Goal: Task Accomplishment & Management: Manage account settings

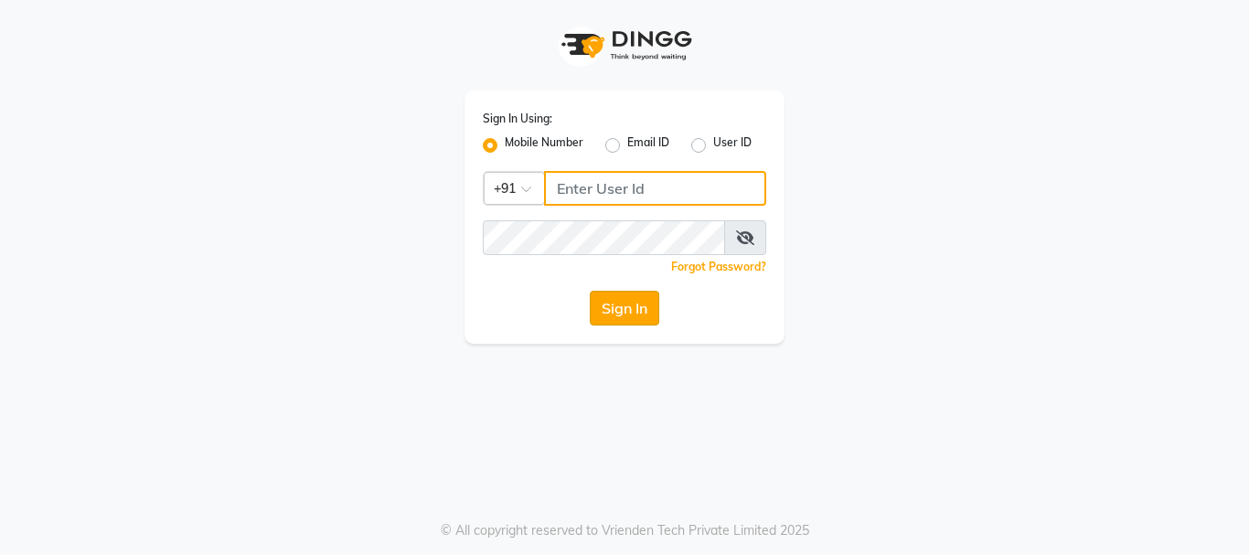
type input "75592799331"
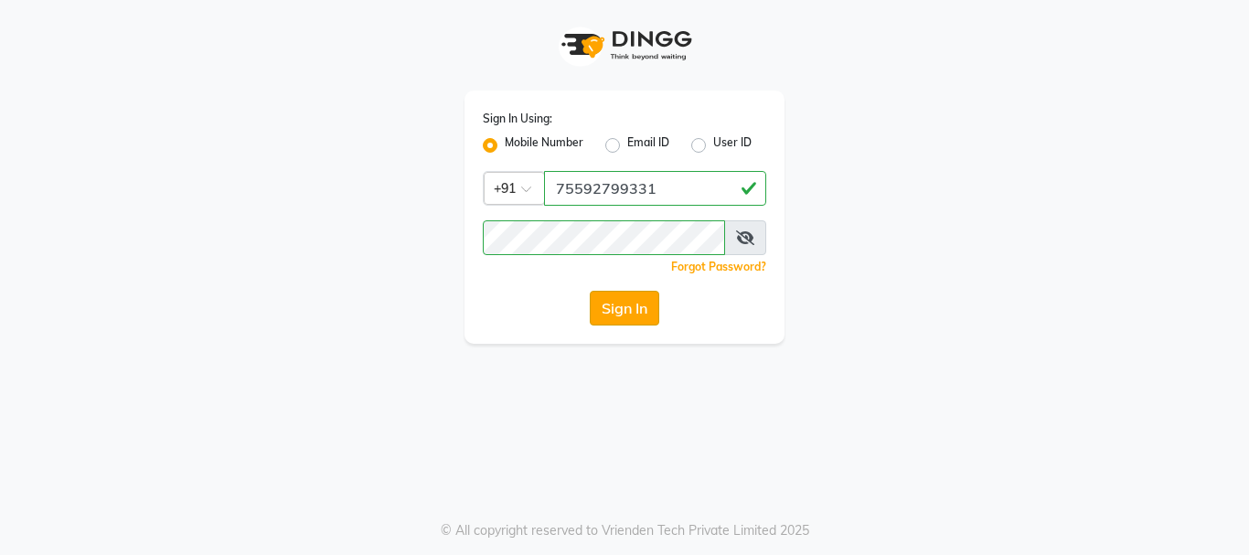
click at [604, 314] on button "Sign In" at bounding box center [624, 308] width 69 height 35
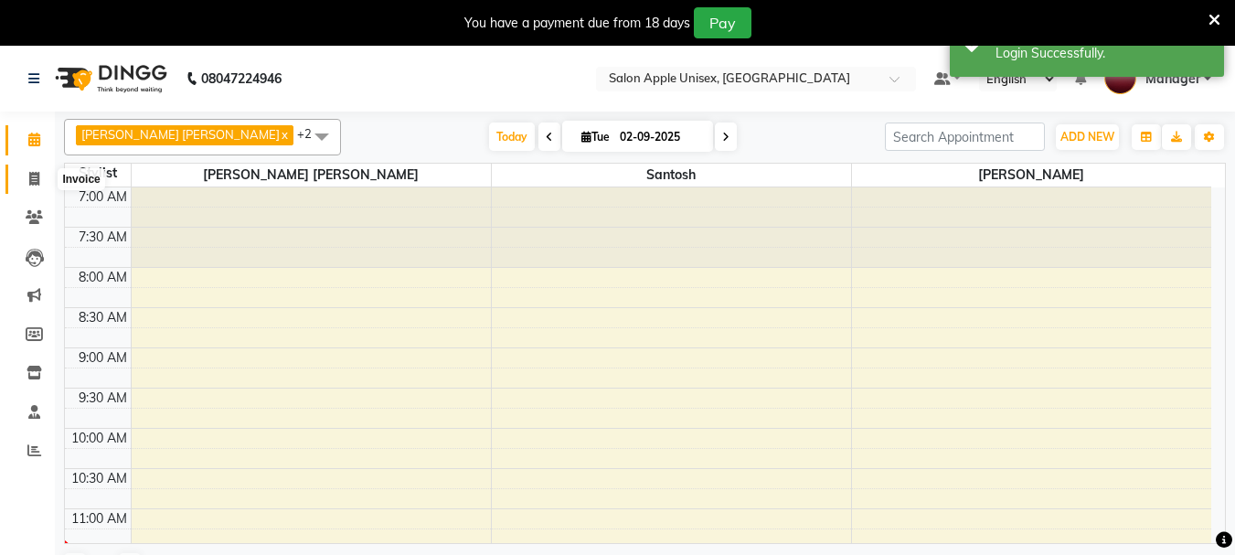
click at [37, 176] on icon at bounding box center [34, 179] width 10 height 14
select select "112"
select select "service"
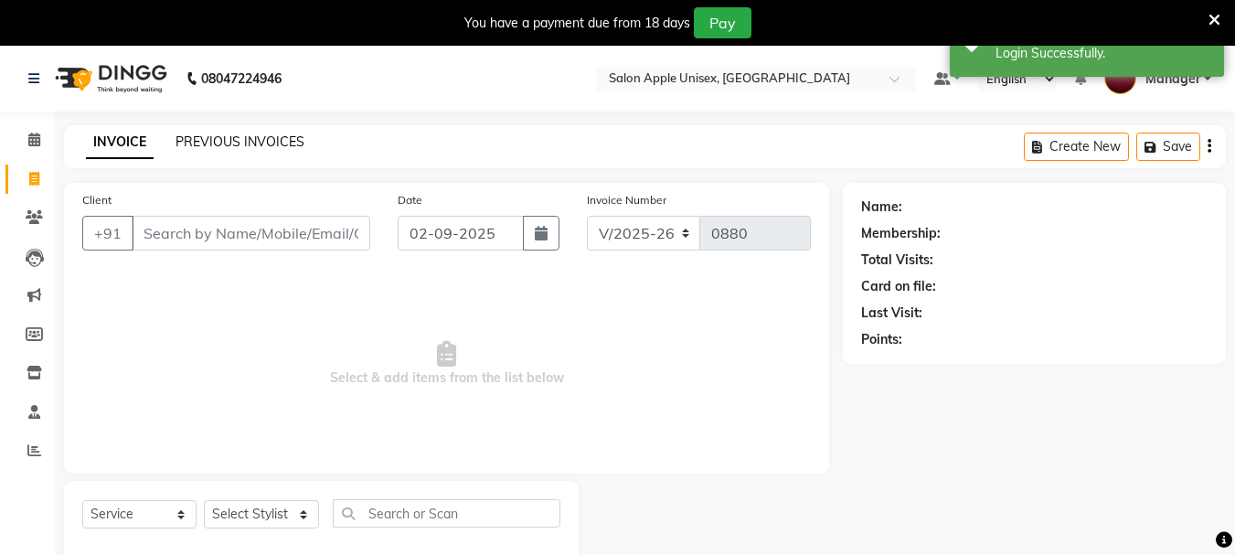
click at [209, 141] on link "PREVIOUS INVOICES" at bounding box center [240, 142] width 129 height 16
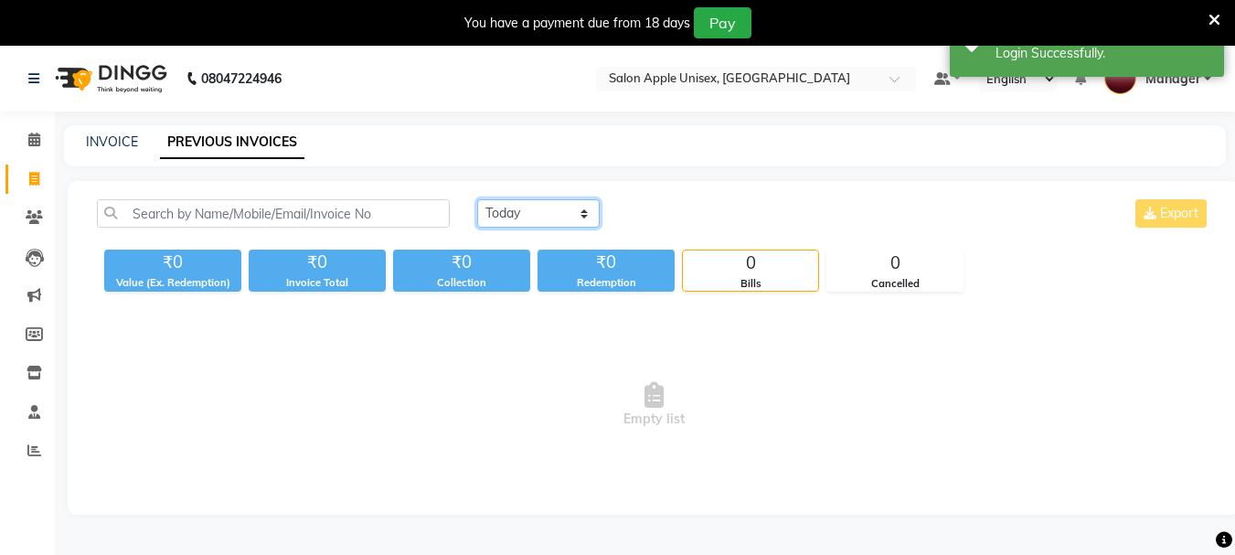
click at [493, 222] on select "Today Yesterday Custom Range" at bounding box center [538, 213] width 123 height 28
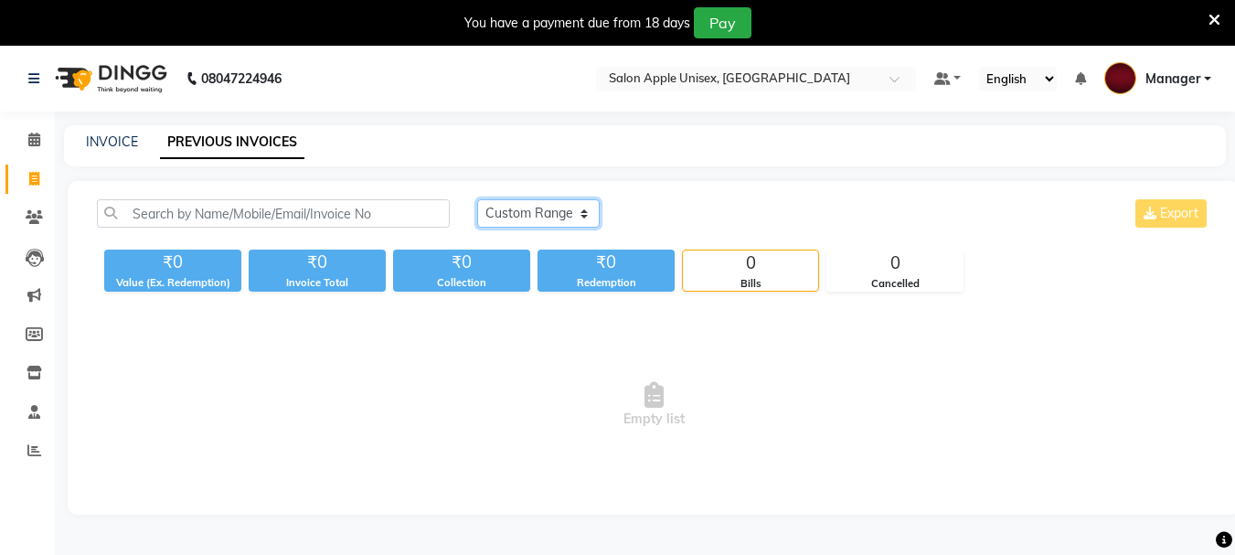
click at [477, 199] on select "Today Yesterday Custom Range" at bounding box center [538, 213] width 123 height 28
click at [545, 212] on select "Today Yesterday Custom Range" at bounding box center [545, 214] width 137 height 28
click at [477, 200] on select "Today Yesterday Custom Range" at bounding box center [545, 214] width 137 height 28
click at [587, 215] on select "Today Yesterday Custom Range" at bounding box center [538, 213] width 123 height 28
click at [477, 199] on select "Today Yesterday Custom Range" at bounding box center [538, 213] width 123 height 28
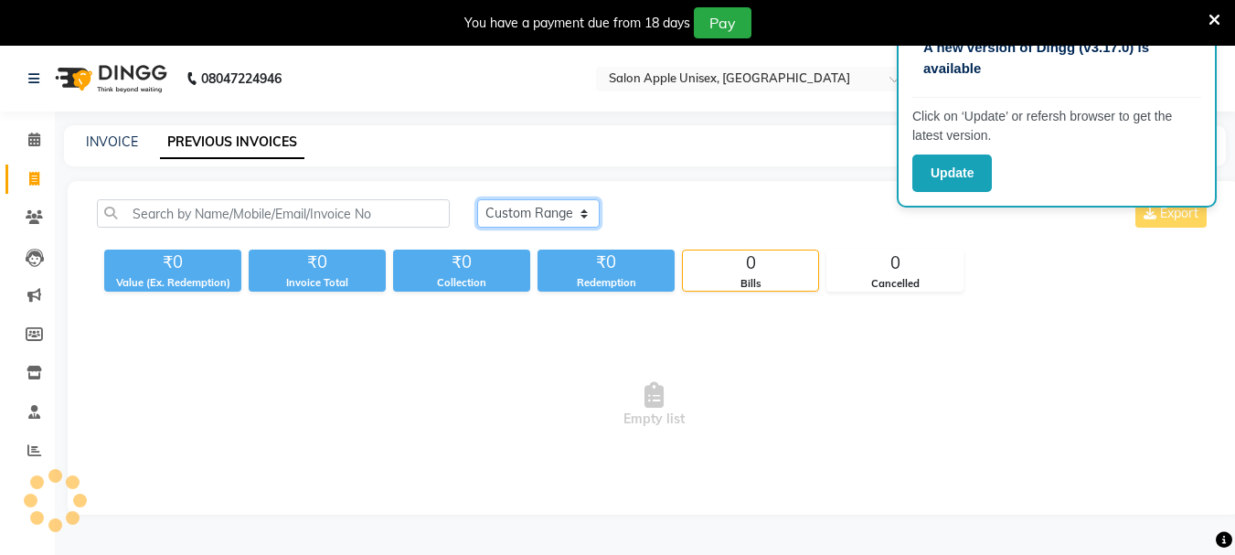
click at [533, 217] on select "Today Yesterday Custom Range" at bounding box center [538, 213] width 123 height 28
select select "range"
click at [477, 199] on select "Today Yesterday Custom Range" at bounding box center [538, 213] width 123 height 28
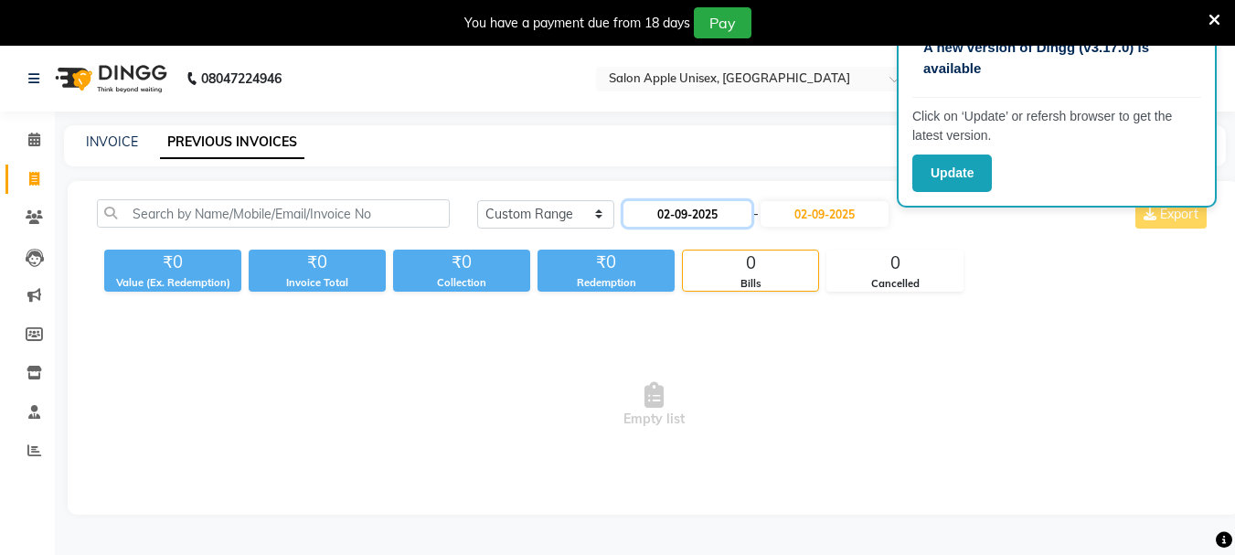
click at [688, 208] on input "02-09-2025" at bounding box center [688, 214] width 128 height 26
select select "9"
select select "2025"
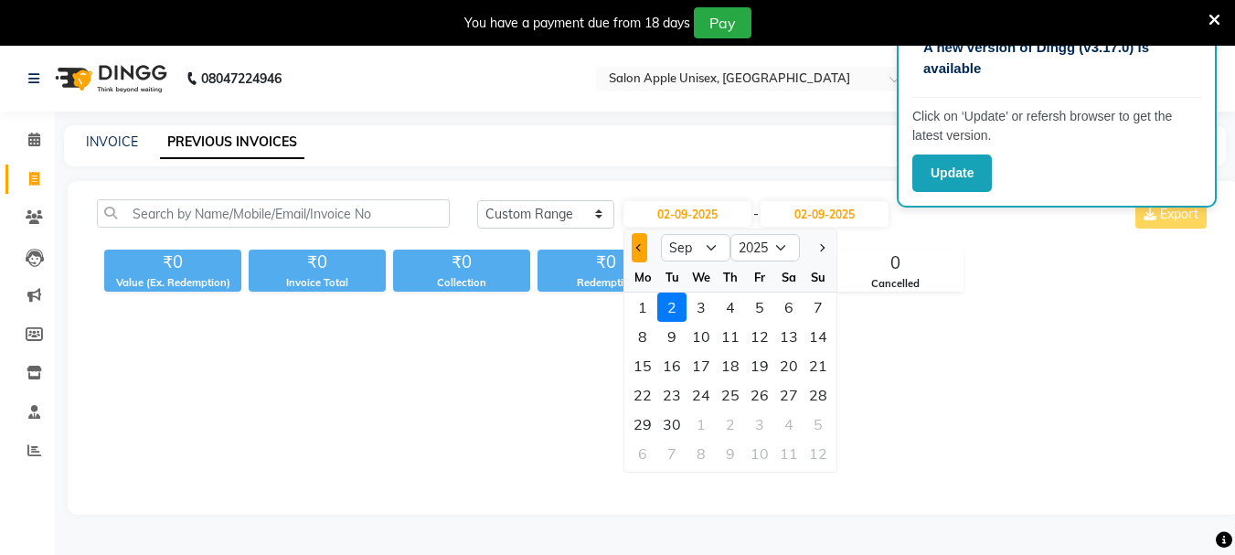
click at [637, 250] on span "Previous month" at bounding box center [639, 247] width 7 height 7
select select "8"
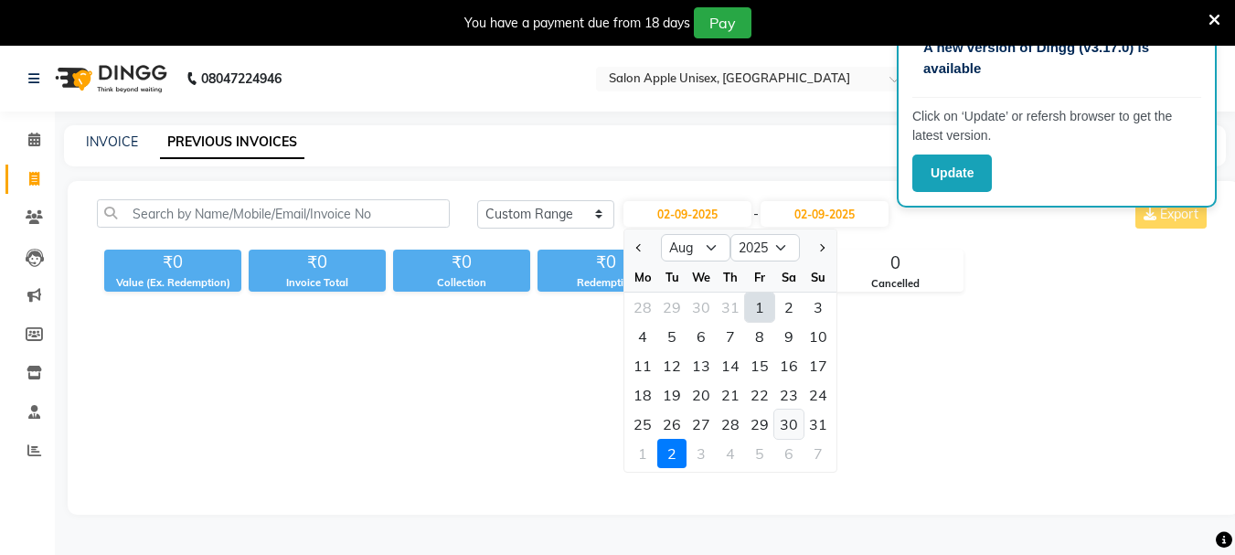
click at [787, 425] on div "30" at bounding box center [789, 424] width 29 height 29
type input "30-08-2025"
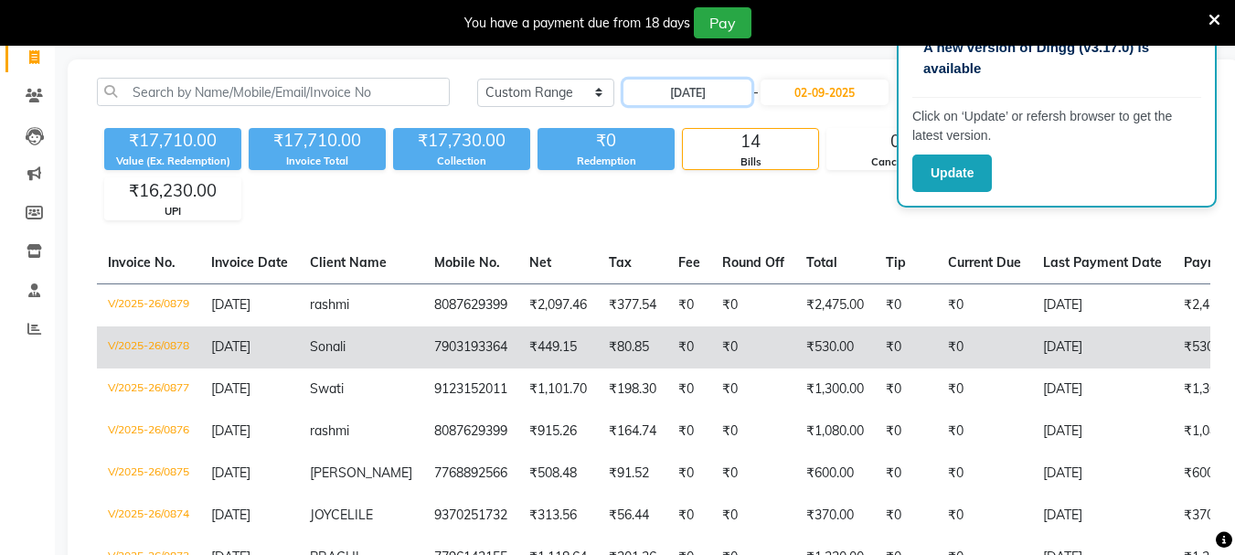
scroll to position [96, 0]
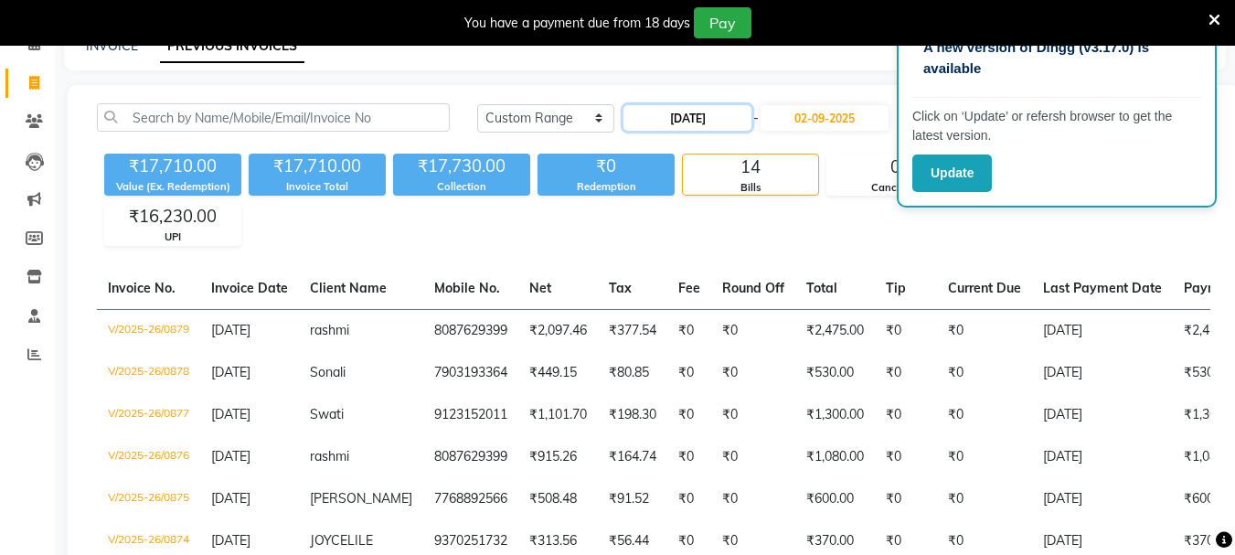
click at [725, 115] on input "30-08-2025" at bounding box center [688, 118] width 128 height 26
select select "8"
select select "2025"
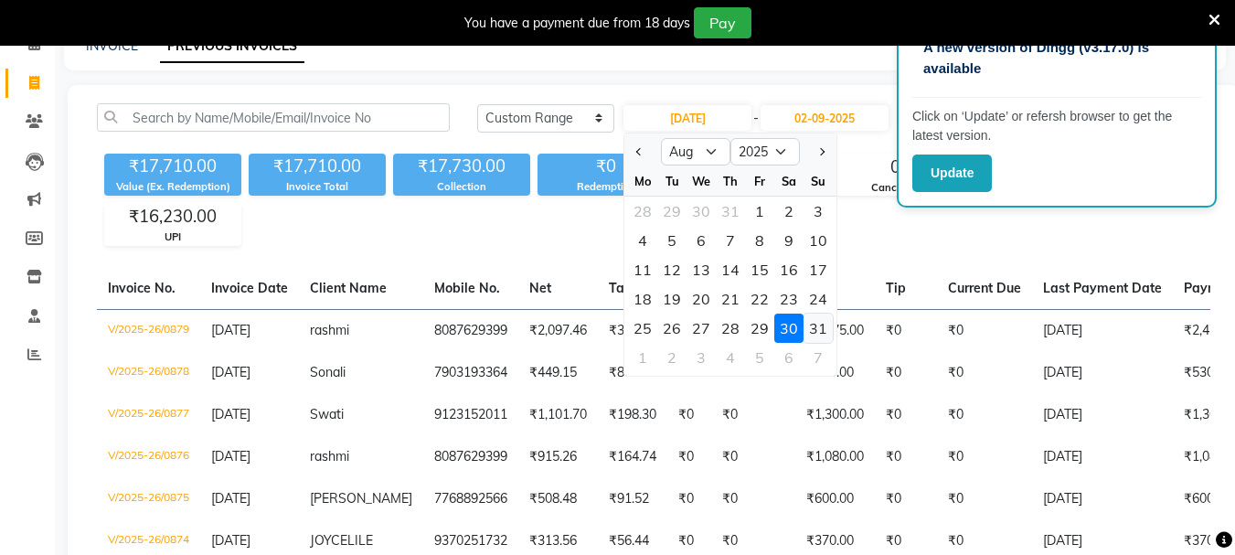
click at [813, 330] on div "31" at bounding box center [818, 328] width 29 height 29
type input "[DATE]"
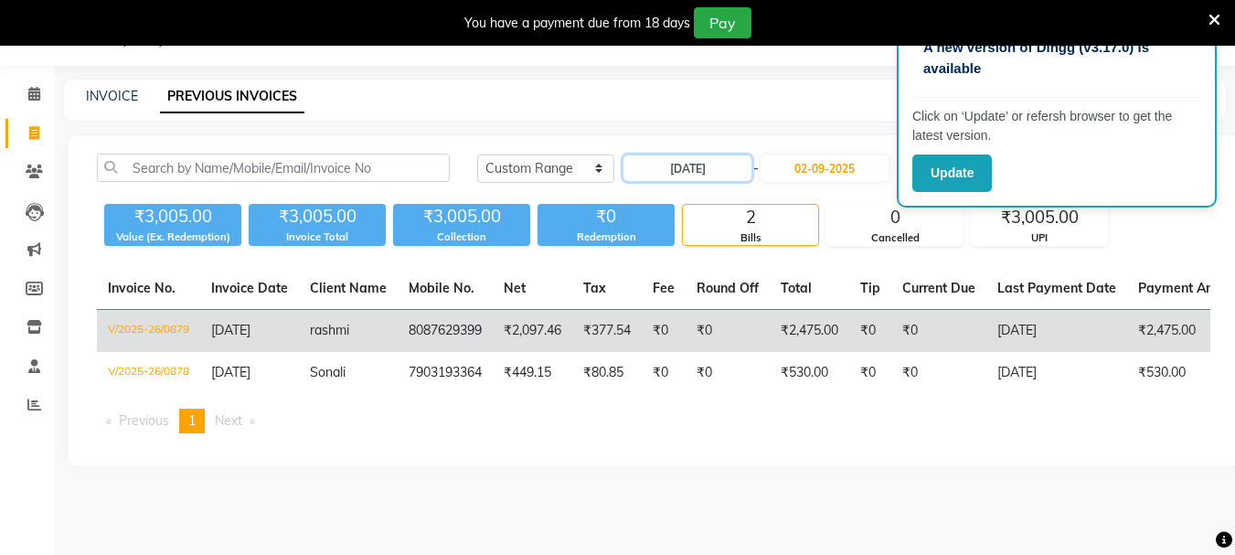
scroll to position [46, 0]
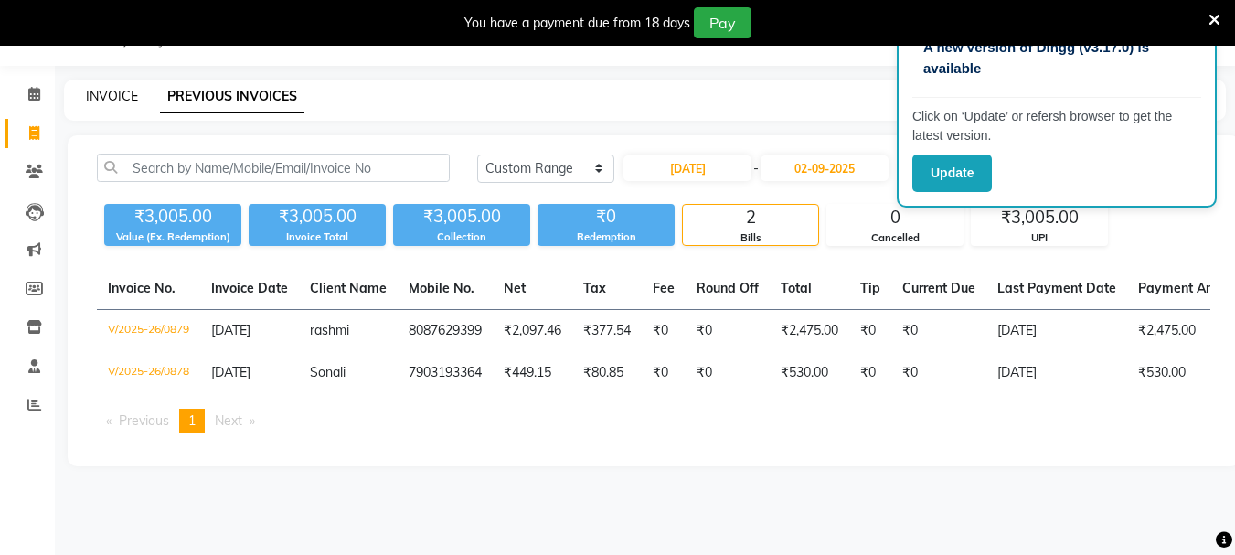
click at [105, 103] on link "INVOICE" at bounding box center [112, 96] width 52 height 16
select select "112"
select select "service"
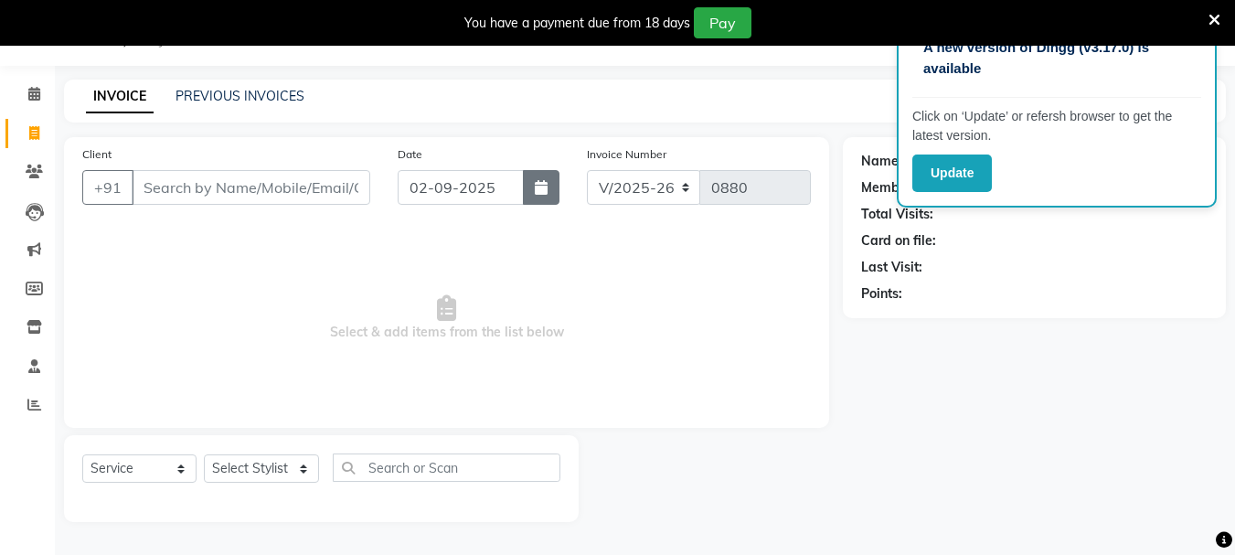
click at [538, 187] on icon "button" at bounding box center [541, 187] width 13 height 15
select select "9"
select select "2025"
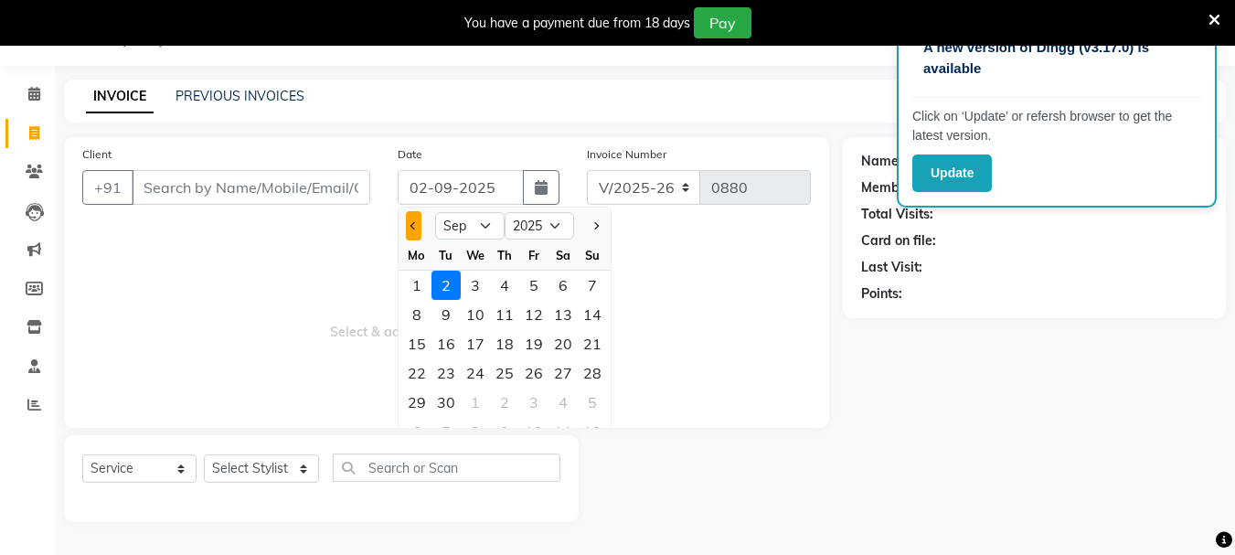
click at [413, 222] on span "Previous month" at bounding box center [413, 225] width 7 height 7
select select "8"
click at [591, 405] on div "31" at bounding box center [592, 402] width 29 height 29
type input "[DATE]"
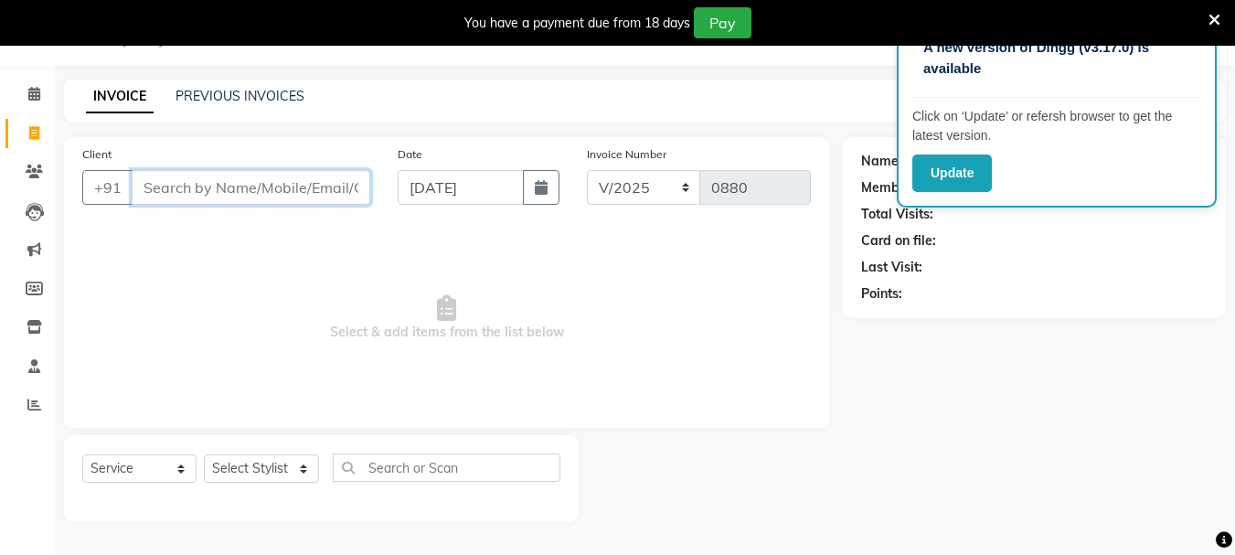
click at [328, 184] on input "Client" at bounding box center [251, 187] width 239 height 35
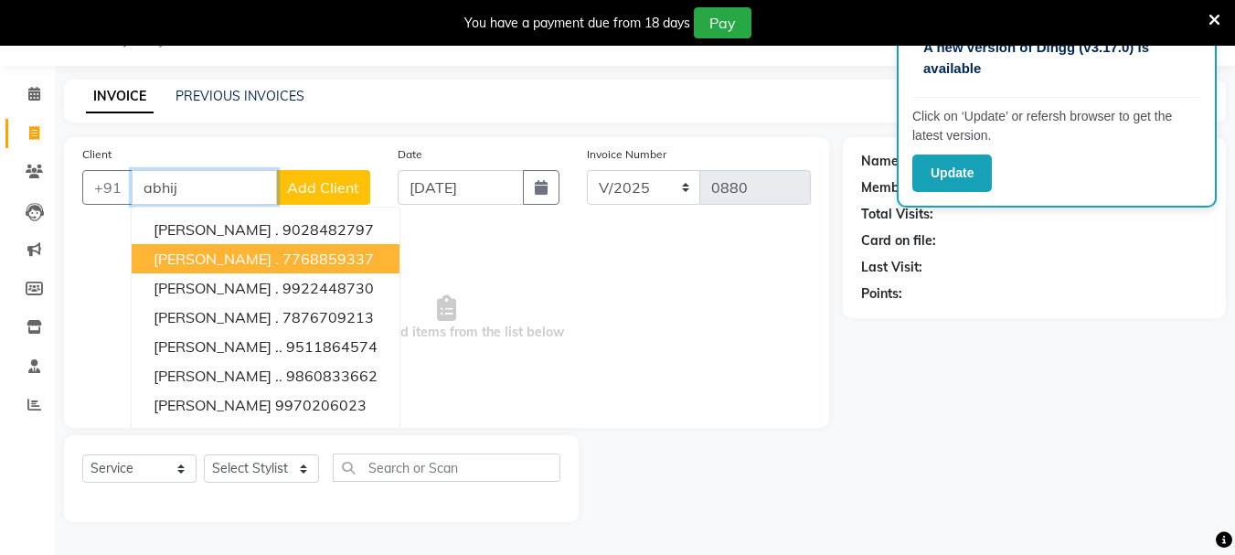
click at [226, 270] on button "ABHIJEET . 7768859337" at bounding box center [266, 258] width 268 height 29
type input "7768859337"
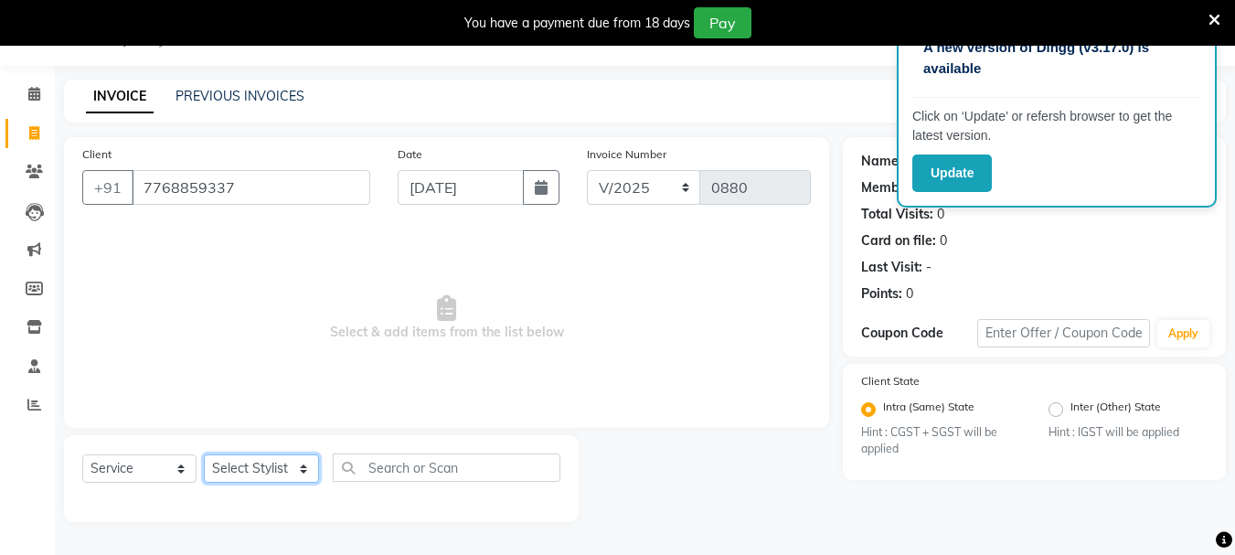
click at [240, 468] on select "Select Stylist Dilip(Owner) Manager [PERSON_NAME] (Owner) Nandini [PERSON_NAME]…" at bounding box center [261, 468] width 115 height 28
select select "84440"
click at [204, 454] on select "Select Stylist Dilip(Owner) Manager [PERSON_NAME] (Owner) Nandini [PERSON_NAME]…" at bounding box center [261, 468] width 115 height 28
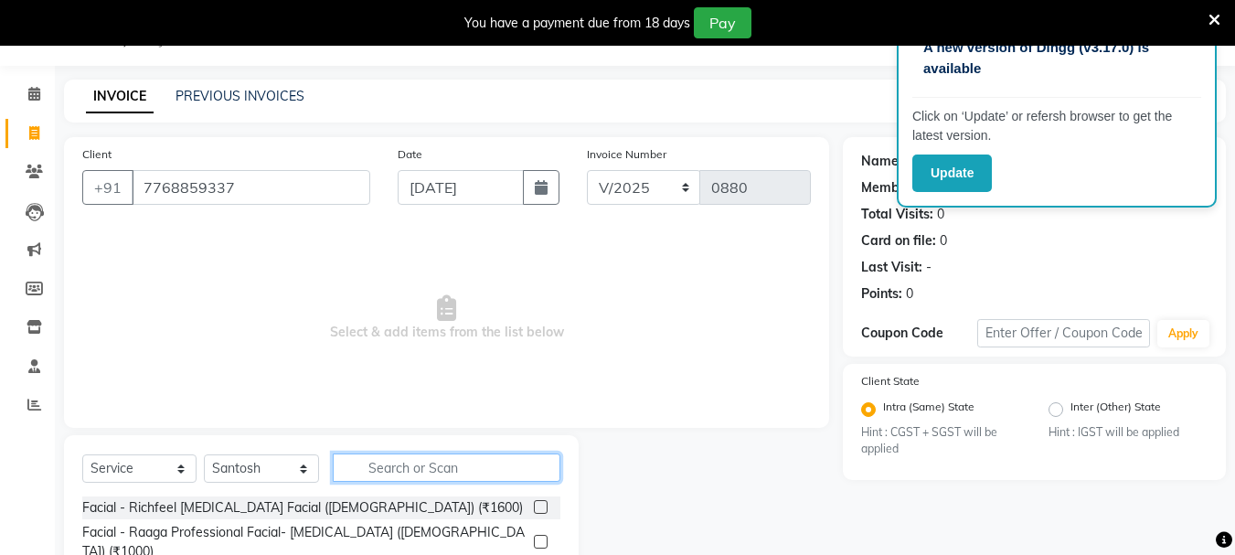
click at [379, 466] on input "text" at bounding box center [447, 468] width 228 height 28
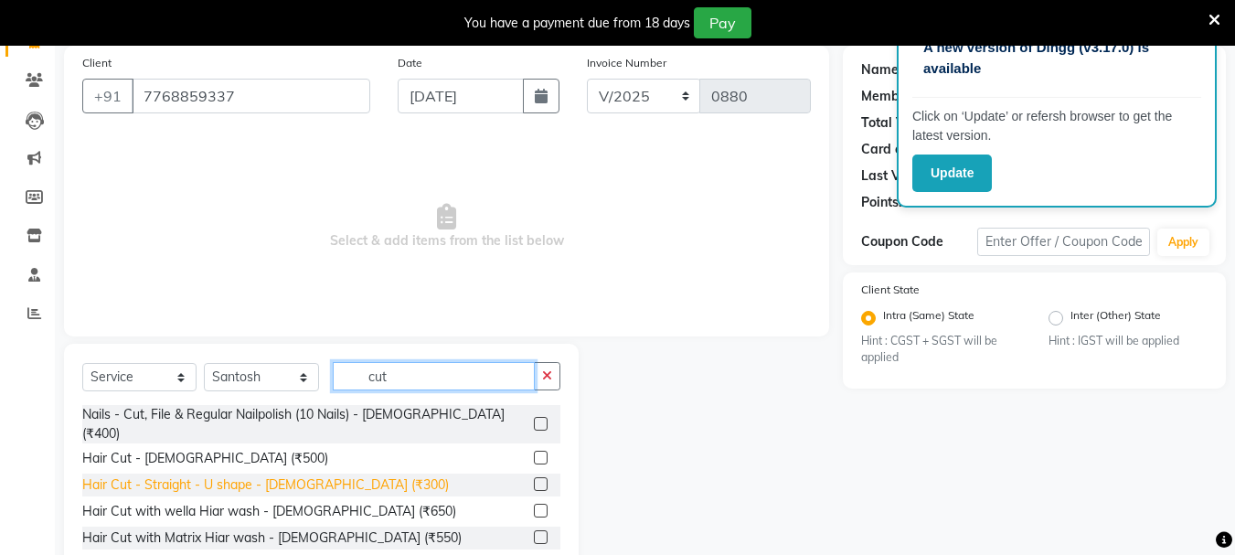
scroll to position [91, 0]
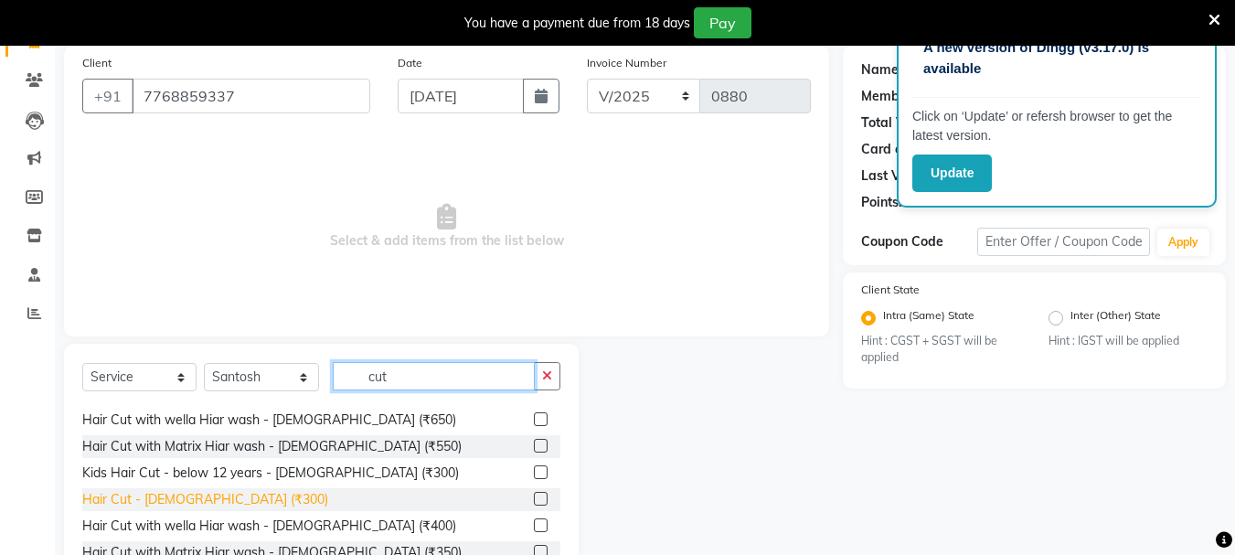
type input "cut"
click at [192, 490] on div "Hair Cut - [DEMOGRAPHIC_DATA] (₹300)" at bounding box center [205, 499] width 246 height 19
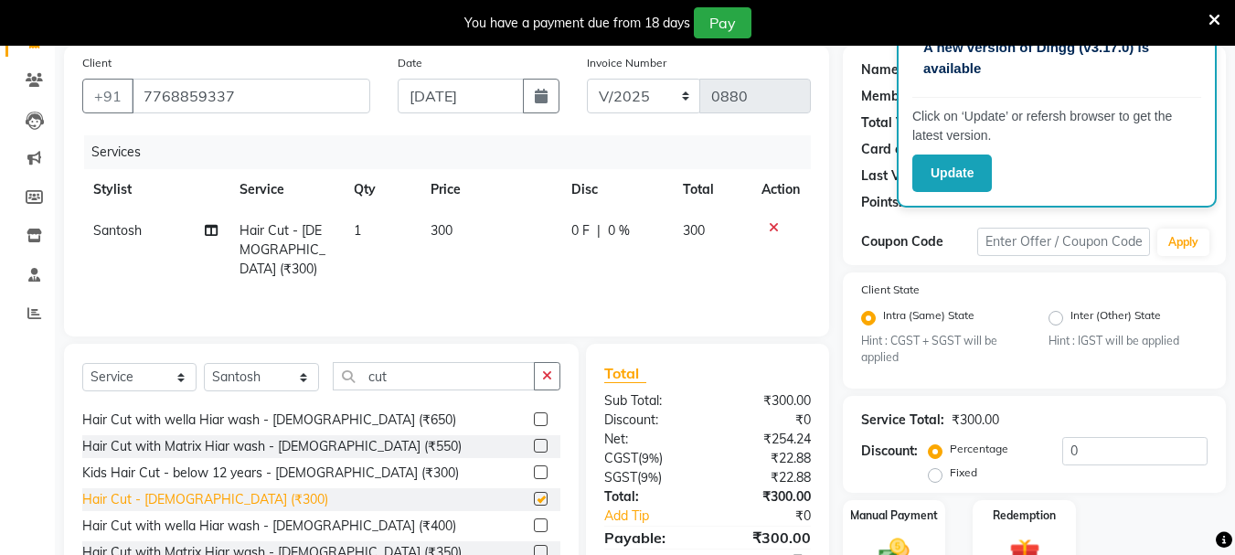
checkbox input "false"
click at [543, 375] on icon "button" at bounding box center [547, 375] width 10 height 13
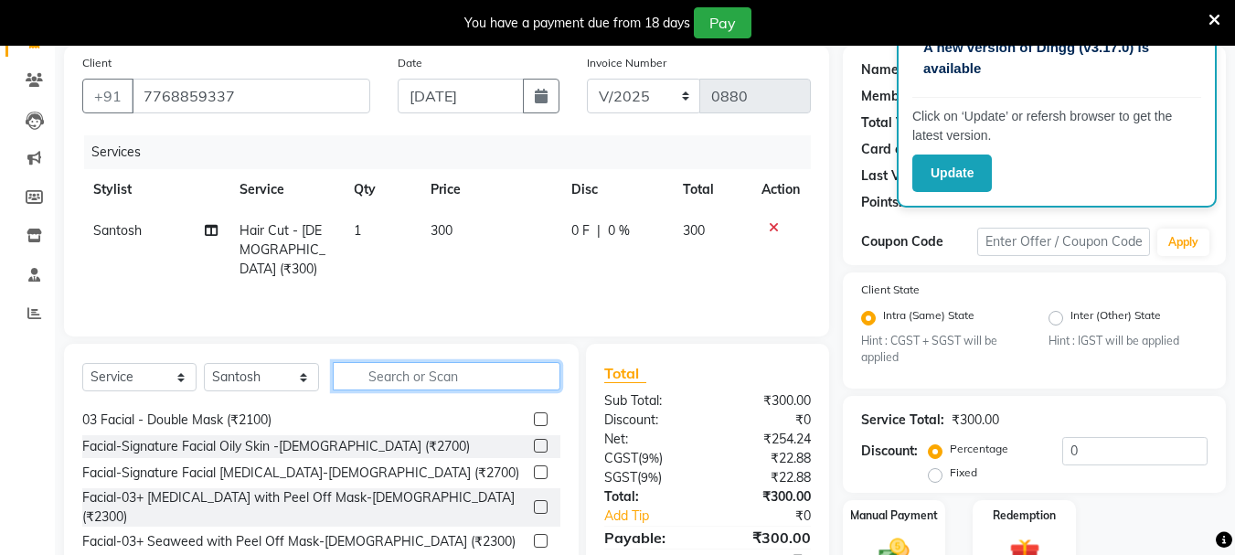
click at [495, 363] on input "text" at bounding box center [447, 376] width 228 height 28
click at [481, 372] on input "text" at bounding box center [447, 376] width 228 height 28
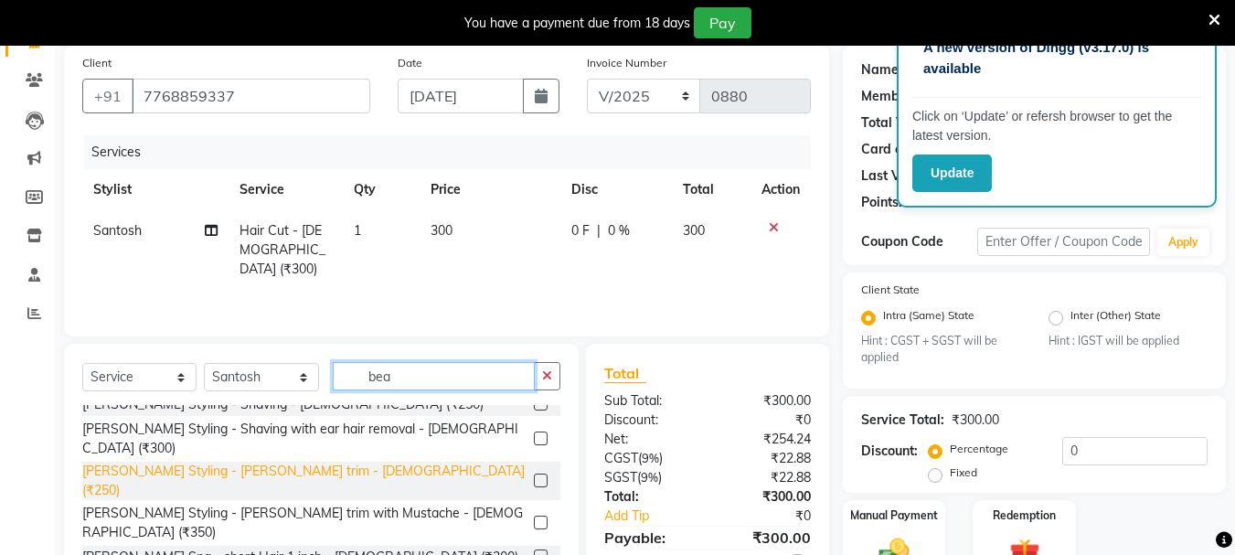
type input "bea"
click at [151, 462] on div "[PERSON_NAME] Styling - [PERSON_NAME] trim - [DEMOGRAPHIC_DATA] (₹250)" at bounding box center [304, 481] width 444 height 38
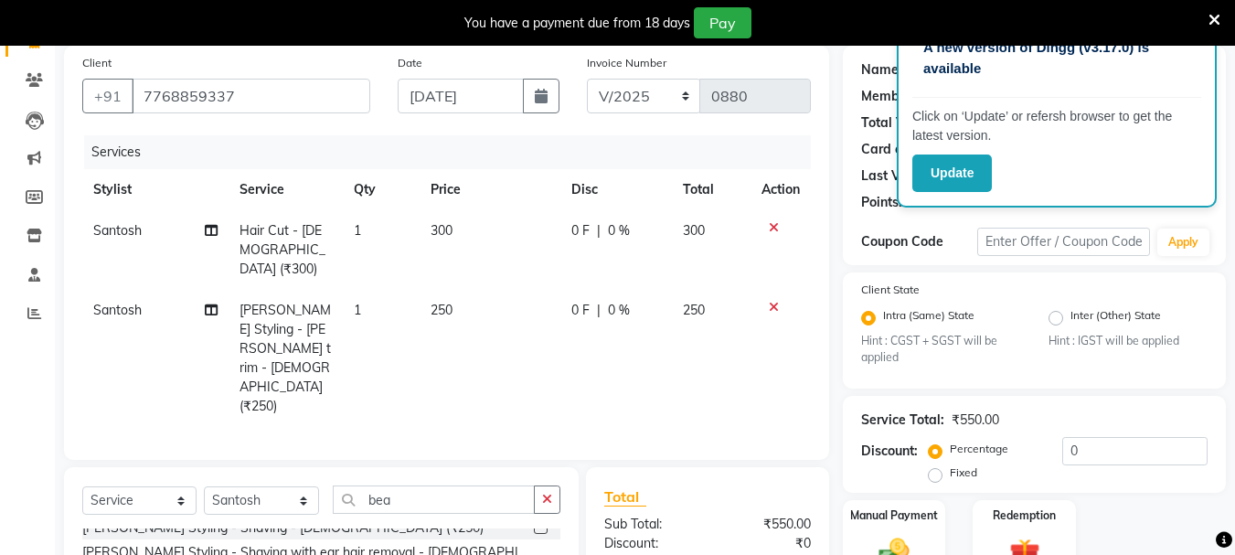
checkbox input "false"
click at [962, 160] on button "Update" at bounding box center [953, 173] width 80 height 37
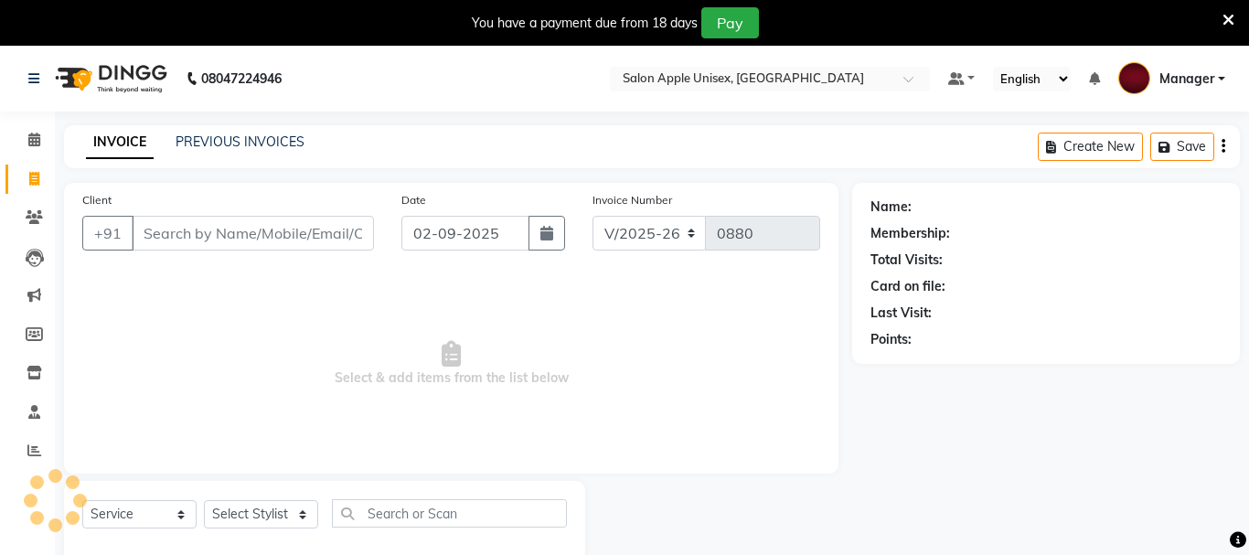
select select "112"
select select "service"
click at [210, 240] on input "Client" at bounding box center [251, 233] width 239 height 35
type input "b"
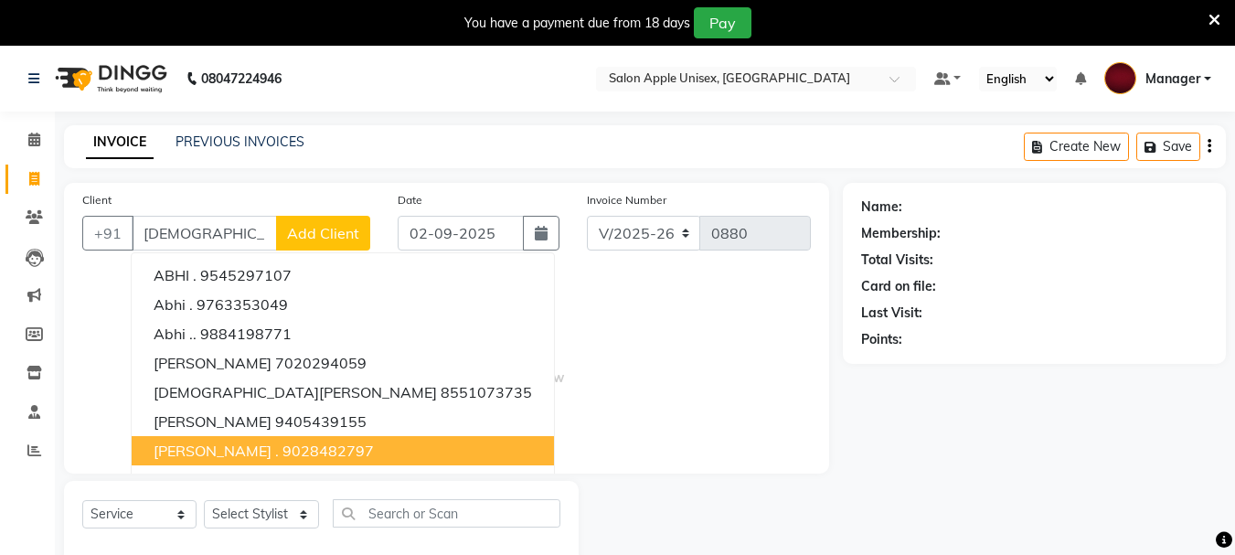
click at [185, 451] on span "[PERSON_NAME] ." at bounding box center [216, 451] width 125 height 18
type input "9028482797"
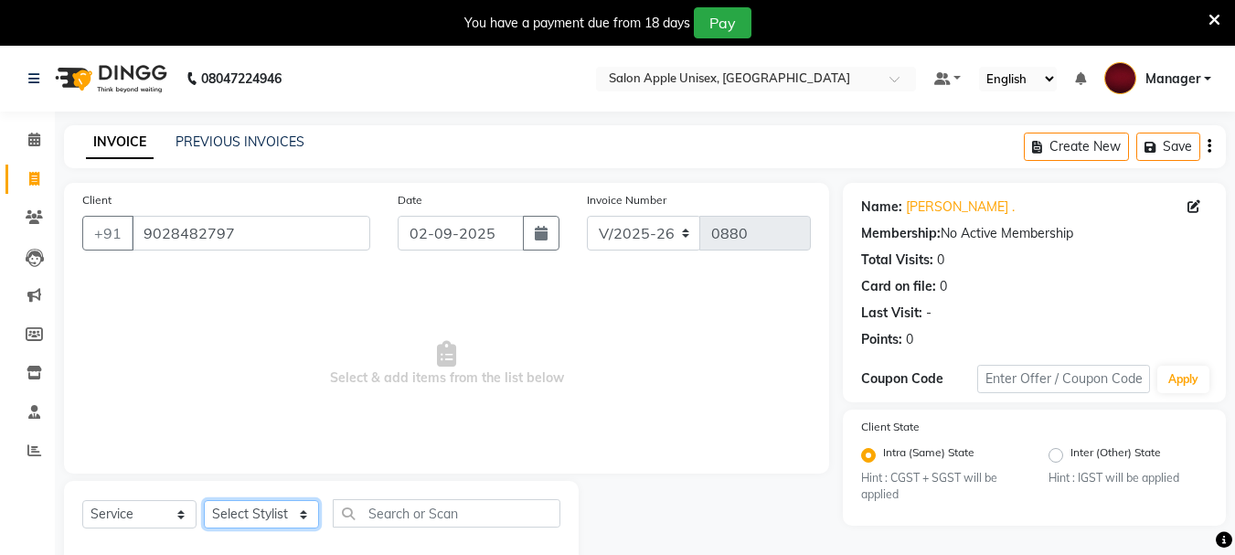
click at [238, 509] on select "Select Stylist Dilip(Owner) Manager [PERSON_NAME] (Owner) Nandini [PERSON_NAME]…" at bounding box center [261, 514] width 115 height 28
select select "84440"
click at [204, 500] on select "Select Stylist Dilip(Owner) Manager [PERSON_NAME] (Owner) Nandini [PERSON_NAME]…" at bounding box center [261, 514] width 115 height 28
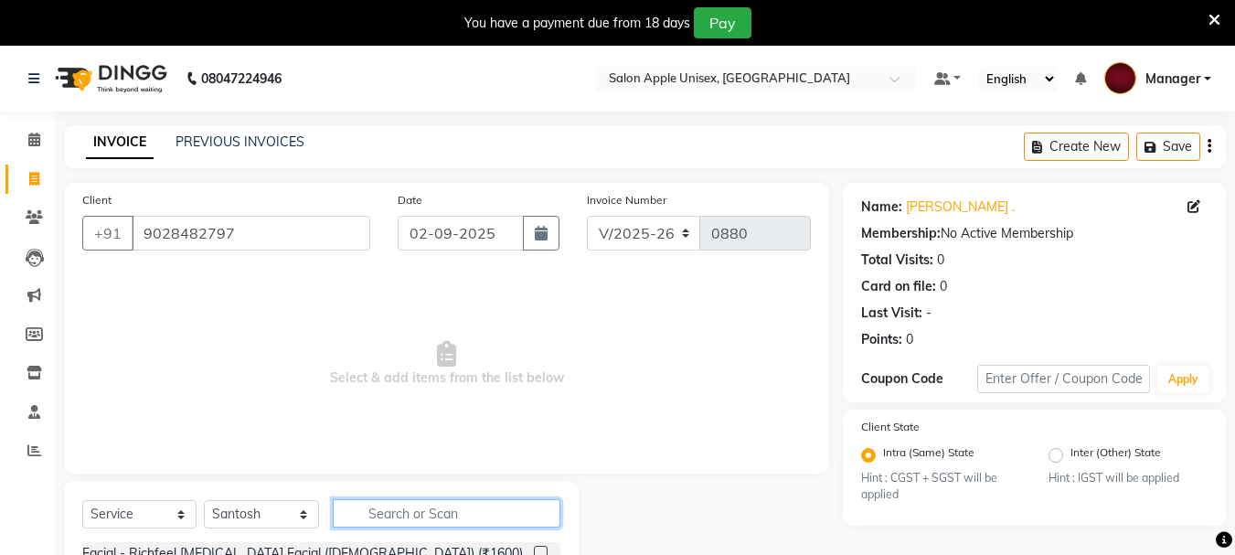
click at [415, 511] on input "text" at bounding box center [447, 513] width 228 height 28
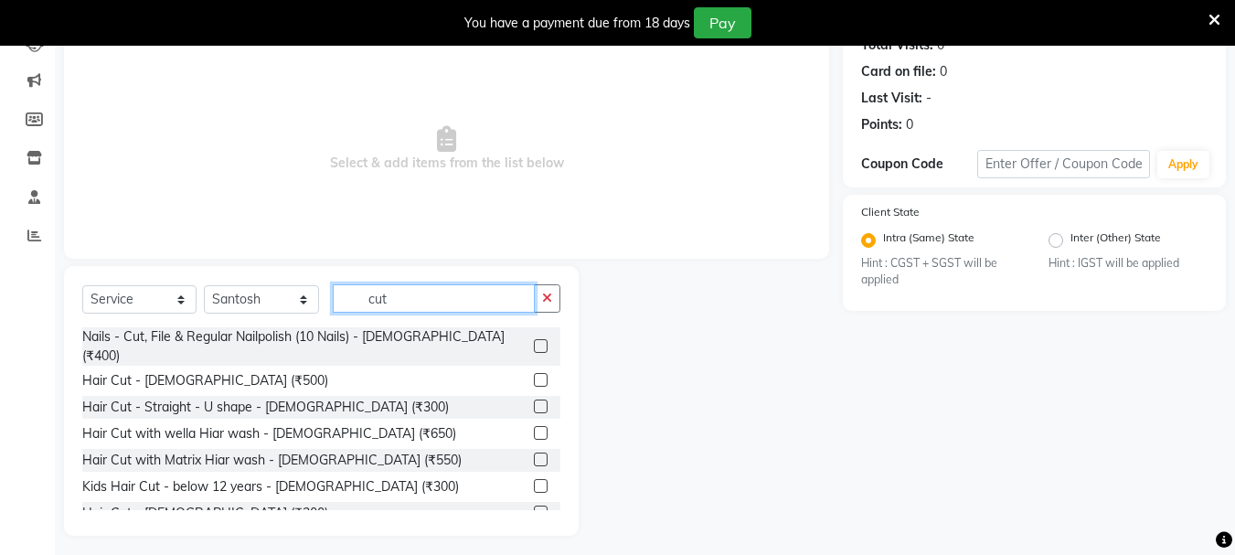
scroll to position [223, 0]
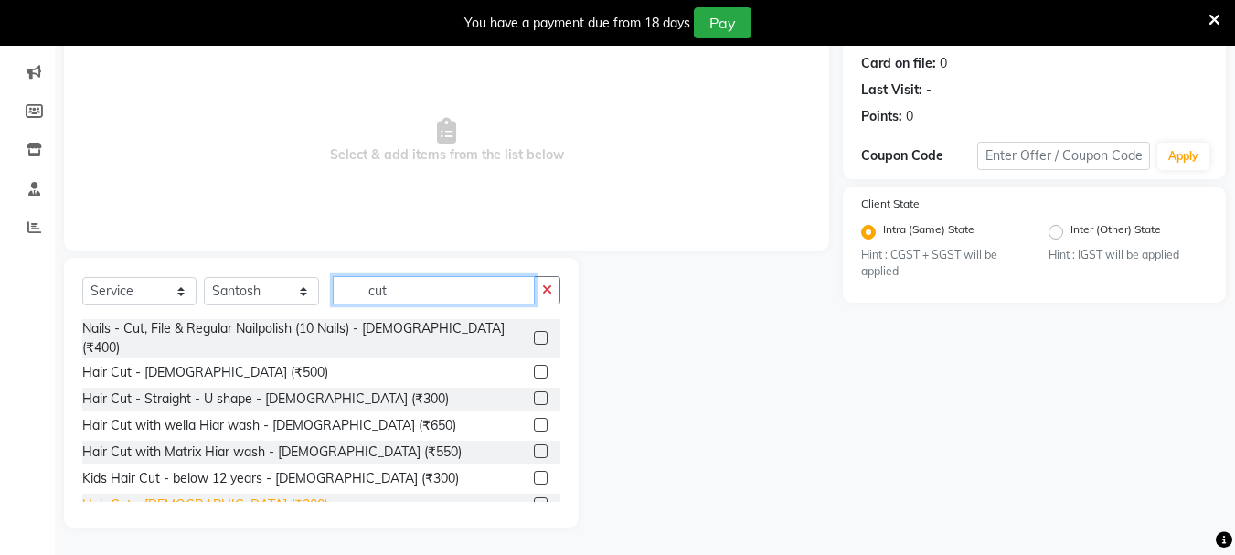
type input "cut"
click at [132, 497] on div "Hair Cut - [DEMOGRAPHIC_DATA] (₹300)" at bounding box center [205, 505] width 246 height 19
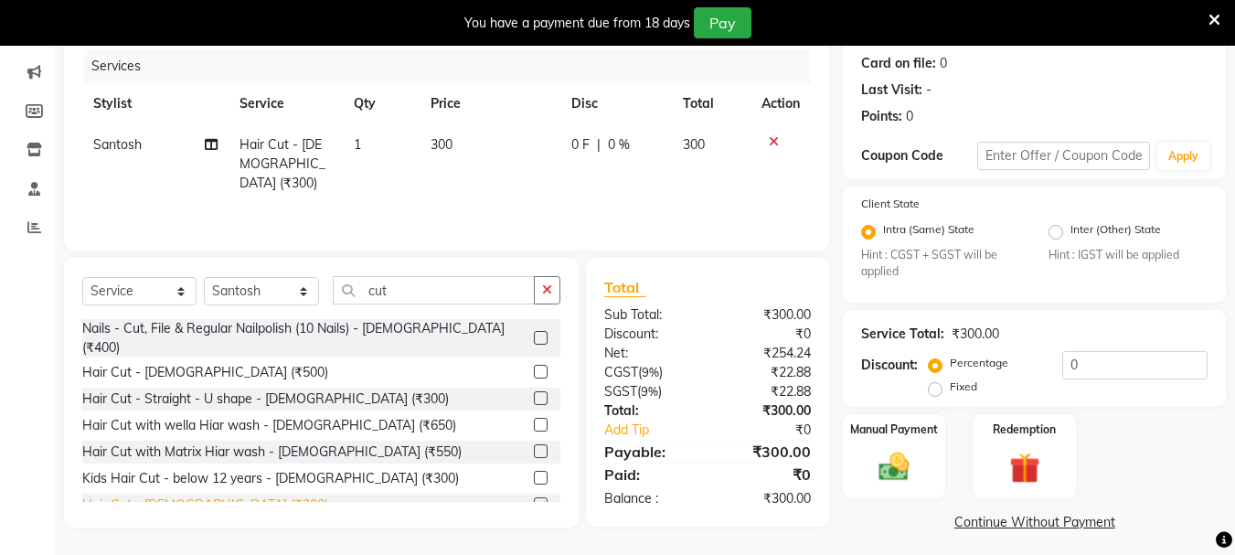
checkbox input "false"
click at [543, 287] on icon "button" at bounding box center [547, 289] width 10 height 13
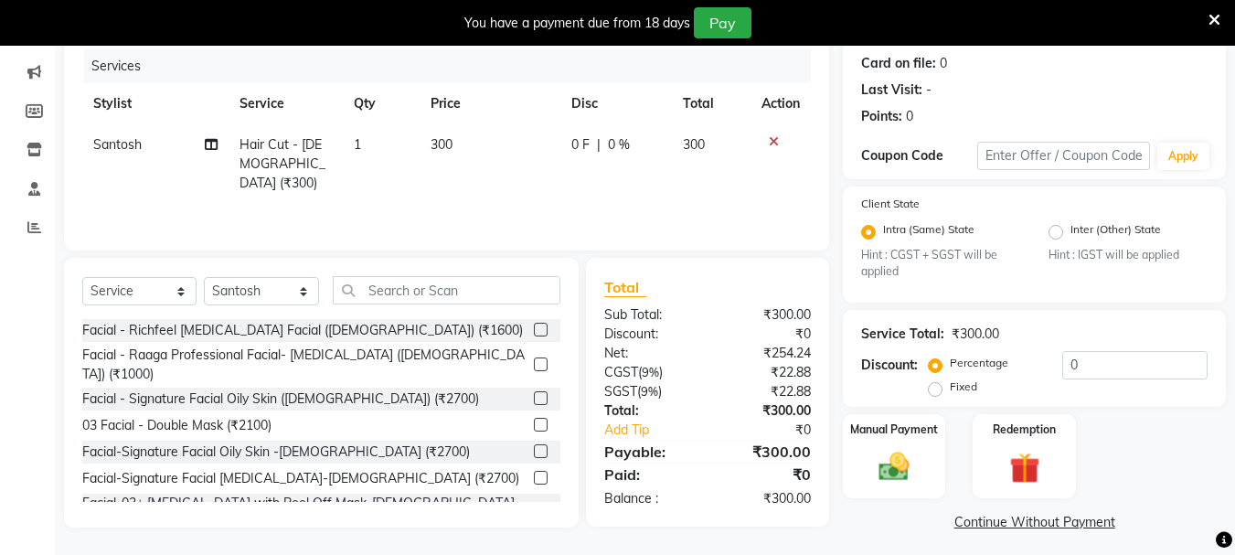
click at [422, 268] on div "Select Service Product Membership Package Voucher Prepaid Gift Card Select Styl…" at bounding box center [321, 393] width 515 height 270
click at [421, 274] on div "Select Service Product Membership Package Voucher Prepaid Gift Card Select Styl…" at bounding box center [321, 393] width 515 height 270
click at [364, 288] on input "text" at bounding box center [447, 290] width 228 height 28
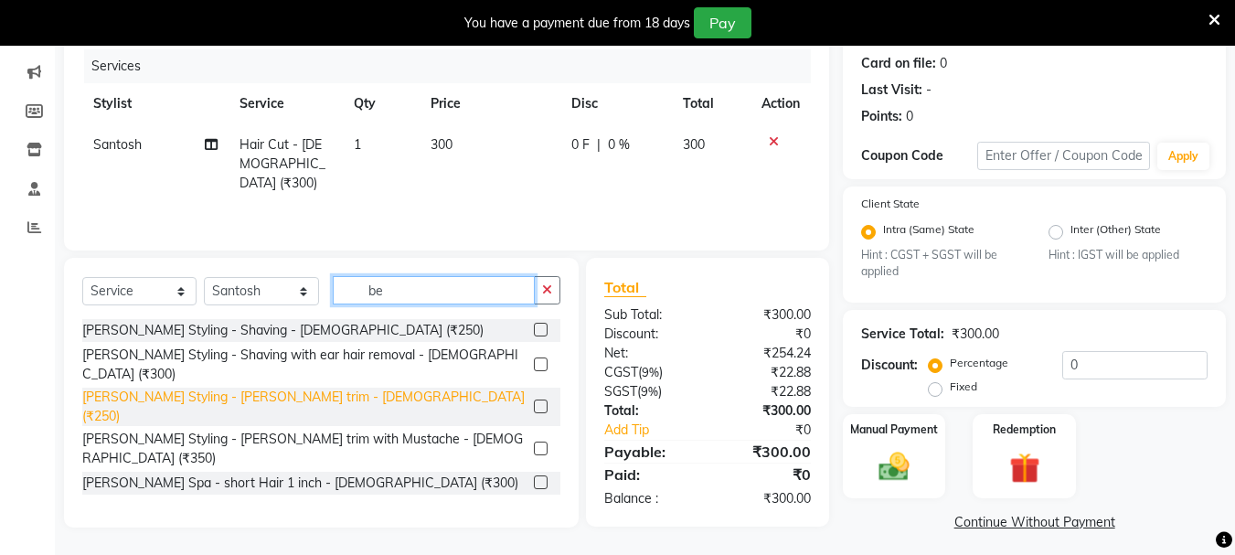
type input "be"
click at [116, 388] on div "[PERSON_NAME] Styling - [PERSON_NAME] trim - [DEMOGRAPHIC_DATA] (₹250)" at bounding box center [304, 407] width 444 height 38
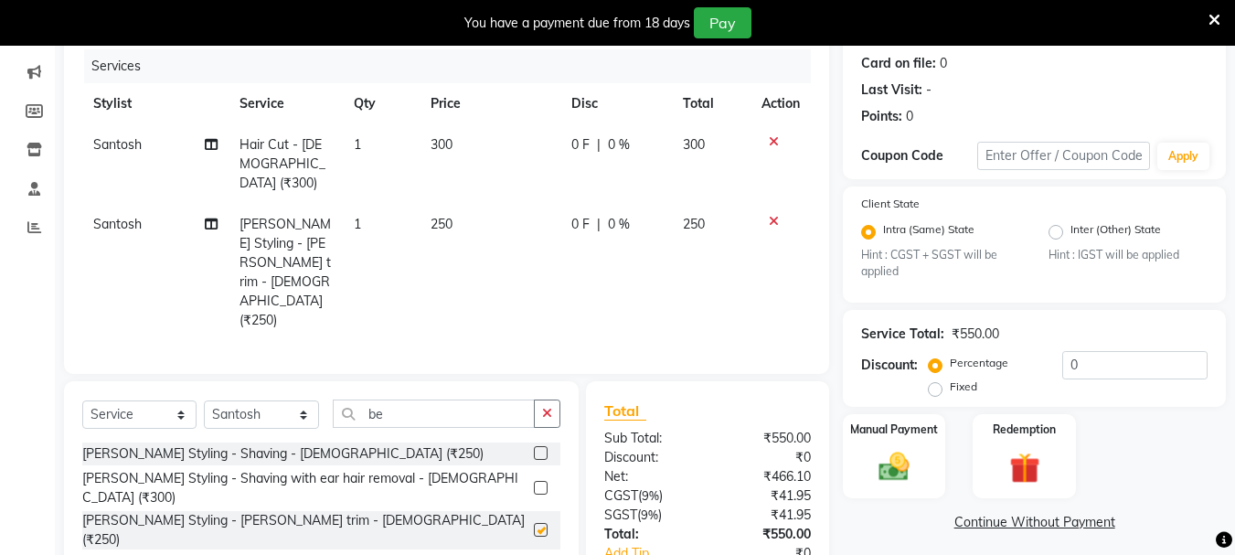
checkbox input "false"
click at [891, 468] on img at bounding box center [894, 467] width 51 height 37
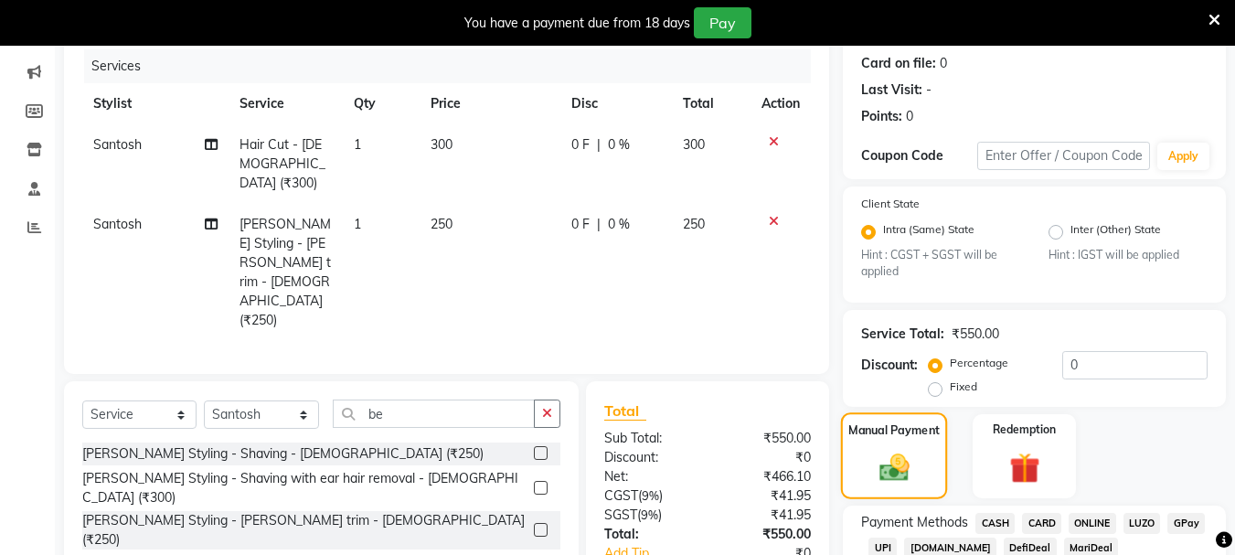
scroll to position [348, 0]
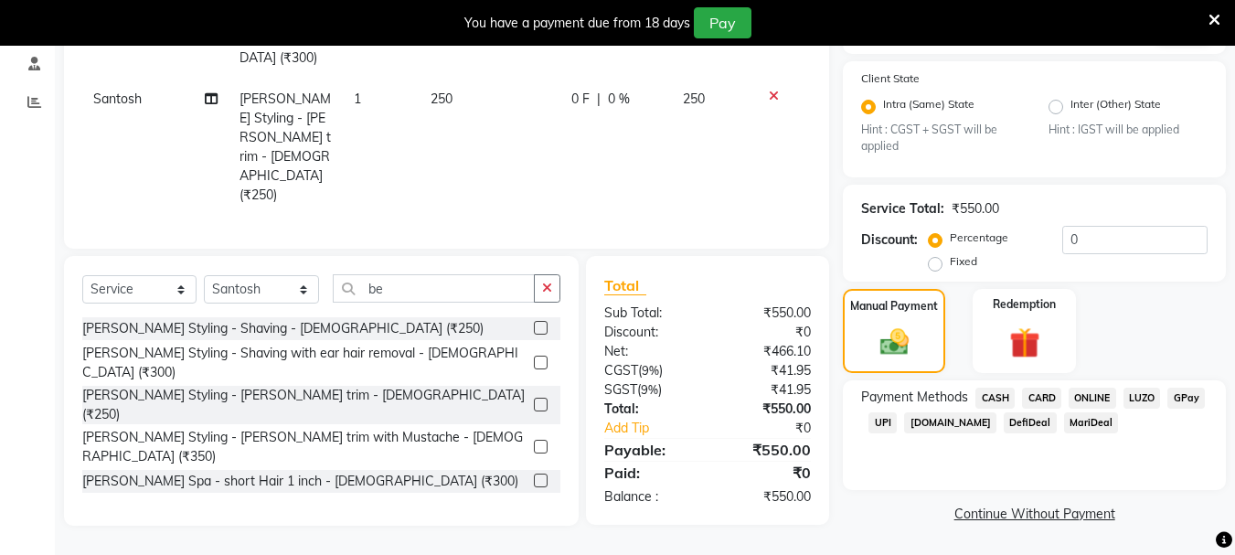
click at [885, 421] on span "UPI" at bounding box center [883, 422] width 28 height 21
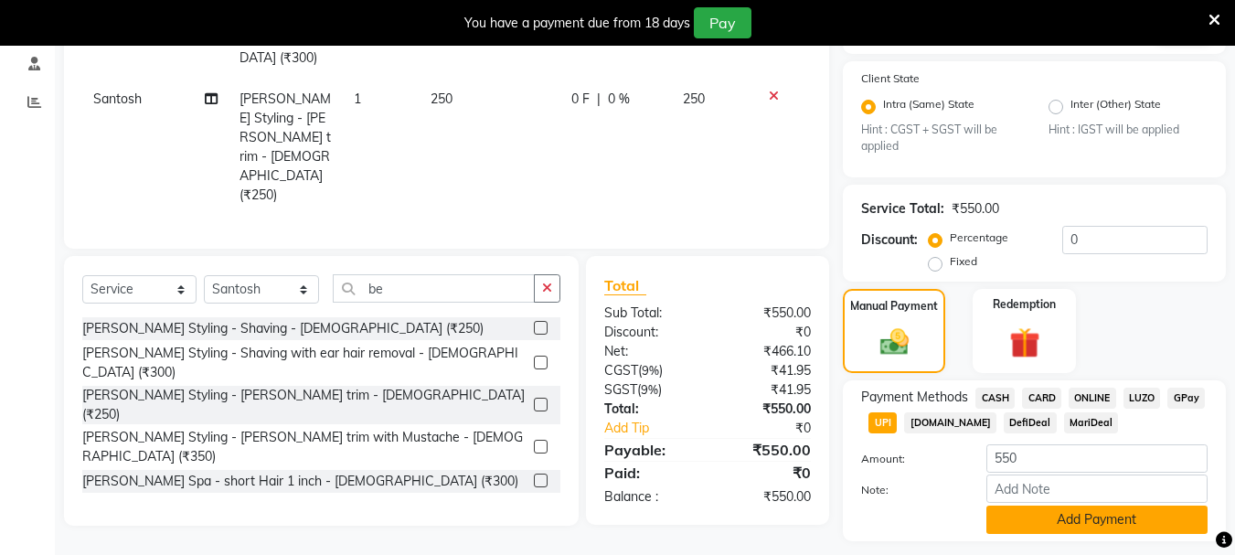
click at [1037, 519] on button "Add Payment" at bounding box center [1097, 520] width 221 height 28
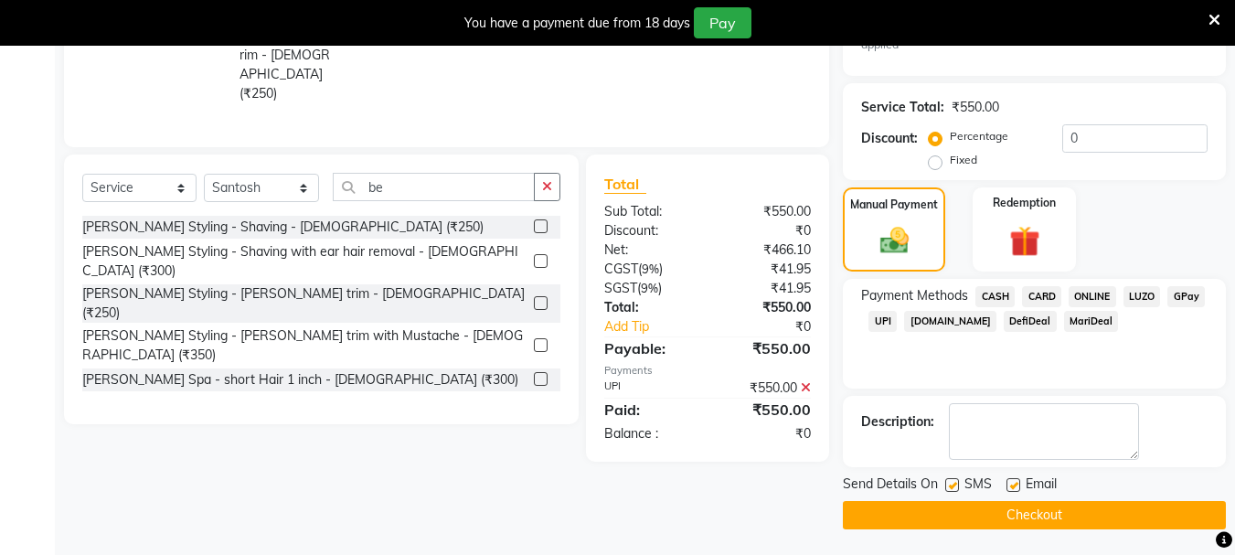
scroll to position [452, 0]
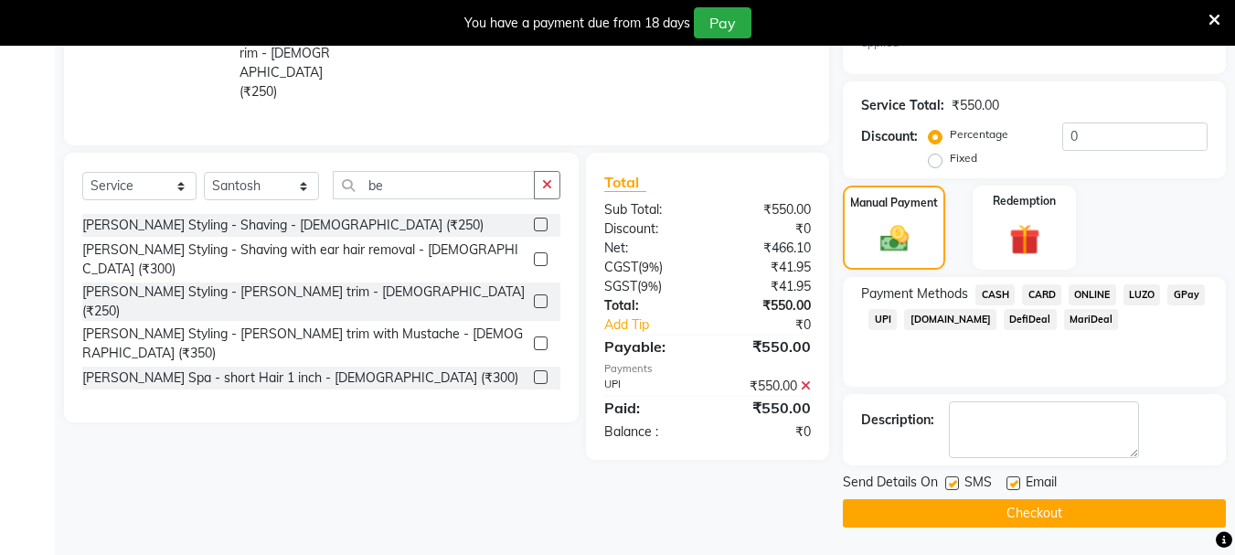
click at [953, 480] on label at bounding box center [953, 483] width 14 height 14
click at [953, 480] on input "checkbox" at bounding box center [952, 484] width 12 height 12
checkbox input "false"
click at [1014, 483] on label at bounding box center [1014, 483] width 14 height 14
click at [1014, 483] on input "checkbox" at bounding box center [1013, 484] width 12 height 12
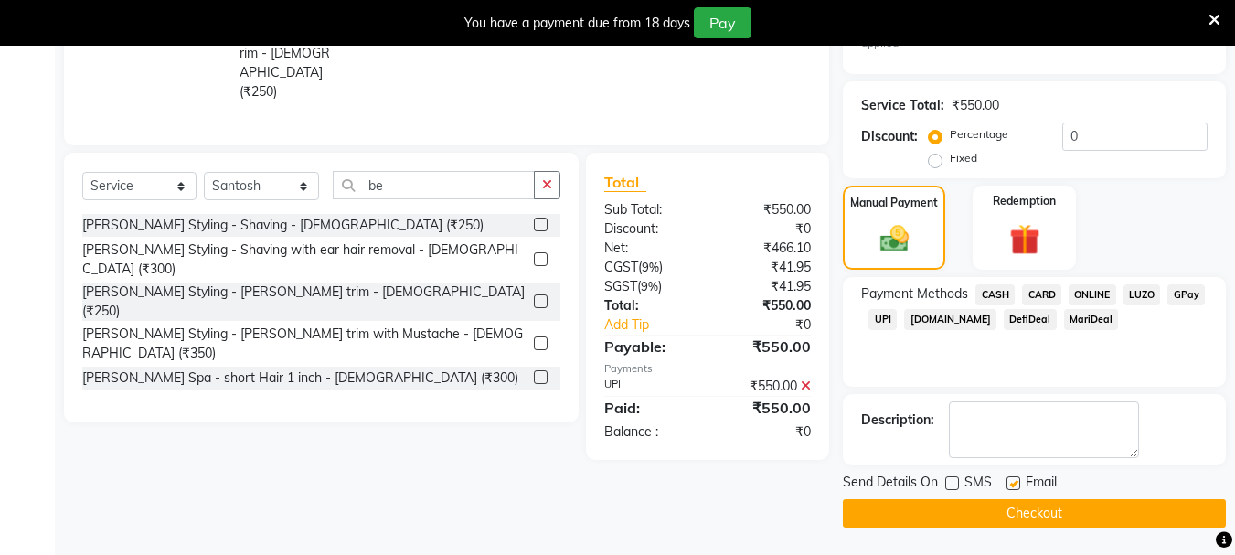
checkbox input "false"
click at [1010, 516] on button "Checkout" at bounding box center [1034, 513] width 383 height 28
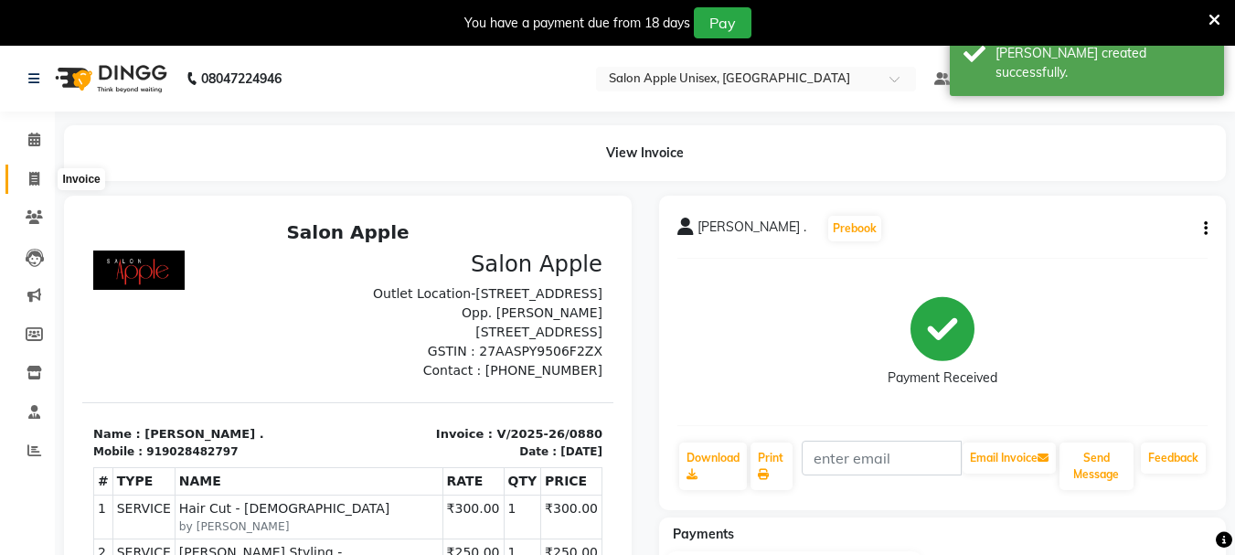
click at [33, 178] on icon at bounding box center [34, 179] width 10 height 14
select select "112"
select select "service"
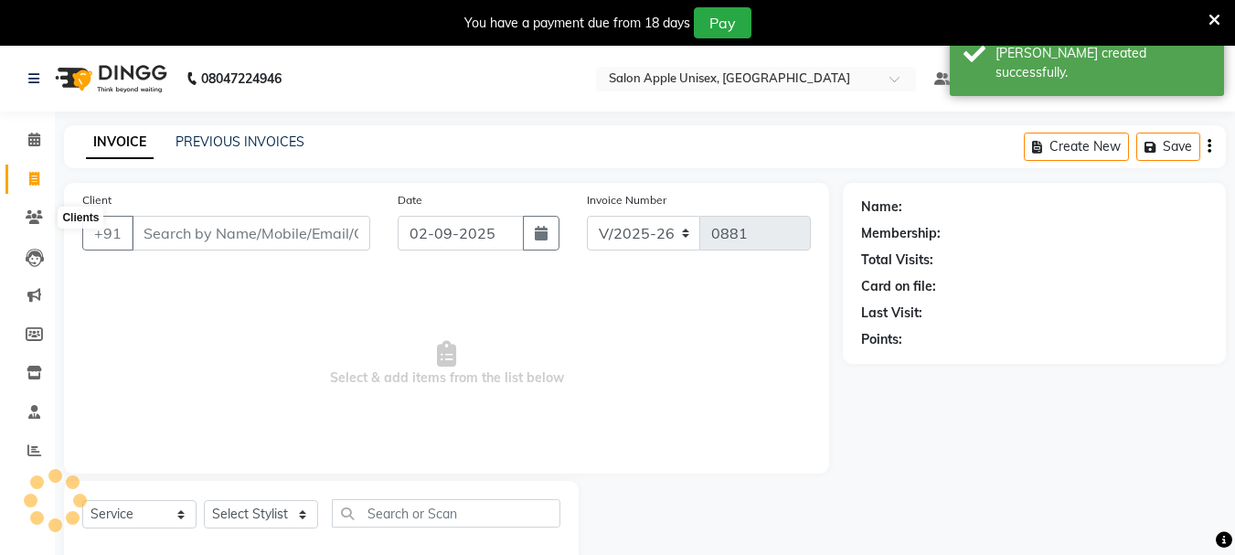
scroll to position [46, 0]
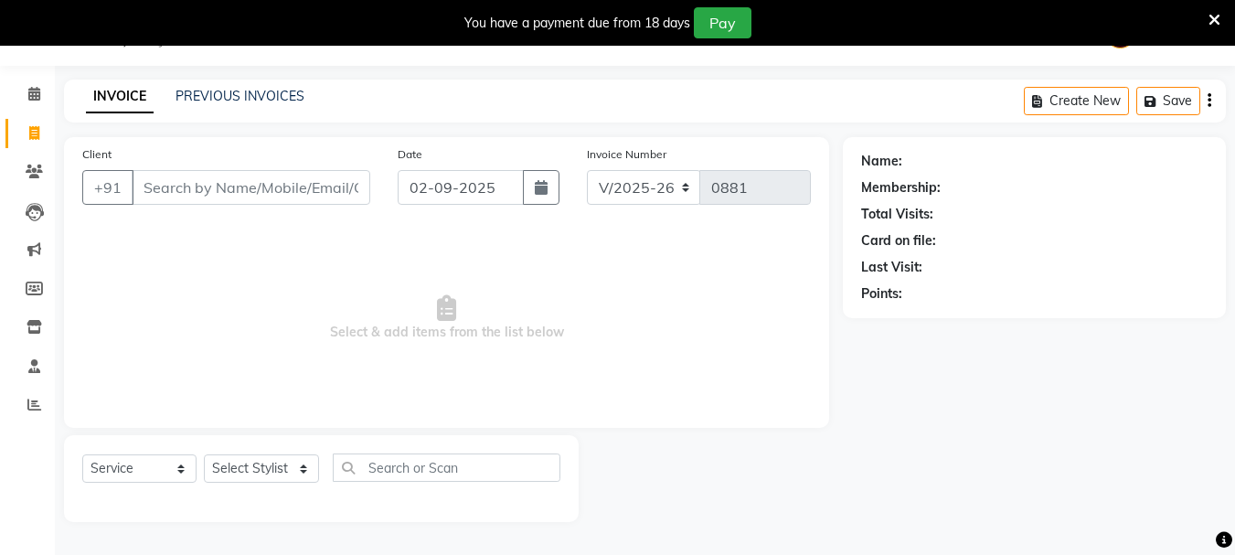
click at [147, 184] on input "Client" at bounding box center [251, 187] width 239 height 35
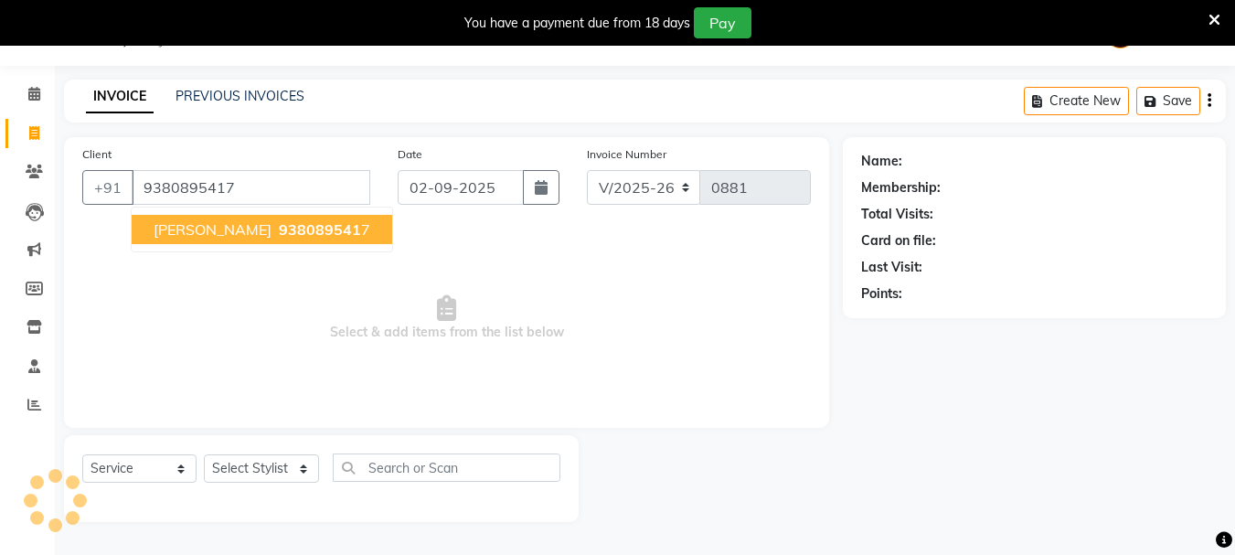
type input "9380895417"
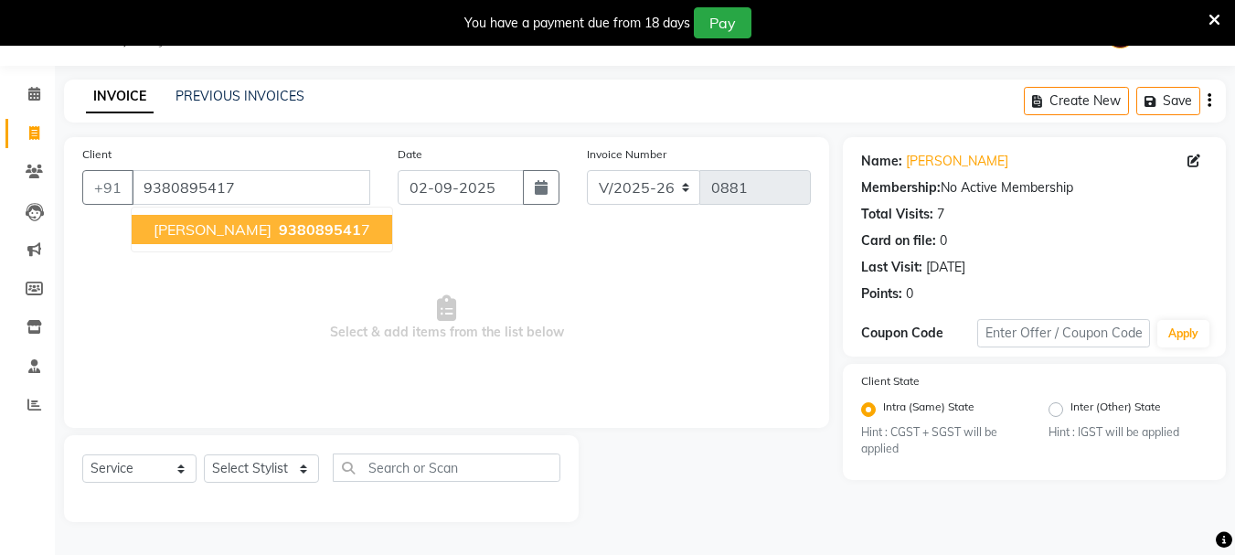
click at [208, 227] on span "[PERSON_NAME]" at bounding box center [213, 229] width 118 height 18
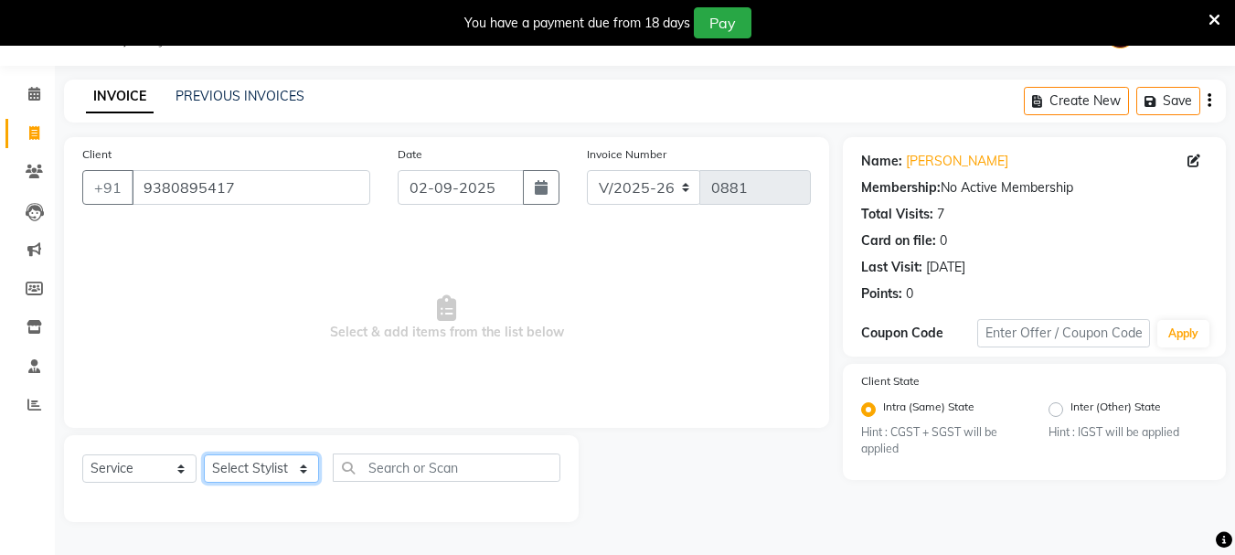
click at [251, 463] on select "Select Stylist Dilip(Owner) Manager [PERSON_NAME] (Owner) Nandini [PERSON_NAME]…" at bounding box center [261, 468] width 115 height 28
select select "47178"
click at [204, 454] on select "Select Stylist Dilip(Owner) Manager [PERSON_NAME] (Owner) Nandini [PERSON_NAME]…" at bounding box center [261, 468] width 115 height 28
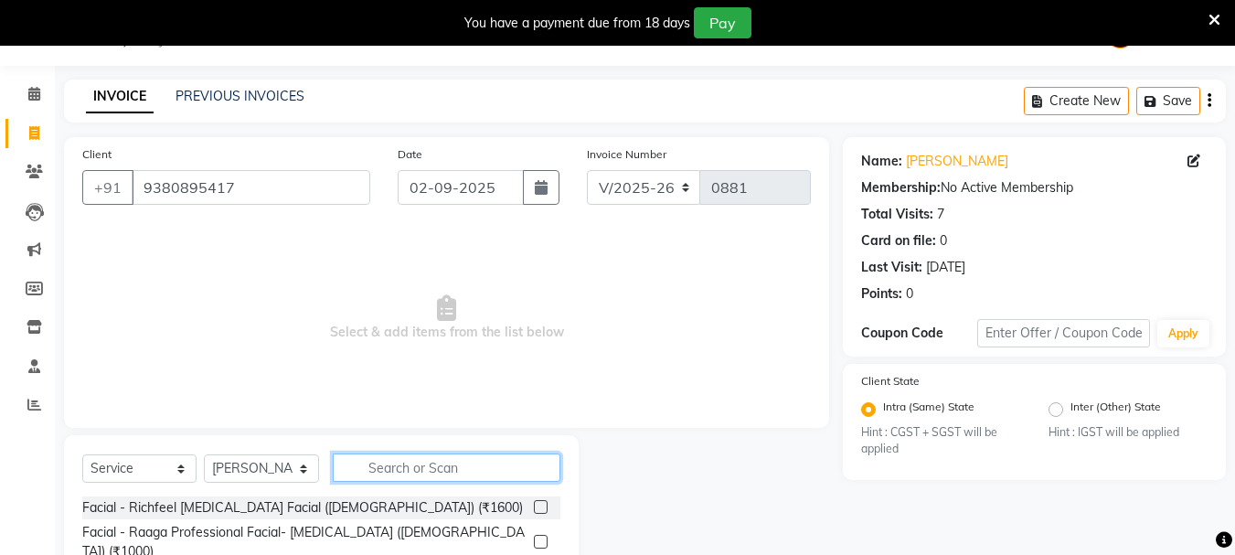
click at [393, 465] on input "text" at bounding box center [447, 468] width 228 height 28
click at [424, 465] on input "text" at bounding box center [447, 468] width 228 height 28
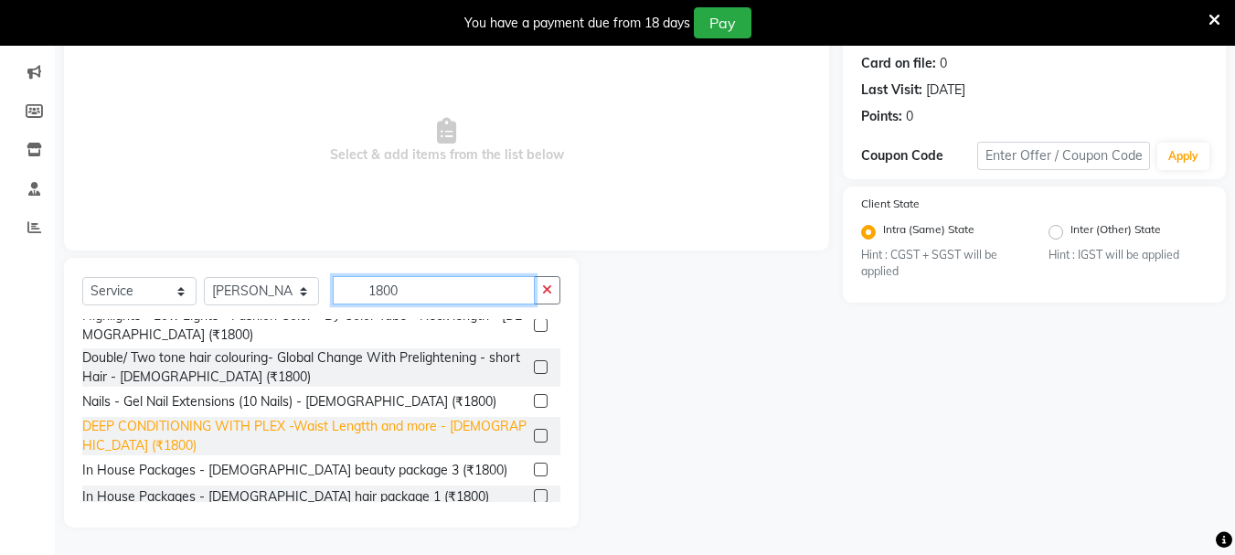
scroll to position [319, 0]
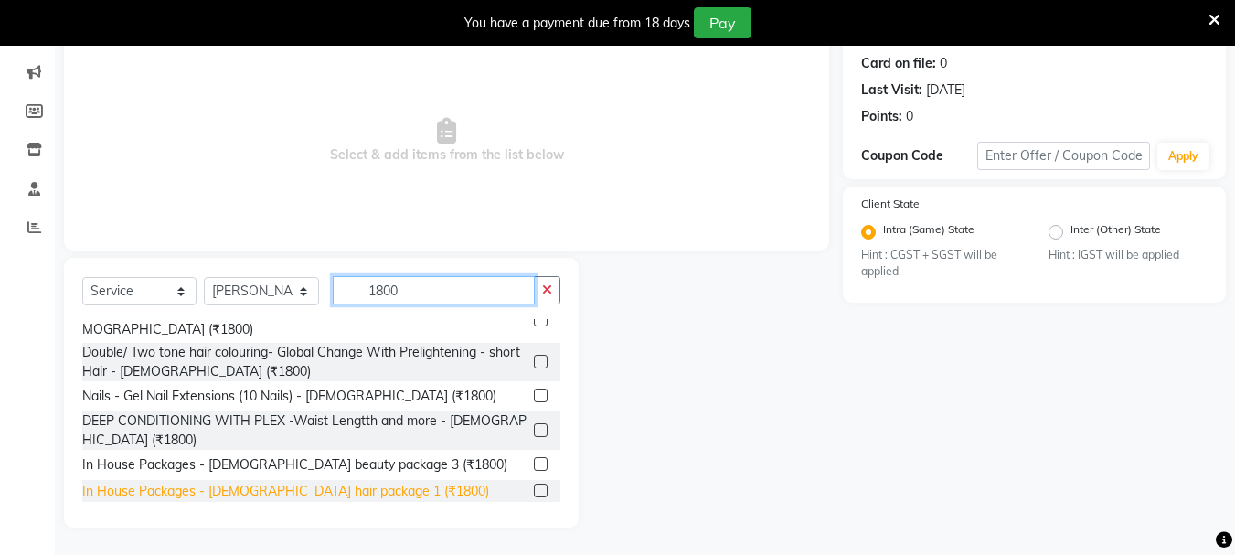
type input "1800"
click at [160, 482] on div "In House Packages - [DEMOGRAPHIC_DATA] hair package 1 (₹1800)" at bounding box center [285, 491] width 407 height 19
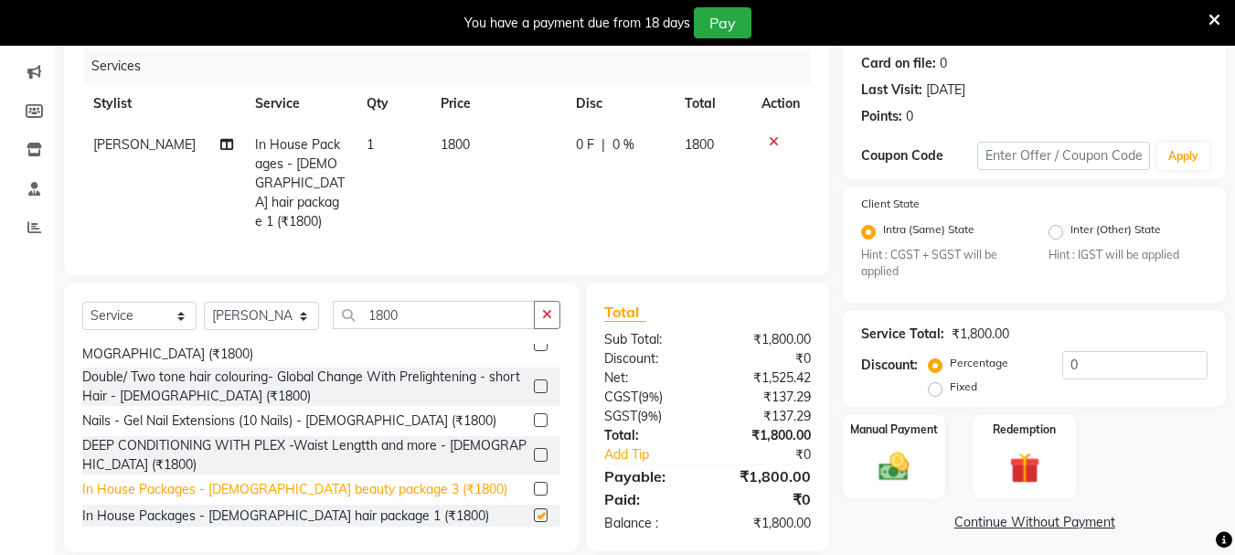
checkbox input "false"
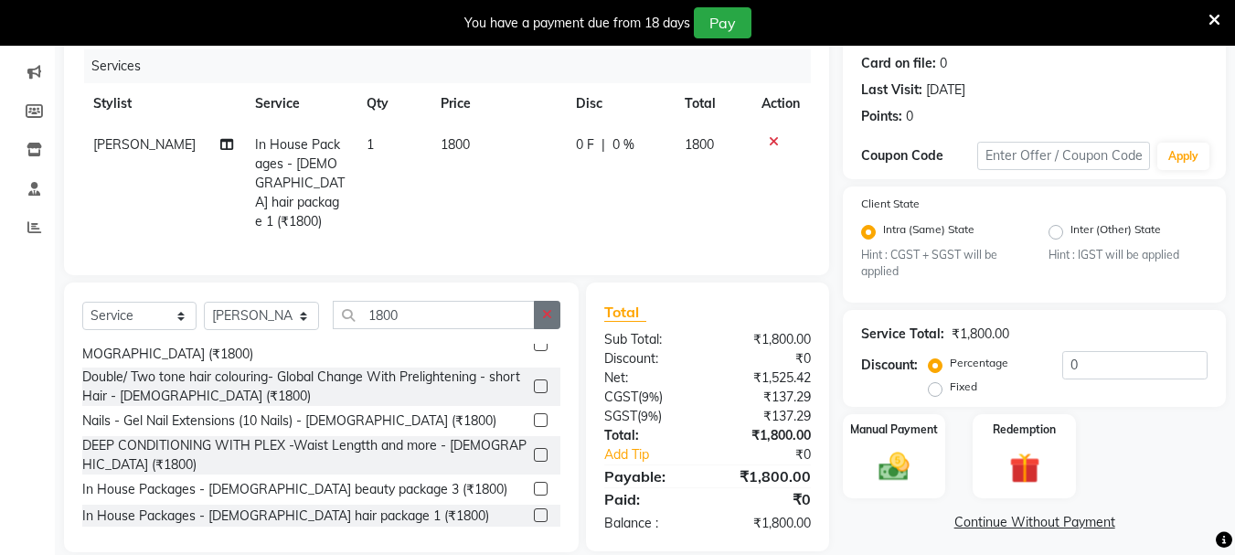
click at [543, 312] on icon "button" at bounding box center [547, 314] width 10 height 13
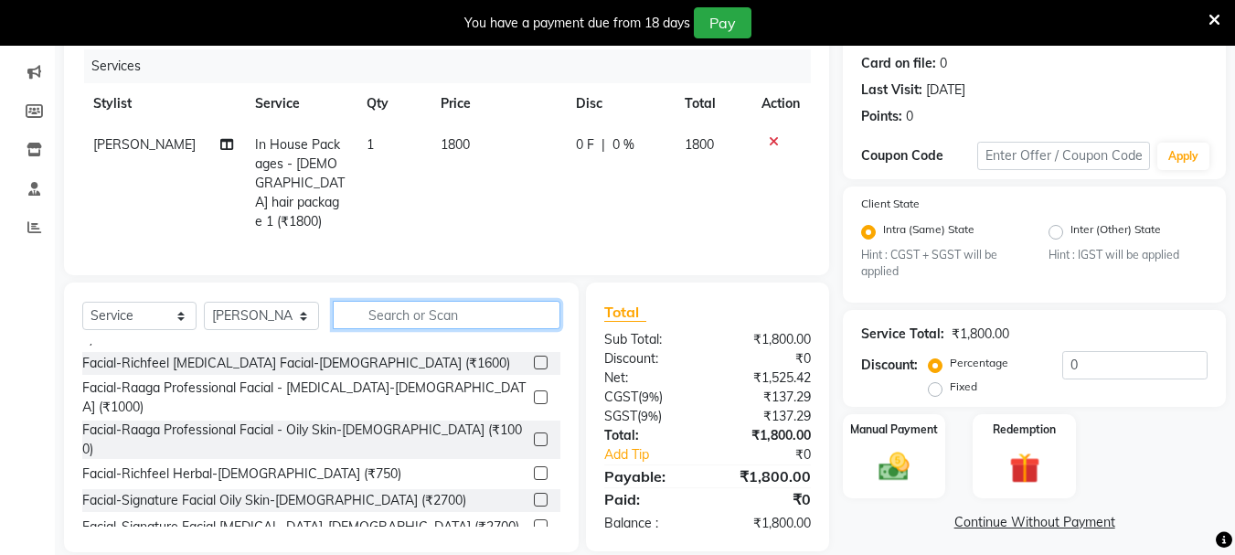
click at [496, 308] on input "text" at bounding box center [447, 315] width 228 height 28
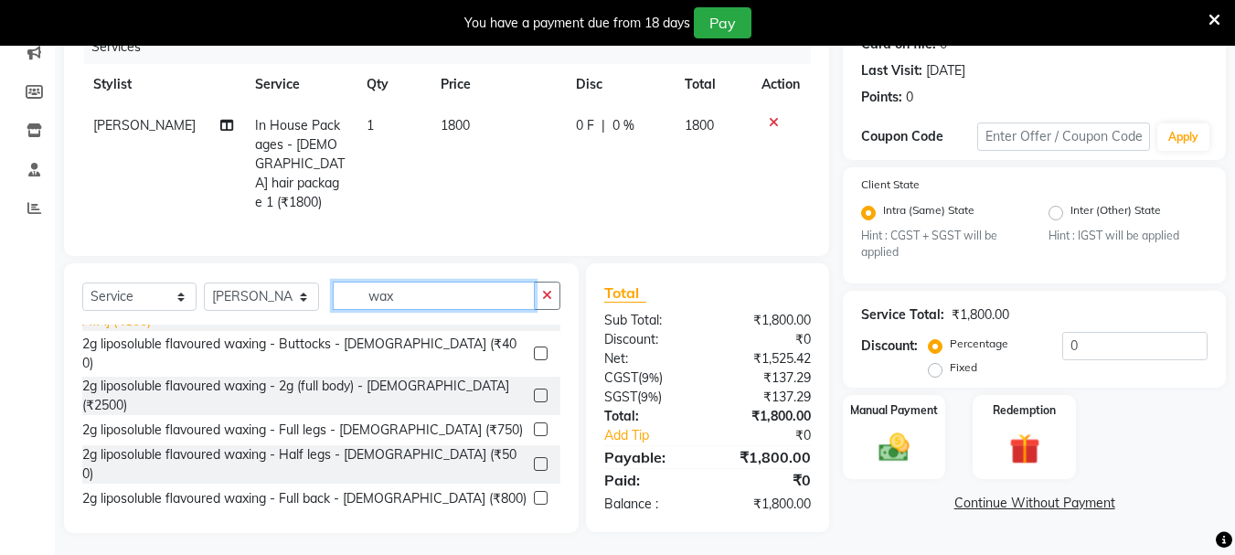
scroll to position [366, 0]
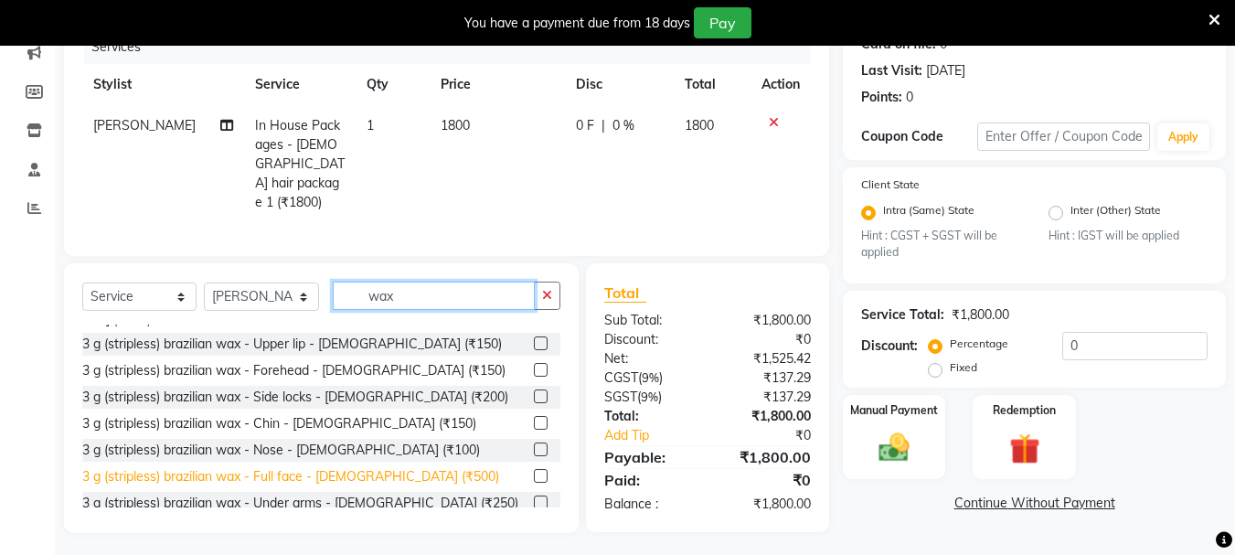
type input "wax"
click at [263, 467] on div "3 g (stripless) brazilian wax - Full face - [DEMOGRAPHIC_DATA] (₹500)" at bounding box center [290, 476] width 417 height 19
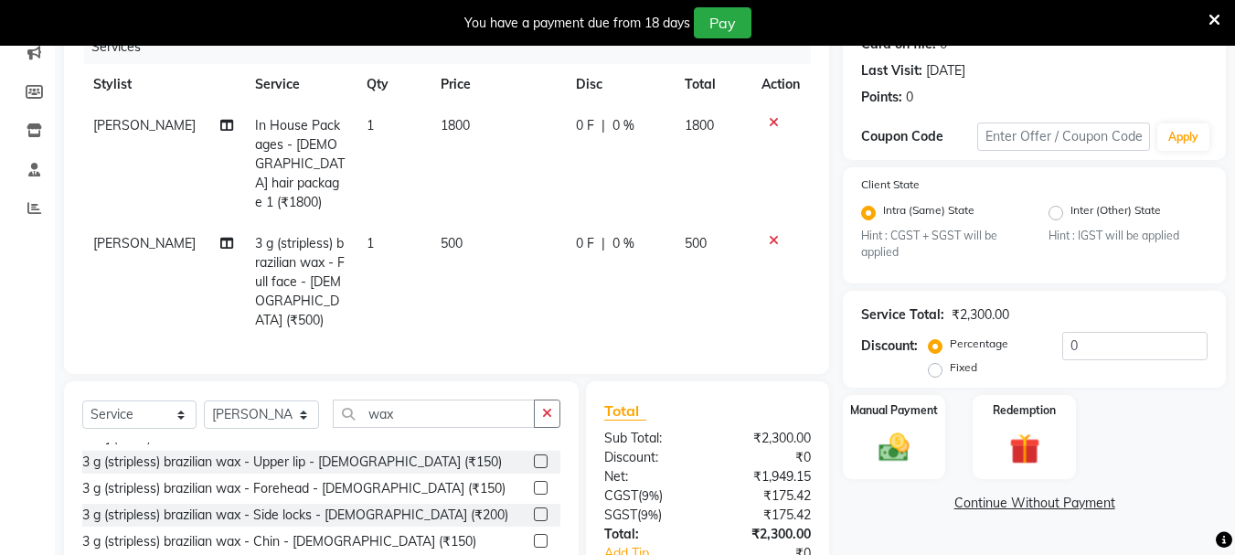
checkbox input "false"
click at [892, 450] on img at bounding box center [894, 448] width 51 height 37
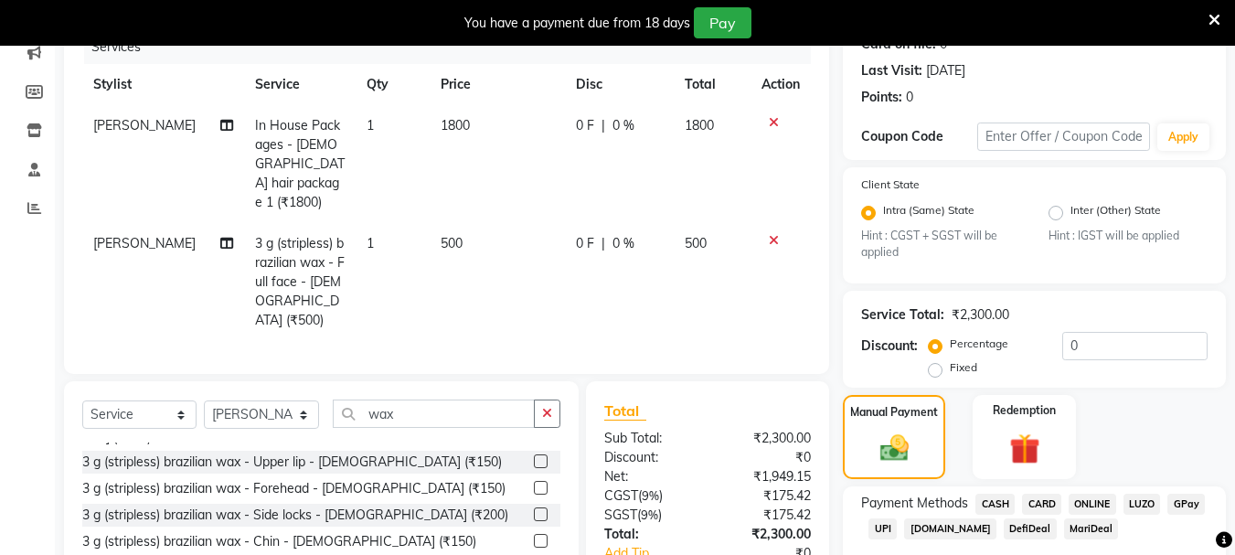
click at [882, 529] on span "UPI" at bounding box center [883, 528] width 28 height 21
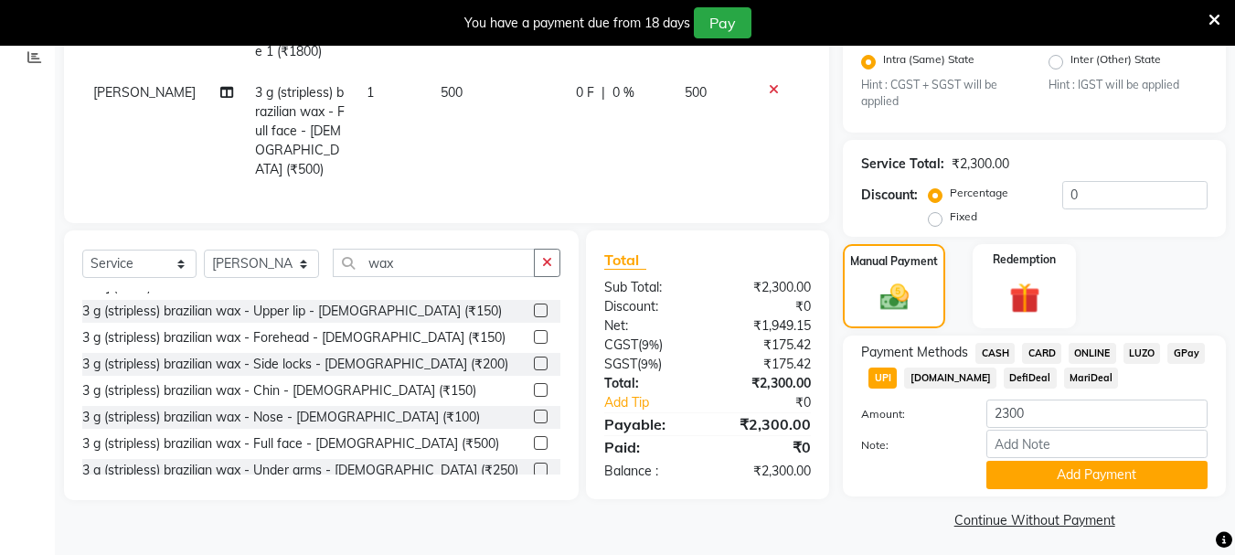
scroll to position [400, 0]
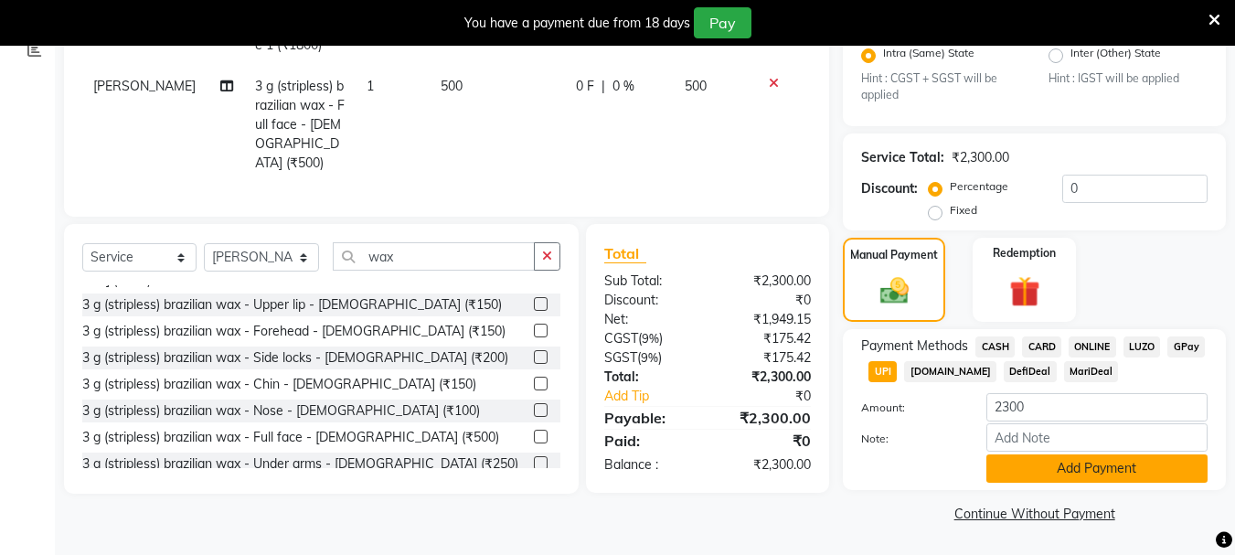
click at [1025, 469] on button "Add Payment" at bounding box center [1097, 468] width 221 height 28
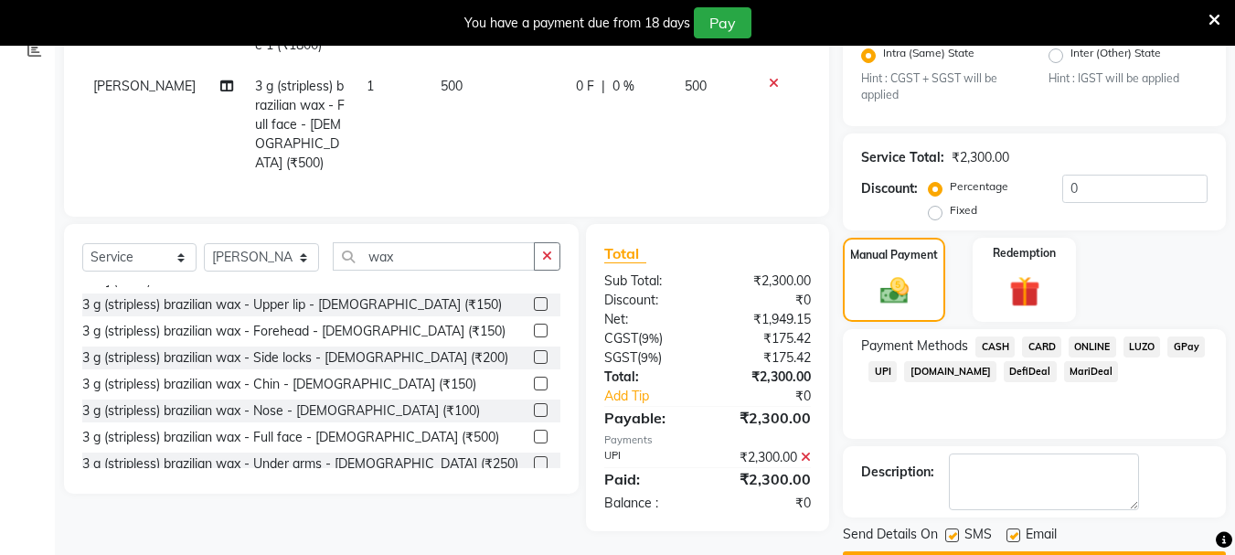
scroll to position [452, 0]
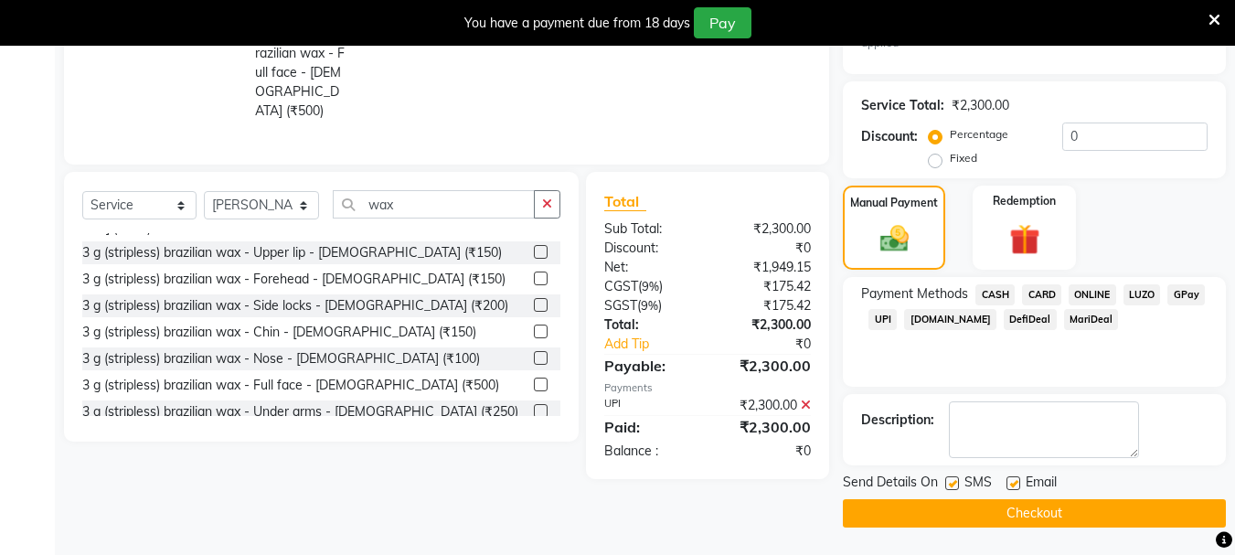
click at [957, 486] on label at bounding box center [953, 483] width 14 height 14
click at [957, 486] on input "checkbox" at bounding box center [952, 484] width 12 height 12
checkbox input "false"
click at [1008, 484] on label at bounding box center [1014, 483] width 14 height 14
click at [1008, 484] on input "checkbox" at bounding box center [1013, 484] width 12 height 12
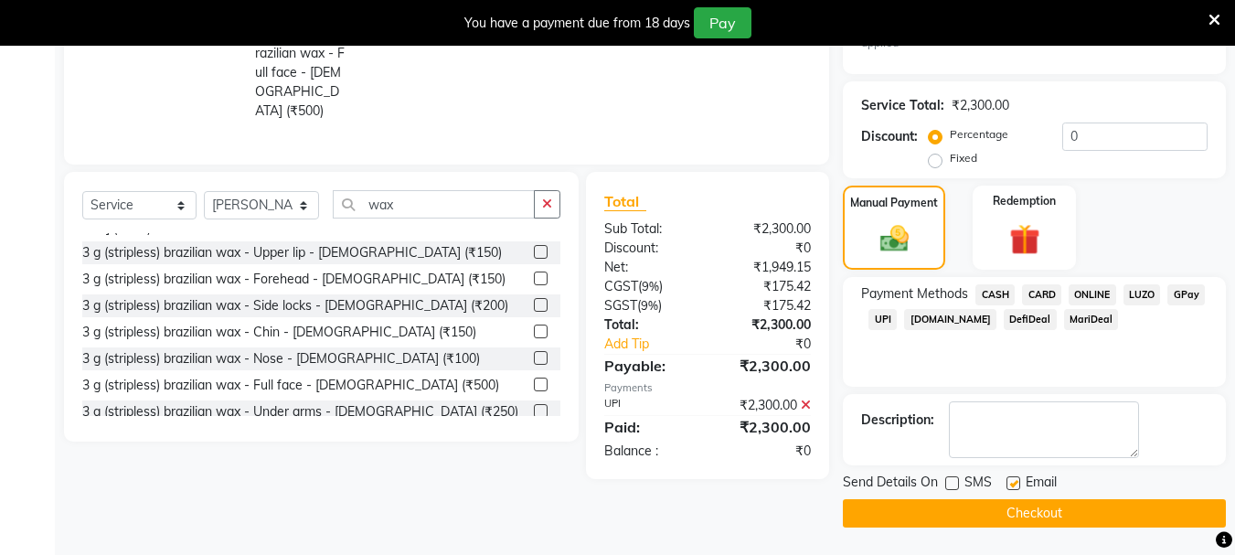
checkbox input "false"
click at [1001, 504] on button "Checkout" at bounding box center [1034, 513] width 383 height 28
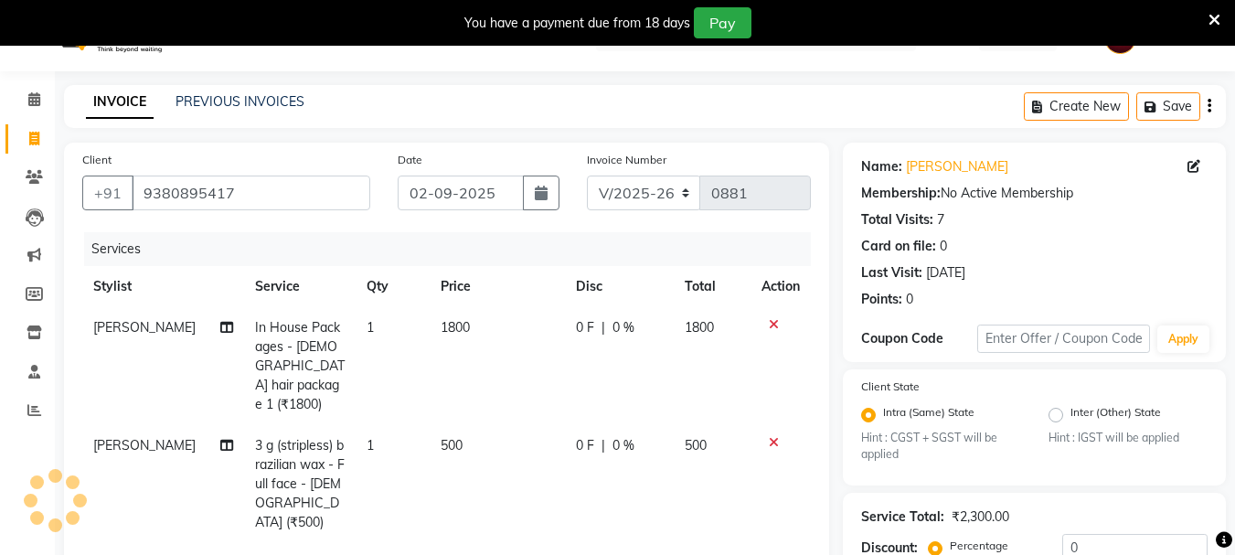
scroll to position [0, 0]
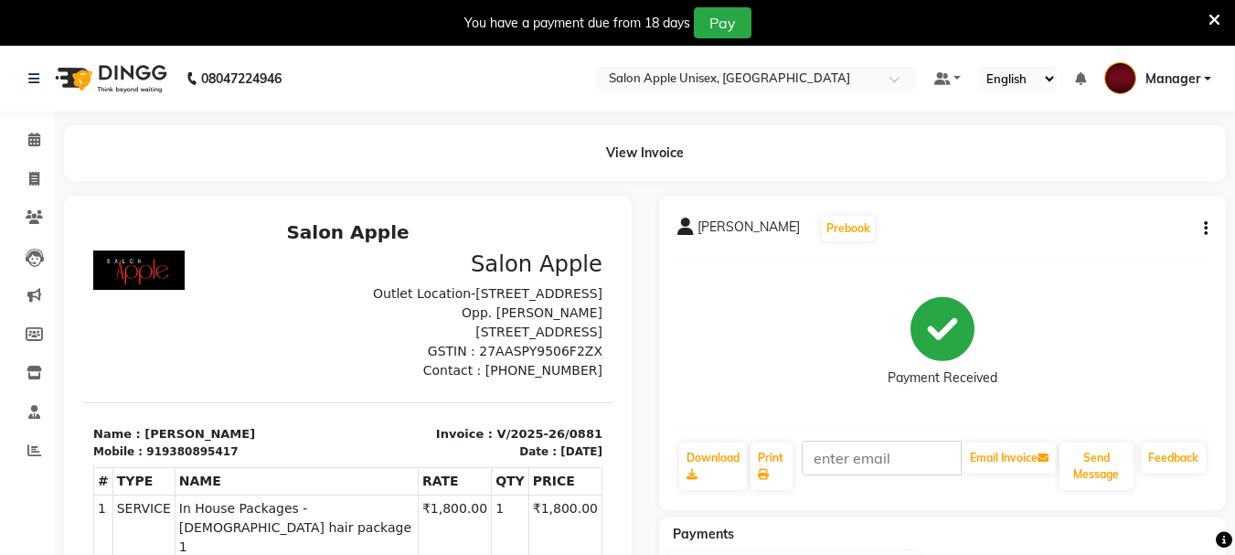
click at [1204, 230] on icon "button" at bounding box center [1206, 229] width 4 height 1
click at [1068, 250] on div "Edit Item Staff" at bounding box center [1115, 251] width 125 height 23
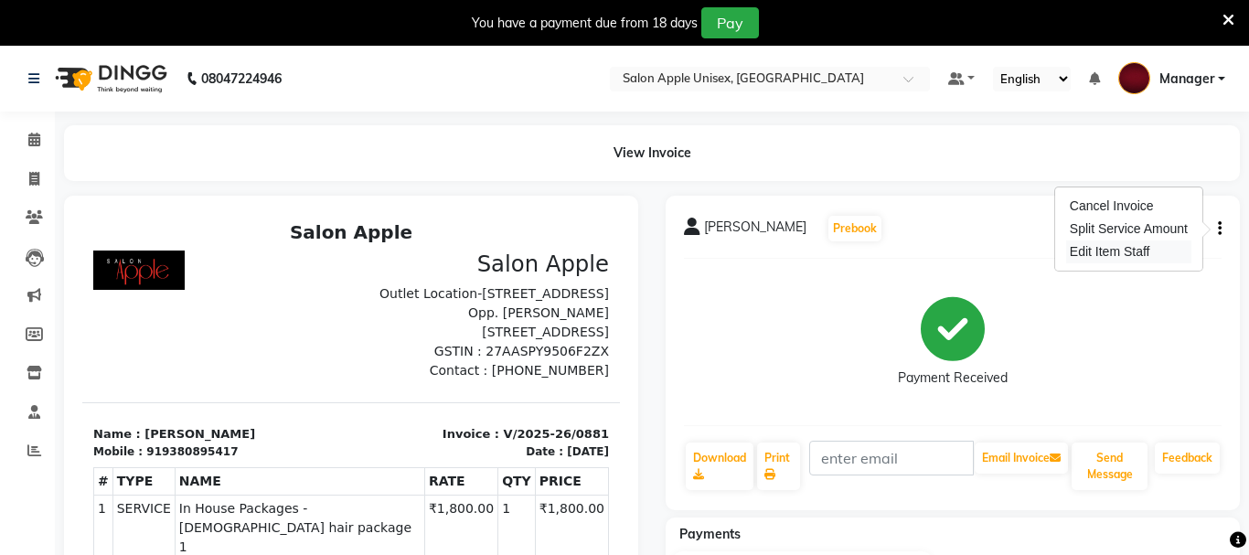
select select "47178"
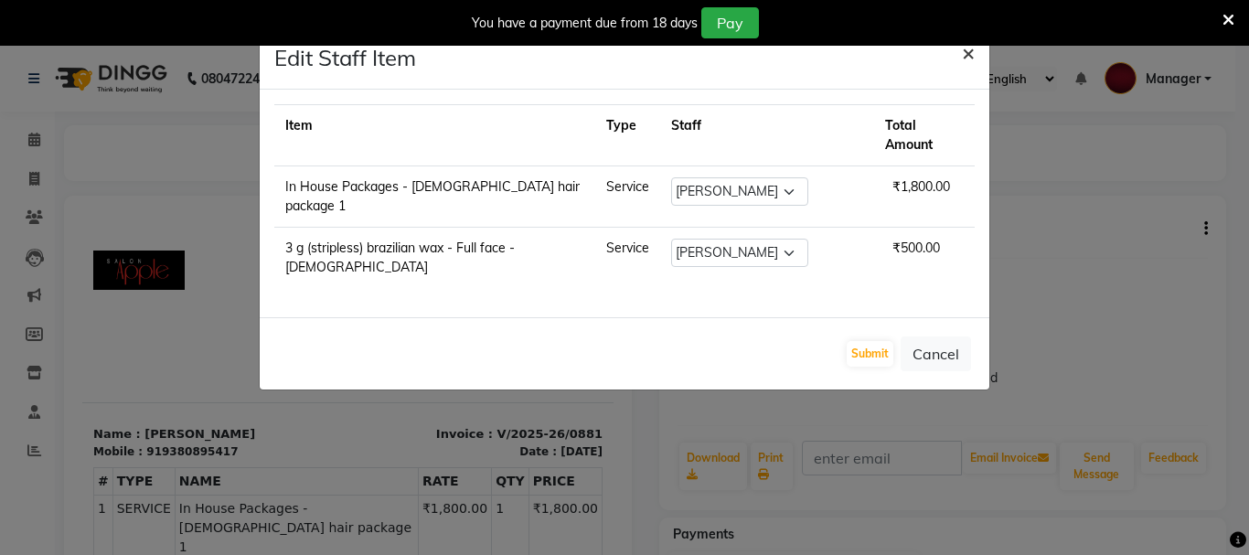
click at [966, 56] on span "×" at bounding box center [968, 51] width 13 height 27
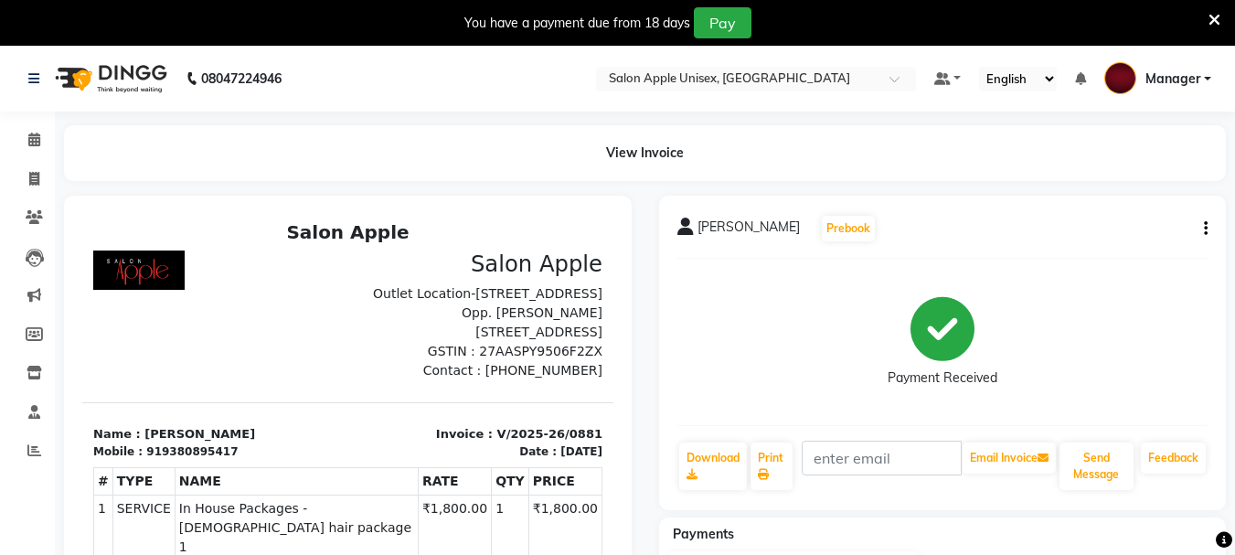
click at [1210, 227] on div "[PERSON_NAME] Prebook Payment Received Download Print Email Invoice Send Messag…" at bounding box center [943, 353] width 568 height 315
click at [1200, 229] on button "button" at bounding box center [1202, 228] width 11 height 19
click at [1104, 208] on div "Cancel Invoice" at bounding box center [1115, 206] width 125 height 23
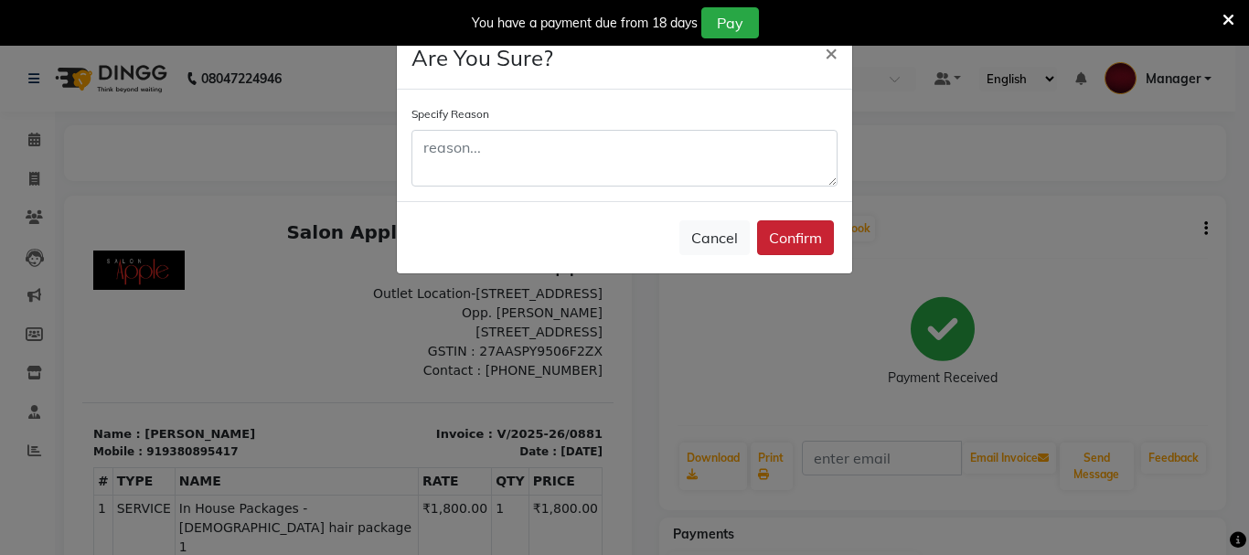
click at [790, 230] on button "Confirm" at bounding box center [795, 237] width 77 height 35
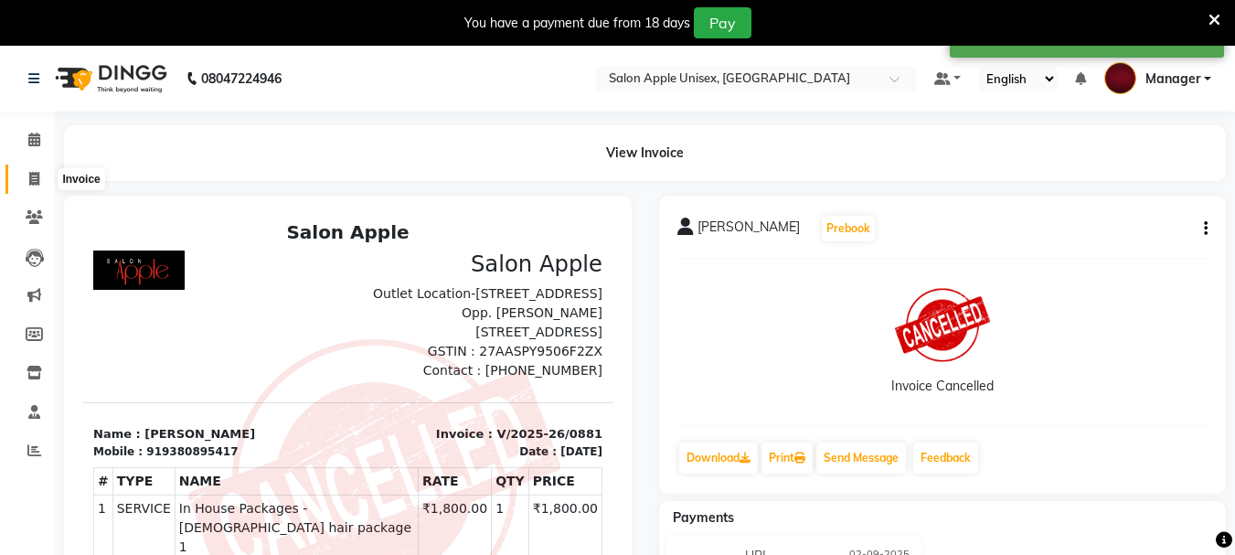
click at [34, 181] on icon at bounding box center [34, 179] width 10 height 14
select select "service"
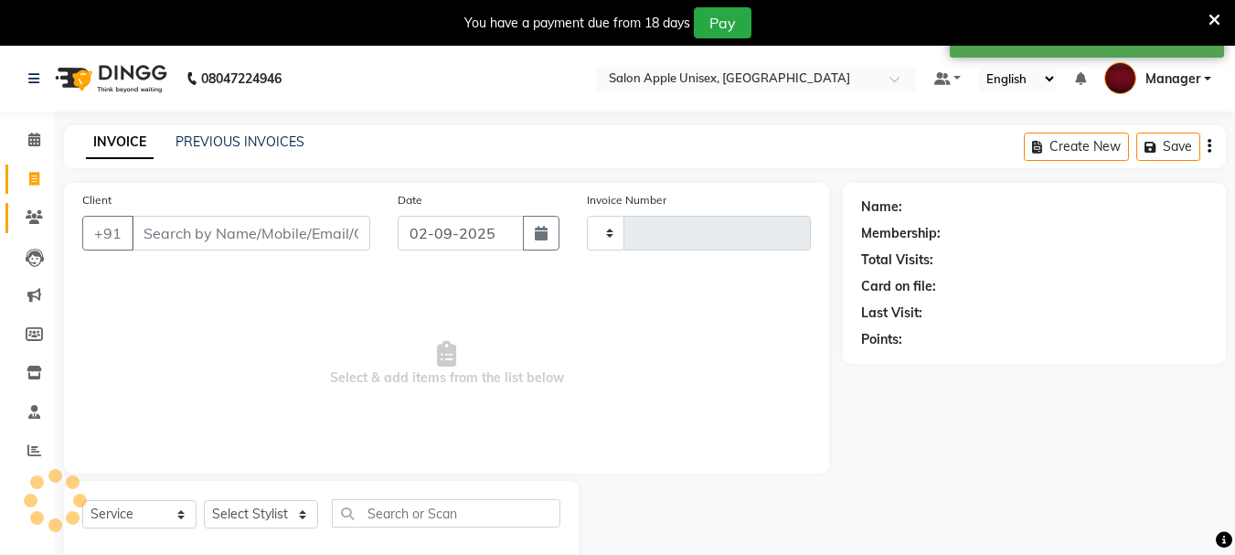
scroll to position [46, 0]
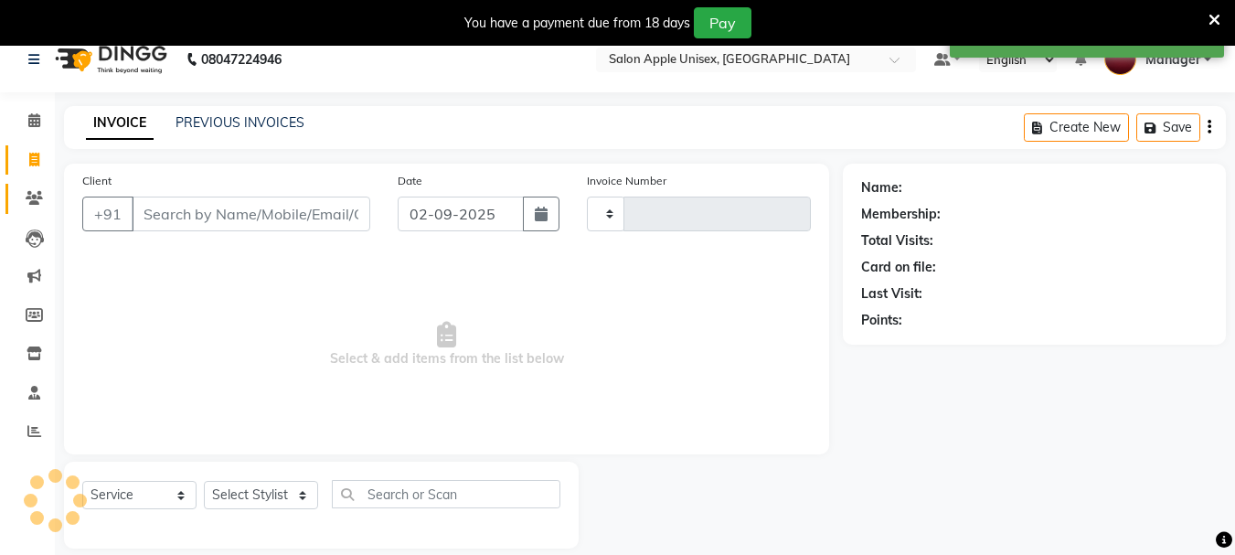
type input "0882"
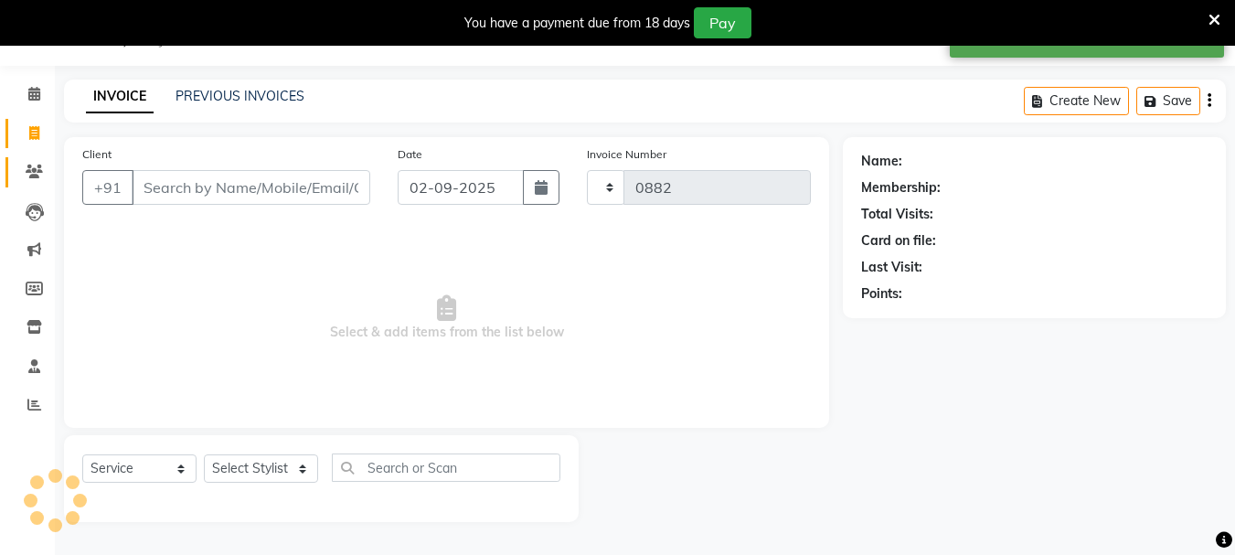
select select "112"
click at [536, 184] on icon "button" at bounding box center [541, 187] width 13 height 15
select select "9"
select select "2025"
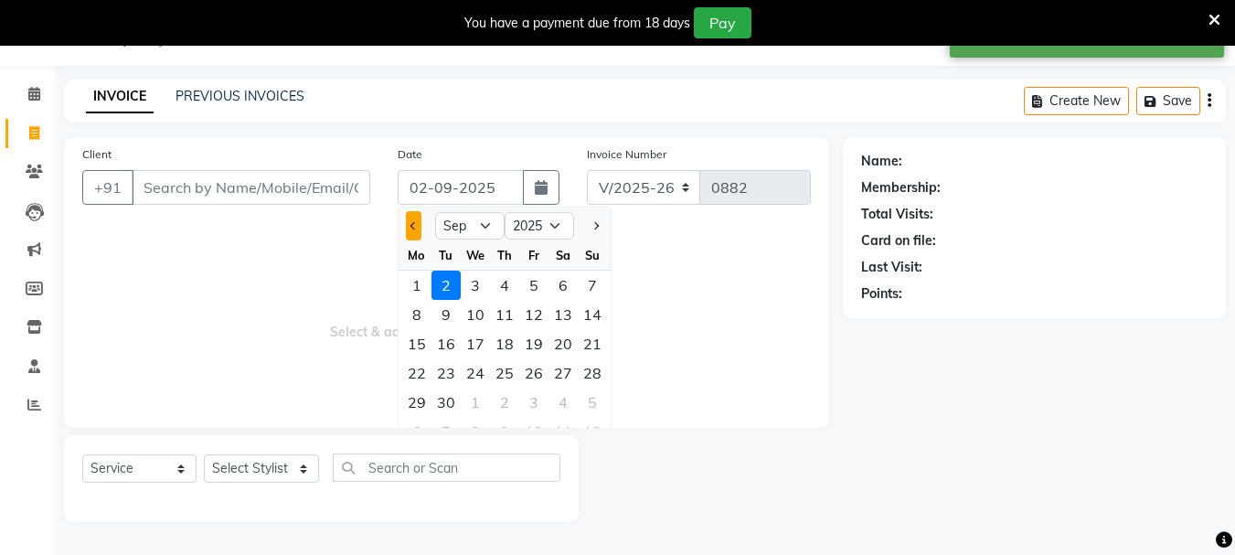
click at [417, 230] on button "Previous month" at bounding box center [414, 225] width 16 height 29
select select "8"
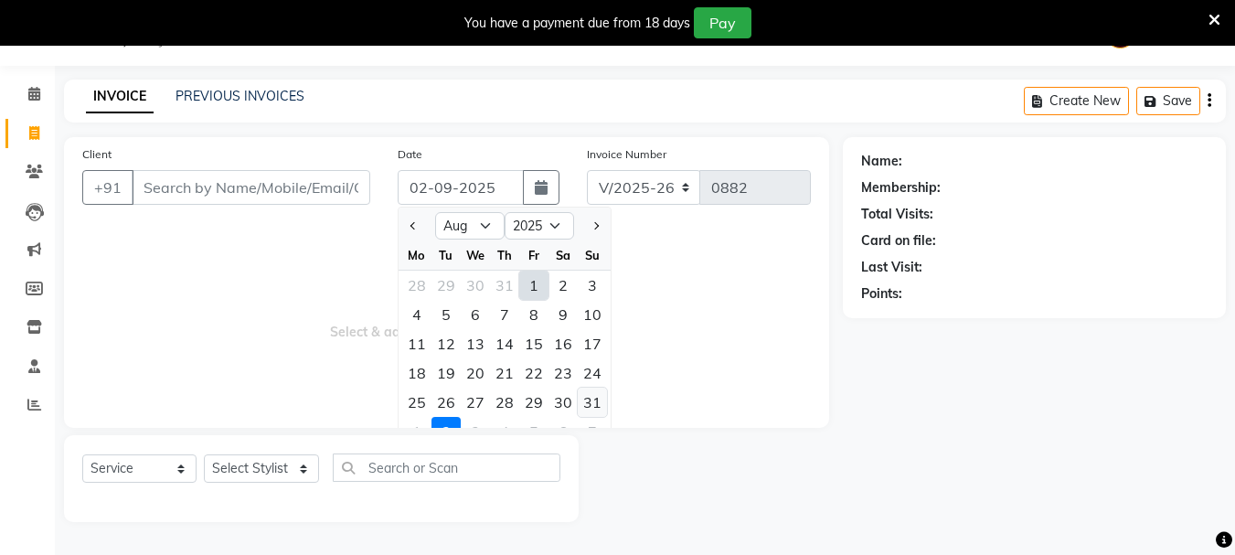
click at [593, 404] on div "31" at bounding box center [592, 402] width 29 height 29
type input "[DATE]"
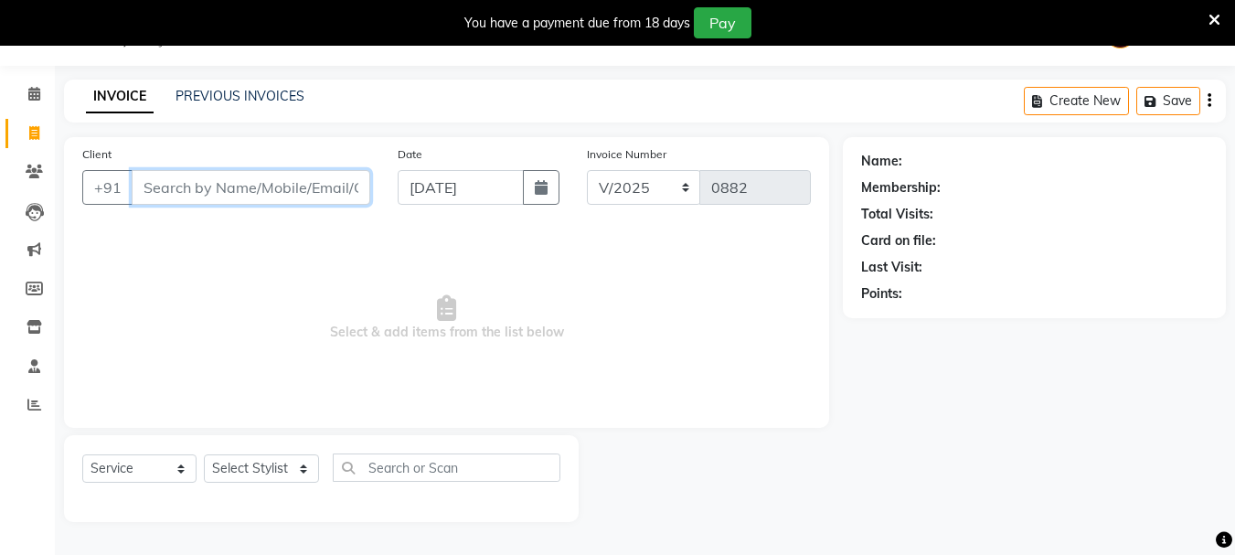
drag, startPoint x: 230, startPoint y: 176, endPoint x: 228, endPoint y: 189, distance: 14.0
click at [228, 189] on input "Client" at bounding box center [251, 187] width 239 height 35
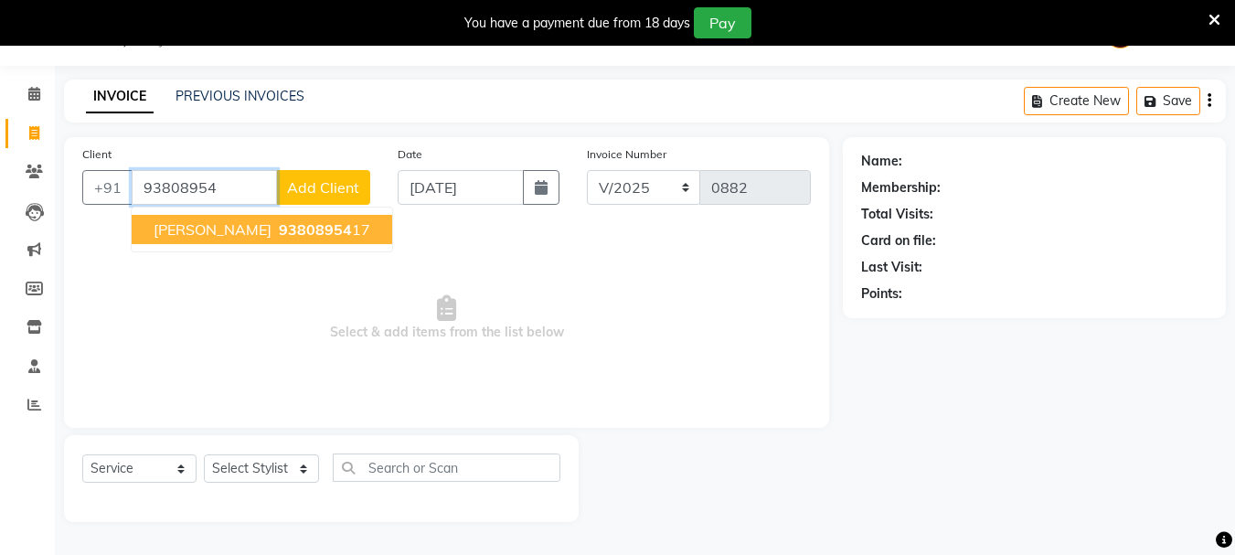
click at [211, 231] on span "[PERSON_NAME]" at bounding box center [213, 229] width 118 height 18
type input "9380895417"
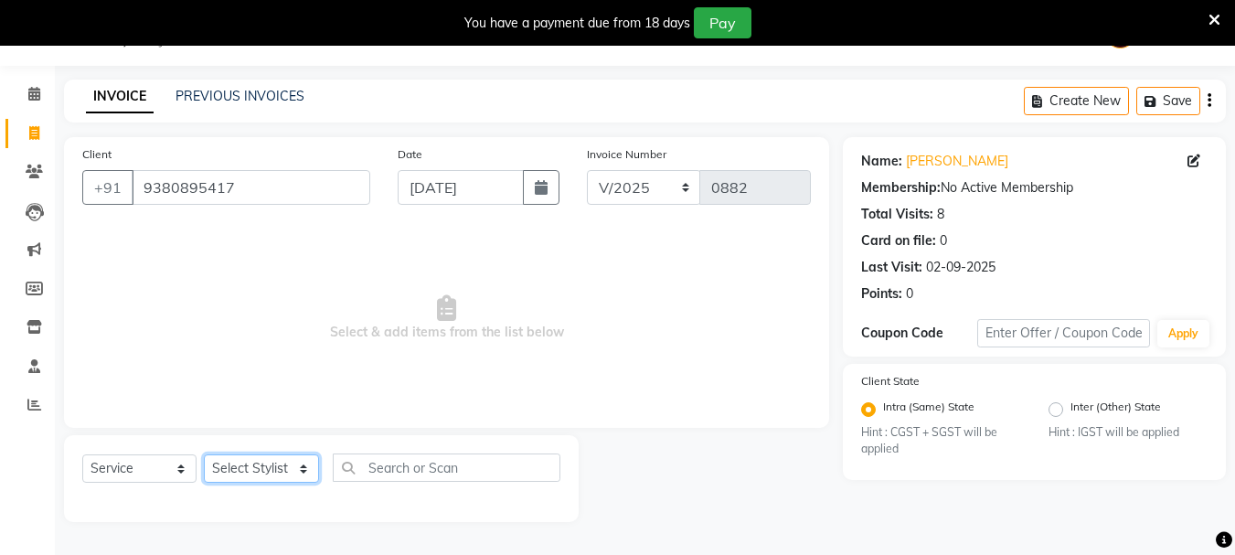
click at [262, 462] on select "Select Stylist Dilip(Owner) Manager [PERSON_NAME] (Owner) Nandini [PERSON_NAME]…" at bounding box center [261, 468] width 115 height 28
select select "47178"
click at [204, 454] on select "Select Stylist Dilip(Owner) Manager [PERSON_NAME] (Owner) Nandini [PERSON_NAME]…" at bounding box center [261, 468] width 115 height 28
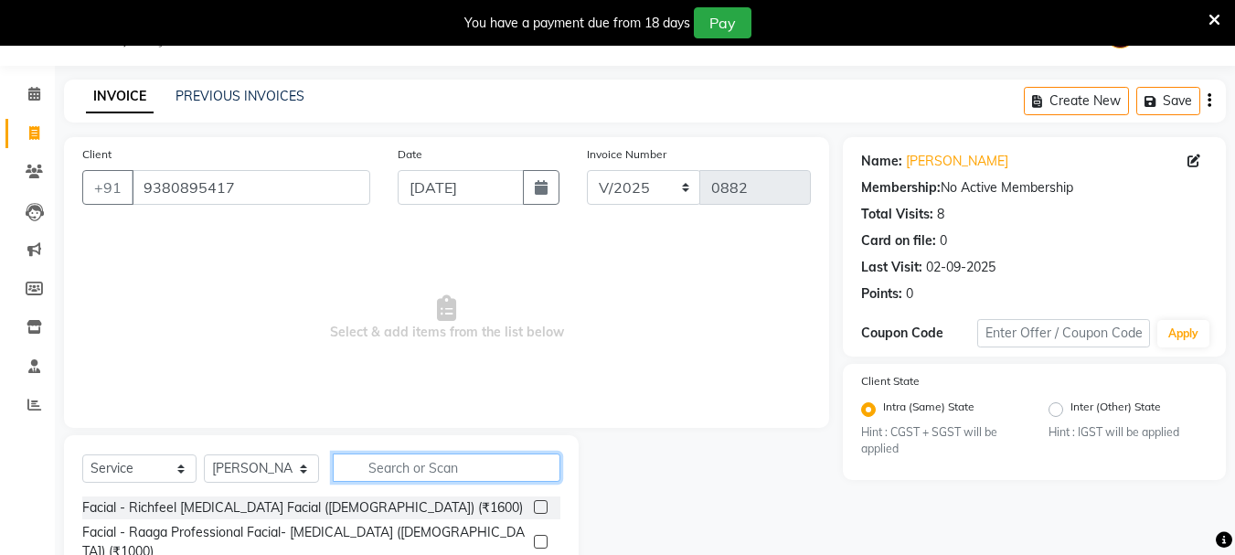
click at [390, 475] on input "text" at bounding box center [447, 468] width 228 height 28
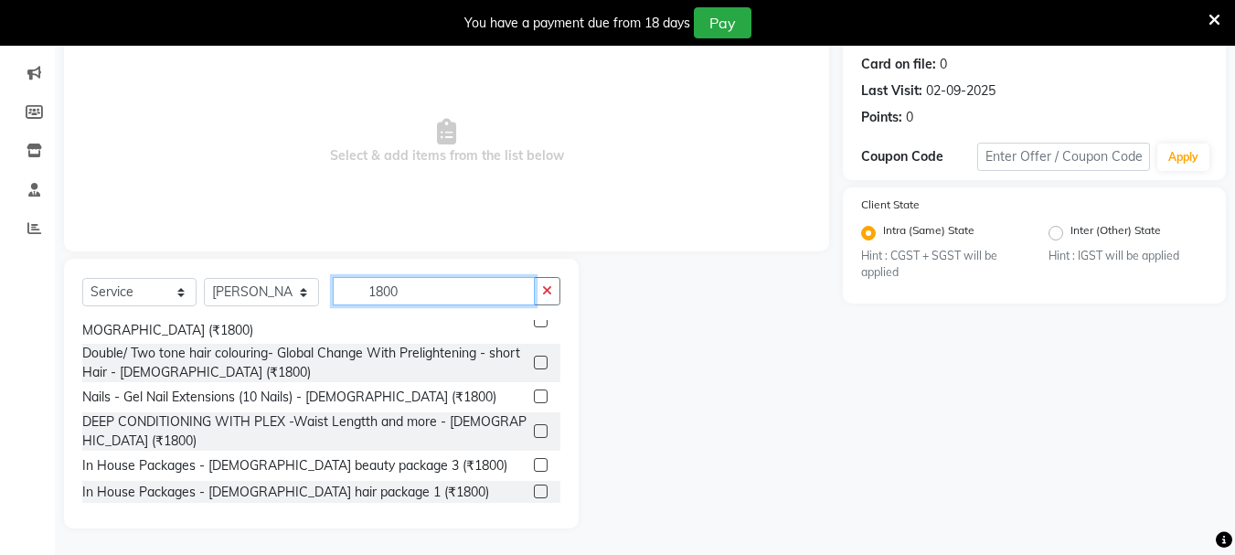
scroll to position [223, 0]
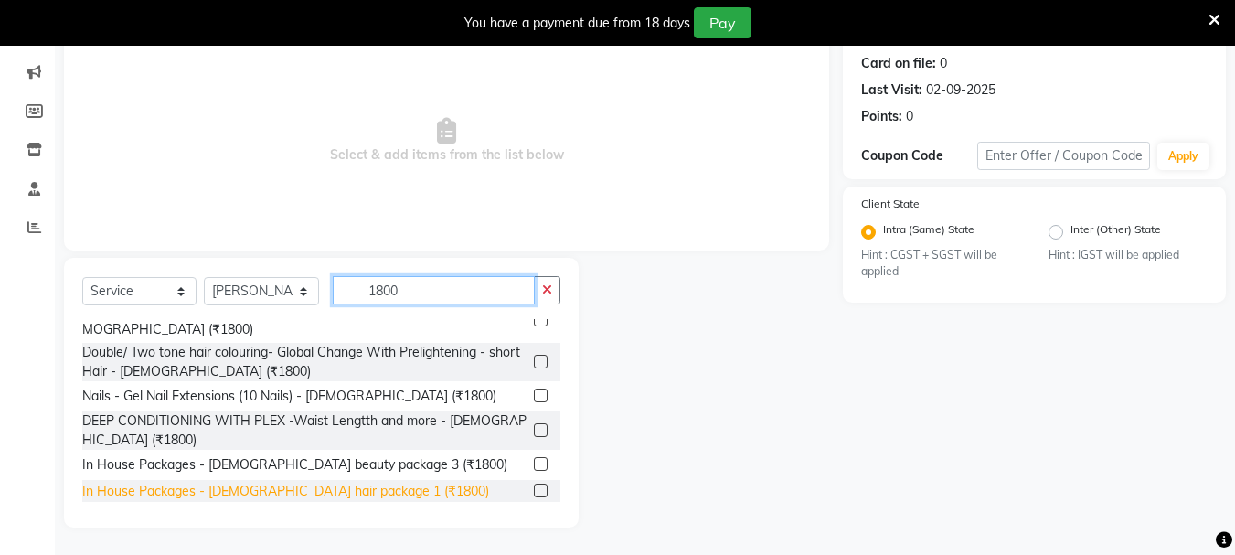
type input "1800"
click at [251, 482] on div "In House Packages - [DEMOGRAPHIC_DATA] hair package 1 (₹1800)" at bounding box center [285, 491] width 407 height 19
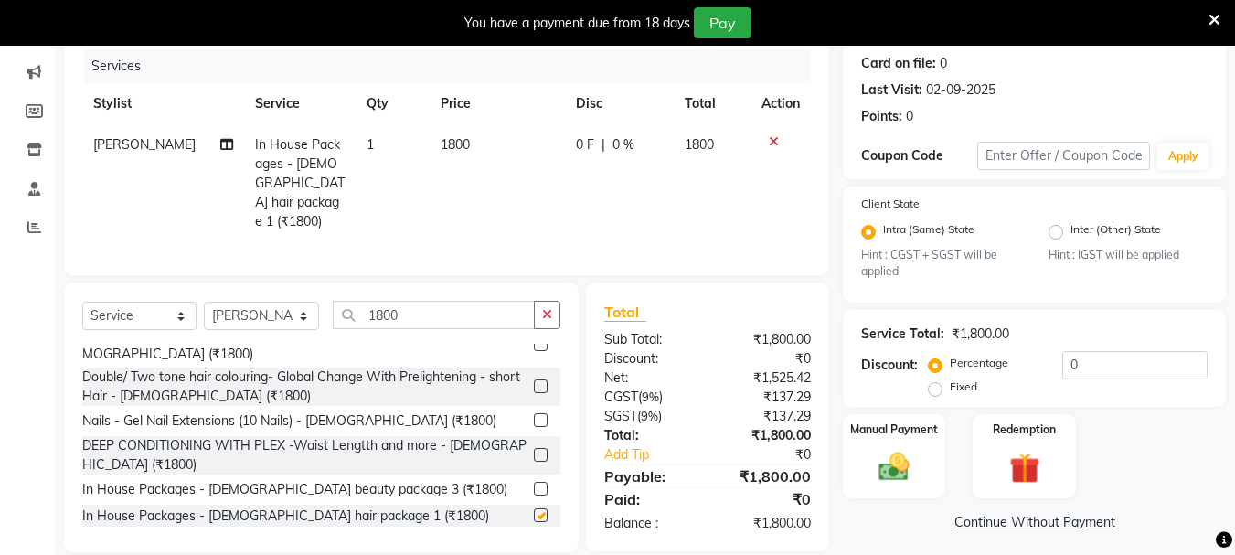
checkbox input "false"
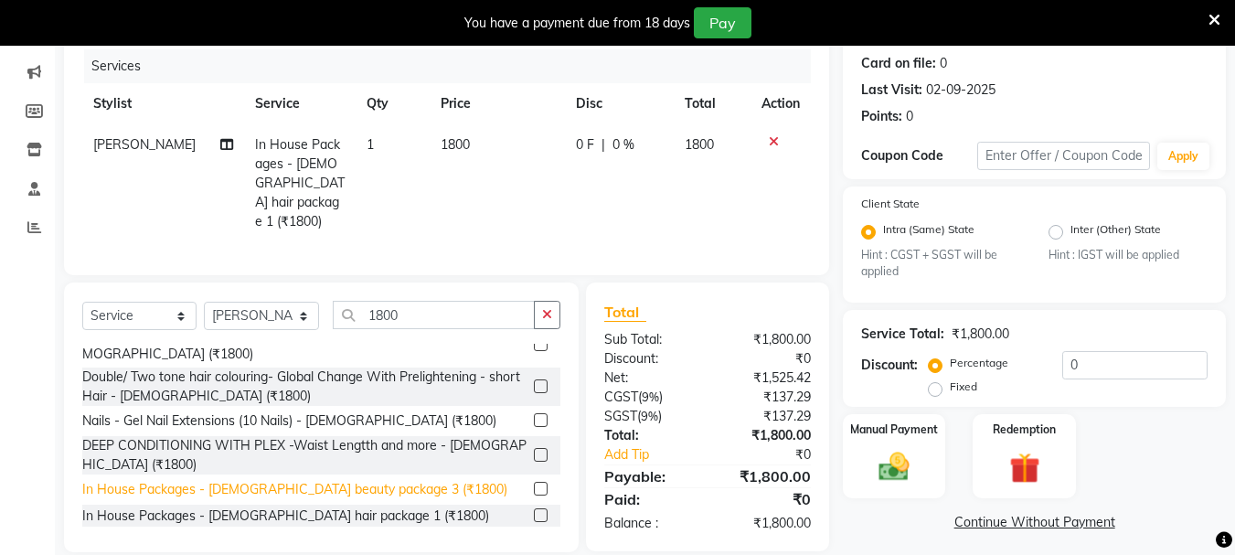
click at [266, 480] on div "In House Packages - [DEMOGRAPHIC_DATA] beauty package 3 (₹1800)" at bounding box center [294, 489] width 425 height 19
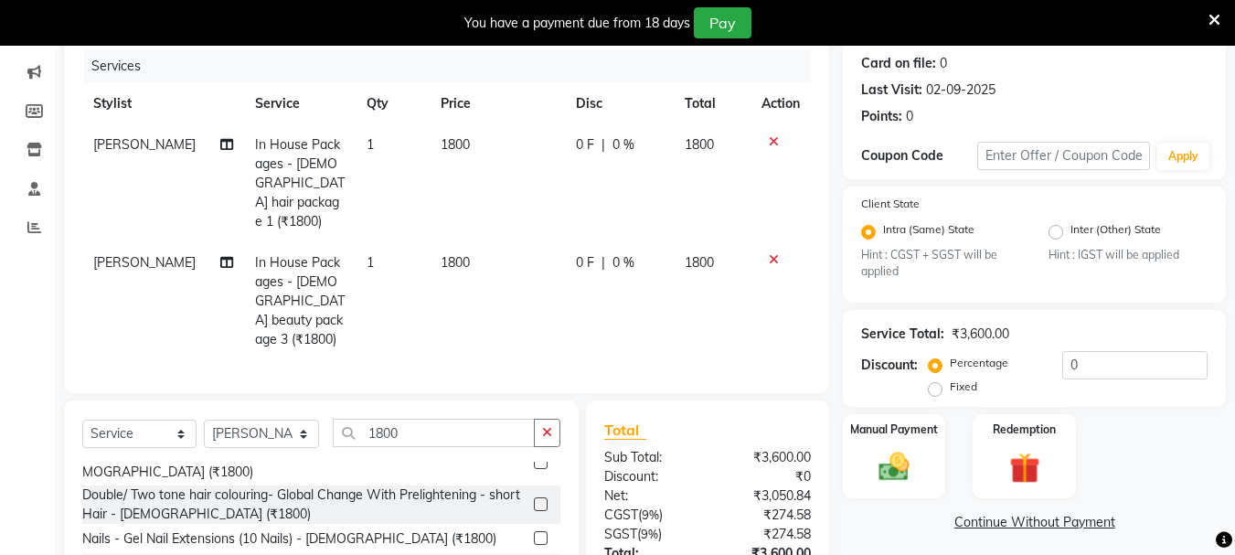
checkbox input "false"
click at [774, 141] on icon at bounding box center [774, 141] width 10 height 13
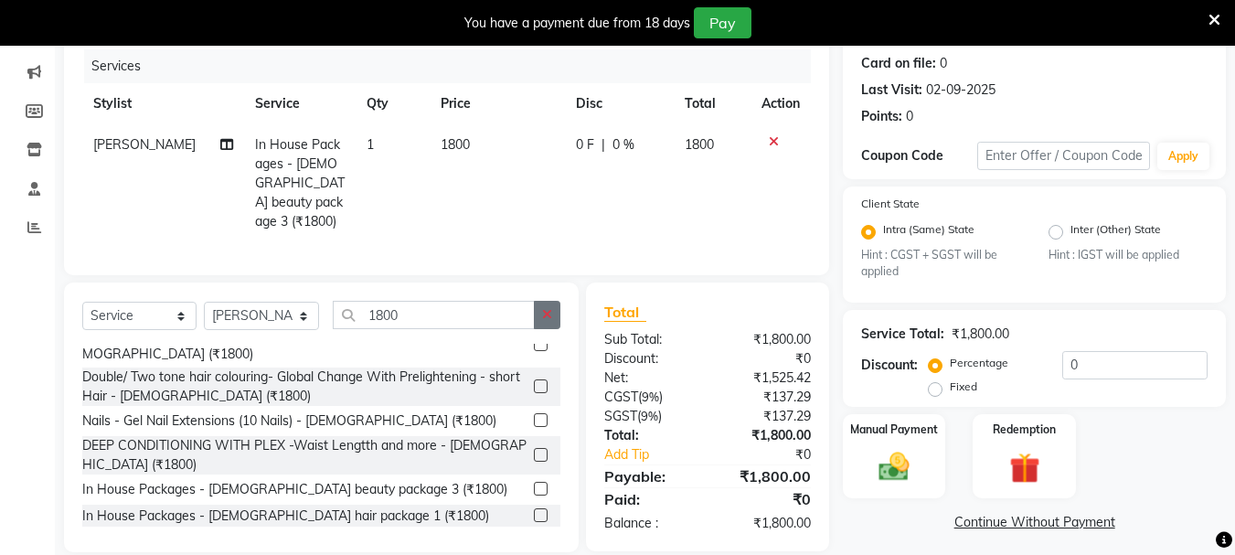
click at [548, 312] on icon "button" at bounding box center [547, 314] width 10 height 13
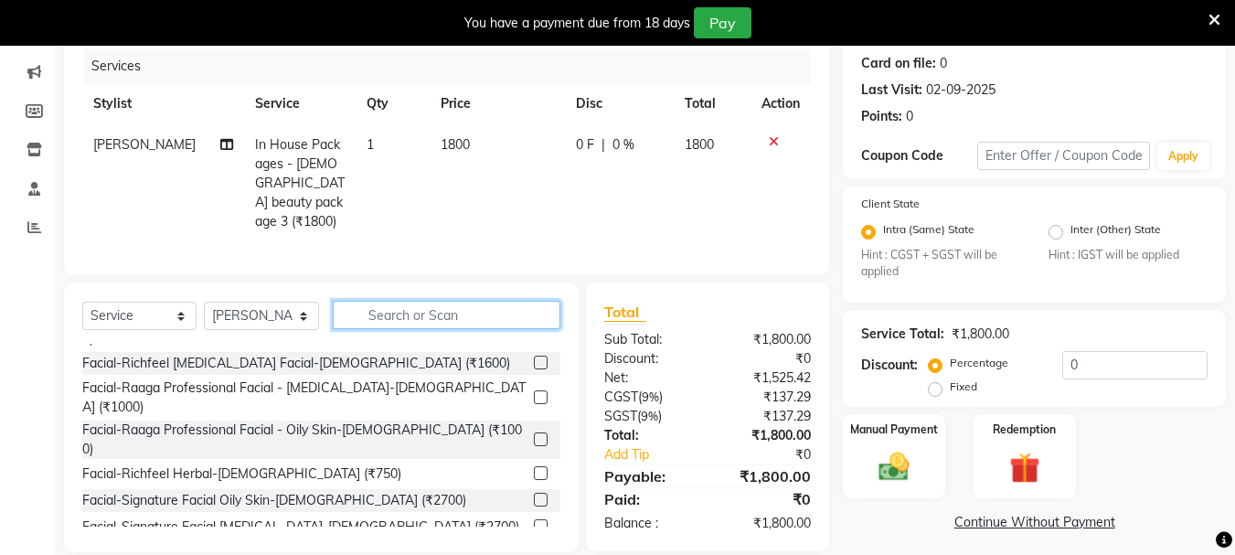
click at [364, 308] on input "text" at bounding box center [447, 315] width 228 height 28
click at [363, 308] on input "text" at bounding box center [447, 315] width 228 height 28
click at [380, 315] on input "text" at bounding box center [447, 315] width 228 height 28
click at [353, 312] on input "text" at bounding box center [447, 315] width 228 height 28
click at [351, 303] on input "text" at bounding box center [447, 315] width 228 height 28
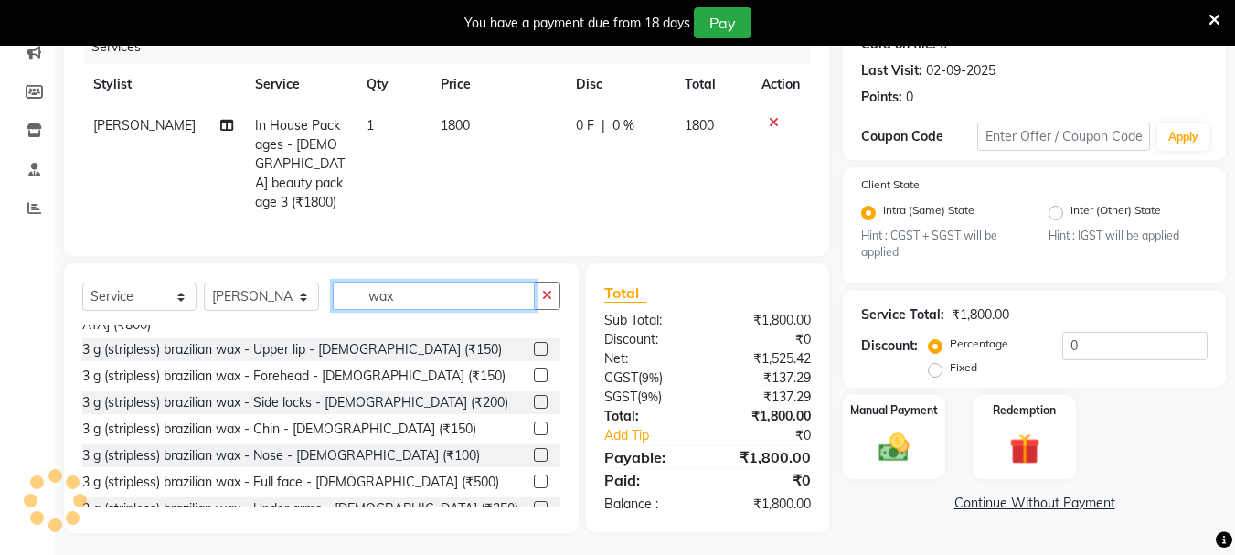
scroll to position [328, 0]
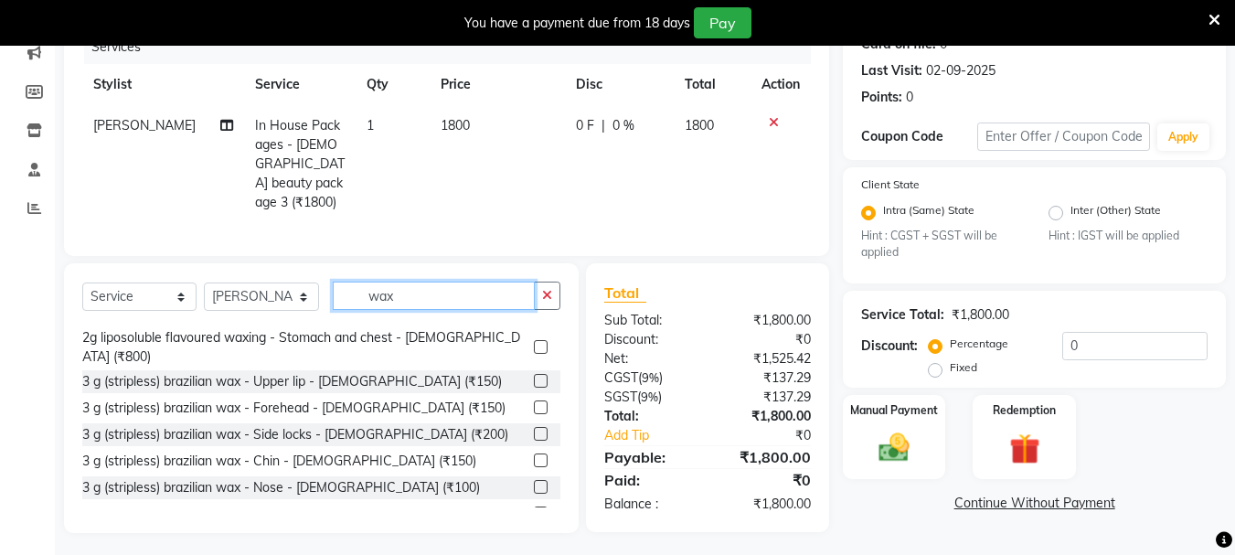
type input "wax"
click at [230, 505] on div "3 g (stripless) brazilian wax - Full face - [DEMOGRAPHIC_DATA] (₹500)" at bounding box center [290, 514] width 417 height 19
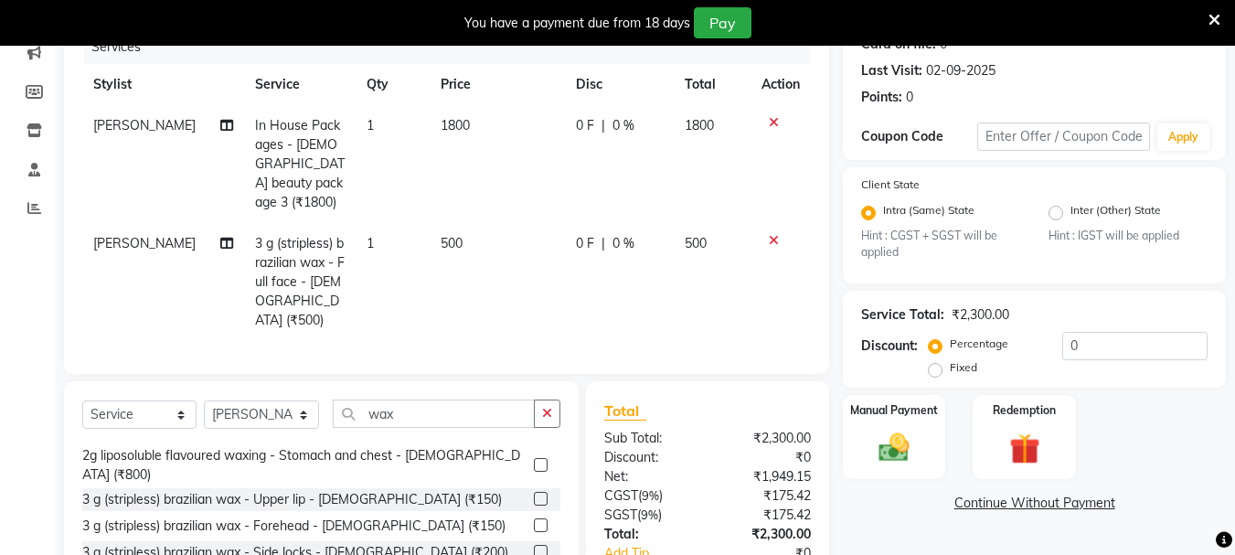
checkbox input "false"
click at [893, 446] on img at bounding box center [894, 448] width 51 height 37
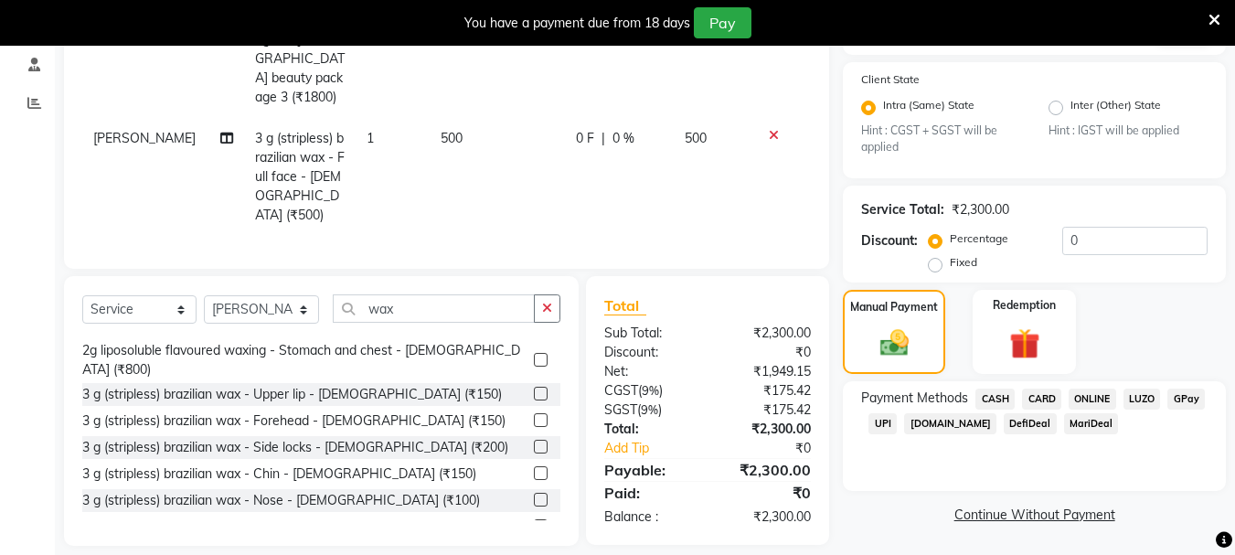
scroll to position [348, 0]
click at [886, 425] on span "UPI" at bounding box center [883, 422] width 28 height 21
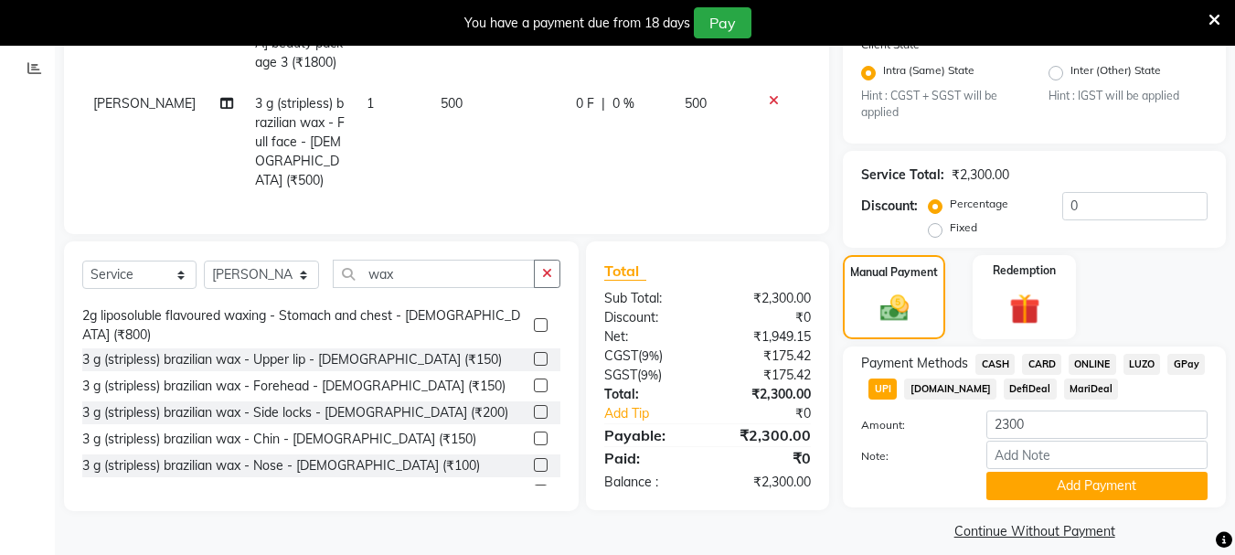
scroll to position [400, 0]
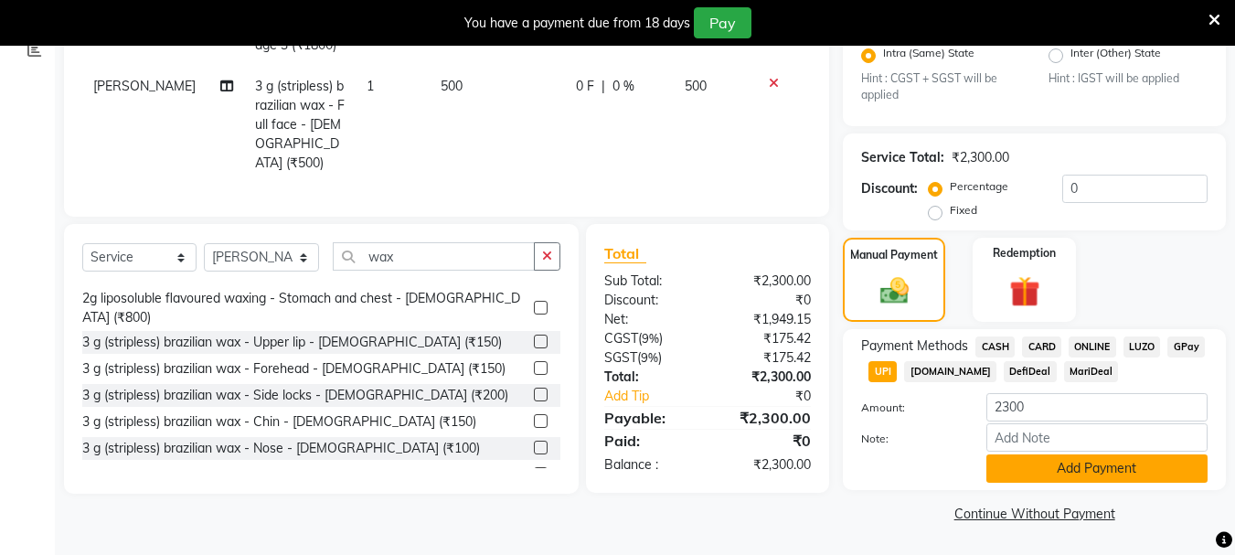
click at [1047, 471] on button "Add Payment" at bounding box center [1097, 468] width 221 height 28
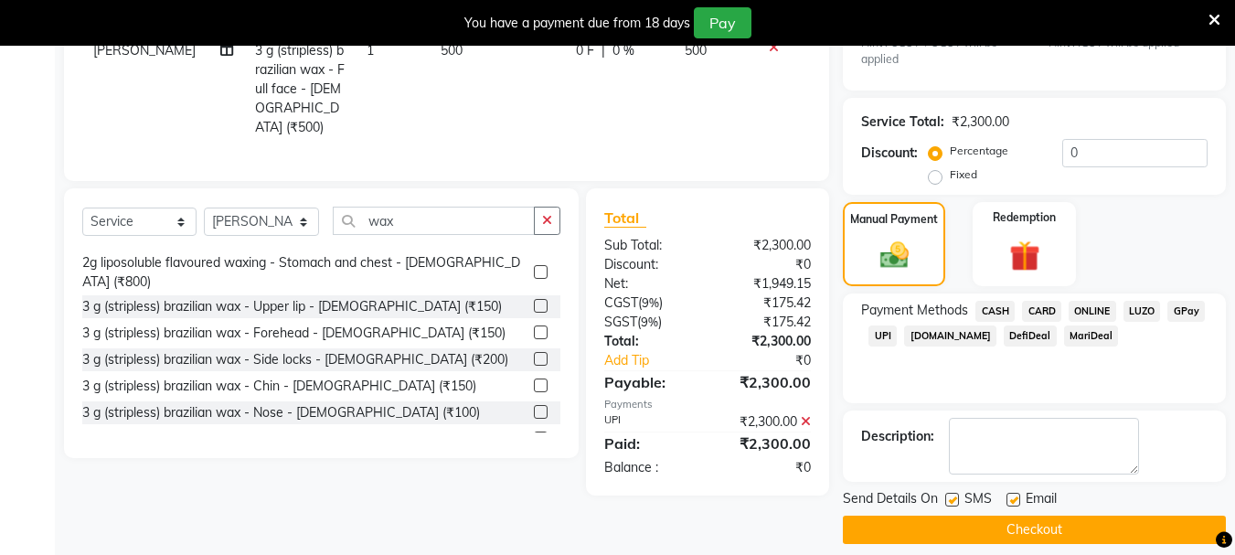
scroll to position [452, 0]
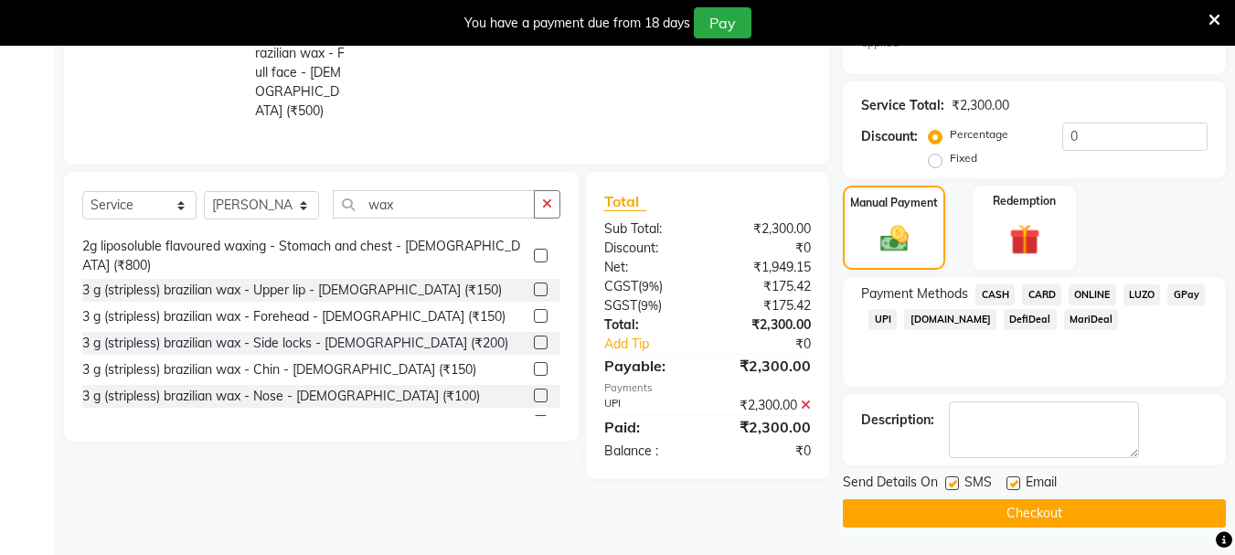
click at [959, 486] on label at bounding box center [953, 483] width 14 height 14
click at [957, 486] on input "checkbox" at bounding box center [952, 484] width 12 height 12
checkbox input "false"
click at [1014, 484] on label at bounding box center [1014, 483] width 14 height 14
click at [1014, 484] on input "checkbox" at bounding box center [1013, 484] width 12 height 12
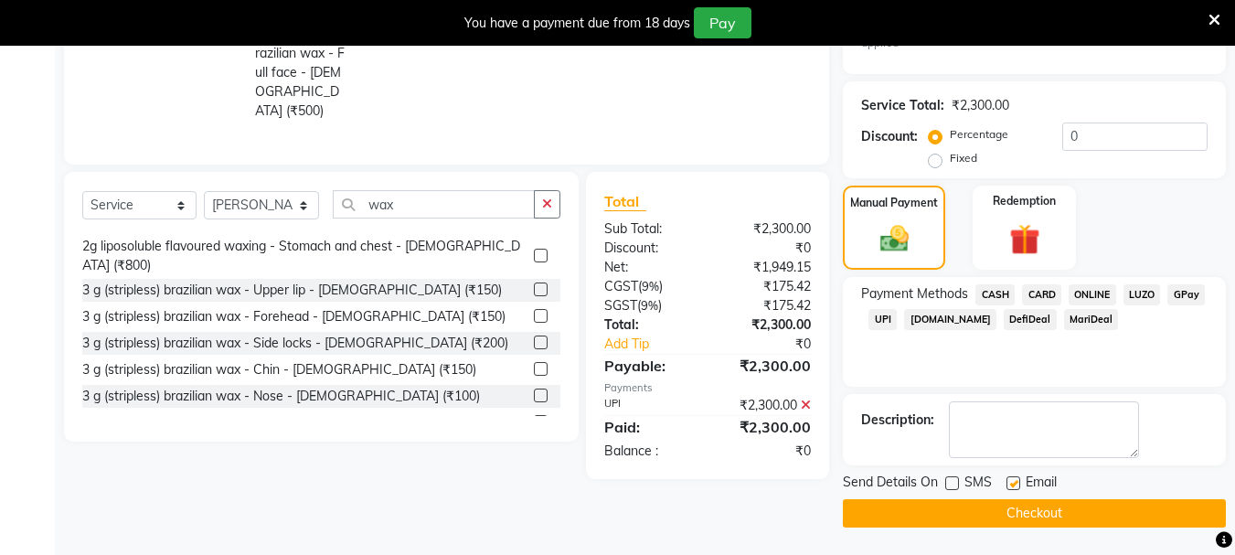
checkbox input "false"
click at [1021, 508] on button "Checkout" at bounding box center [1034, 513] width 383 height 28
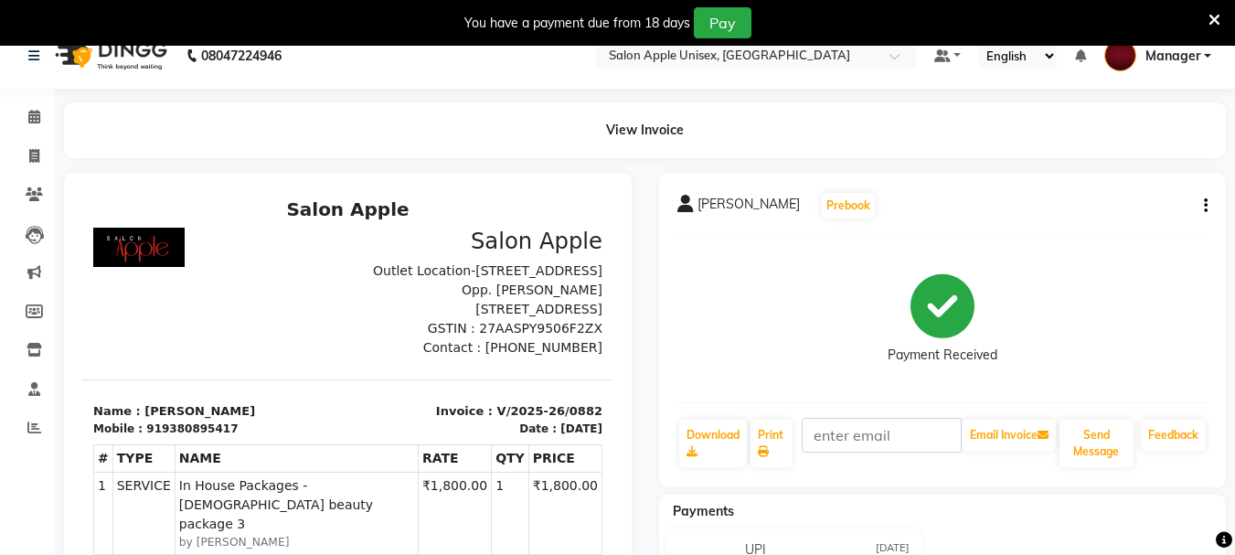
scroll to position [2, 0]
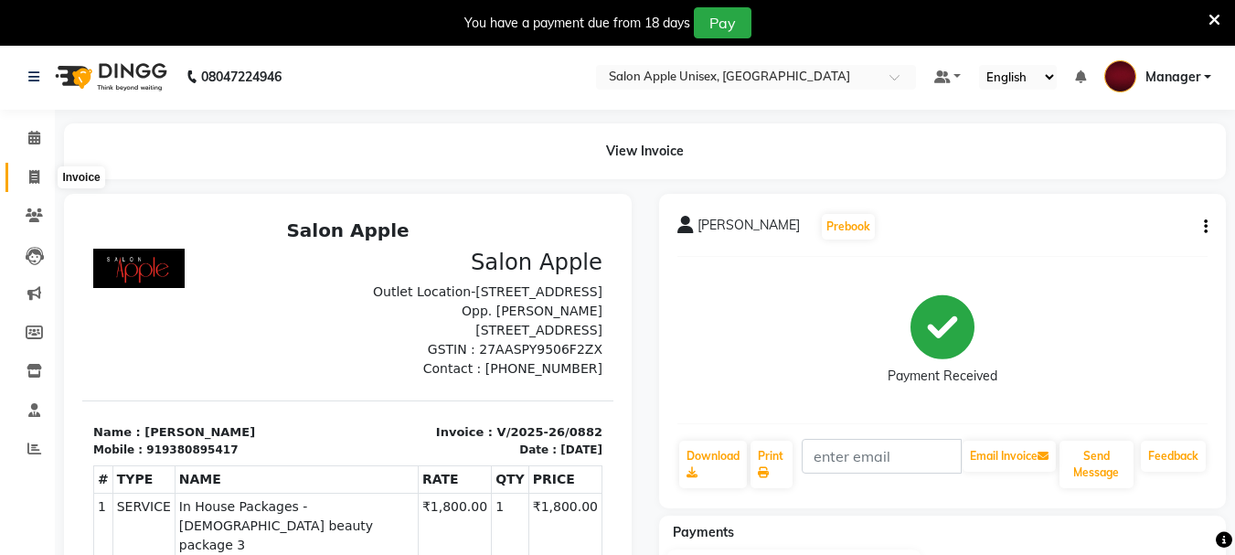
click at [31, 173] on icon at bounding box center [34, 177] width 10 height 14
select select "112"
select select "service"
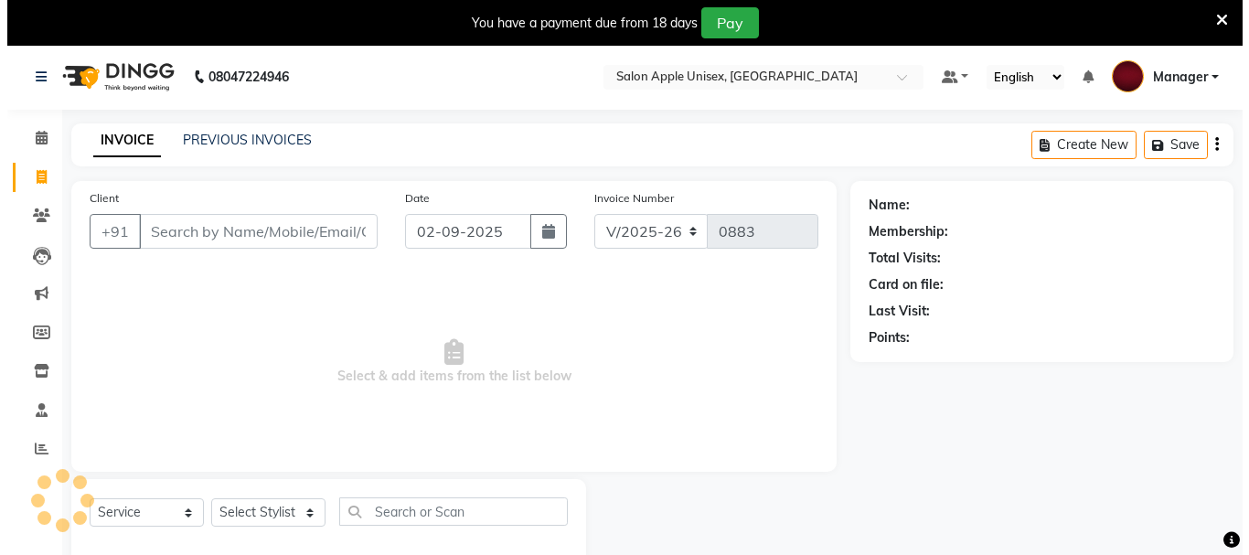
scroll to position [46, 0]
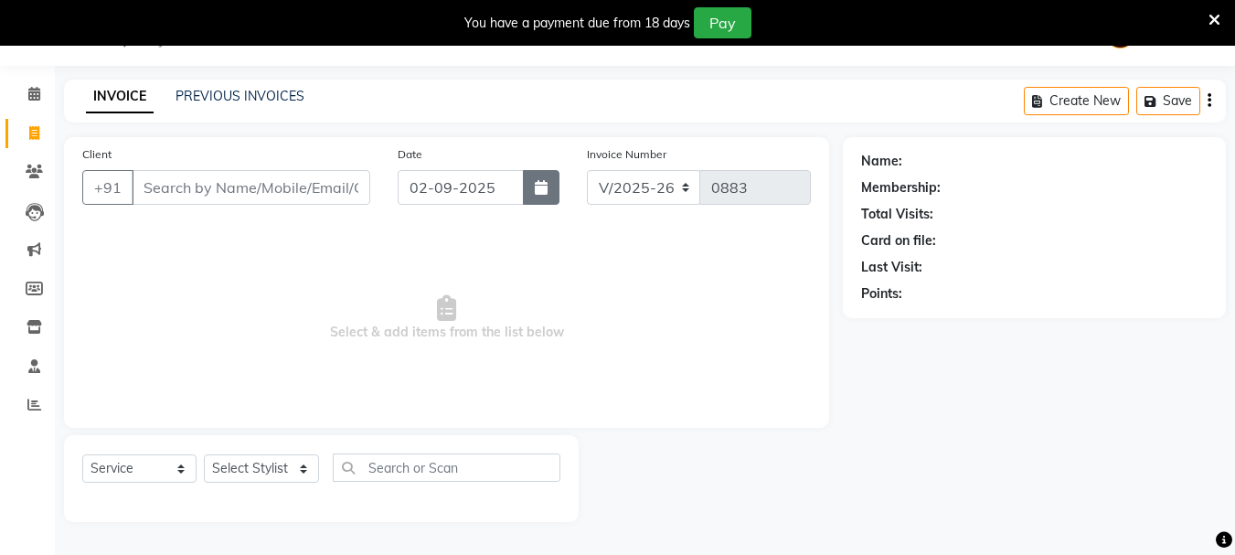
click at [539, 186] on icon "button" at bounding box center [541, 187] width 13 height 15
select select "9"
select select "2025"
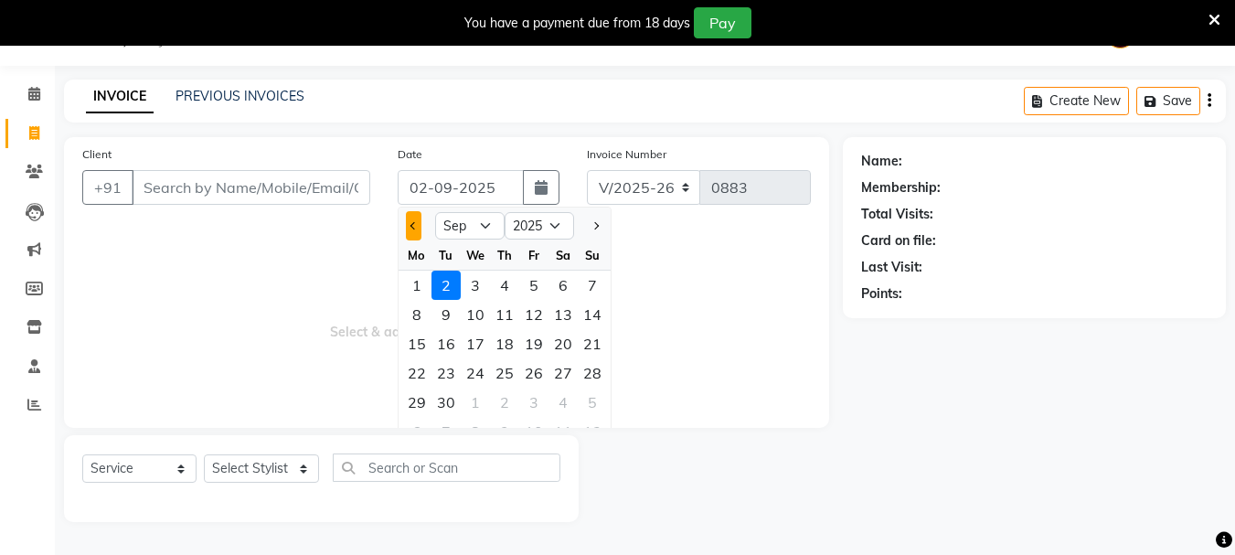
click at [411, 233] on button "Previous month" at bounding box center [414, 225] width 16 height 29
select select "8"
click at [590, 402] on div "31" at bounding box center [592, 402] width 29 height 29
type input "[DATE]"
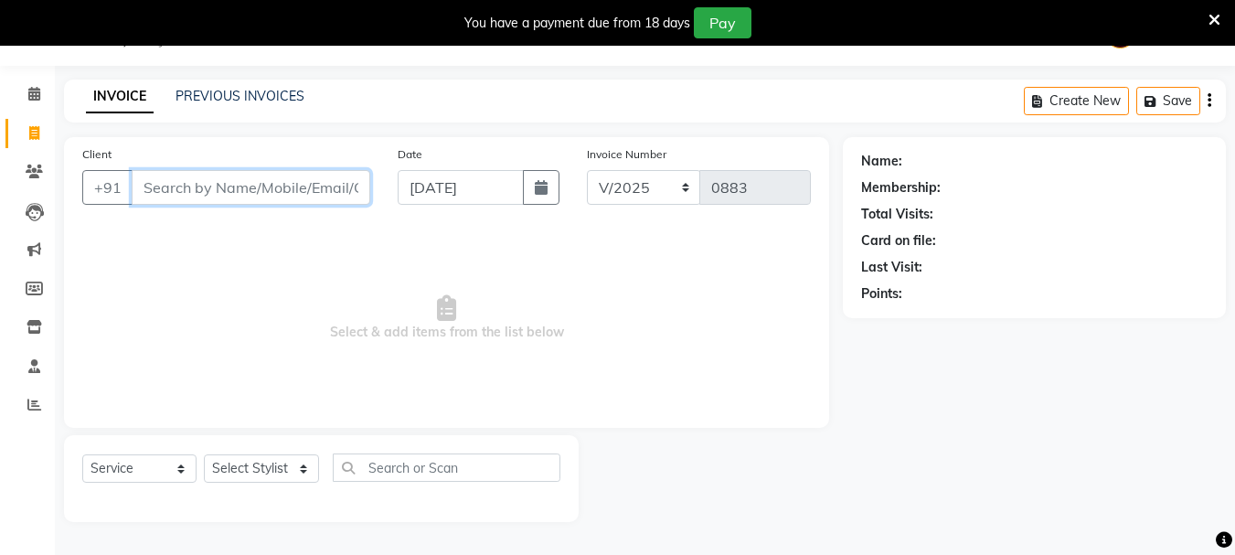
click at [157, 189] on input "Client" at bounding box center [251, 187] width 239 height 35
type input "9764236286"
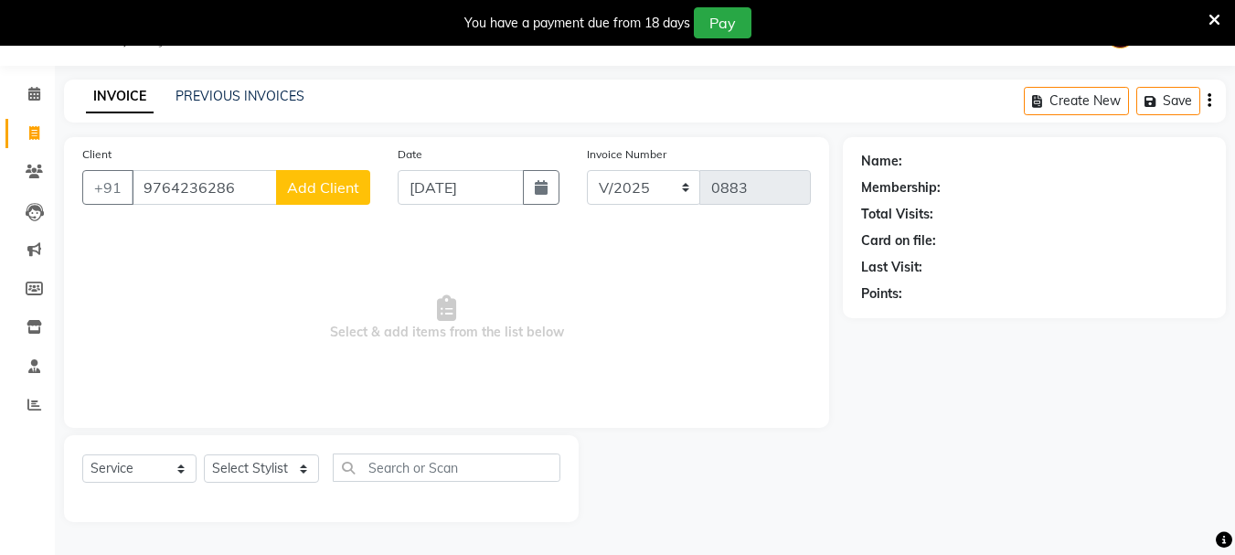
click at [297, 189] on span "Add Client" at bounding box center [323, 187] width 72 height 18
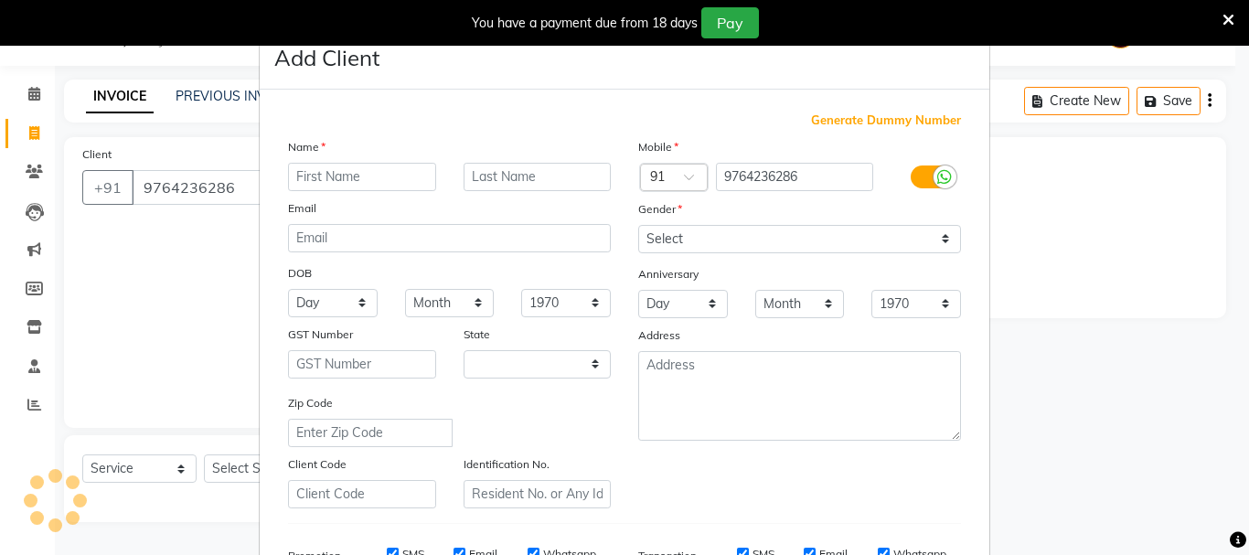
select select "22"
click at [297, 179] on input "text" at bounding box center [362, 177] width 148 height 28
click at [356, 170] on input "text" at bounding box center [362, 177] width 148 height 28
type input "a"
type input "[PERSON_NAME]"
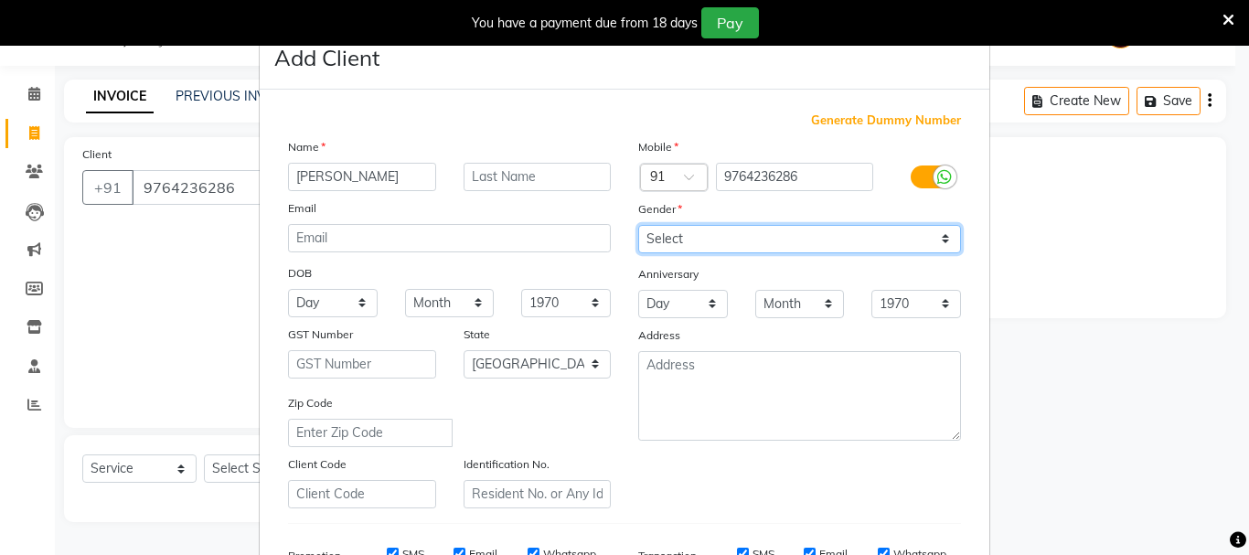
click at [694, 239] on select "Select [DEMOGRAPHIC_DATA] [DEMOGRAPHIC_DATA] Other Prefer Not To Say" at bounding box center [799, 239] width 323 height 28
select select "[DEMOGRAPHIC_DATA]"
click at [638, 225] on select "Select [DEMOGRAPHIC_DATA] [DEMOGRAPHIC_DATA] Other Prefer Not To Say" at bounding box center [799, 239] width 323 height 28
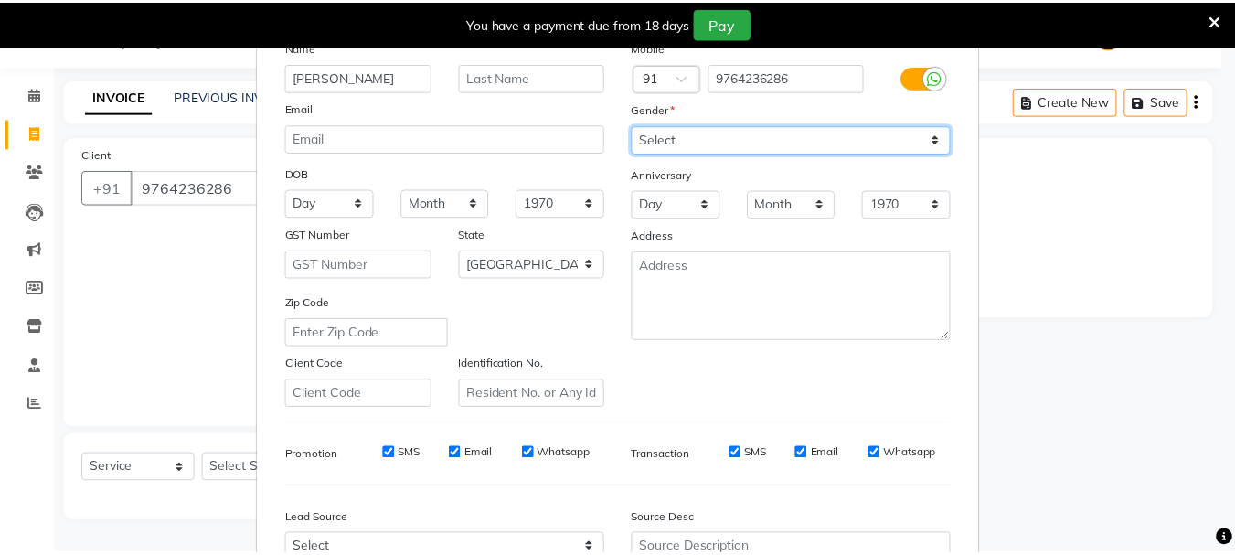
scroll to position [289, 0]
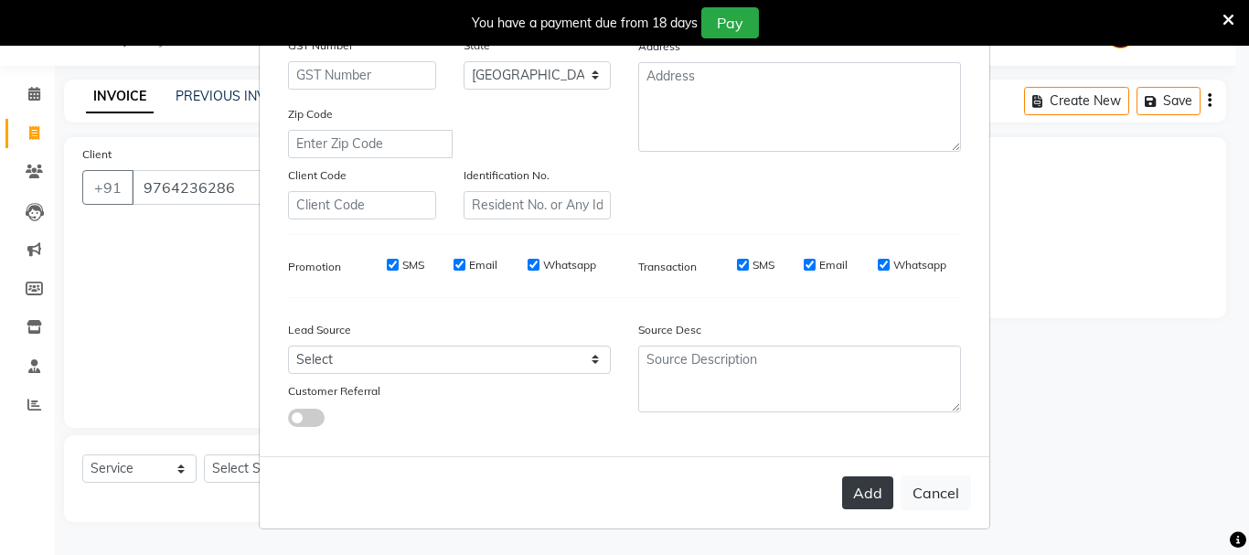
click at [850, 488] on button "Add" at bounding box center [867, 492] width 51 height 33
select select
select select "null"
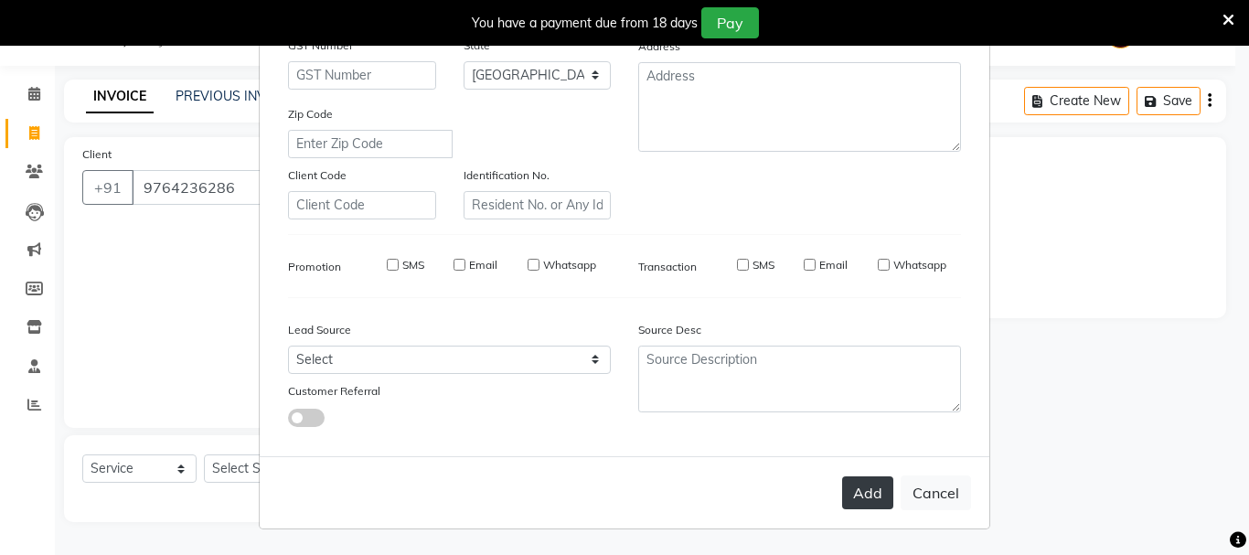
select select
checkbox input "false"
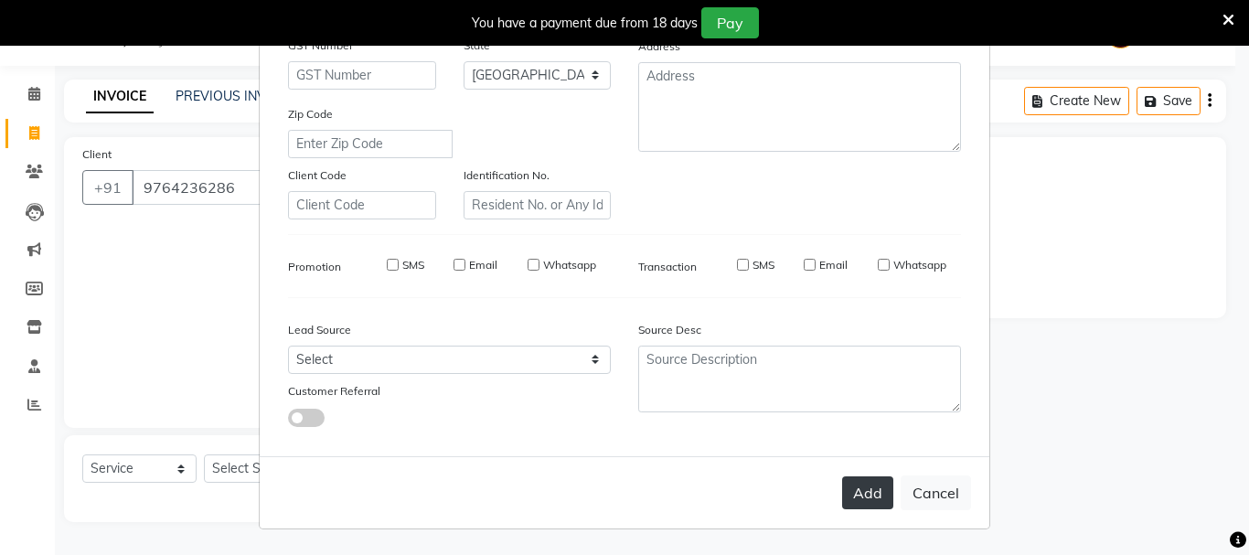
checkbox input "false"
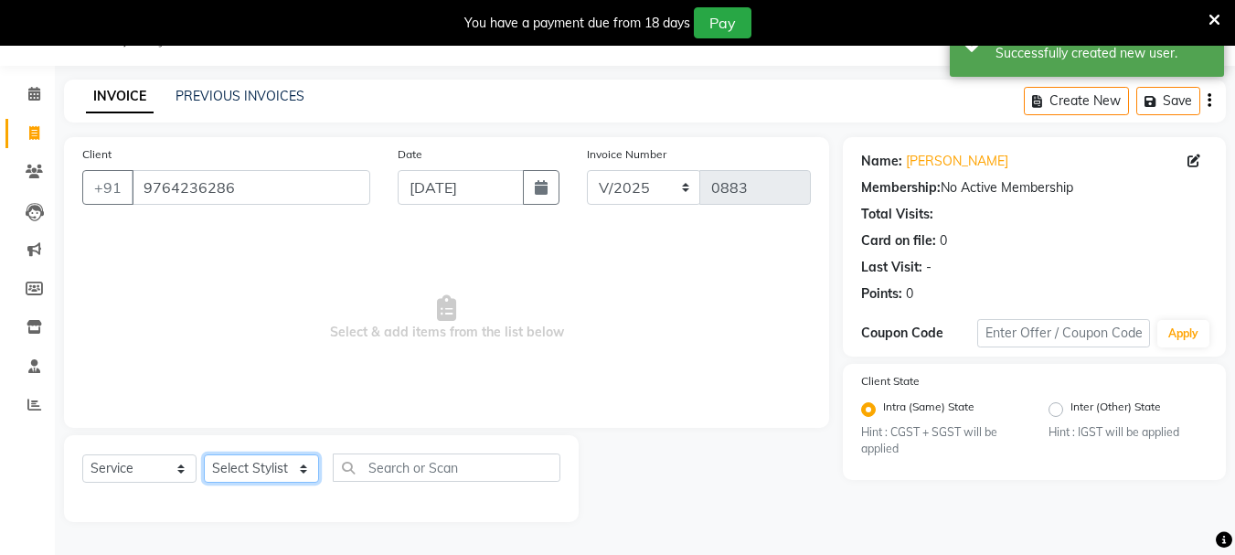
drag, startPoint x: 260, startPoint y: 466, endPoint x: 265, endPoint y: 475, distance: 9.9
click at [265, 475] on select "Select Stylist Dilip(Owner) Manager [PERSON_NAME] (Owner) Nandini [PERSON_NAME]…" at bounding box center [261, 468] width 115 height 28
select select "84440"
click at [204, 454] on select "Select Stylist Dilip(Owner) Manager [PERSON_NAME] (Owner) Nandini [PERSON_NAME]…" at bounding box center [261, 468] width 115 height 28
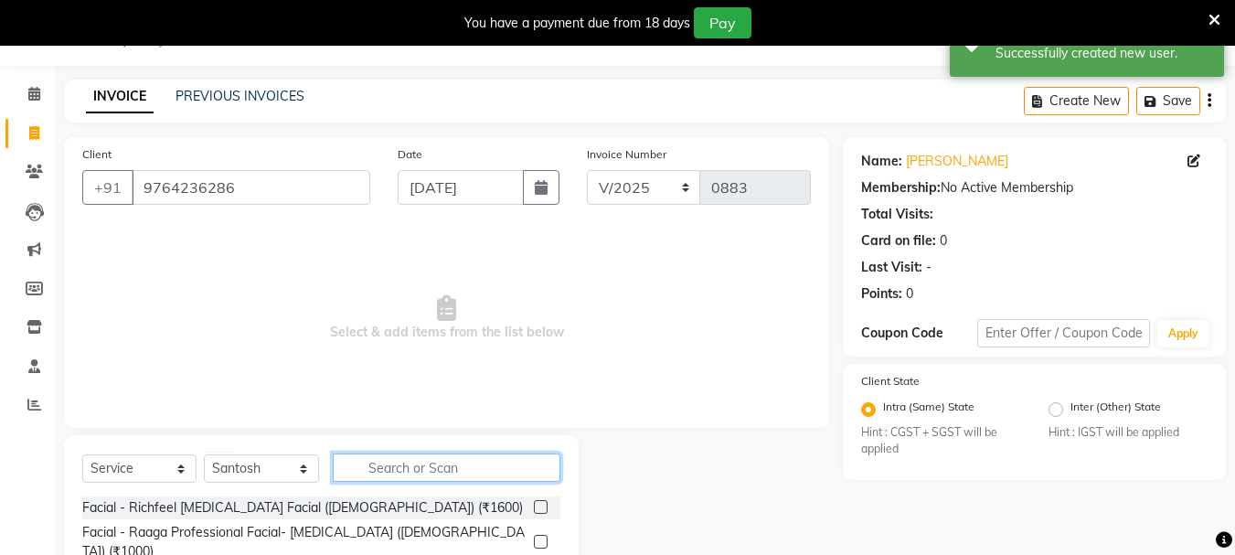
click at [385, 476] on input "text" at bounding box center [447, 468] width 228 height 28
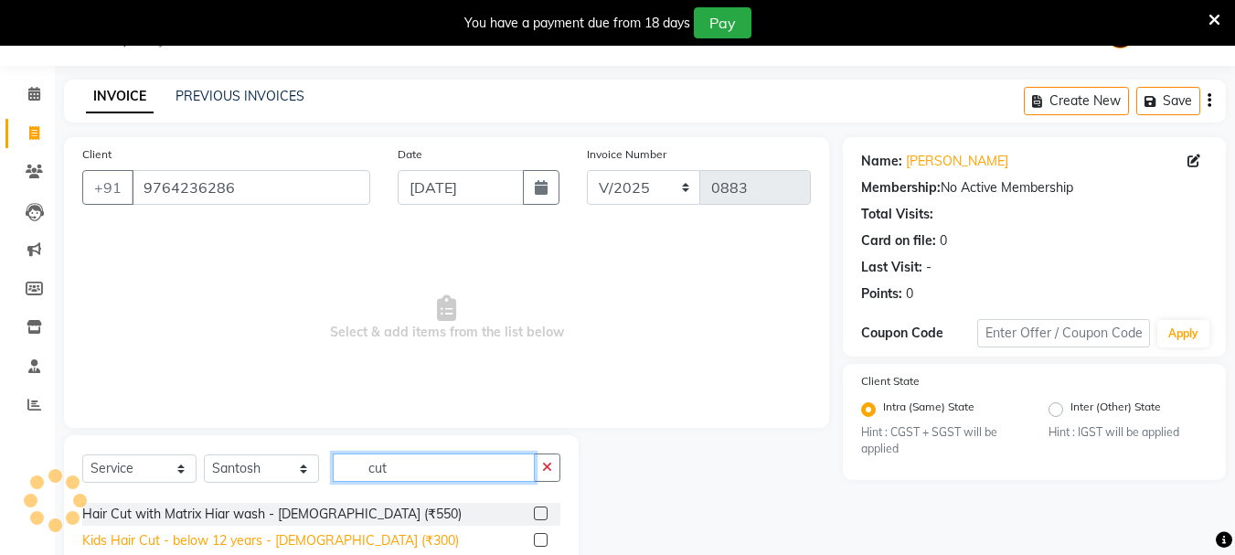
scroll to position [124, 0]
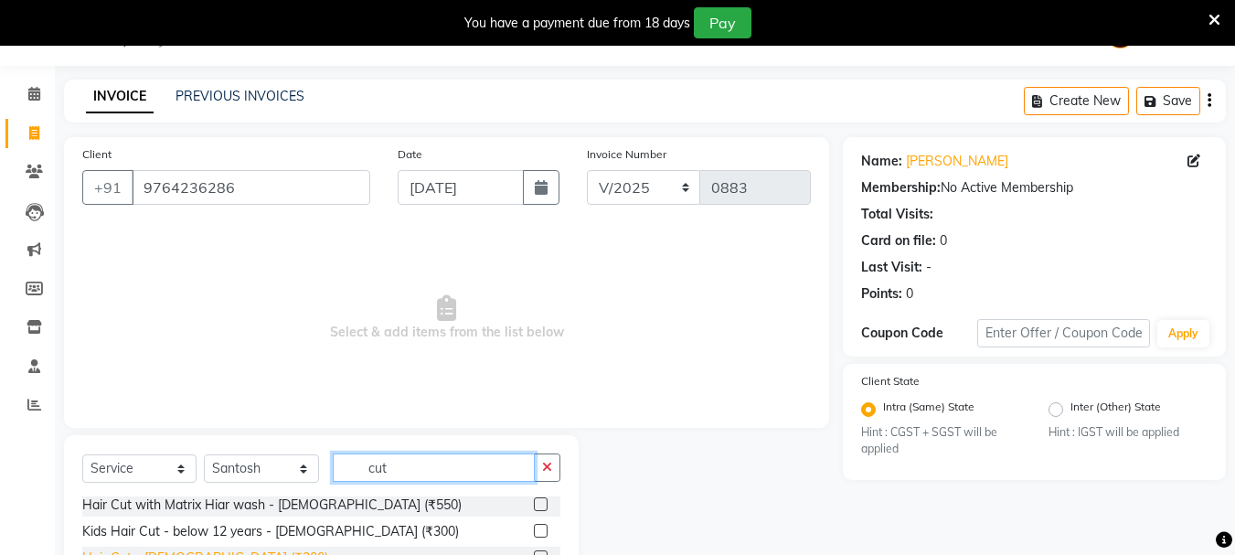
type input "cut"
click at [179, 549] on div "Hair Cut - [DEMOGRAPHIC_DATA] (₹300)" at bounding box center [205, 558] width 246 height 19
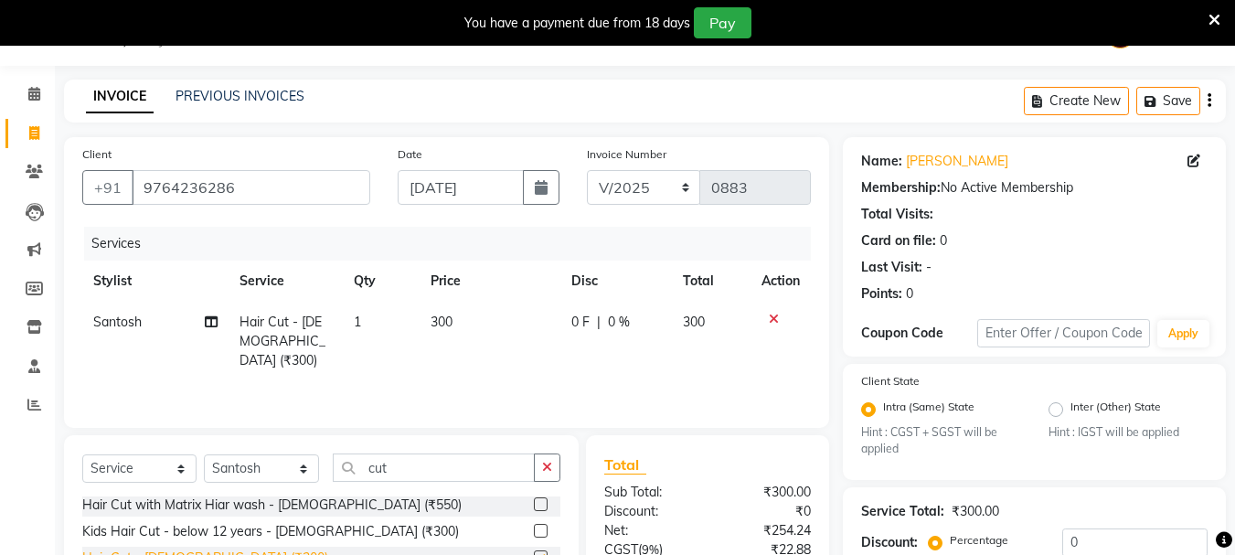
checkbox input "false"
click at [558, 467] on button "button" at bounding box center [547, 468] width 27 height 28
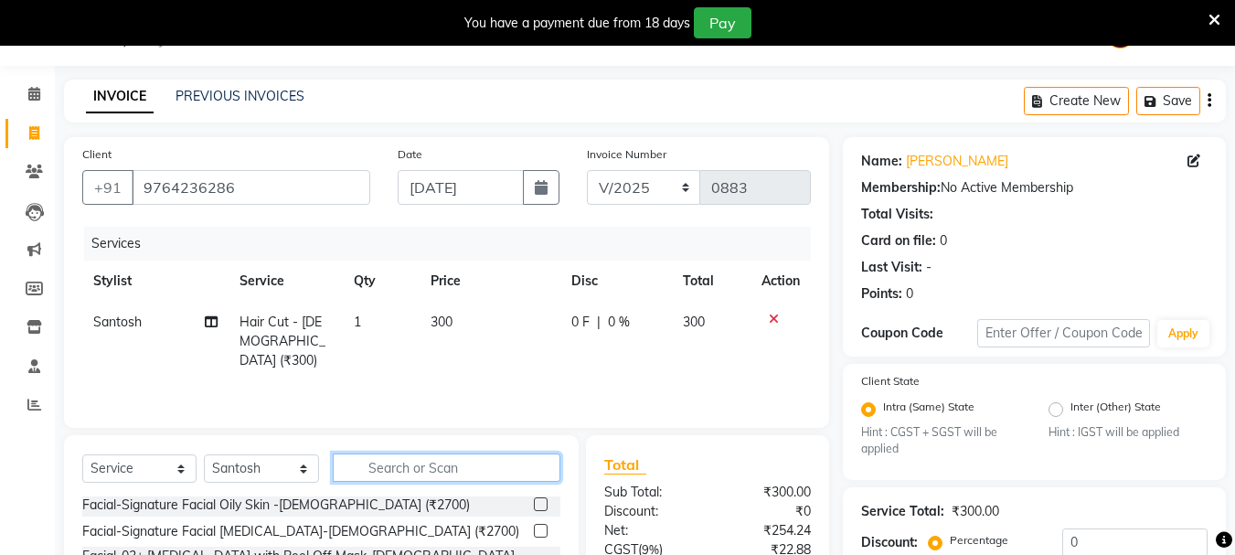
click at [514, 473] on input "text" at bounding box center [447, 468] width 228 height 28
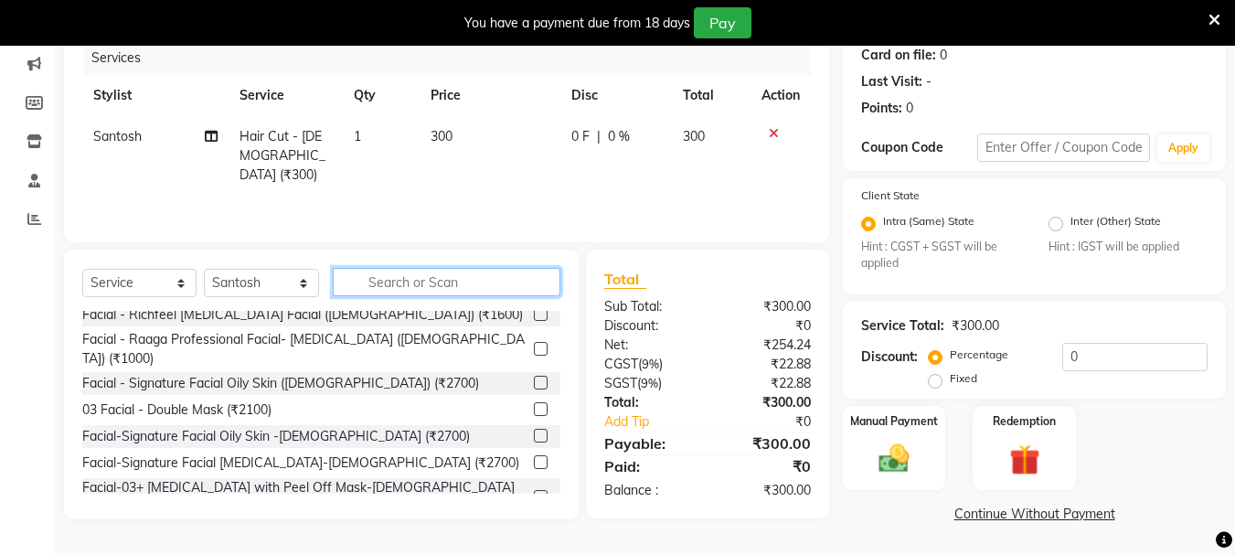
scroll to position [0, 0]
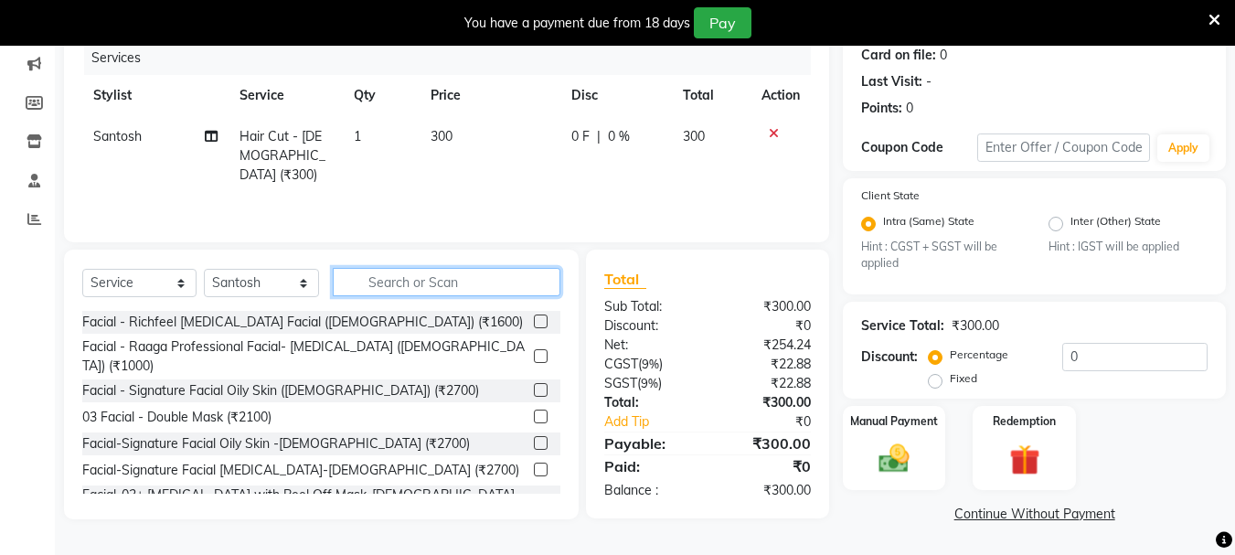
click at [466, 287] on input "text" at bounding box center [447, 282] width 228 height 28
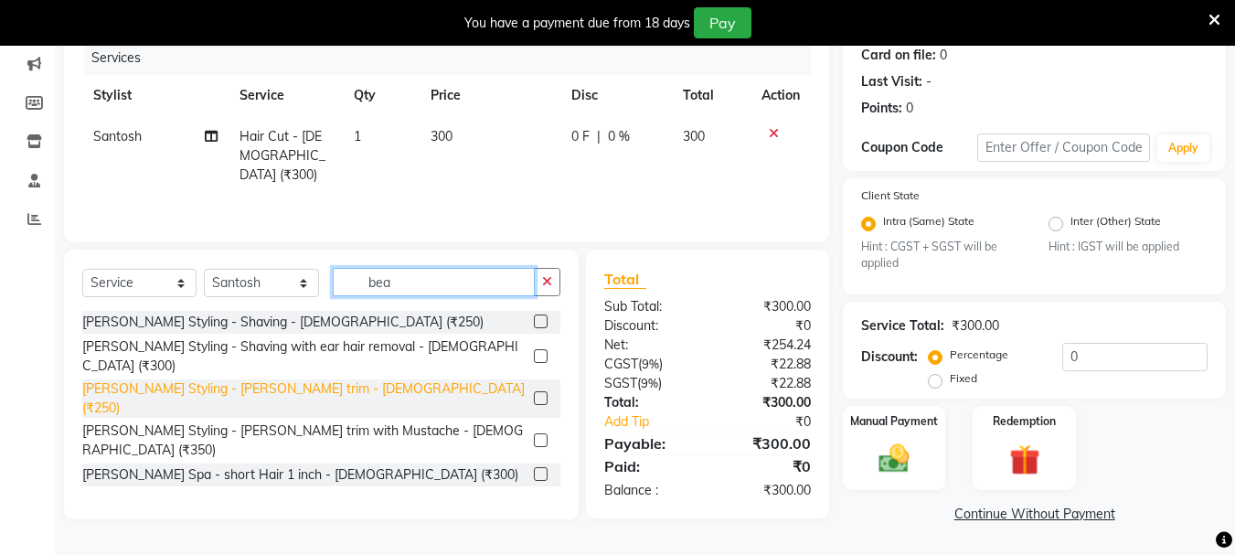
type input "bea"
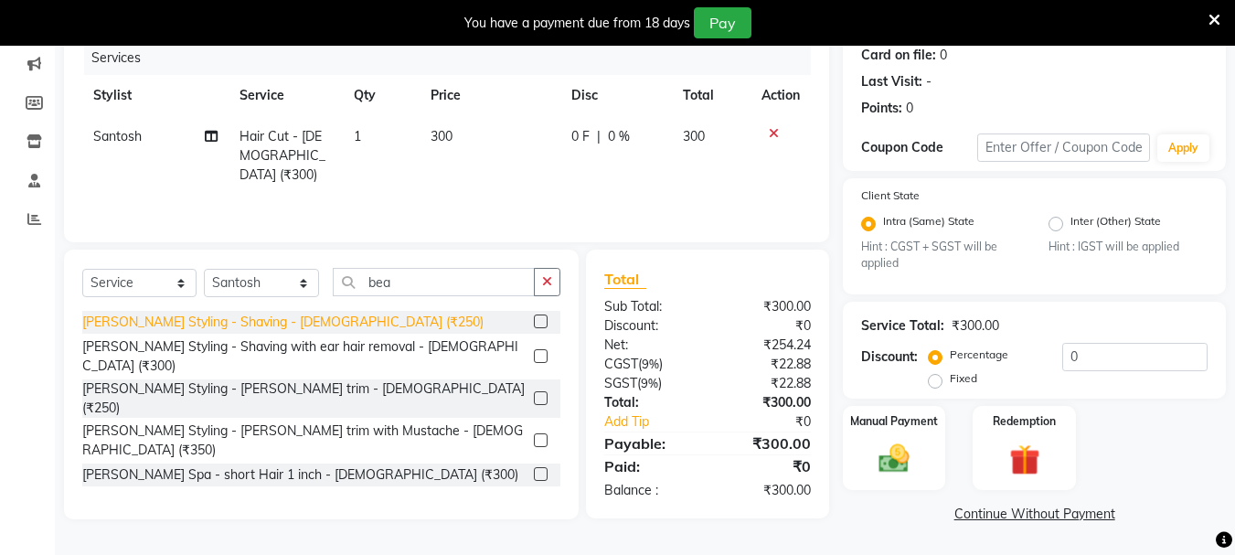
click at [294, 379] on div "[PERSON_NAME] Styling - [PERSON_NAME] trim - [DEMOGRAPHIC_DATA] (₹250)" at bounding box center [304, 398] width 444 height 38
checkbox input "false"
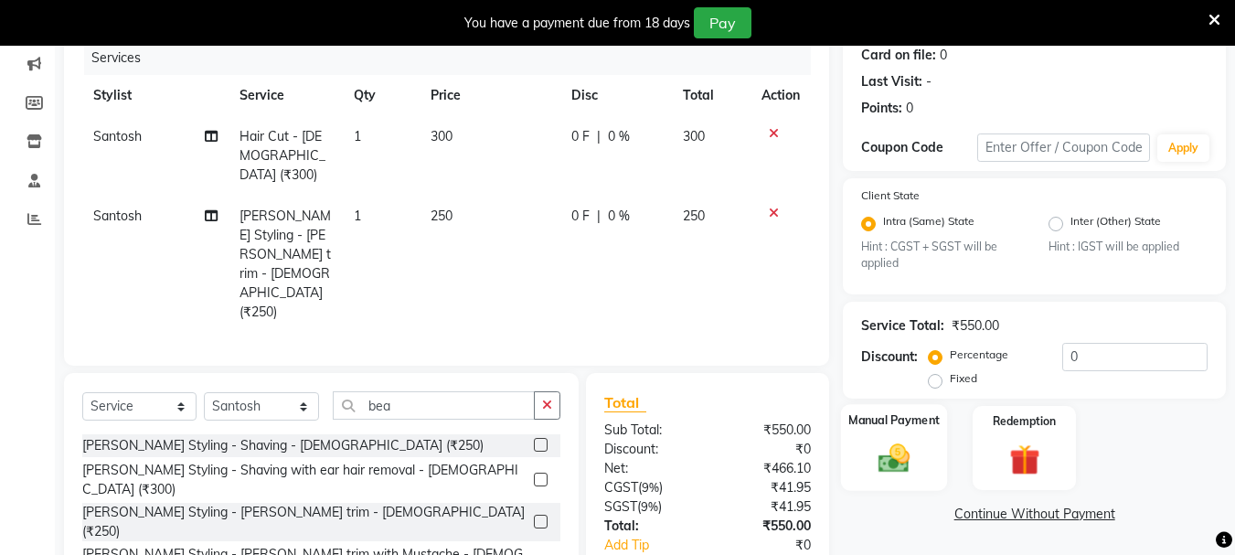
click at [884, 455] on img at bounding box center [894, 459] width 51 height 37
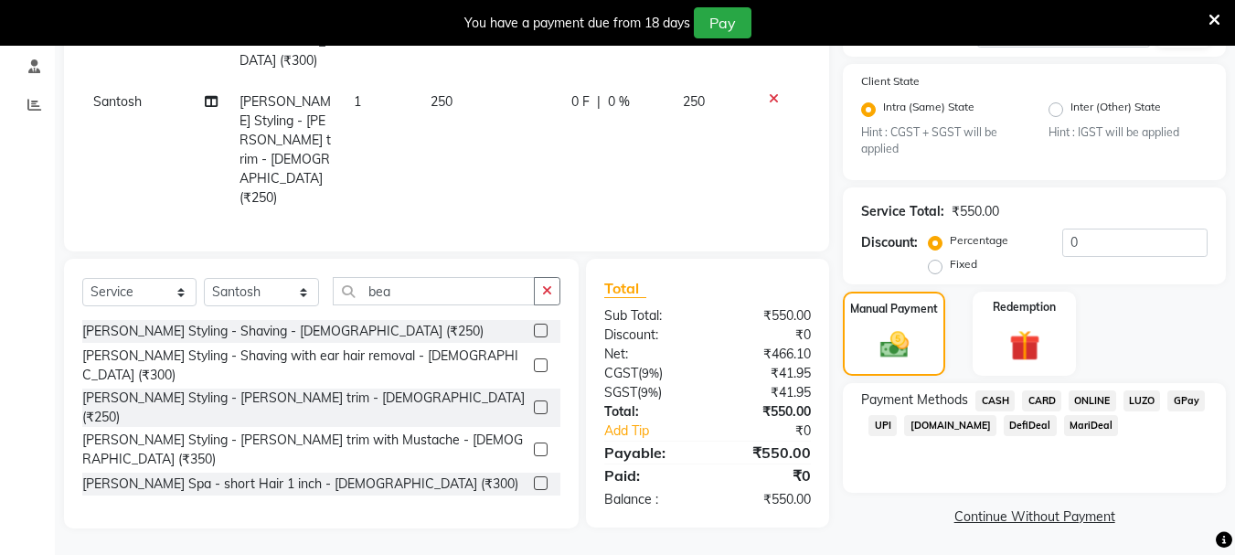
scroll to position [348, 0]
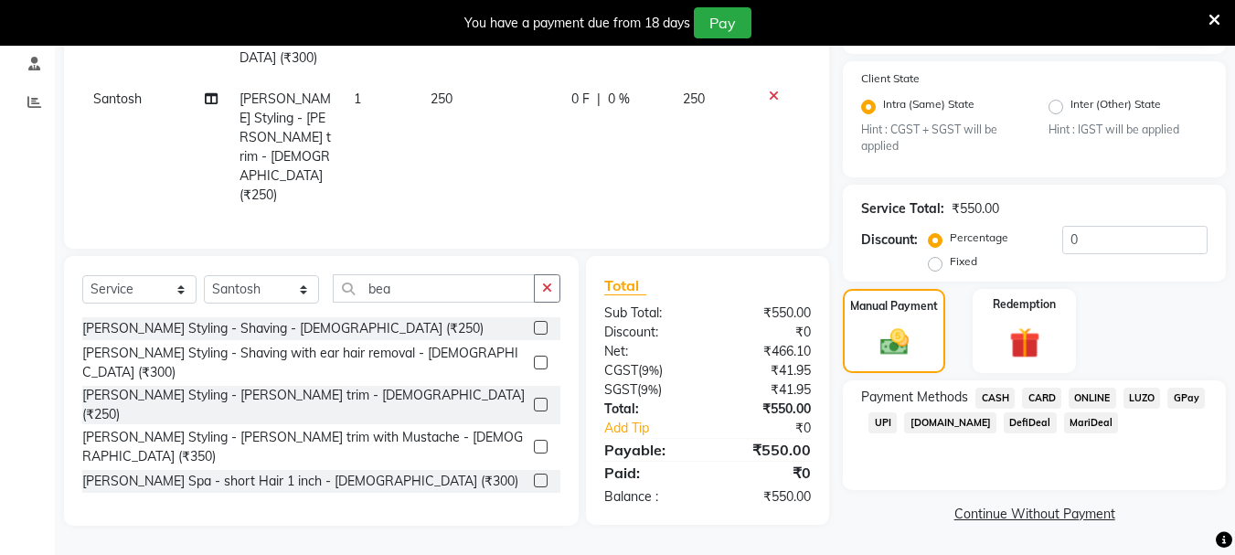
click at [888, 422] on span "UPI" at bounding box center [883, 422] width 28 height 21
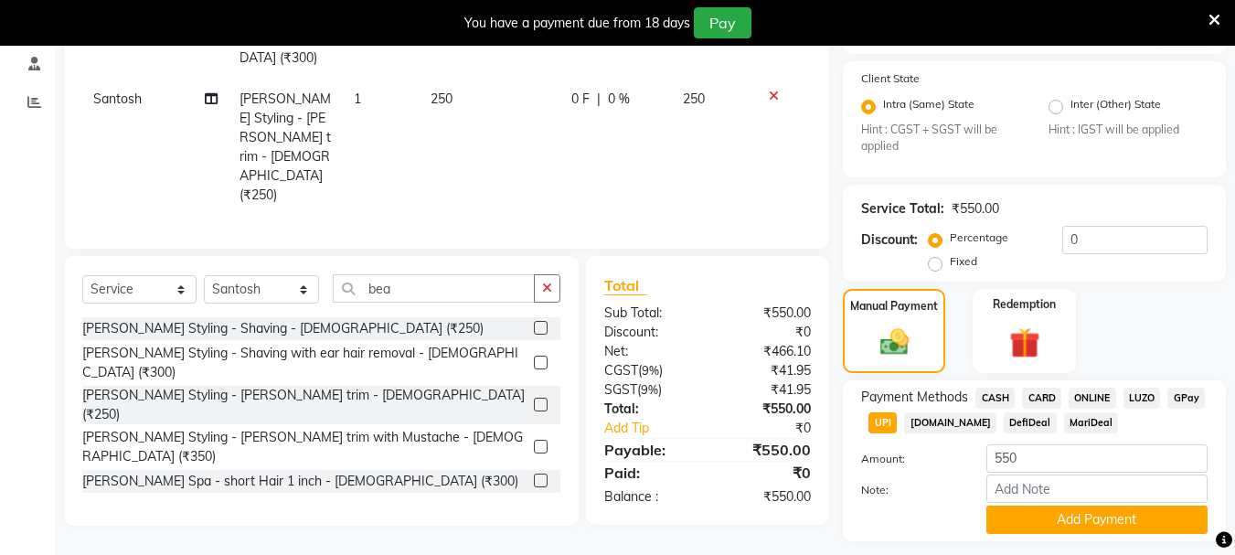
scroll to position [400, 0]
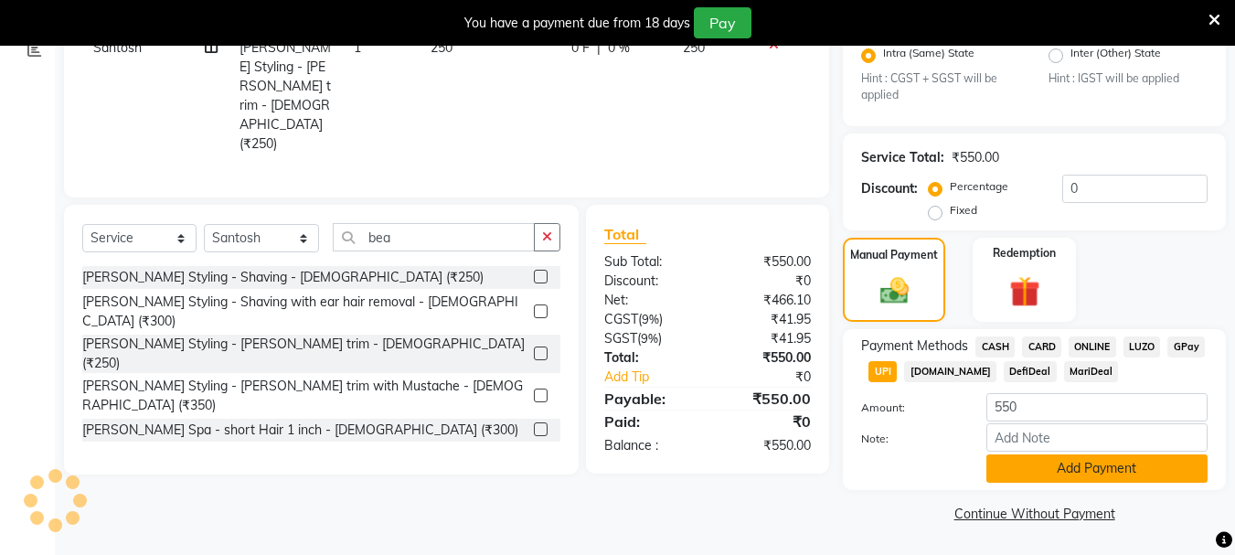
click at [1103, 475] on button "Add Payment" at bounding box center [1097, 468] width 221 height 28
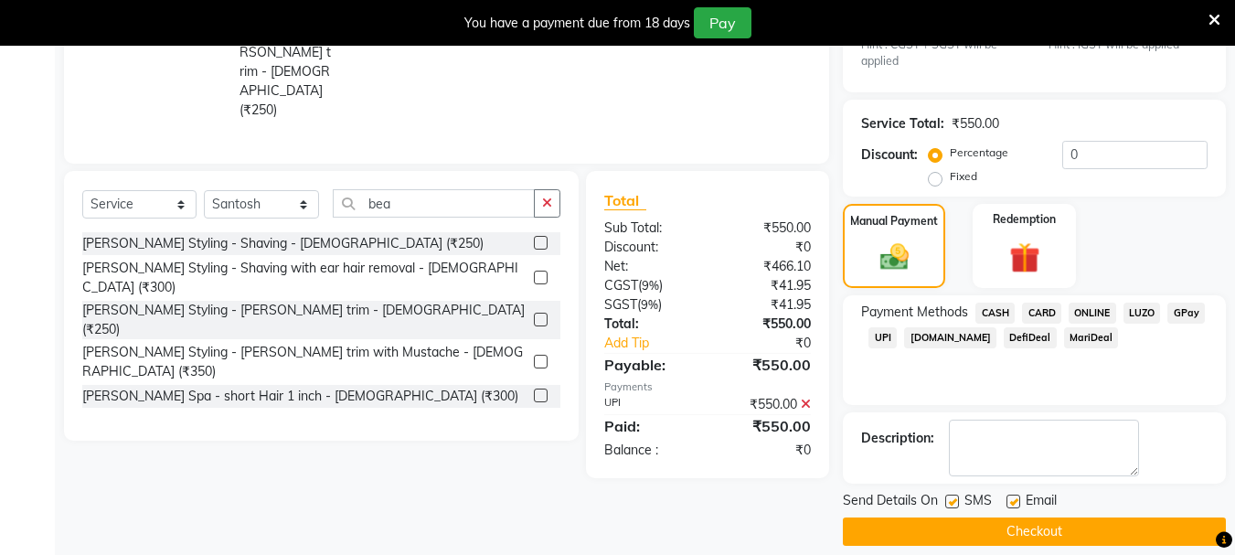
scroll to position [452, 0]
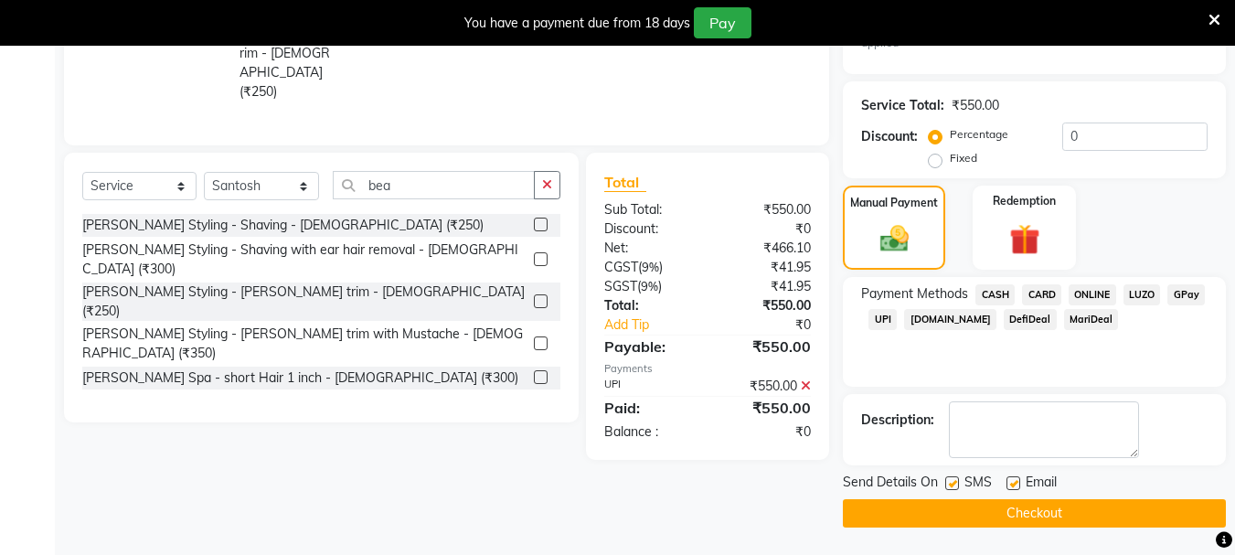
click at [948, 481] on label at bounding box center [953, 483] width 14 height 14
click at [948, 481] on input "checkbox" at bounding box center [952, 484] width 12 height 12
checkbox input "false"
click at [1011, 486] on label at bounding box center [1014, 483] width 14 height 14
click at [1011, 486] on input "checkbox" at bounding box center [1013, 484] width 12 height 12
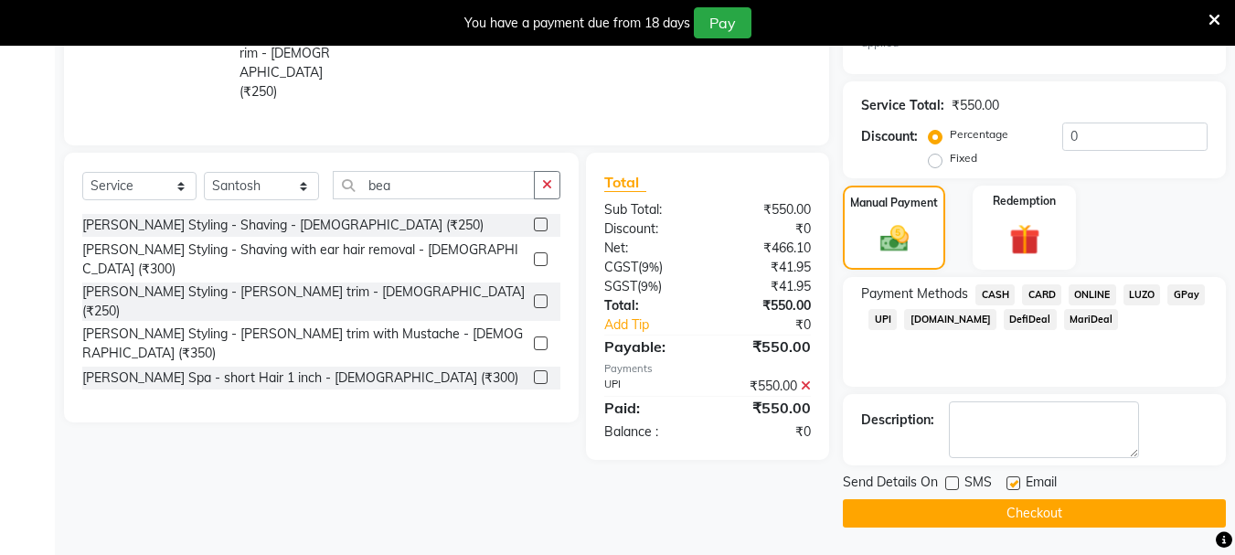
checkbox input "false"
click at [970, 504] on button "Checkout" at bounding box center [1034, 513] width 383 height 28
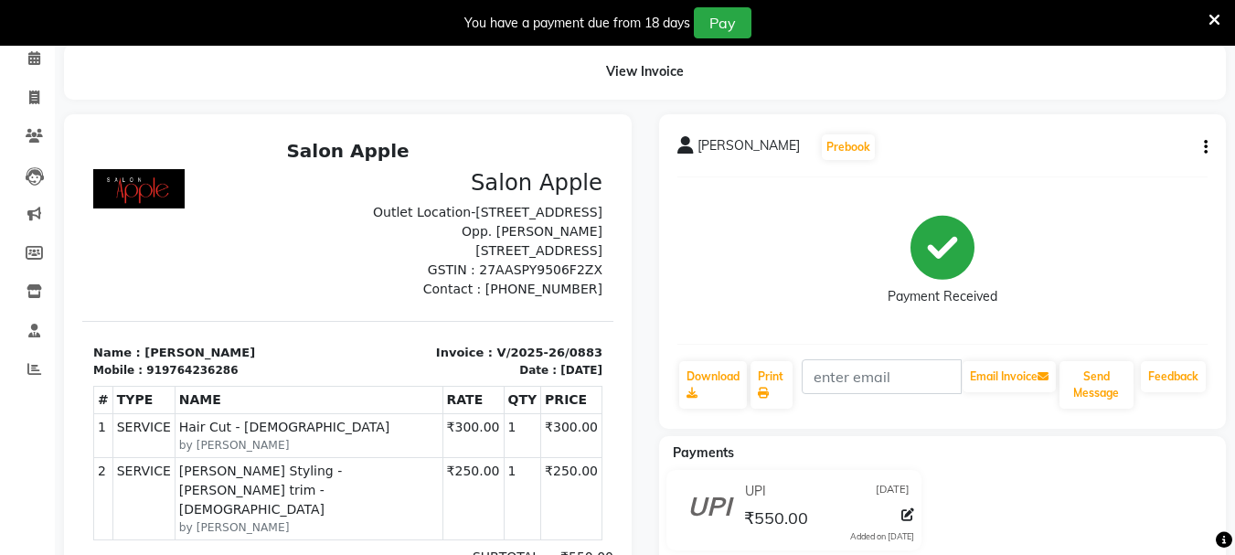
scroll to position [55, 0]
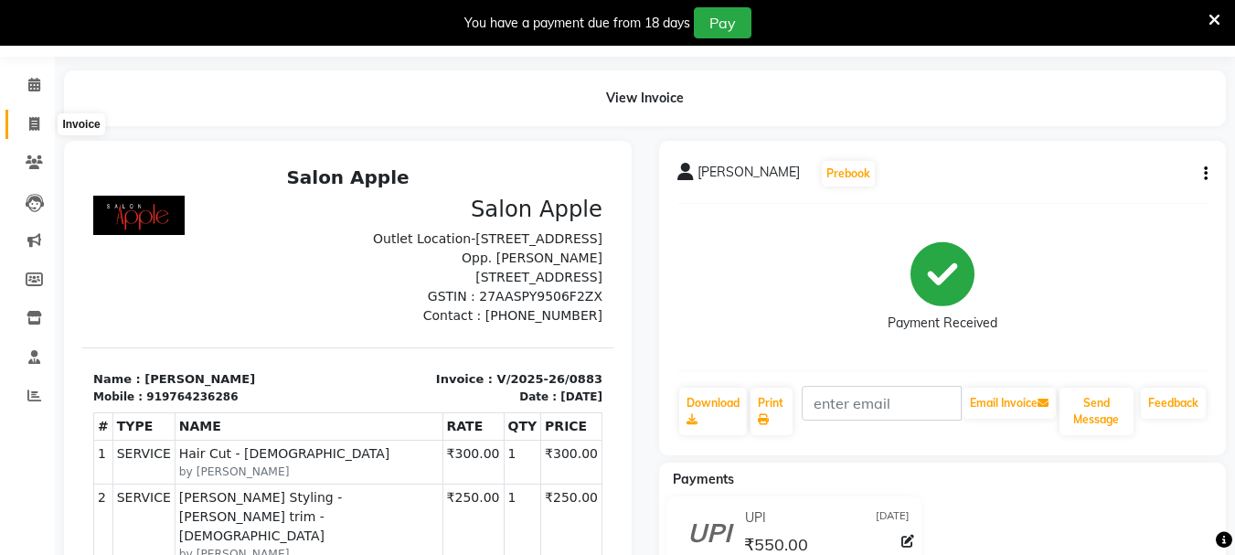
click at [38, 117] on icon at bounding box center [34, 124] width 10 height 14
select select "112"
select select "service"
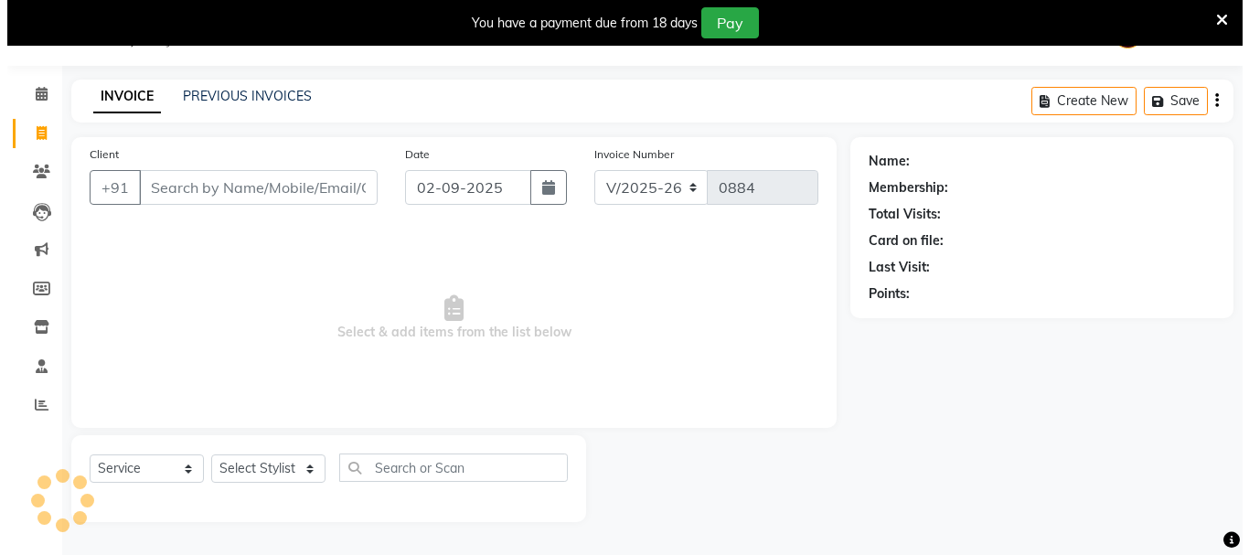
scroll to position [46, 0]
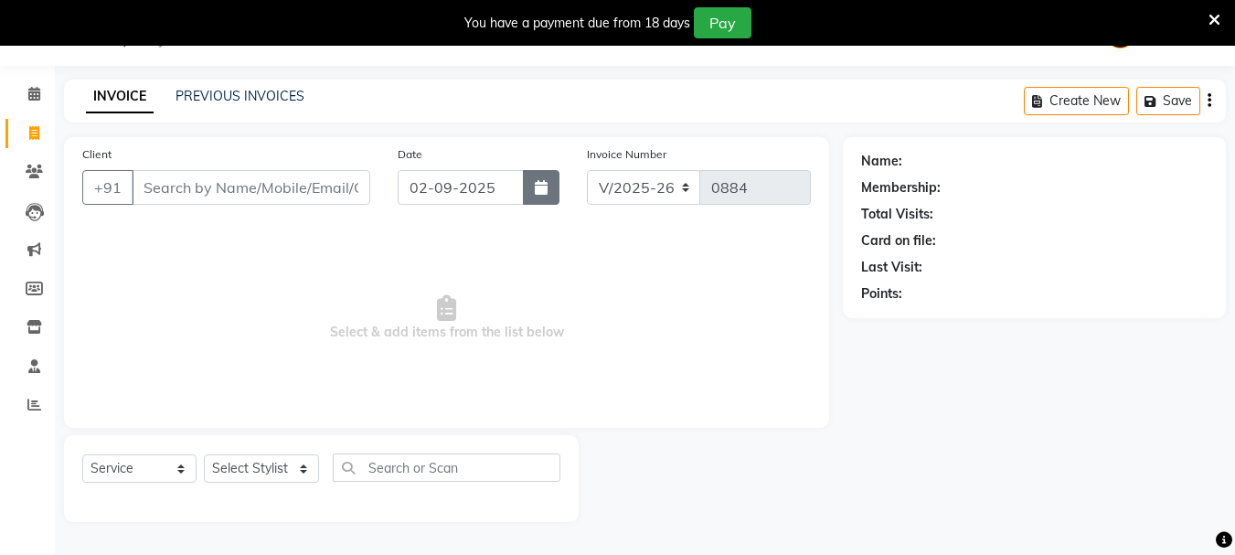
click at [529, 188] on button "button" at bounding box center [541, 187] width 37 height 35
select select "9"
select select "2025"
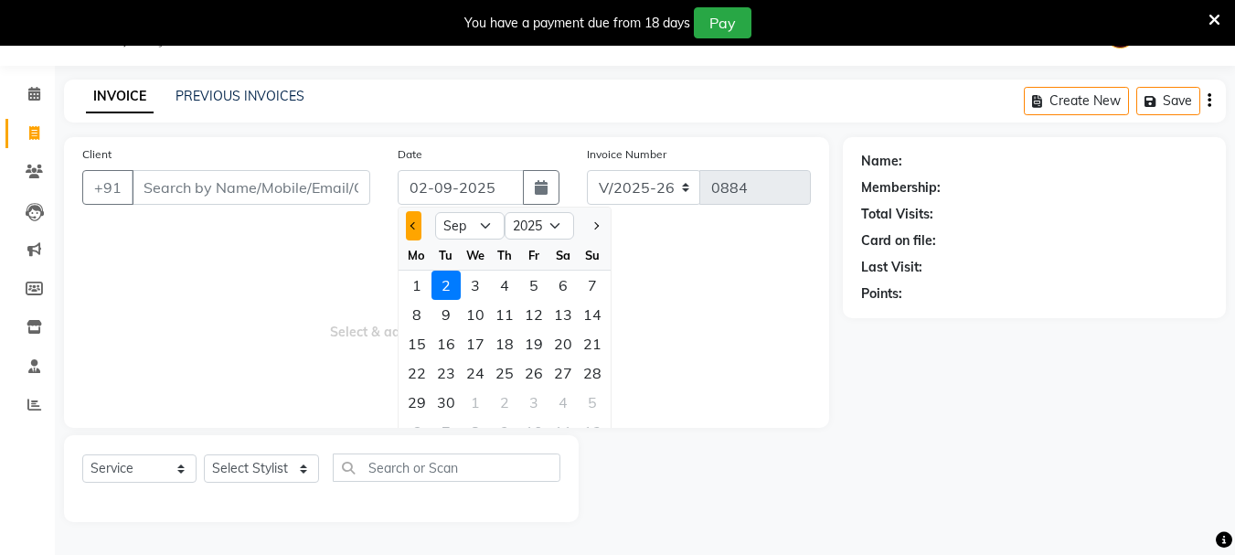
click at [409, 230] on button "Previous month" at bounding box center [414, 225] width 16 height 29
select select "8"
click at [590, 407] on div "31" at bounding box center [592, 402] width 29 height 29
type input "[DATE]"
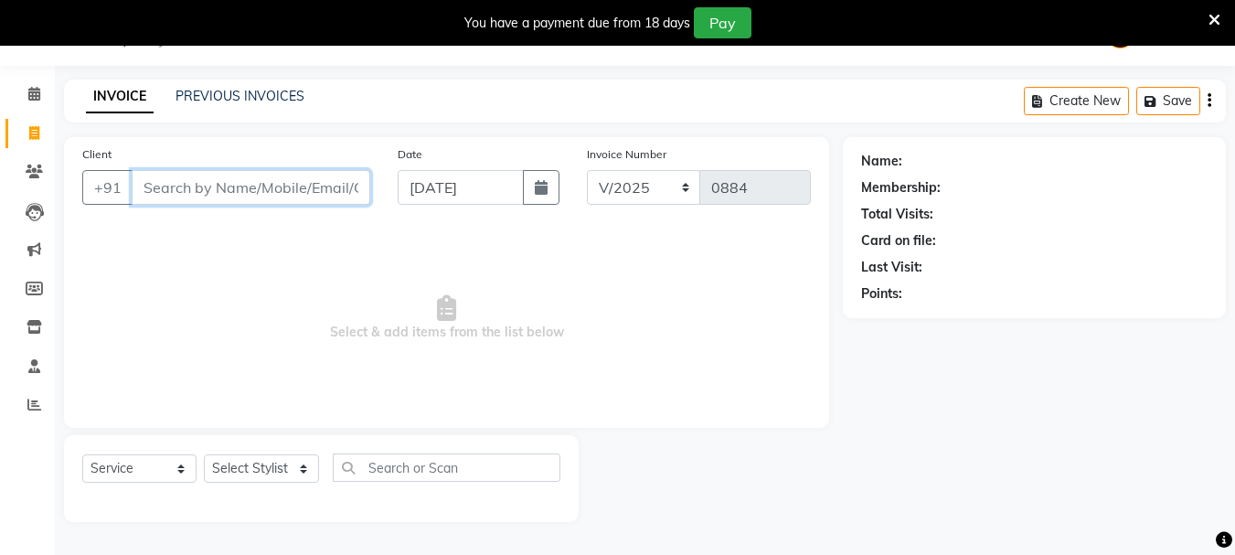
click at [227, 198] on input "Client" at bounding box center [251, 187] width 239 height 35
click at [159, 192] on input "Client" at bounding box center [251, 187] width 239 height 35
type input "8360168126"
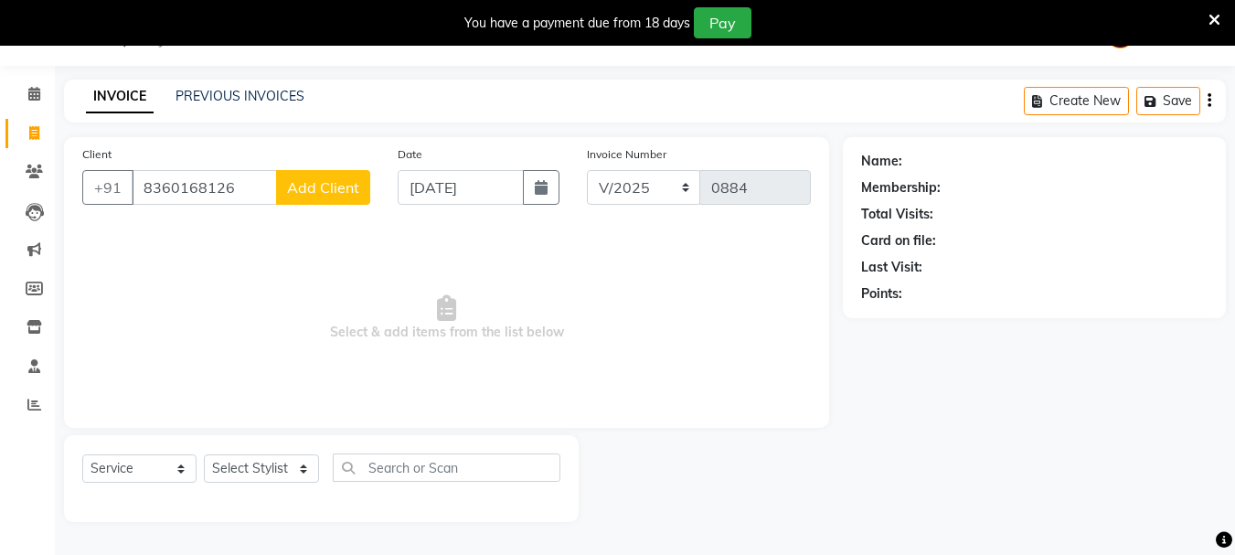
drag, startPoint x: 311, startPoint y: 187, endPoint x: 311, endPoint y: 202, distance: 15.5
click at [315, 206] on div "Client [PHONE_NUMBER] Add Client" at bounding box center [226, 181] width 315 height 75
click at [294, 181] on span "Add Client" at bounding box center [323, 187] width 72 height 18
select select "22"
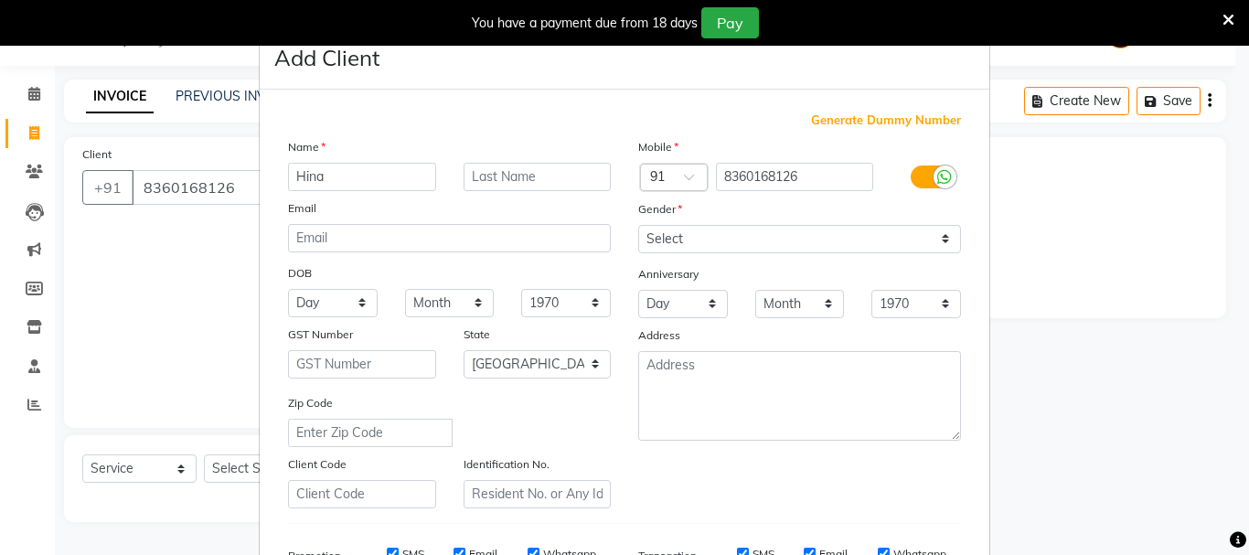
type input "Hina"
click at [727, 234] on select "Select [DEMOGRAPHIC_DATA] [DEMOGRAPHIC_DATA] Other Prefer Not To Say" at bounding box center [799, 239] width 323 height 28
select select "[DEMOGRAPHIC_DATA]"
click at [638, 225] on select "Select [DEMOGRAPHIC_DATA] [DEMOGRAPHIC_DATA] Other Prefer Not To Say" at bounding box center [799, 239] width 323 height 28
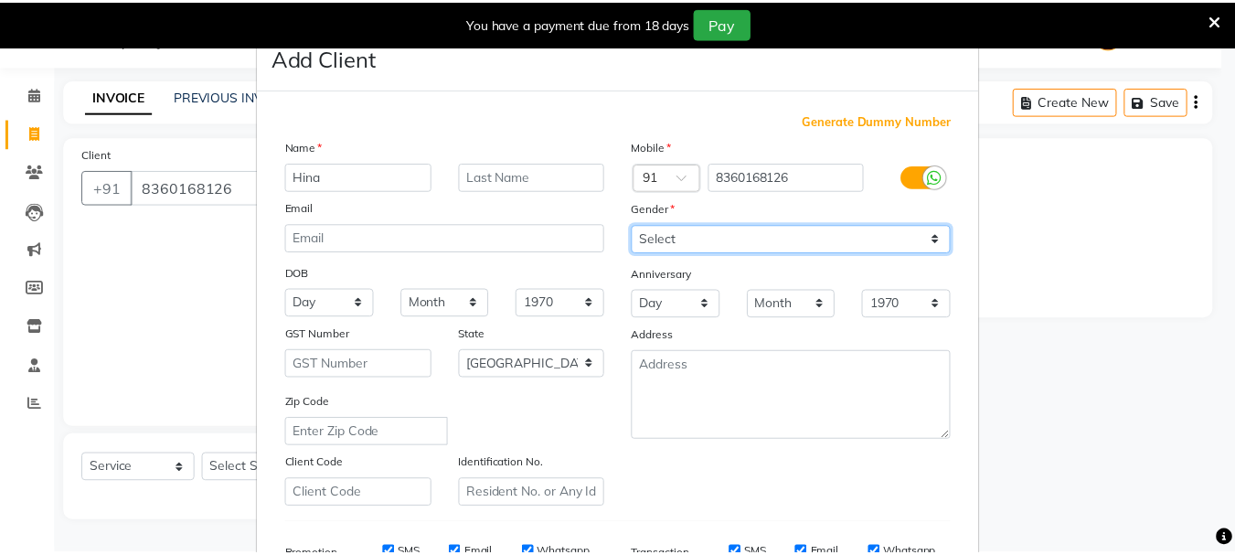
scroll to position [289, 0]
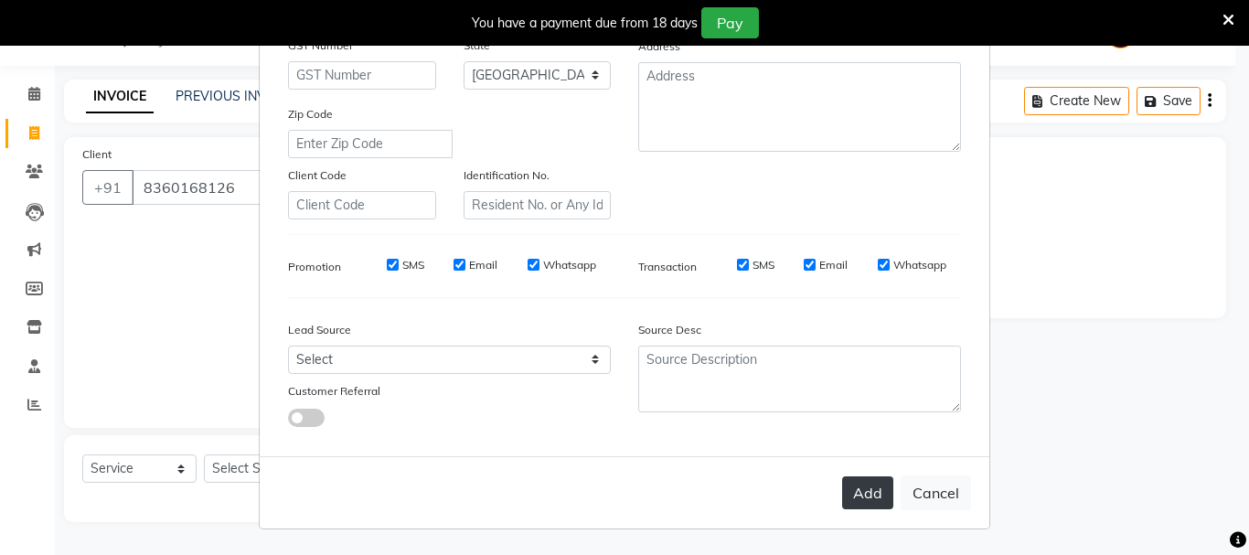
click at [843, 479] on button "Add" at bounding box center [867, 492] width 51 height 33
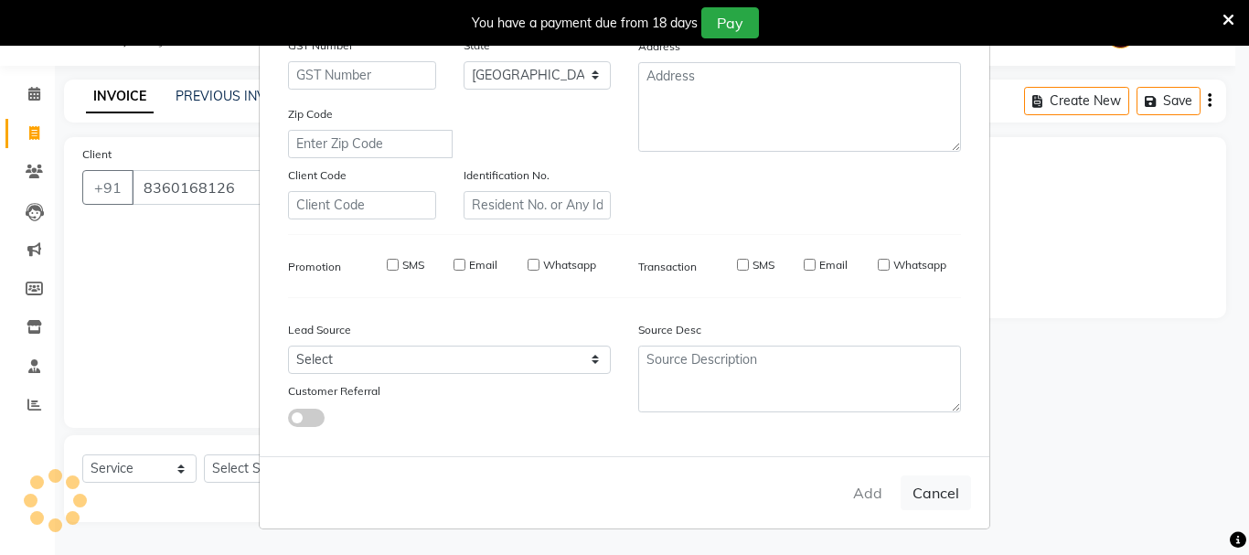
select select
select select "null"
select select
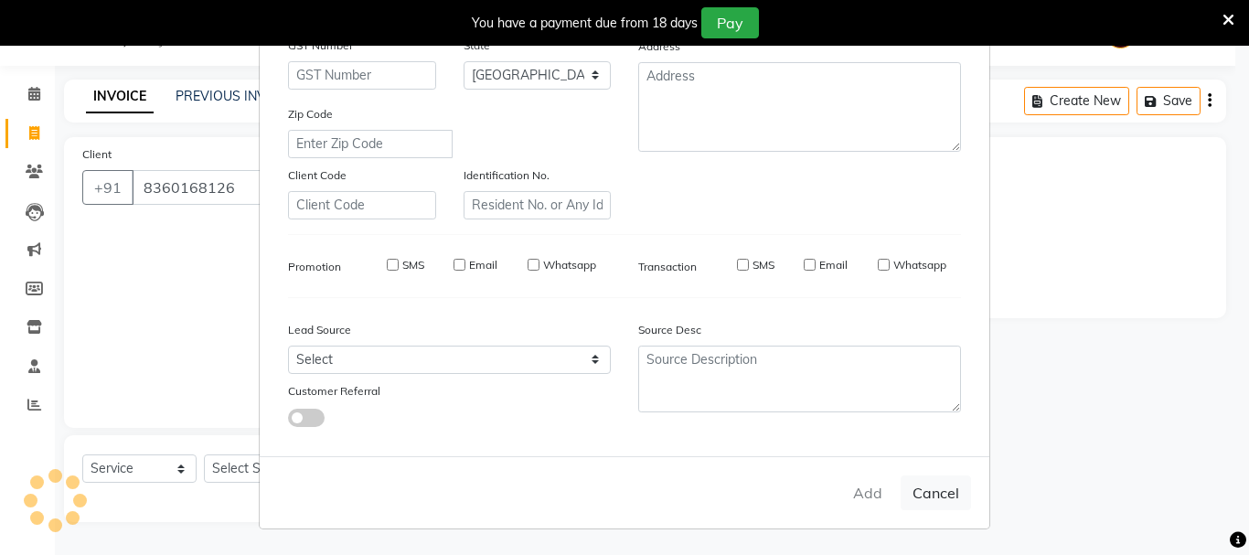
select select
checkbox input "false"
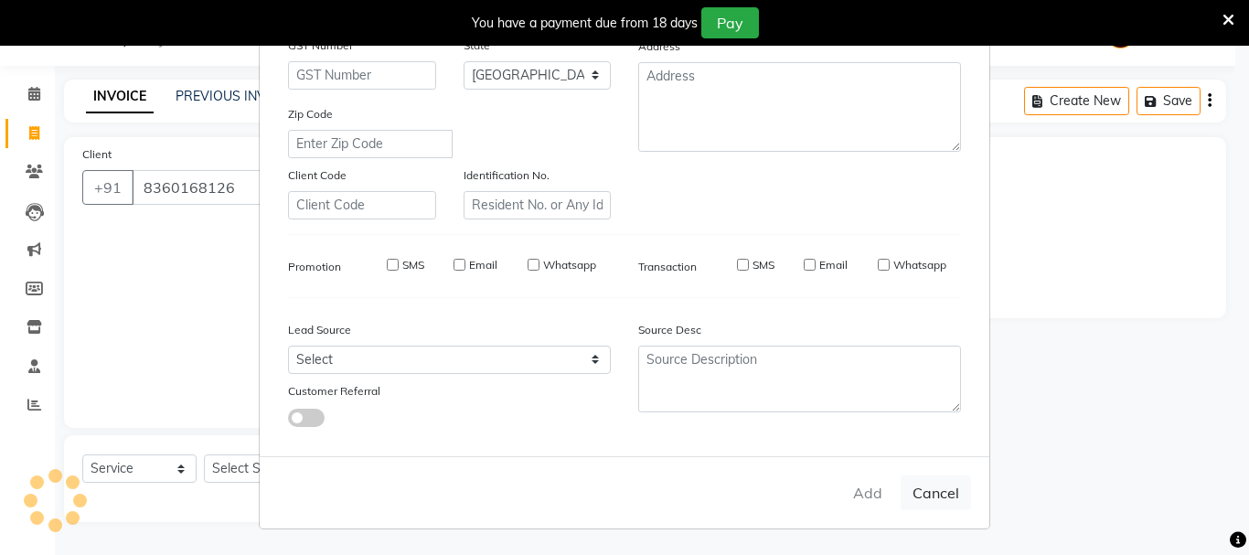
checkbox input "false"
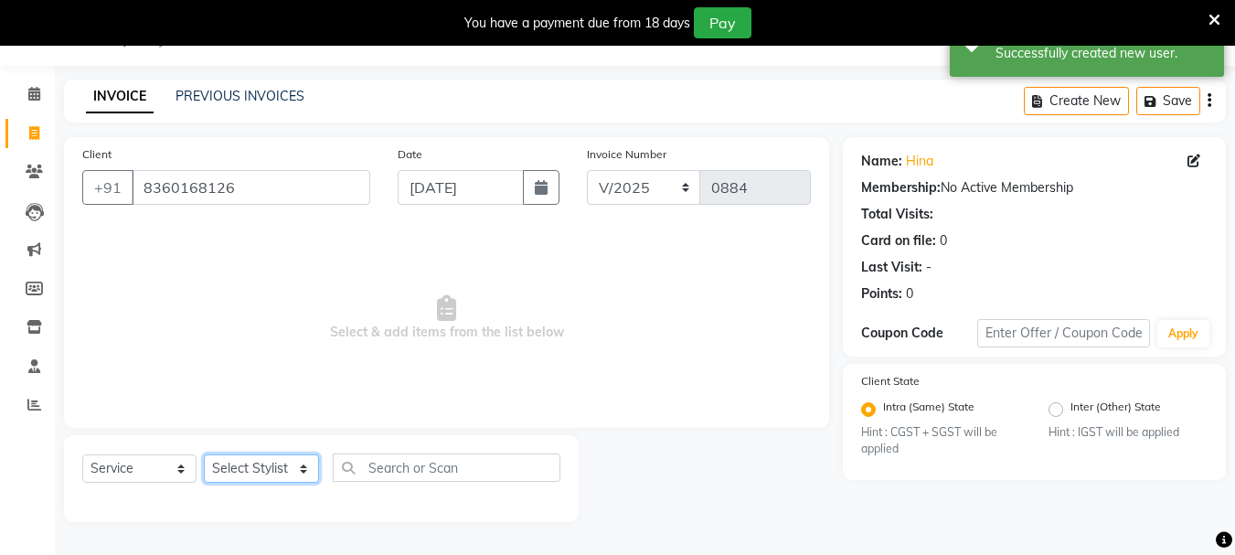
click at [248, 464] on select "Select Stylist Dilip(Owner) Manager [PERSON_NAME] (Owner) Nandini [PERSON_NAME]…" at bounding box center [261, 468] width 115 height 28
select select "6073"
click at [204, 454] on select "Select Stylist Dilip(Owner) Manager [PERSON_NAME] (Owner) Nandini [PERSON_NAME]…" at bounding box center [261, 468] width 115 height 28
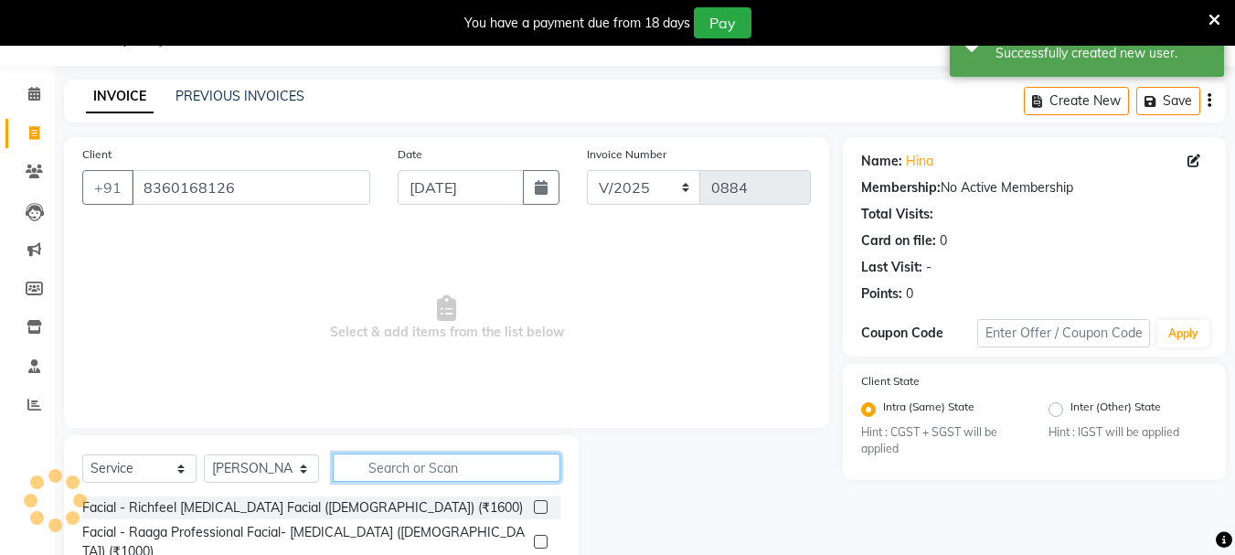
click at [371, 472] on input "text" at bounding box center [447, 468] width 228 height 28
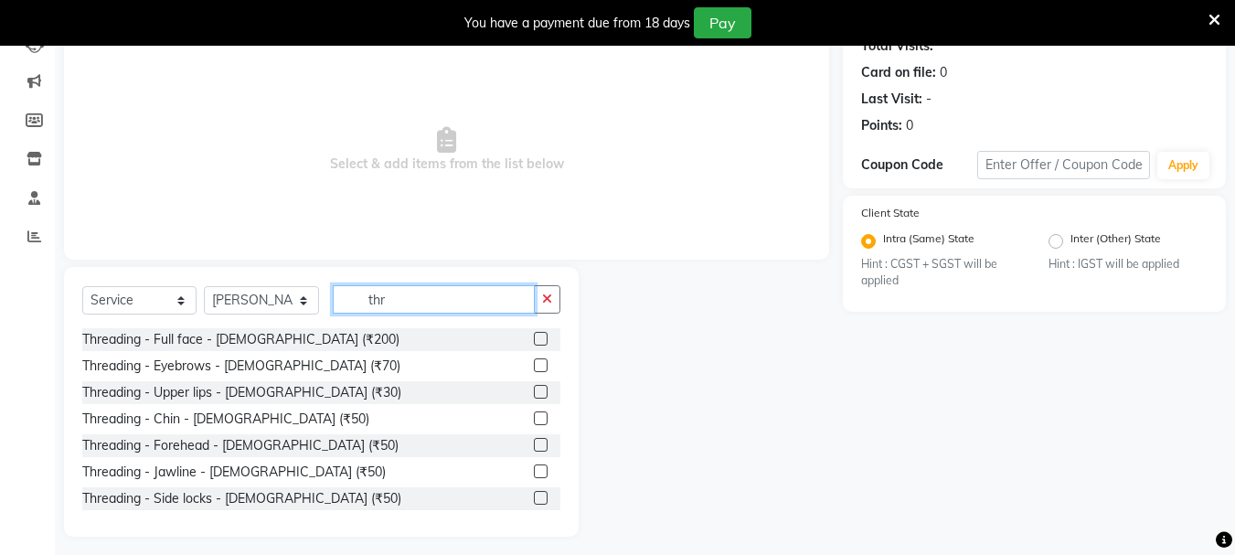
scroll to position [223, 0]
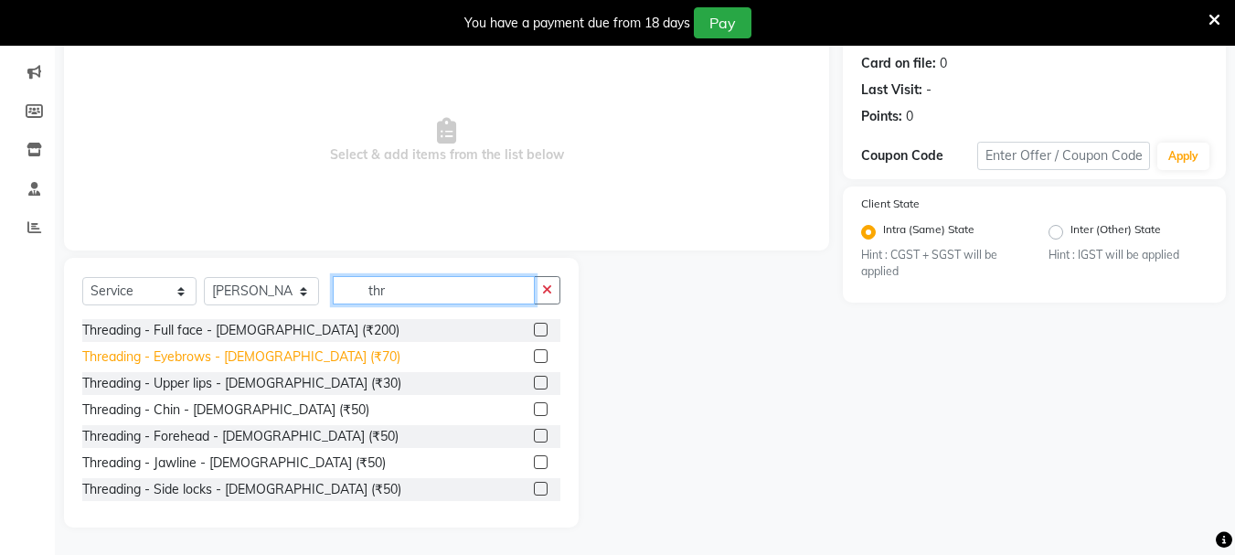
type input "thr"
click at [264, 356] on div "Threading - Eyebrows - [DEMOGRAPHIC_DATA] (₹70)" at bounding box center [241, 356] width 318 height 19
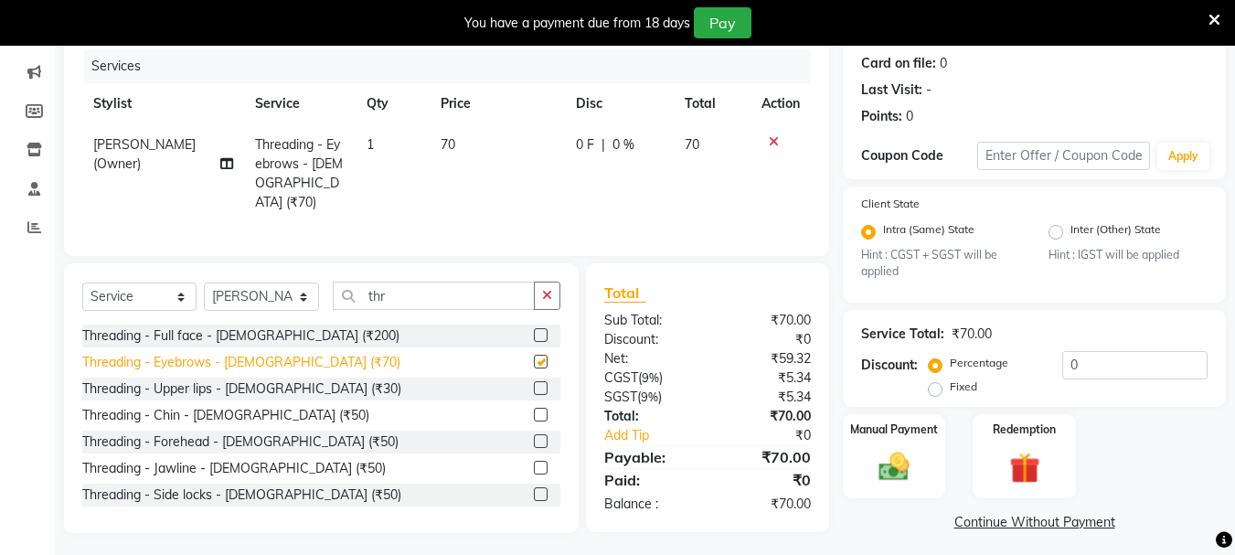
checkbox input "false"
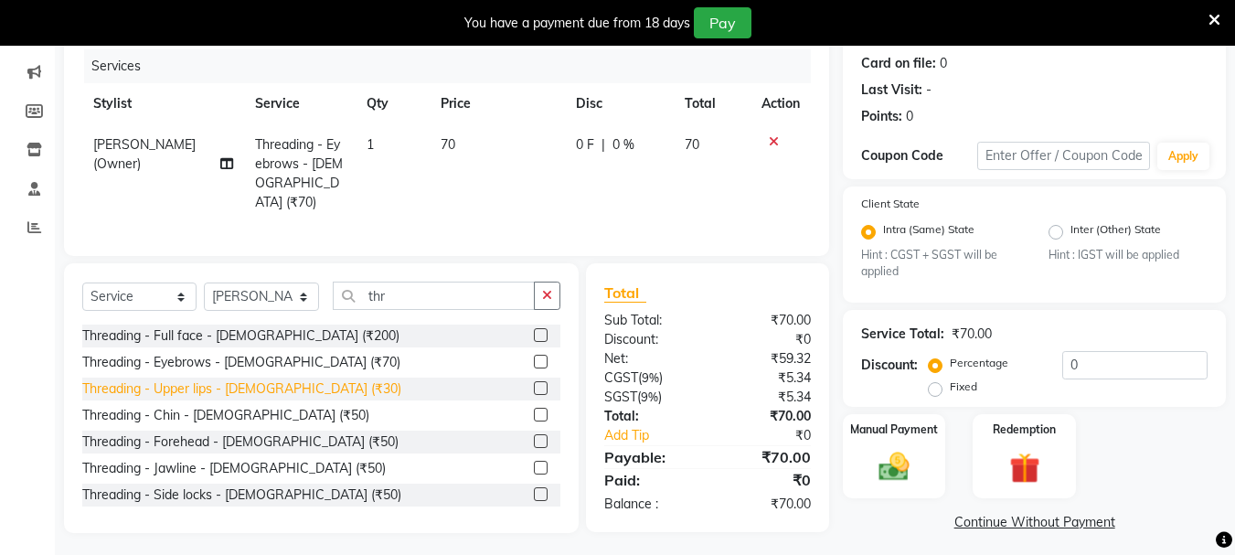
click at [228, 389] on div "Threading - Upper lips - [DEMOGRAPHIC_DATA] (₹30)" at bounding box center [241, 388] width 319 height 19
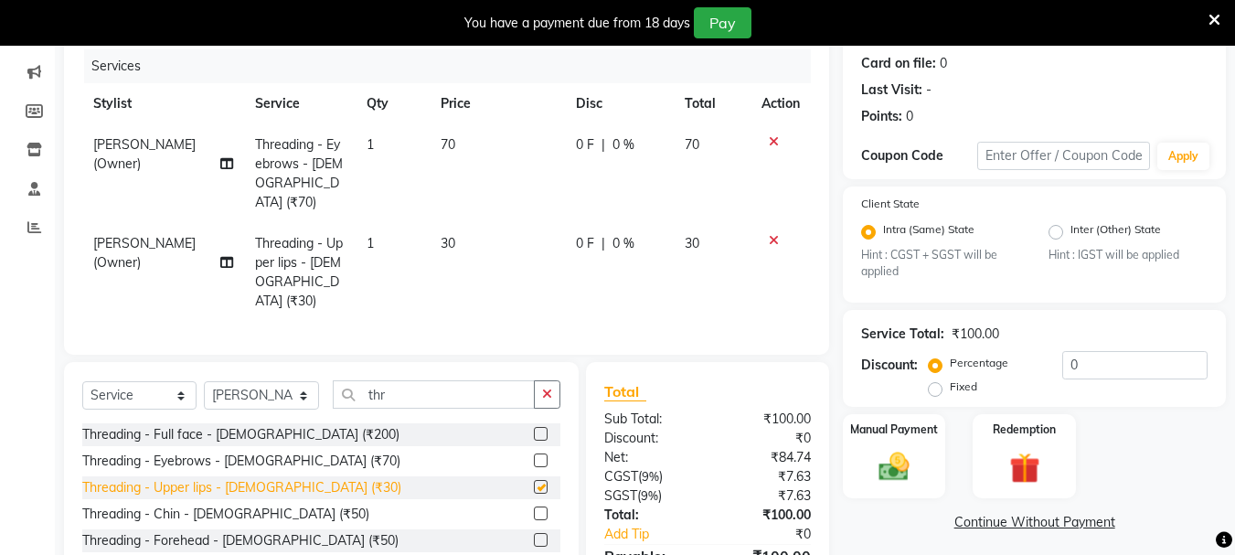
checkbox input "false"
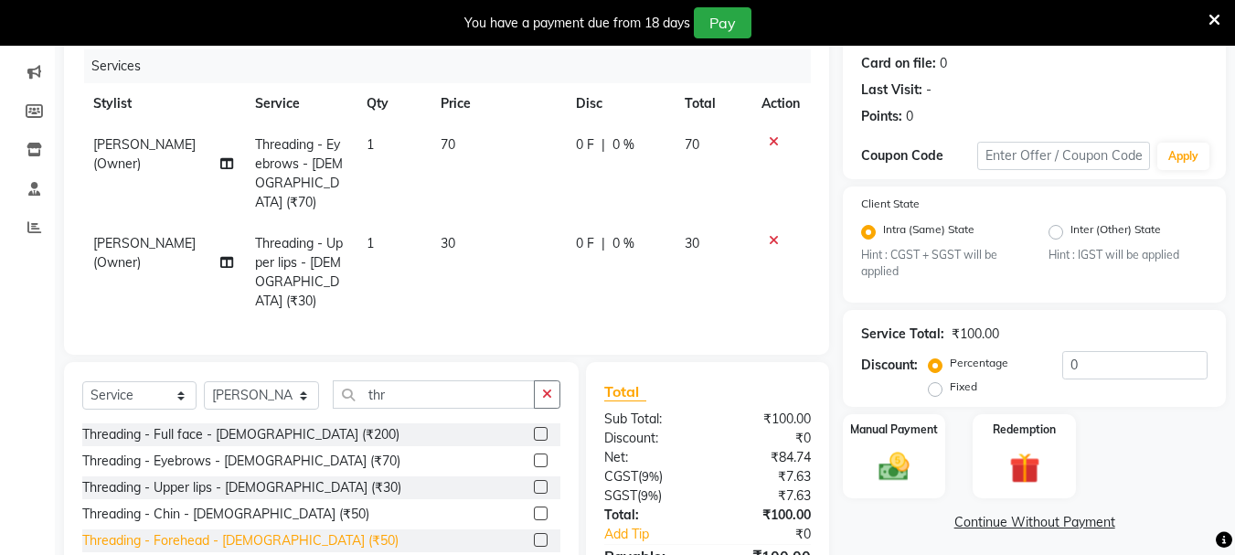
click at [180, 531] on div "Threading - Forehead - [DEMOGRAPHIC_DATA] (₹50)" at bounding box center [240, 540] width 316 height 19
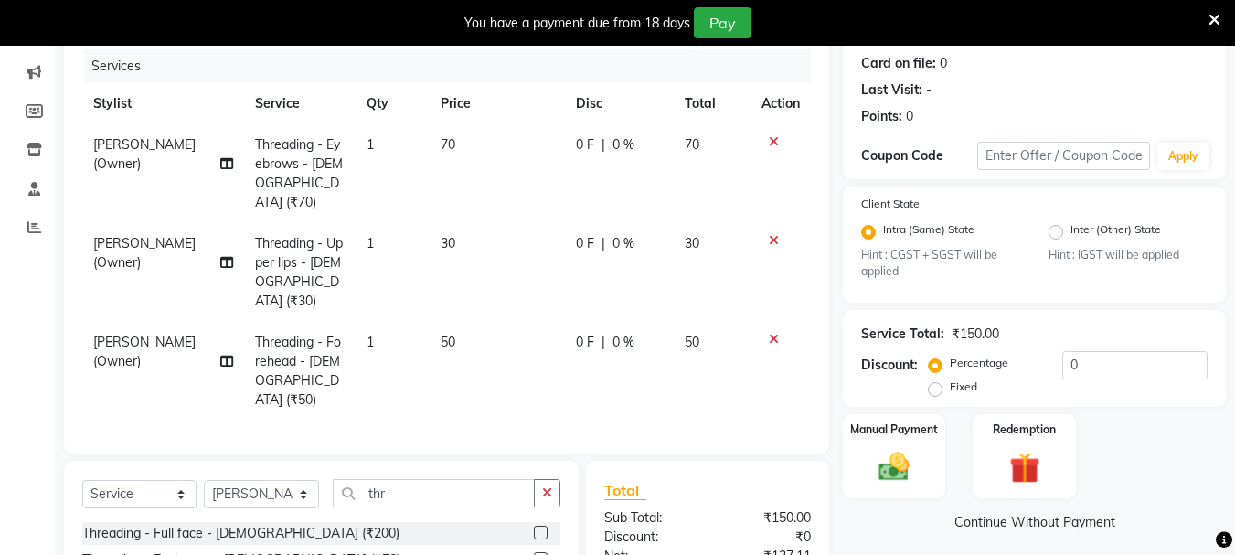
checkbox input "false"
click at [887, 473] on img at bounding box center [894, 467] width 51 height 37
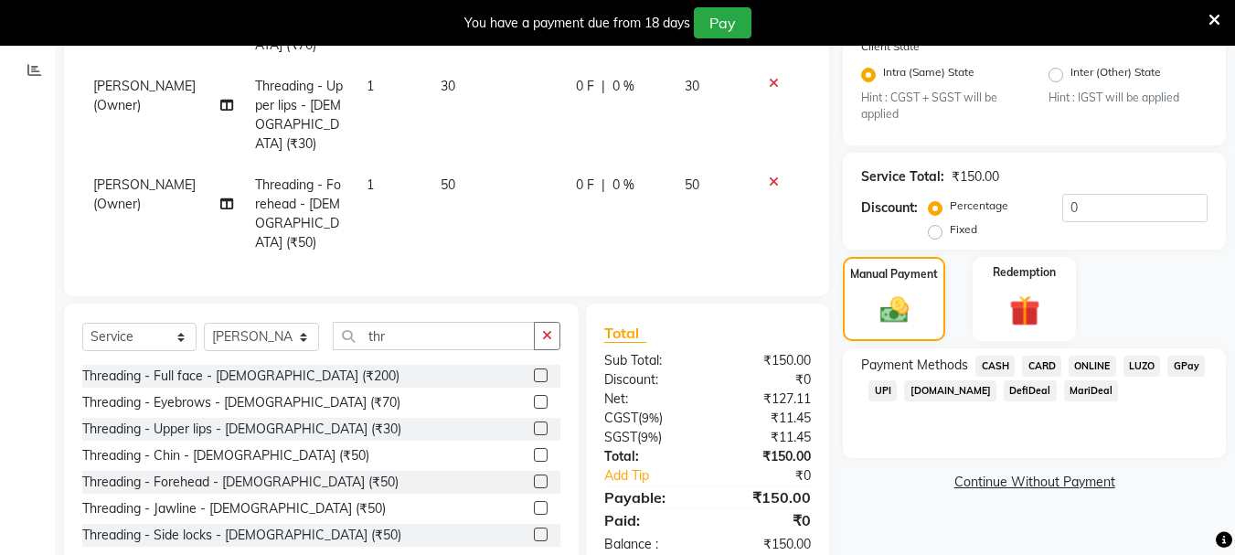
scroll to position [382, 0]
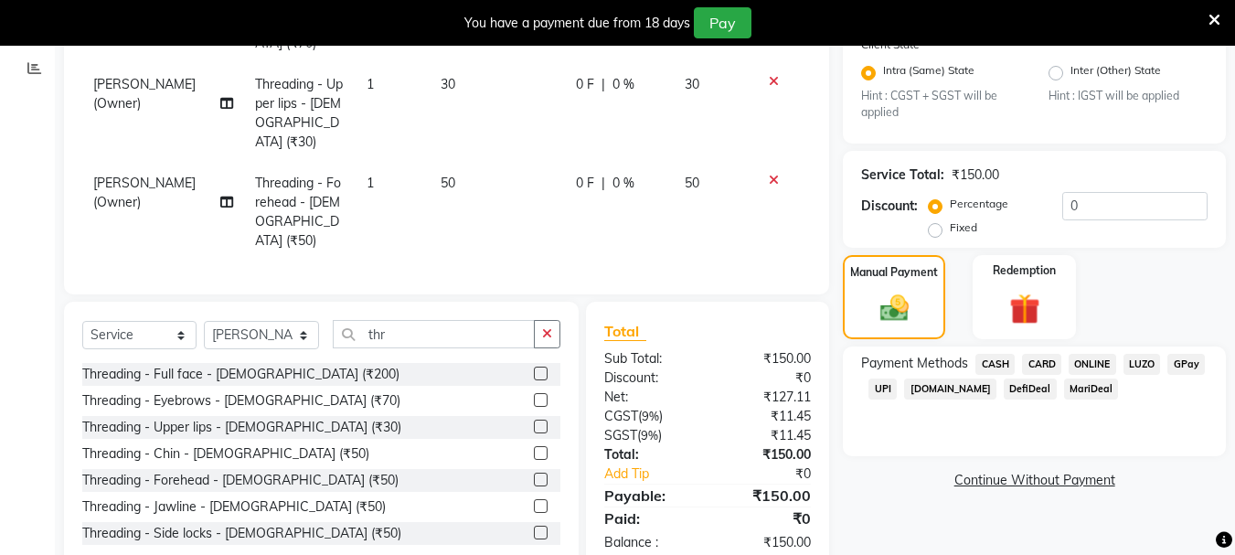
click at [872, 381] on span "UPI" at bounding box center [883, 389] width 28 height 21
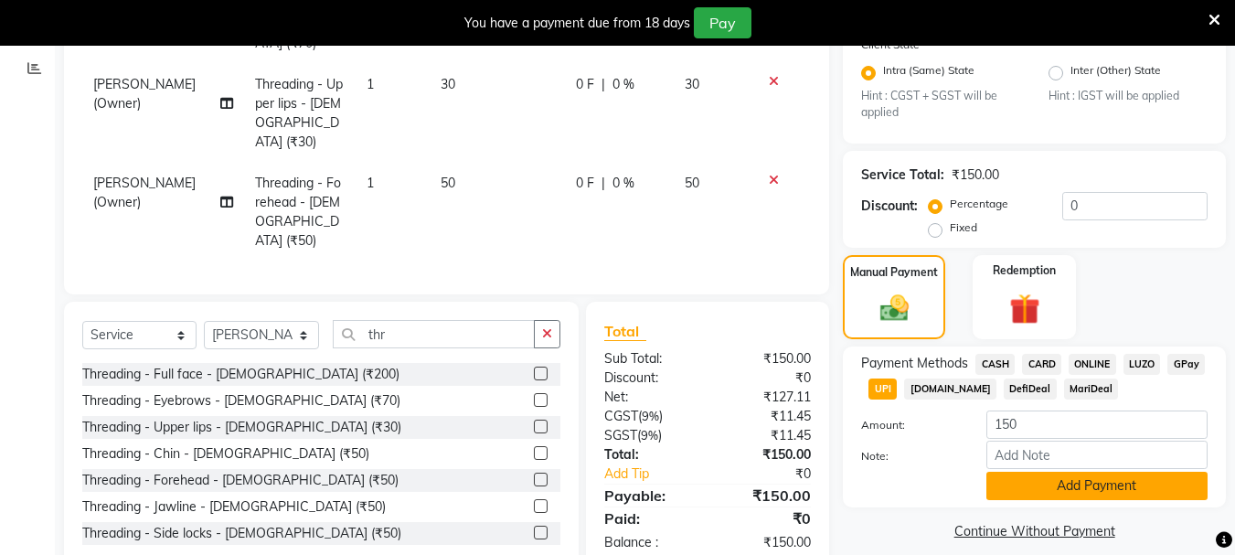
click at [1004, 482] on button "Add Payment" at bounding box center [1097, 486] width 221 height 28
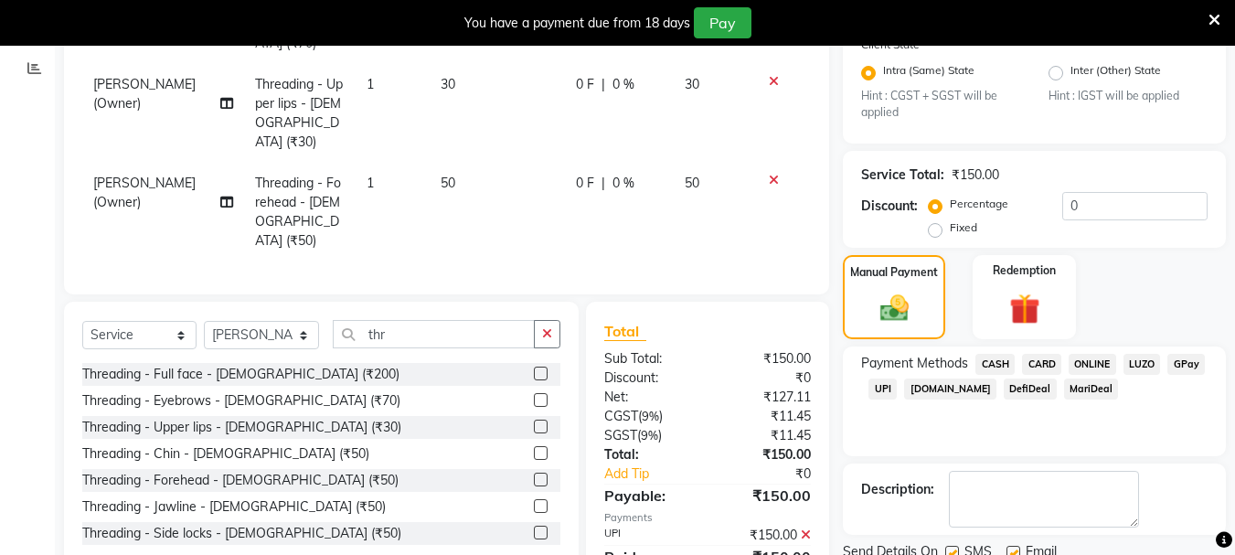
scroll to position [452, 0]
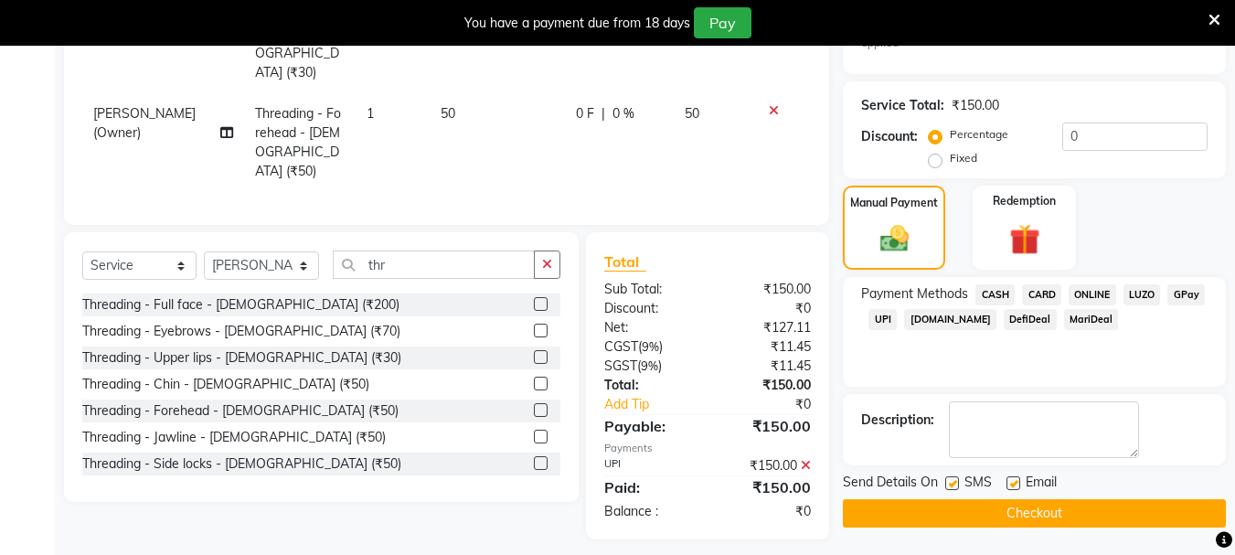
click at [951, 484] on label at bounding box center [953, 483] width 14 height 14
click at [951, 484] on input "checkbox" at bounding box center [952, 484] width 12 height 12
checkbox input "false"
click at [1011, 478] on label at bounding box center [1014, 483] width 14 height 14
click at [1011, 478] on input "checkbox" at bounding box center [1013, 484] width 12 height 12
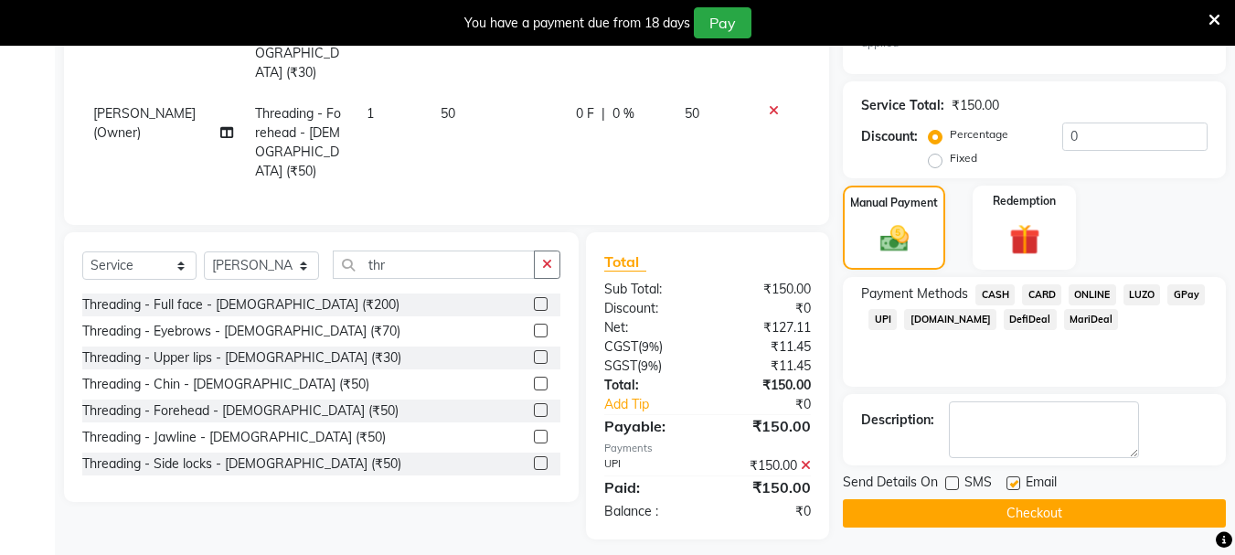
checkbox input "false"
click at [1001, 504] on button "Checkout" at bounding box center [1034, 513] width 383 height 28
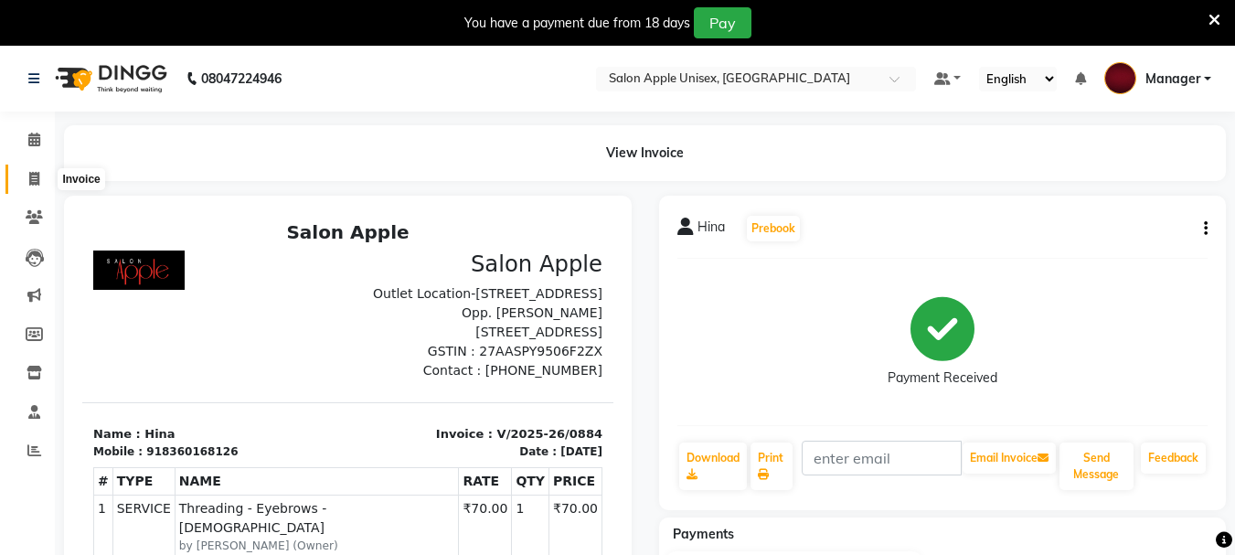
click at [32, 177] on icon at bounding box center [34, 179] width 10 height 14
select select "service"
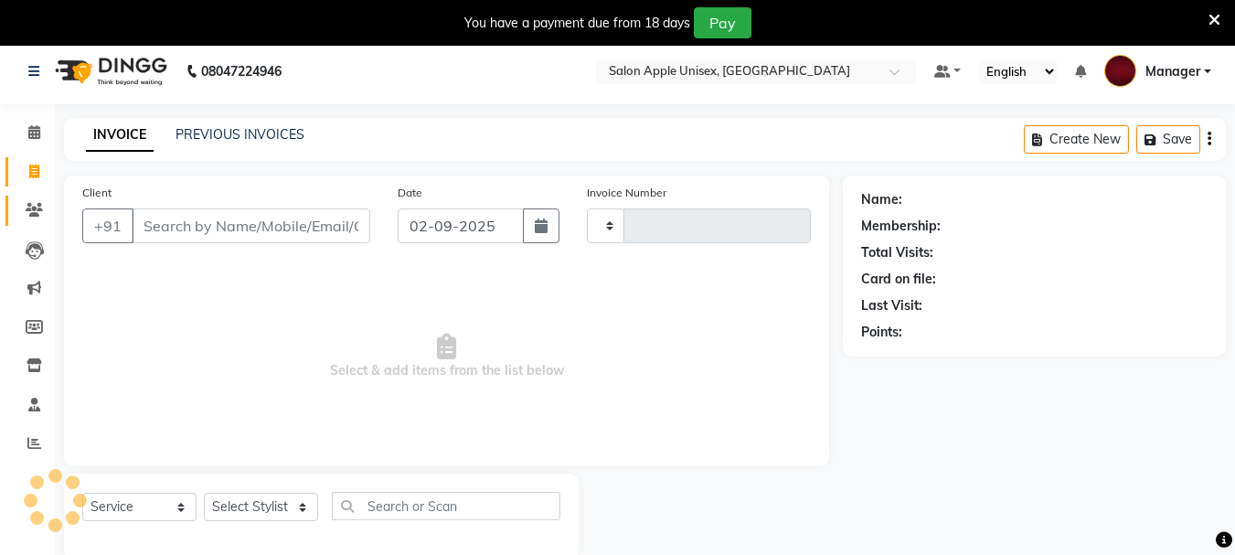
type input "0885"
select select "112"
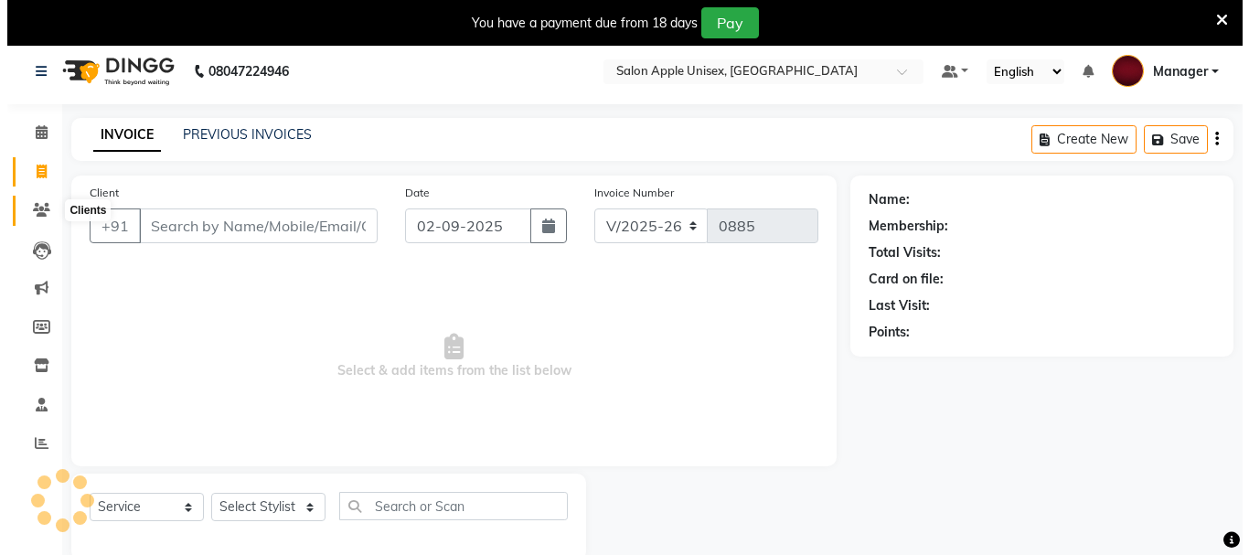
scroll to position [46, 0]
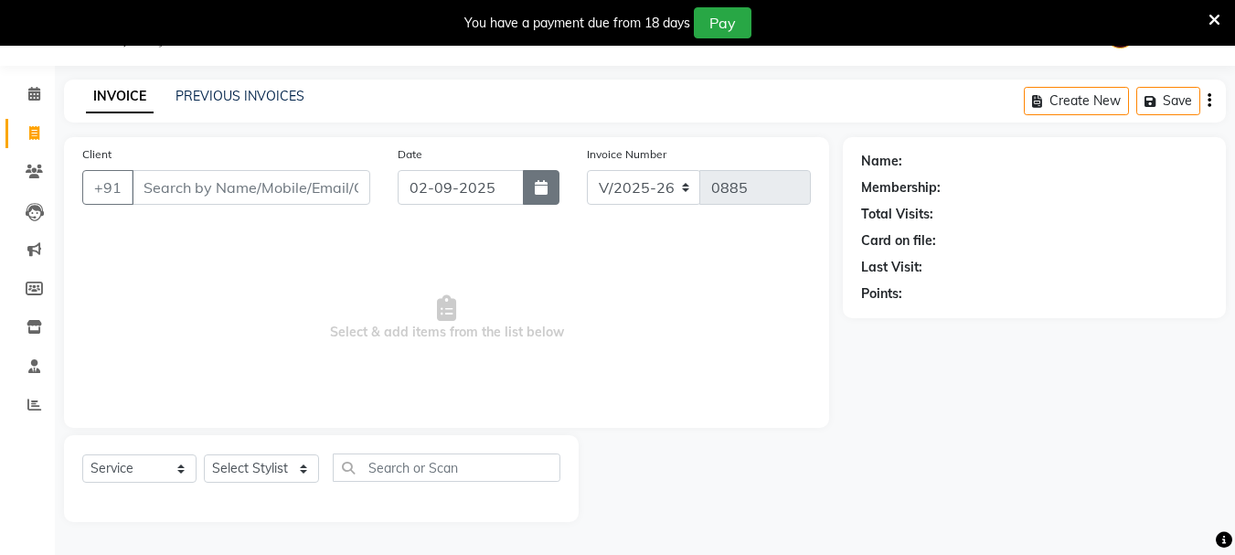
click at [543, 192] on icon "button" at bounding box center [541, 187] width 13 height 15
select select "9"
select select "2025"
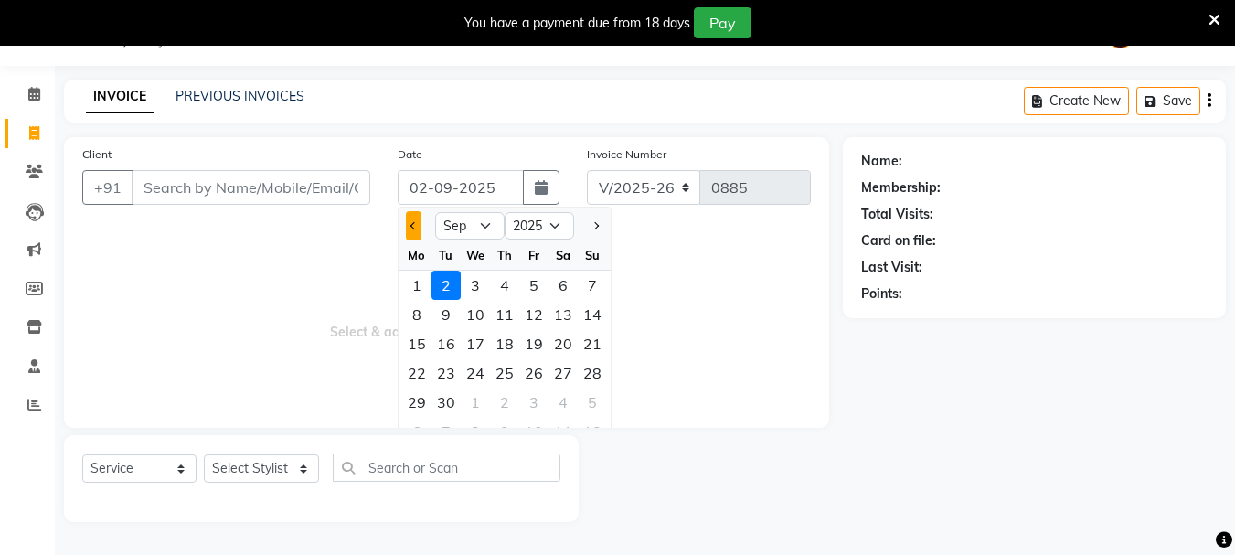
click at [413, 231] on button "Previous month" at bounding box center [414, 225] width 16 height 29
select select "8"
click at [590, 401] on div "31" at bounding box center [592, 402] width 29 height 29
type input "[DATE]"
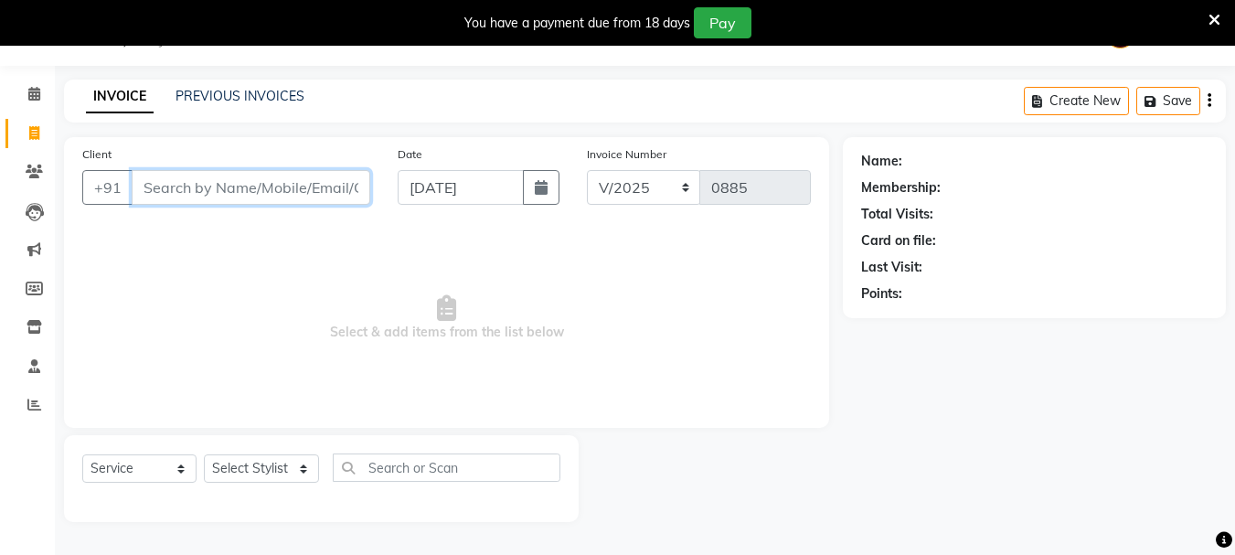
click at [206, 187] on input "Client" at bounding box center [251, 187] width 239 height 35
type input "9423805860"
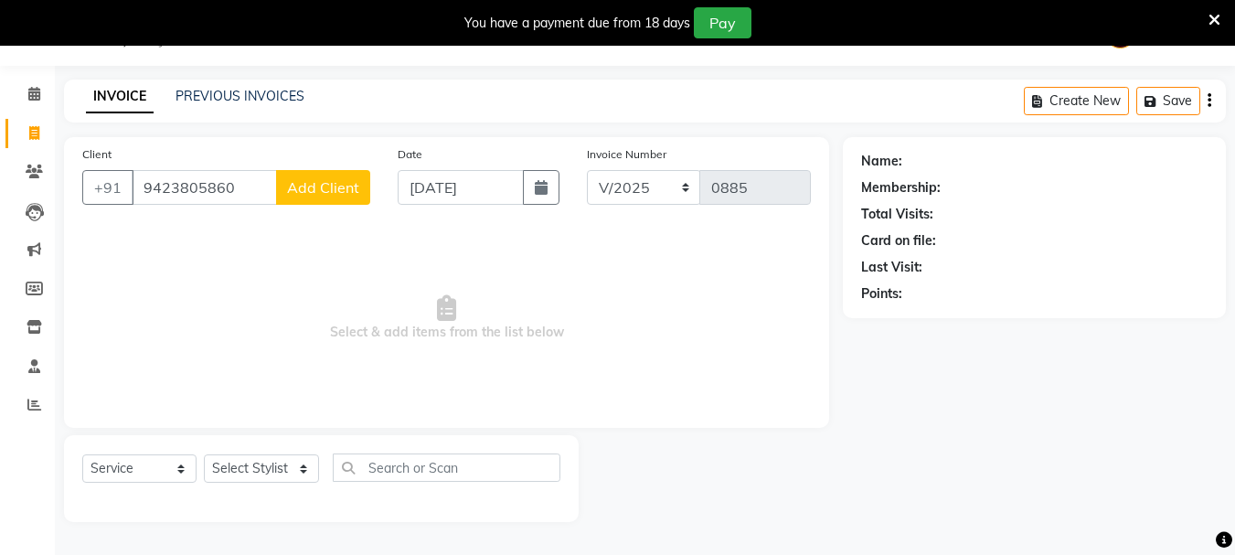
click at [337, 195] on span "Add Client" at bounding box center [323, 187] width 72 height 18
select select "22"
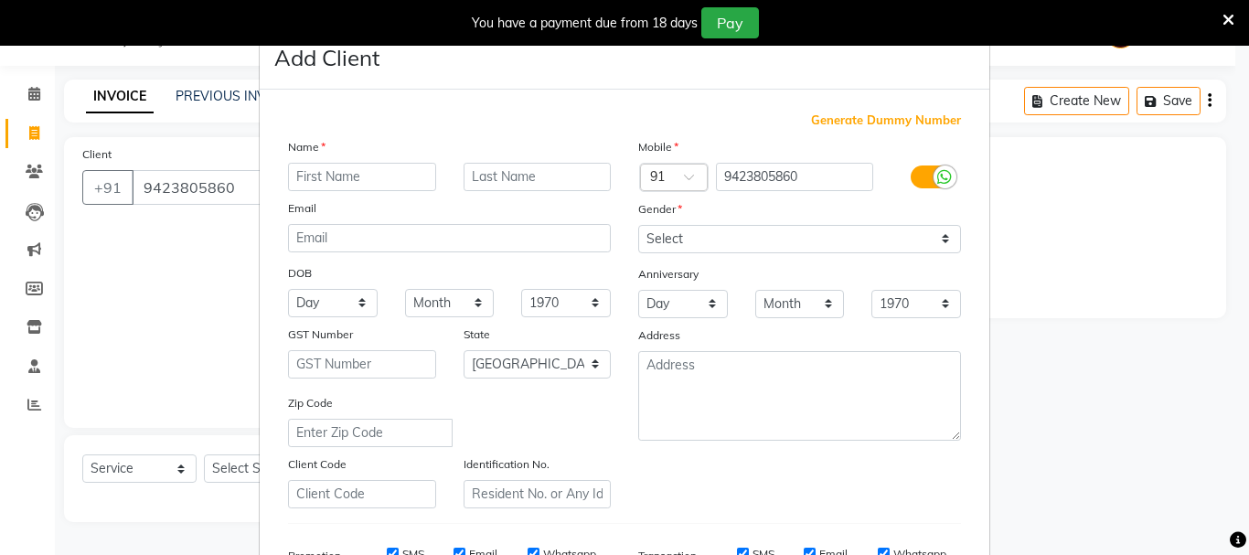
click at [324, 180] on input "text" at bounding box center [362, 177] width 148 height 28
type input "[PERSON_NAME]"
click at [825, 239] on select "Select [DEMOGRAPHIC_DATA] [DEMOGRAPHIC_DATA] Other Prefer Not To Say" at bounding box center [799, 239] width 323 height 28
select select "[DEMOGRAPHIC_DATA]"
click at [638, 225] on select "Select [DEMOGRAPHIC_DATA] [DEMOGRAPHIC_DATA] Other Prefer Not To Say" at bounding box center [799, 239] width 323 height 28
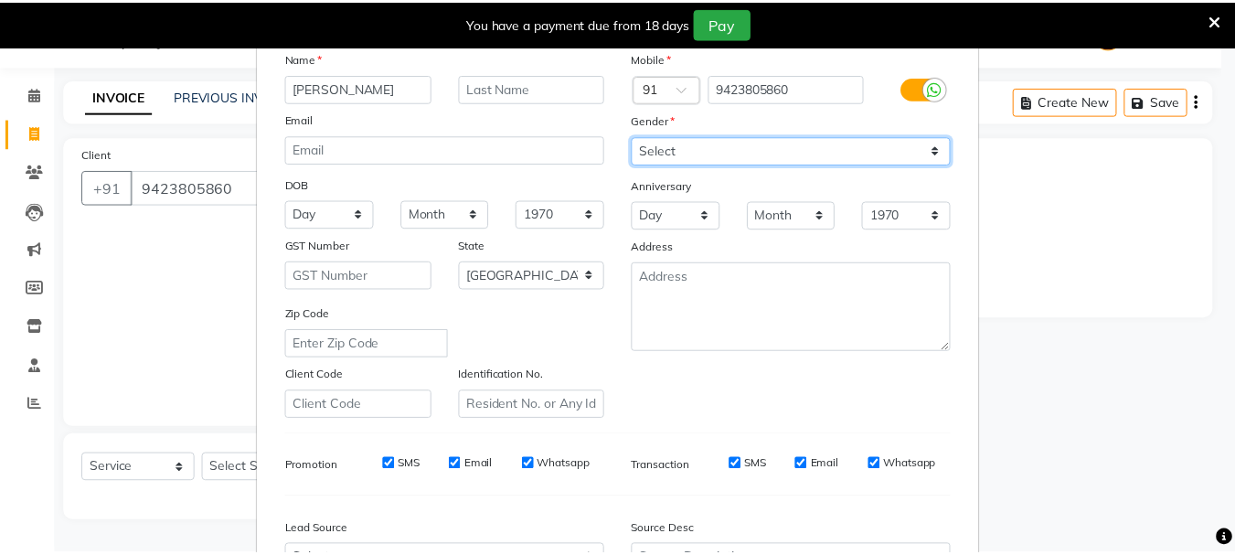
scroll to position [289, 0]
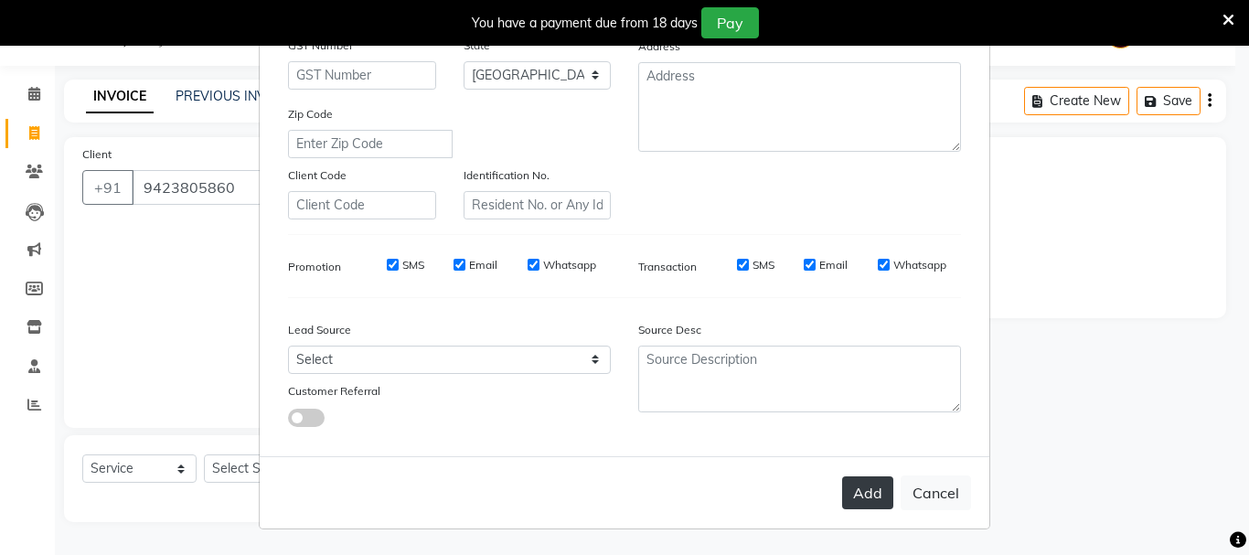
click at [864, 496] on button "Add" at bounding box center [867, 492] width 51 height 33
select select
select select "null"
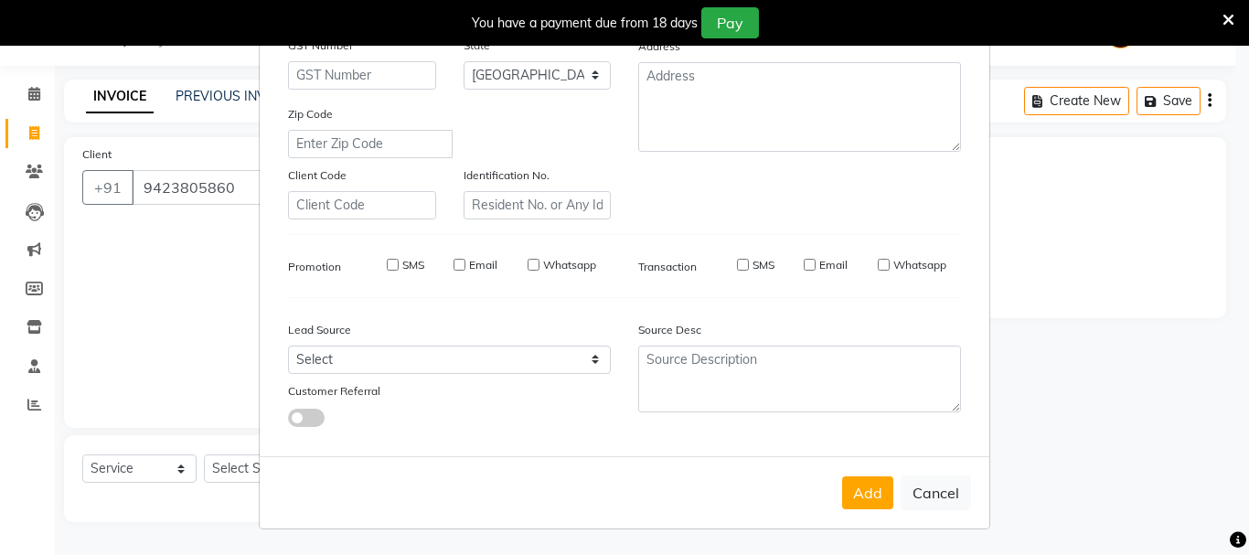
select select
checkbox input "false"
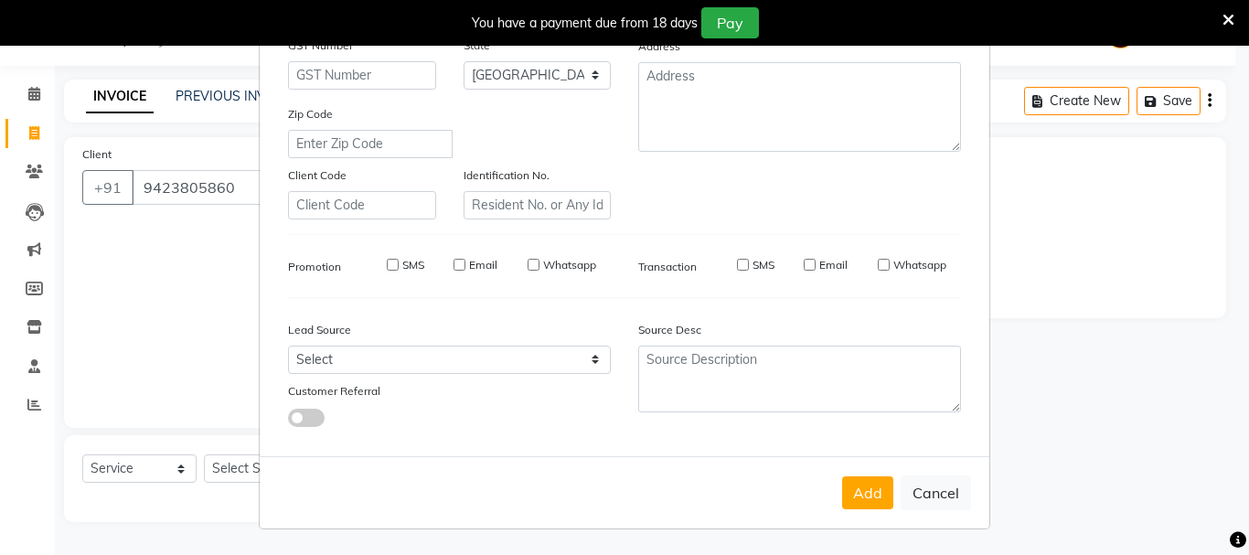
checkbox input "false"
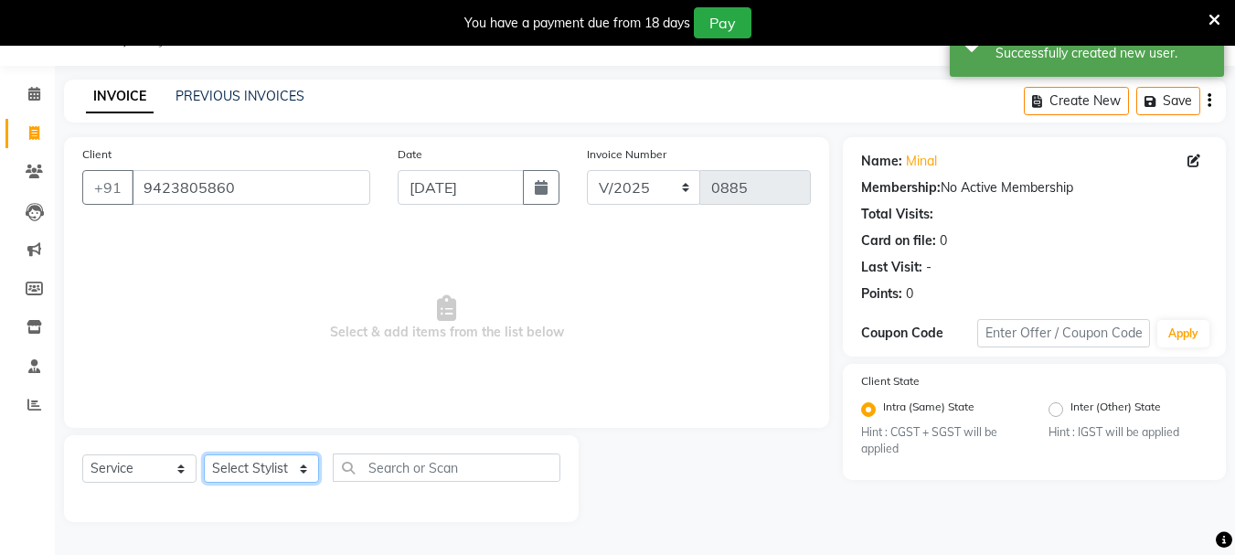
click at [262, 467] on select "Select Stylist Dilip(Owner) Manager [PERSON_NAME] (Owner) Nandini [PERSON_NAME]…" at bounding box center [261, 468] width 115 height 28
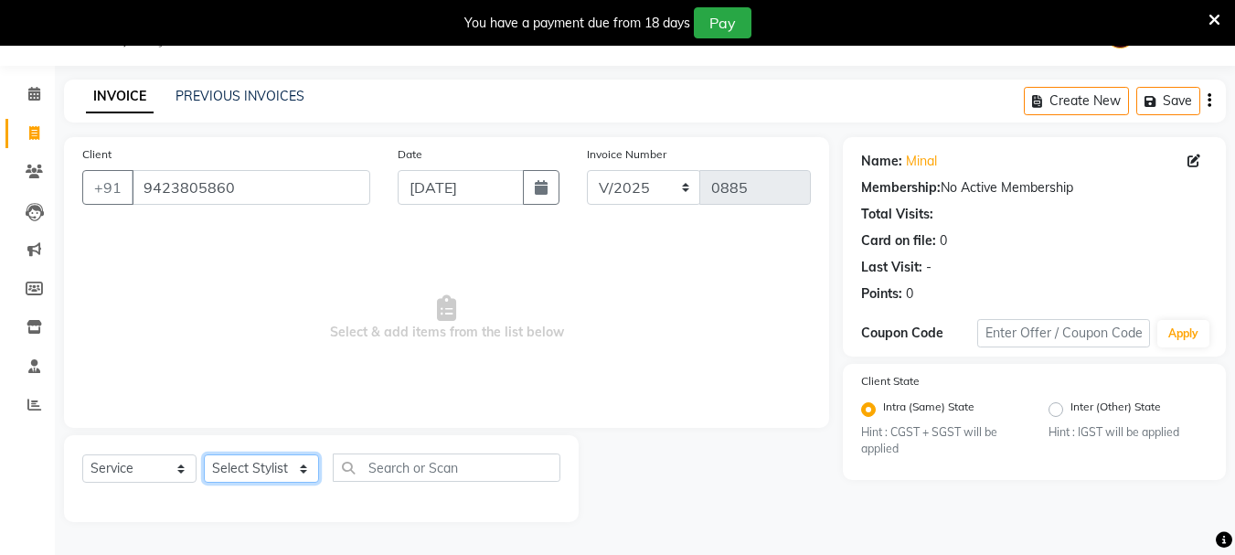
select select "84440"
click at [204, 454] on select "Select Stylist Dilip(Owner) Manager [PERSON_NAME] (Owner) Nandini [PERSON_NAME]…" at bounding box center [261, 468] width 115 height 28
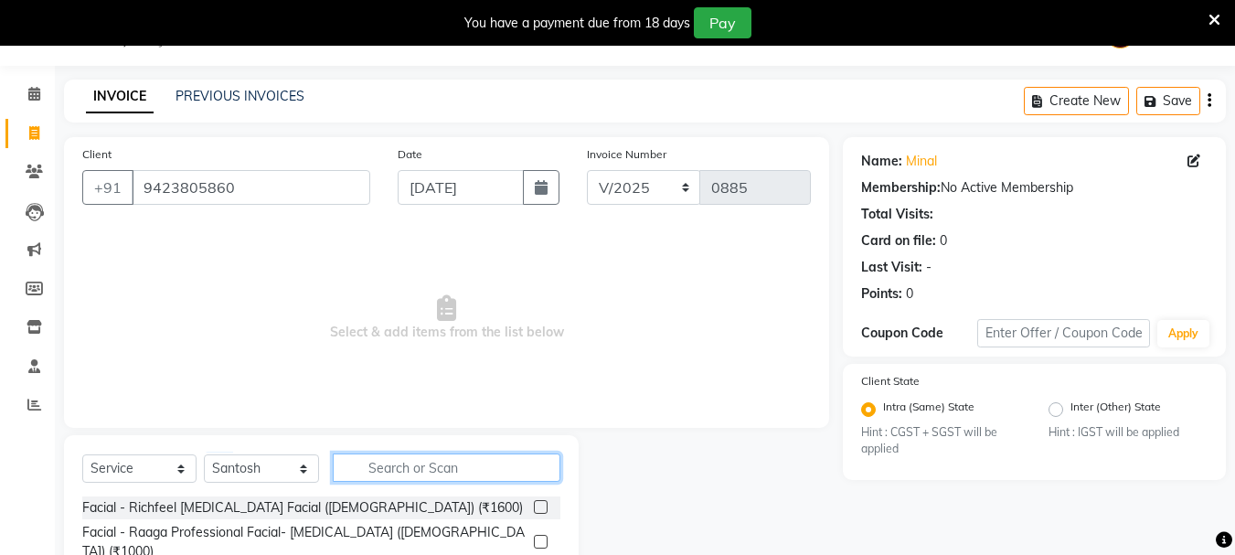
click at [356, 465] on input "text" at bounding box center [447, 468] width 228 height 28
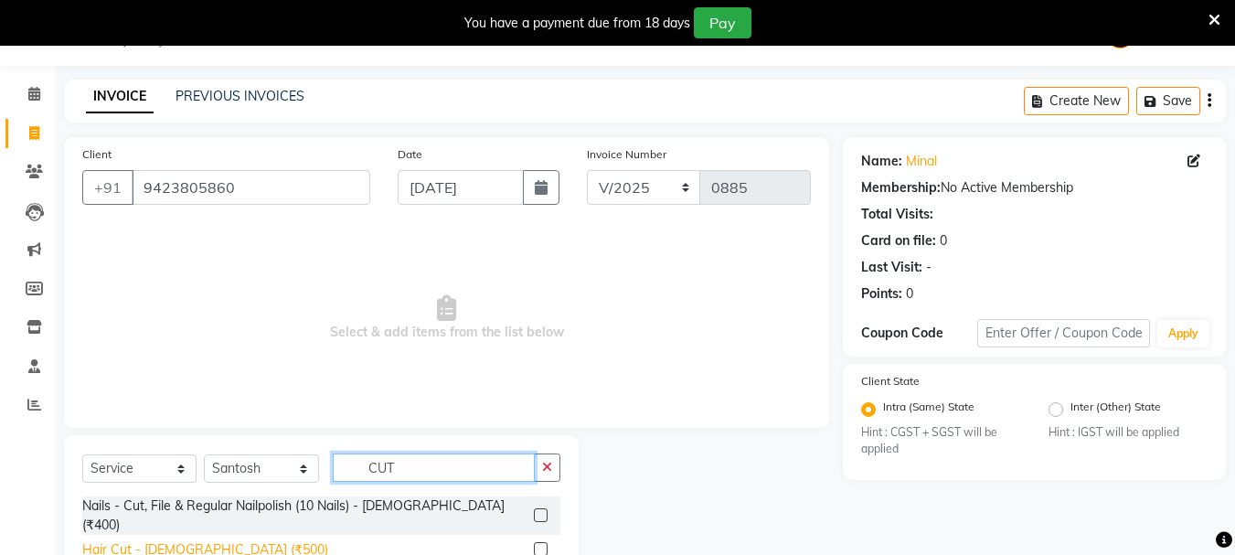
type input "CUT"
click at [111, 540] on div "Hair Cut - [DEMOGRAPHIC_DATA] (₹500)" at bounding box center [205, 549] width 246 height 19
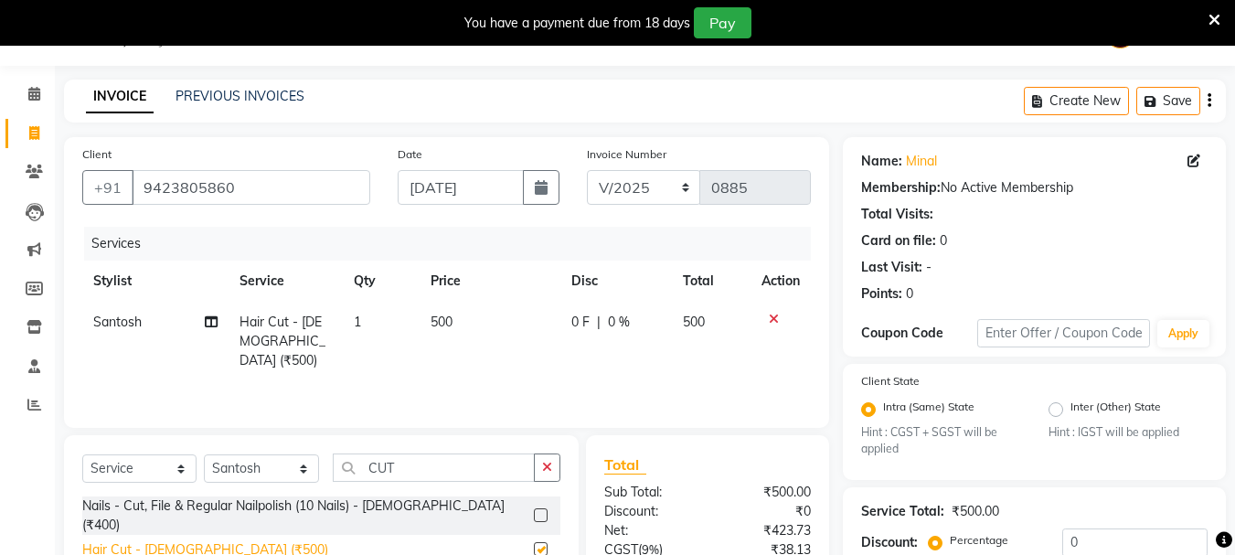
checkbox input "false"
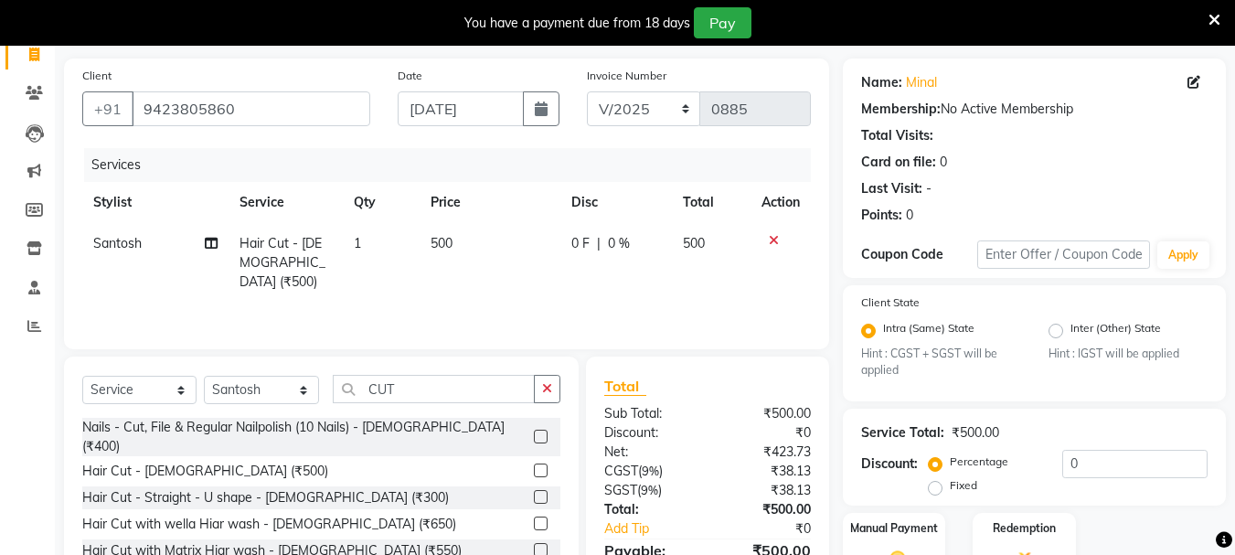
scroll to position [231, 0]
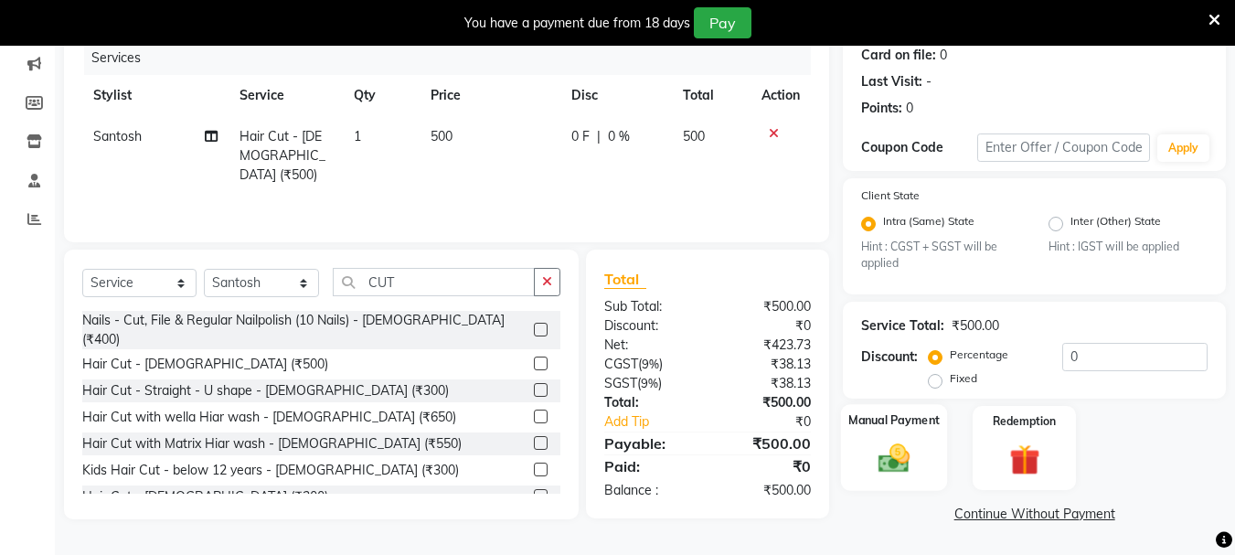
click at [905, 453] on img at bounding box center [894, 459] width 51 height 37
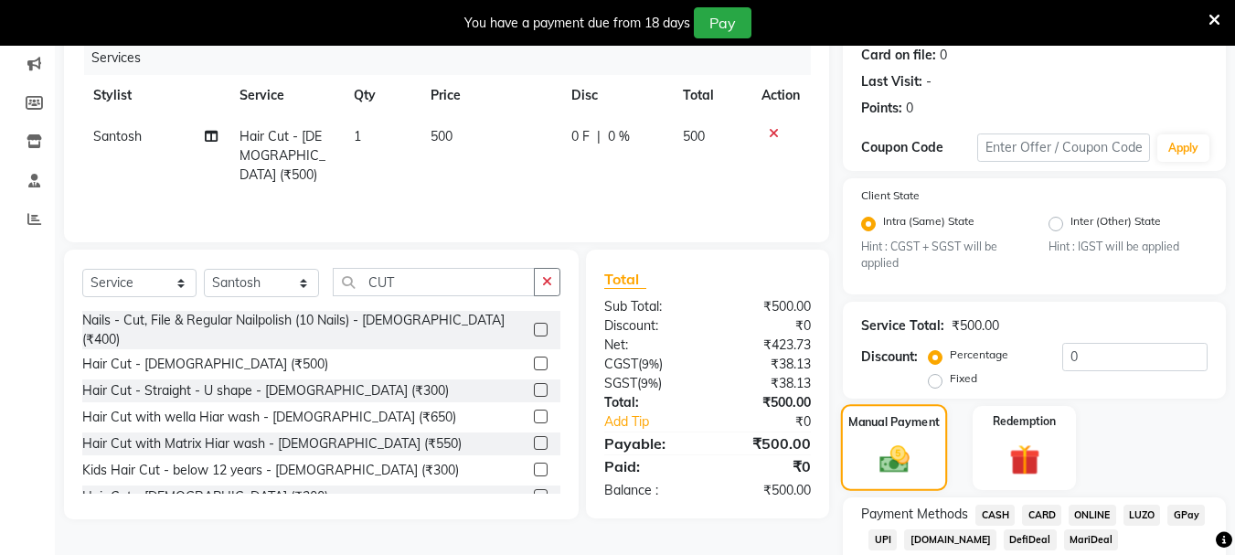
scroll to position [348, 0]
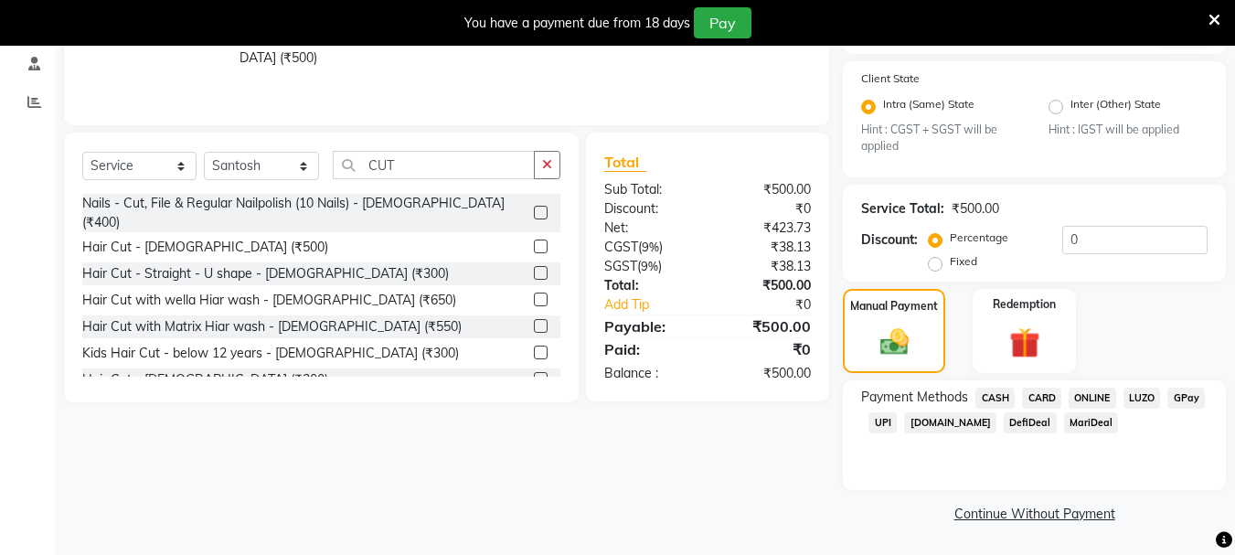
click at [887, 425] on span "UPI" at bounding box center [883, 422] width 28 height 21
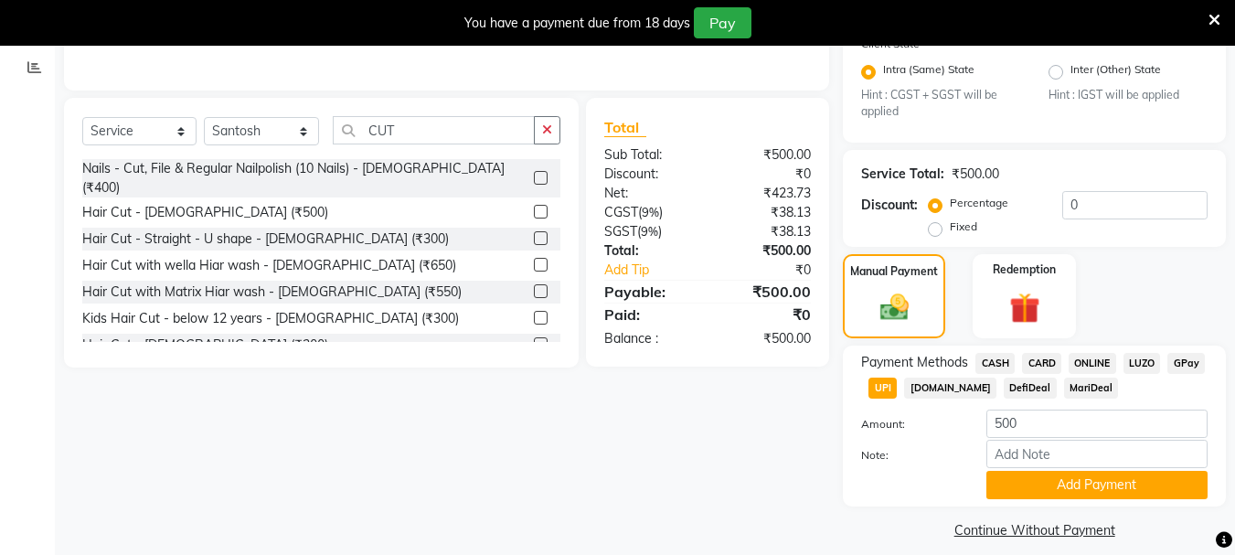
scroll to position [400, 0]
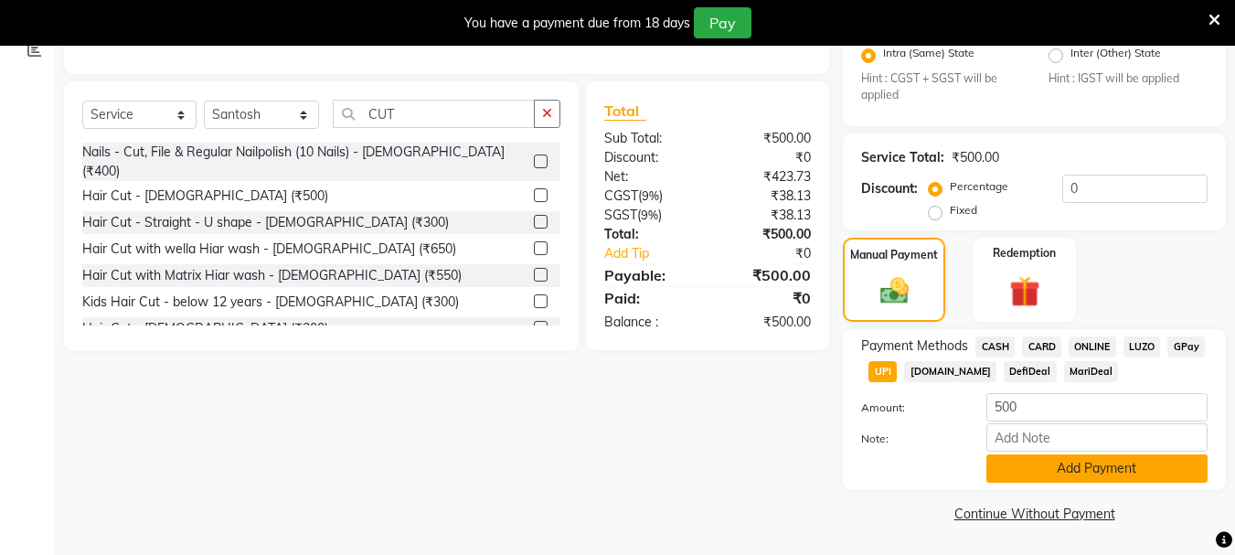
click at [1048, 465] on button "Add Payment" at bounding box center [1097, 468] width 221 height 28
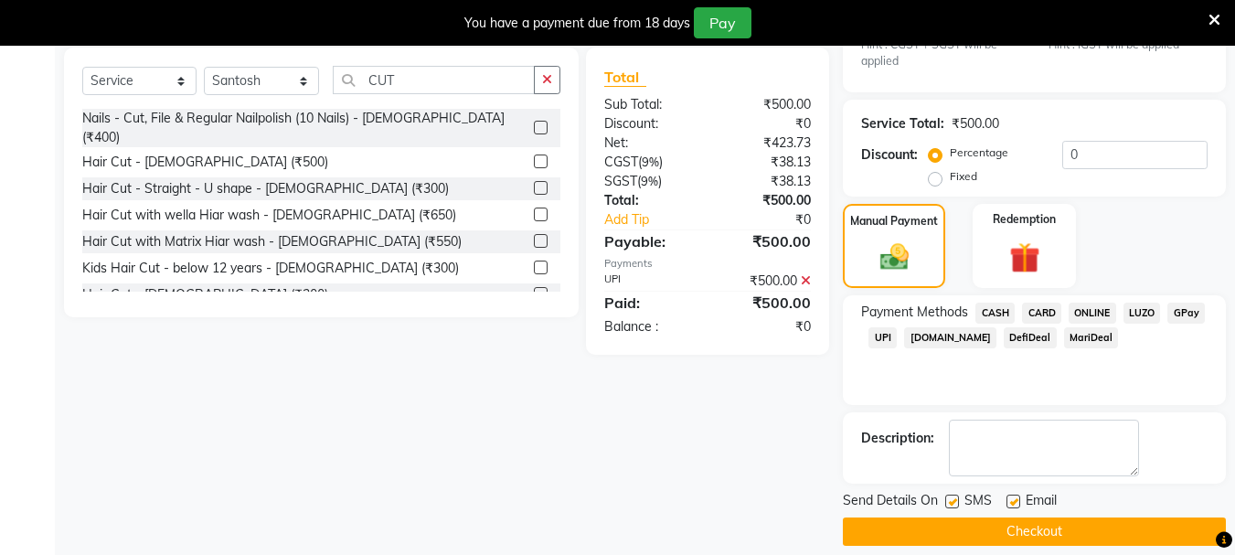
scroll to position [452, 0]
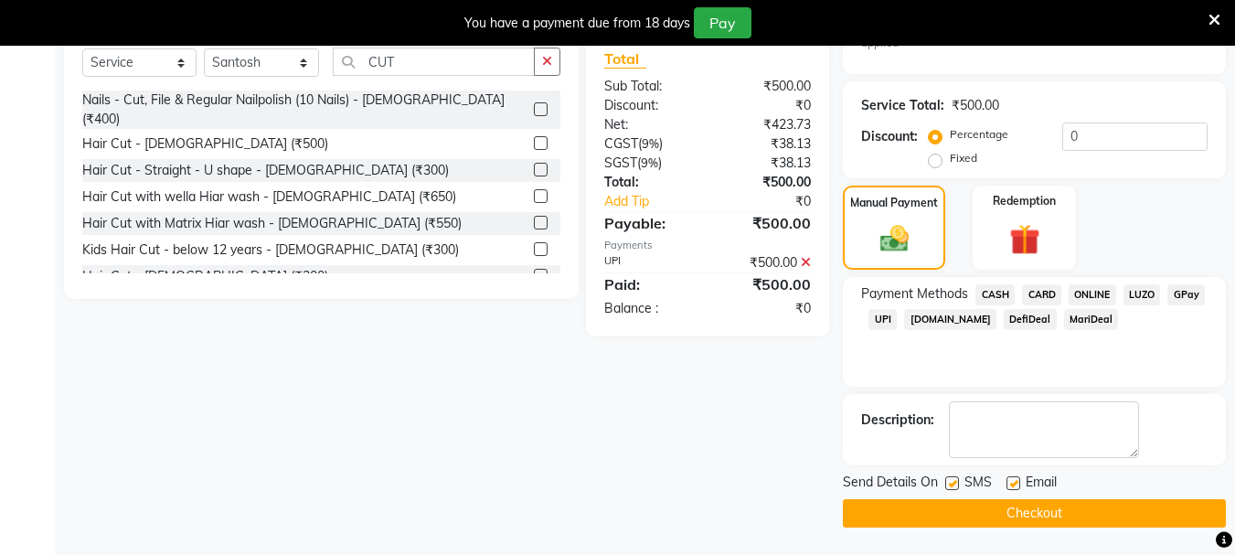
click at [956, 482] on label at bounding box center [953, 483] width 14 height 14
click at [956, 482] on input "checkbox" at bounding box center [952, 484] width 12 height 12
checkbox input "false"
click at [1013, 483] on label at bounding box center [1014, 483] width 14 height 14
click at [1013, 483] on input "checkbox" at bounding box center [1013, 484] width 12 height 12
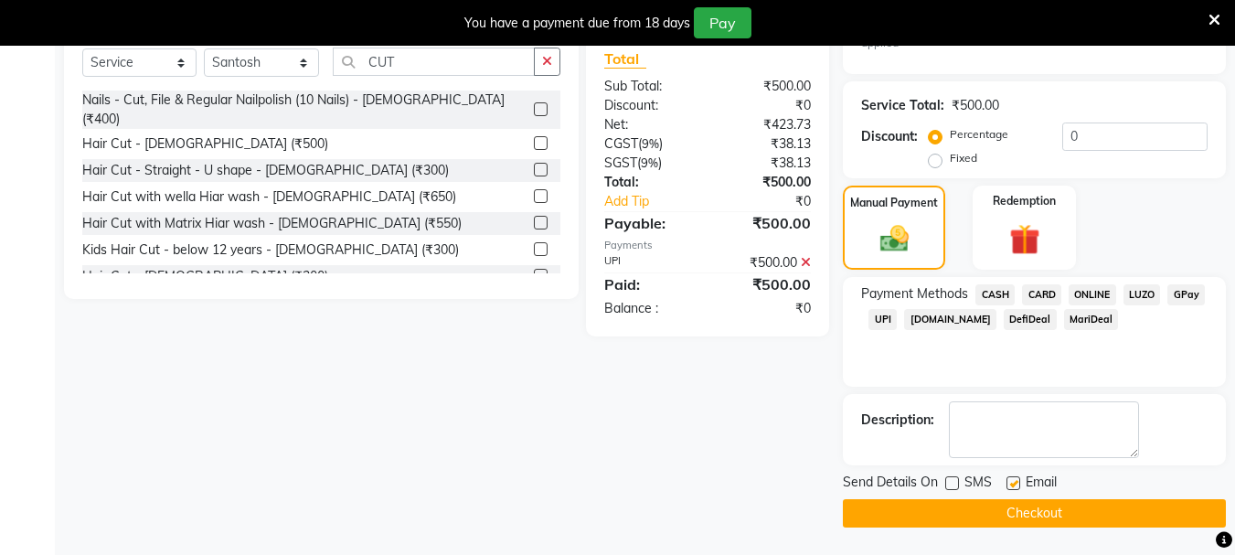
checkbox input "false"
click at [1003, 508] on button "Checkout" at bounding box center [1034, 513] width 383 height 28
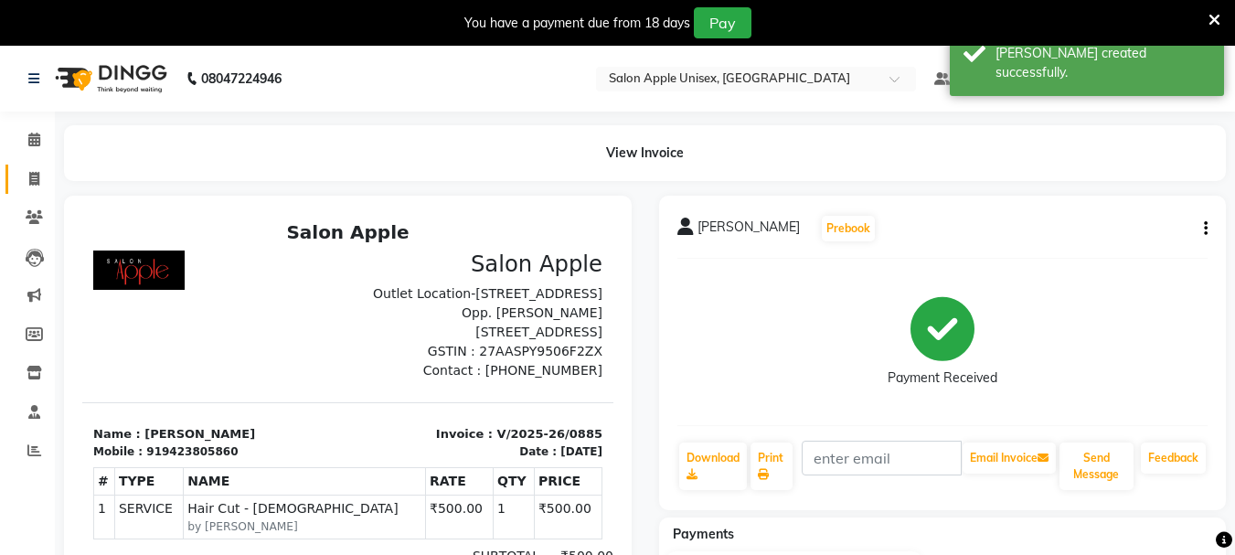
click at [37, 170] on span at bounding box center [34, 179] width 32 height 21
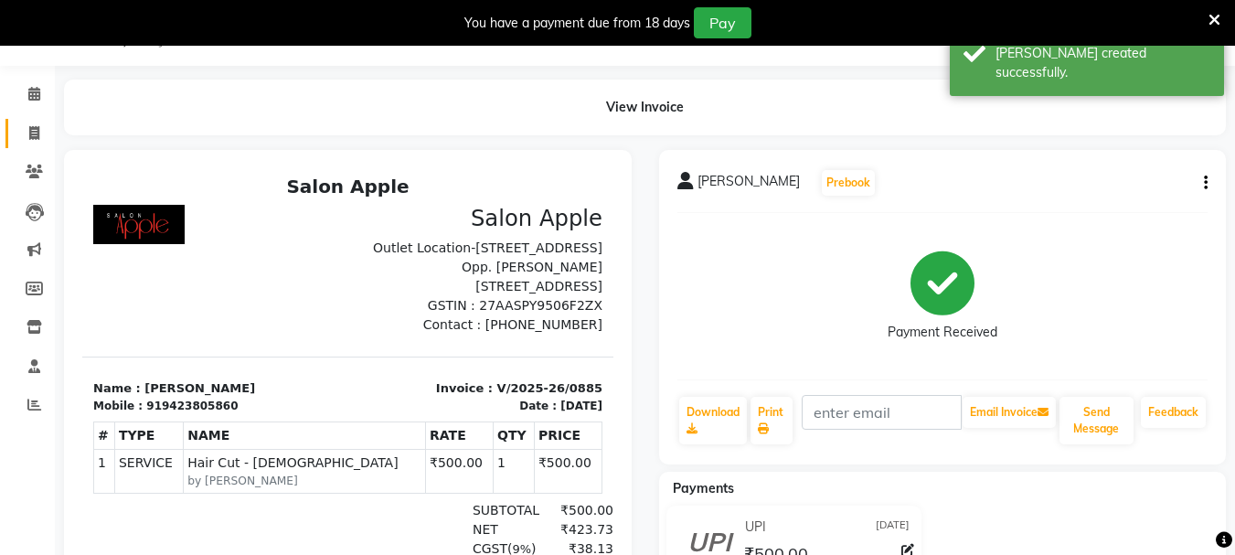
select select "112"
select select "service"
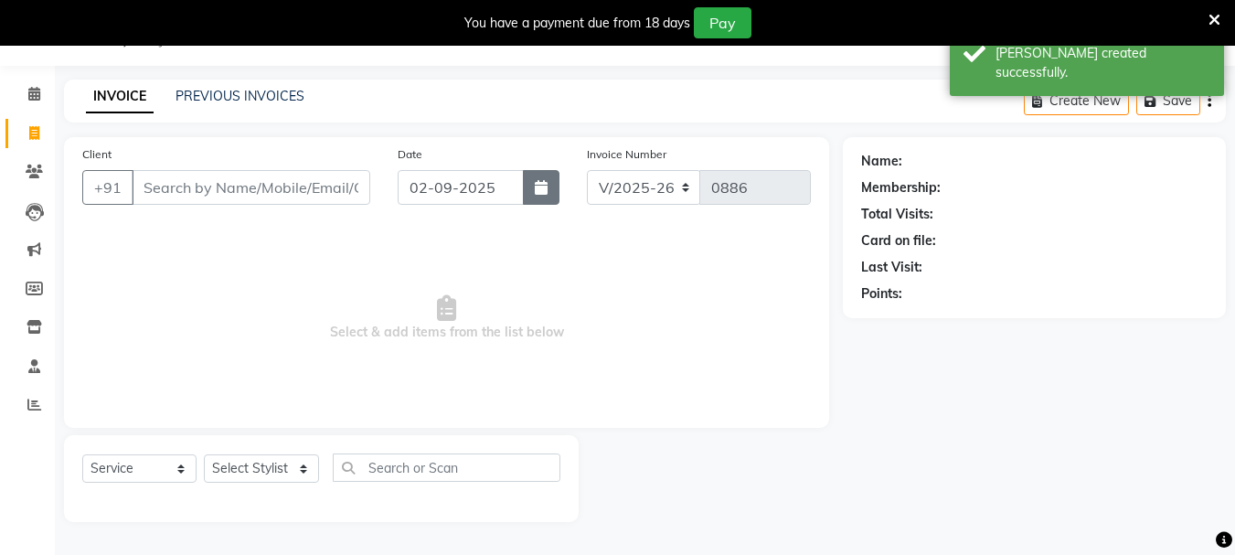
click at [539, 188] on icon "button" at bounding box center [541, 187] width 13 height 15
select select "9"
select select "2025"
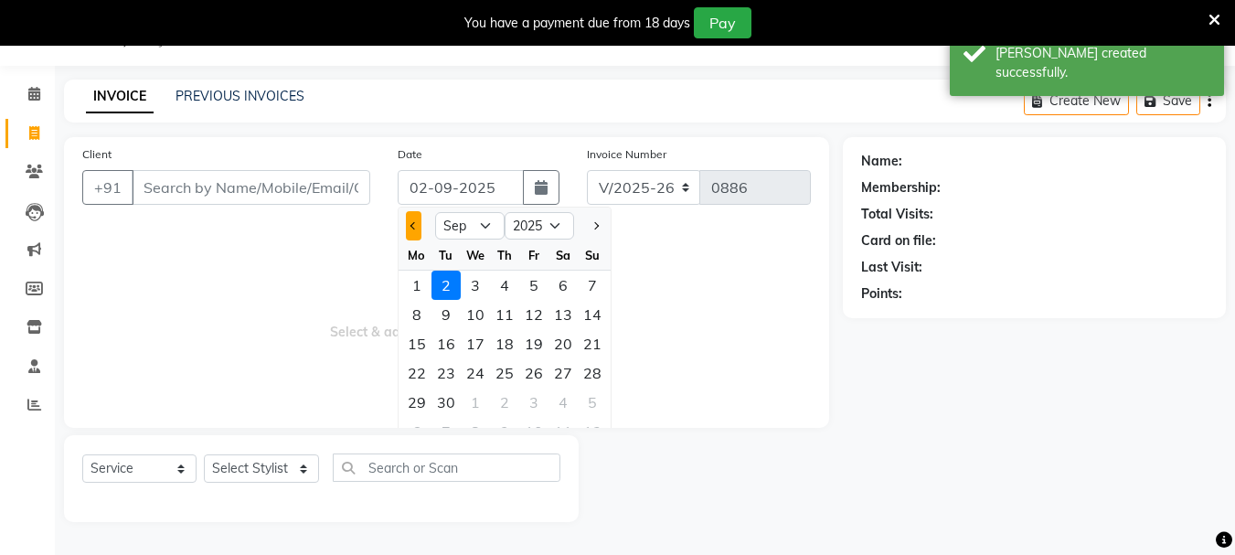
click at [412, 230] on button "Previous month" at bounding box center [414, 225] width 16 height 29
select select "8"
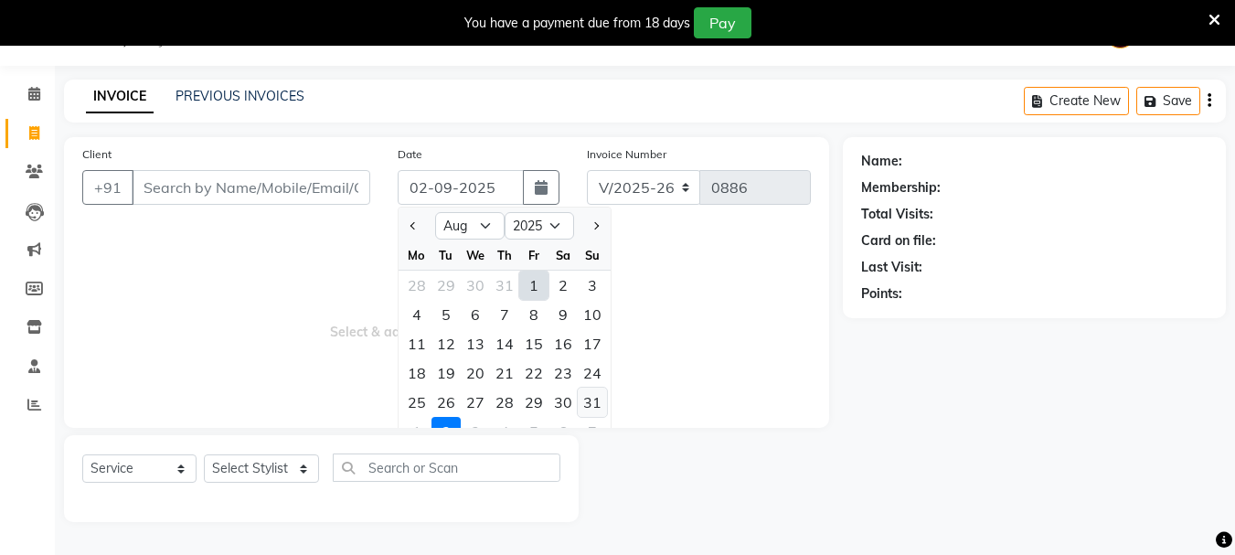
click at [591, 404] on div "31" at bounding box center [592, 402] width 29 height 29
type input "[DATE]"
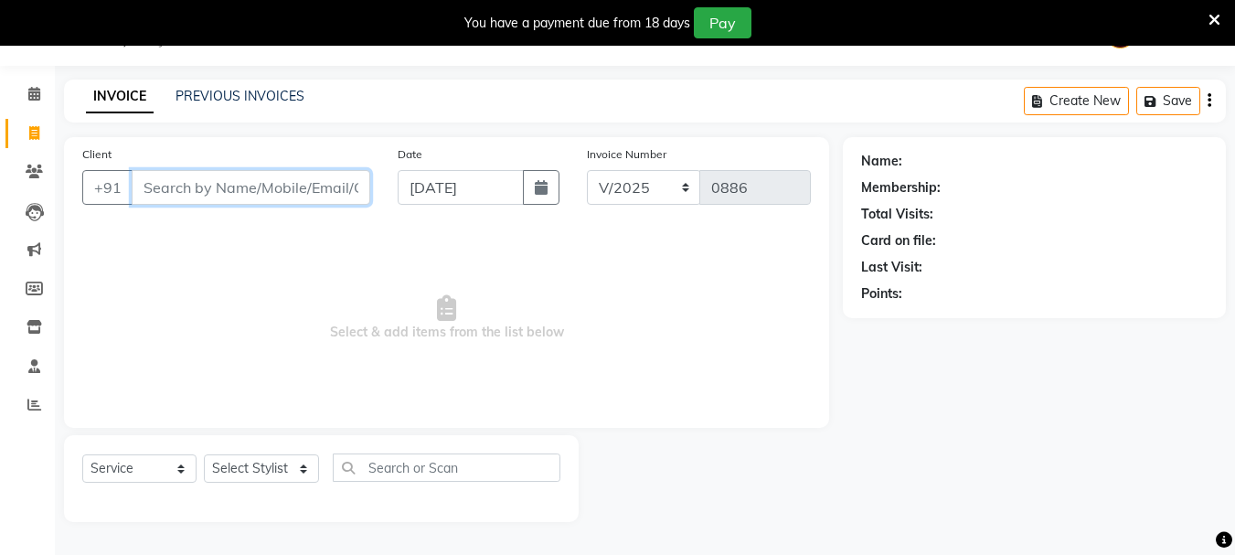
click at [159, 177] on input "Client" at bounding box center [251, 187] width 239 height 35
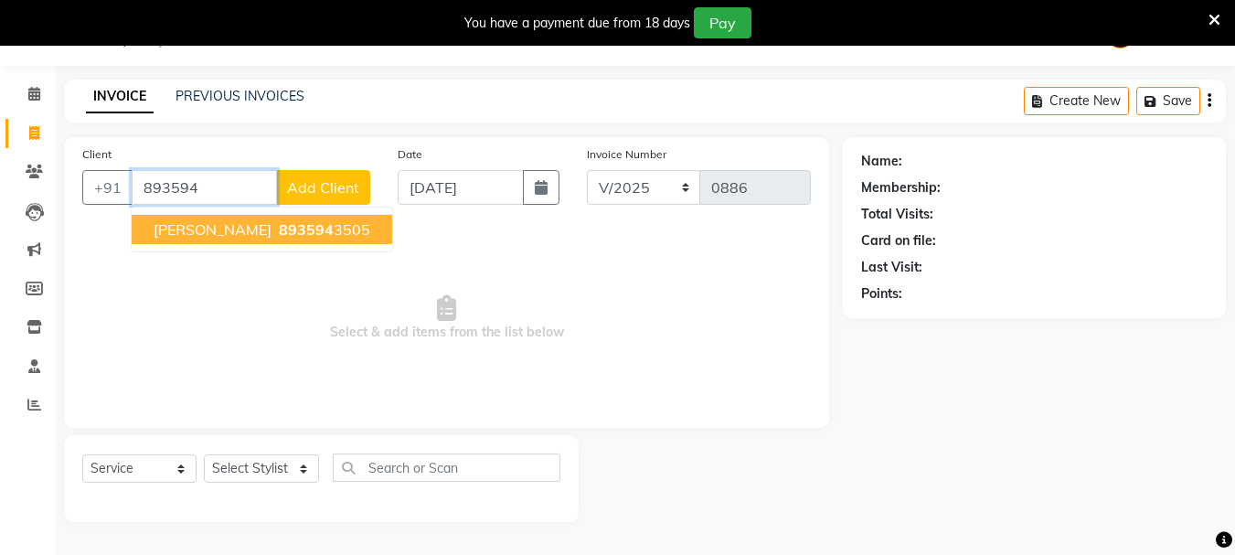
click at [279, 229] on span "893594" at bounding box center [306, 229] width 55 height 18
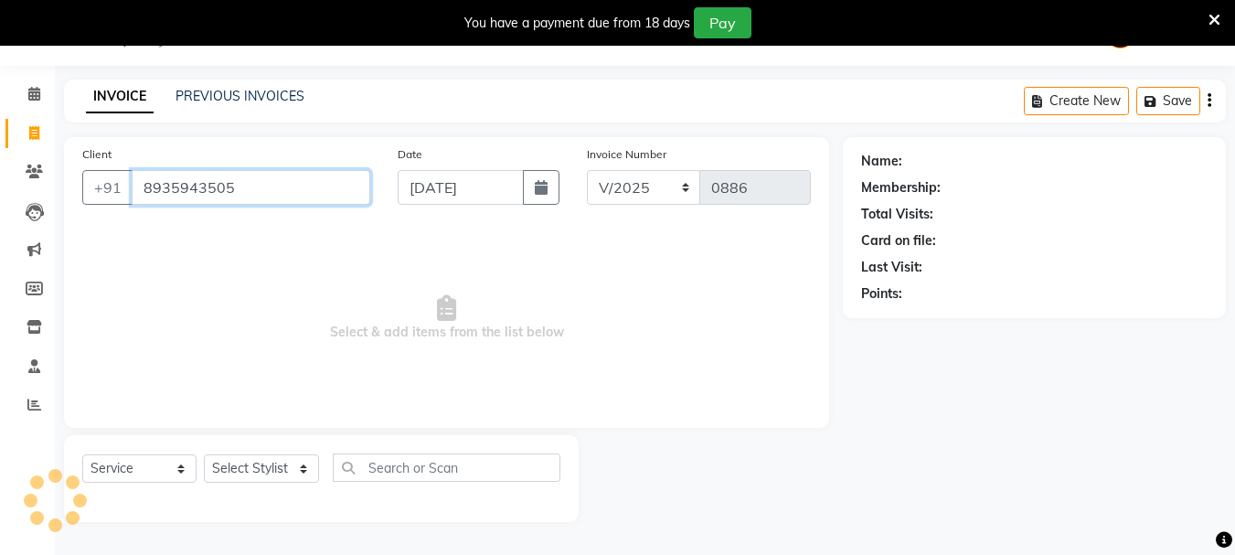
type input "8935943505"
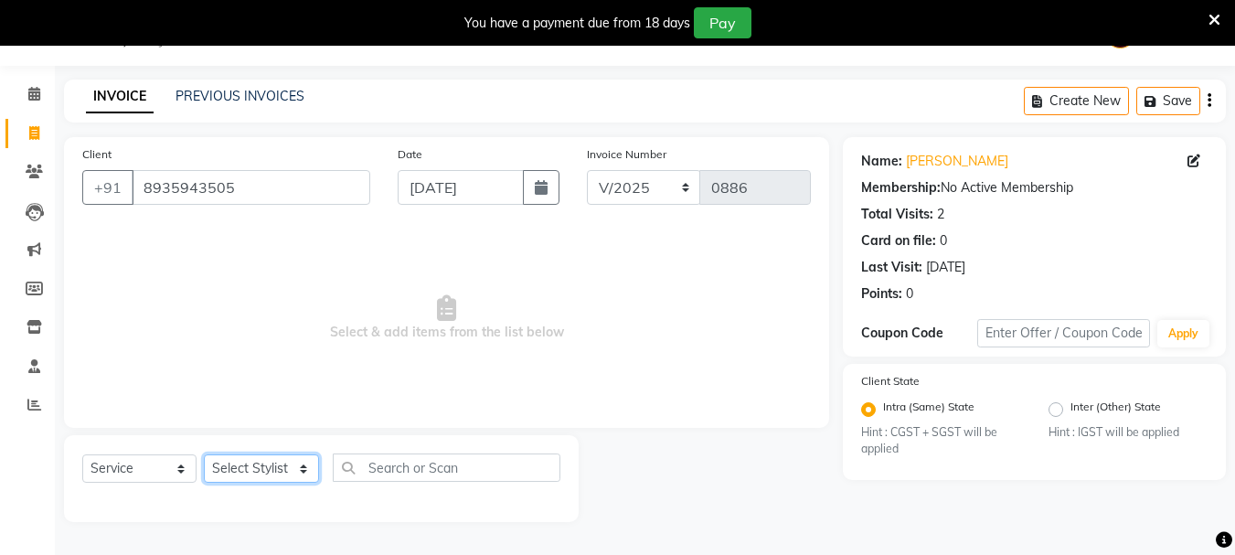
click at [251, 466] on select "Select Stylist Dilip(Owner) Manager [PERSON_NAME] (Owner) Nandini [PERSON_NAME]…" at bounding box center [261, 468] width 115 height 28
select select "6073"
click at [204, 454] on select "Select Stylist Dilip(Owner) Manager [PERSON_NAME] (Owner) Nandini [PERSON_NAME]…" at bounding box center [261, 468] width 115 height 28
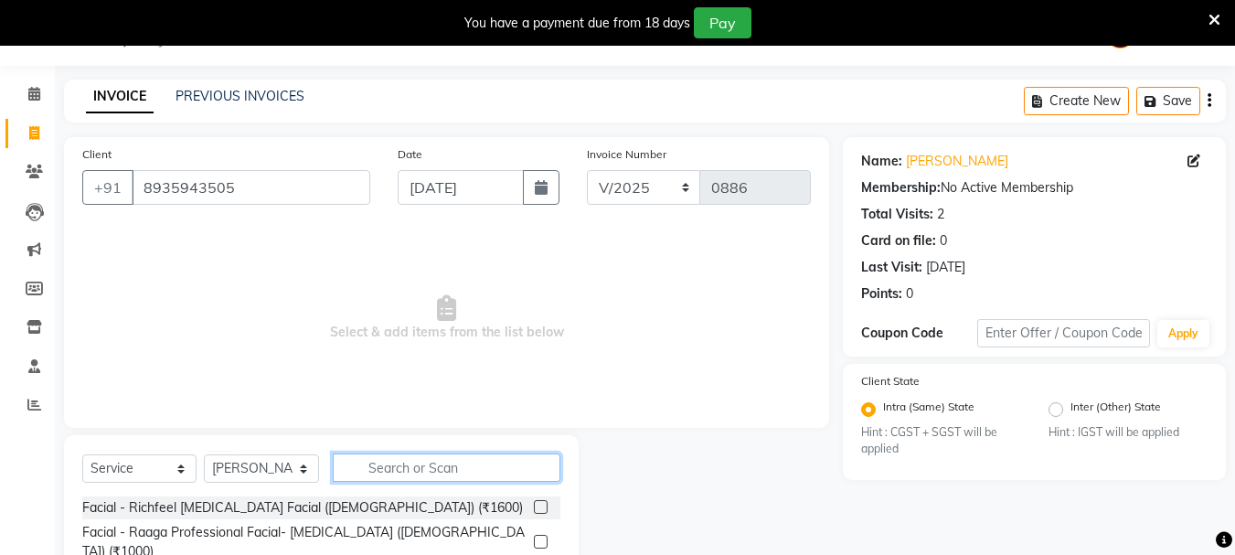
click at [390, 473] on input "text" at bounding box center [447, 468] width 228 height 28
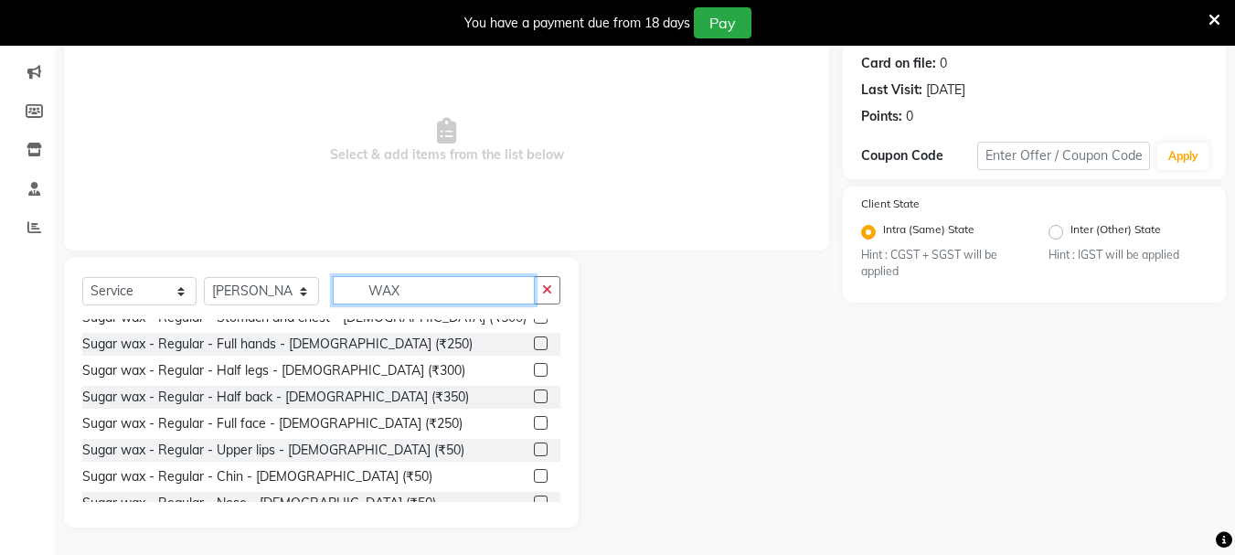
scroll to position [823, 0]
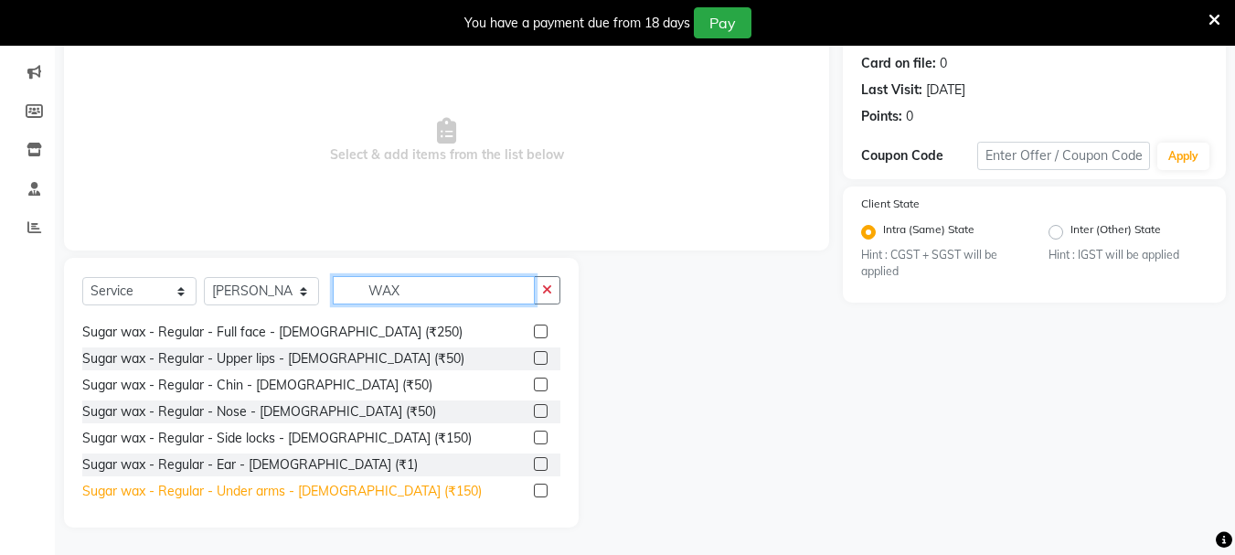
type input "WAX"
click at [225, 482] on div "Sugar wax - Regular - Under arms - [DEMOGRAPHIC_DATA] (₹150)" at bounding box center [282, 491] width 400 height 19
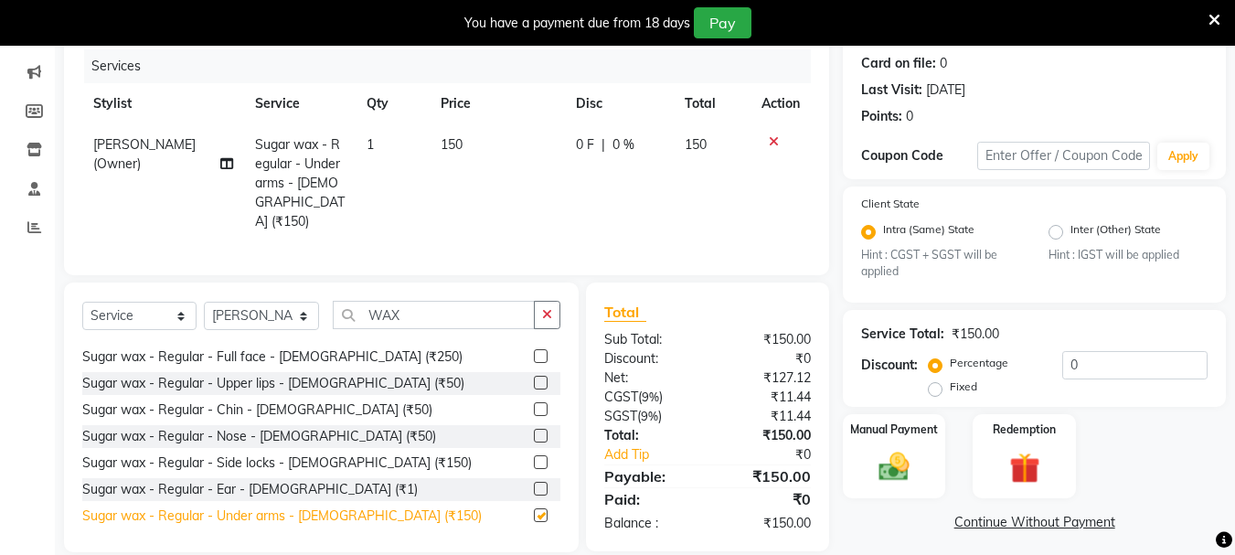
checkbox input "false"
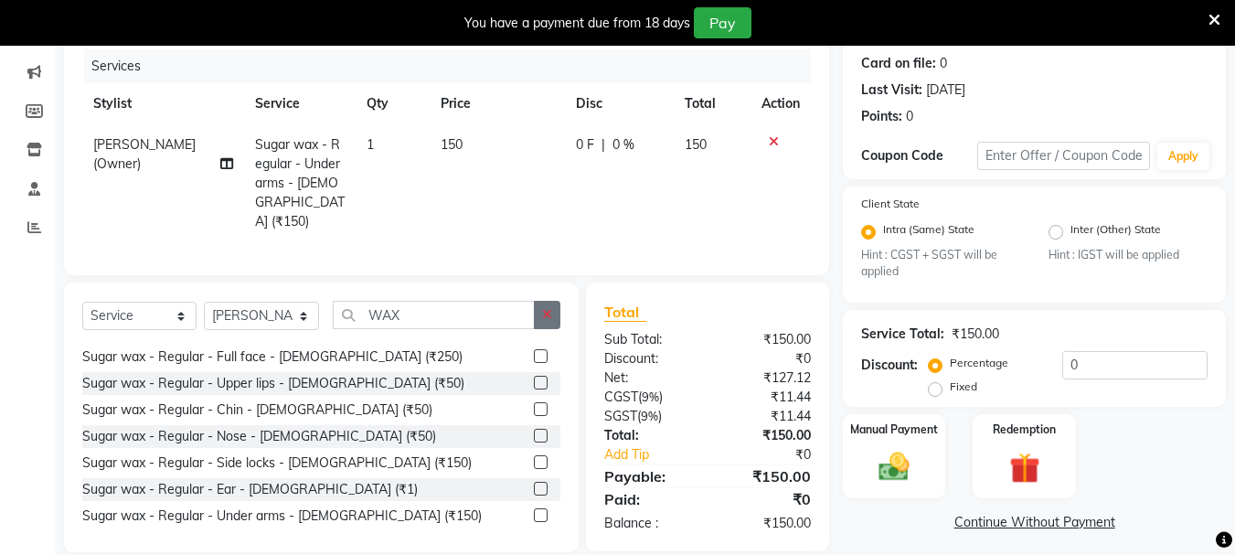
click at [543, 308] on icon "button" at bounding box center [547, 314] width 10 height 13
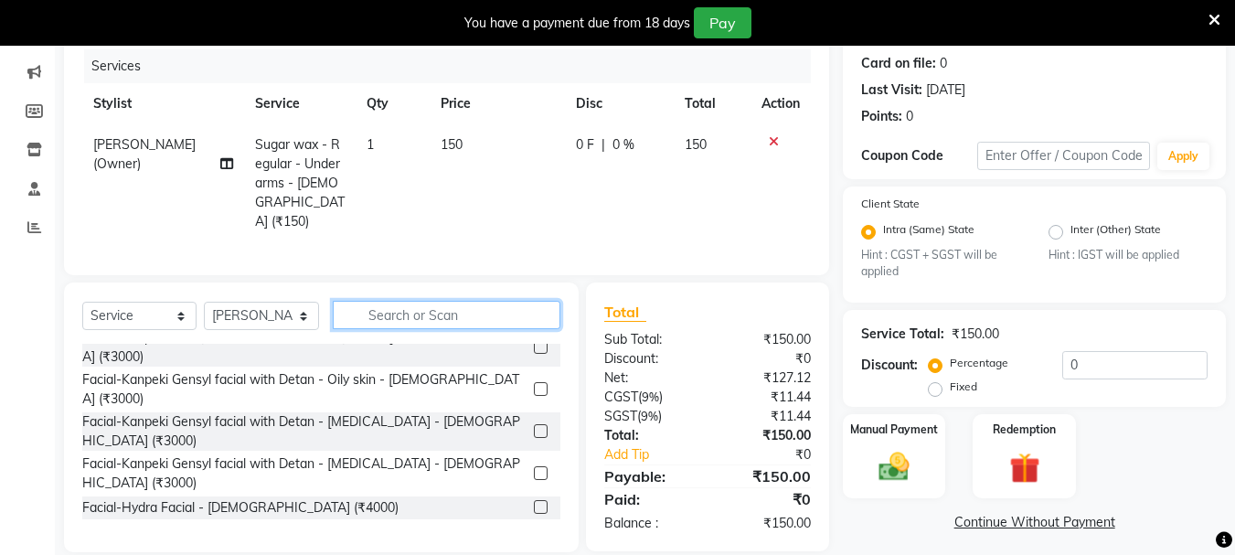
click at [488, 308] on input "text" at bounding box center [447, 315] width 228 height 28
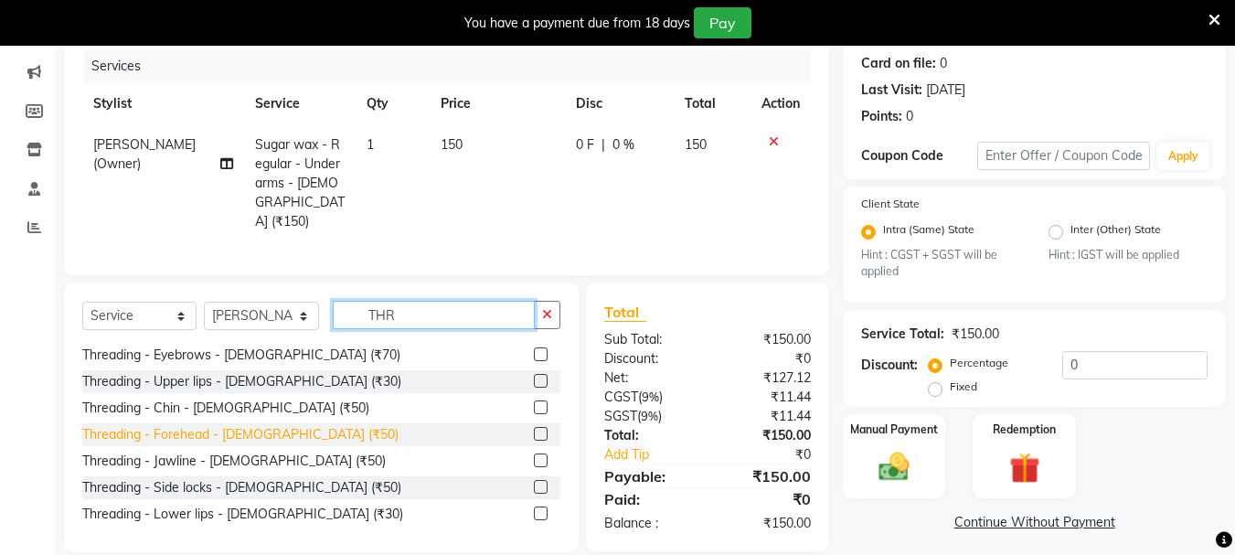
scroll to position [0, 0]
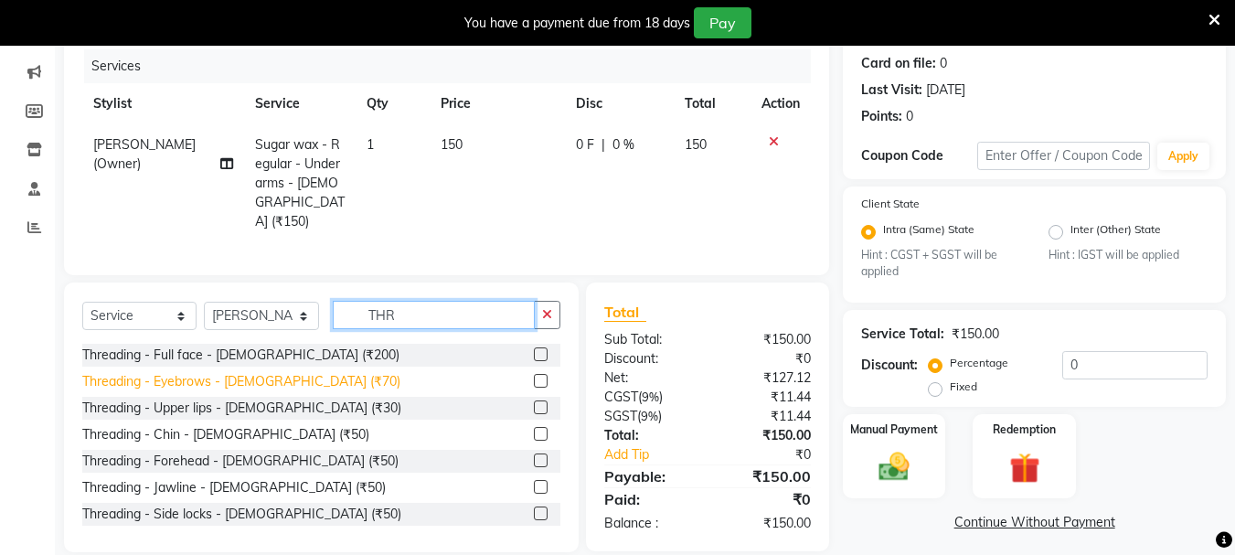
type input "THR"
click at [224, 377] on div "Threading - Eyebrows - [DEMOGRAPHIC_DATA] (₹70)" at bounding box center [241, 381] width 318 height 19
checkbox input "false"
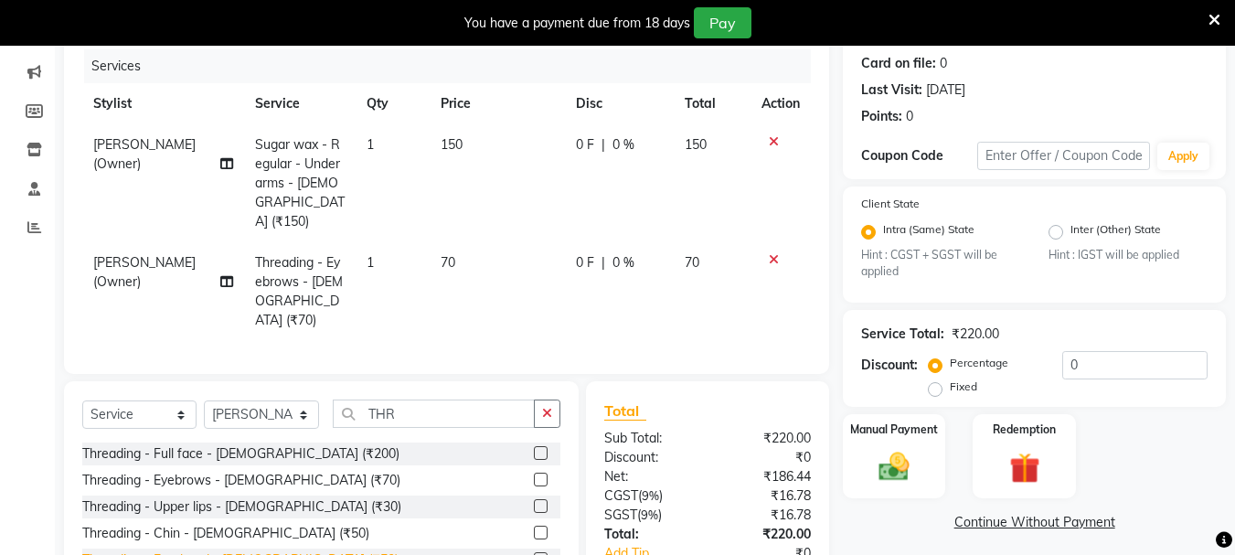
click at [196, 550] on div "Threading - Forehead - [DEMOGRAPHIC_DATA] (₹50)" at bounding box center [240, 559] width 316 height 19
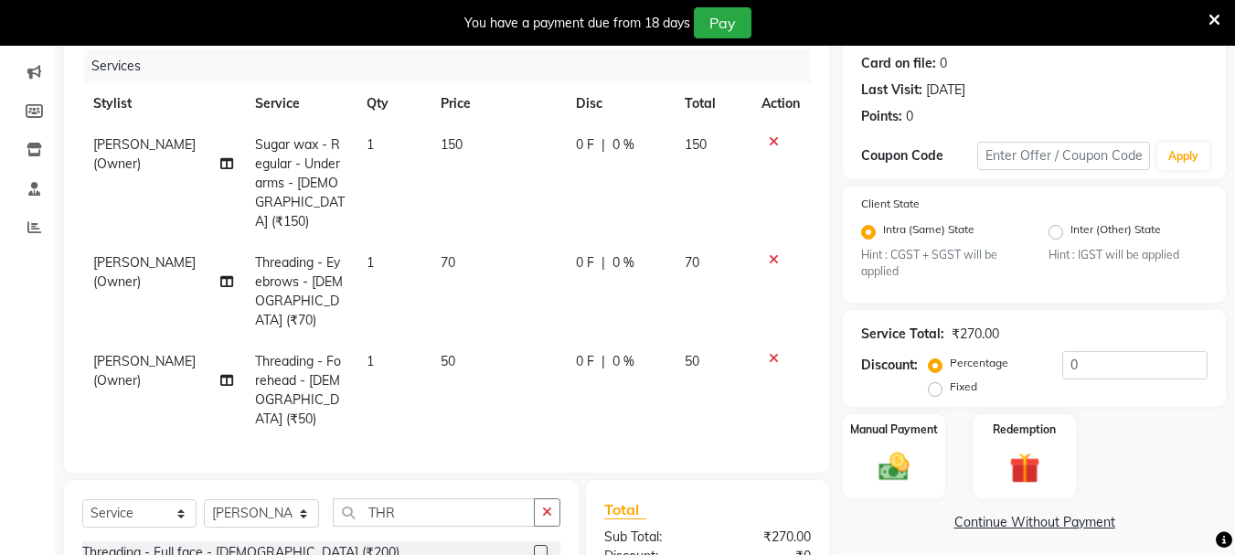
checkbox input "false"
click at [892, 461] on img at bounding box center [894, 467] width 51 height 37
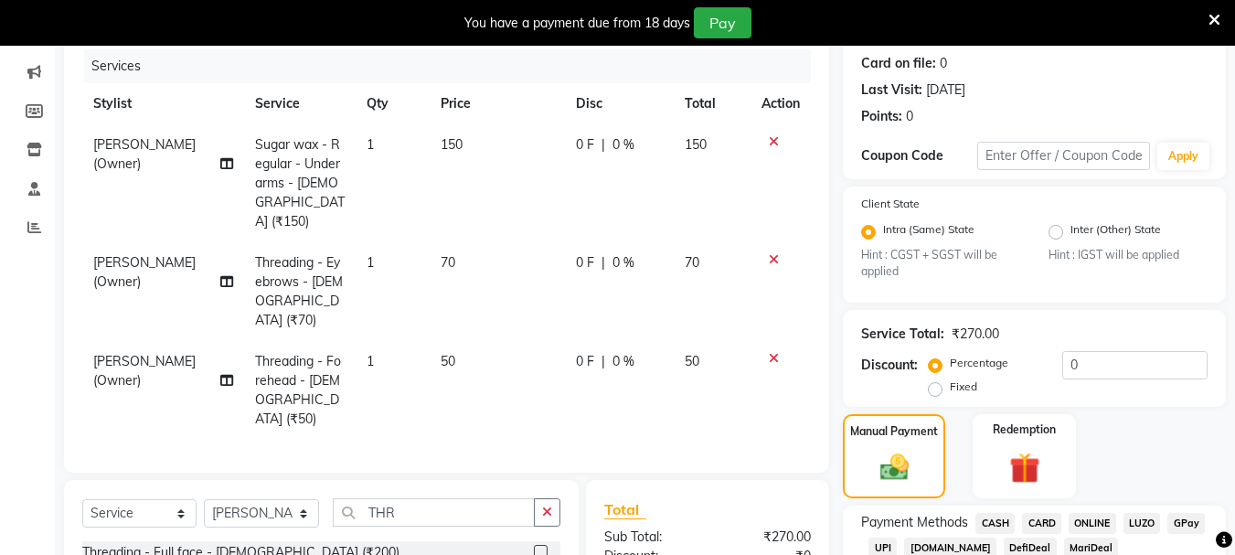
scroll to position [401, 0]
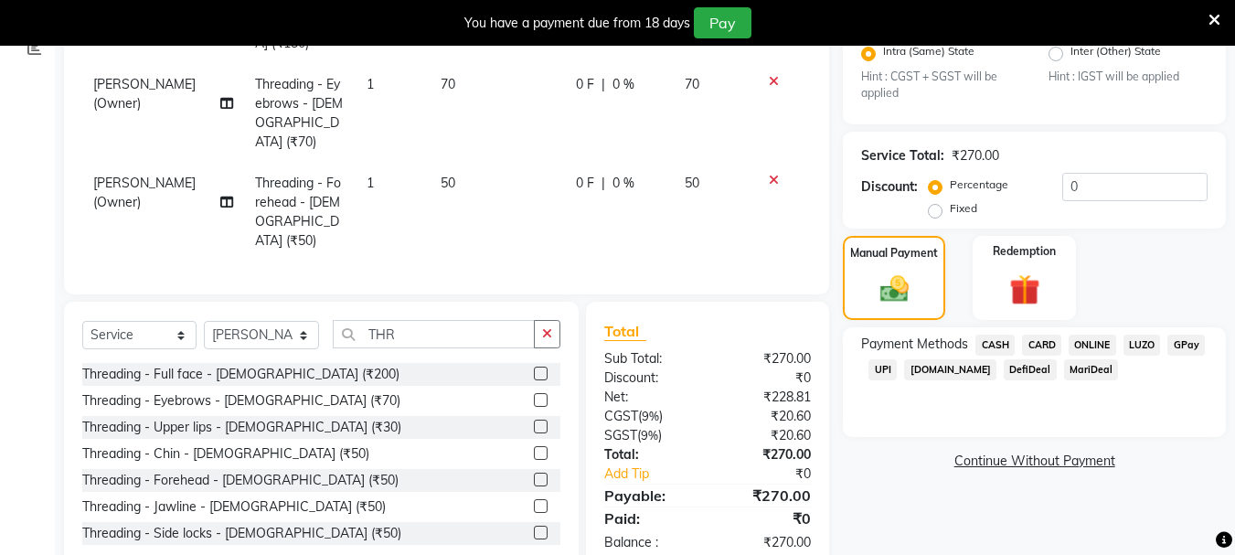
click at [894, 373] on span "UPI" at bounding box center [883, 369] width 28 height 21
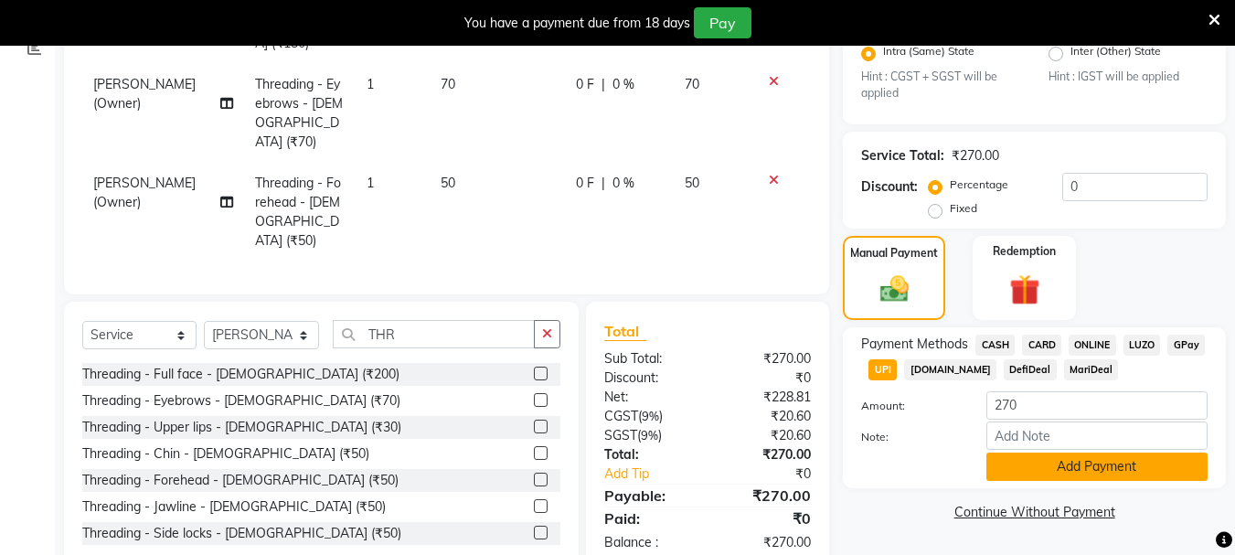
click at [1061, 463] on button "Add Payment" at bounding box center [1097, 467] width 221 height 28
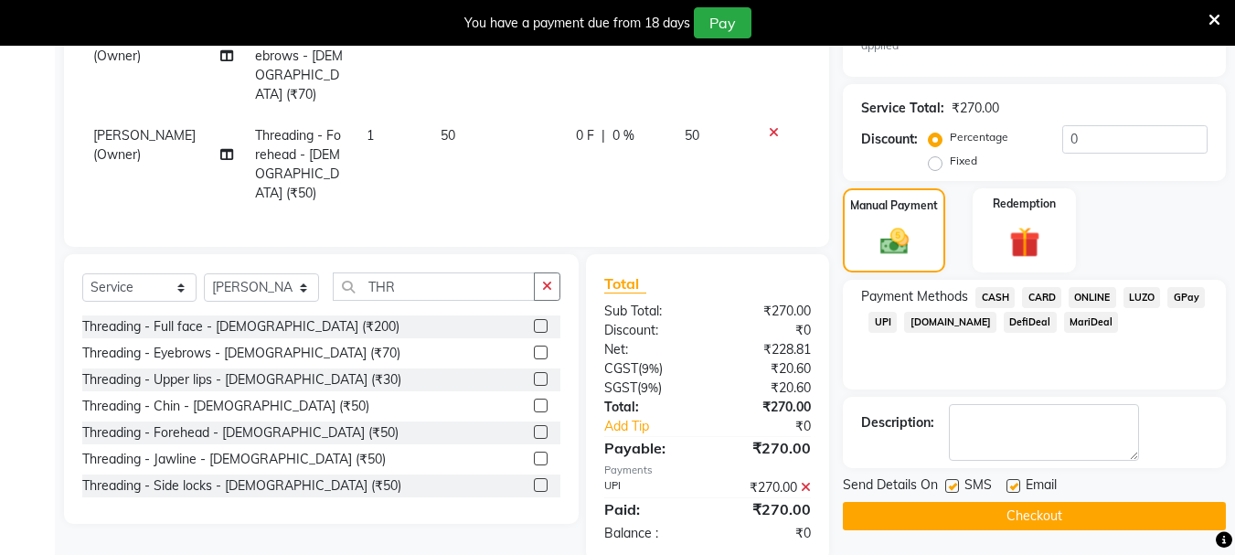
scroll to position [452, 0]
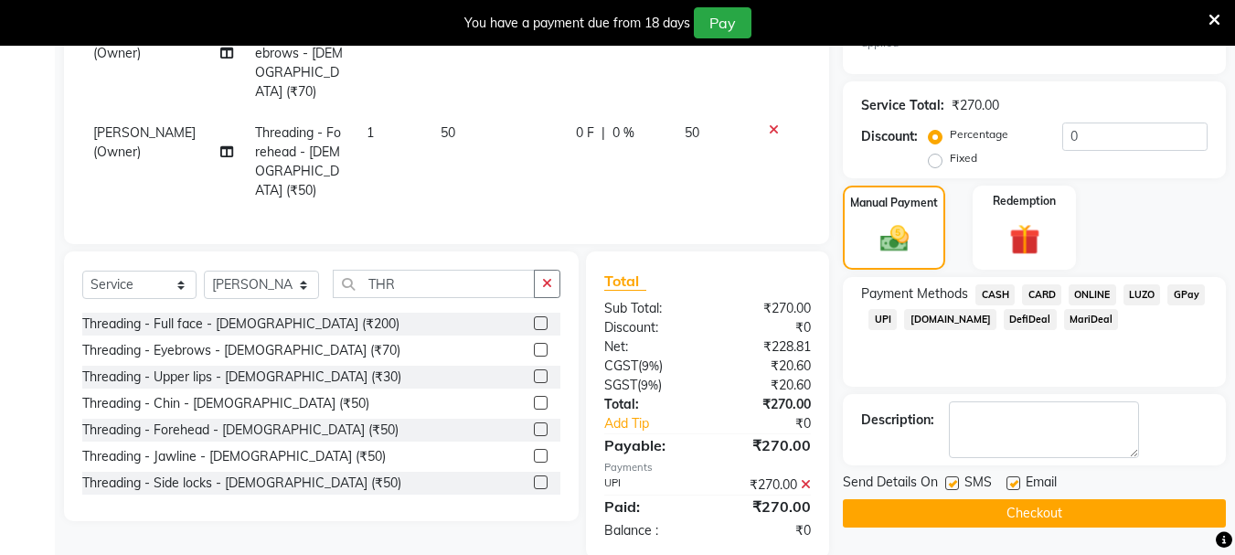
click at [949, 483] on label at bounding box center [953, 483] width 14 height 14
click at [949, 483] on input "checkbox" at bounding box center [952, 484] width 12 height 12
checkbox input "false"
click at [1010, 482] on label at bounding box center [1014, 483] width 14 height 14
click at [1010, 482] on input "checkbox" at bounding box center [1013, 484] width 12 height 12
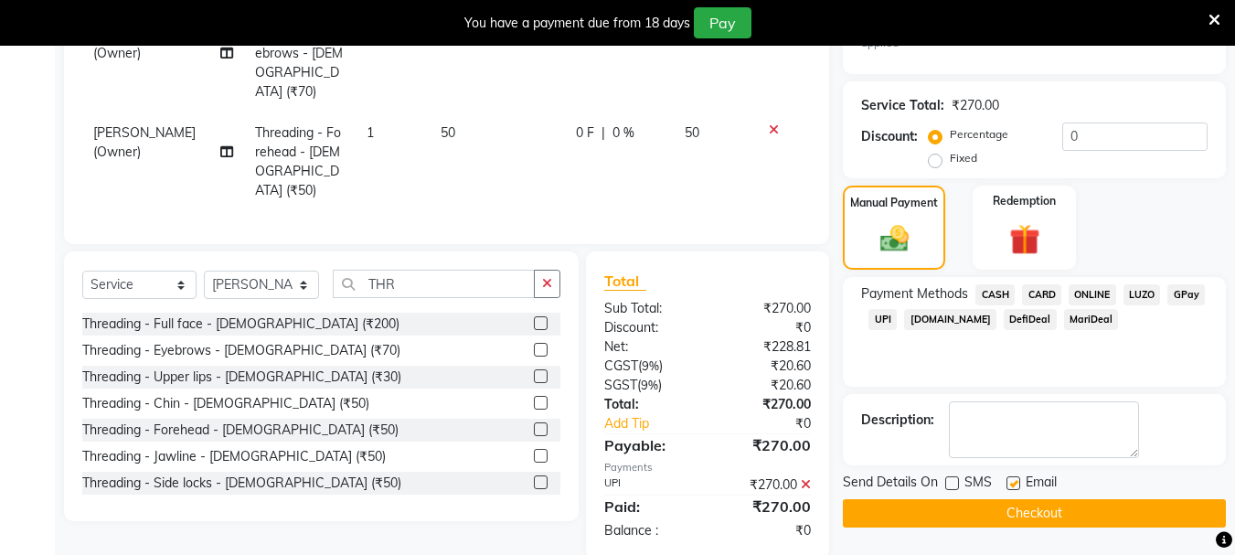
checkbox input "false"
click at [1011, 509] on button "Checkout" at bounding box center [1034, 513] width 383 height 28
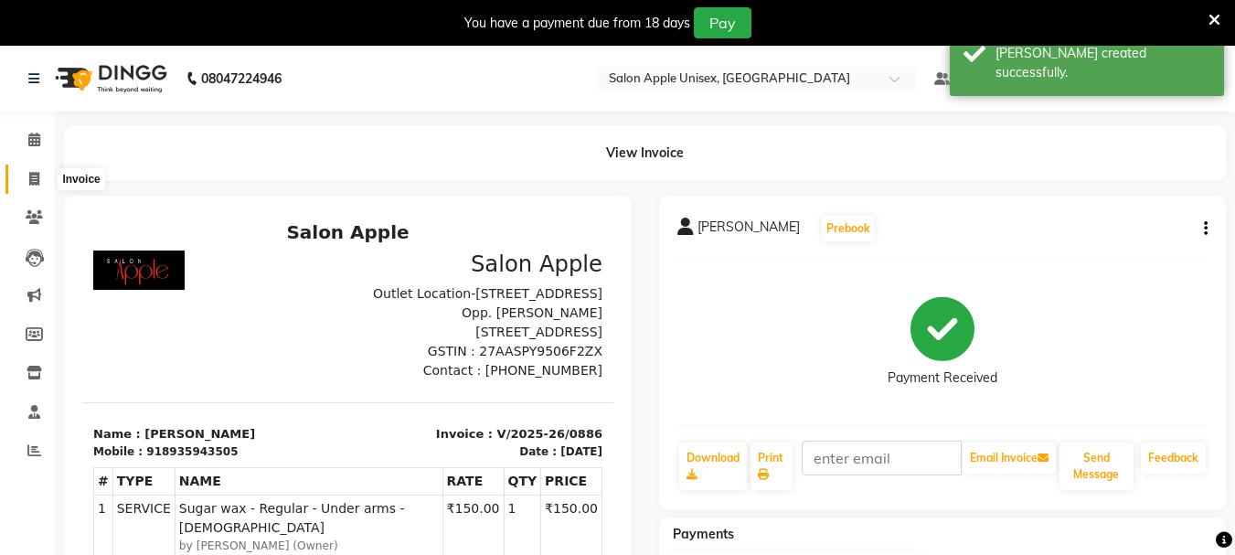
click at [29, 182] on icon at bounding box center [34, 179] width 10 height 14
select select "service"
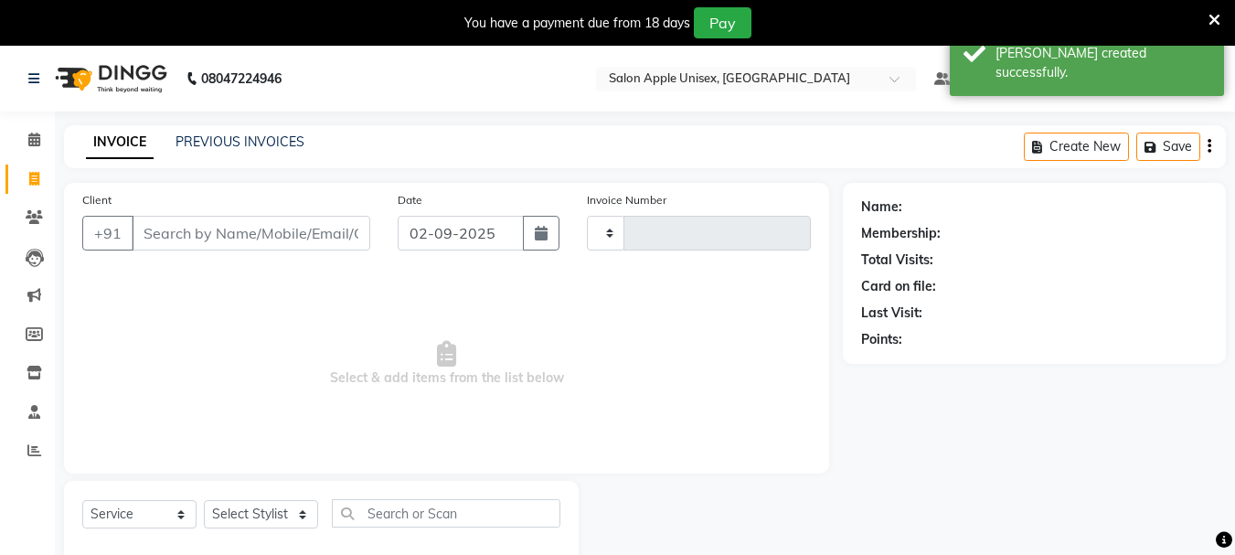
type input "0887"
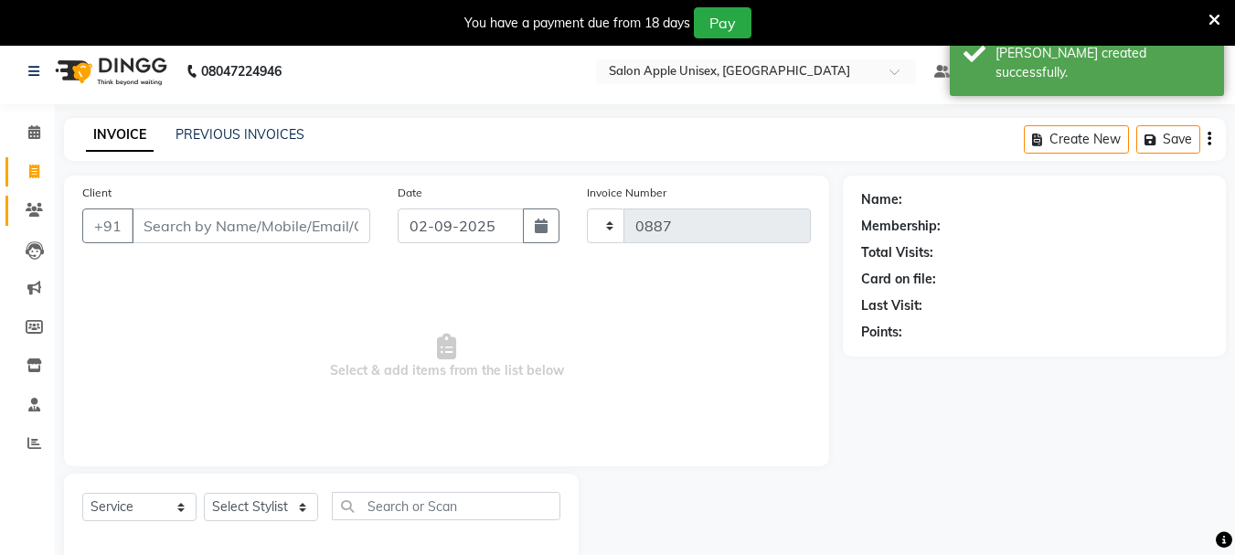
select select "112"
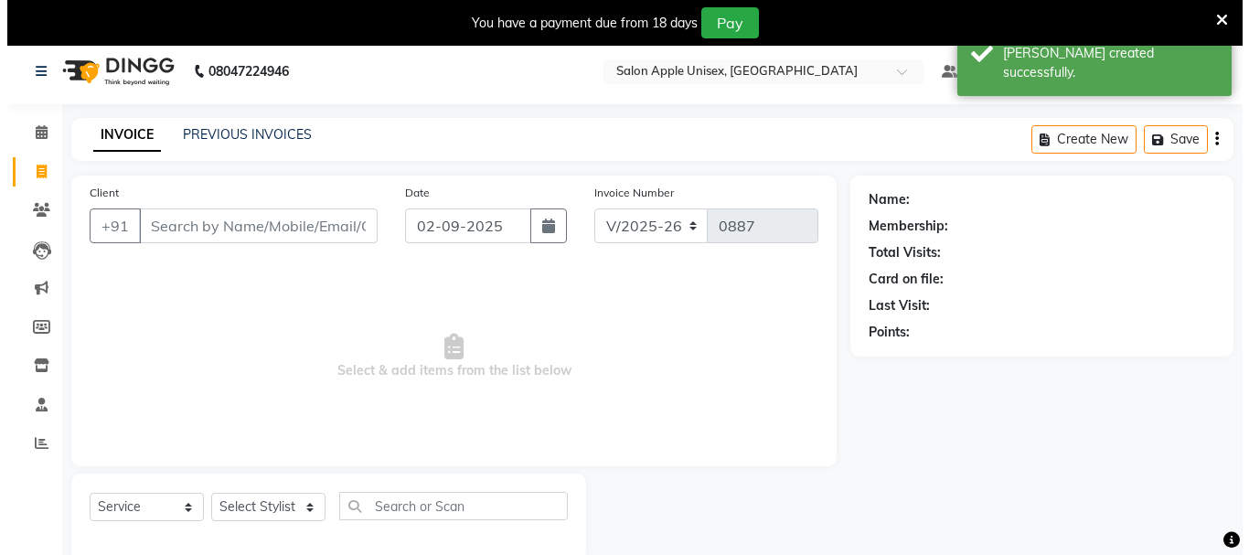
scroll to position [46, 0]
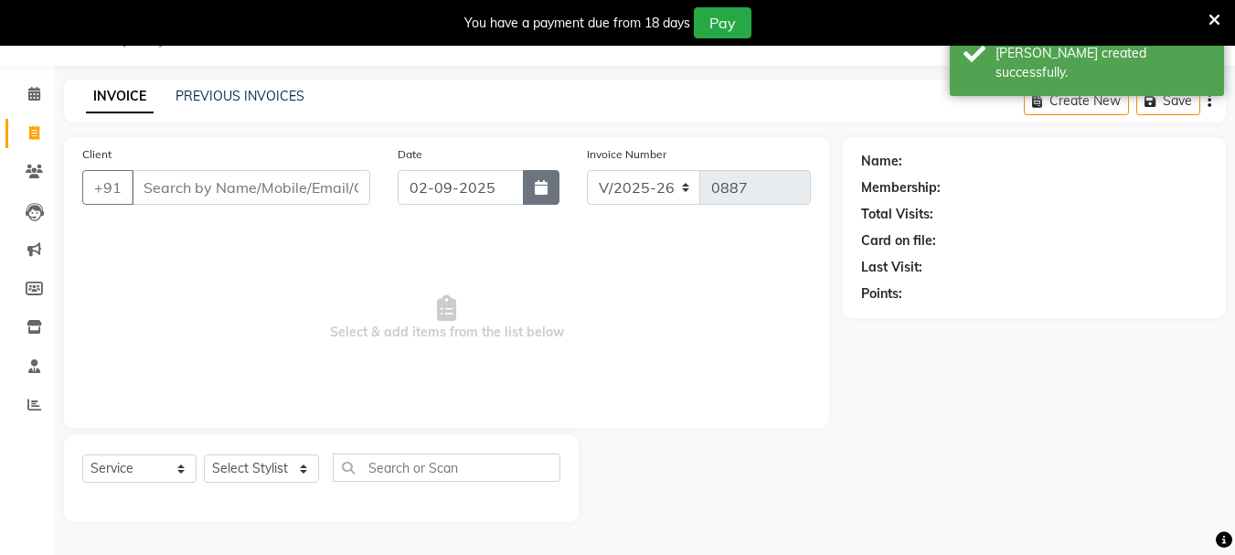
click at [530, 186] on button "button" at bounding box center [541, 187] width 37 height 35
select select "9"
select select "2025"
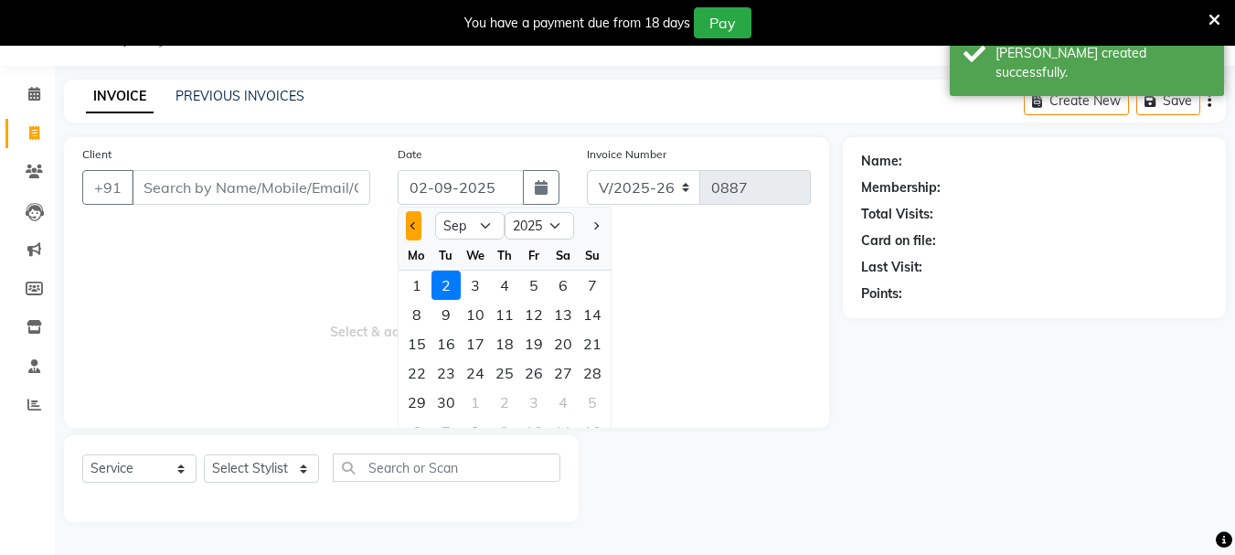
click at [414, 230] on button "Previous month" at bounding box center [414, 225] width 16 height 29
select select "8"
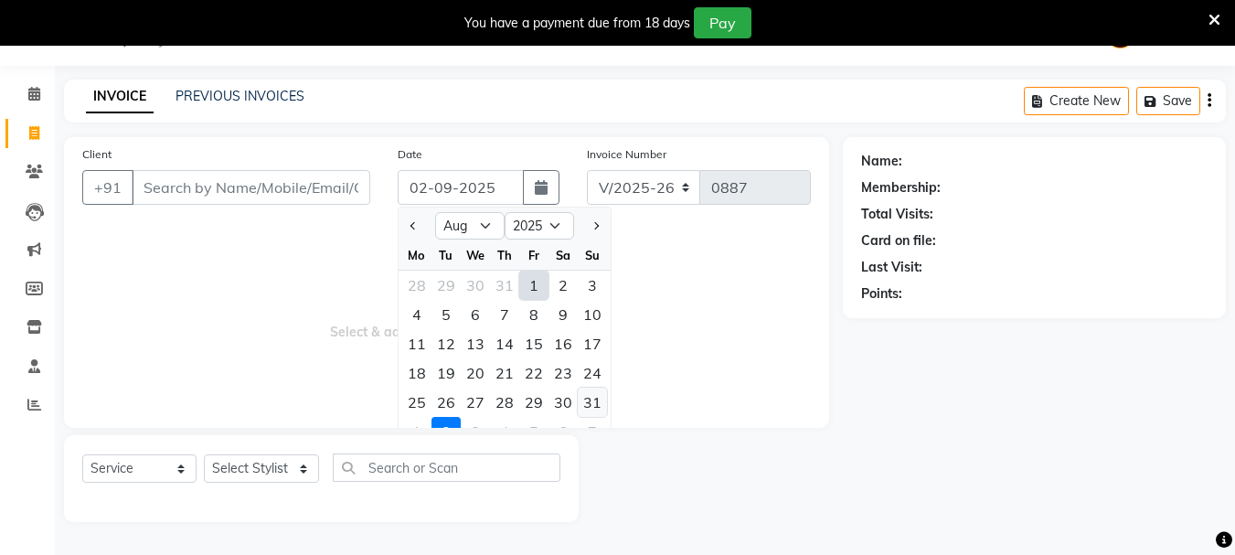
click at [591, 401] on div "31" at bounding box center [592, 402] width 29 height 29
type input "[DATE]"
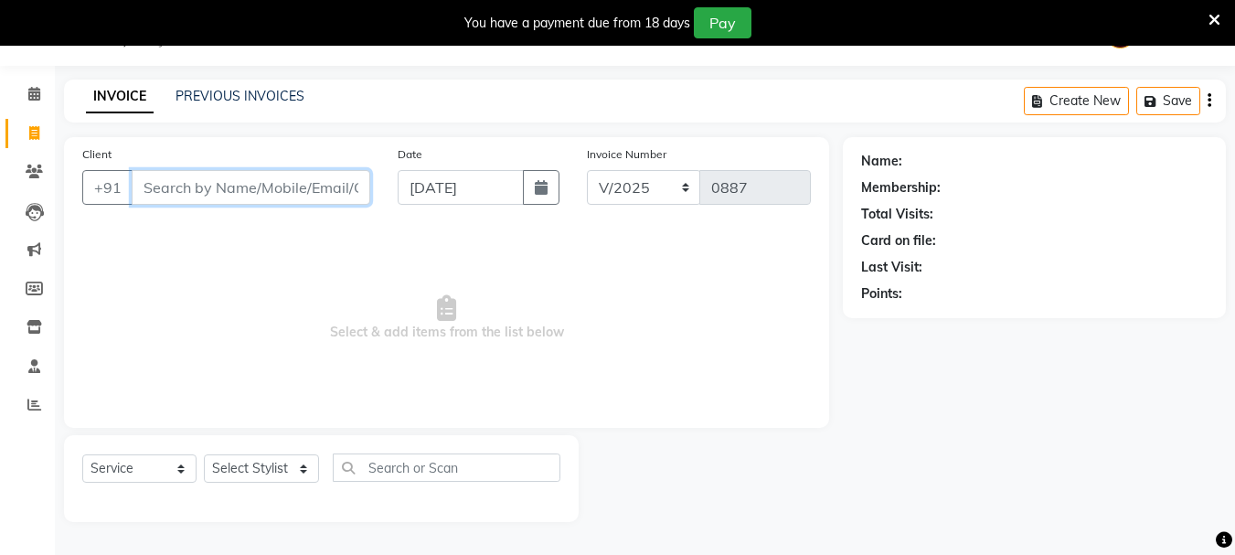
click at [166, 188] on input "Client" at bounding box center [251, 187] width 239 height 35
type input "7348471786"
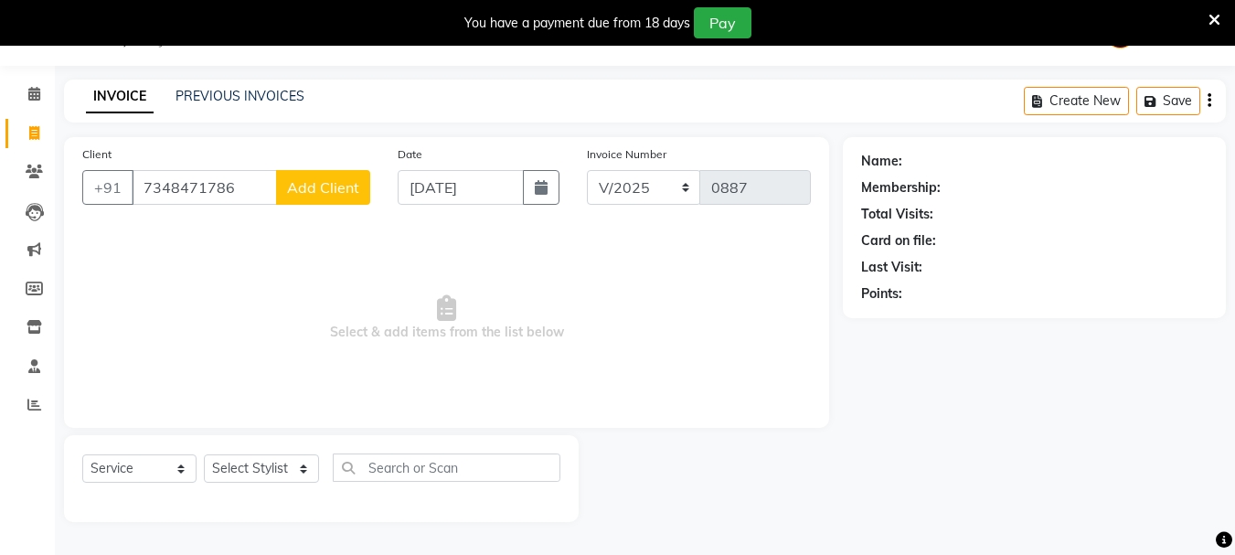
click at [316, 189] on span "Add Client" at bounding box center [323, 187] width 72 height 18
select select "22"
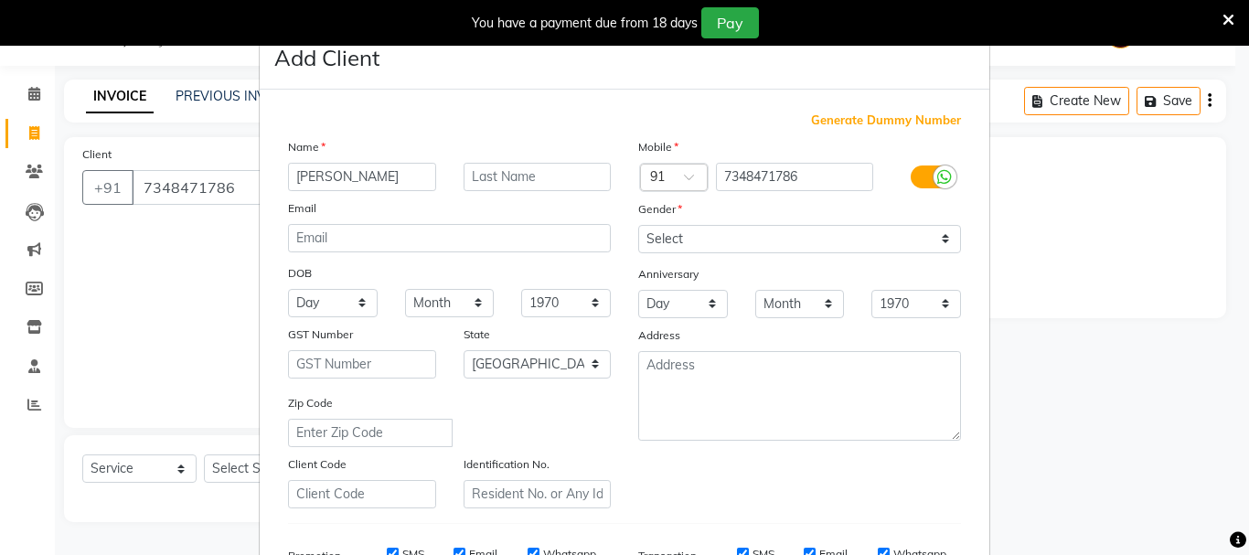
type input "[PERSON_NAME]"
click at [715, 242] on select "Select [DEMOGRAPHIC_DATA] [DEMOGRAPHIC_DATA] Other Prefer Not To Say" at bounding box center [799, 239] width 323 height 28
select select "[DEMOGRAPHIC_DATA]"
click at [638, 225] on select "Select [DEMOGRAPHIC_DATA] [DEMOGRAPHIC_DATA] Other Prefer Not To Say" at bounding box center [799, 239] width 323 height 28
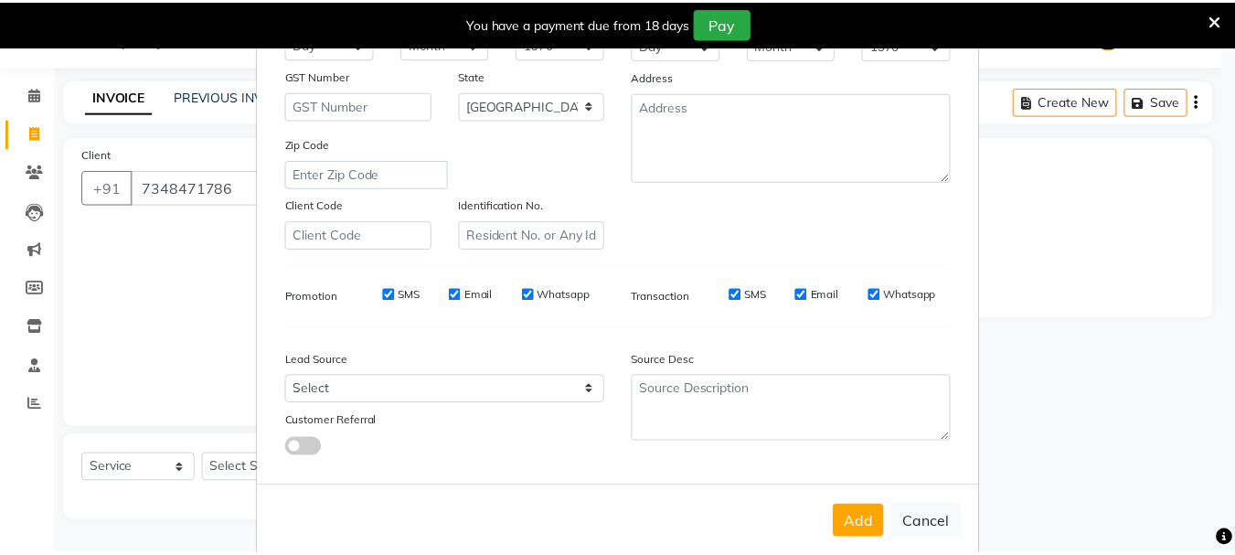
scroll to position [289, 0]
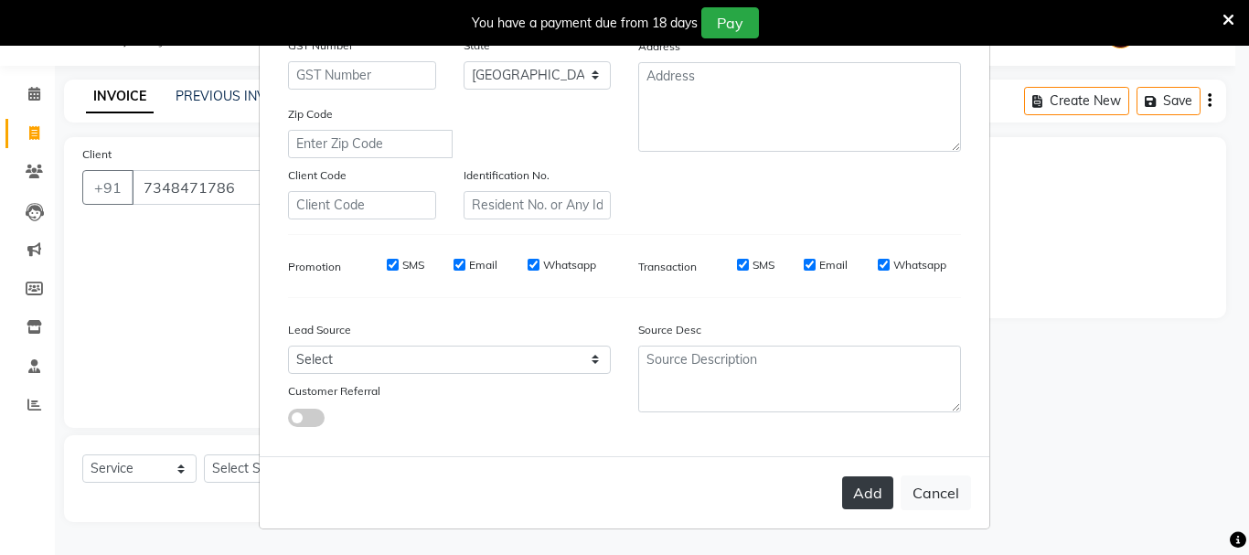
click at [873, 494] on button "Add" at bounding box center [867, 492] width 51 height 33
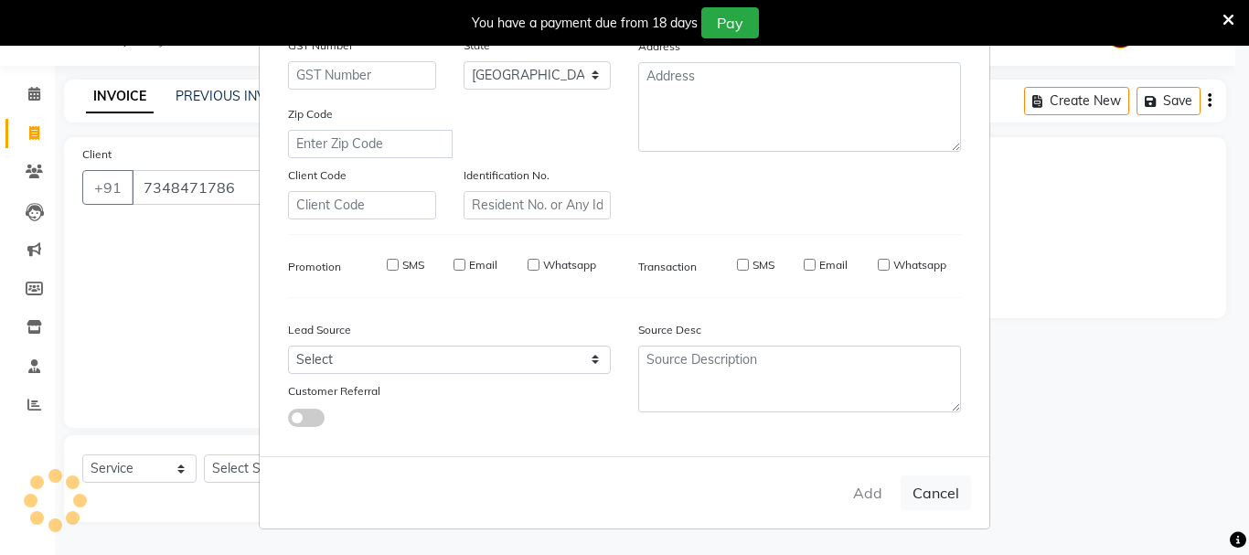
select select
select select "null"
select select
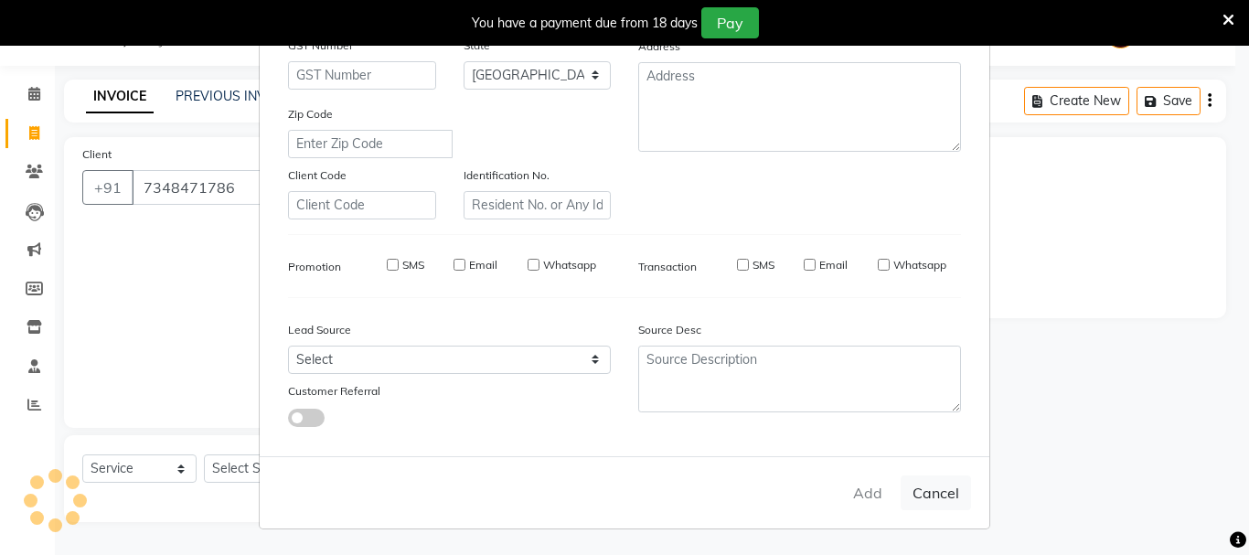
select select
checkbox input "false"
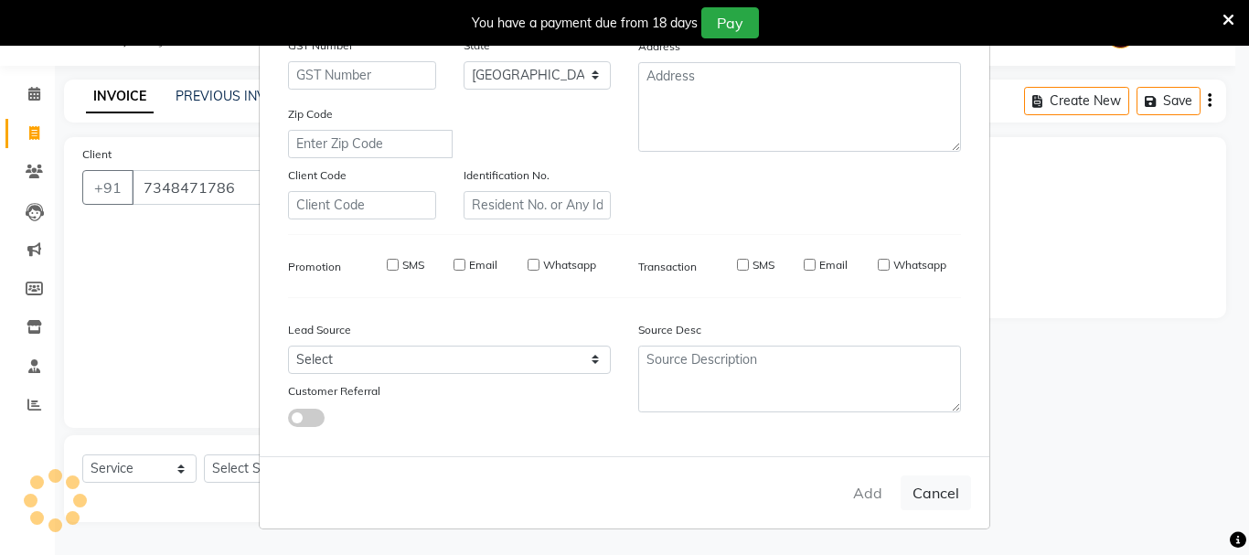
checkbox input "false"
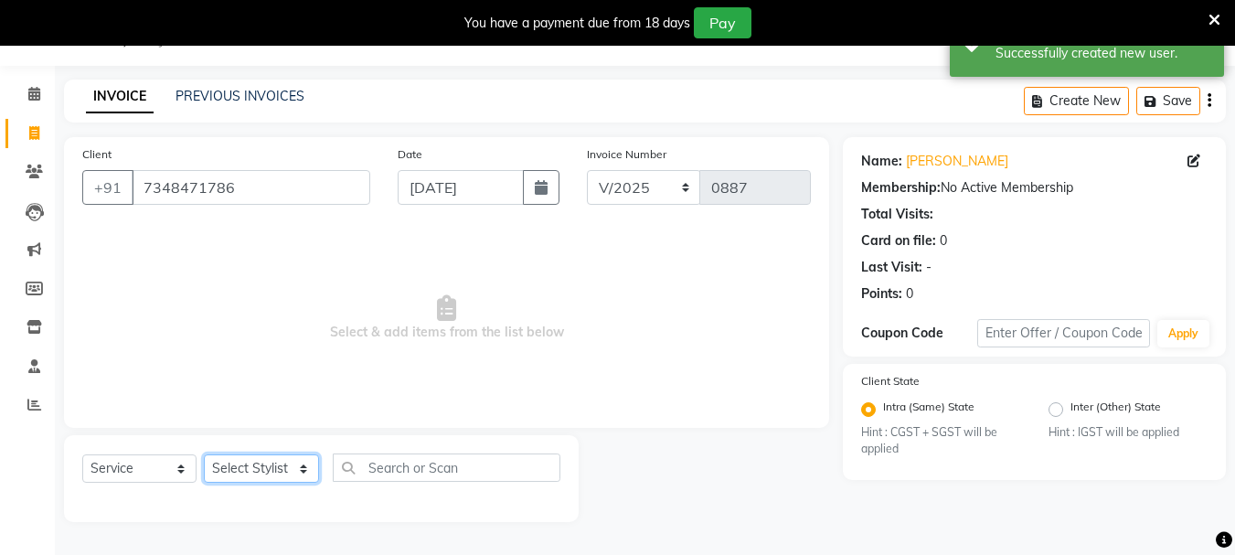
click at [223, 472] on select "Select Stylist Dilip(Owner) Manager [PERSON_NAME] (Owner) Nandini [PERSON_NAME]…" at bounding box center [261, 468] width 115 height 28
select select "6073"
click at [204, 454] on select "Select Stylist Dilip(Owner) Manager [PERSON_NAME] (Owner) Nandini [PERSON_NAME]…" at bounding box center [261, 468] width 115 height 28
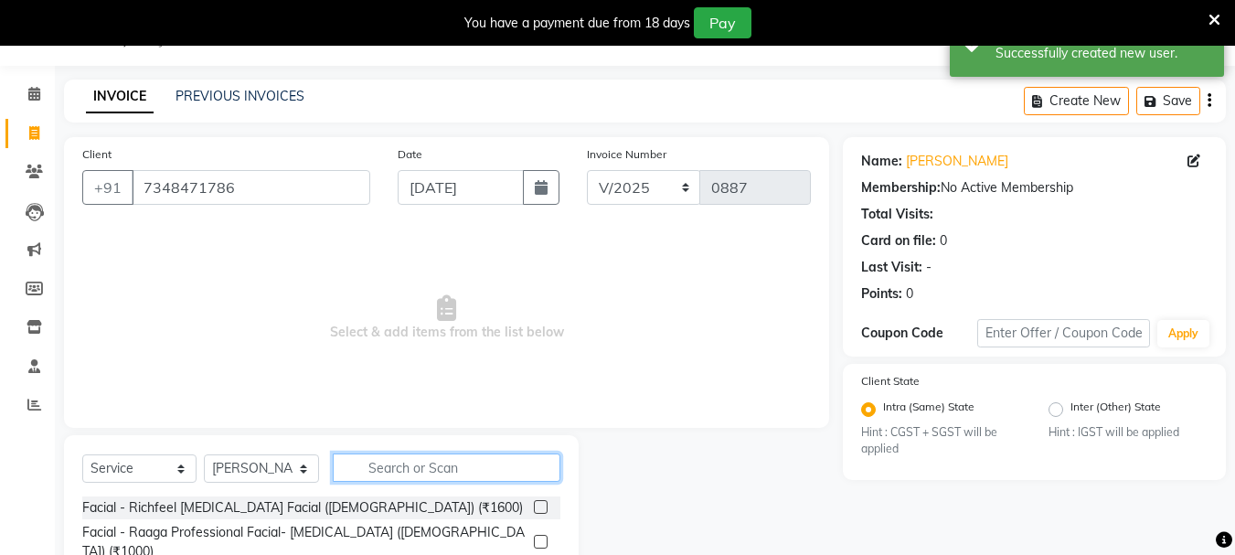
click at [459, 460] on input "text" at bounding box center [447, 468] width 228 height 28
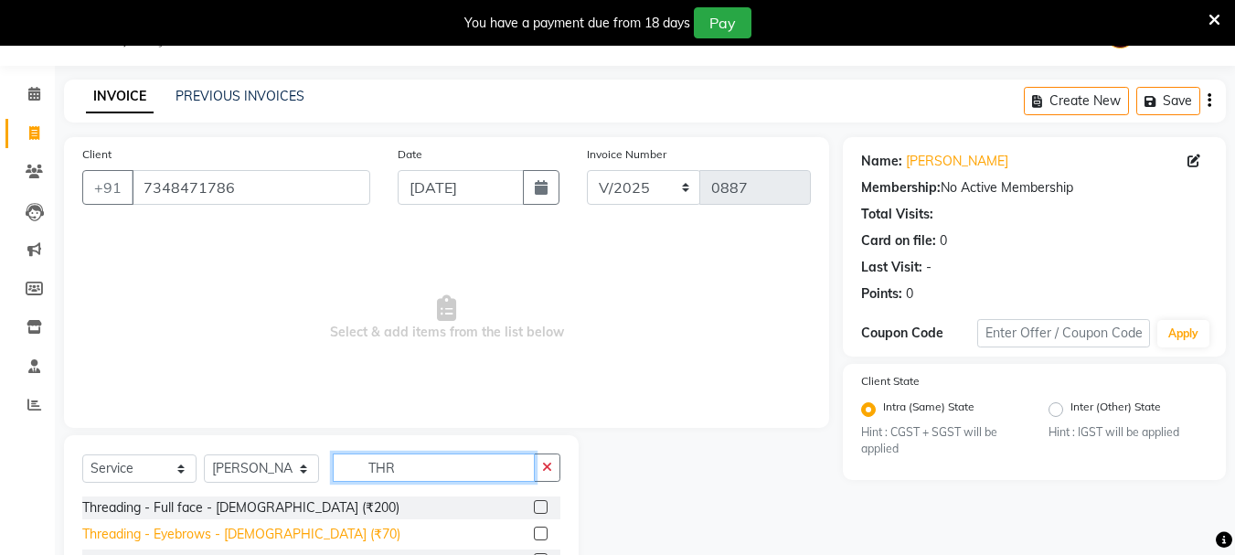
type input "THR"
click at [224, 531] on div "Threading - Eyebrows - [DEMOGRAPHIC_DATA] (₹70)" at bounding box center [241, 534] width 318 height 19
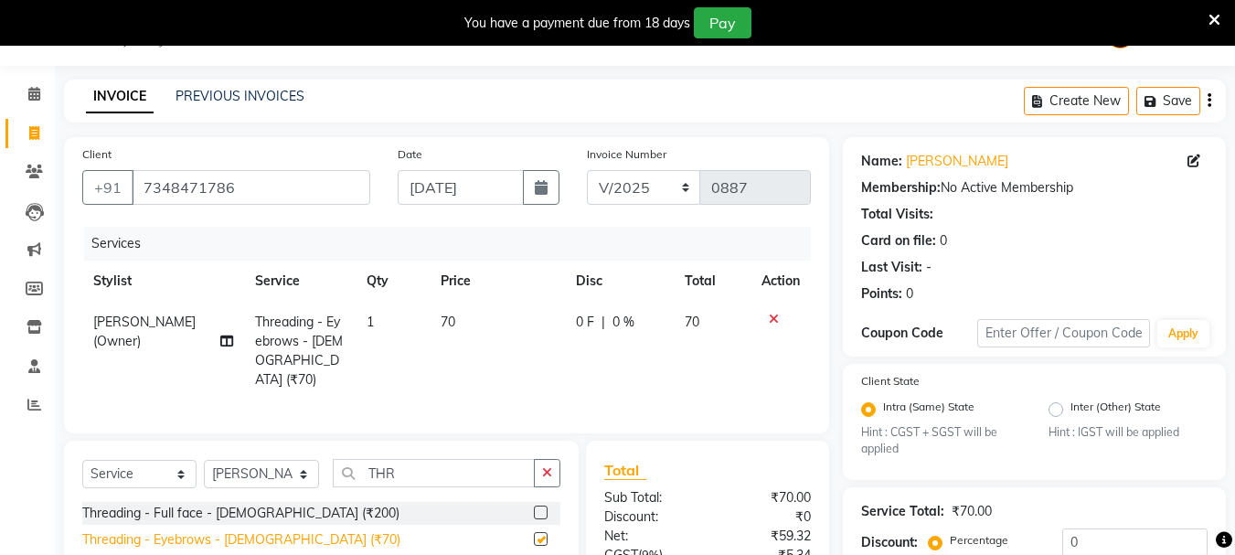
checkbox input "false"
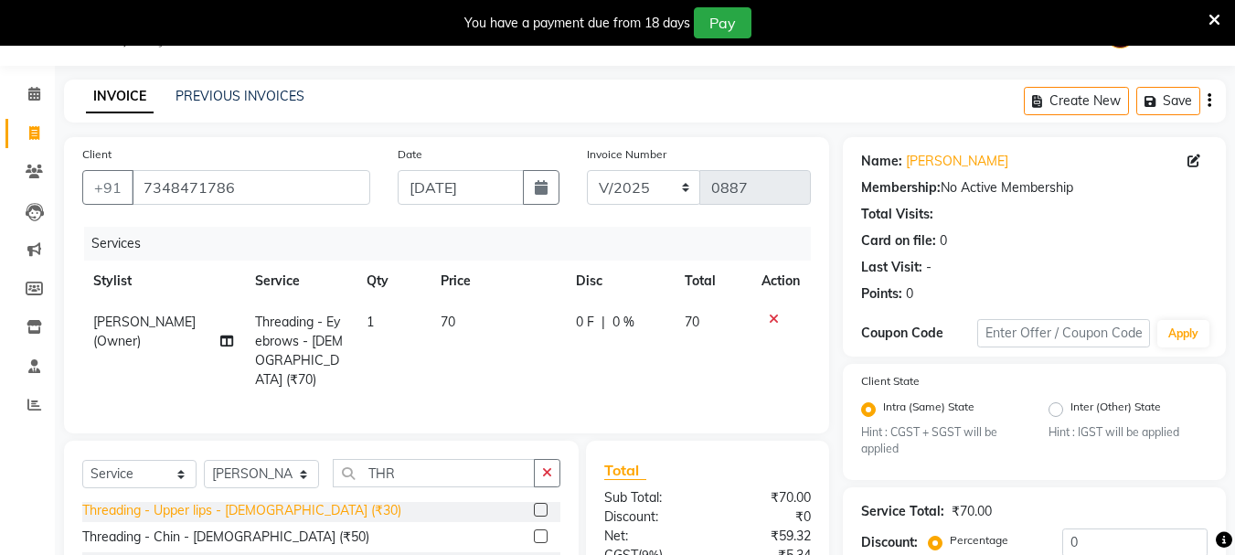
click at [207, 508] on div "Threading - Upper lips - [DEMOGRAPHIC_DATA] (₹30)" at bounding box center [241, 510] width 319 height 19
checkbox input "false"
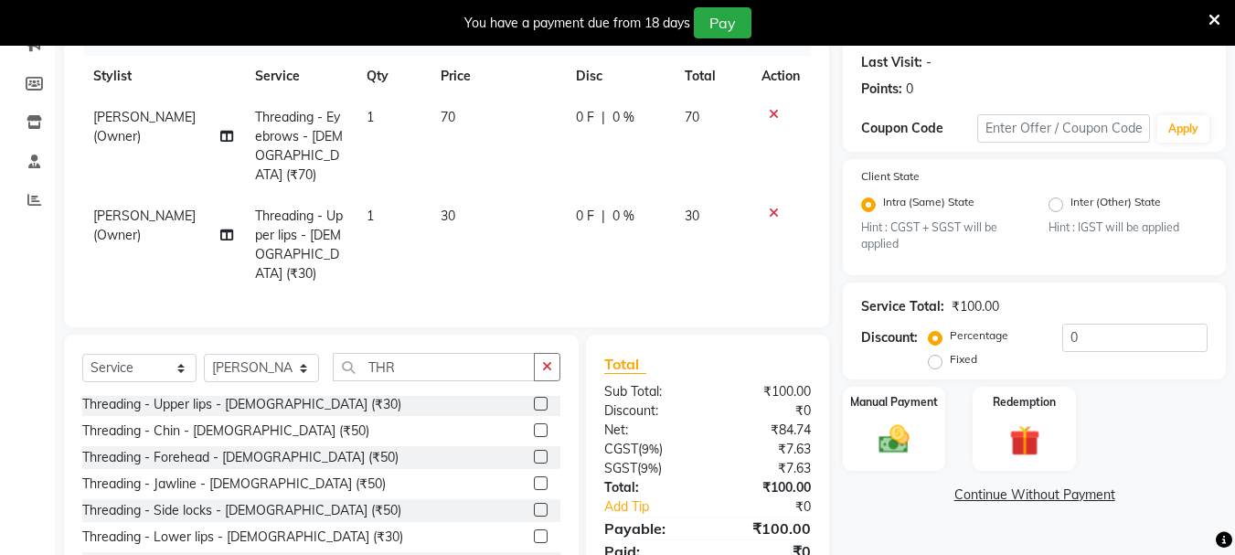
scroll to position [303, 0]
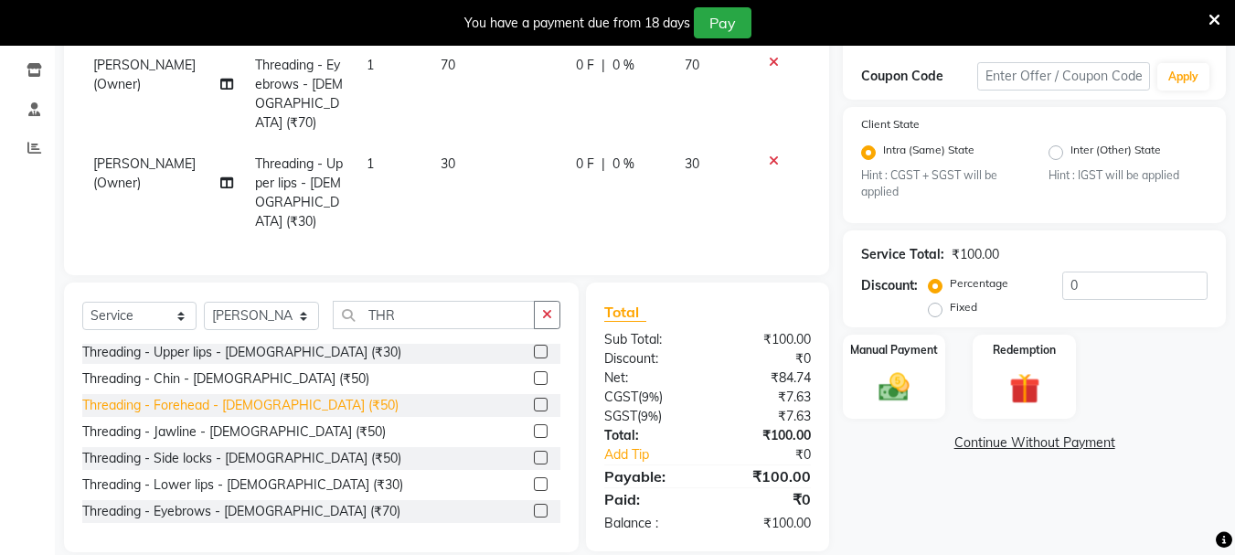
click at [203, 396] on div "Threading - Forehead - [DEMOGRAPHIC_DATA] (₹50)" at bounding box center [240, 405] width 316 height 19
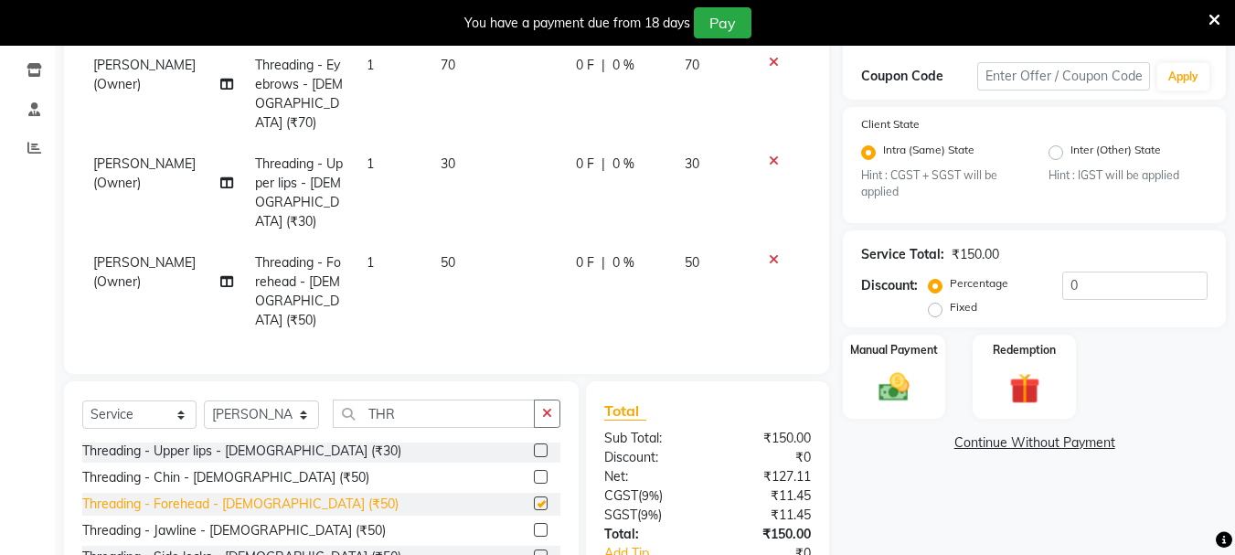
checkbox input "false"
click at [902, 390] on img at bounding box center [894, 387] width 51 height 37
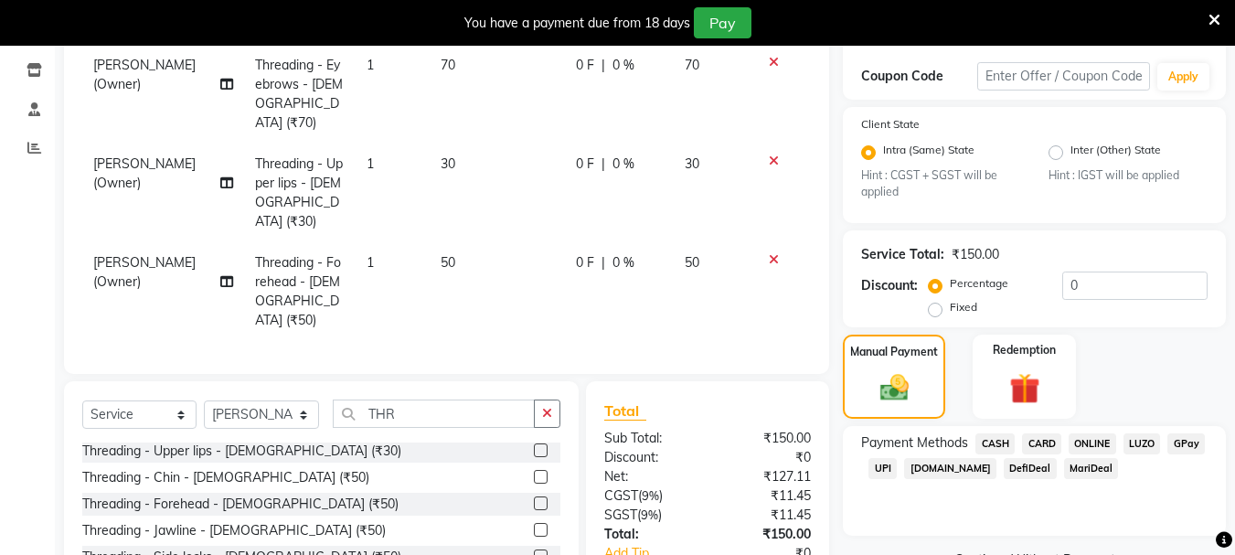
scroll to position [382, 0]
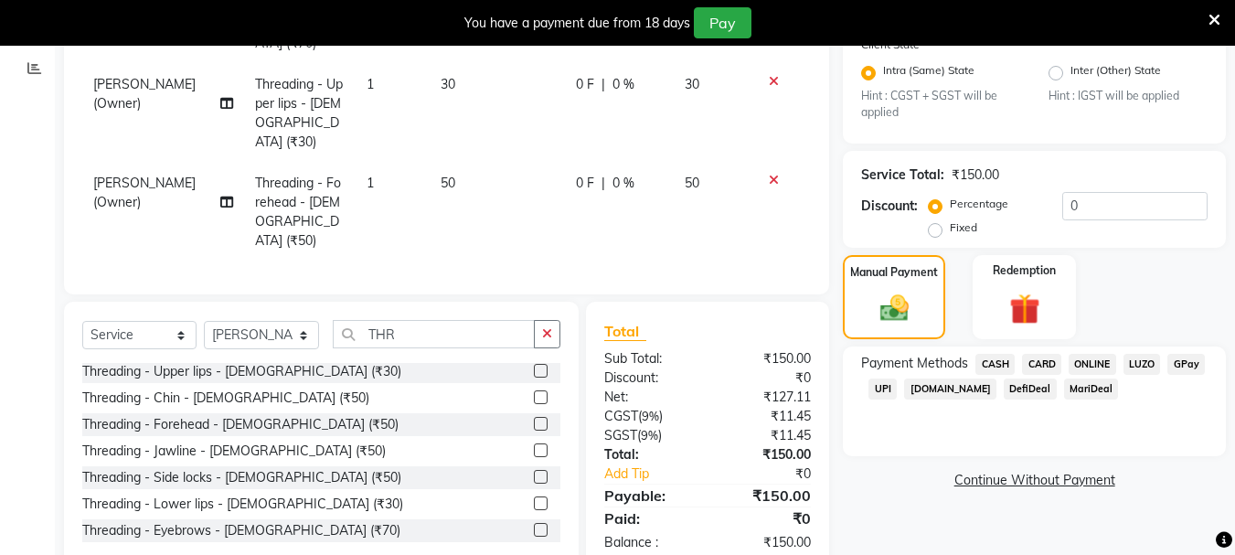
click at [882, 394] on span "UPI" at bounding box center [883, 389] width 28 height 21
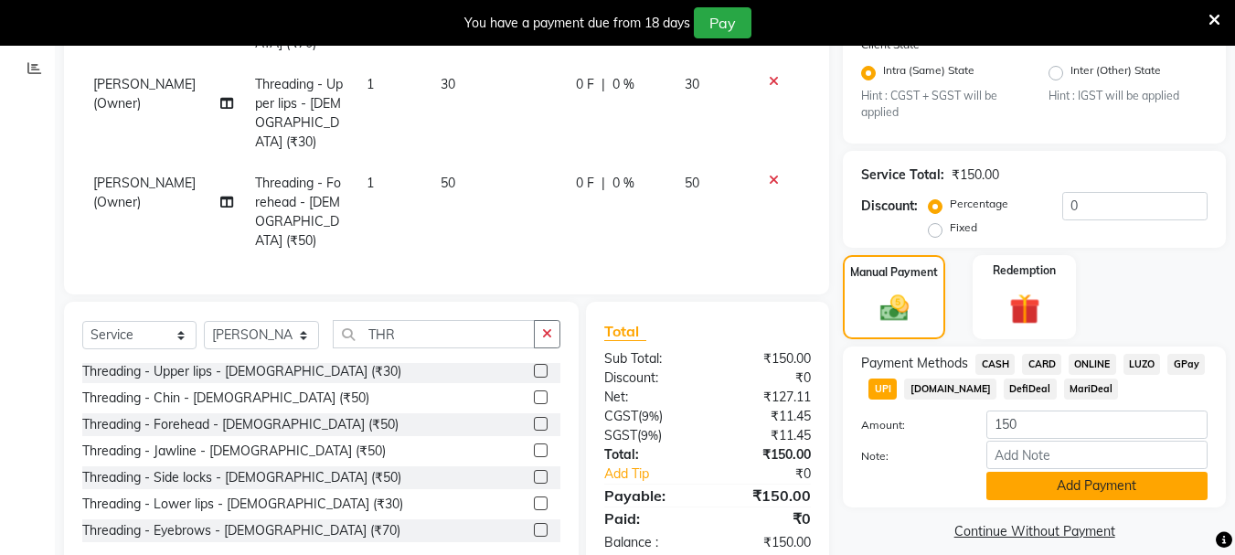
click at [1055, 487] on button "Add Payment" at bounding box center [1097, 486] width 221 height 28
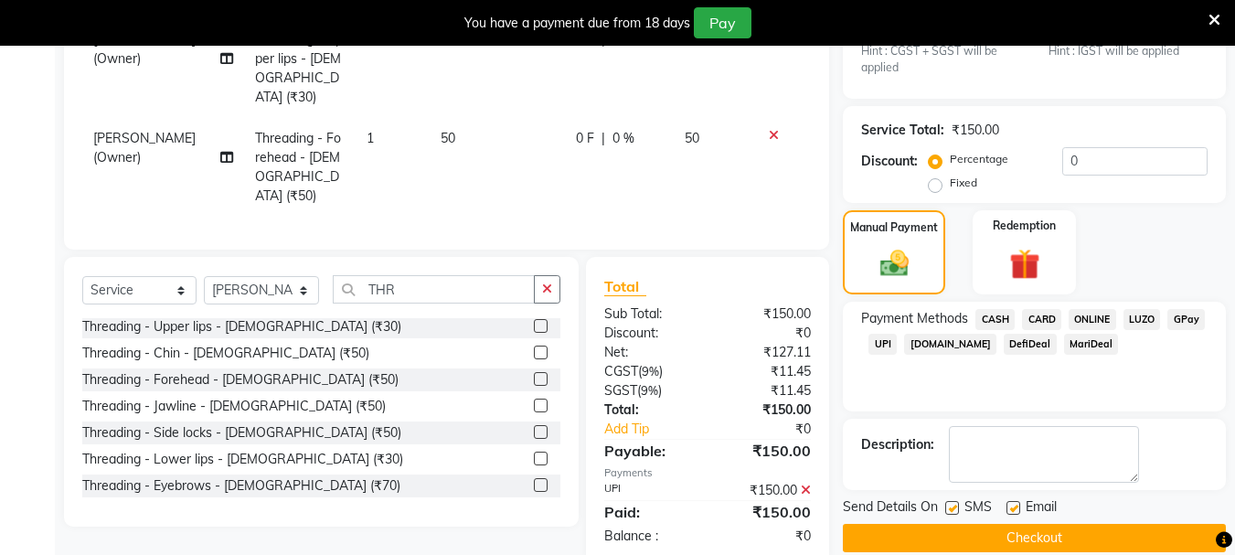
scroll to position [452, 0]
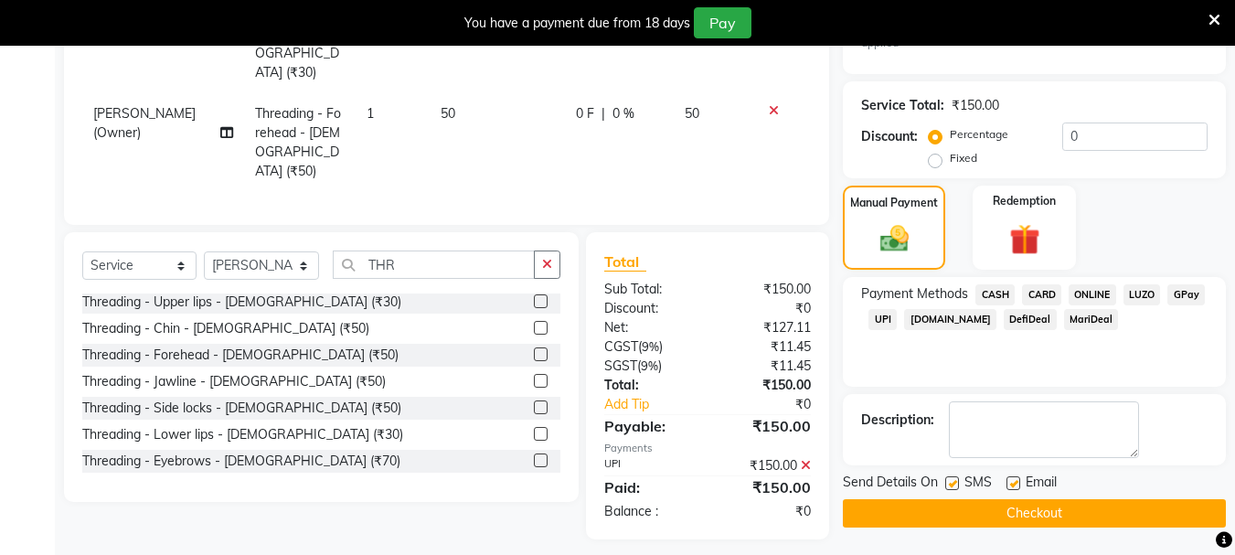
click at [953, 483] on label at bounding box center [953, 483] width 14 height 14
click at [953, 483] on input "checkbox" at bounding box center [952, 484] width 12 height 12
checkbox input "false"
click at [1021, 483] on div "Email" at bounding box center [1039, 484] width 65 height 23
click at [1016, 483] on label at bounding box center [1014, 483] width 14 height 14
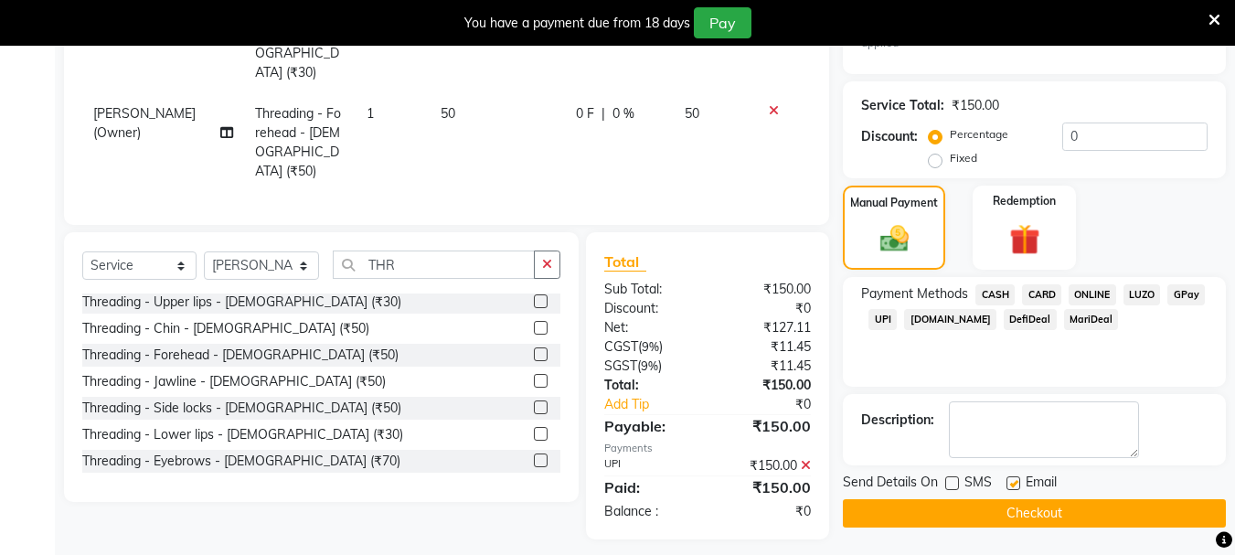
click at [1016, 483] on input "checkbox" at bounding box center [1013, 484] width 12 height 12
checkbox input "false"
click at [1002, 517] on button "Checkout" at bounding box center [1034, 513] width 383 height 28
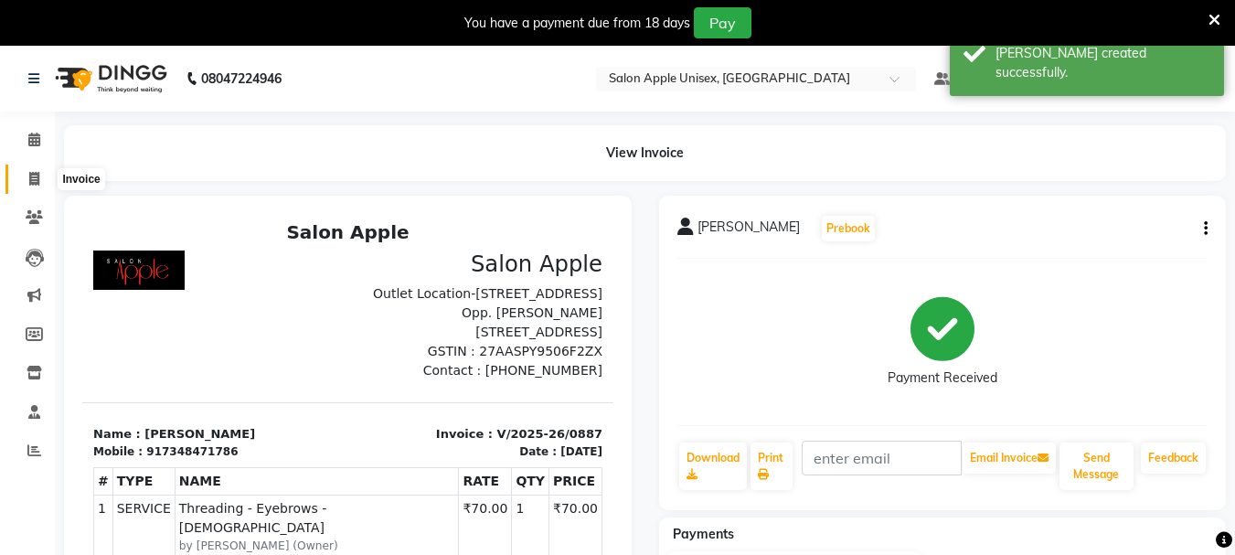
click at [32, 178] on icon at bounding box center [34, 179] width 10 height 14
select select "112"
select select "service"
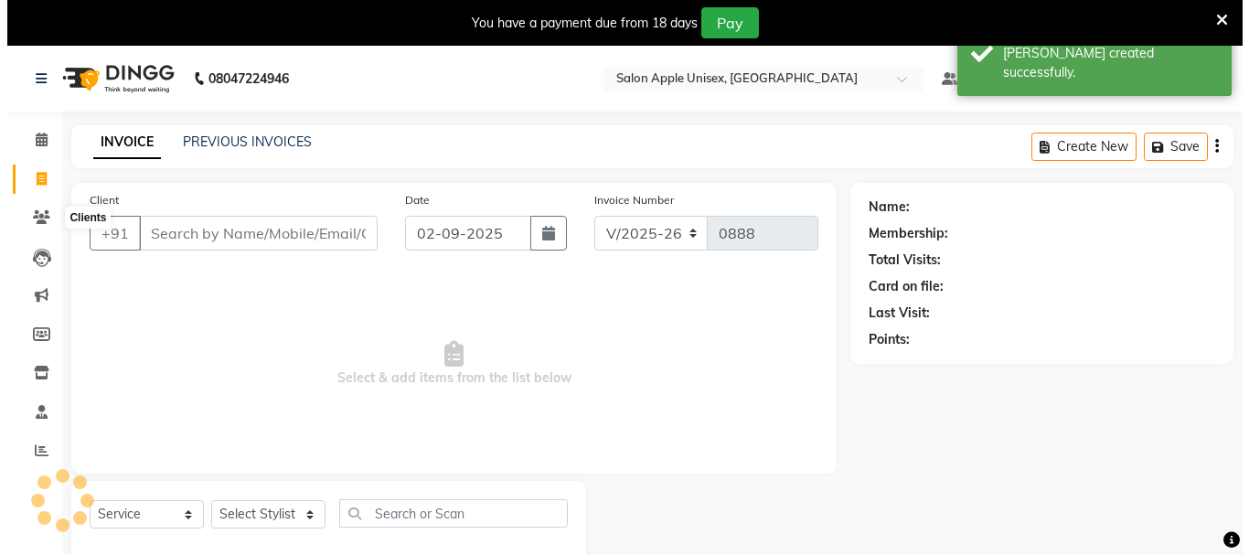
scroll to position [46, 0]
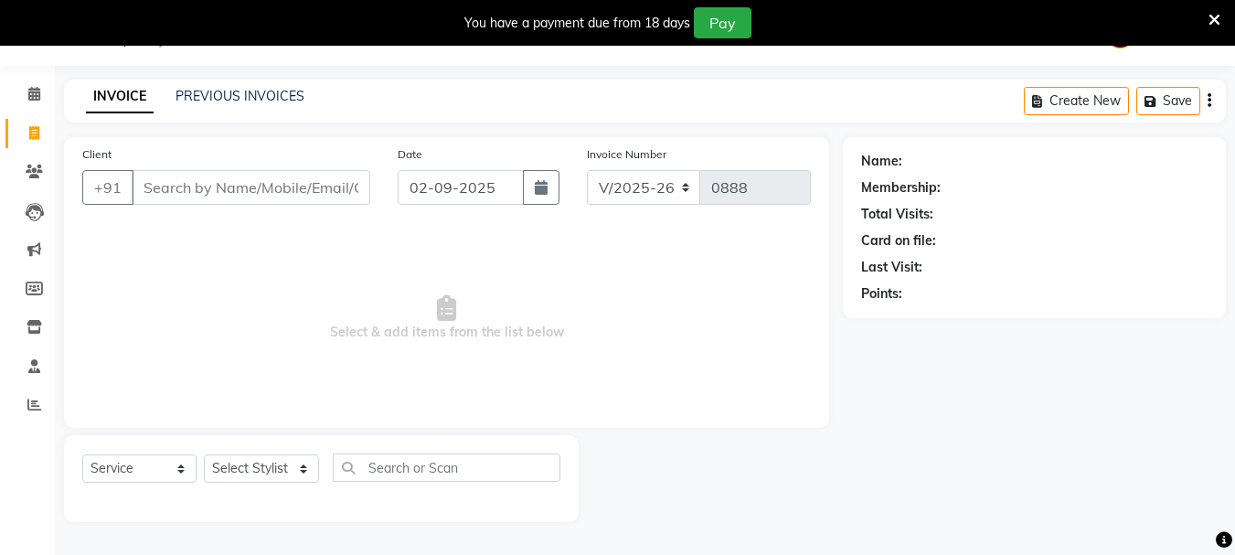
click at [270, 180] on input "Client" at bounding box center [251, 187] width 239 height 35
click at [533, 193] on button "button" at bounding box center [541, 187] width 37 height 35
select select "9"
select select "2025"
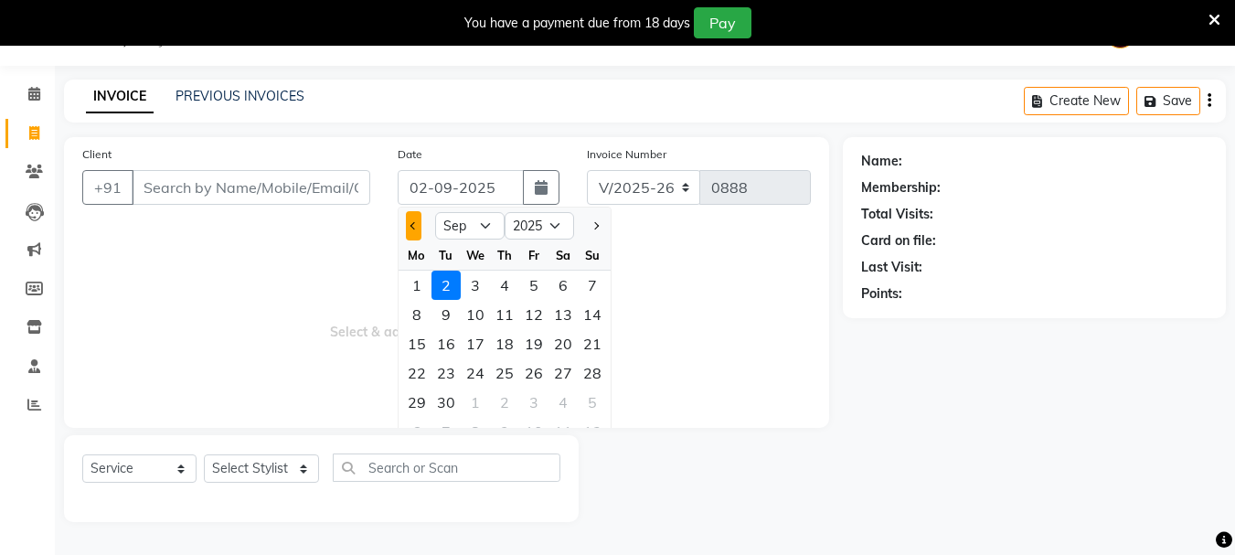
click at [412, 233] on button "Previous month" at bounding box center [414, 225] width 16 height 29
select select "8"
click at [588, 399] on div "31" at bounding box center [592, 402] width 29 height 29
type input "[DATE]"
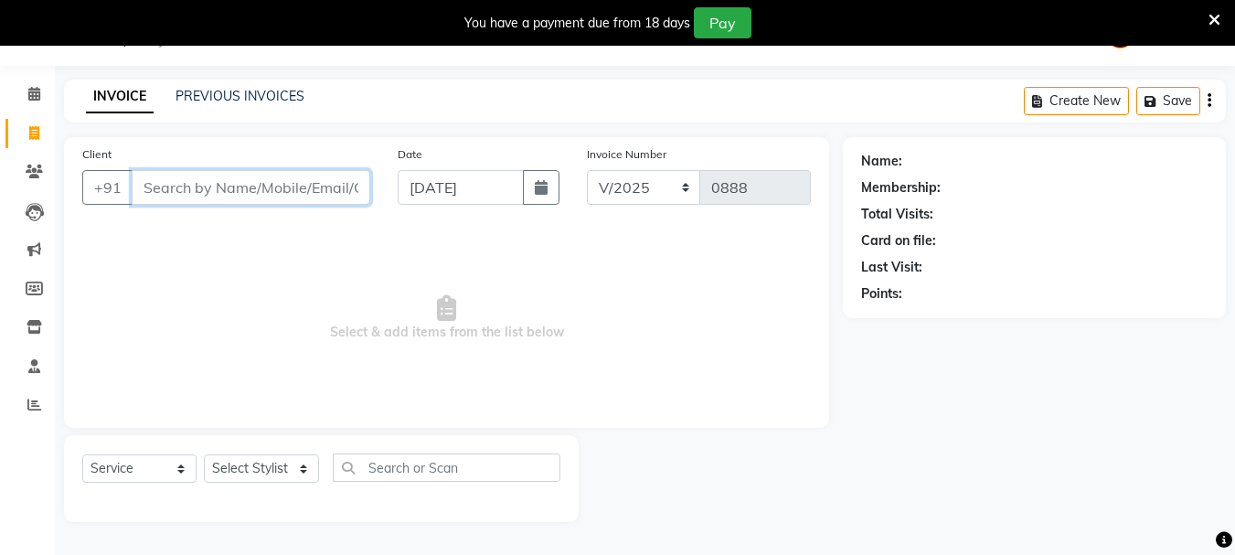
click at [166, 192] on input "Client" at bounding box center [251, 187] width 239 height 35
type input "7839402818"
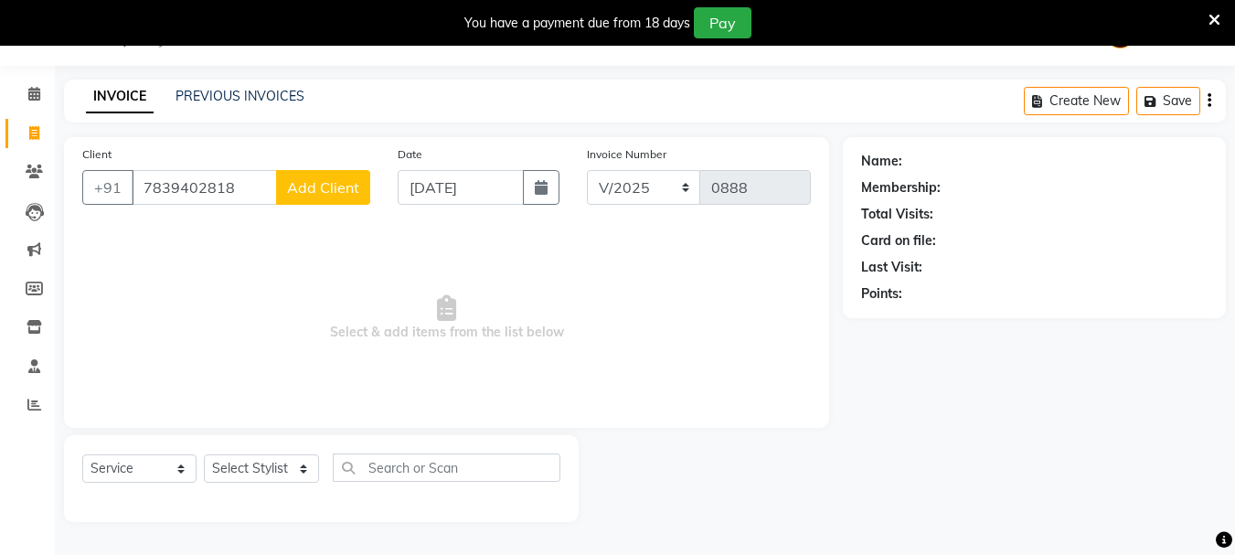
click at [303, 198] on button "Add Client" at bounding box center [323, 187] width 94 height 35
select select "22"
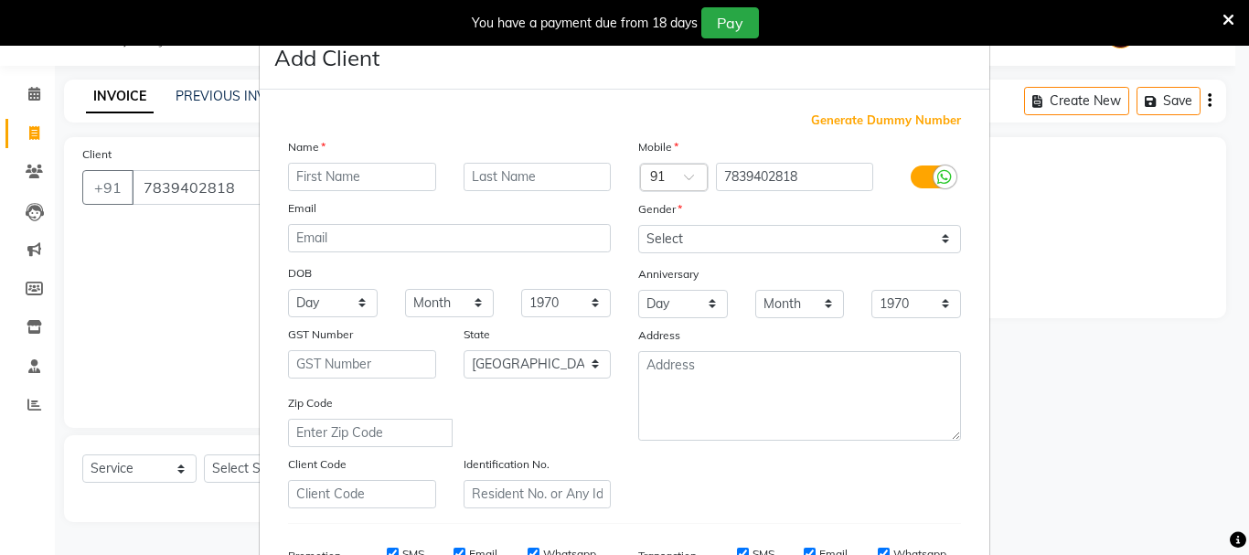
click at [289, 176] on input "text" at bounding box center [362, 177] width 148 height 28
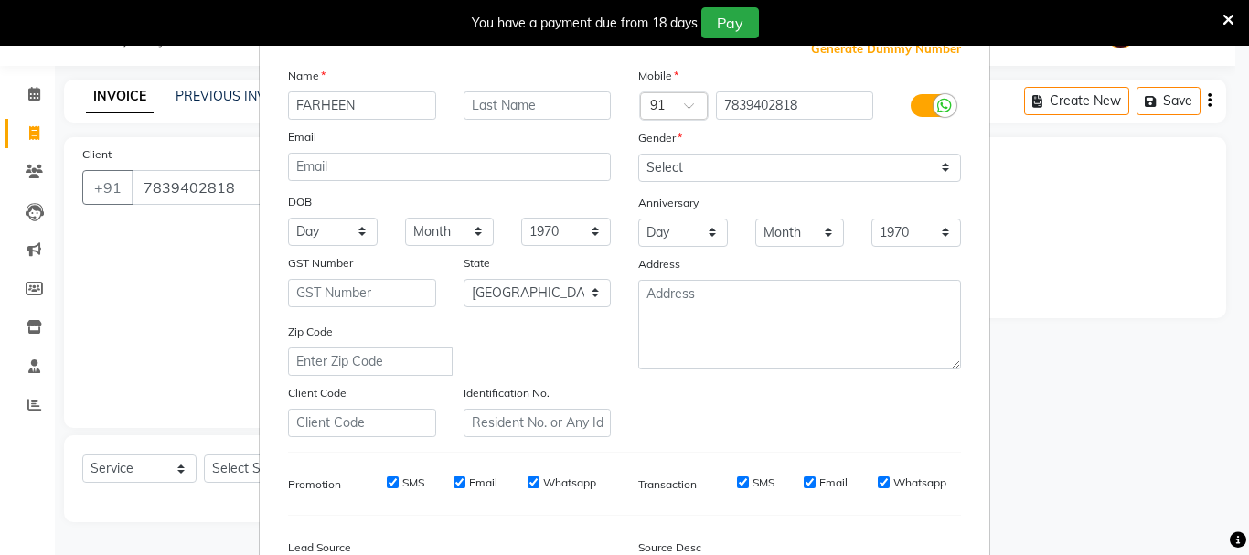
scroll to position [0, 0]
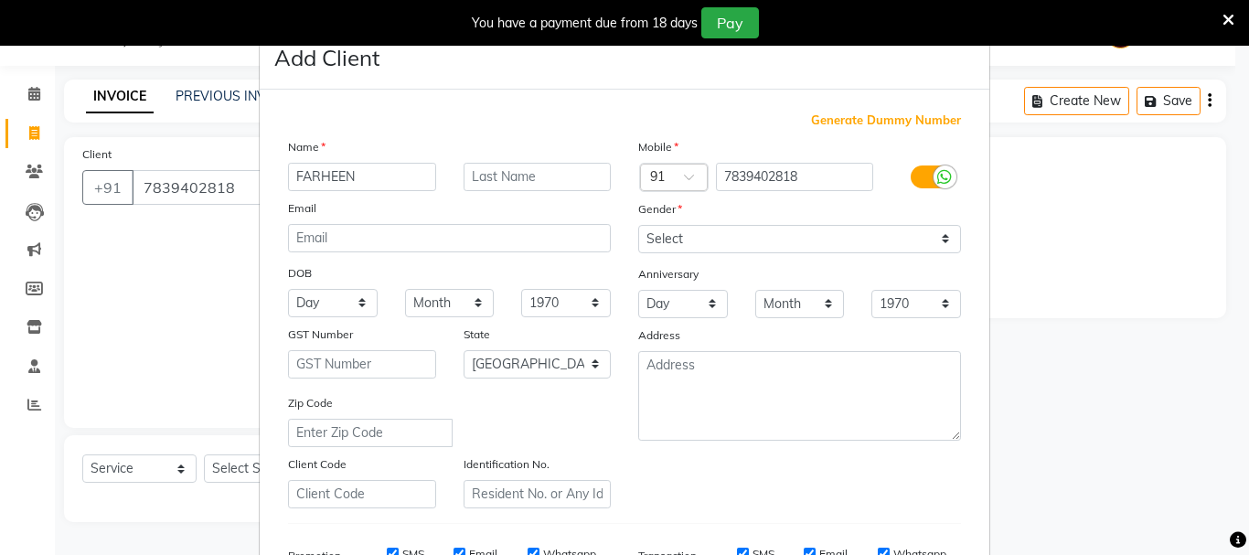
type input "FARHEEN"
click at [710, 231] on select "Select [DEMOGRAPHIC_DATA] [DEMOGRAPHIC_DATA] Other Prefer Not To Say" at bounding box center [799, 239] width 323 height 28
select select "[DEMOGRAPHIC_DATA]"
click at [638, 225] on select "Select [DEMOGRAPHIC_DATA] [DEMOGRAPHIC_DATA] Other Prefer Not To Say" at bounding box center [799, 239] width 323 height 28
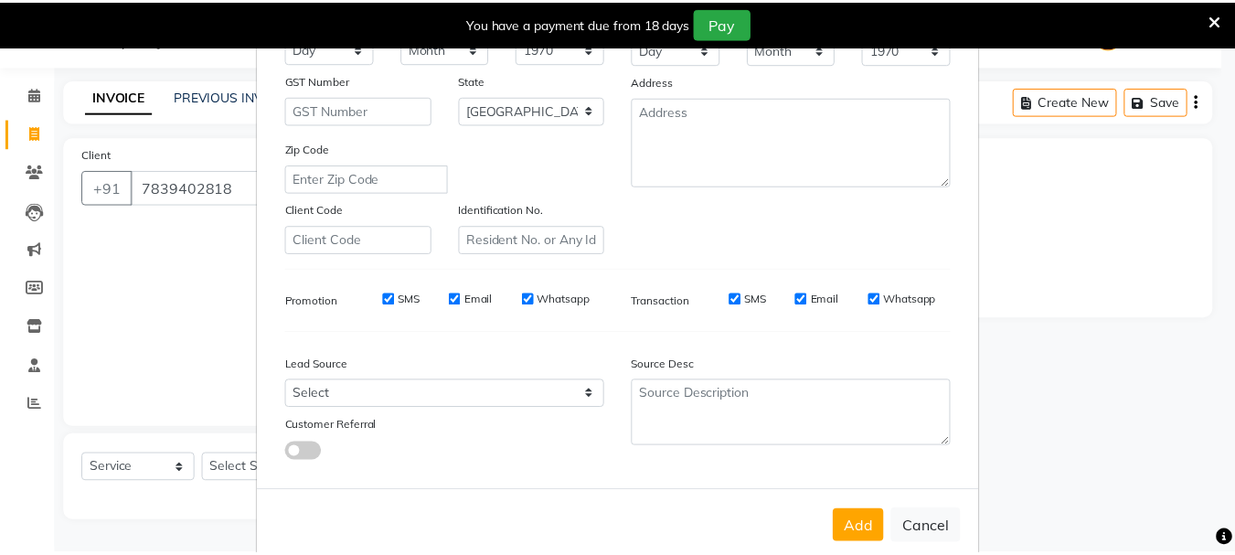
scroll to position [289, 0]
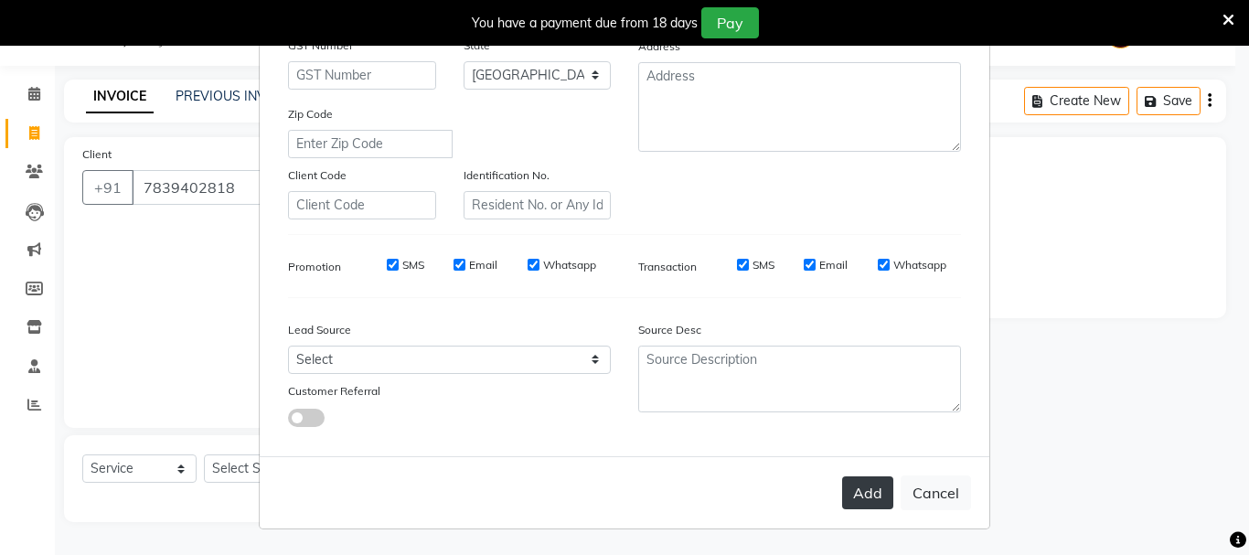
click at [863, 483] on button "Add" at bounding box center [867, 492] width 51 height 33
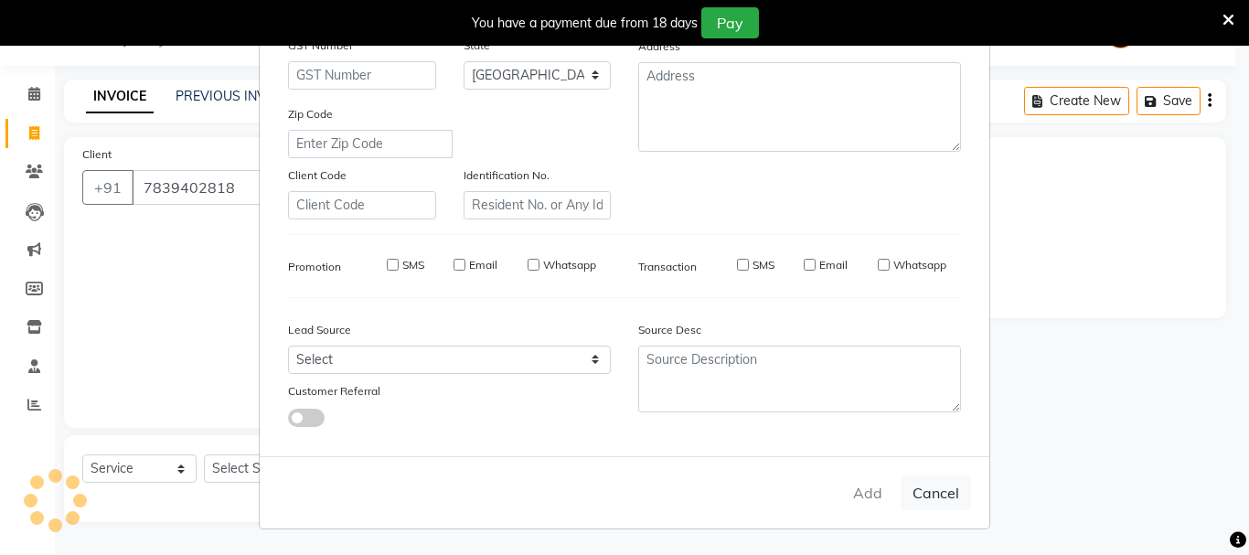
select select
select select "null"
select select
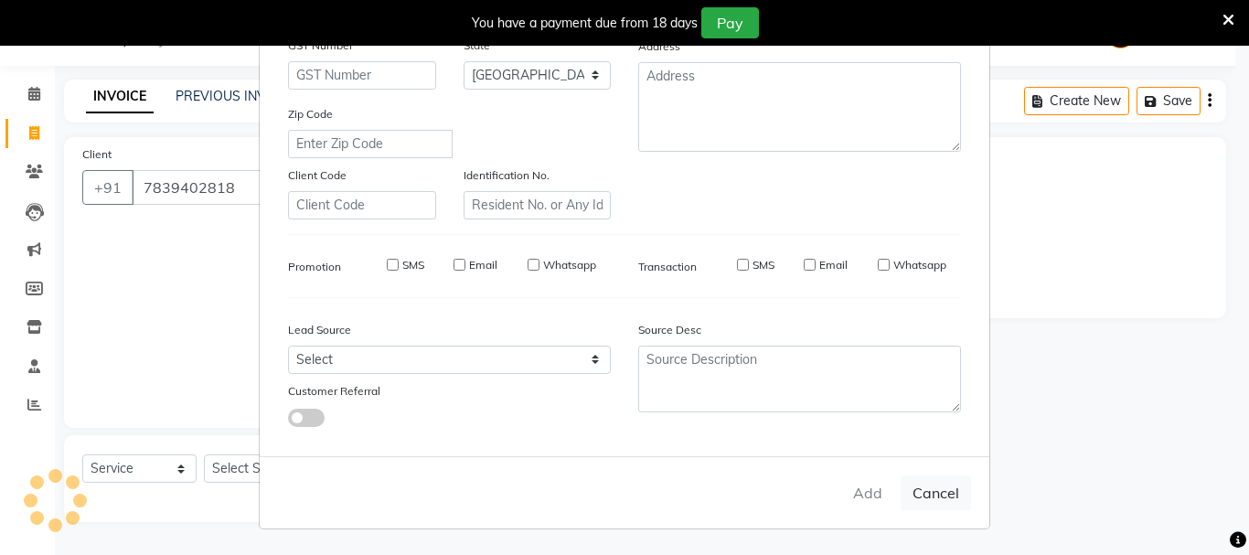
select select
checkbox input "false"
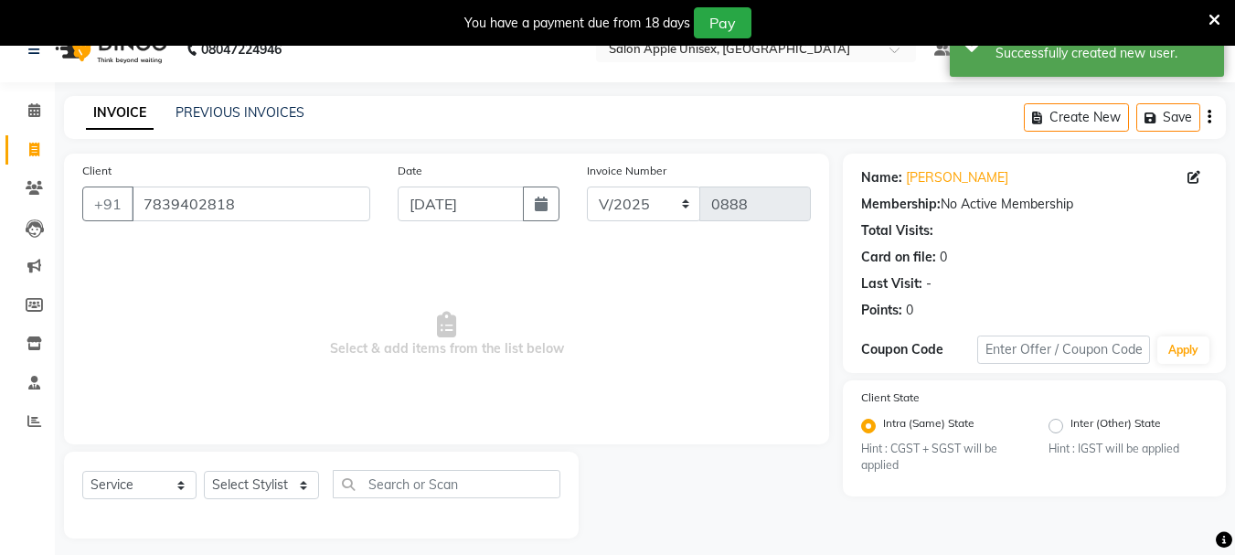
scroll to position [46, 0]
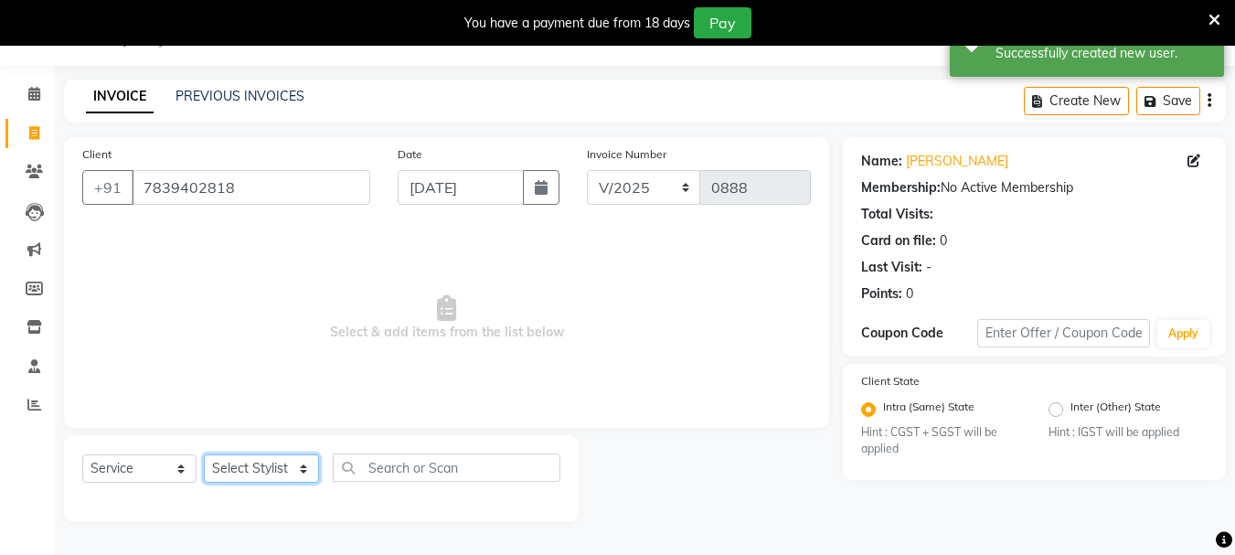
click at [250, 462] on select "Select Stylist Dilip(Owner) Manager [PERSON_NAME] (Owner) Nandini [PERSON_NAME]…" at bounding box center [261, 468] width 115 height 28
click at [204, 454] on select "Select Stylist Dilip(Owner) Manager [PERSON_NAME] (Owner) Nandini [PERSON_NAME]…" at bounding box center [261, 468] width 115 height 28
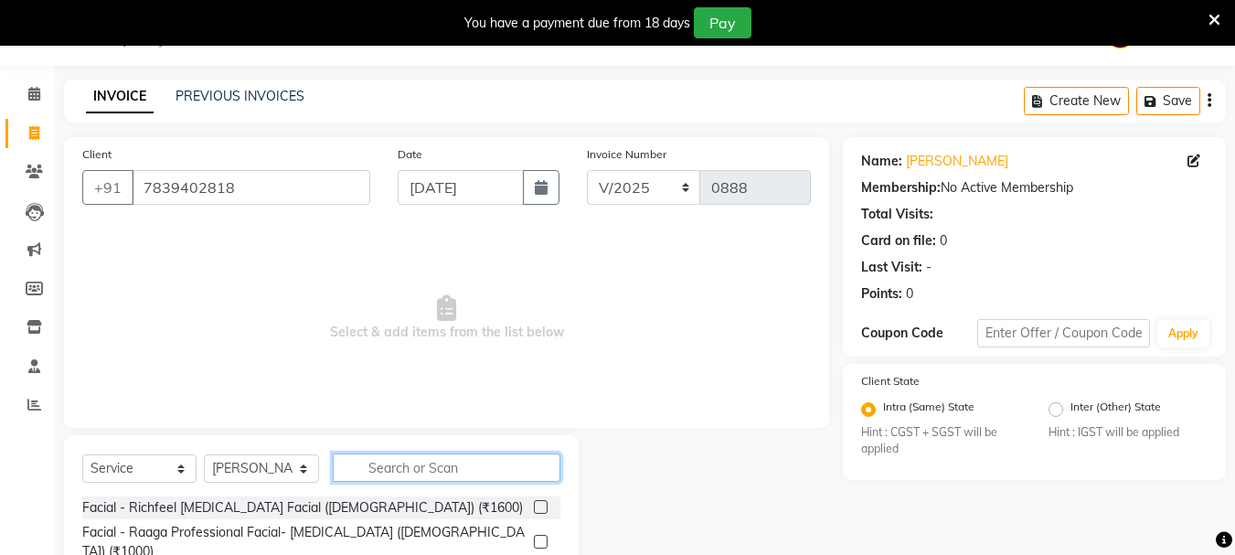
click at [400, 470] on input "text" at bounding box center [447, 468] width 228 height 28
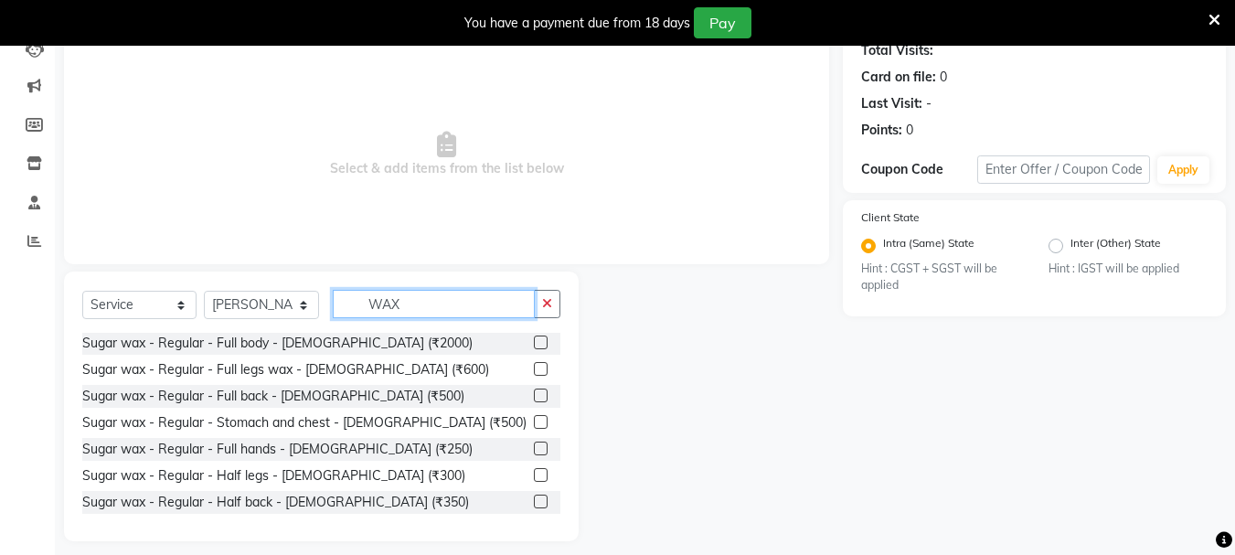
scroll to position [223, 0]
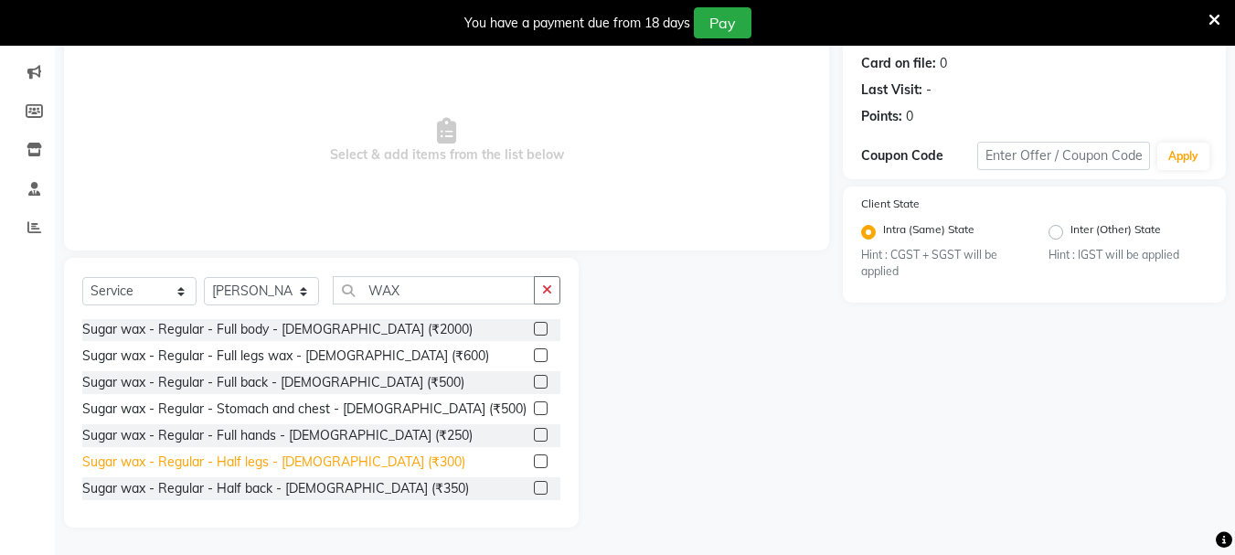
click at [224, 453] on div "Sugar wax - Regular - Half legs - [DEMOGRAPHIC_DATA] (₹300)" at bounding box center [273, 462] width 383 height 19
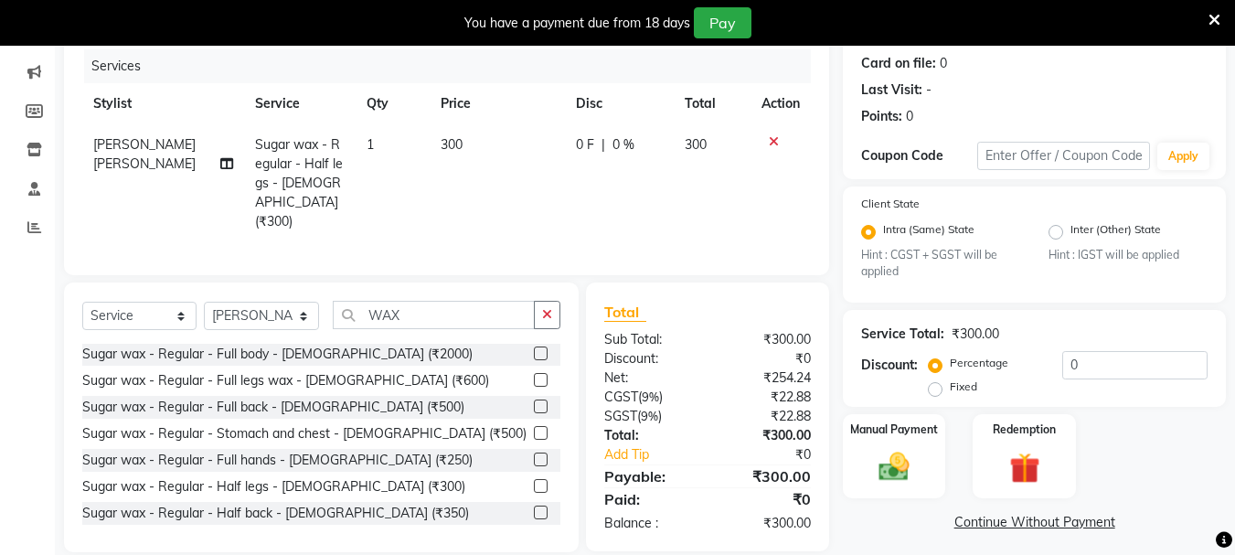
click at [255, 451] on div "Sugar wax - Regular - Full hands - [DEMOGRAPHIC_DATA] (₹250)" at bounding box center [277, 460] width 390 height 19
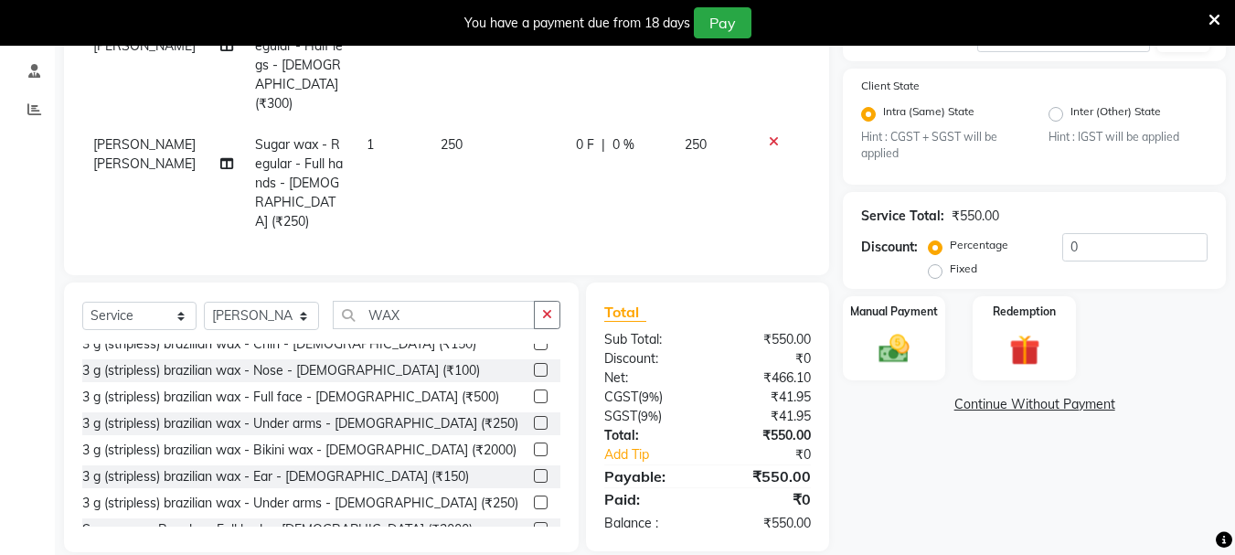
scroll to position [457, 0]
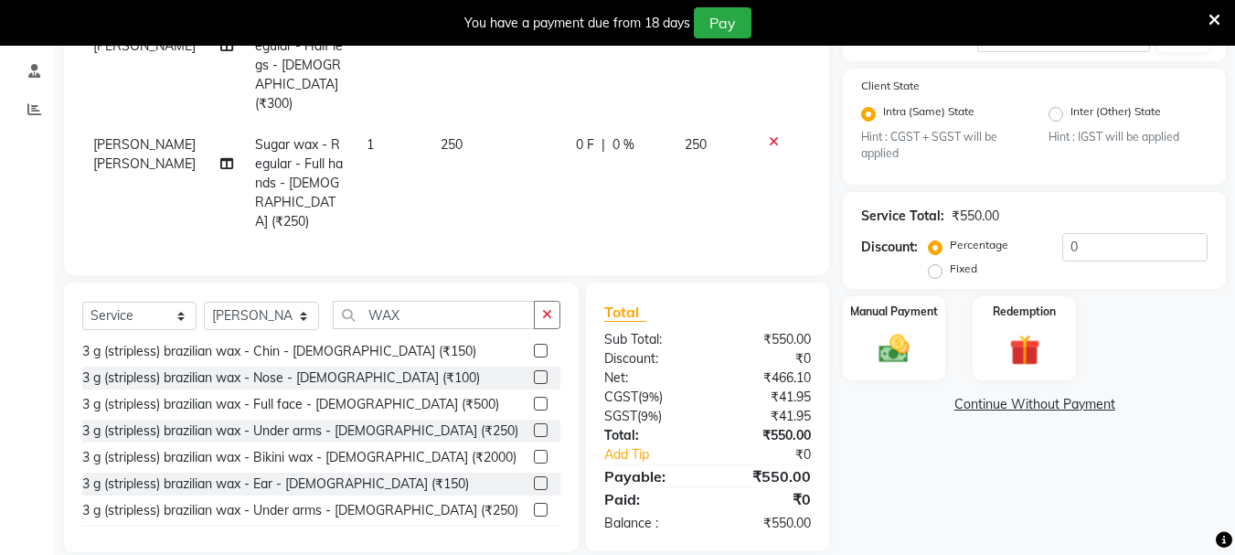
click at [271, 554] on div "Sugar wax - Regular - Full legs wax - [DEMOGRAPHIC_DATA] (₹600)" at bounding box center [285, 563] width 407 height 19
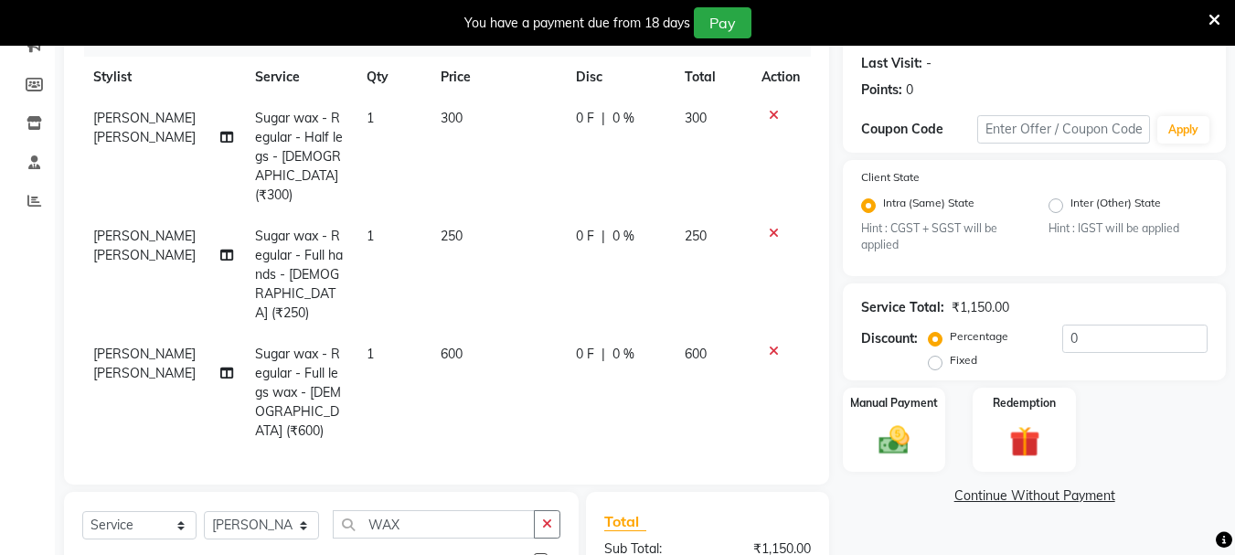
scroll to position [158, 0]
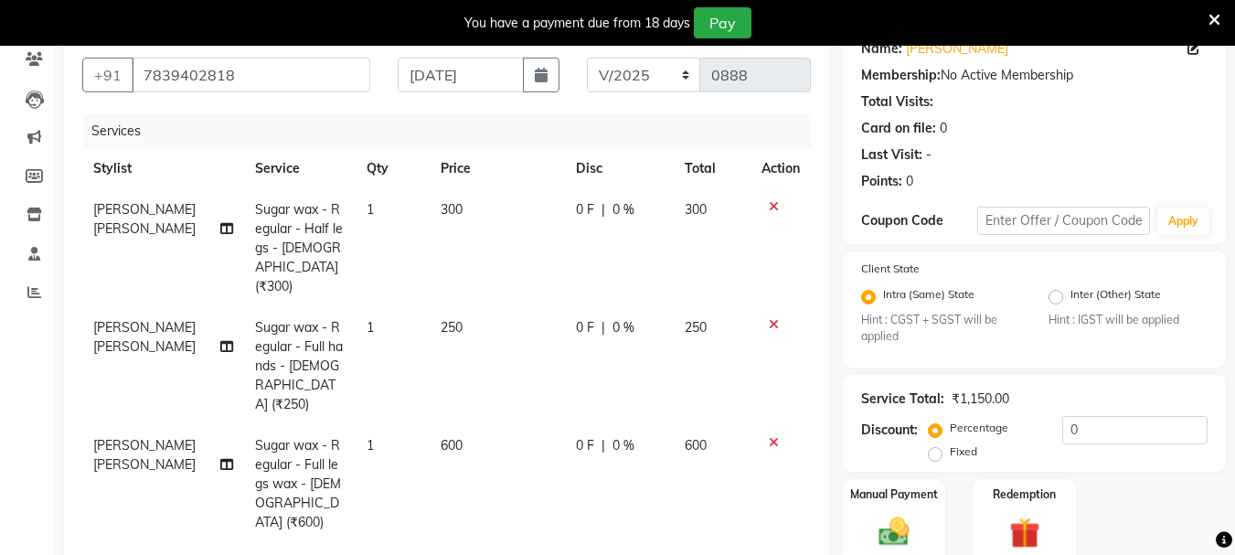
click at [782, 206] on div at bounding box center [781, 206] width 38 height 13
click at [773, 200] on icon at bounding box center [774, 206] width 10 height 13
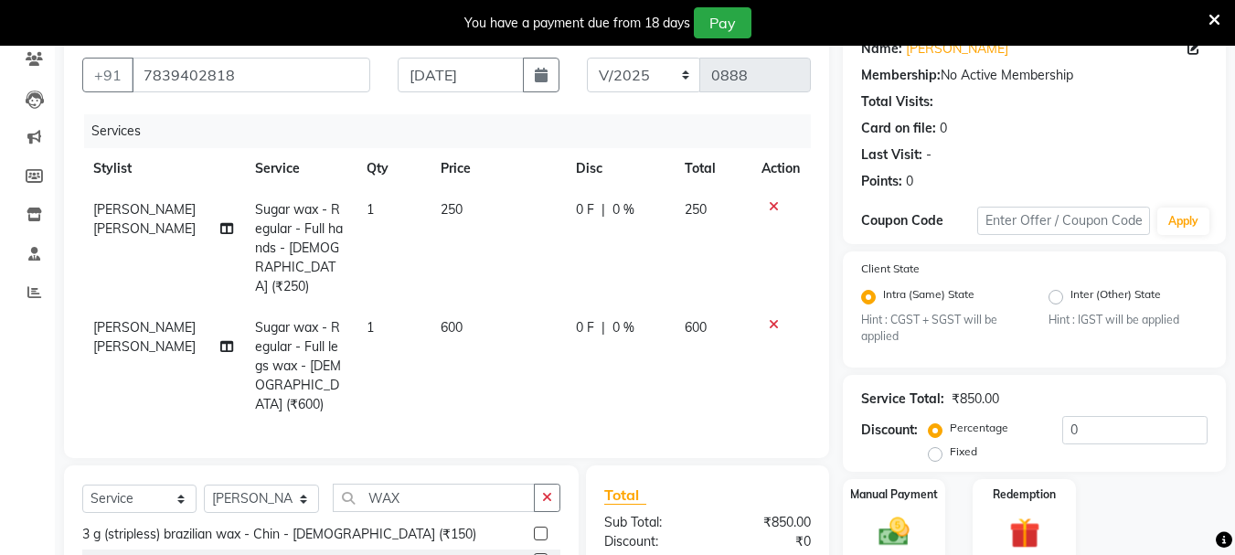
click at [778, 318] on div at bounding box center [781, 324] width 38 height 13
drag, startPoint x: 769, startPoint y: 305, endPoint x: 763, endPoint y: 293, distance: 14.3
click at [769, 318] on icon at bounding box center [774, 324] width 10 height 13
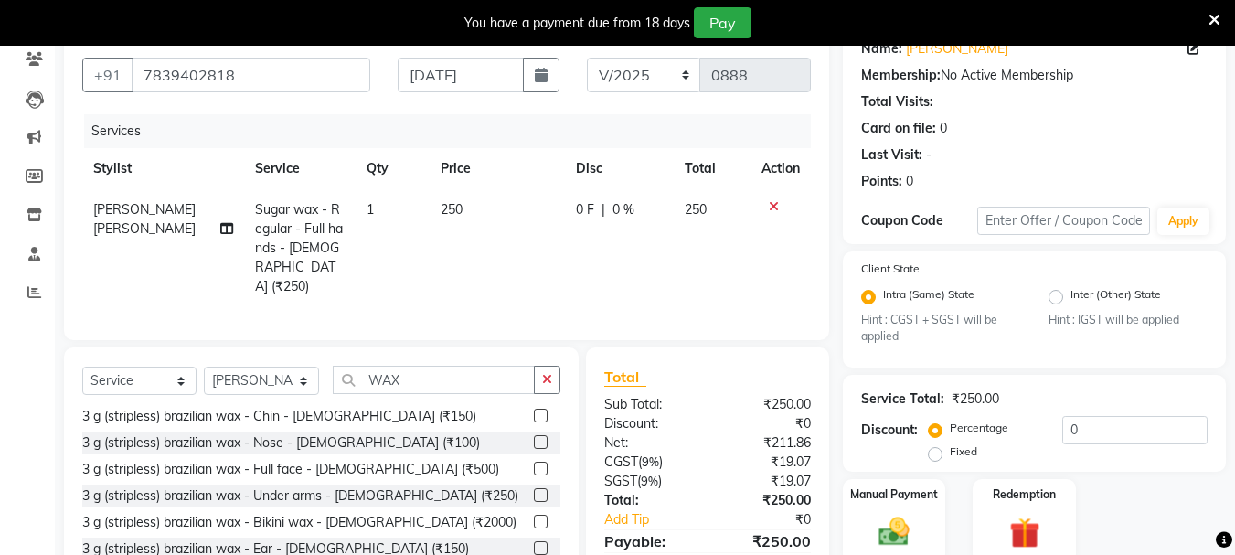
click at [772, 202] on icon at bounding box center [774, 206] width 10 height 13
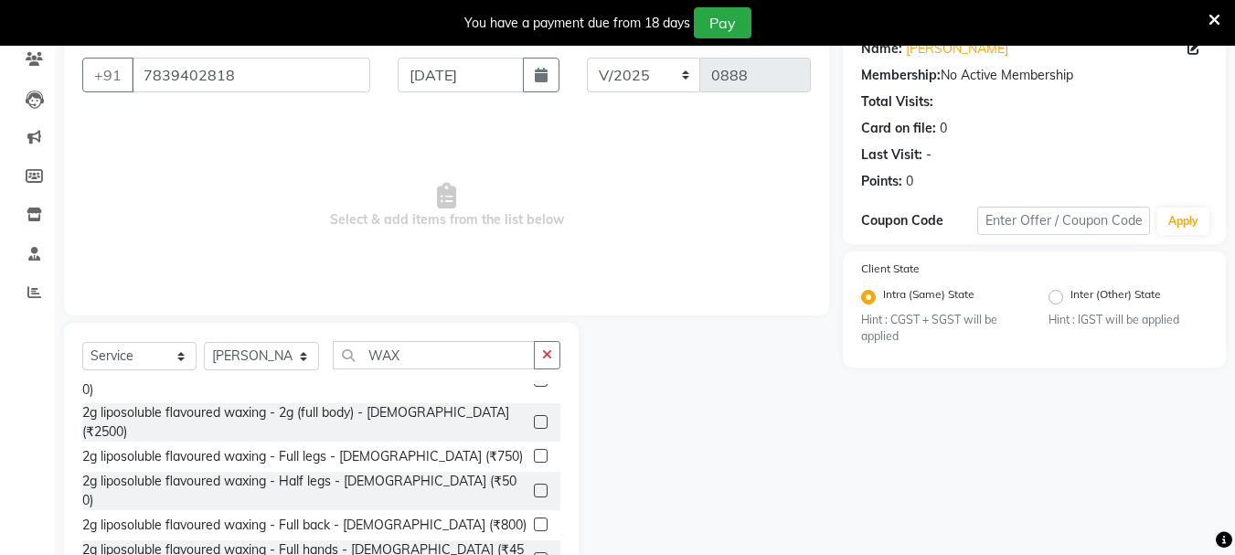
scroll to position [91, 0]
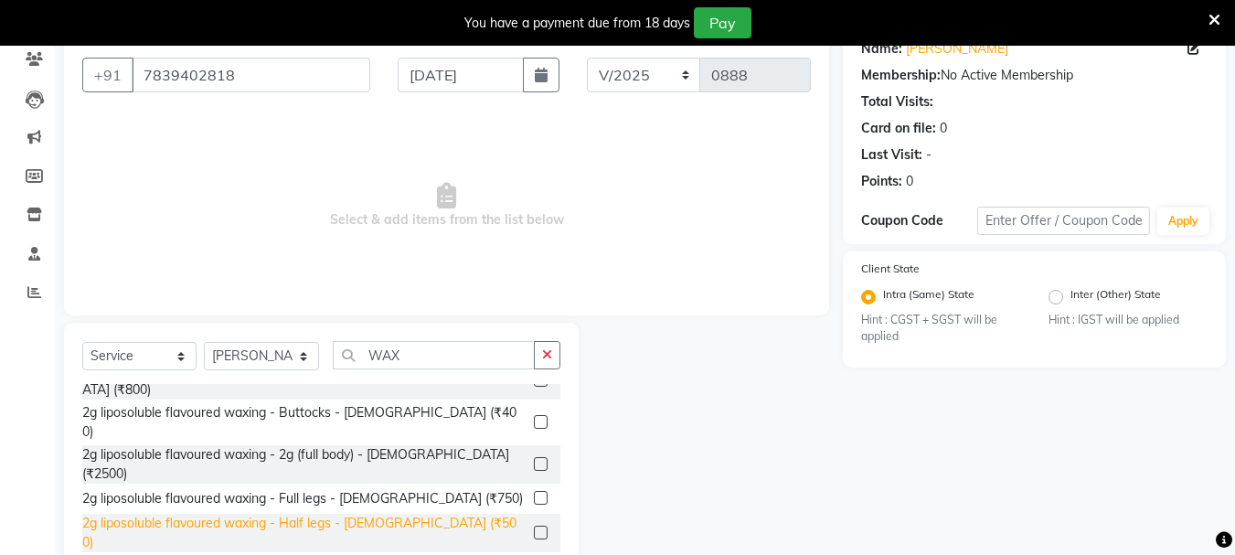
click at [375, 514] on div "2g liposoluble flavoured waxing - Half legs - [DEMOGRAPHIC_DATA] (₹500)" at bounding box center [304, 533] width 444 height 38
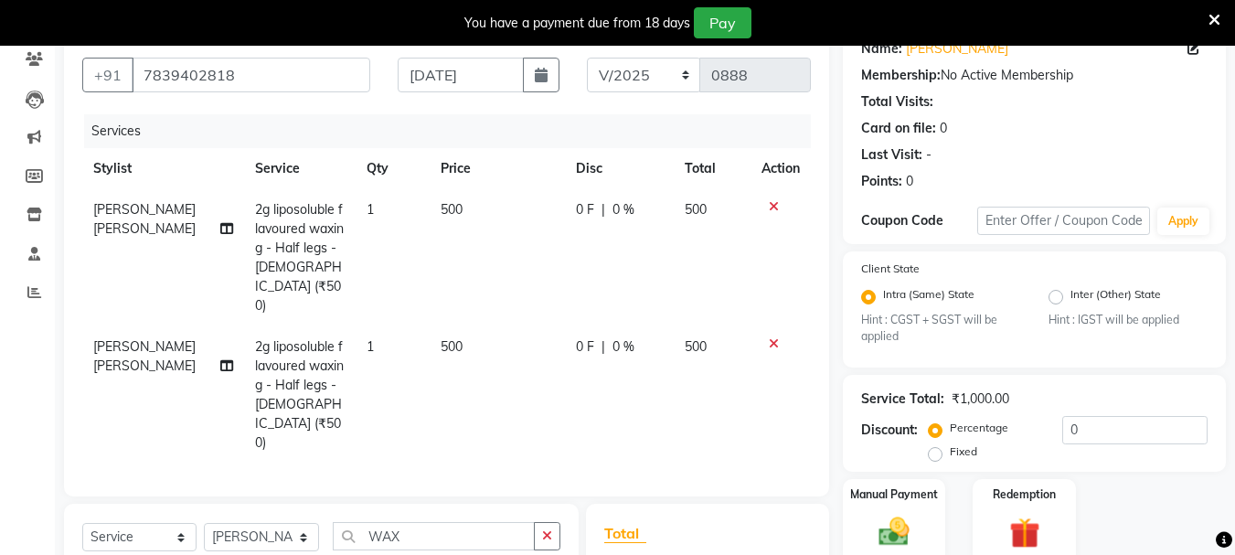
click at [787, 208] on div at bounding box center [781, 206] width 38 height 13
click at [770, 204] on icon at bounding box center [774, 206] width 10 height 13
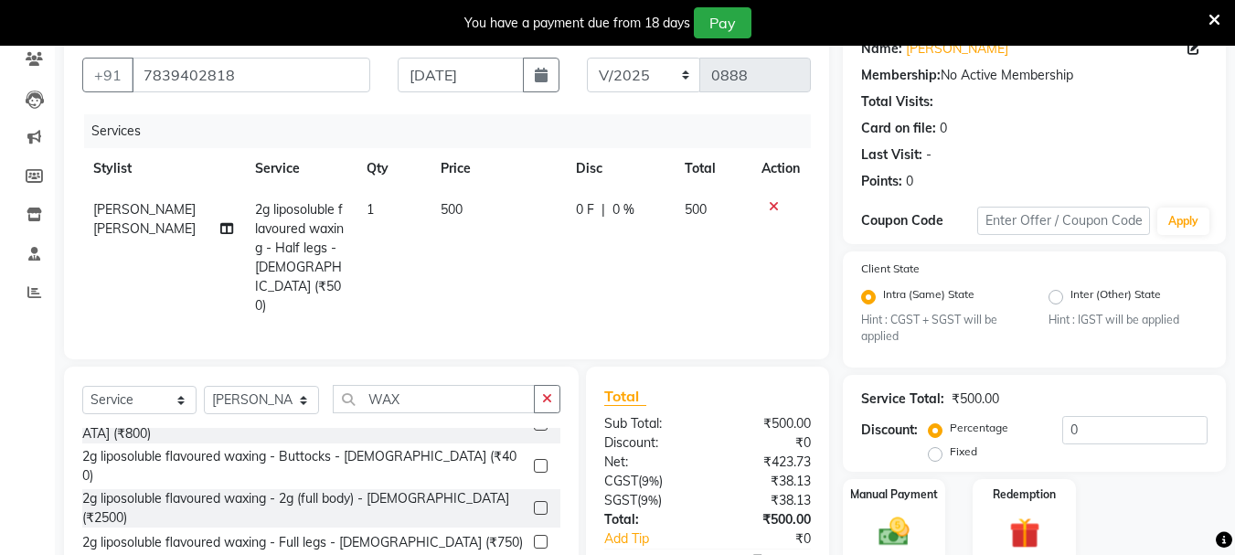
scroll to position [0, 0]
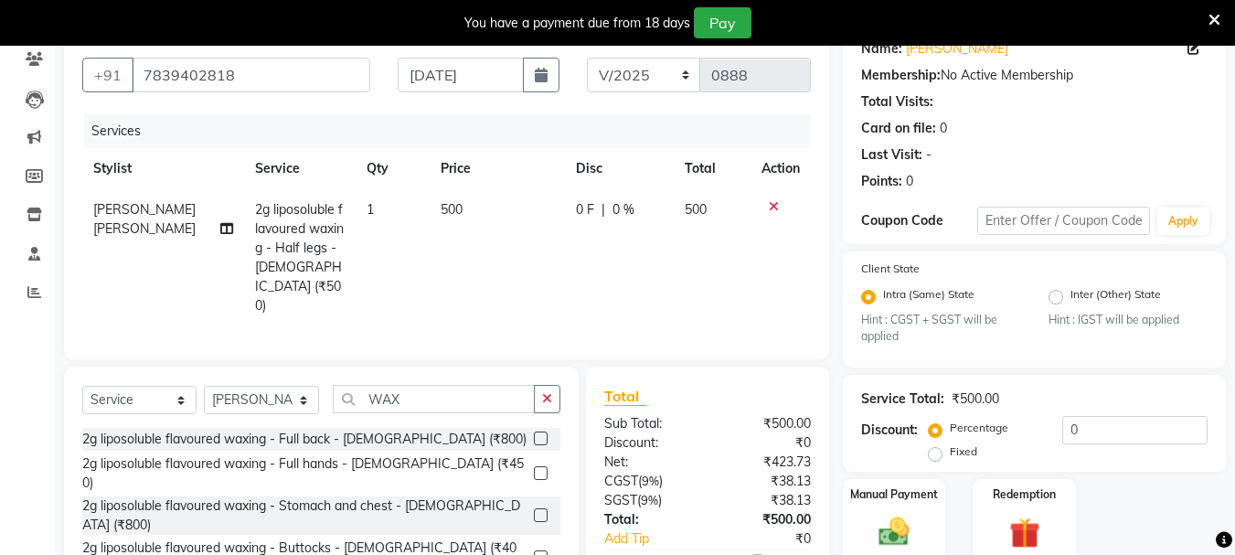
click at [771, 209] on icon at bounding box center [774, 206] width 10 height 13
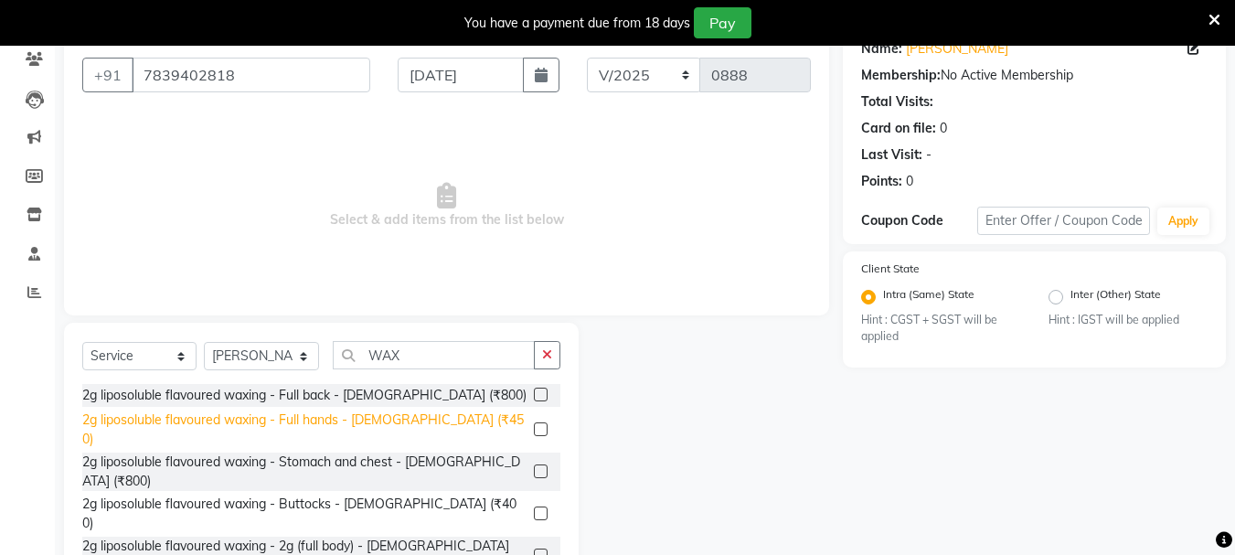
click at [306, 422] on div "2g liposoluble flavoured waxing - Full hands - [DEMOGRAPHIC_DATA] (₹450)" at bounding box center [304, 430] width 444 height 38
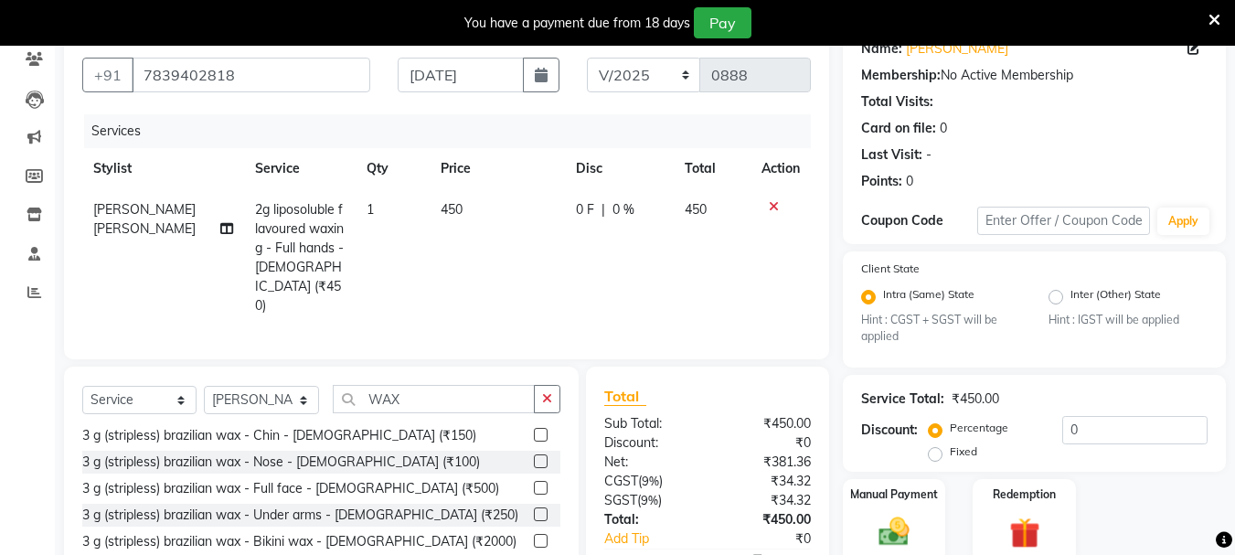
scroll to position [366, 0]
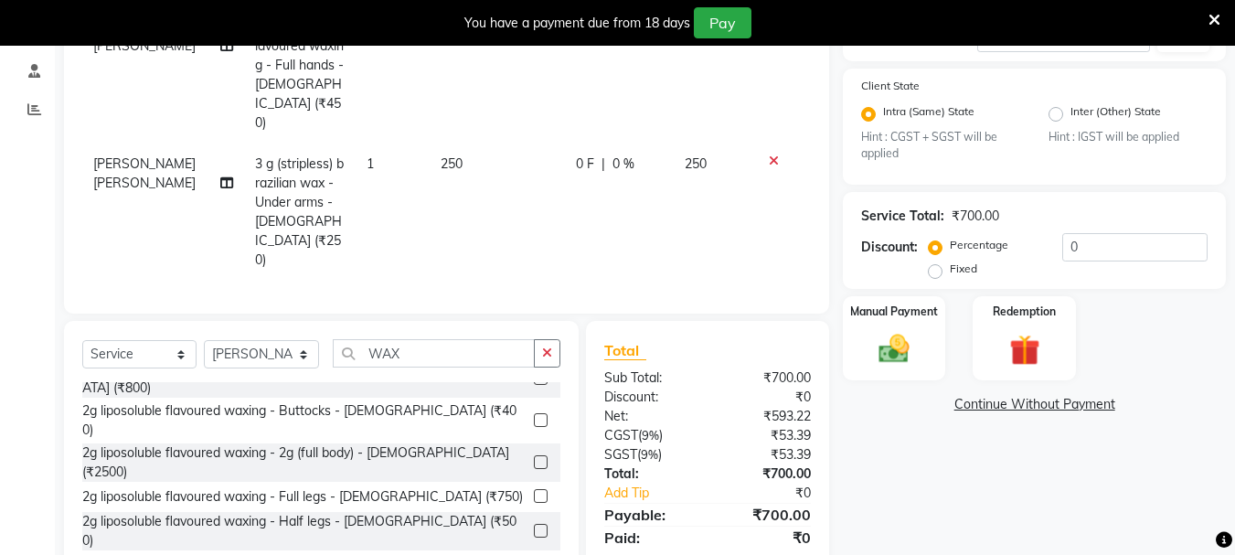
scroll to position [0, 0]
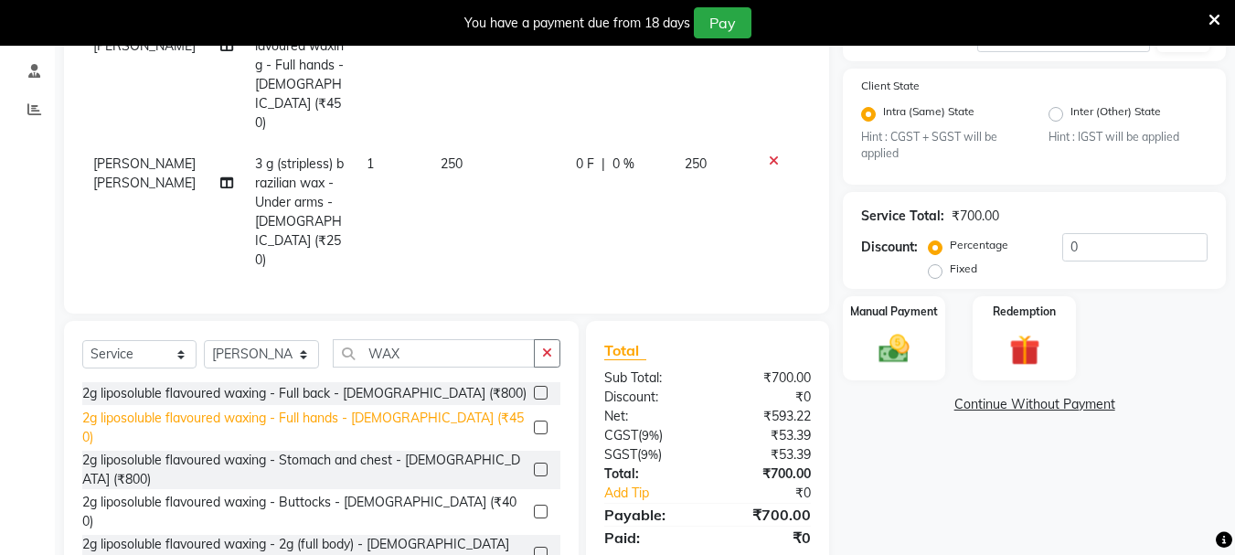
click at [220, 409] on div "2g liposoluble flavoured waxing - Full hands - [DEMOGRAPHIC_DATA] (₹450)" at bounding box center [304, 428] width 444 height 38
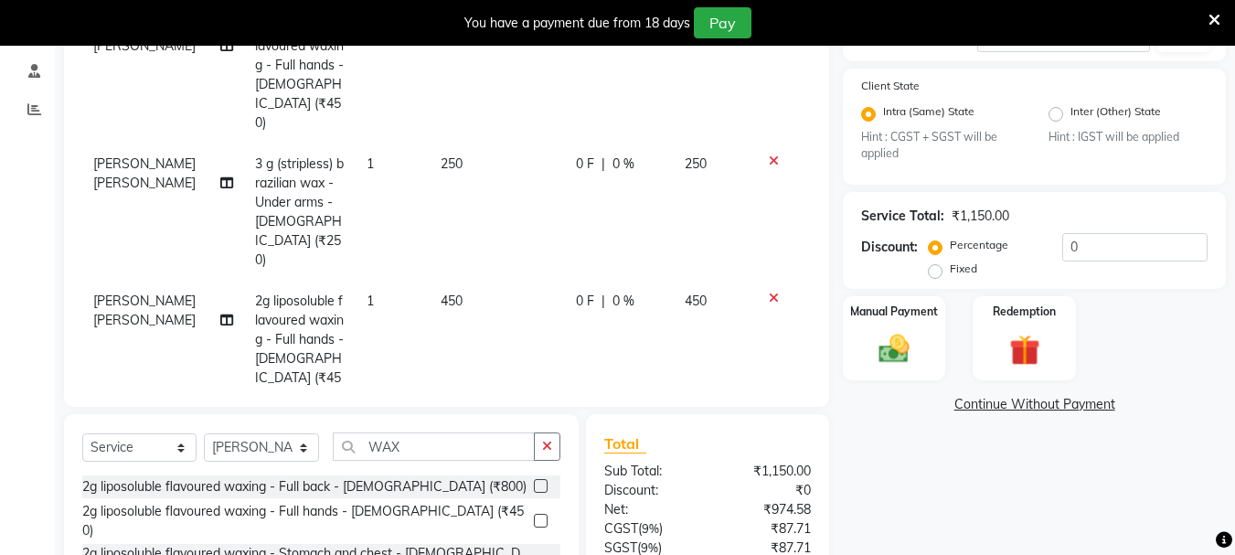
click at [776, 155] on icon at bounding box center [774, 161] width 10 height 13
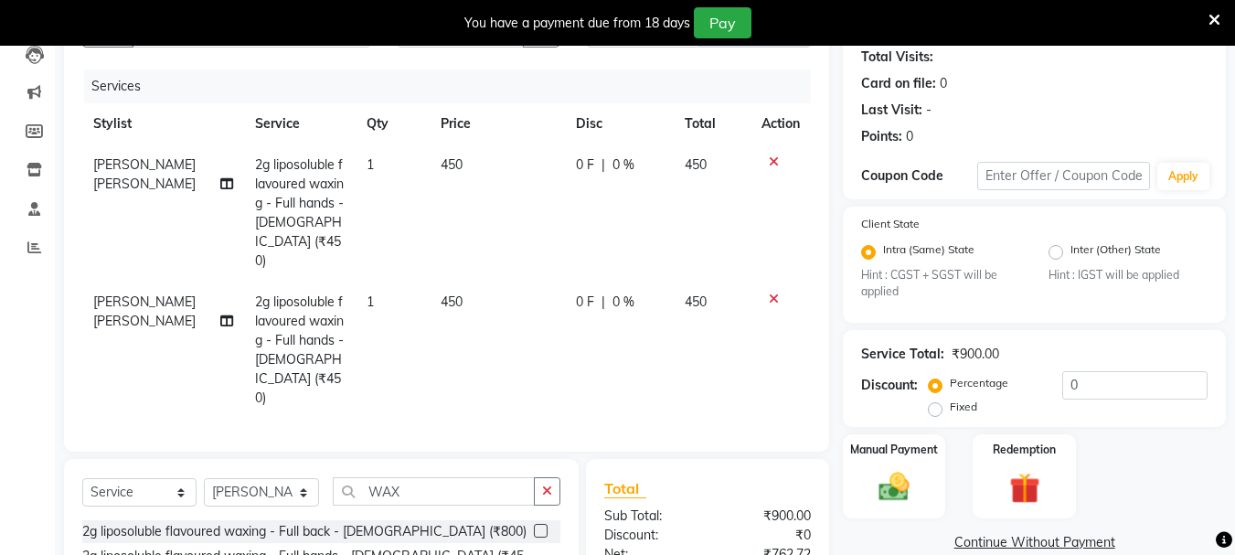
scroll to position [158, 0]
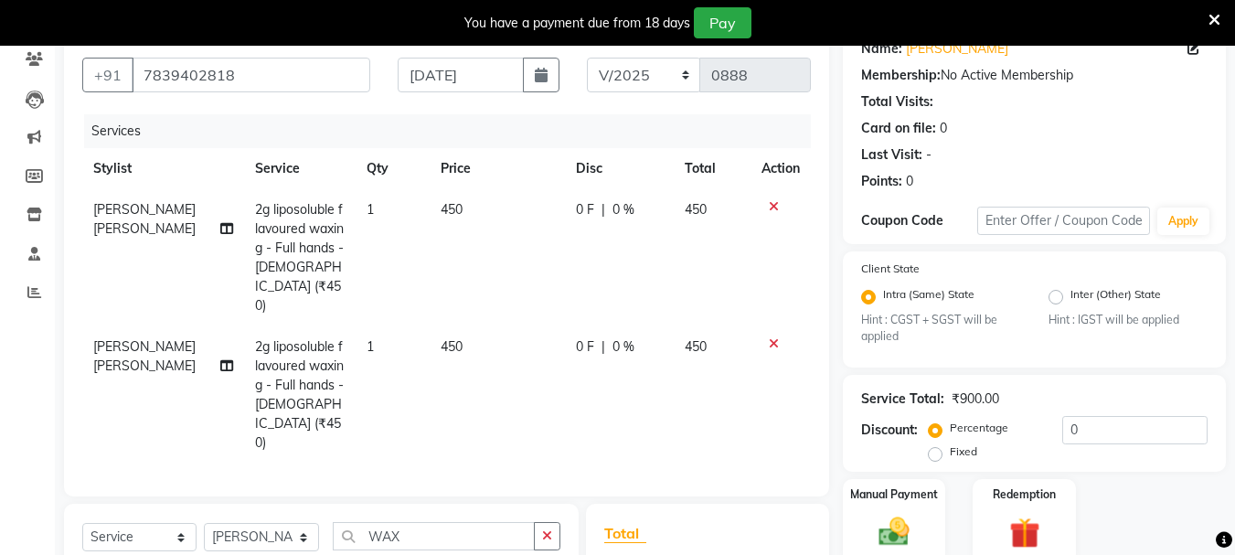
click at [771, 326] on td at bounding box center [781, 394] width 60 height 137
click at [775, 337] on icon at bounding box center [774, 343] width 10 height 13
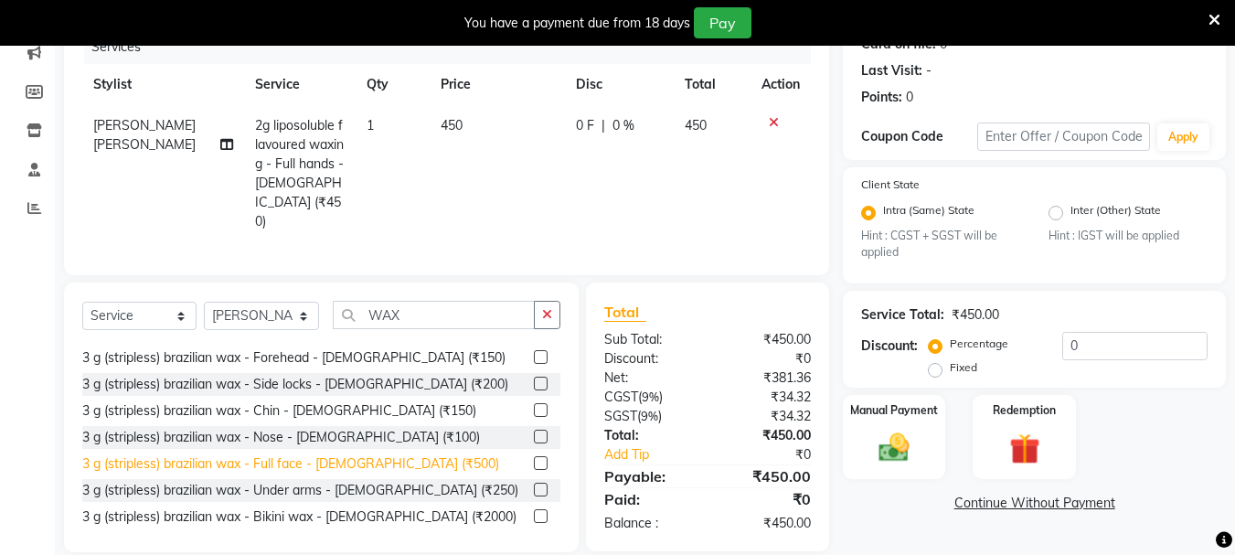
scroll to position [366, 0]
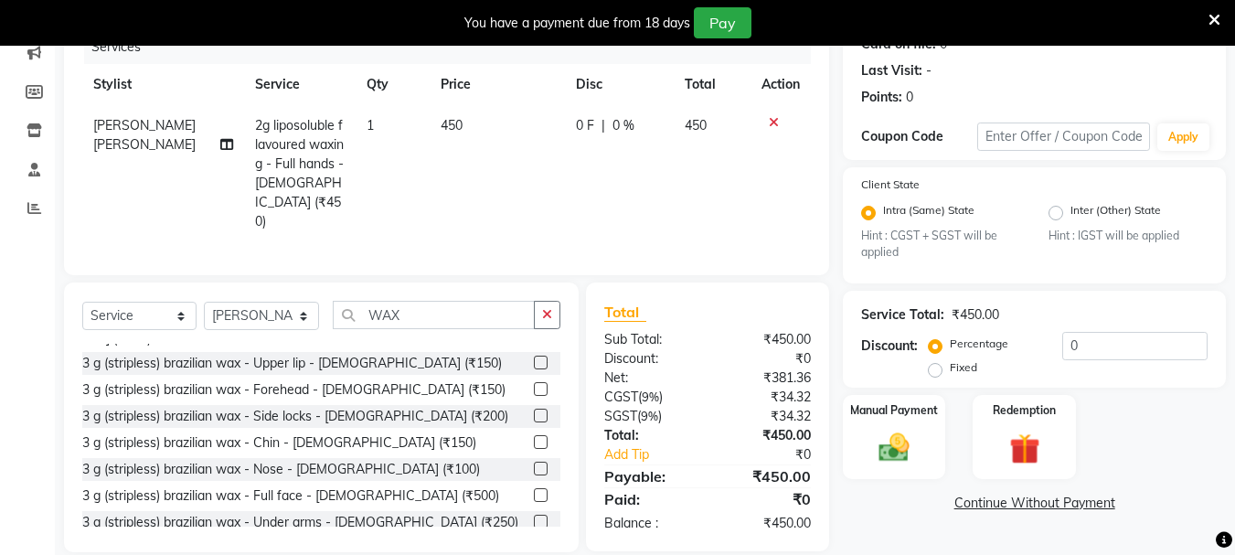
click at [288, 513] on div "3 g (stripless) brazilian wax - Under arms - [DEMOGRAPHIC_DATA] (₹250)" at bounding box center [300, 522] width 436 height 19
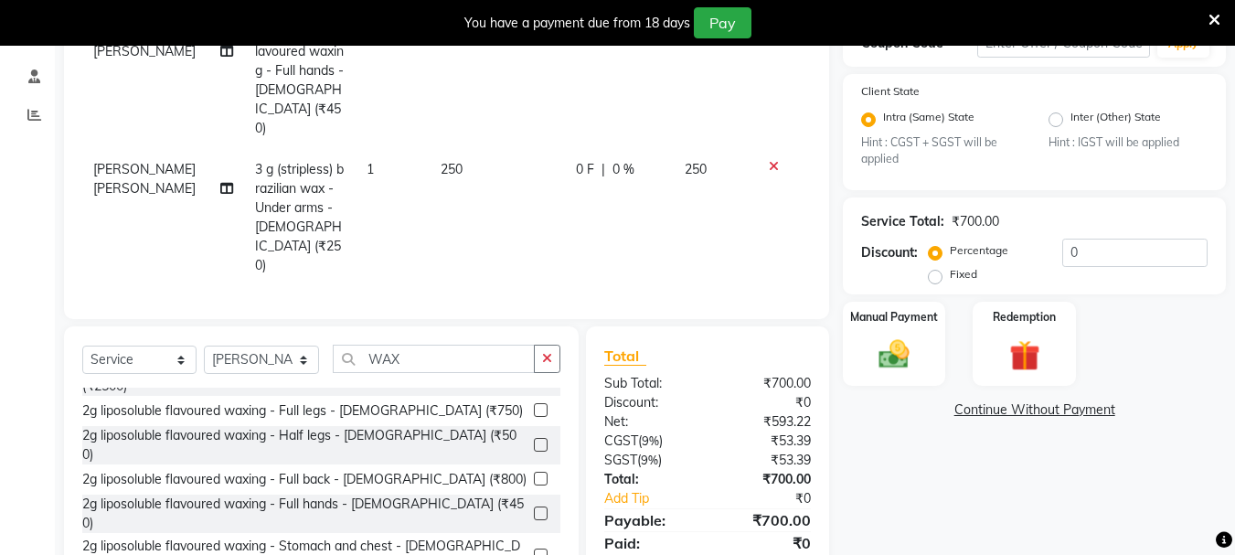
scroll to position [341, 0]
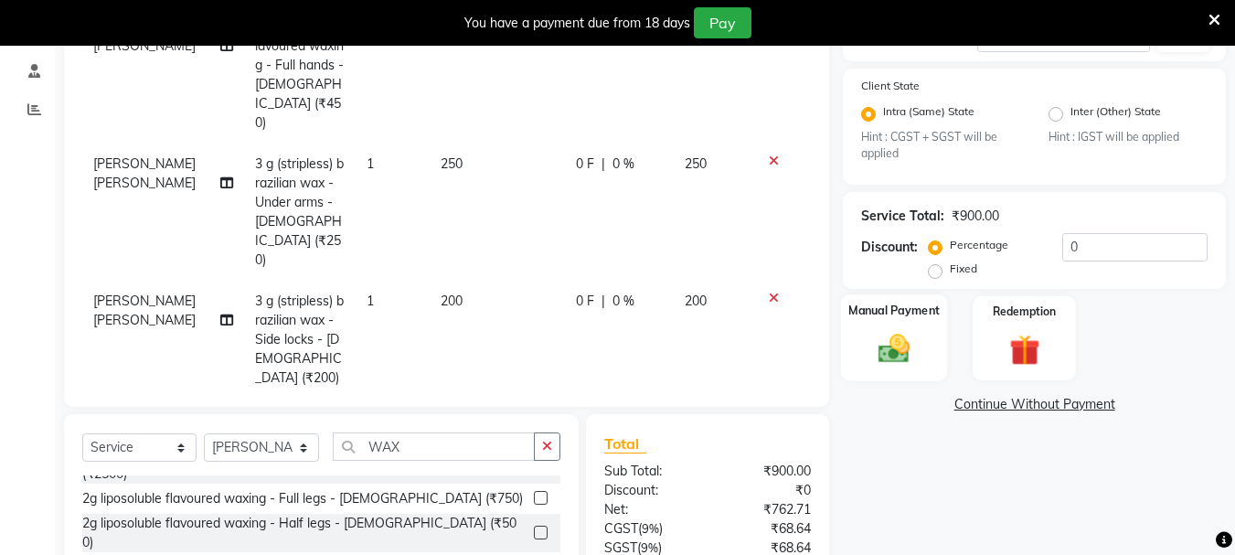
click at [894, 349] on img at bounding box center [894, 349] width 51 height 37
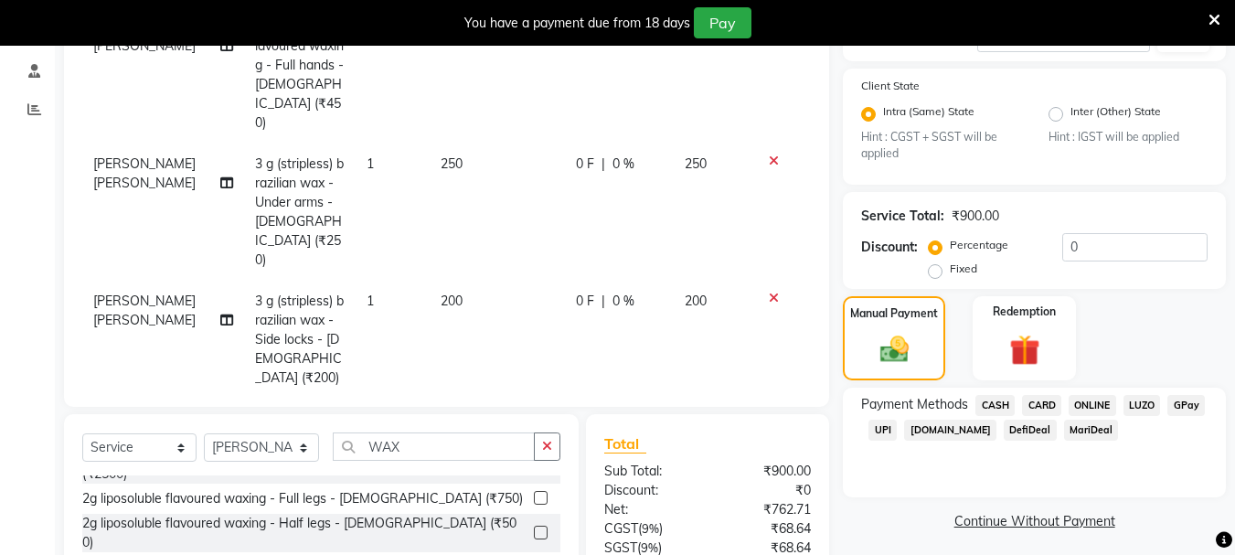
drag, startPoint x: 880, startPoint y: 433, endPoint x: 870, endPoint y: 436, distance: 10.7
click at [879, 433] on span "UPI" at bounding box center [883, 430] width 28 height 21
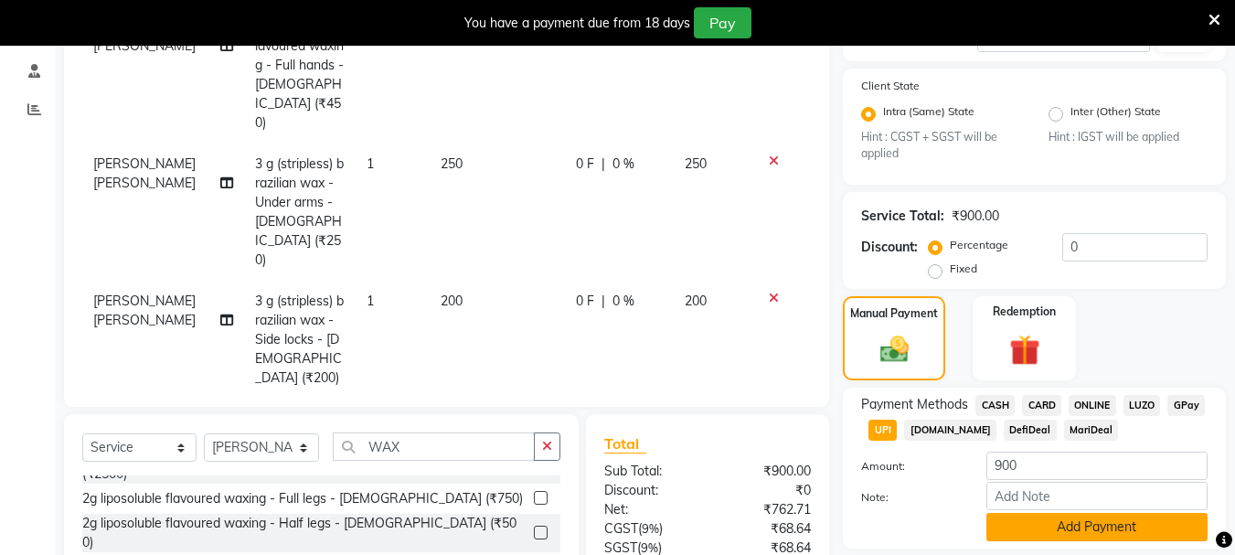
click at [1050, 533] on button "Add Payment" at bounding box center [1097, 527] width 221 height 28
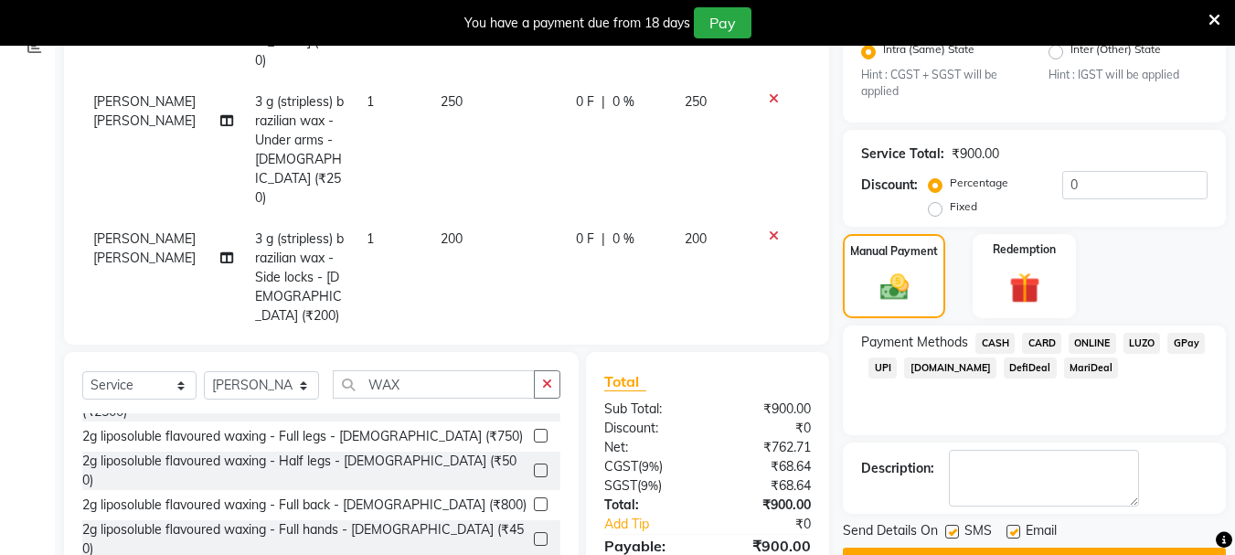
scroll to position [477, 0]
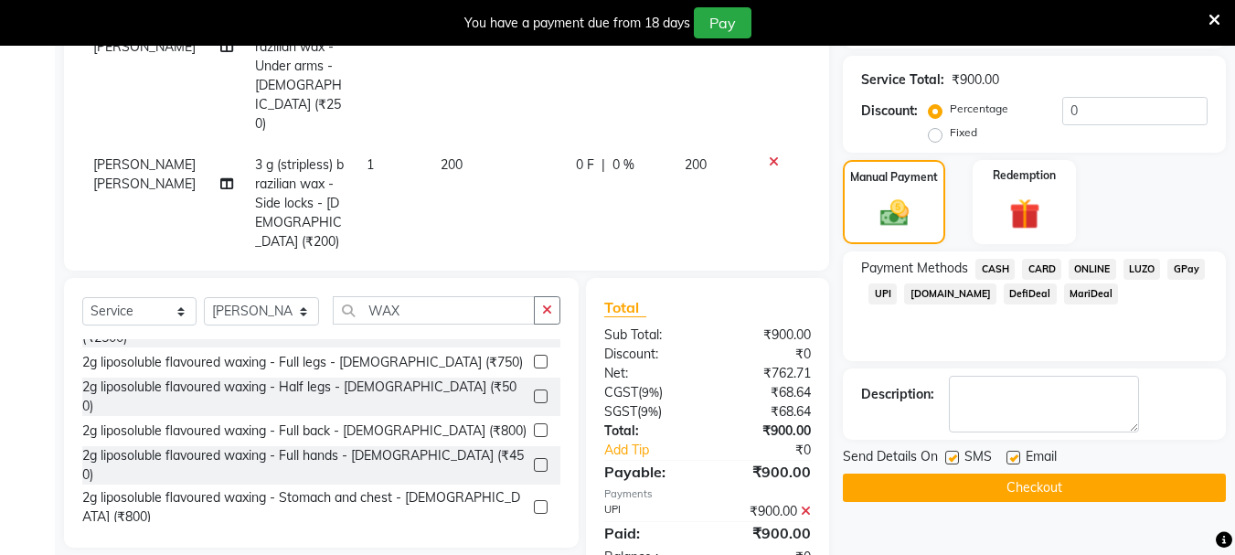
click at [954, 451] on label at bounding box center [953, 458] width 14 height 14
click at [954, 453] on input "checkbox" at bounding box center [952, 459] width 12 height 12
click at [1017, 457] on label at bounding box center [1014, 458] width 14 height 14
click at [1017, 457] on input "checkbox" at bounding box center [1013, 459] width 12 height 12
click at [1009, 477] on button "Checkout" at bounding box center [1034, 488] width 383 height 28
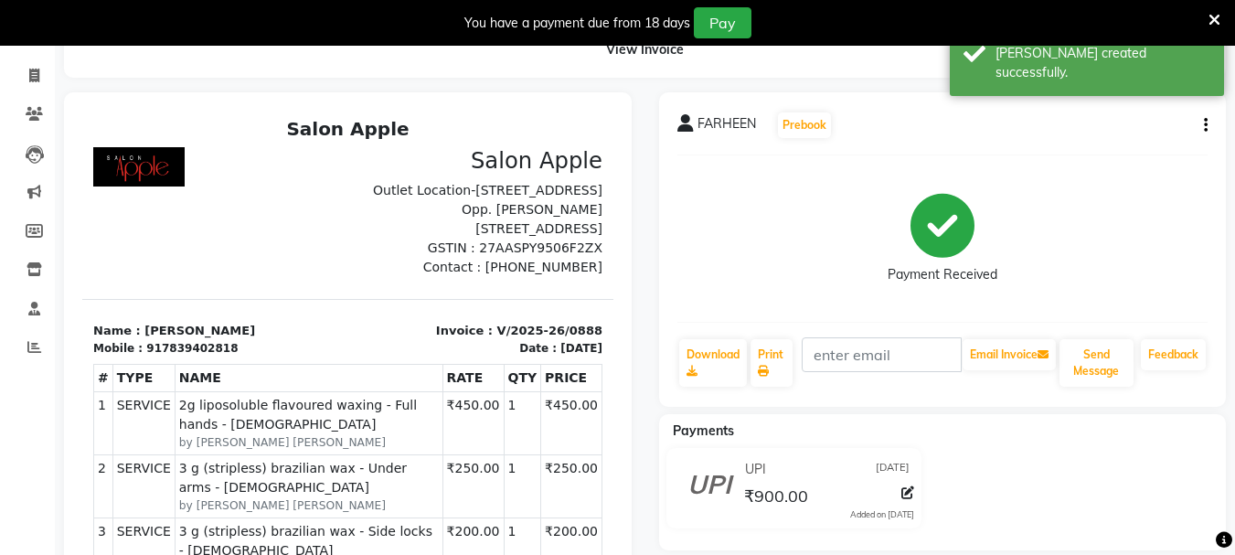
scroll to position [65, 0]
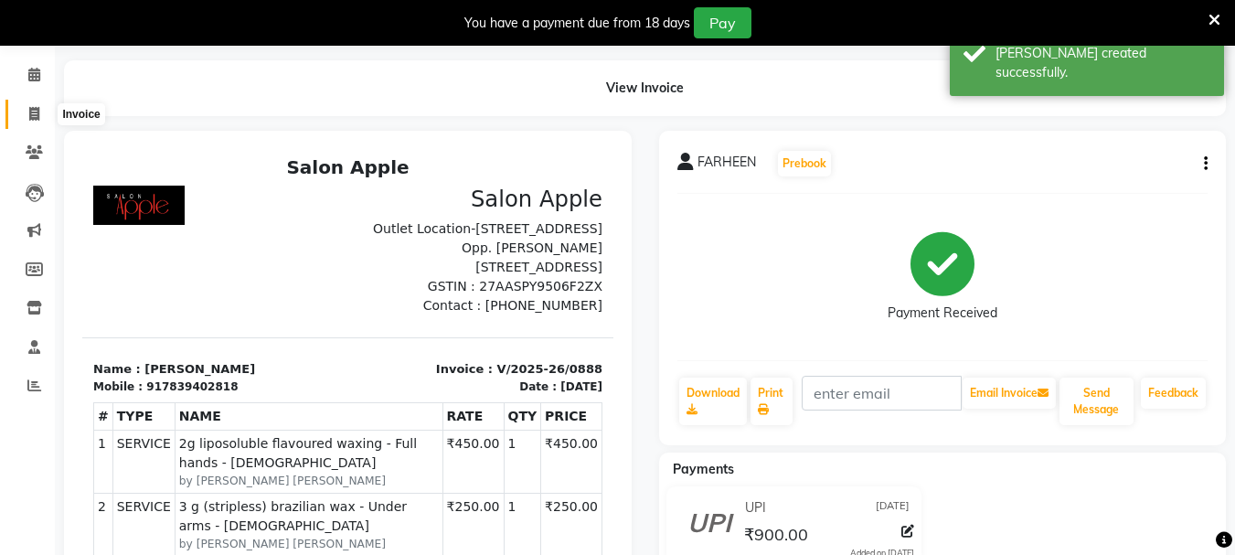
click at [36, 111] on icon at bounding box center [34, 114] width 10 height 14
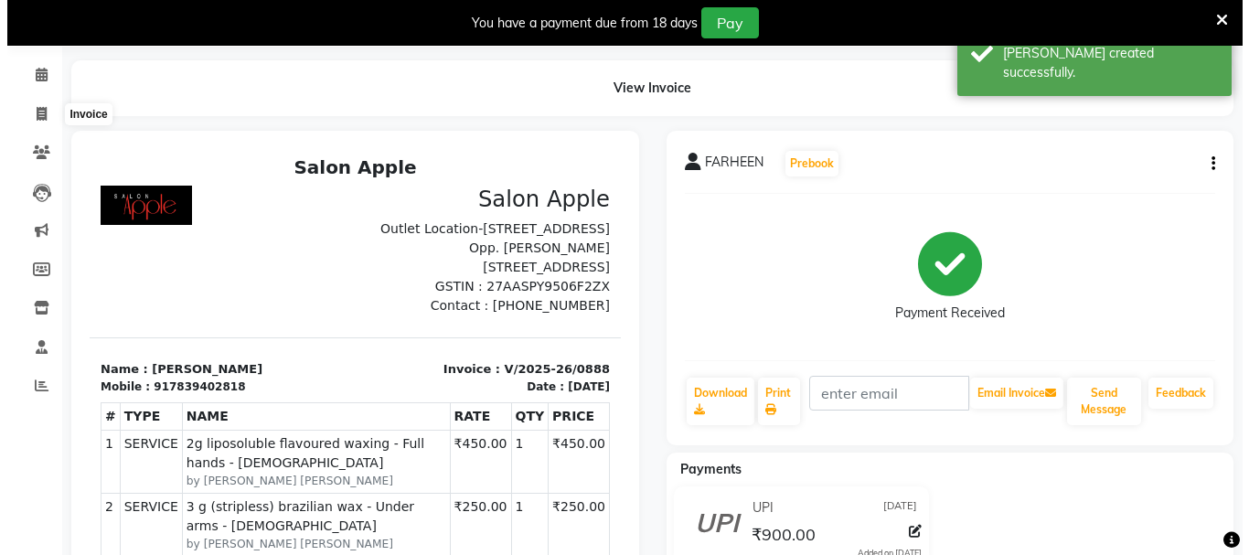
scroll to position [46, 0]
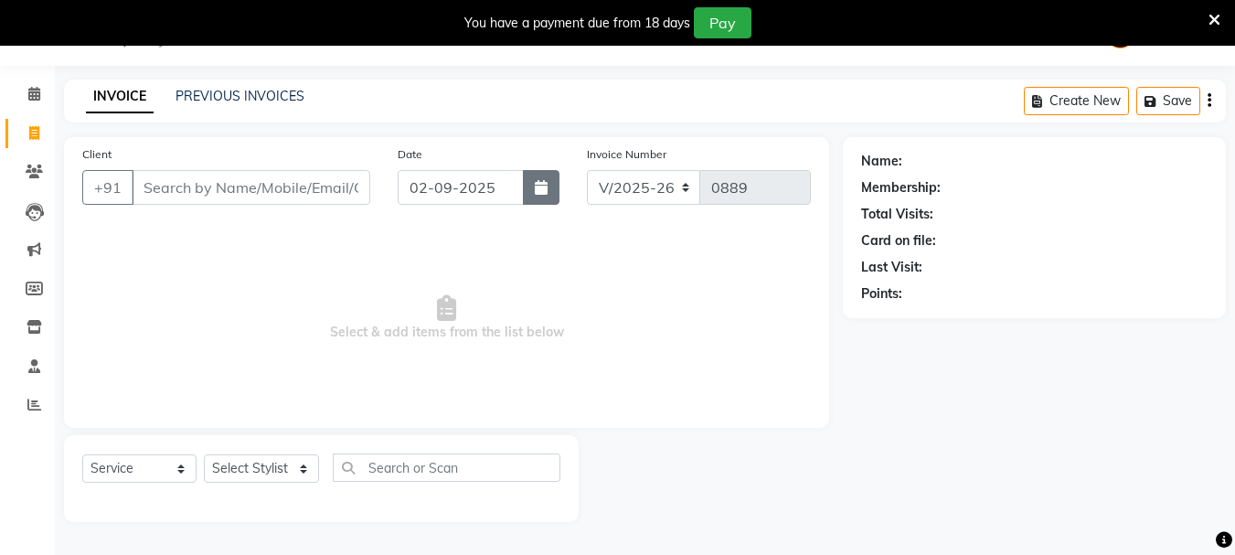
click at [535, 182] on icon "button" at bounding box center [541, 187] width 13 height 15
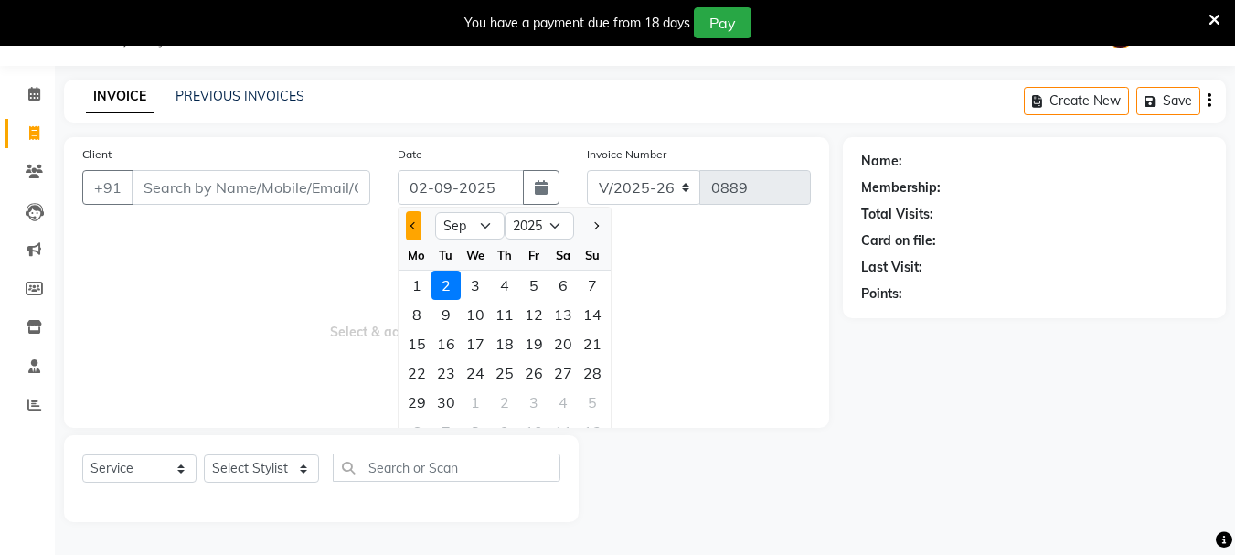
click at [407, 220] on button "Previous month" at bounding box center [414, 225] width 16 height 29
click at [586, 406] on div "31" at bounding box center [592, 402] width 29 height 29
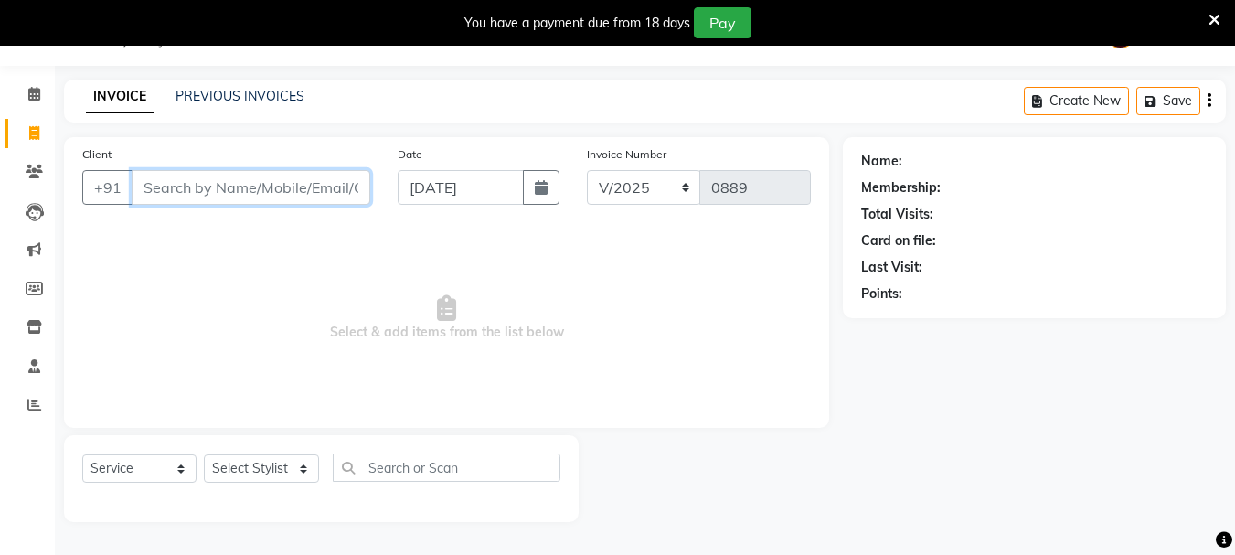
click at [156, 185] on input "Client" at bounding box center [251, 187] width 239 height 35
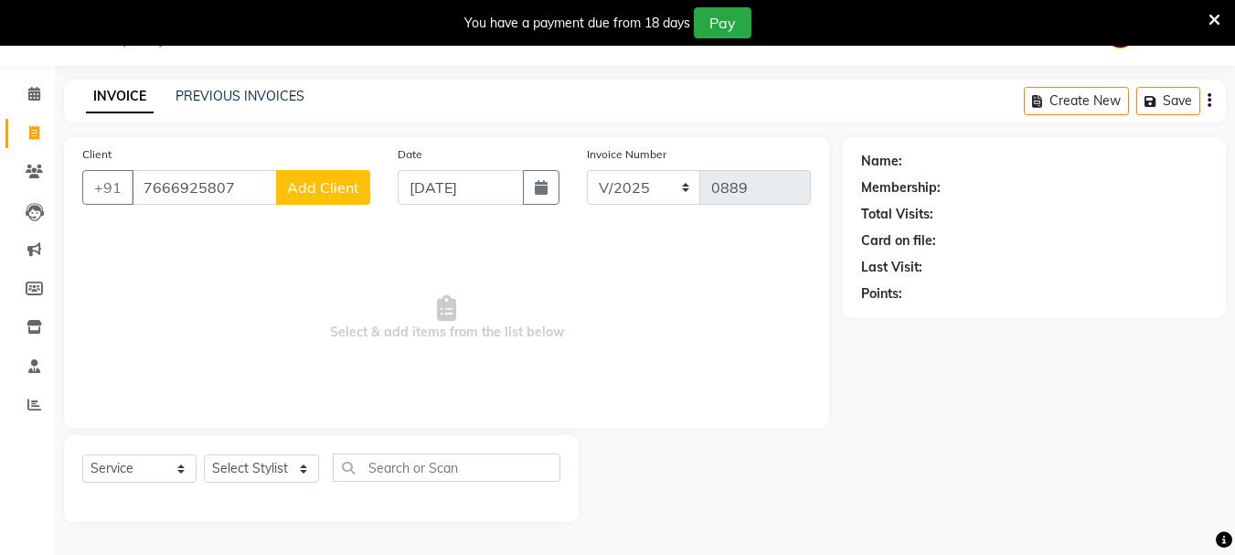
click at [303, 201] on button "Add Client" at bounding box center [323, 187] width 94 height 35
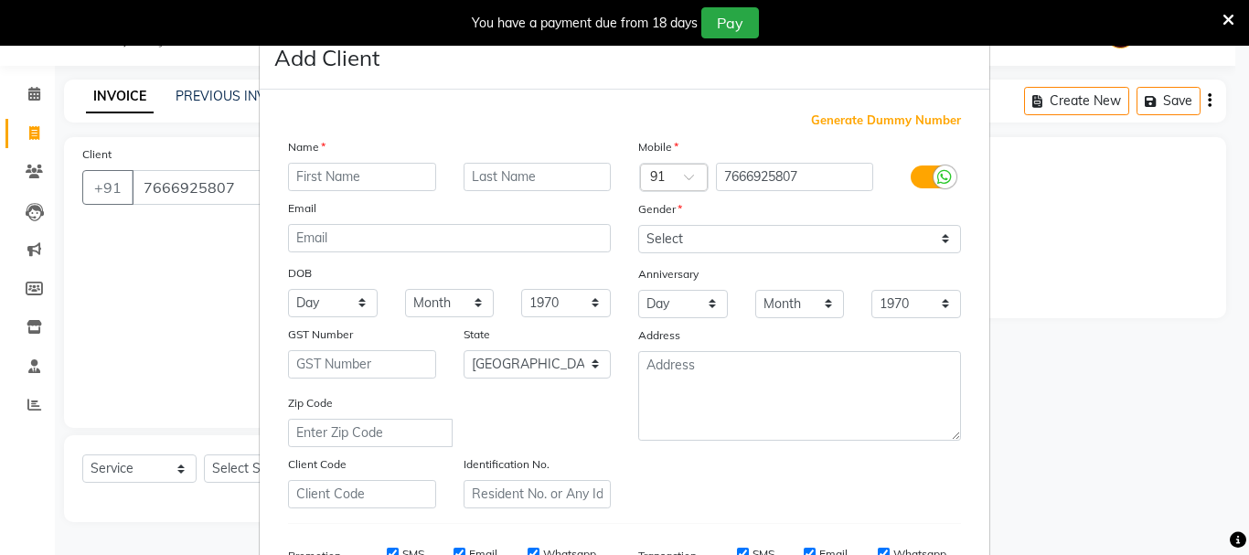
click at [305, 178] on input "text" at bounding box center [362, 177] width 148 height 28
click at [732, 241] on select "Select [DEMOGRAPHIC_DATA] [DEMOGRAPHIC_DATA] Other Prefer Not To Say" at bounding box center [799, 239] width 323 height 28
click at [638, 225] on select "Select [DEMOGRAPHIC_DATA] [DEMOGRAPHIC_DATA] Other Prefer Not To Say" at bounding box center [799, 239] width 323 height 28
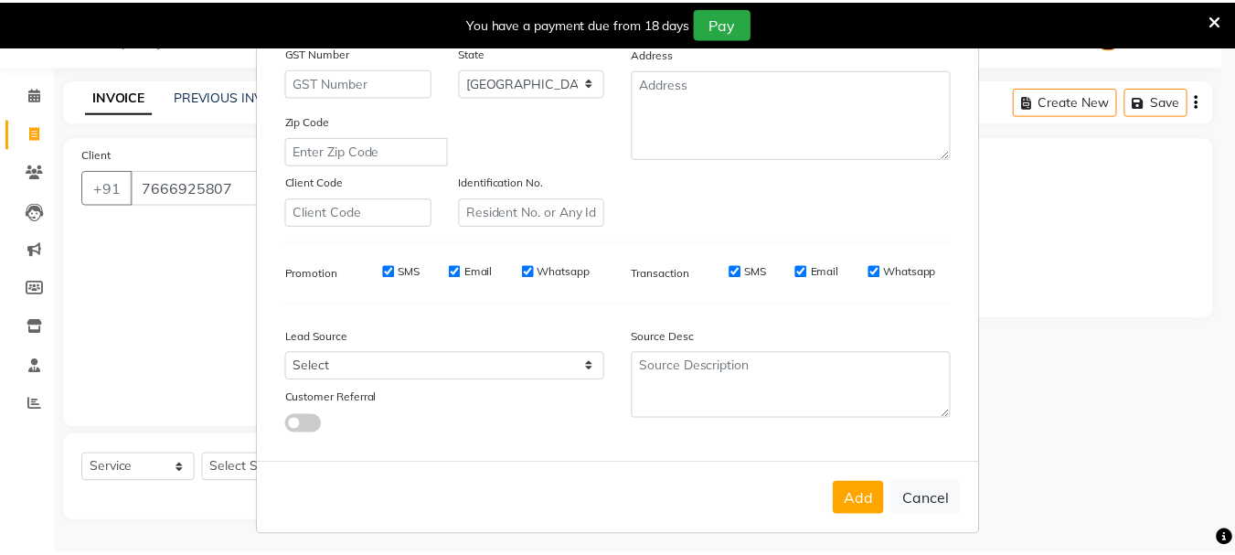
scroll to position [289, 0]
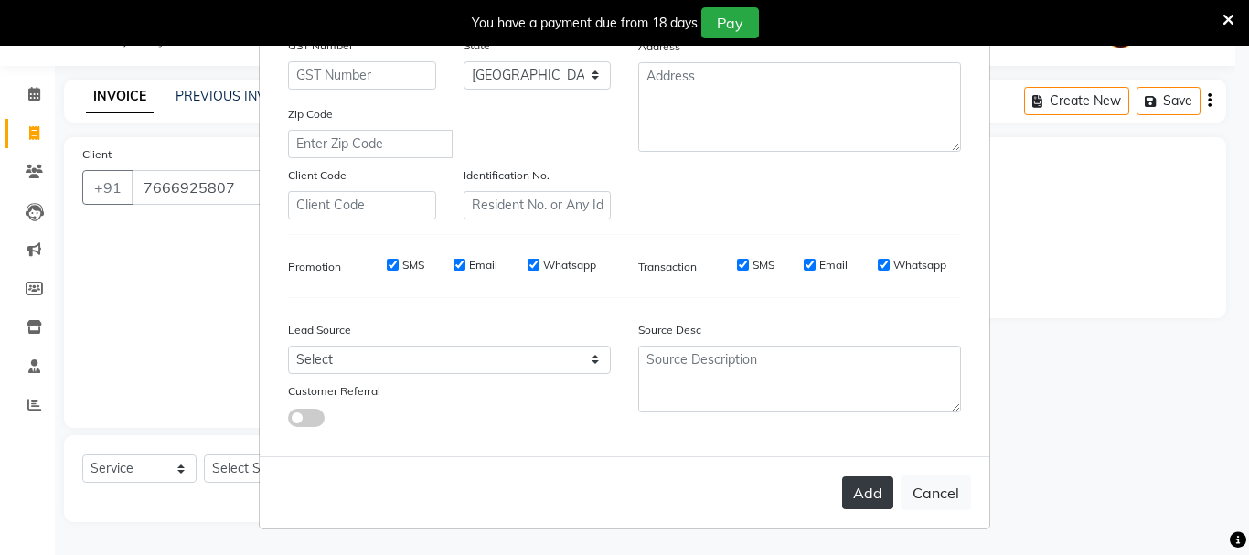
click at [870, 489] on button "Add" at bounding box center [867, 492] width 51 height 33
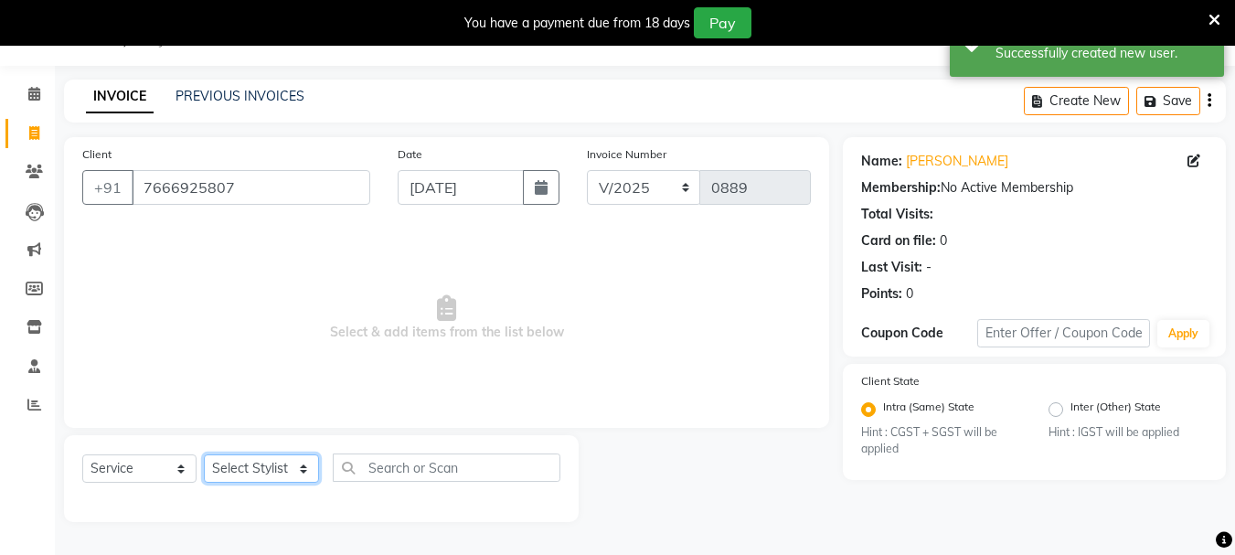
click at [273, 469] on select "Select Stylist Dilip(Owner) Manager [PERSON_NAME] (Owner) Nandini [PERSON_NAME]…" at bounding box center [261, 468] width 115 height 28
click at [204, 454] on select "Select Stylist Dilip(Owner) Manager [PERSON_NAME] (Owner) Nandini [PERSON_NAME]…" at bounding box center [261, 468] width 115 height 28
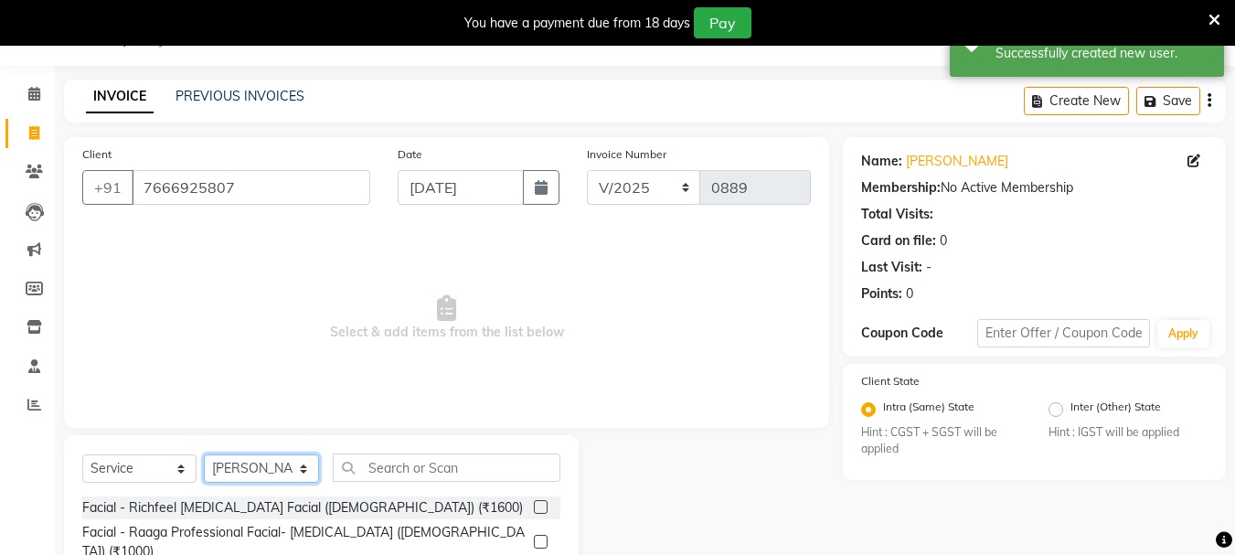
click at [241, 471] on select "Select Stylist Dilip(Owner) Manager [PERSON_NAME] (Owner) Nandini [PERSON_NAME]…" at bounding box center [261, 468] width 115 height 28
click at [204, 454] on select "Select Stylist Dilip(Owner) Manager [PERSON_NAME] (Owner) Nandini [PERSON_NAME]…" at bounding box center [261, 468] width 115 height 28
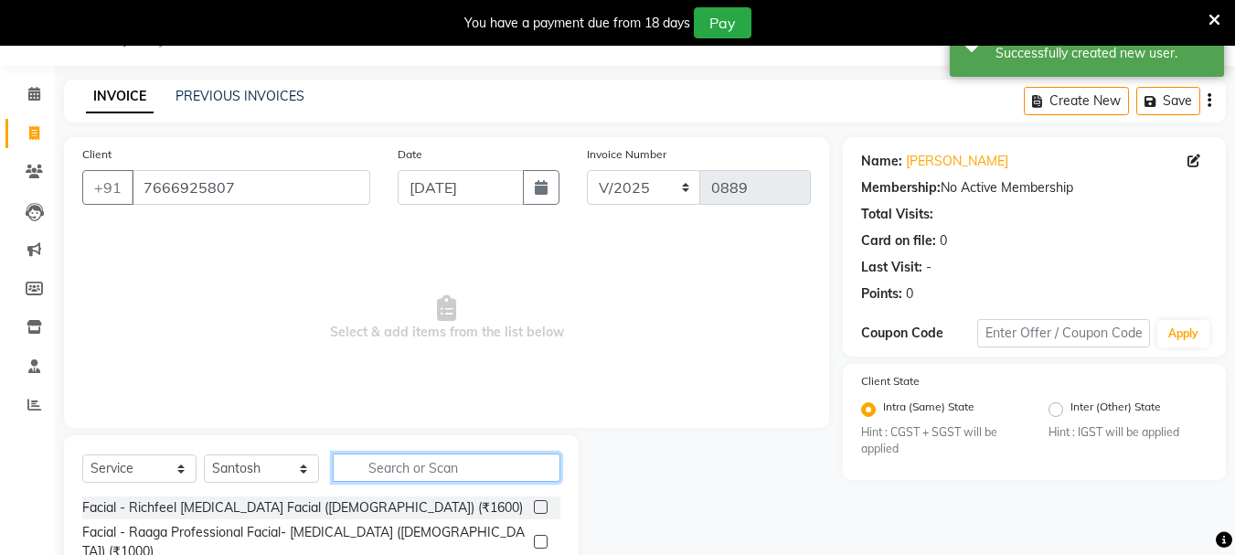
drag, startPoint x: 387, startPoint y: 471, endPoint x: 382, endPoint y: 460, distance: 11.9
click at [387, 469] on input "text" at bounding box center [447, 468] width 228 height 28
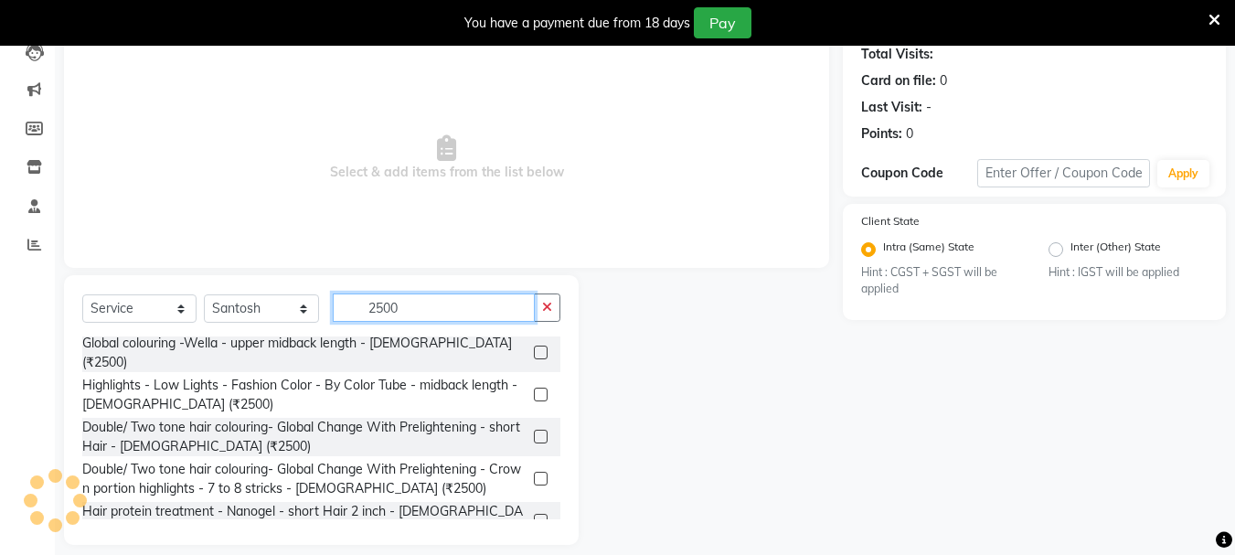
scroll to position [223, 0]
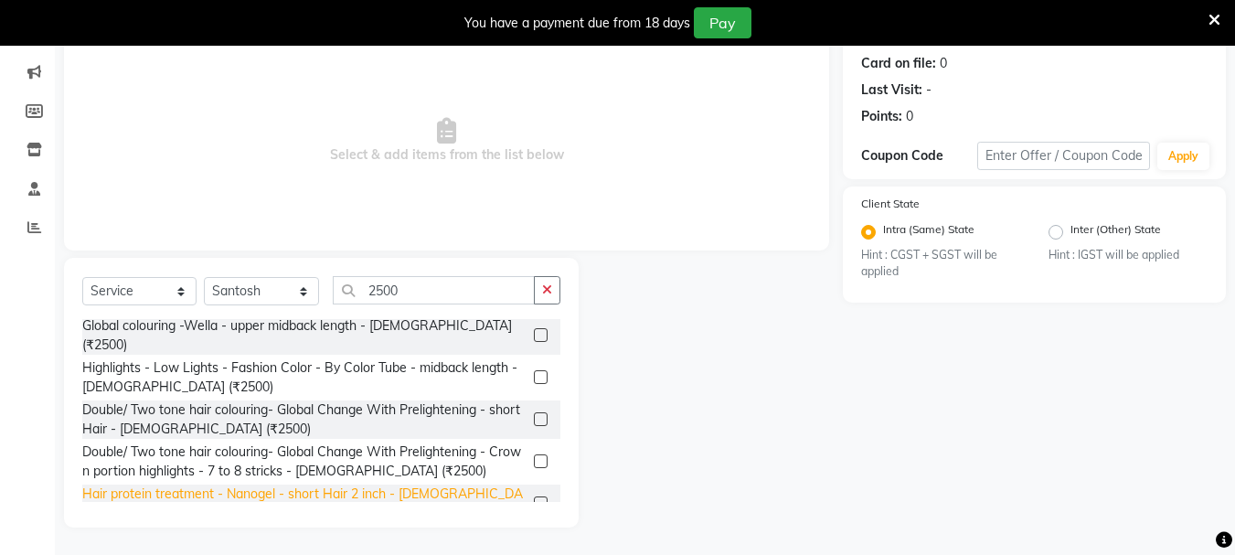
click at [261, 485] on div "Hair protein treatment - Nanogel - short Hair 2 inch - [DEMOGRAPHIC_DATA] (₹250…" at bounding box center [304, 504] width 444 height 38
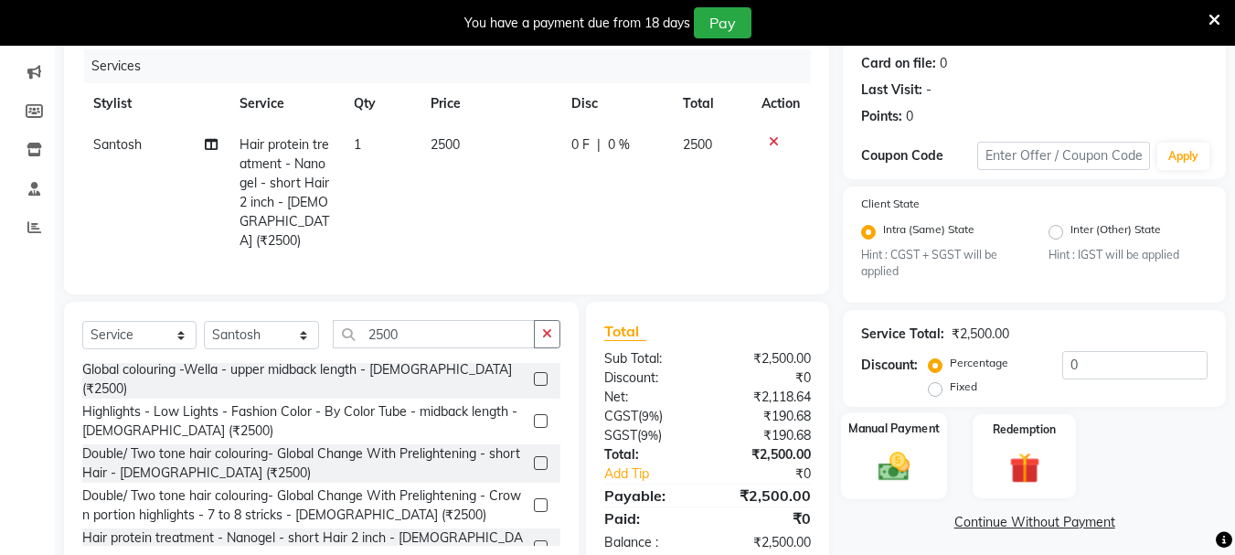
click at [896, 455] on img at bounding box center [894, 467] width 51 height 37
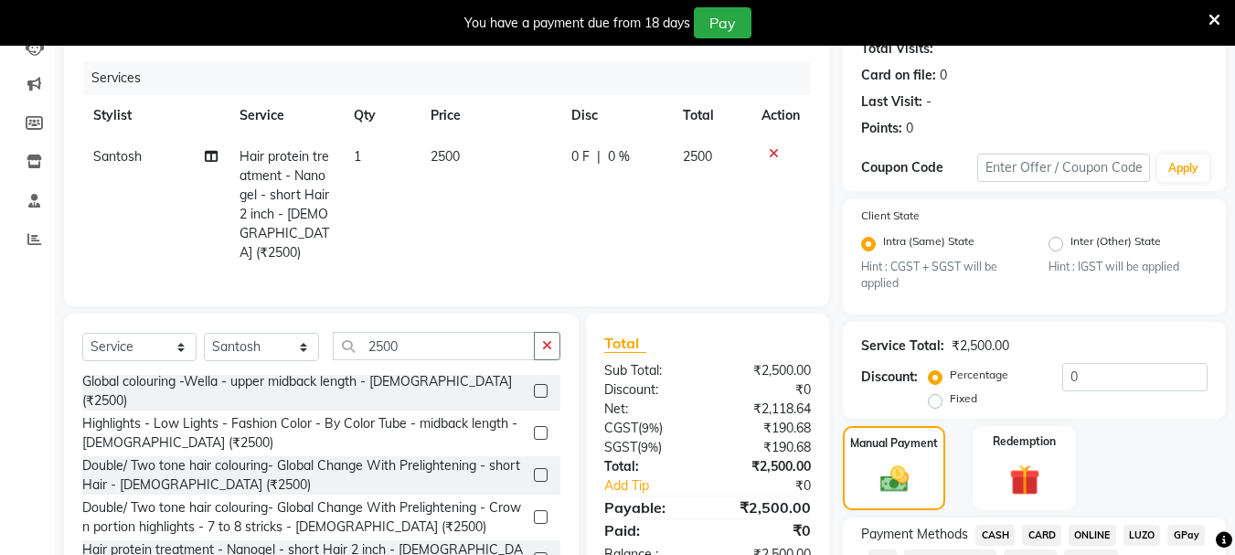
scroll to position [348, 0]
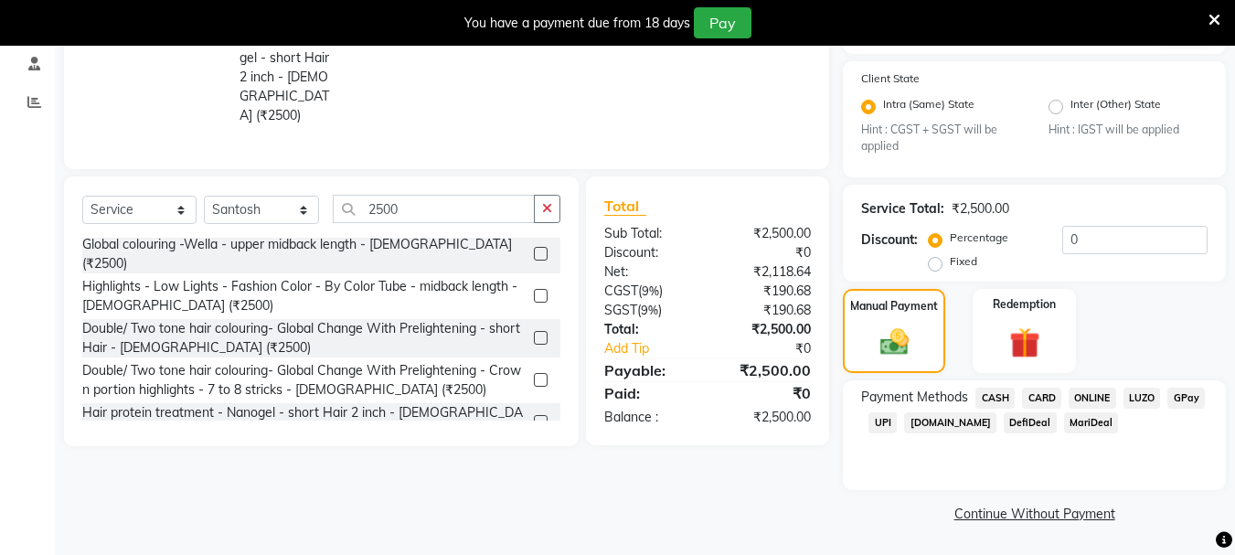
click at [885, 422] on span "UPI" at bounding box center [883, 422] width 28 height 21
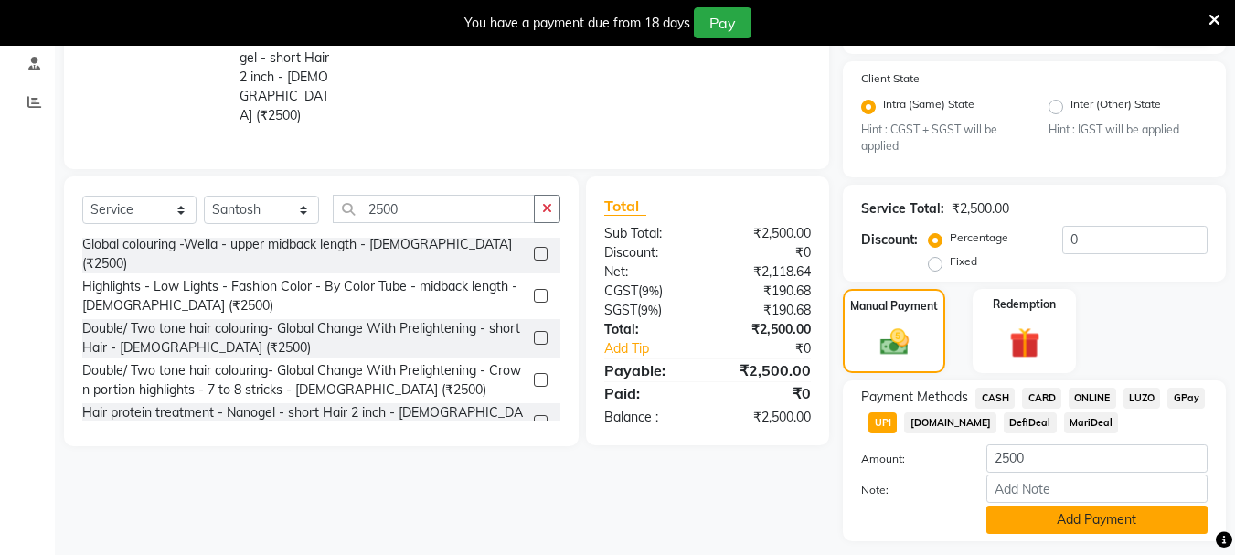
click at [1072, 517] on button "Add Payment" at bounding box center [1097, 520] width 221 height 28
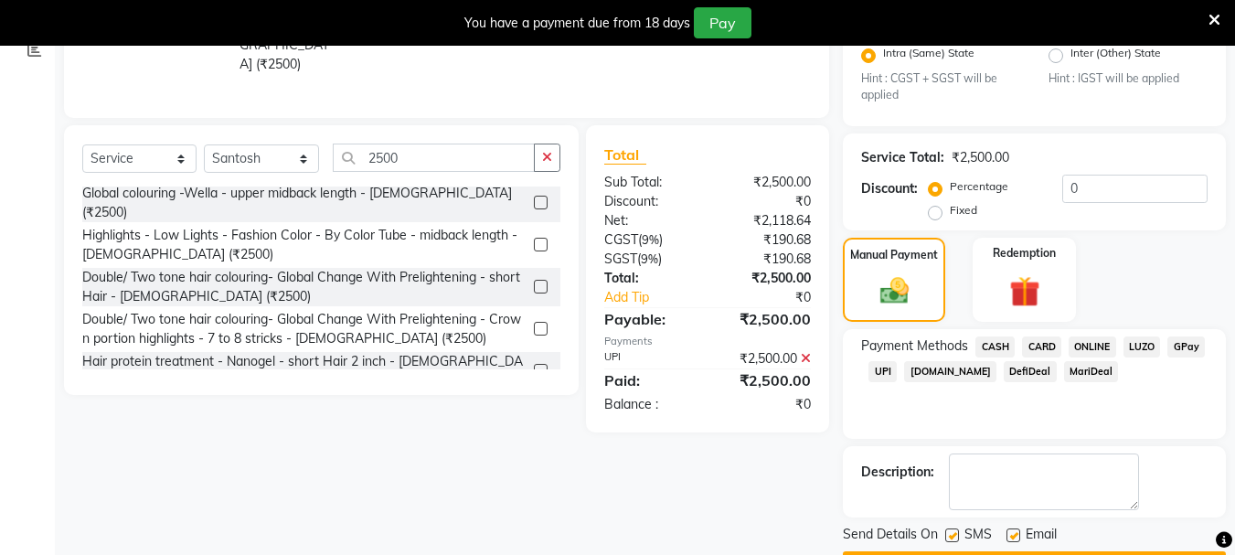
scroll to position [452, 0]
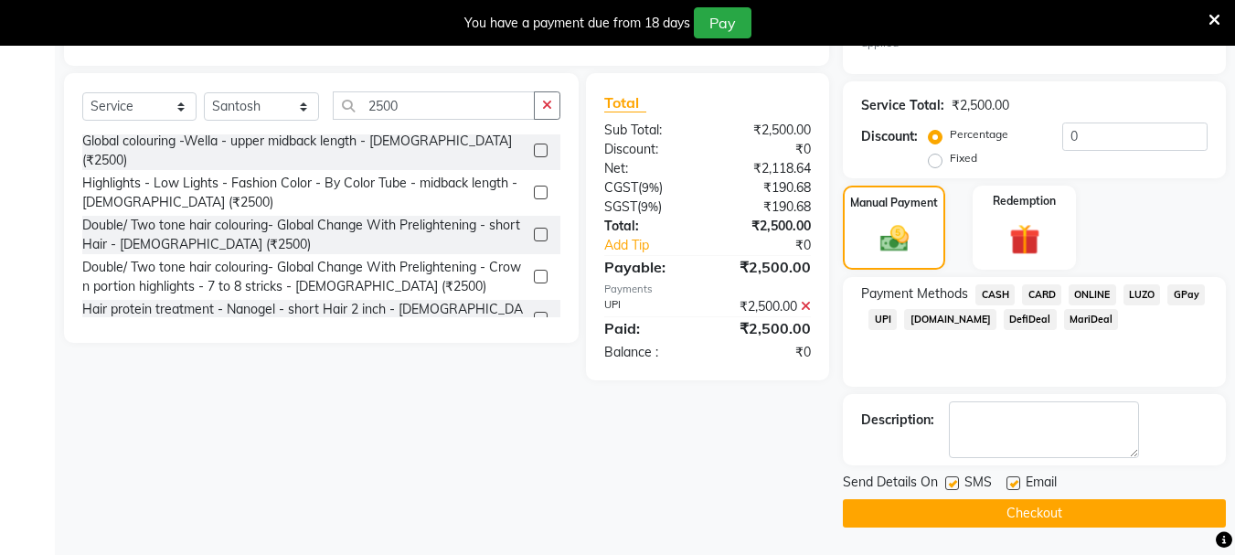
click at [946, 482] on label at bounding box center [953, 483] width 14 height 14
click at [946, 482] on input "checkbox" at bounding box center [952, 484] width 12 height 12
click at [1011, 484] on label at bounding box center [1014, 483] width 14 height 14
click at [1011, 484] on input "checkbox" at bounding box center [1013, 484] width 12 height 12
click at [967, 507] on button "Checkout" at bounding box center [1034, 513] width 383 height 28
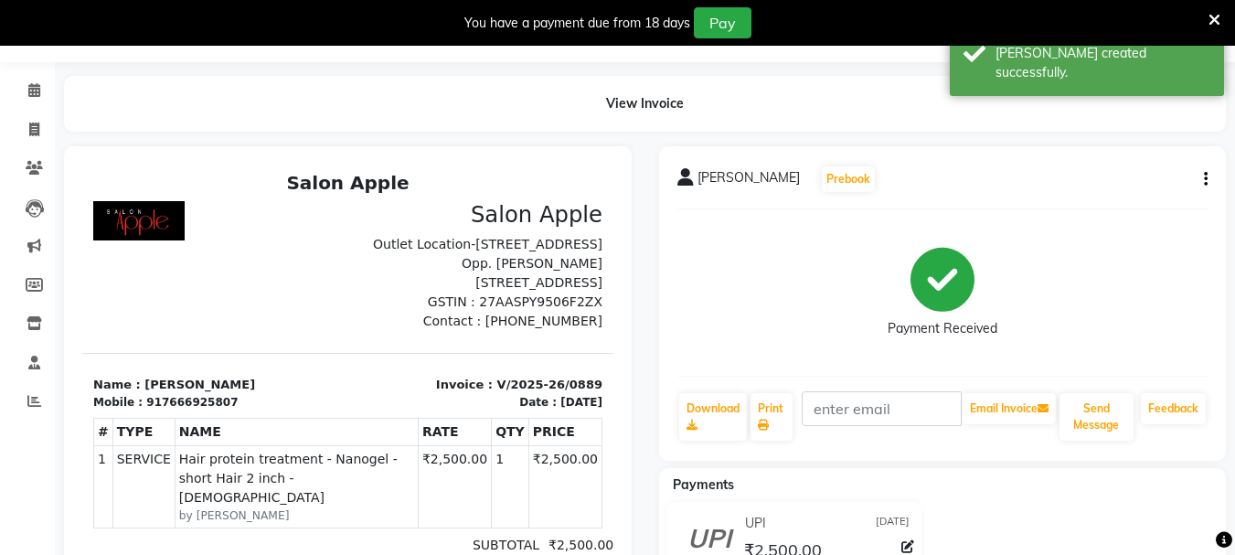
scroll to position [30, 0]
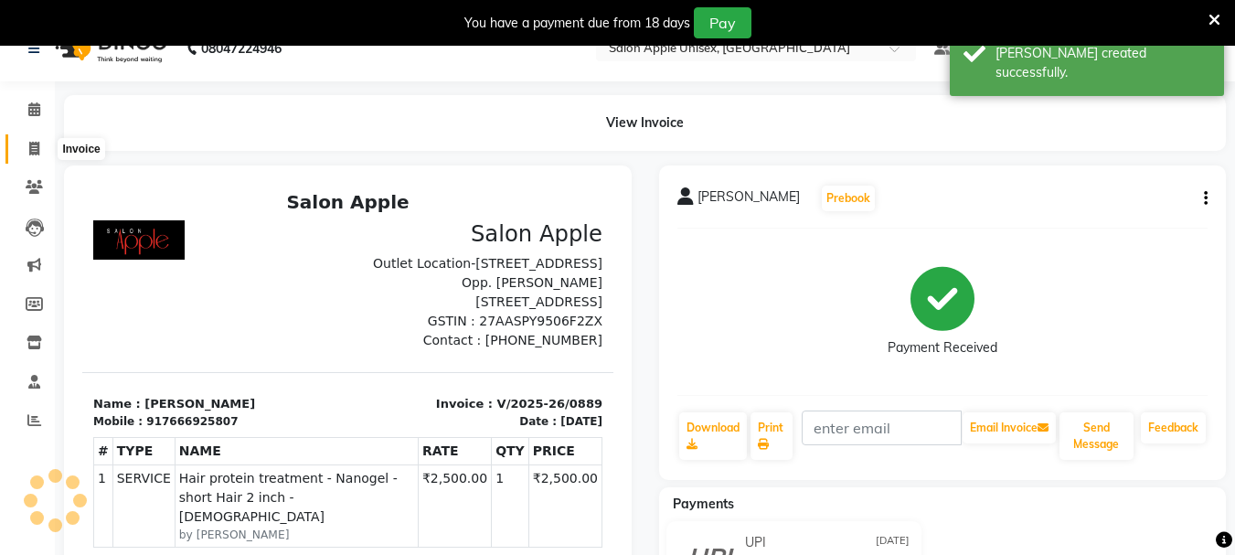
click at [29, 148] on icon at bounding box center [34, 149] width 10 height 14
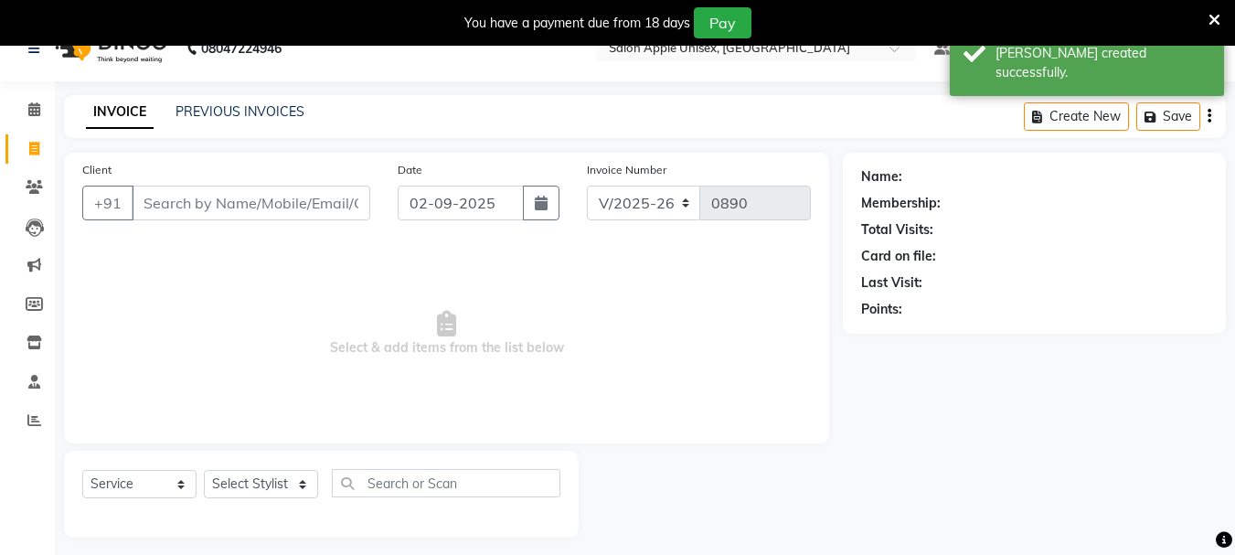
scroll to position [46, 0]
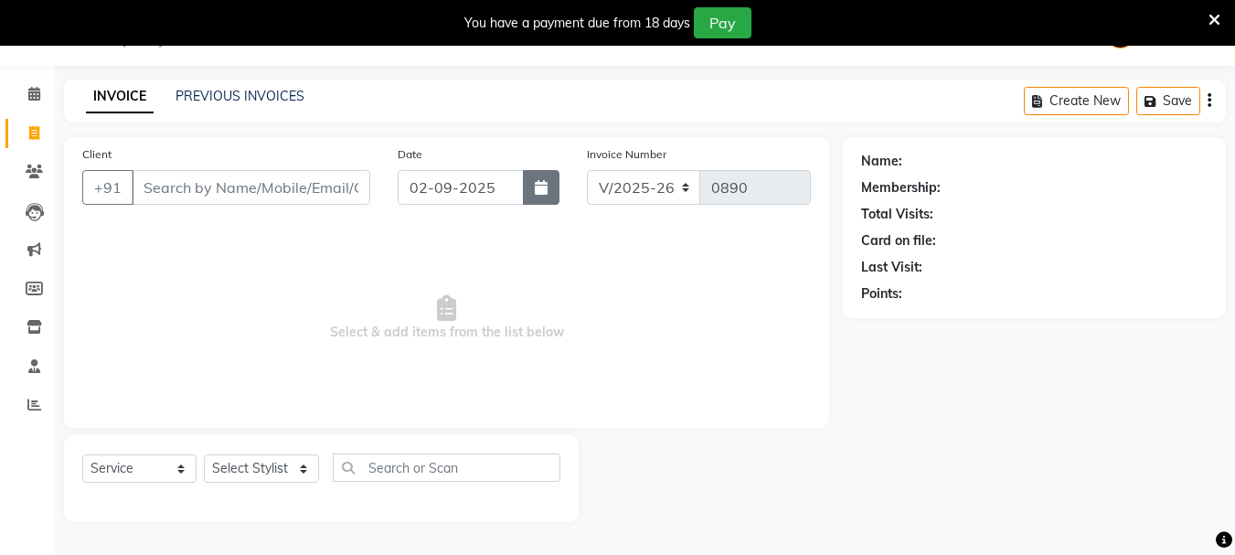
drag, startPoint x: 533, startPoint y: 182, endPoint x: 540, endPoint y: 189, distance: 9.7
click at [535, 182] on button "button" at bounding box center [541, 187] width 37 height 35
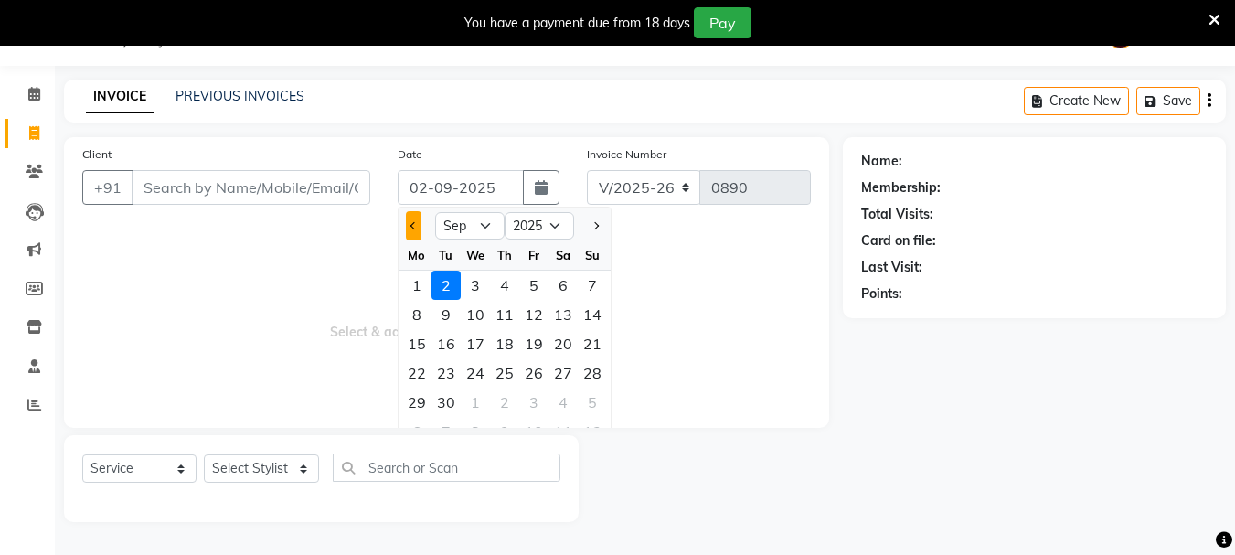
click at [412, 231] on button "Previous month" at bounding box center [414, 225] width 16 height 29
click at [590, 401] on div "31" at bounding box center [592, 402] width 29 height 29
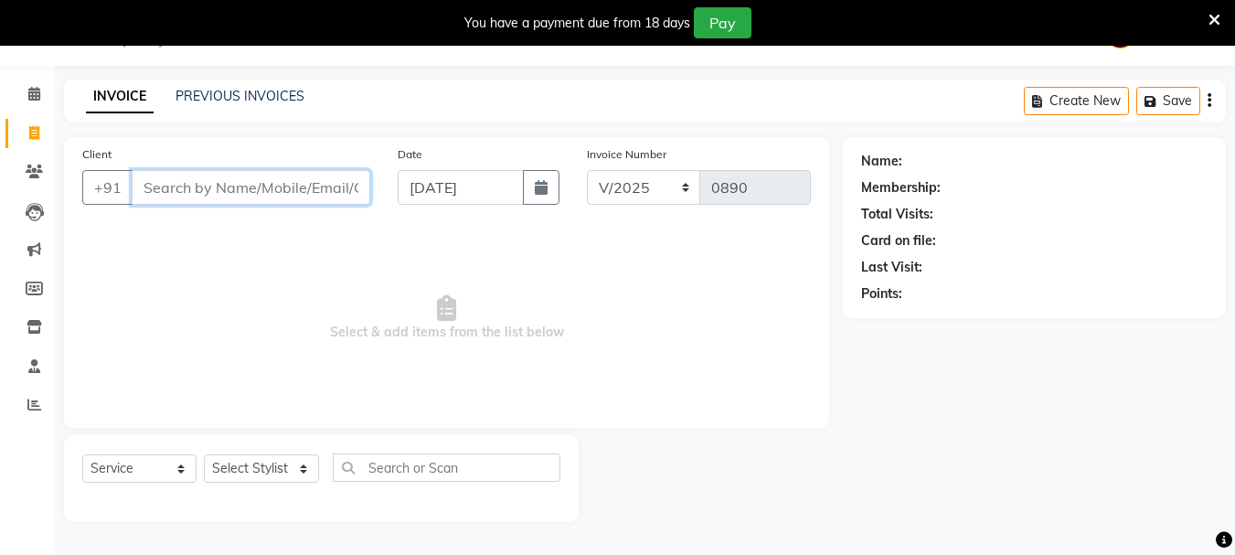
click at [184, 185] on input "Client" at bounding box center [251, 187] width 239 height 35
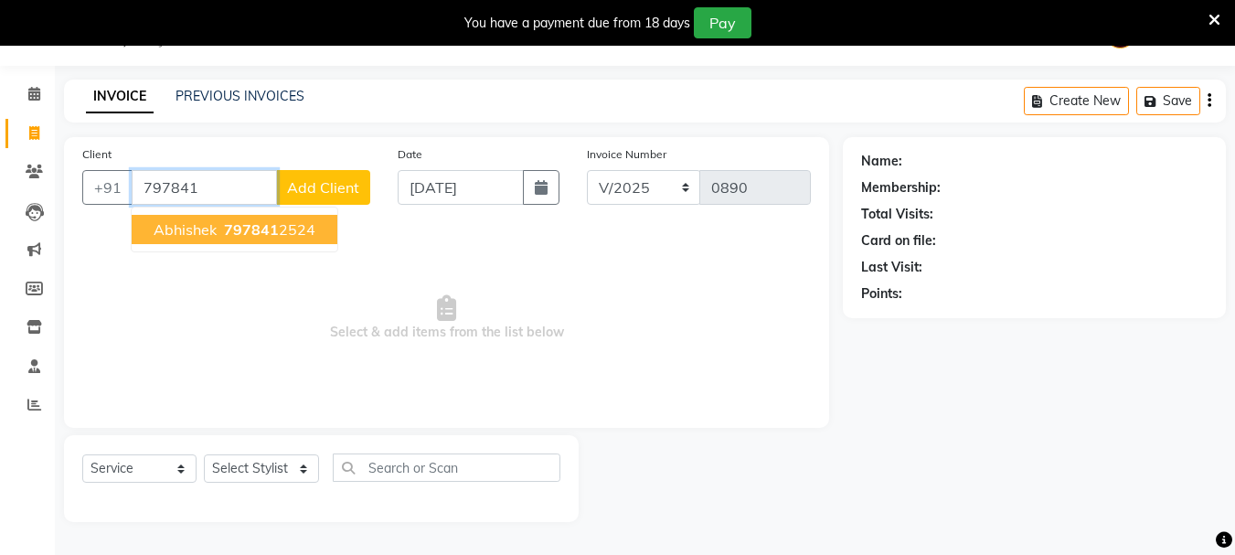
click at [186, 219] on button "Abhishek 797841 2524" at bounding box center [235, 229] width 206 height 29
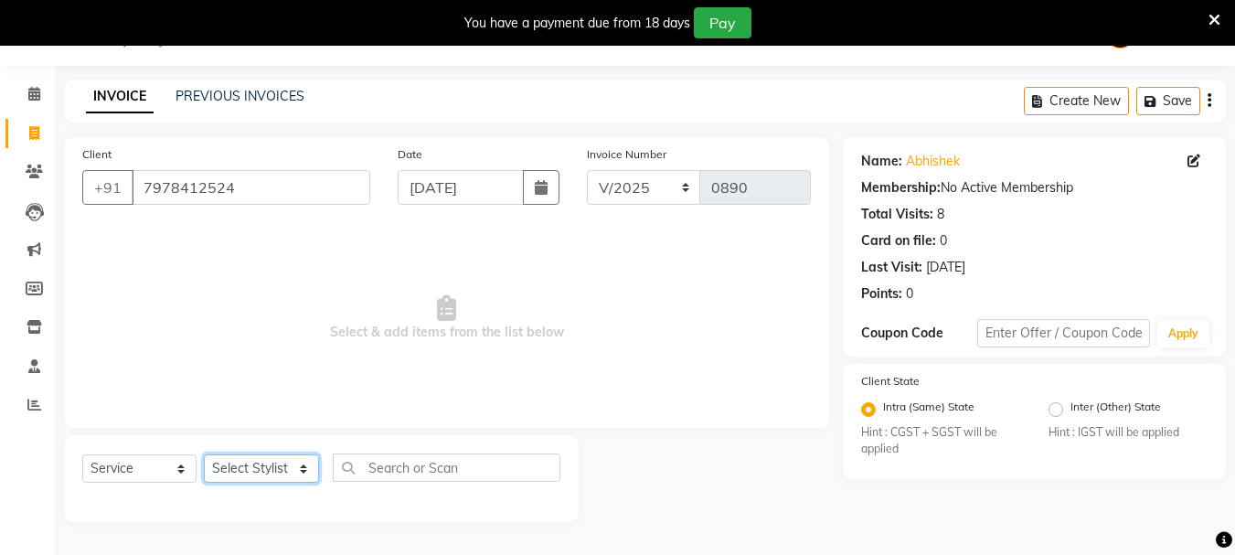
click at [249, 466] on select "Select Stylist Dilip(Owner) Manager [PERSON_NAME] (Owner) Nandini [PERSON_NAME]…" at bounding box center [261, 468] width 115 height 28
click at [204, 454] on select "Select Stylist Dilip(Owner) Manager [PERSON_NAME] (Owner) Nandini [PERSON_NAME]…" at bounding box center [261, 468] width 115 height 28
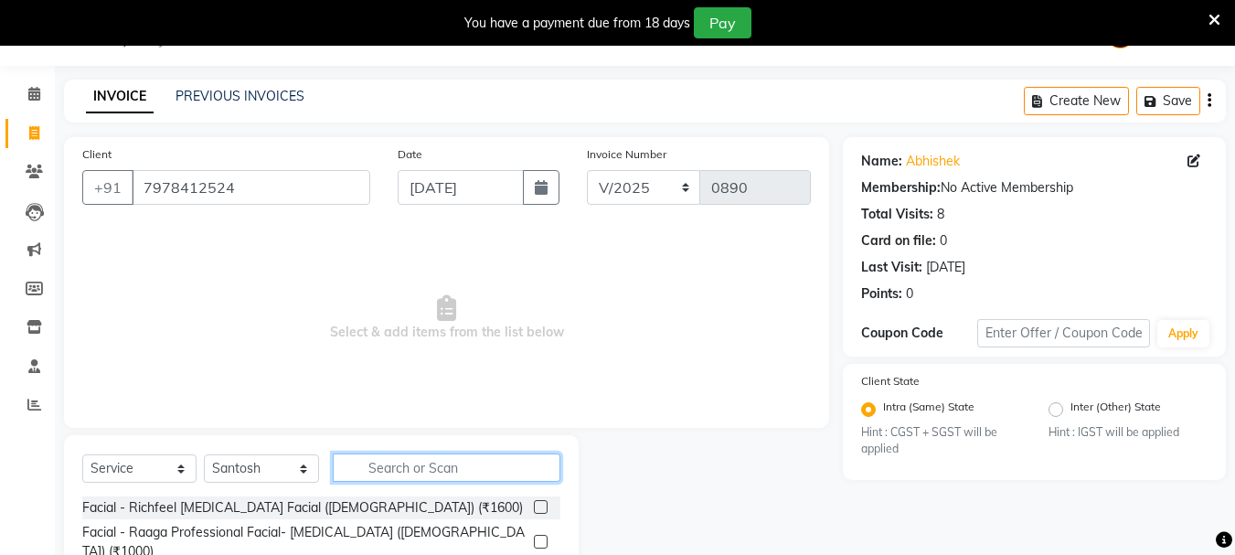
click at [402, 469] on input "text" at bounding box center [447, 468] width 228 height 28
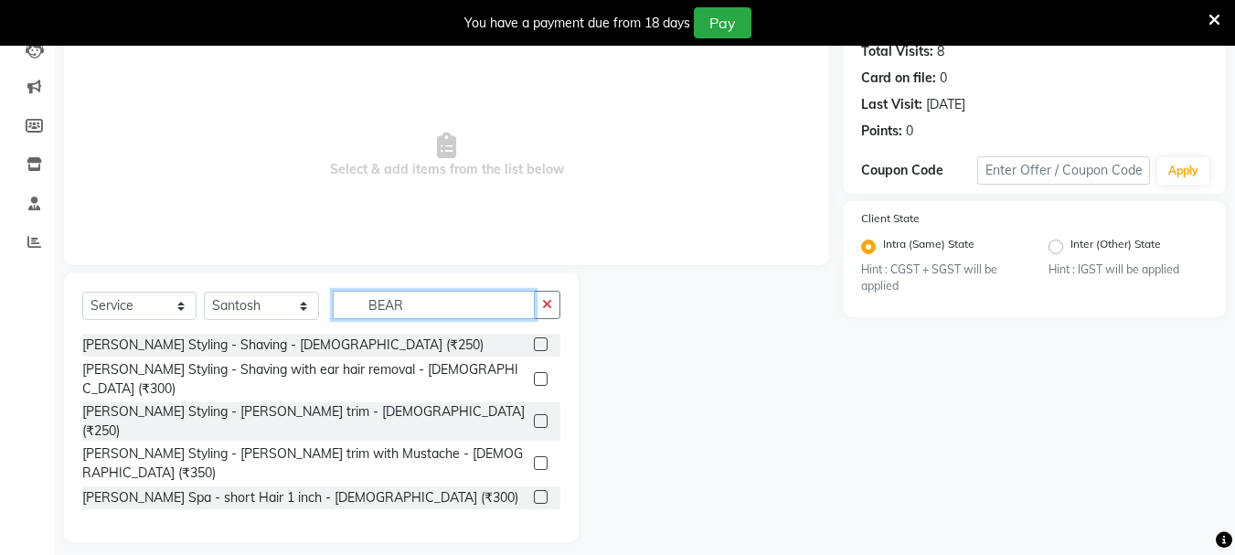
scroll to position [223, 0]
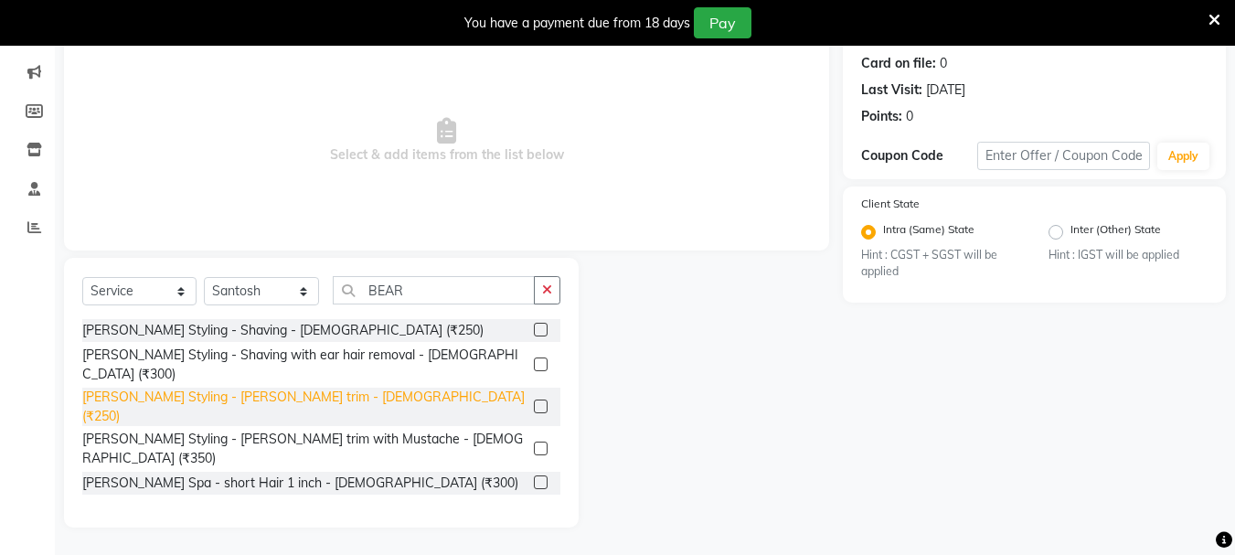
click at [184, 388] on div "[PERSON_NAME] Styling - [PERSON_NAME] trim - [DEMOGRAPHIC_DATA] (₹250)" at bounding box center [304, 407] width 444 height 38
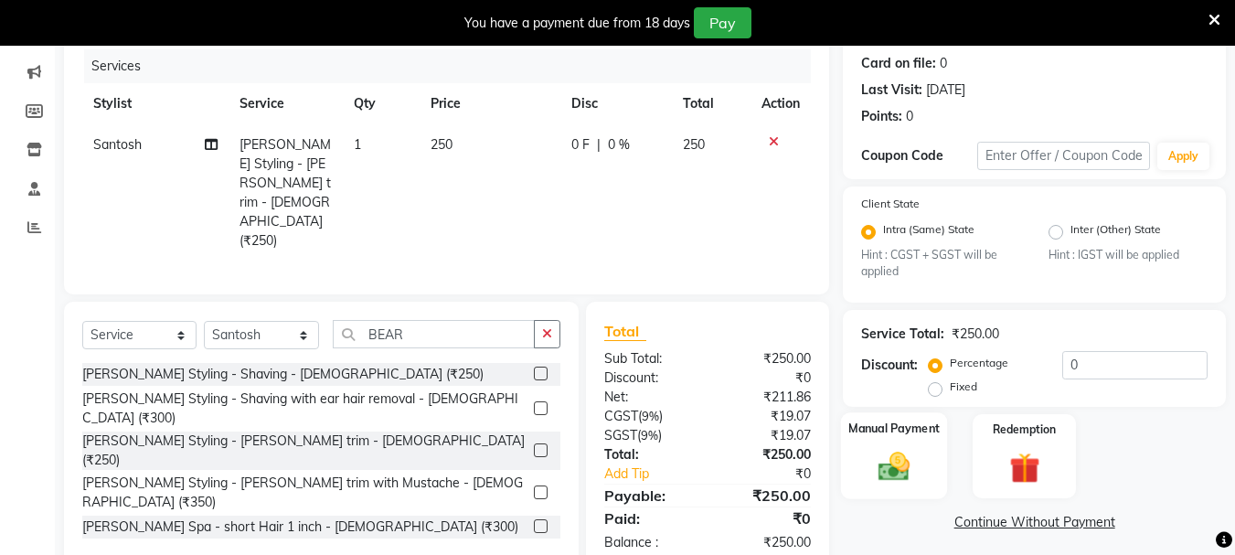
click at [889, 464] on img at bounding box center [894, 467] width 51 height 37
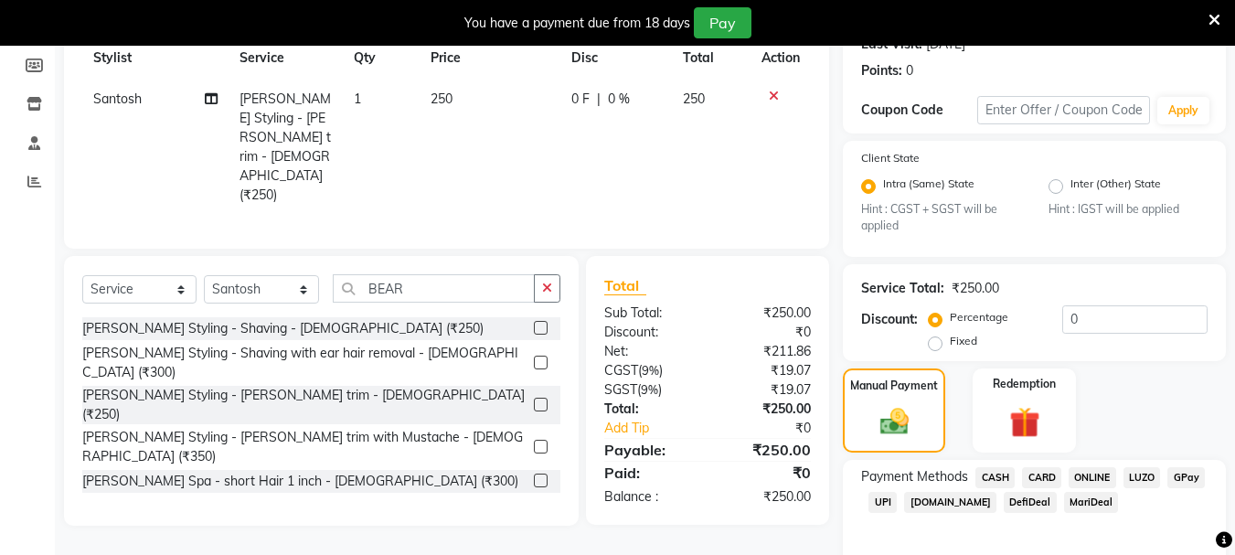
scroll to position [348, 0]
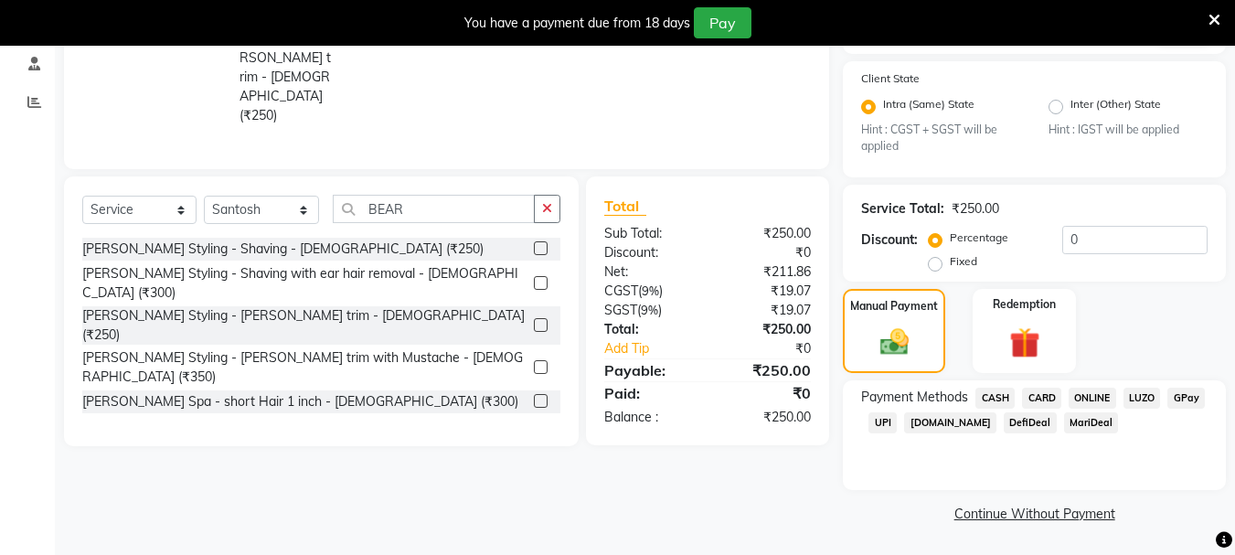
click at [880, 416] on span "UPI" at bounding box center [883, 422] width 28 height 21
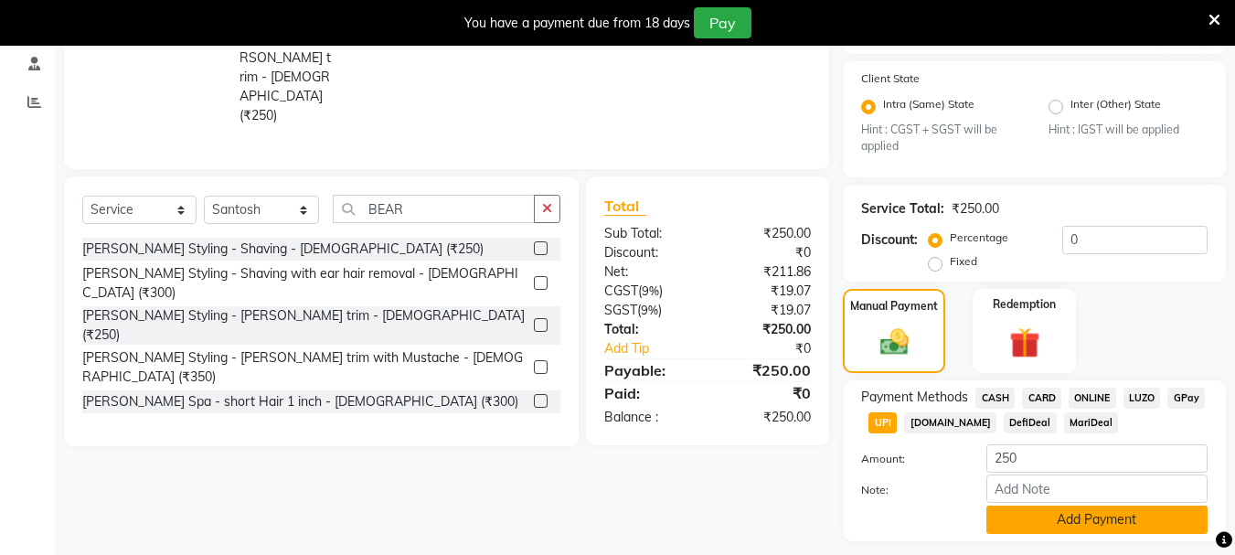
click at [1072, 518] on button "Add Payment" at bounding box center [1097, 520] width 221 height 28
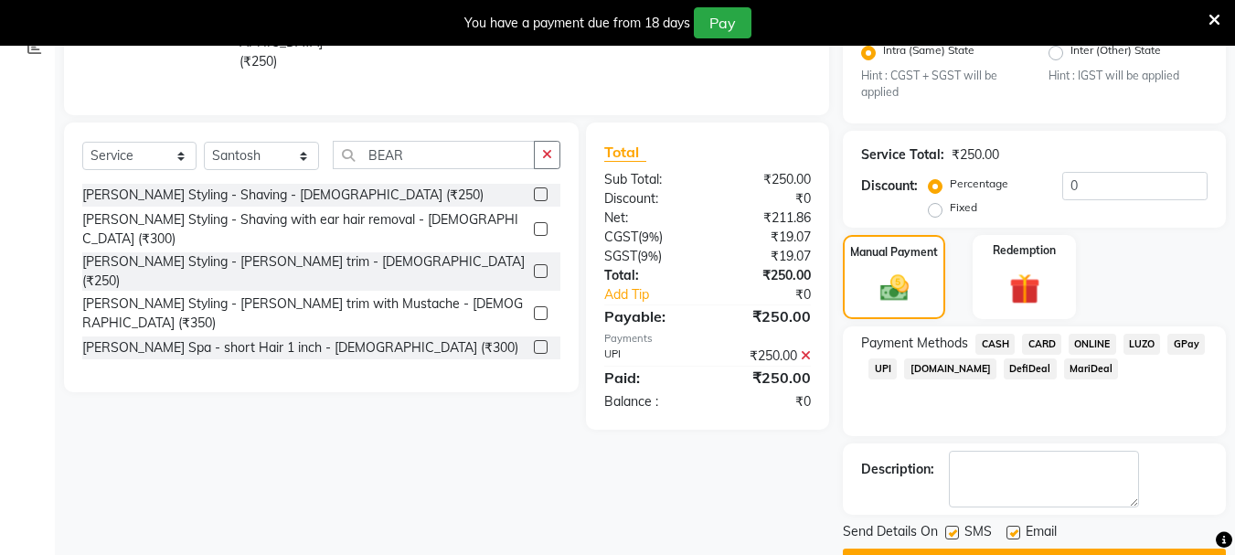
scroll to position [452, 0]
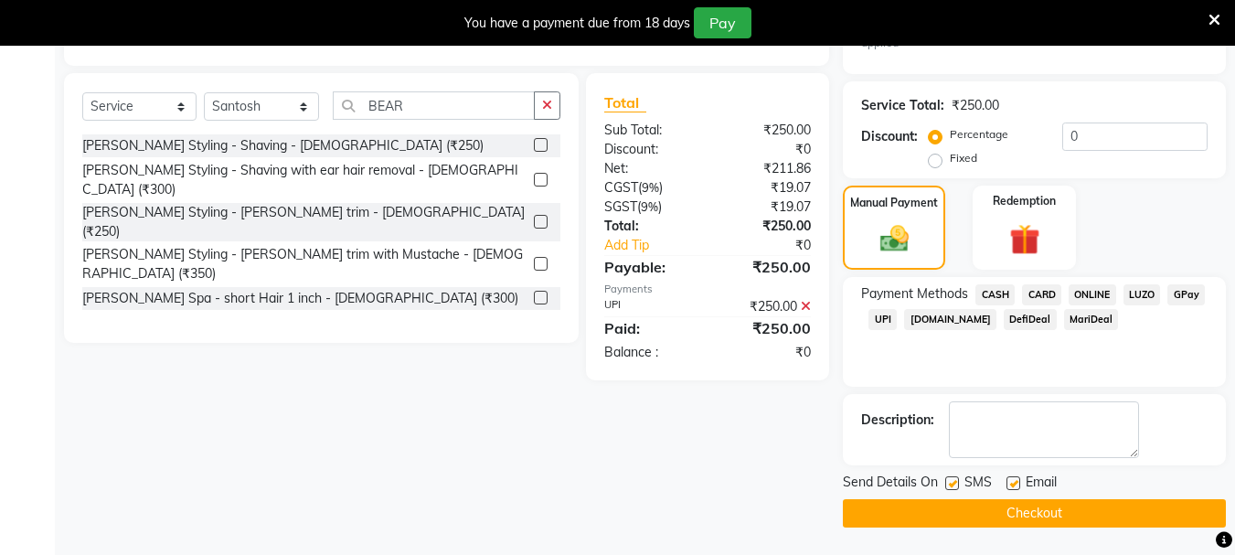
click at [957, 481] on label at bounding box center [953, 483] width 14 height 14
click at [957, 481] on input "checkbox" at bounding box center [952, 484] width 12 height 12
click at [1014, 485] on label at bounding box center [1014, 483] width 14 height 14
click at [1014, 485] on input "checkbox" at bounding box center [1013, 484] width 12 height 12
click at [1017, 514] on button "Checkout" at bounding box center [1034, 513] width 383 height 28
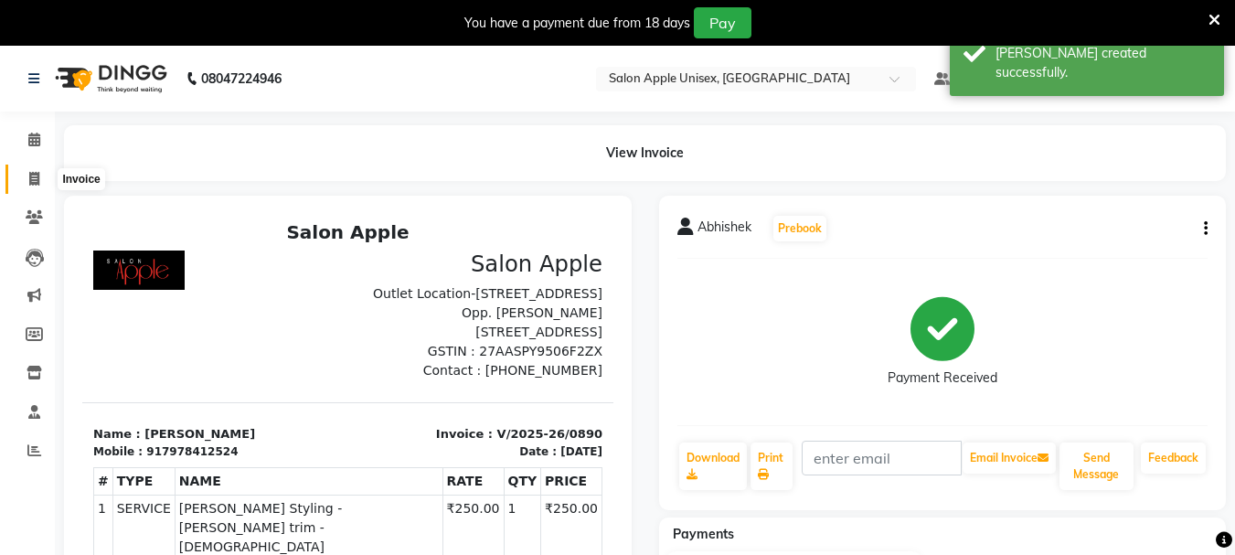
click at [31, 178] on icon at bounding box center [34, 179] width 10 height 14
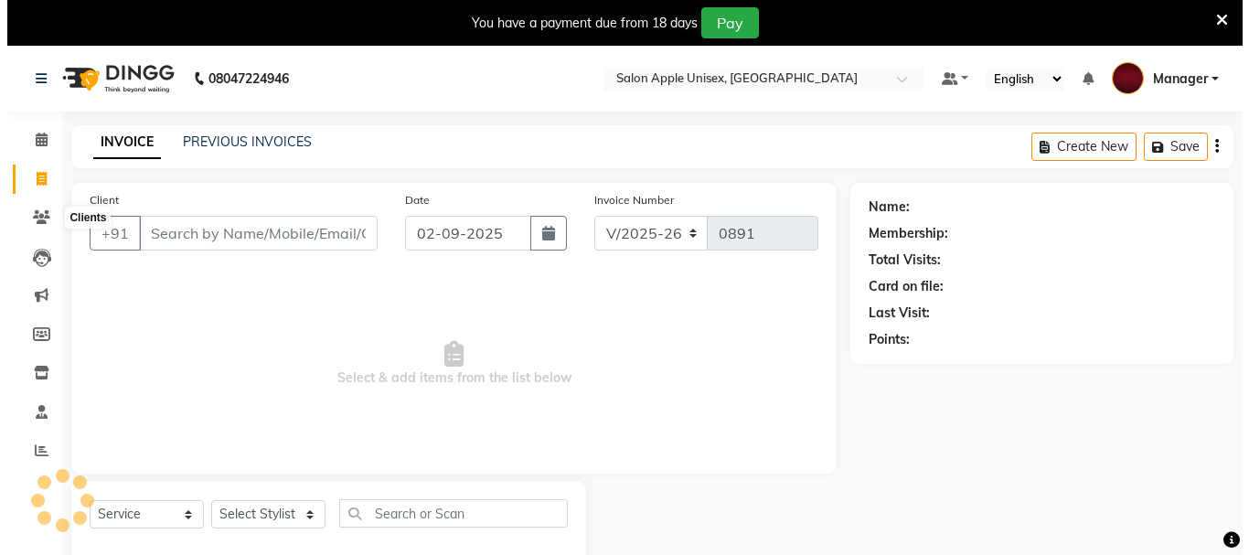
scroll to position [46, 0]
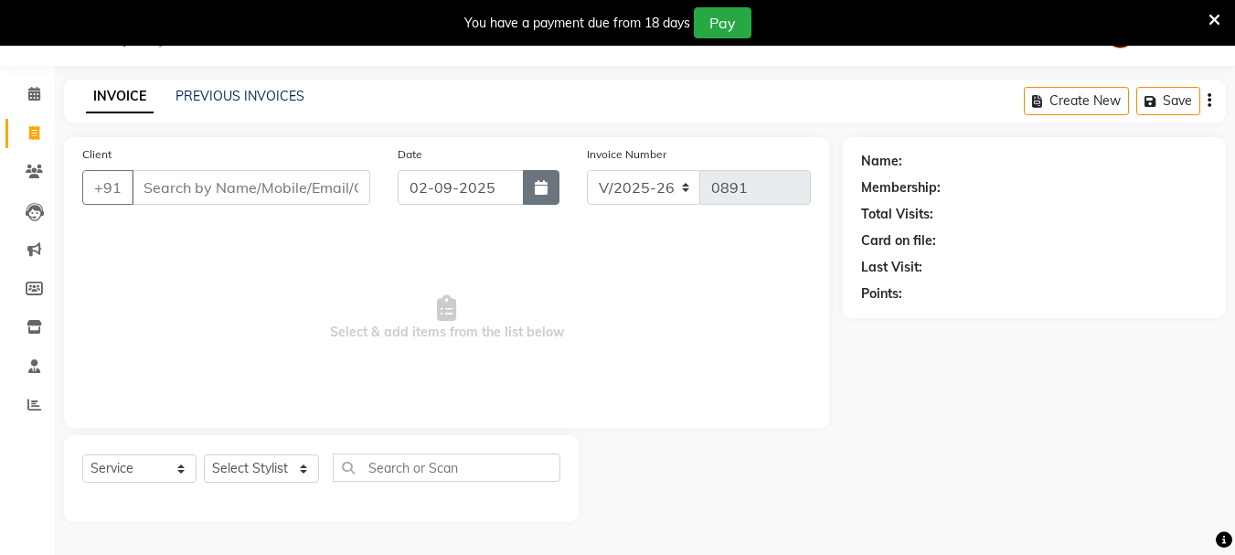
click at [529, 193] on button "button" at bounding box center [541, 187] width 37 height 35
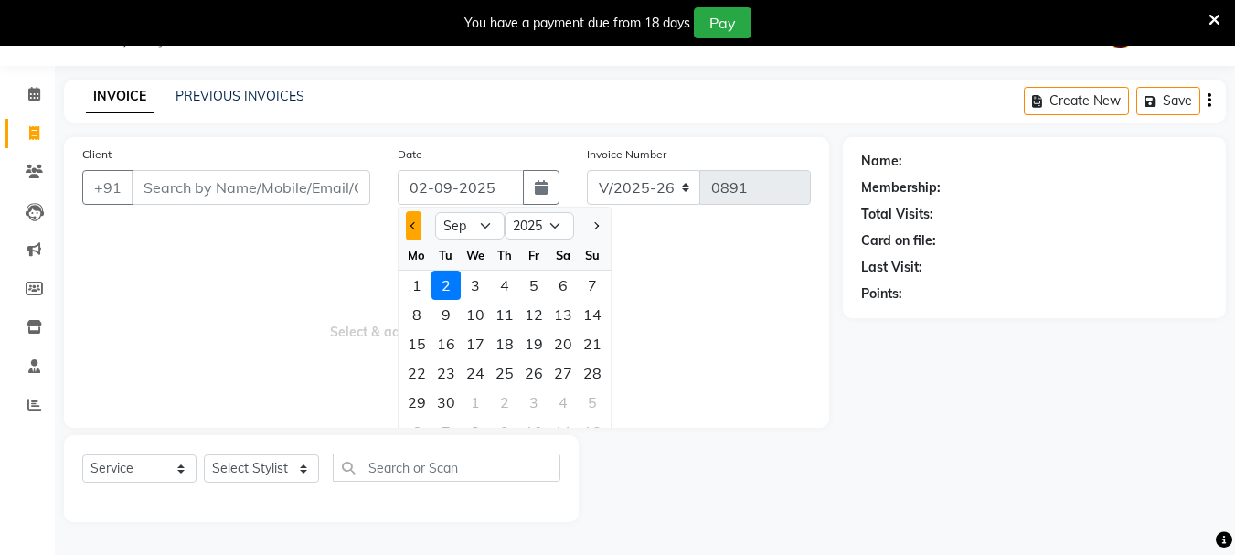
click at [413, 219] on button "Previous month" at bounding box center [414, 225] width 16 height 29
click at [587, 401] on div "31" at bounding box center [592, 402] width 29 height 29
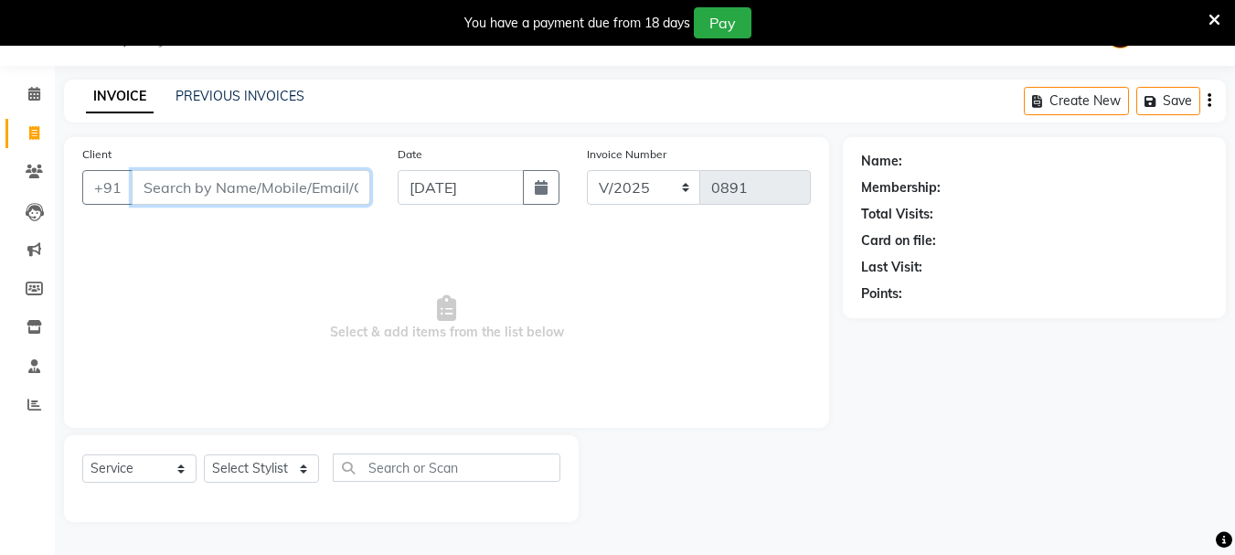
click at [258, 187] on input "Client" at bounding box center [251, 187] width 239 height 35
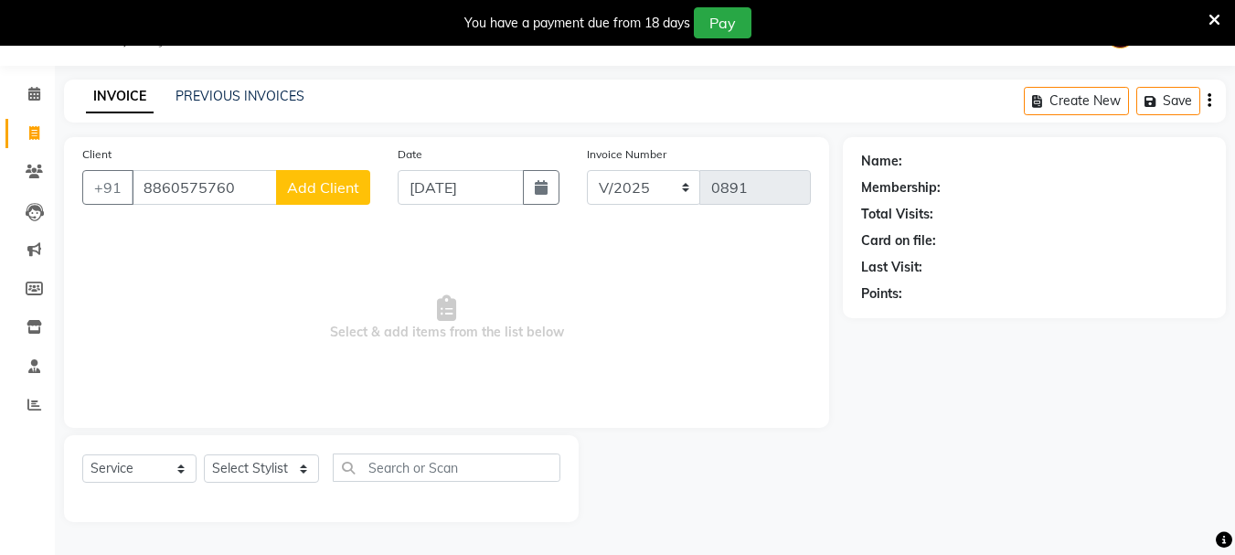
click at [315, 177] on button "Add Client" at bounding box center [323, 187] width 94 height 35
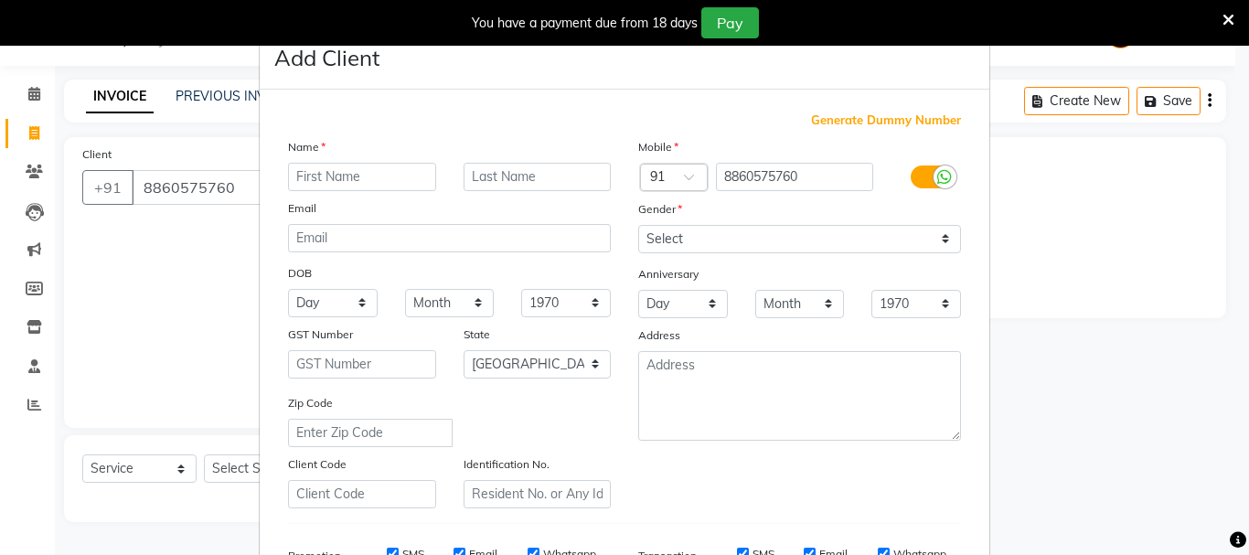
click at [338, 169] on input "text" at bounding box center [362, 177] width 148 height 28
click at [676, 240] on select "Select [DEMOGRAPHIC_DATA] [DEMOGRAPHIC_DATA] Other Prefer Not To Say" at bounding box center [799, 239] width 323 height 28
click at [638, 225] on select "Select [DEMOGRAPHIC_DATA] [DEMOGRAPHIC_DATA] Other Prefer Not To Say" at bounding box center [799, 239] width 323 height 28
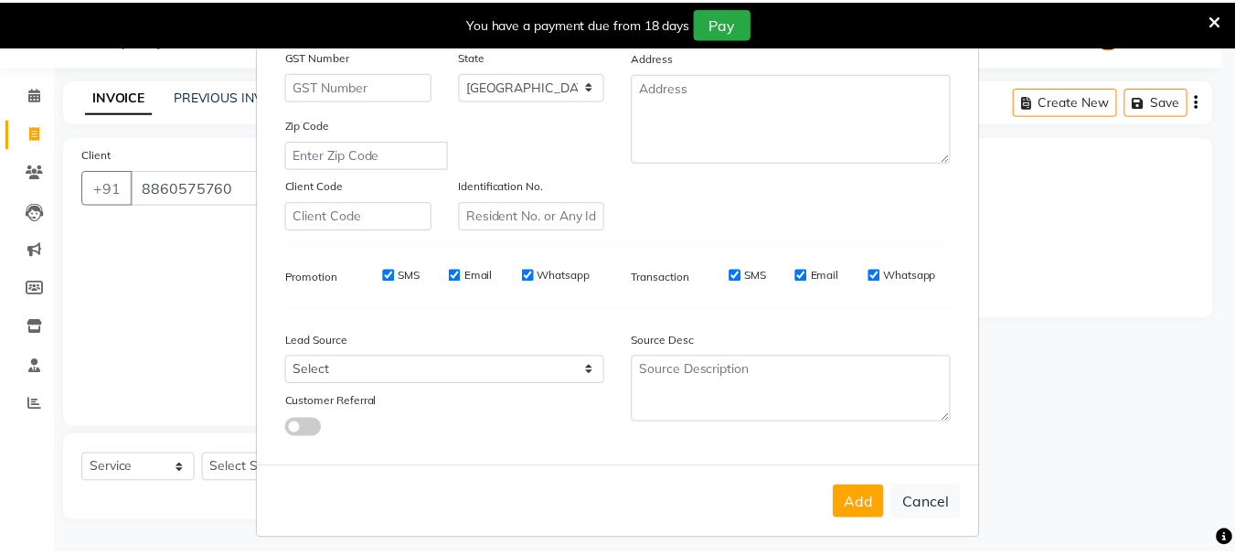
scroll to position [289, 0]
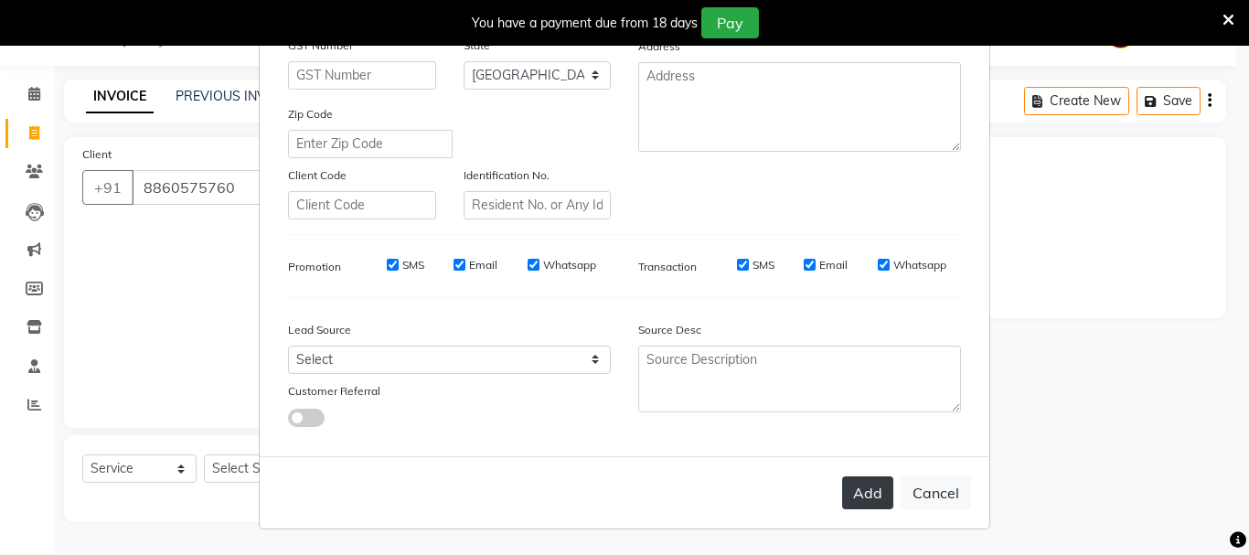
click at [859, 489] on button "Add" at bounding box center [867, 492] width 51 height 33
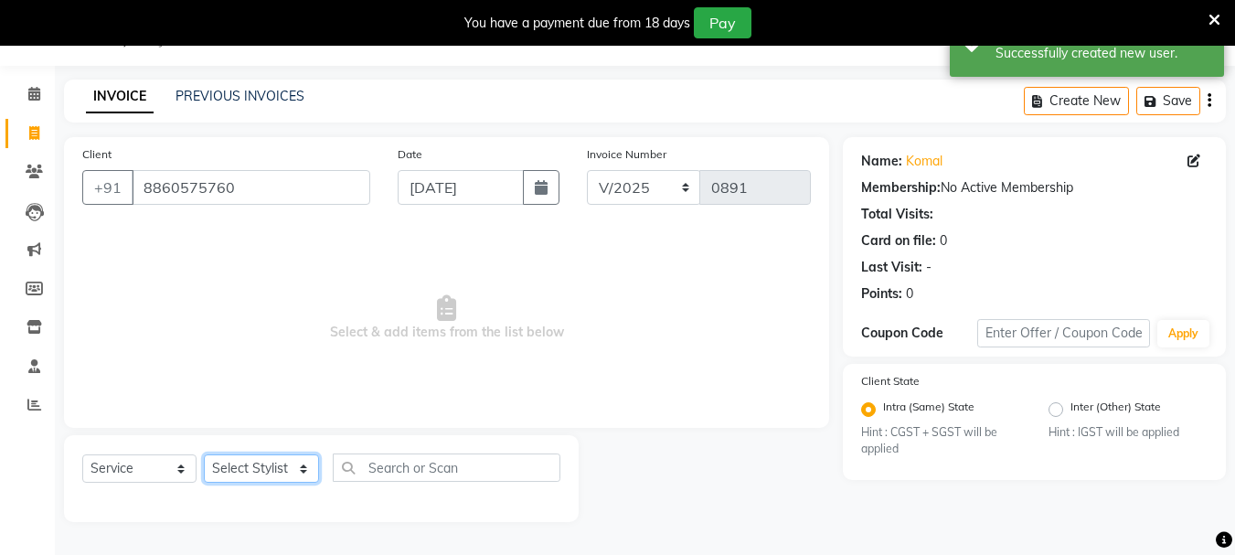
click at [275, 466] on select "Select Stylist Dilip(Owner) Manager [PERSON_NAME] (Owner) Nandini [PERSON_NAME]…" at bounding box center [261, 468] width 115 height 28
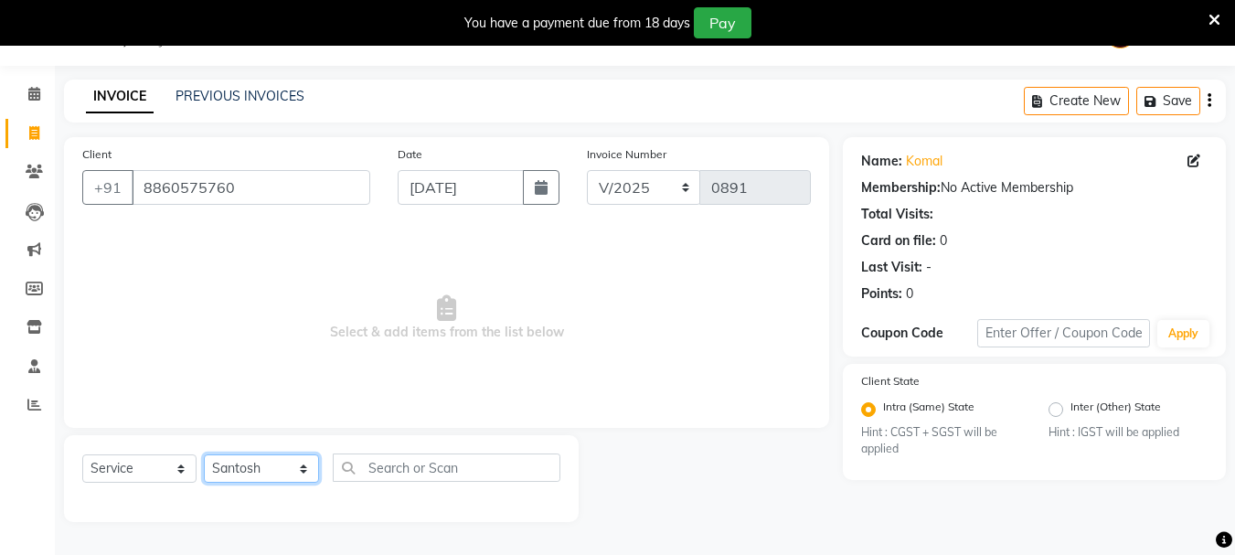
click at [204, 454] on select "Select Stylist Dilip(Owner) Manager [PERSON_NAME] (Owner) Nandini [PERSON_NAME]…" at bounding box center [261, 468] width 115 height 28
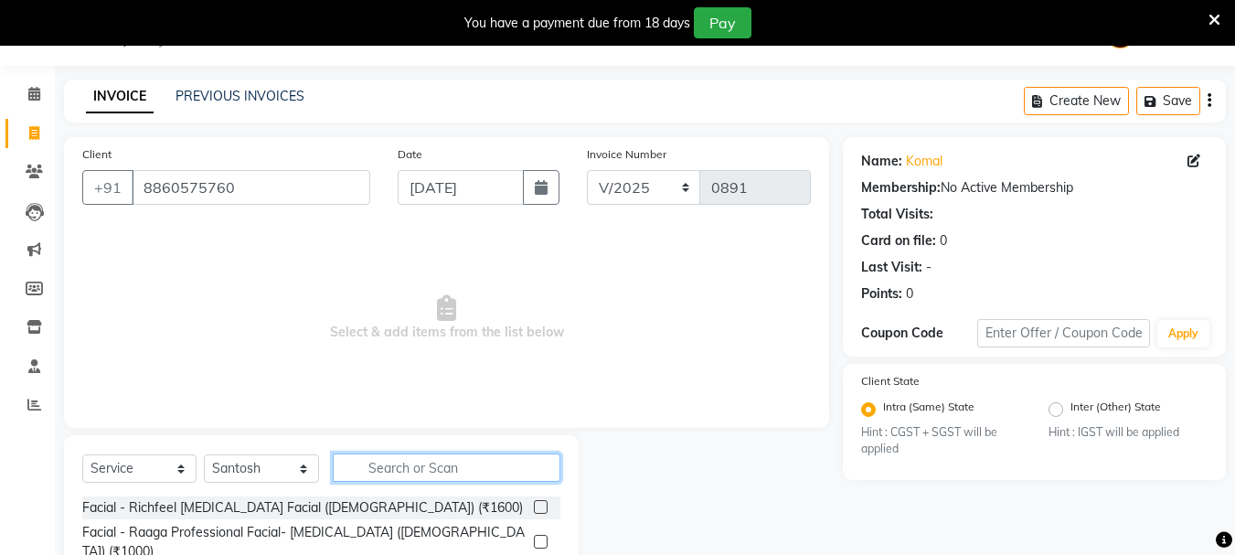
click at [388, 467] on input "text" at bounding box center [447, 468] width 228 height 28
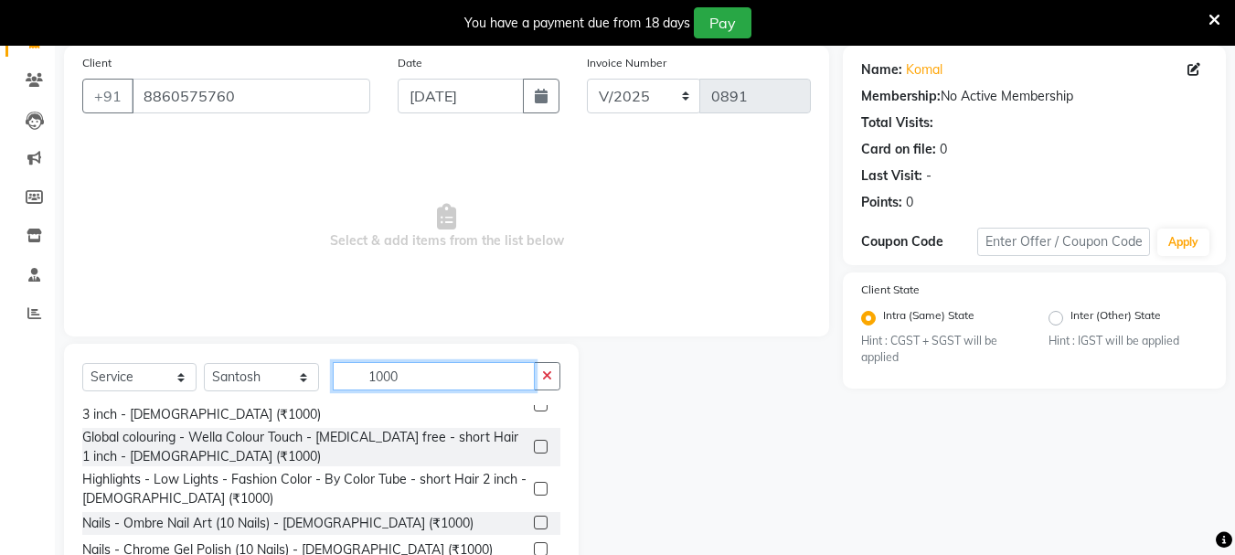
scroll to position [436, 0]
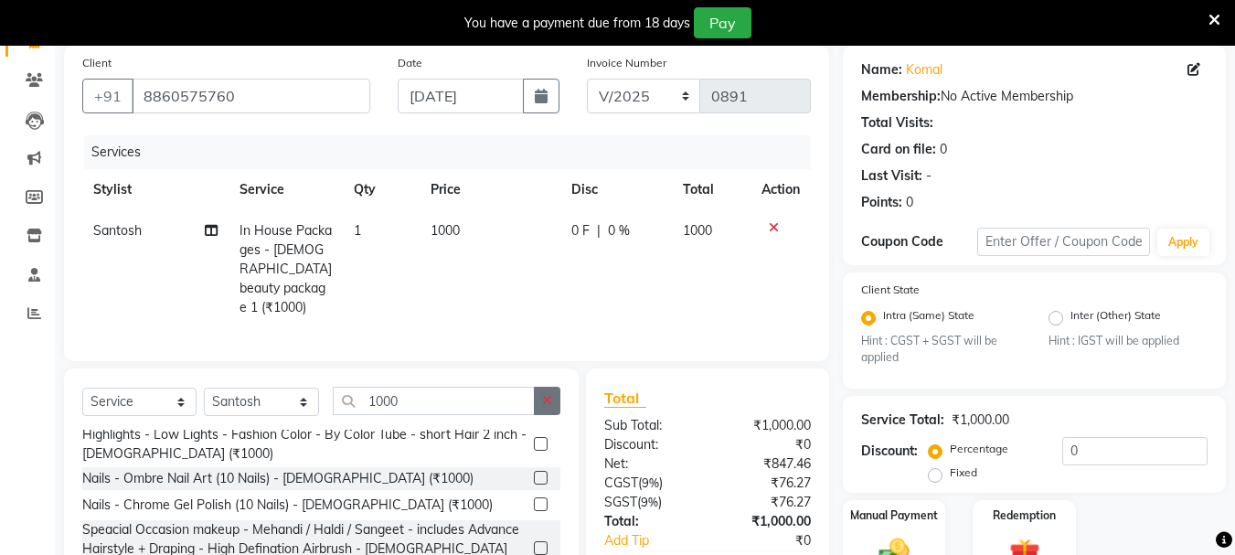
click at [545, 397] on icon "button" at bounding box center [547, 400] width 10 height 13
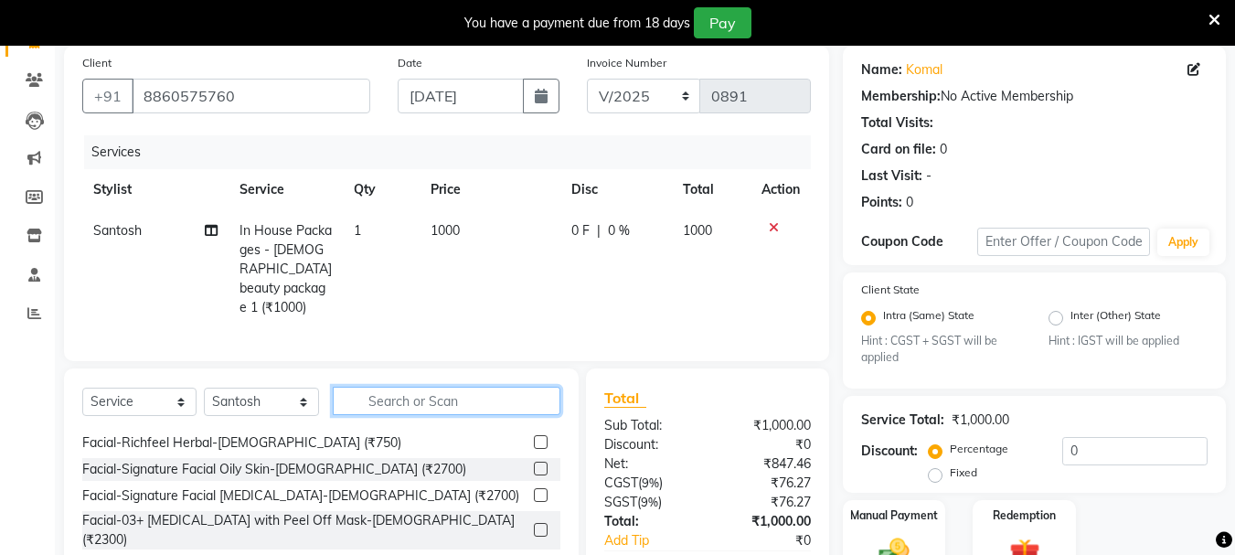
click at [519, 397] on input "text" at bounding box center [447, 401] width 228 height 28
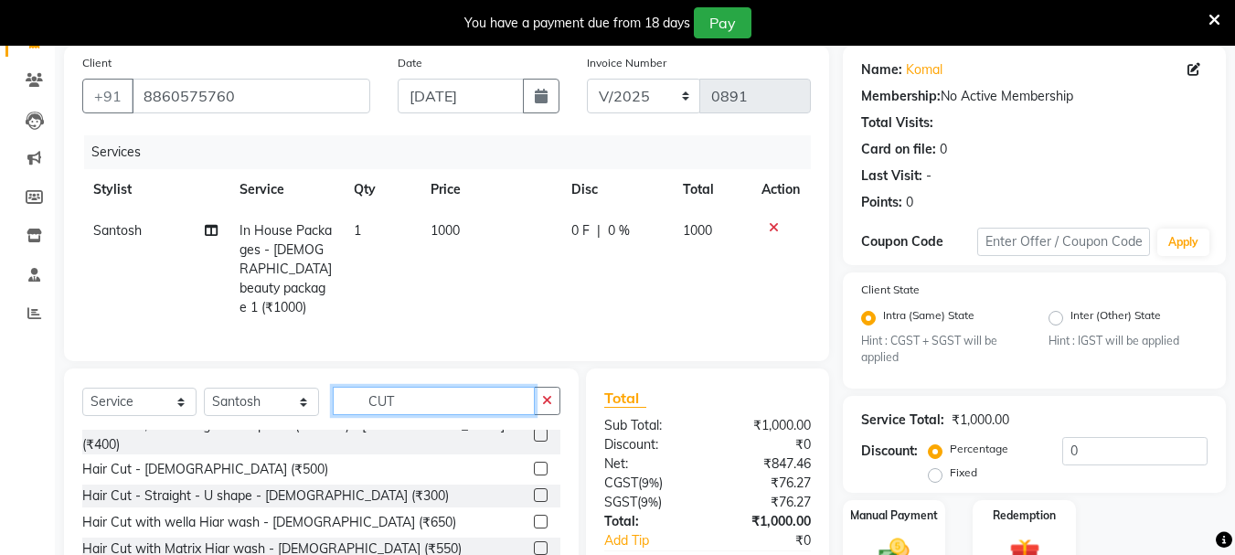
scroll to position [0, 0]
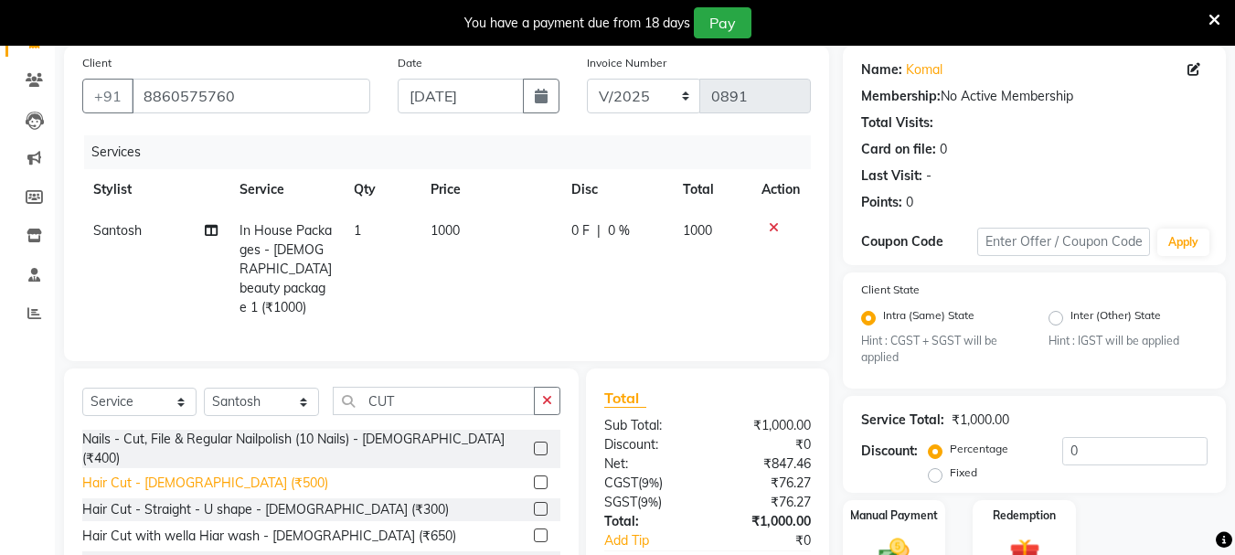
click at [120, 474] on div "Hair Cut - [DEMOGRAPHIC_DATA] (₹500)" at bounding box center [205, 483] width 246 height 19
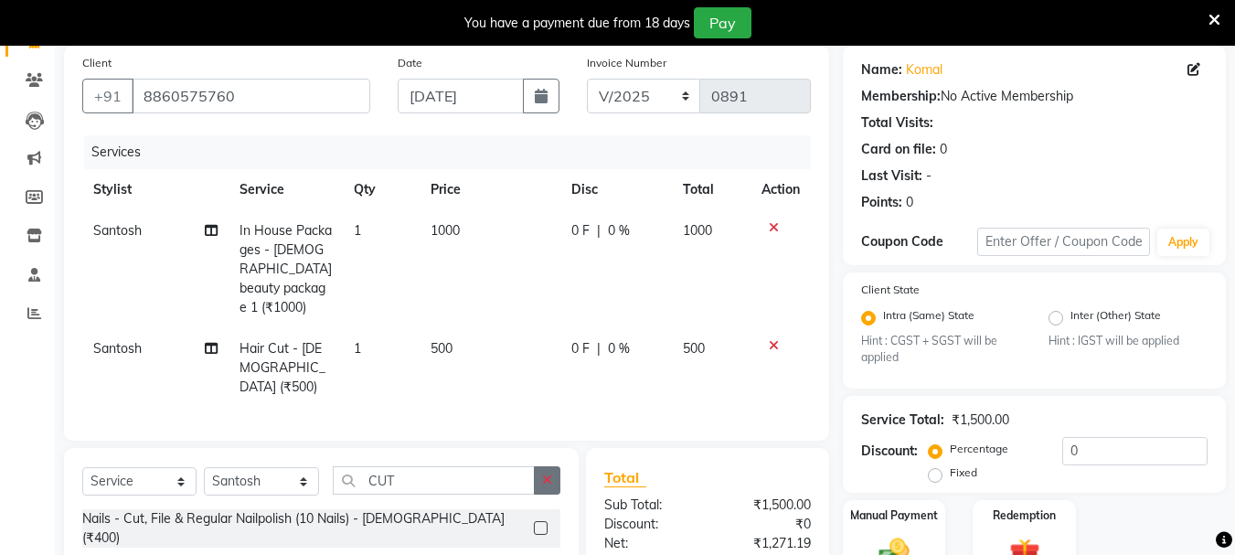
click at [552, 474] on icon "button" at bounding box center [547, 480] width 10 height 13
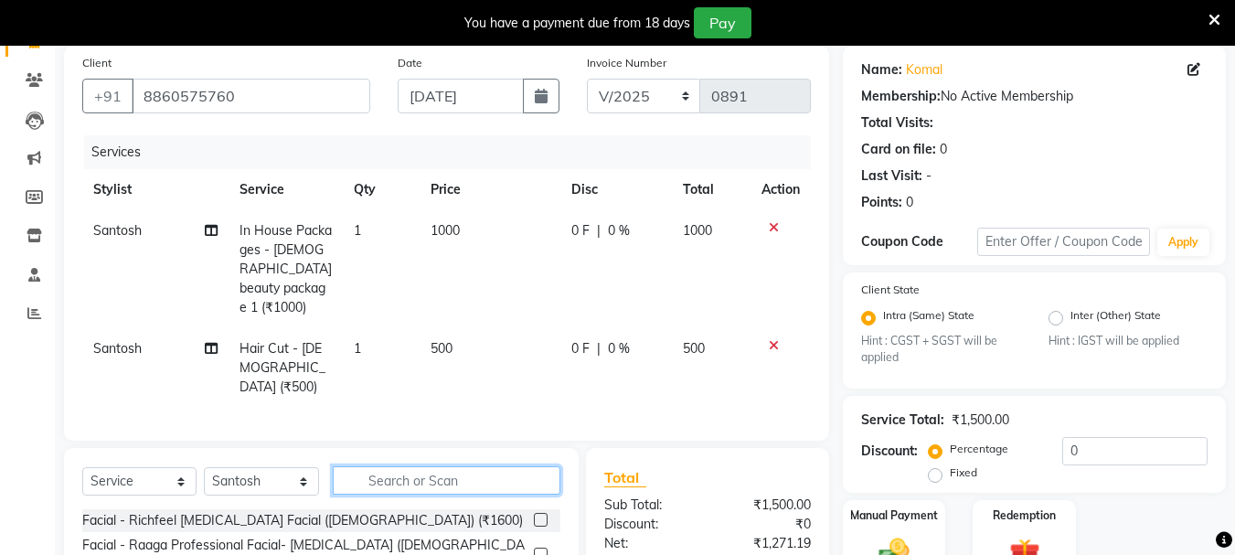
click at [516, 466] on input "text" at bounding box center [447, 480] width 228 height 28
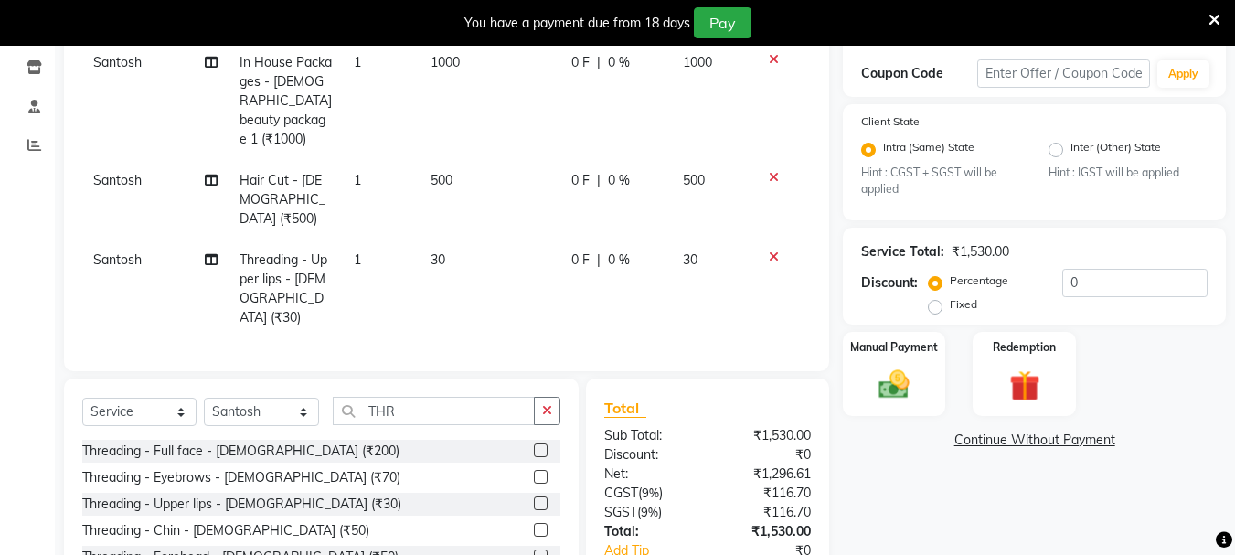
scroll to position [382, 0]
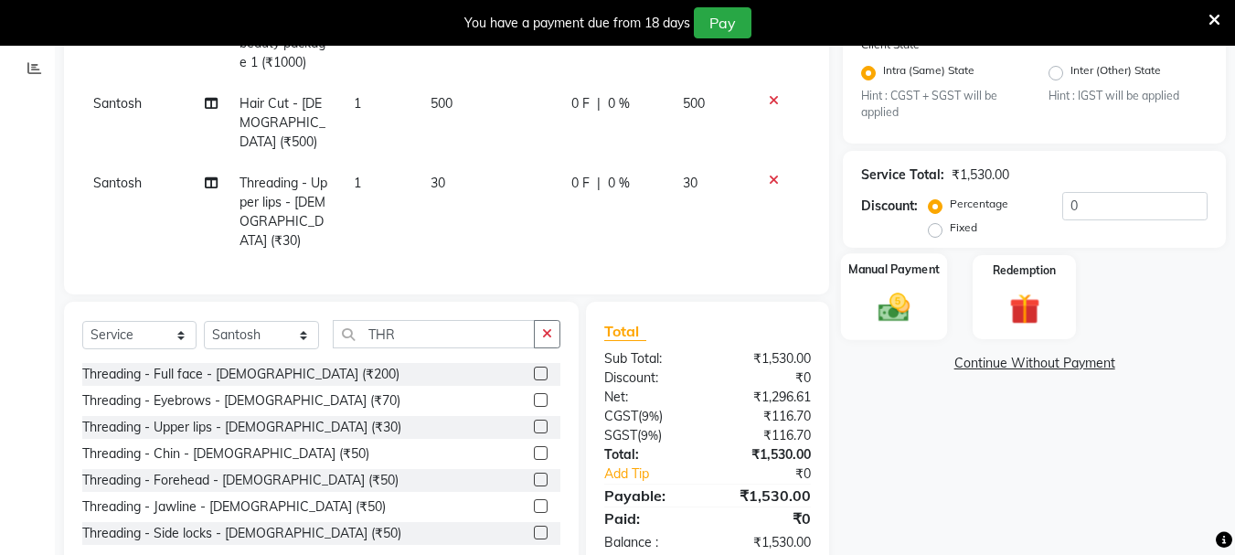
click at [880, 314] on img at bounding box center [894, 308] width 51 height 37
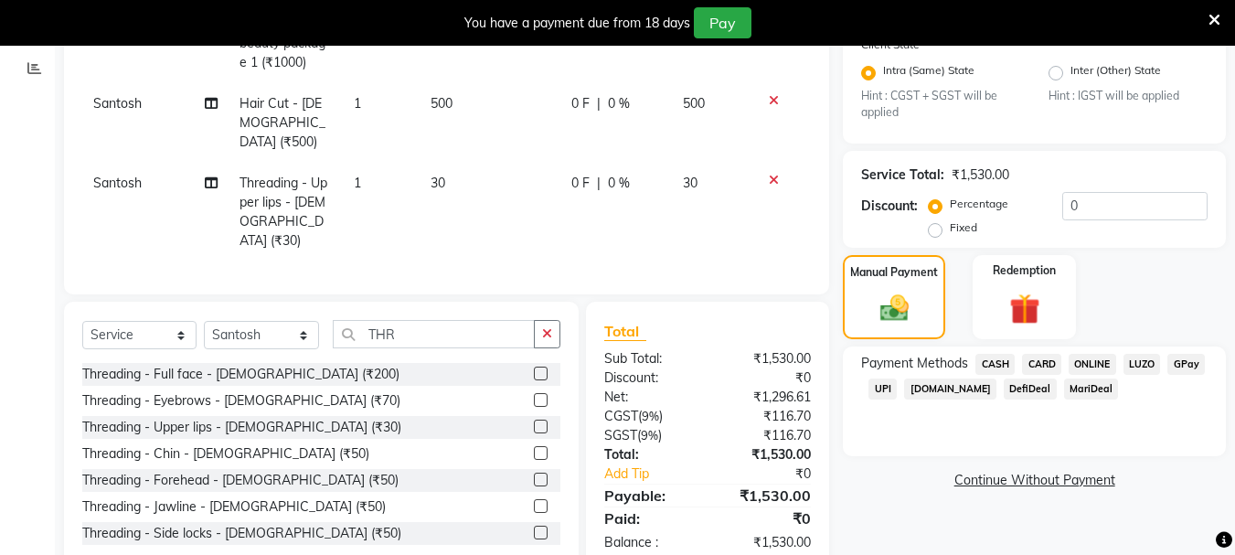
click at [885, 385] on span "UPI" at bounding box center [883, 389] width 28 height 21
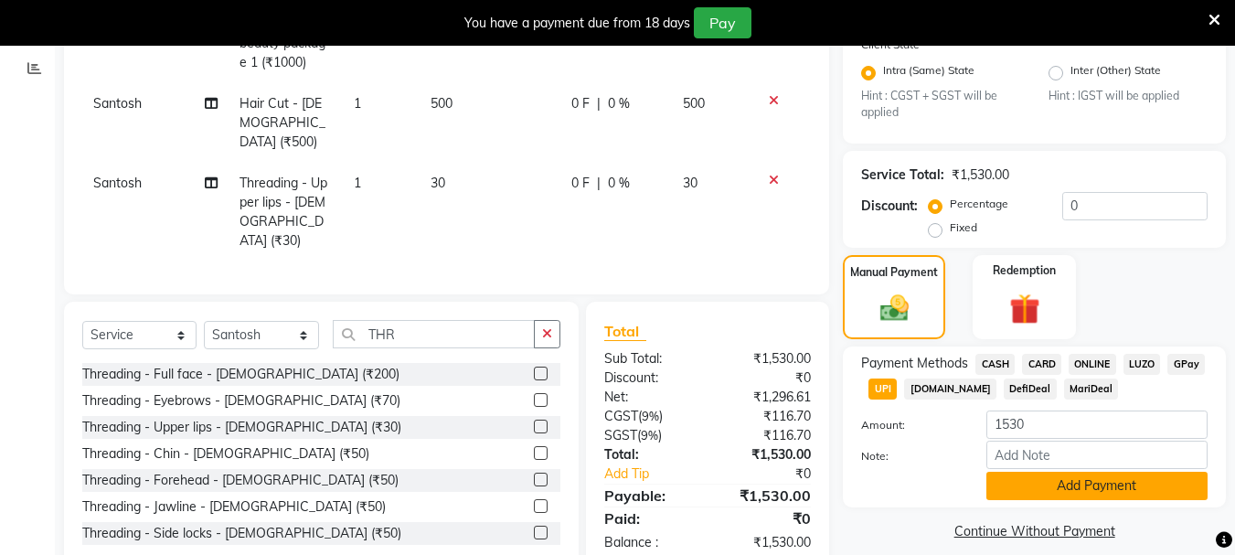
click at [1107, 483] on button "Add Payment" at bounding box center [1097, 486] width 221 height 28
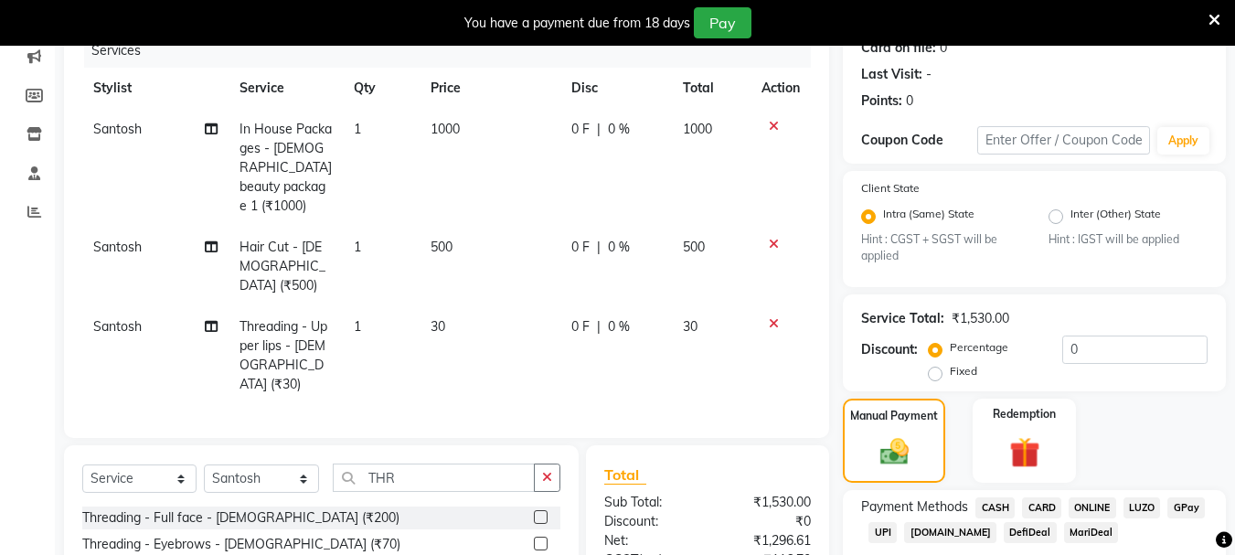
scroll to position [177, 0]
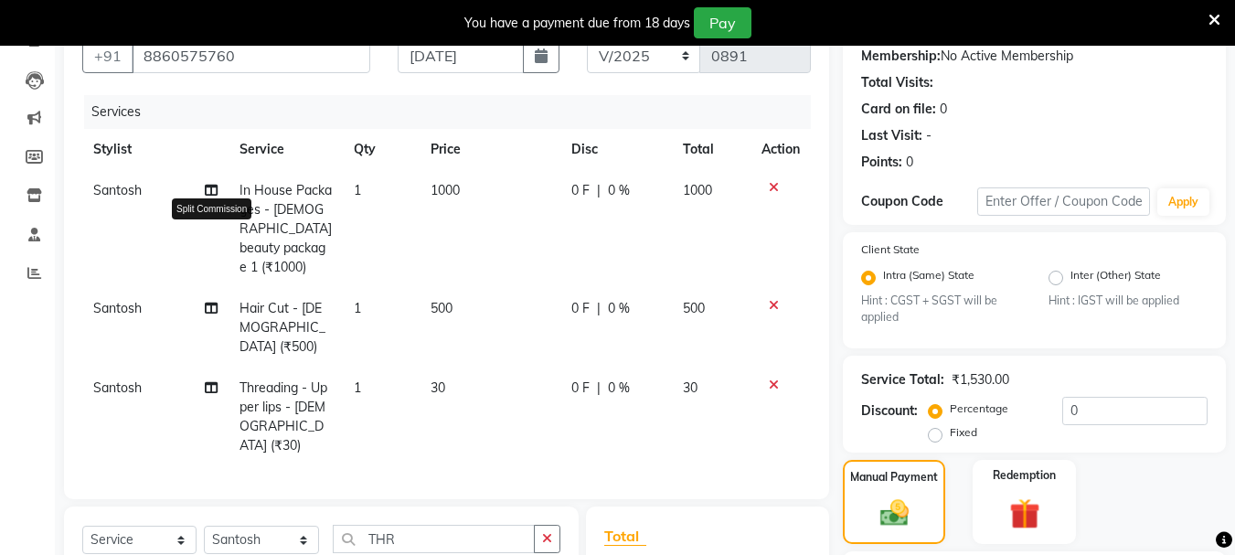
click at [215, 193] on icon at bounding box center [211, 190] width 13 height 13
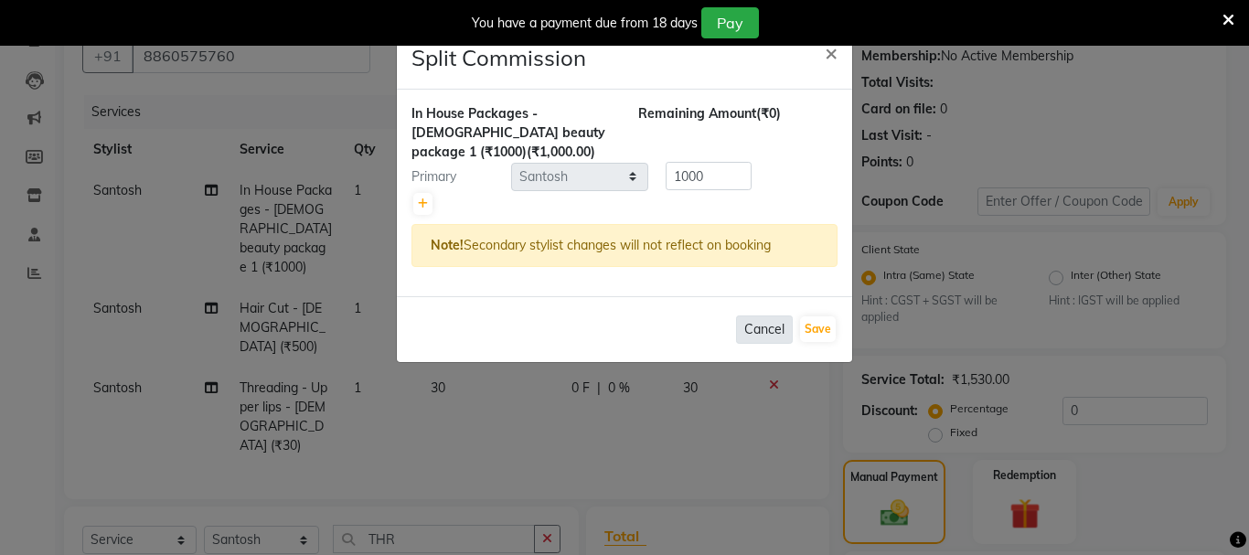
click at [754, 329] on button "Cancel" at bounding box center [764, 329] width 57 height 28
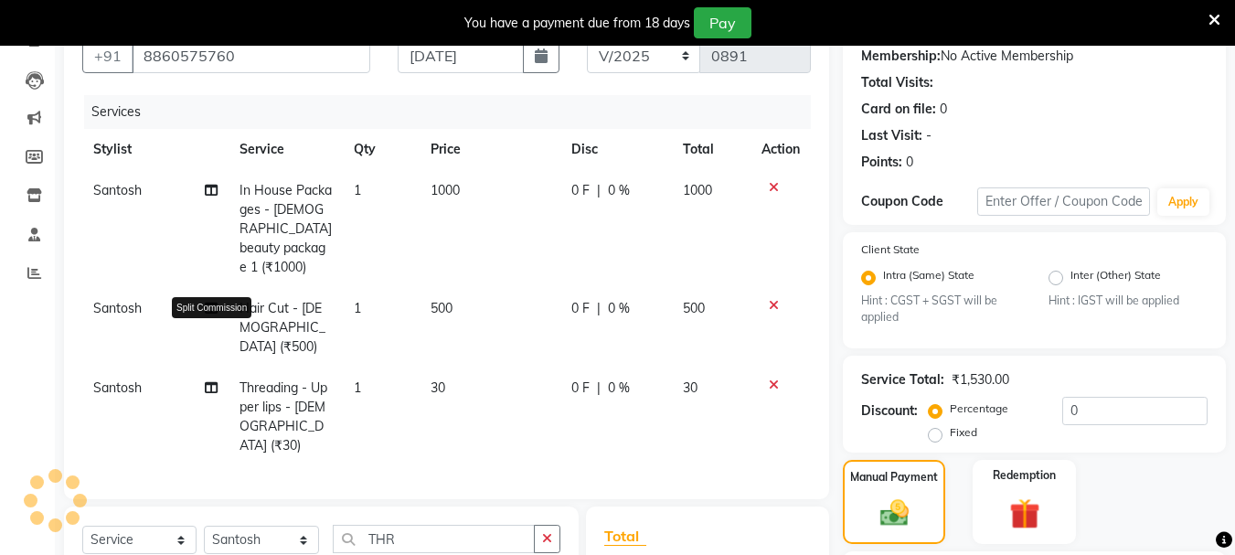
click at [213, 302] on icon at bounding box center [211, 308] width 13 height 13
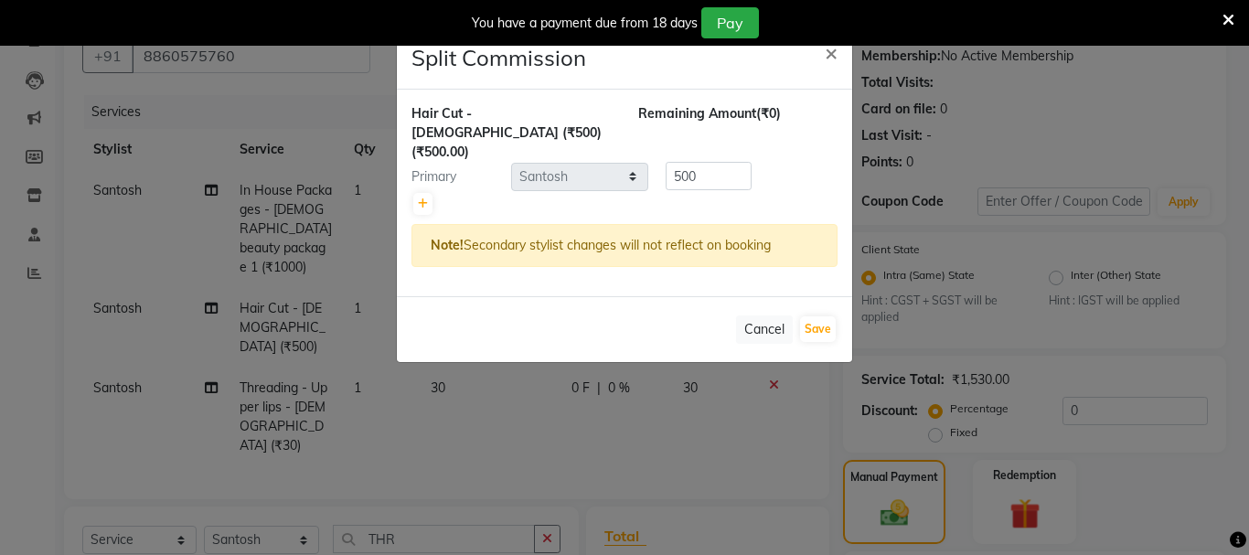
click at [201, 194] on ngb-modal-window "Split Commission × Hair Cut - [DEMOGRAPHIC_DATA] (₹500) (₹500.00) Remaining Amo…" at bounding box center [624, 277] width 1249 height 555
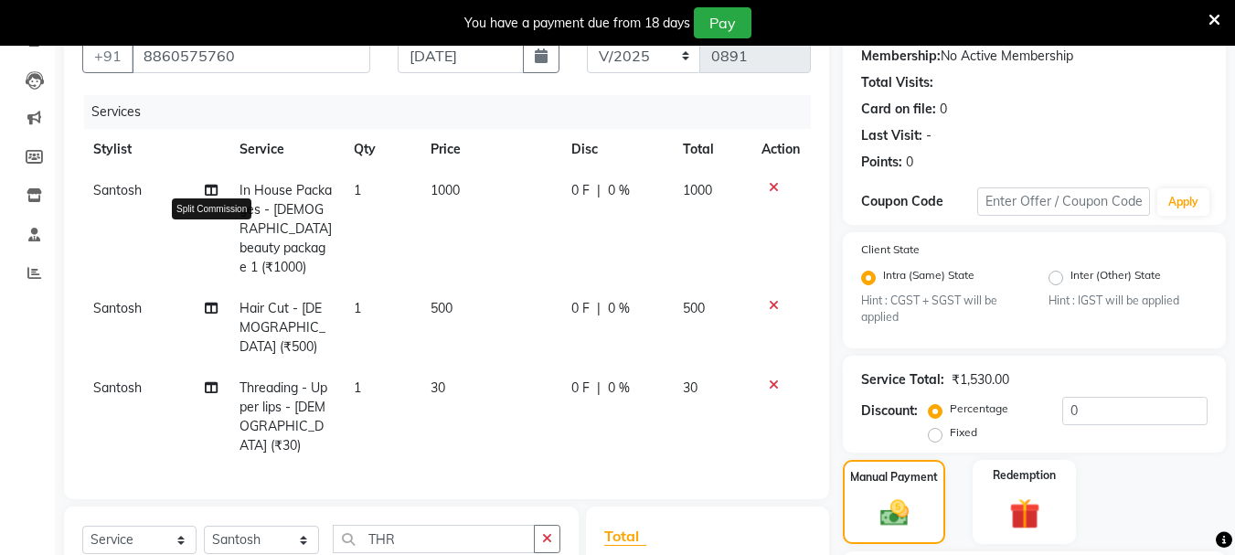
click at [208, 192] on icon at bounding box center [211, 190] width 13 height 13
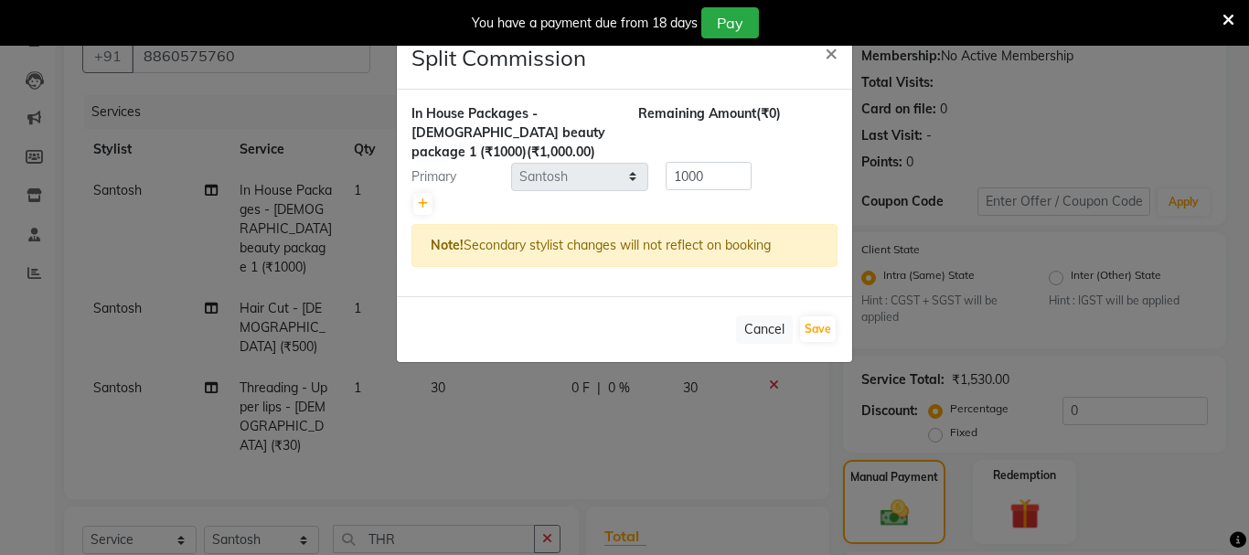
click at [194, 103] on ngb-modal-window "Split Commission × In House Packages - [DEMOGRAPHIC_DATA] beauty package 1 (₹10…" at bounding box center [624, 277] width 1249 height 555
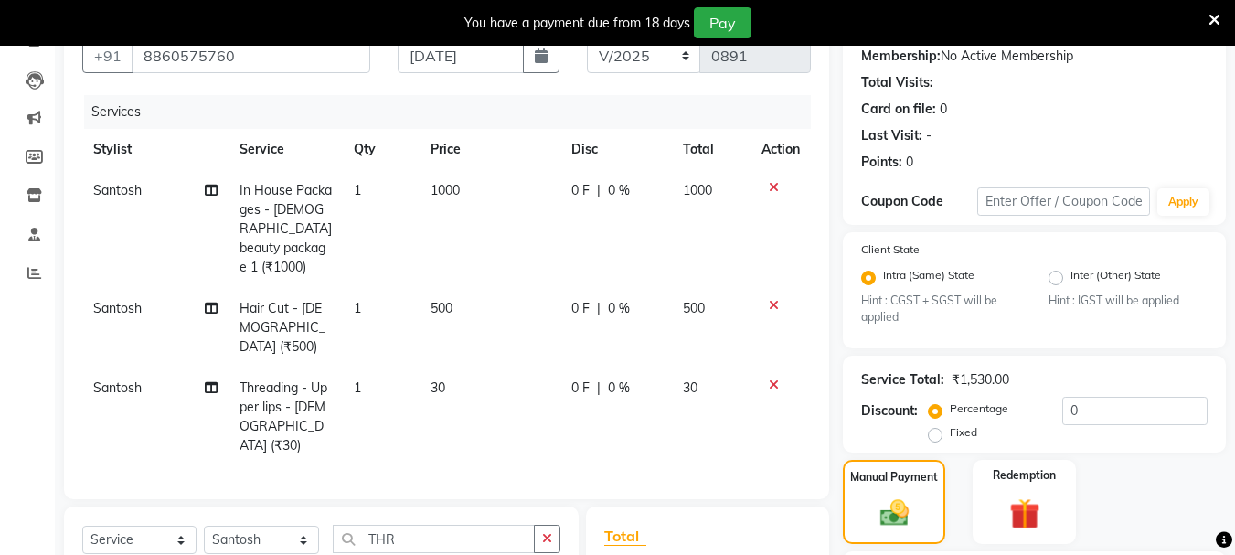
click at [204, 368] on td "Santosh" at bounding box center [155, 417] width 146 height 99
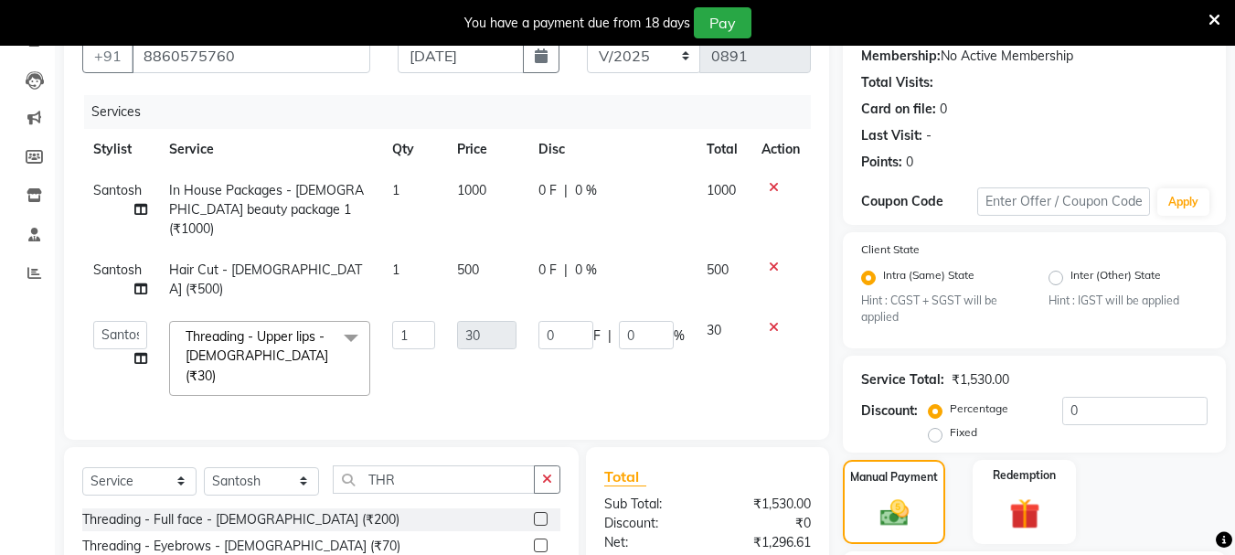
click at [775, 321] on icon at bounding box center [774, 327] width 10 height 13
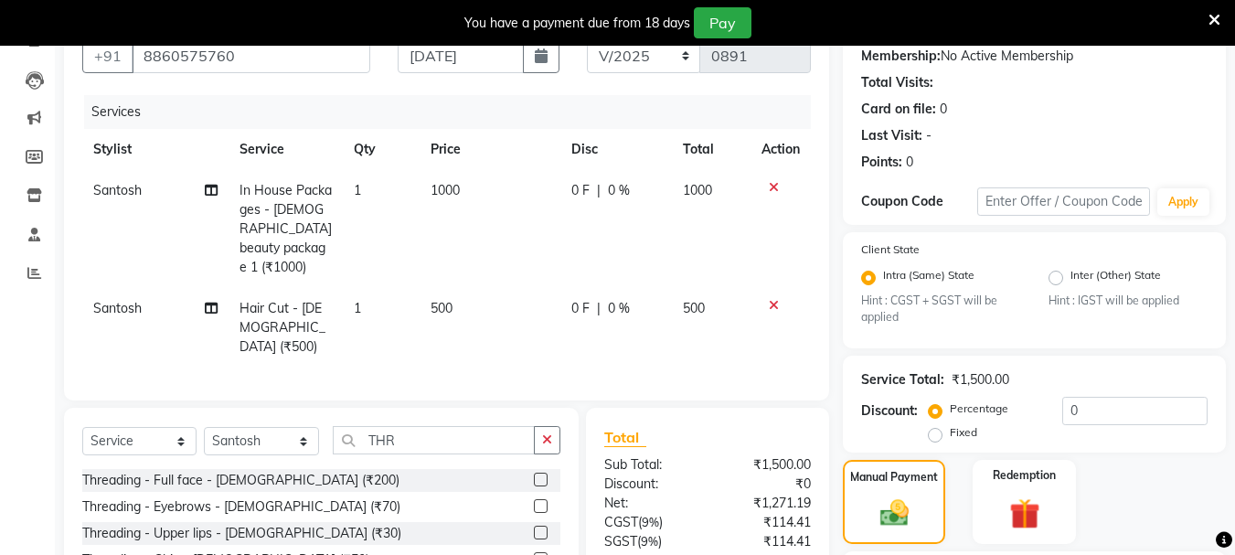
click at [769, 187] on icon at bounding box center [774, 187] width 10 height 13
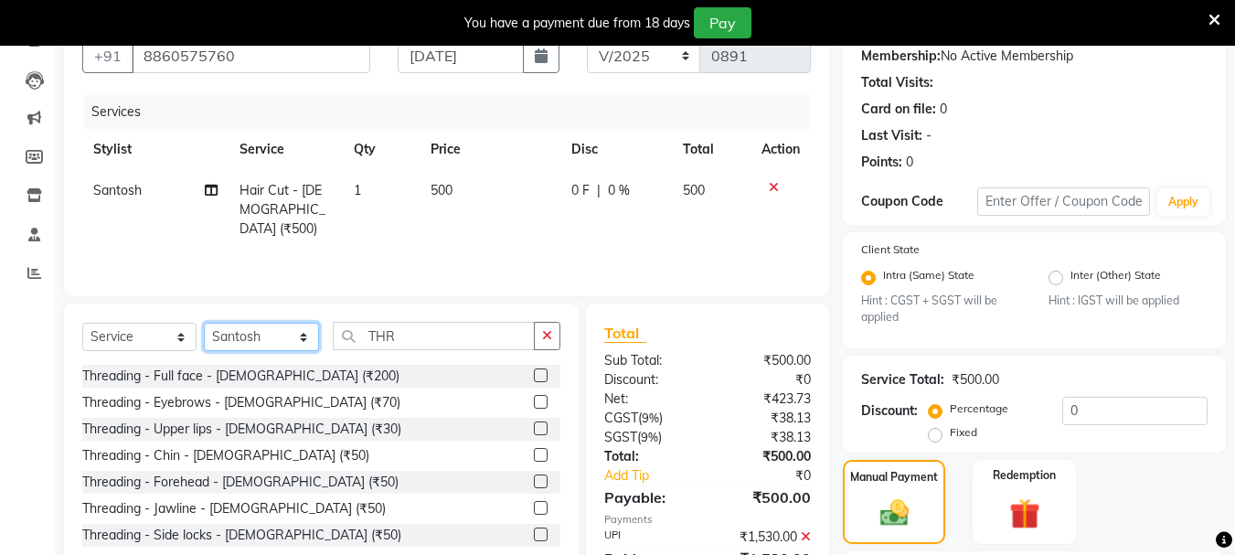
click at [297, 326] on select "Select Stylist Dilip(Owner) Manager [PERSON_NAME] (Owner) Nandini [PERSON_NAME]…" at bounding box center [261, 337] width 115 height 28
click at [204, 323] on select "Select Stylist Dilip(Owner) Manager [PERSON_NAME] (Owner) Nandini [PERSON_NAME]…" at bounding box center [261, 337] width 115 height 28
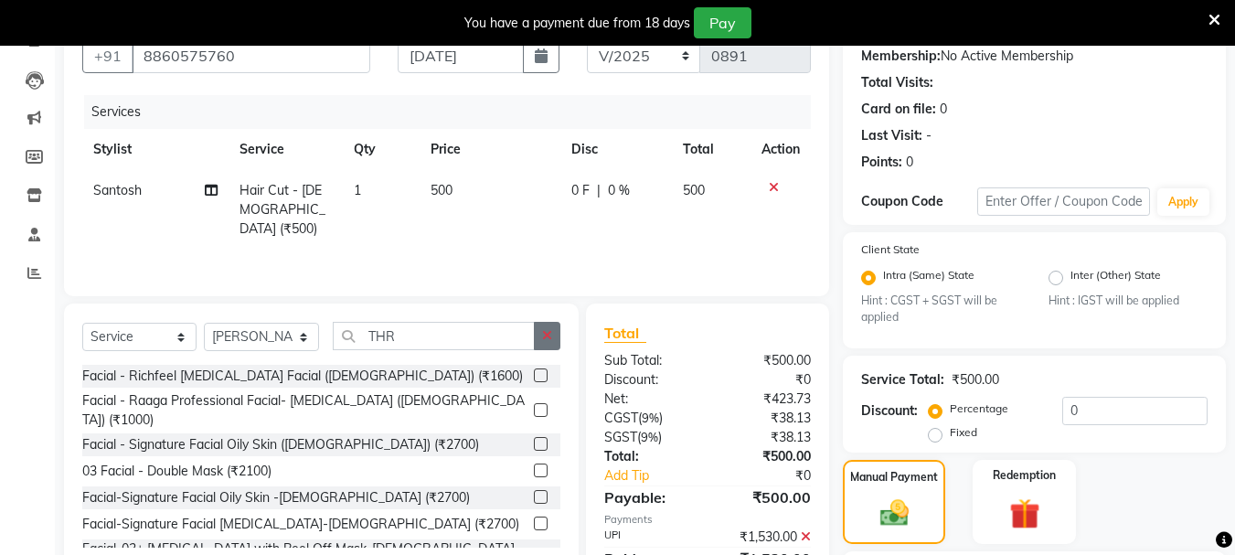
click at [549, 334] on icon "button" at bounding box center [547, 335] width 10 height 13
click at [469, 326] on input "text" at bounding box center [447, 336] width 228 height 28
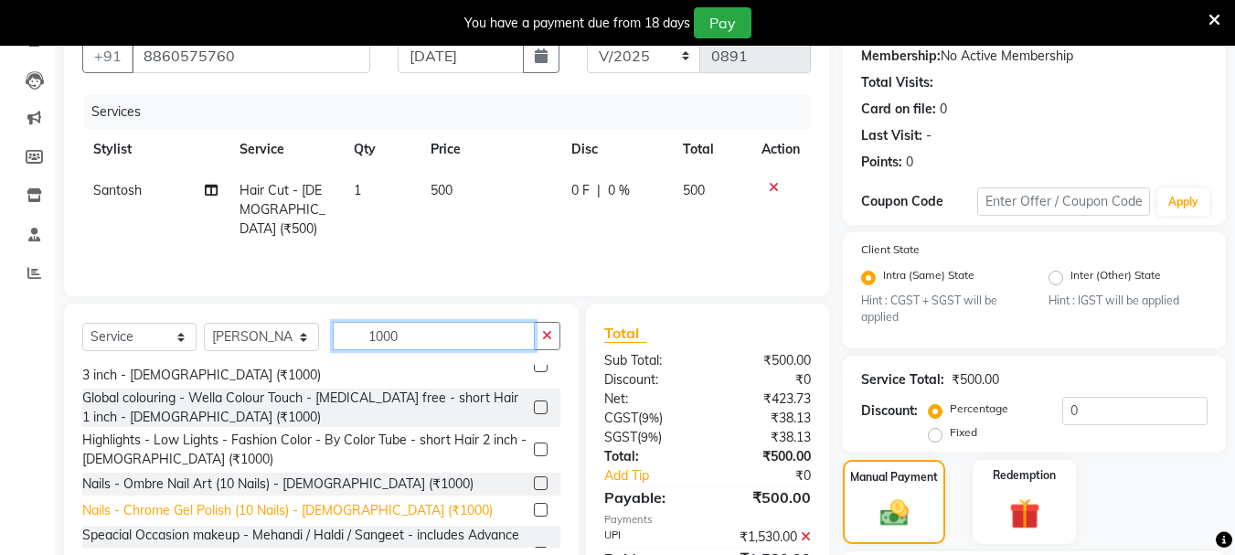
scroll to position [436, 0]
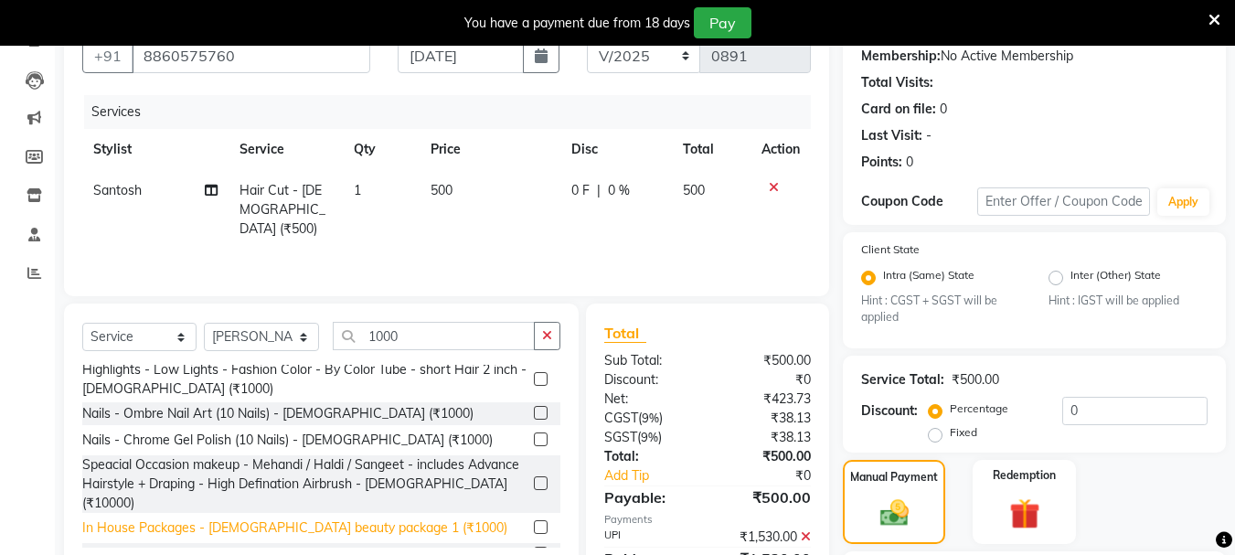
click at [225, 518] on div "In House Packages - [DEMOGRAPHIC_DATA] beauty package 1 (₹1000)" at bounding box center [294, 527] width 425 height 19
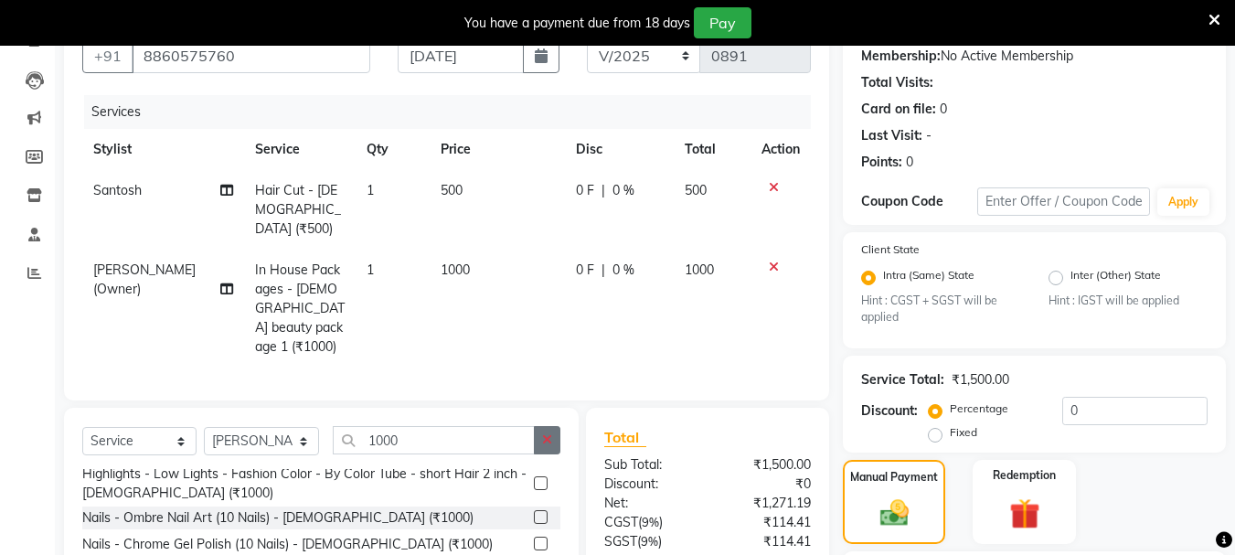
click at [540, 426] on button "button" at bounding box center [547, 440] width 27 height 28
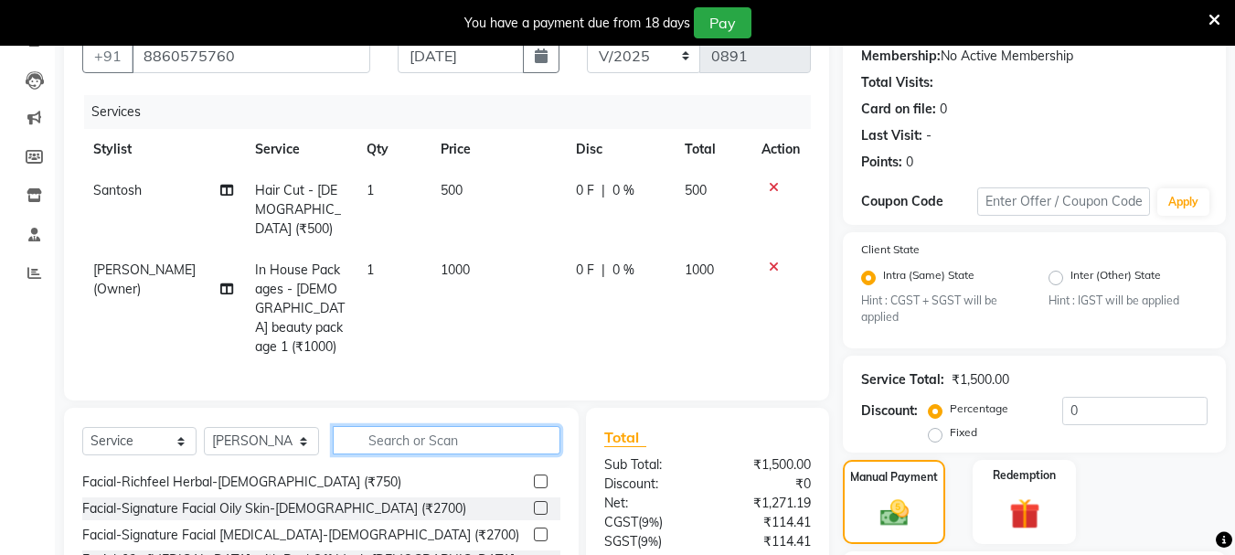
click at [473, 426] on input "text" at bounding box center [447, 440] width 228 height 28
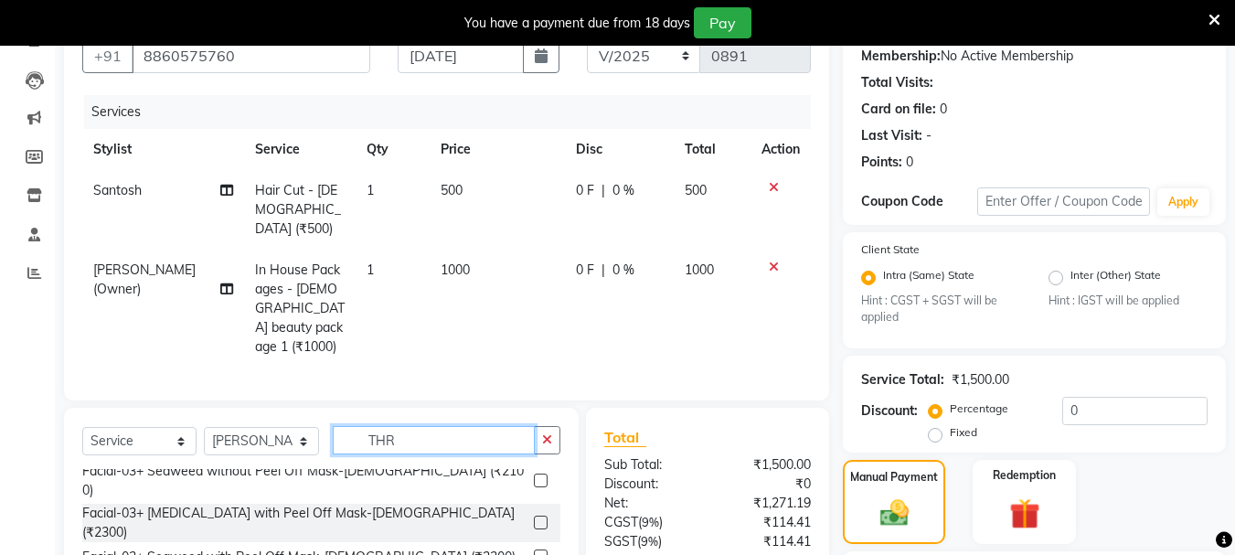
scroll to position [56, 0]
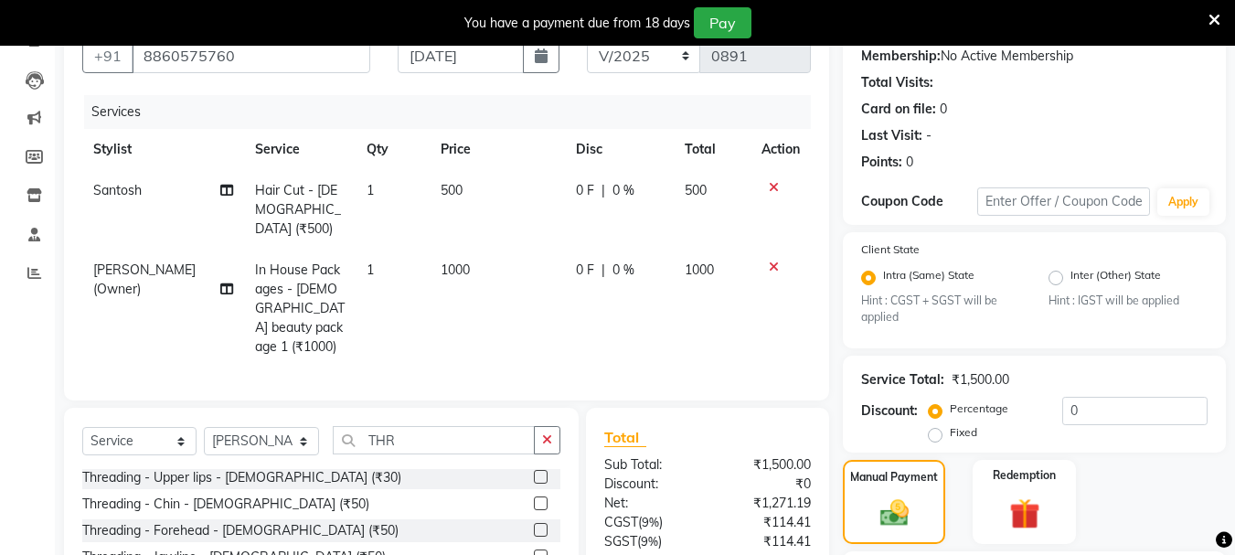
click at [169, 468] on div "Threading - Upper lips - [DEMOGRAPHIC_DATA] (₹30)" at bounding box center [241, 477] width 319 height 19
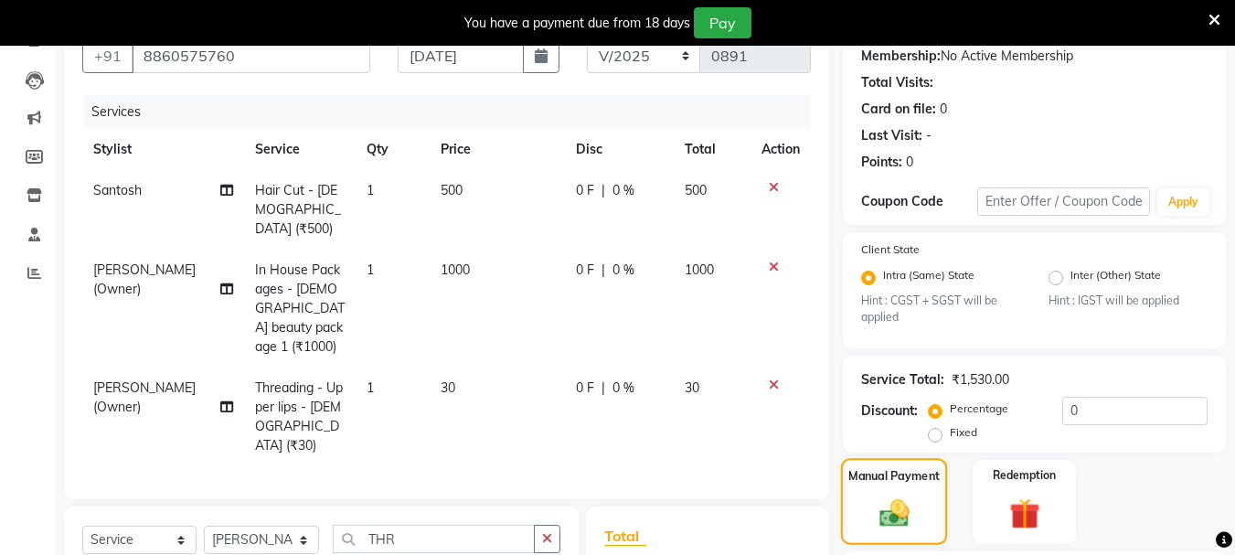
click at [908, 502] on img at bounding box center [895, 514] width 48 height 35
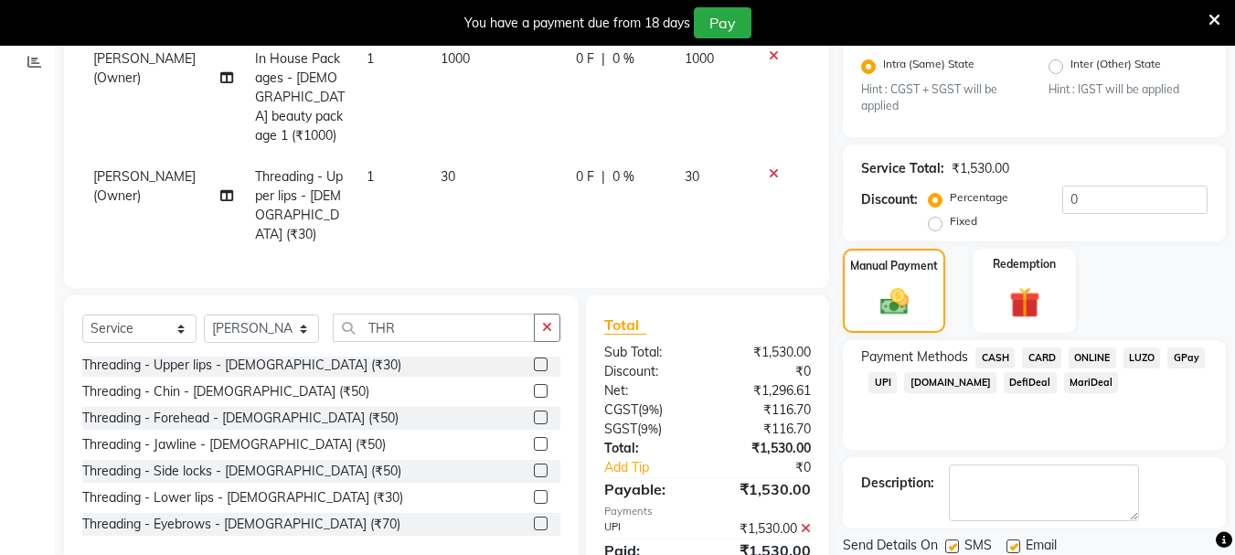
scroll to position [452, 0]
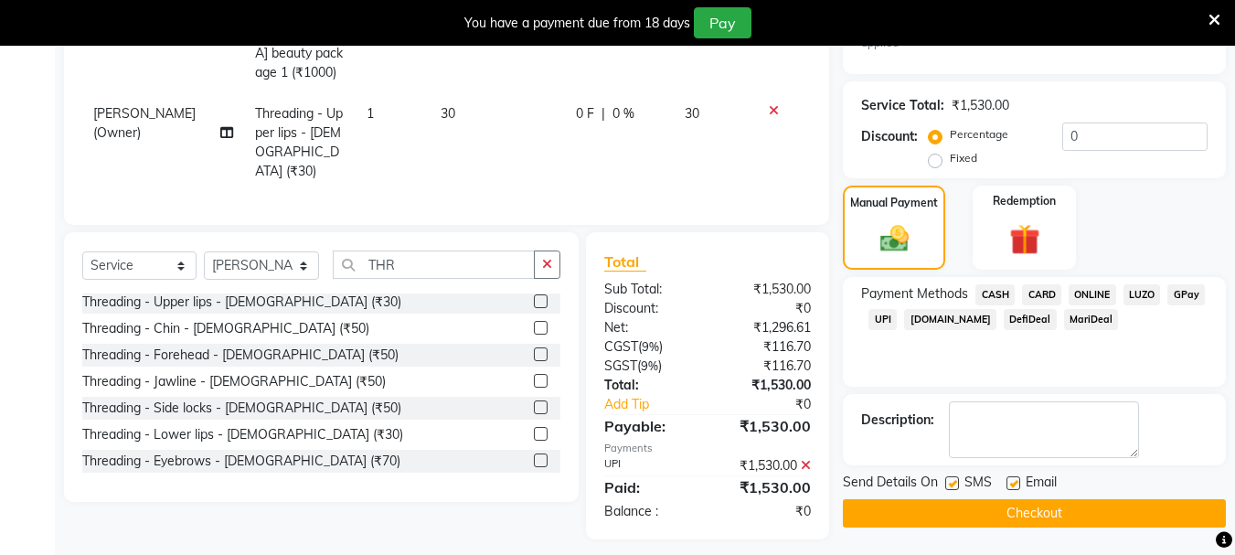
click at [886, 319] on span "UPI" at bounding box center [883, 319] width 28 height 21
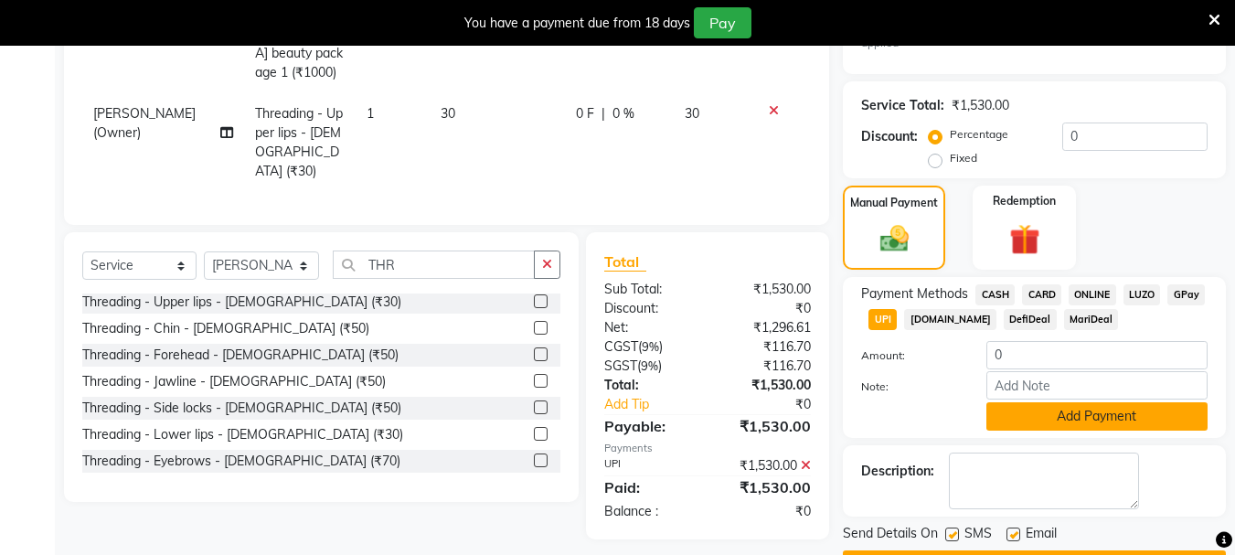
click at [1063, 411] on button "Add Payment" at bounding box center [1097, 416] width 221 height 28
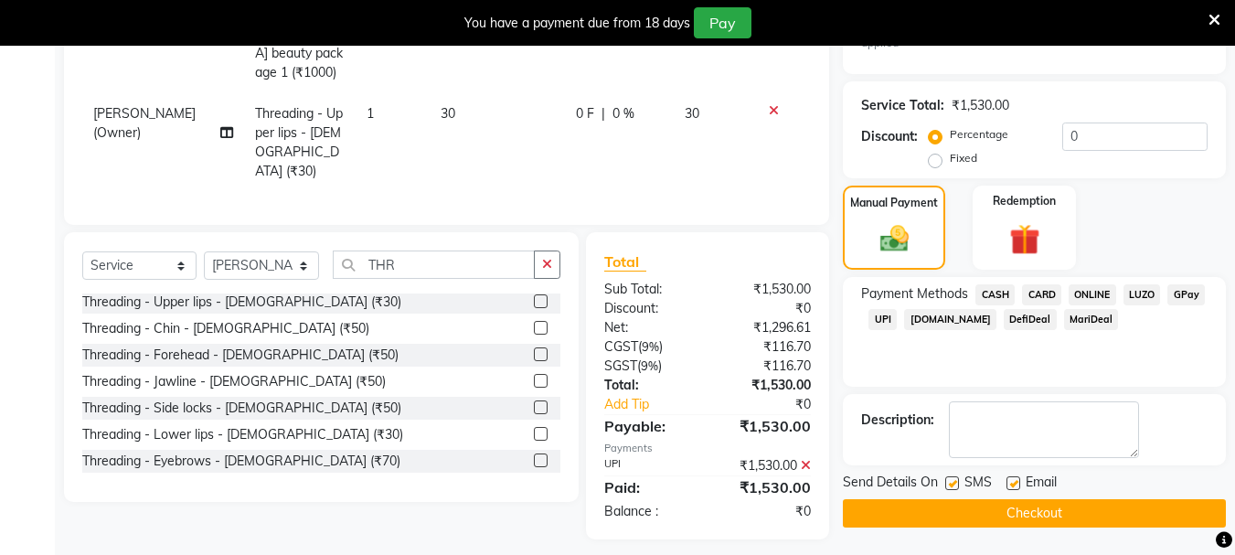
click at [948, 479] on label at bounding box center [953, 483] width 14 height 14
click at [948, 479] on input "checkbox" at bounding box center [952, 484] width 12 height 12
click at [1010, 482] on label at bounding box center [1014, 483] width 14 height 14
click at [1010, 482] on input "checkbox" at bounding box center [1013, 484] width 12 height 12
click at [899, 508] on button "Checkout" at bounding box center [1034, 513] width 383 height 28
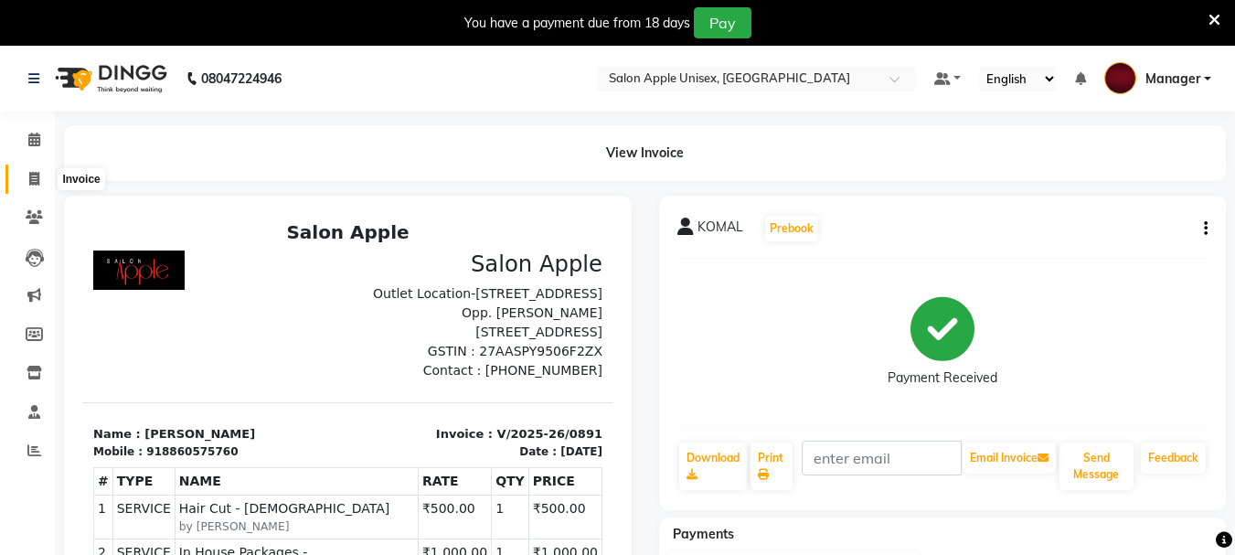
click at [27, 180] on span at bounding box center [34, 179] width 32 height 21
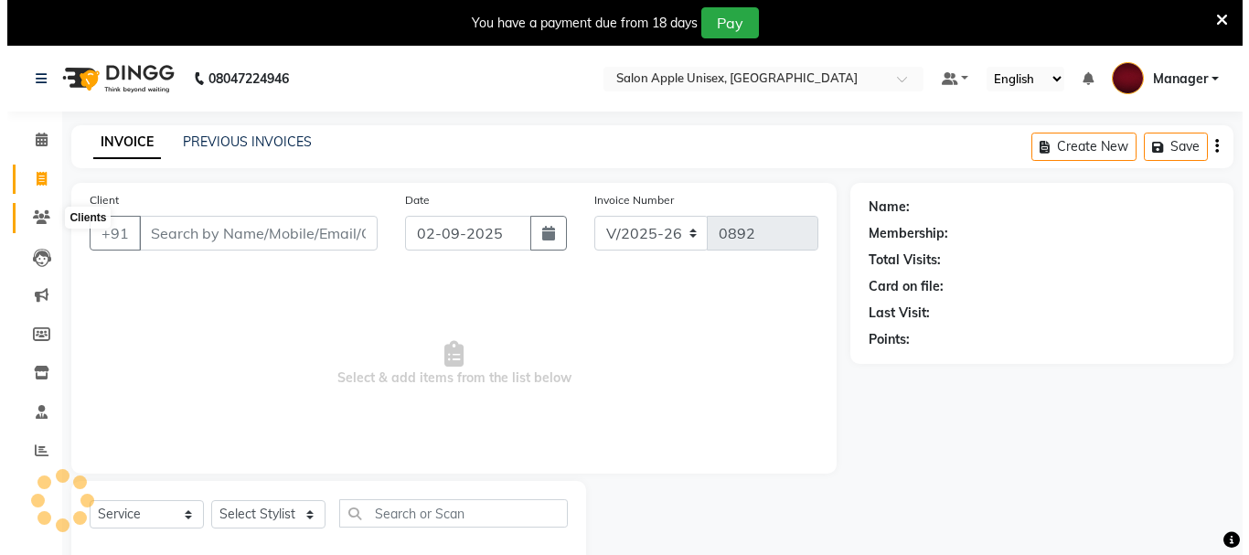
scroll to position [46, 0]
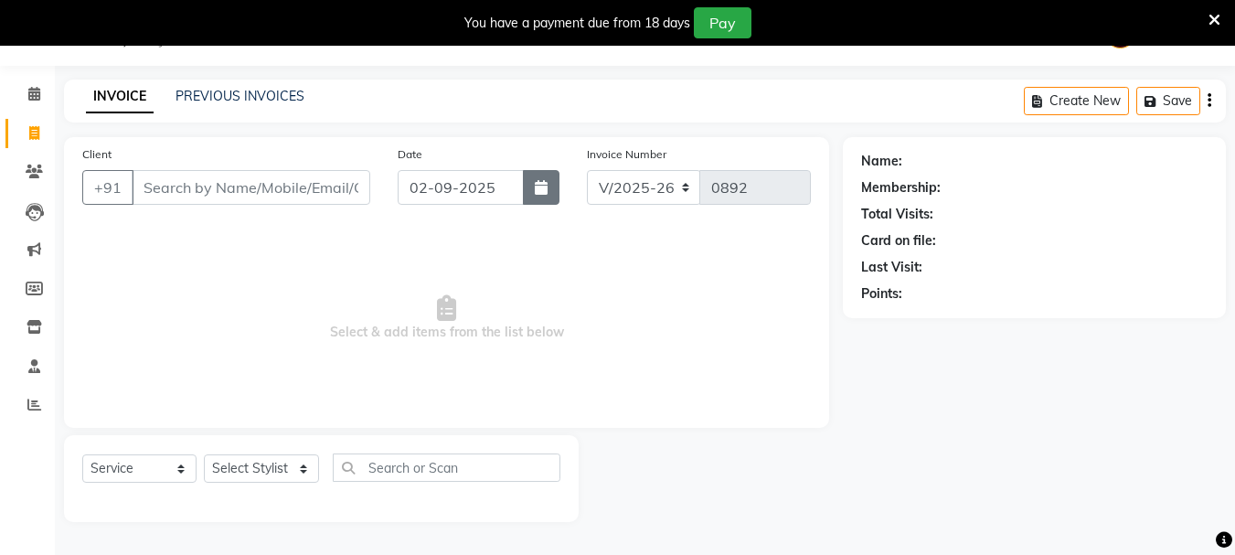
click at [552, 192] on button "button" at bounding box center [541, 187] width 37 height 35
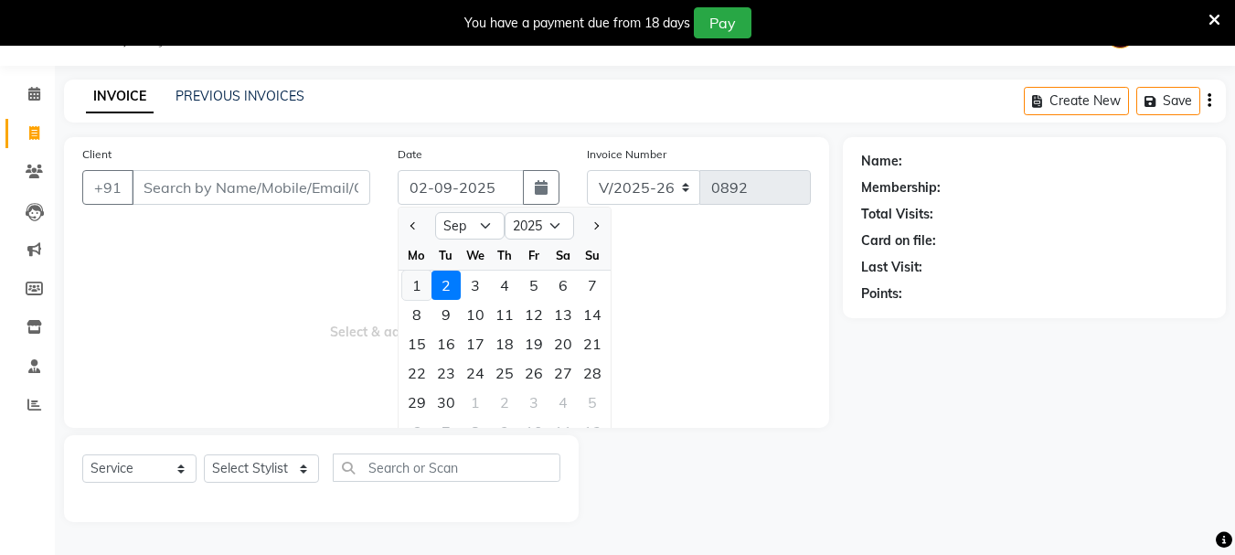
click at [412, 287] on div "1" at bounding box center [416, 285] width 29 height 29
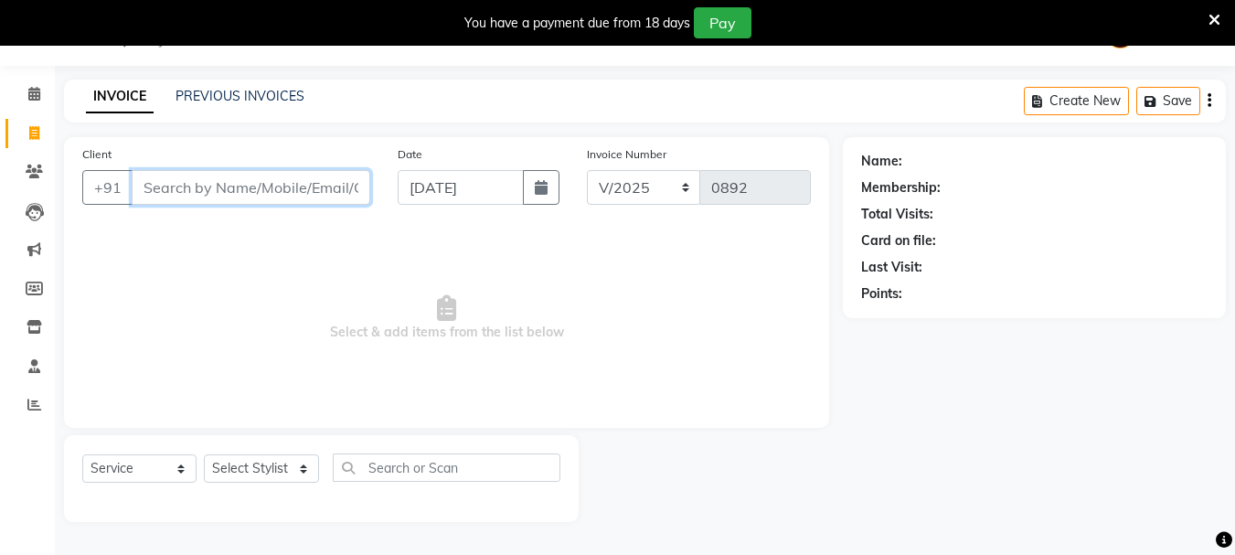
click at [279, 189] on input "Client" at bounding box center [251, 187] width 239 height 35
click at [273, 177] on input "Client" at bounding box center [251, 187] width 239 height 35
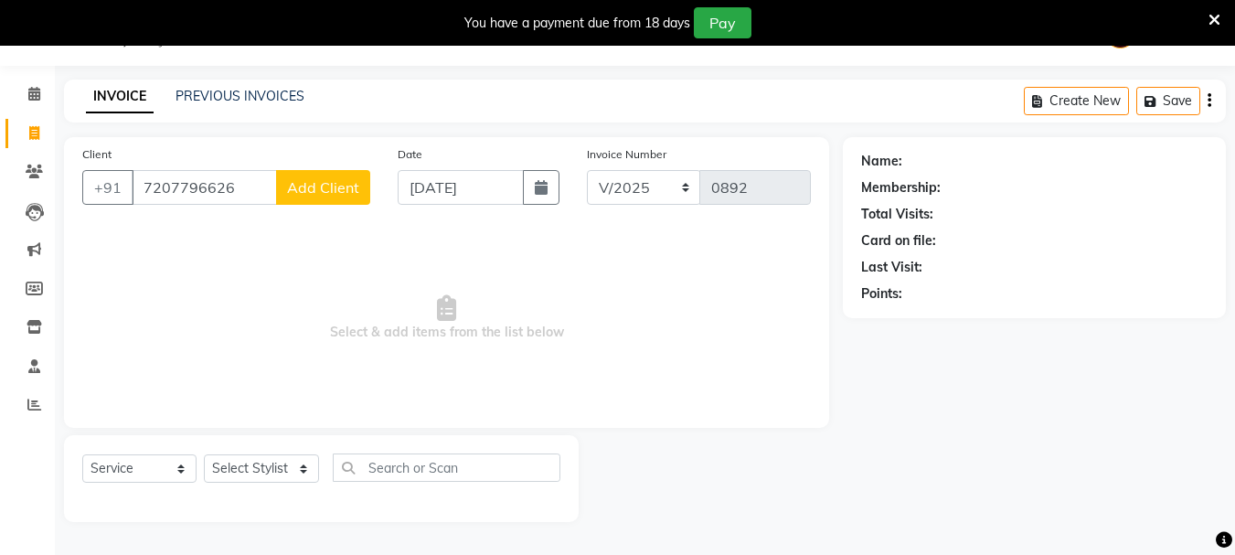
drag, startPoint x: 315, startPoint y: 186, endPoint x: 330, endPoint y: 189, distance: 15.1
click at [330, 189] on span "Add Client" at bounding box center [323, 187] width 72 height 18
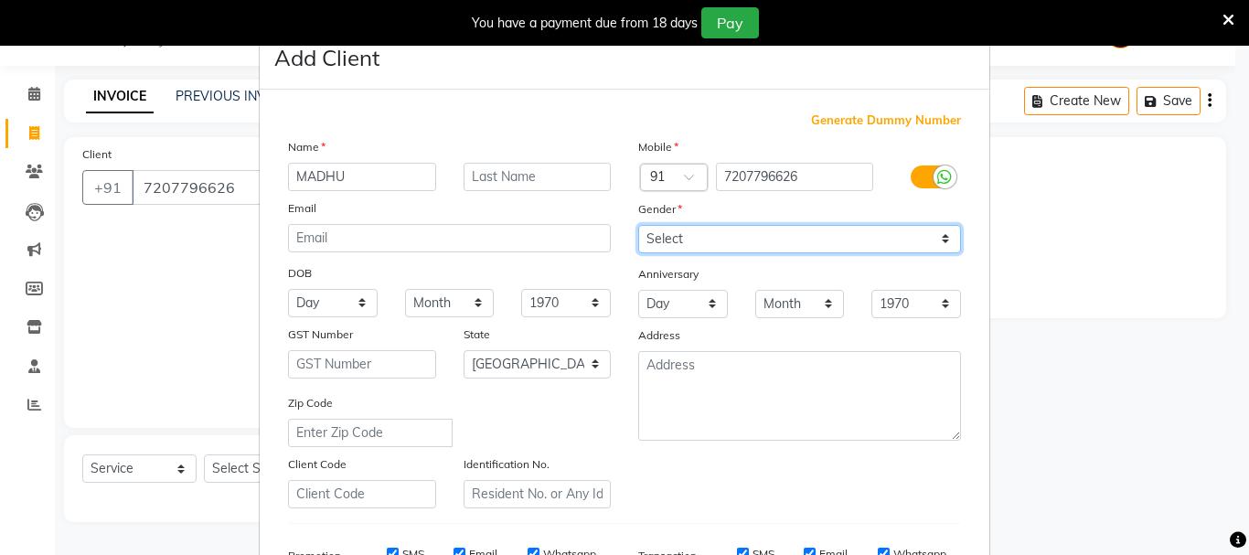
click at [693, 230] on select "Select [DEMOGRAPHIC_DATA] [DEMOGRAPHIC_DATA] Other Prefer Not To Say" at bounding box center [799, 239] width 323 height 28
click at [638, 225] on select "Select [DEMOGRAPHIC_DATA] [DEMOGRAPHIC_DATA] Other Prefer Not To Say" at bounding box center [799, 239] width 323 height 28
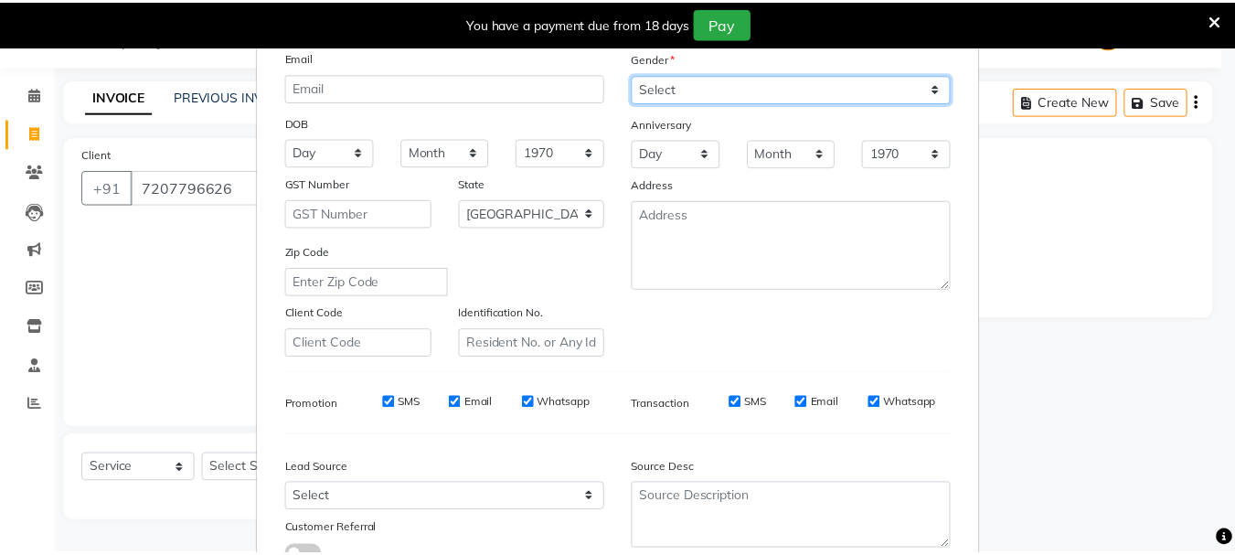
scroll to position [289, 0]
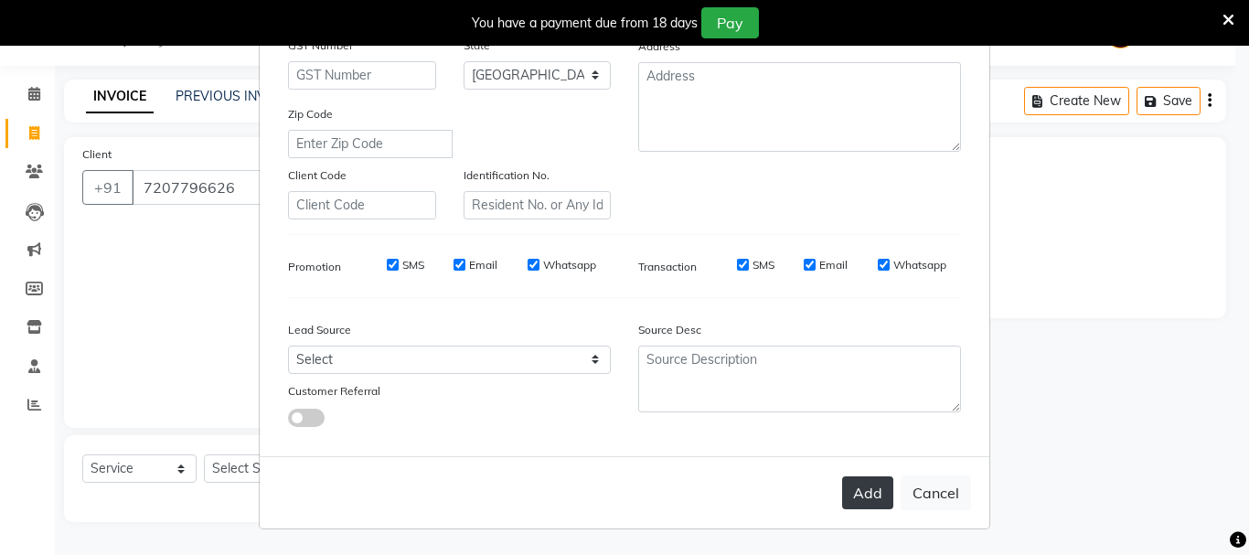
click at [862, 501] on button "Add" at bounding box center [867, 492] width 51 height 33
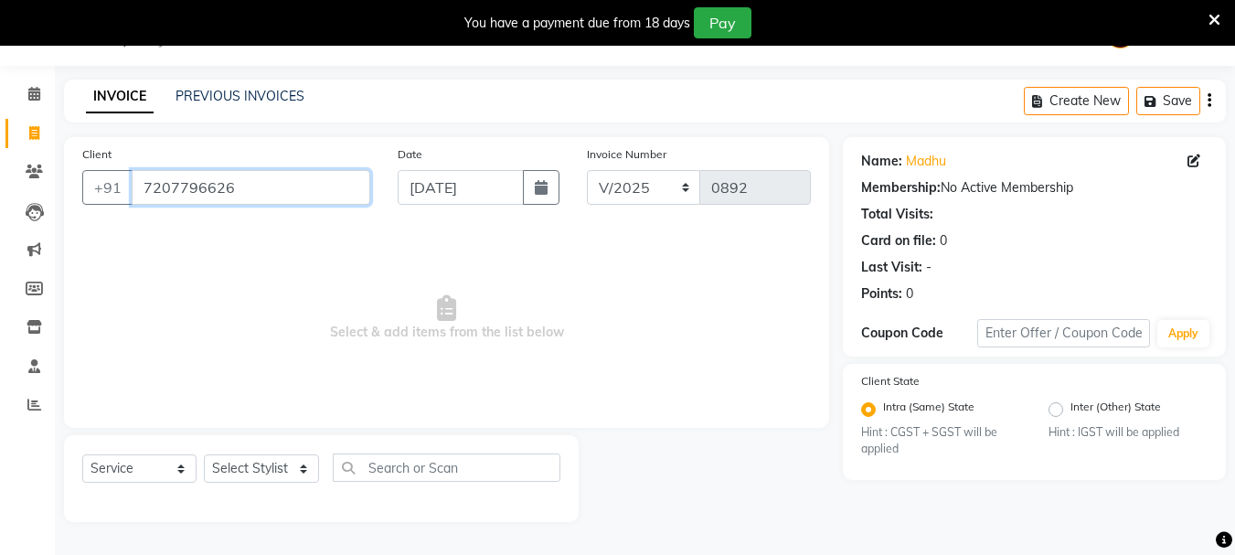
click at [245, 187] on input "7207796626" at bounding box center [251, 187] width 239 height 35
click at [230, 187] on input "7207796626" at bounding box center [251, 187] width 239 height 35
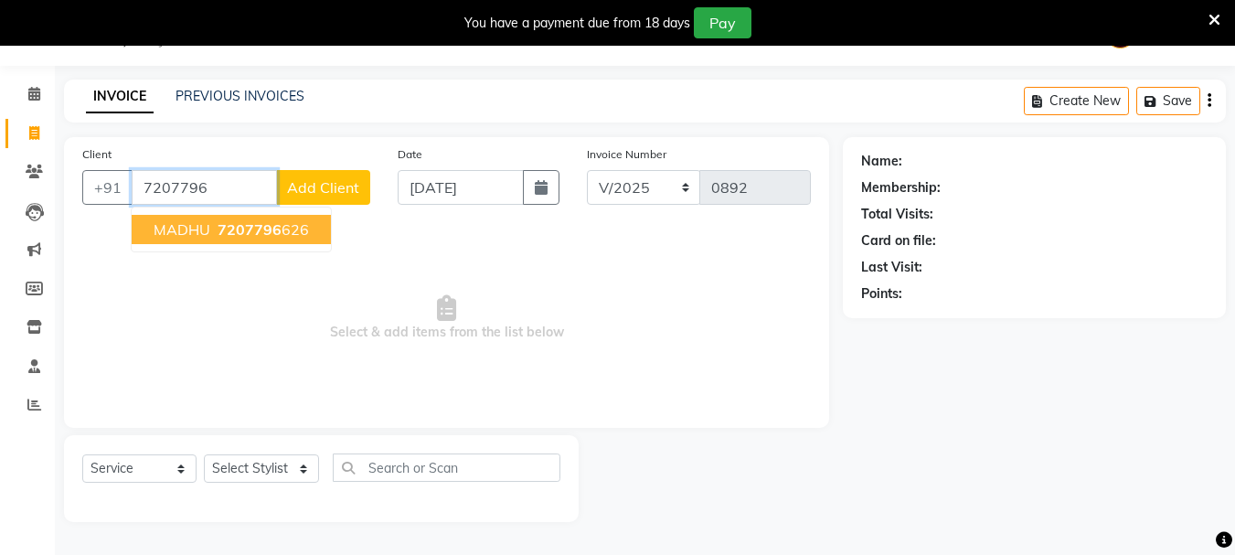
click at [198, 221] on span "MADHU" at bounding box center [182, 229] width 57 height 18
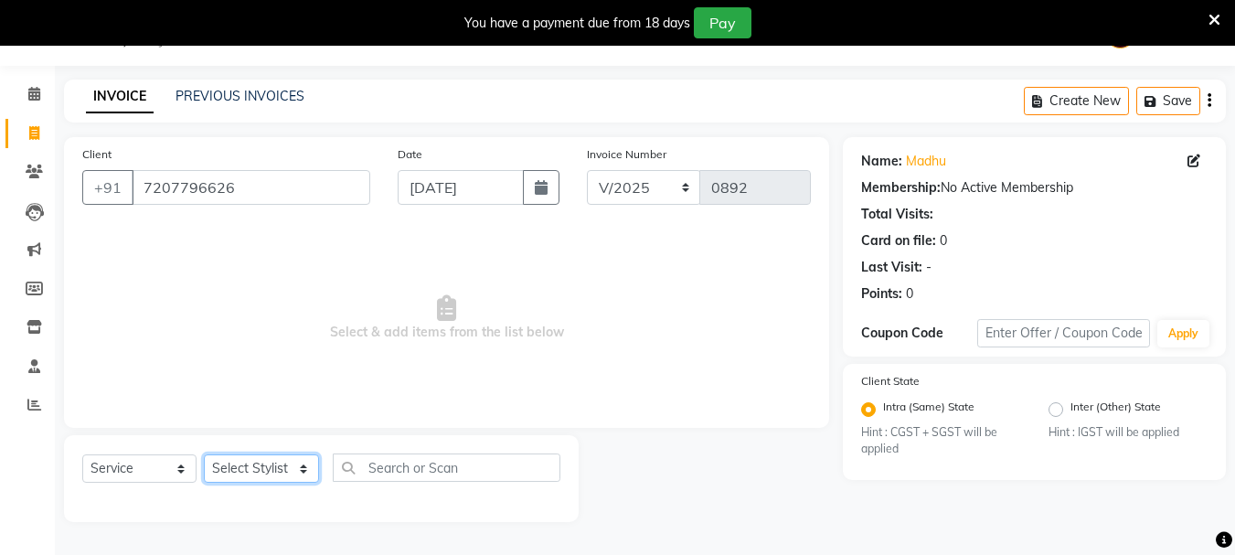
click at [266, 464] on select "Select Stylist Dilip(Owner) Manager [PERSON_NAME] (Owner) Nandini [PERSON_NAME]…" at bounding box center [261, 468] width 115 height 28
click at [204, 454] on select "Select Stylist Dilip(Owner) Manager [PERSON_NAME] (Owner) Nandini [PERSON_NAME]…" at bounding box center [261, 468] width 115 height 28
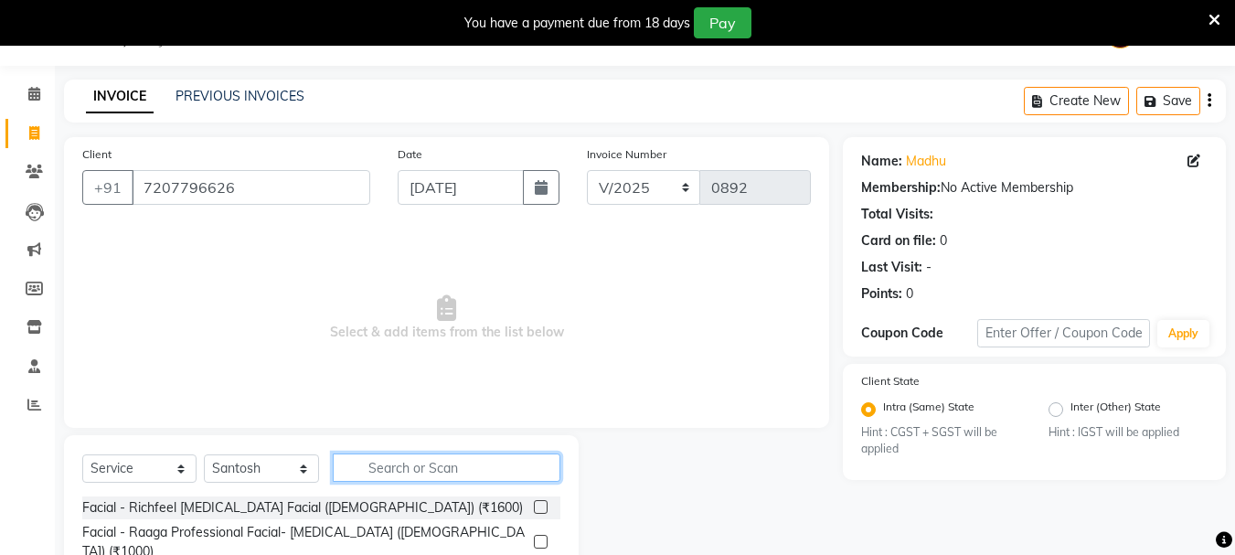
click at [374, 464] on input "text" at bounding box center [447, 468] width 228 height 28
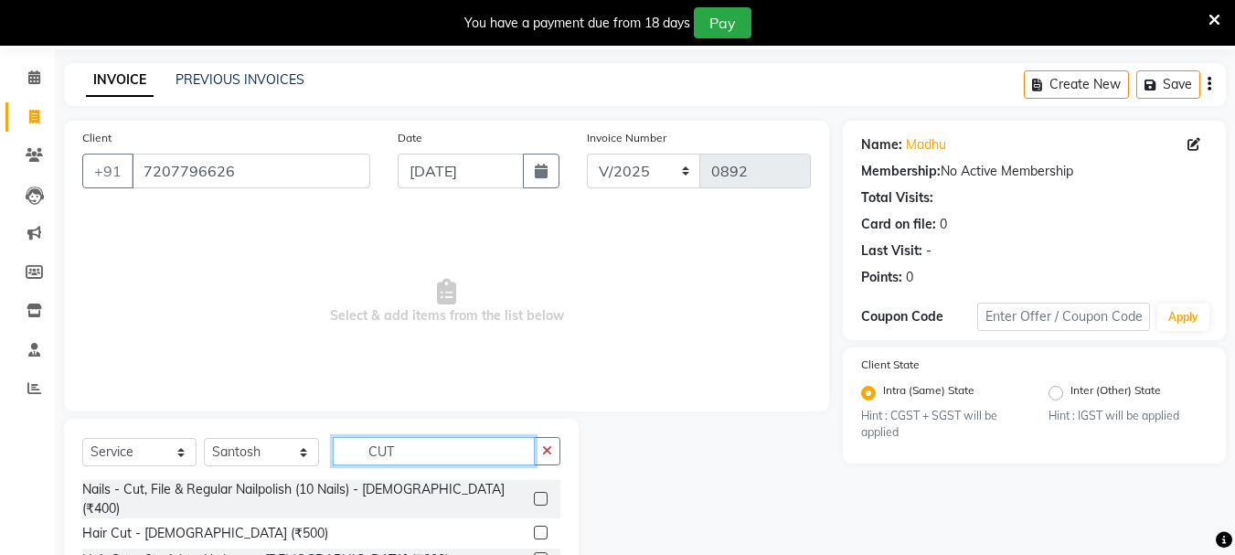
scroll to position [223, 0]
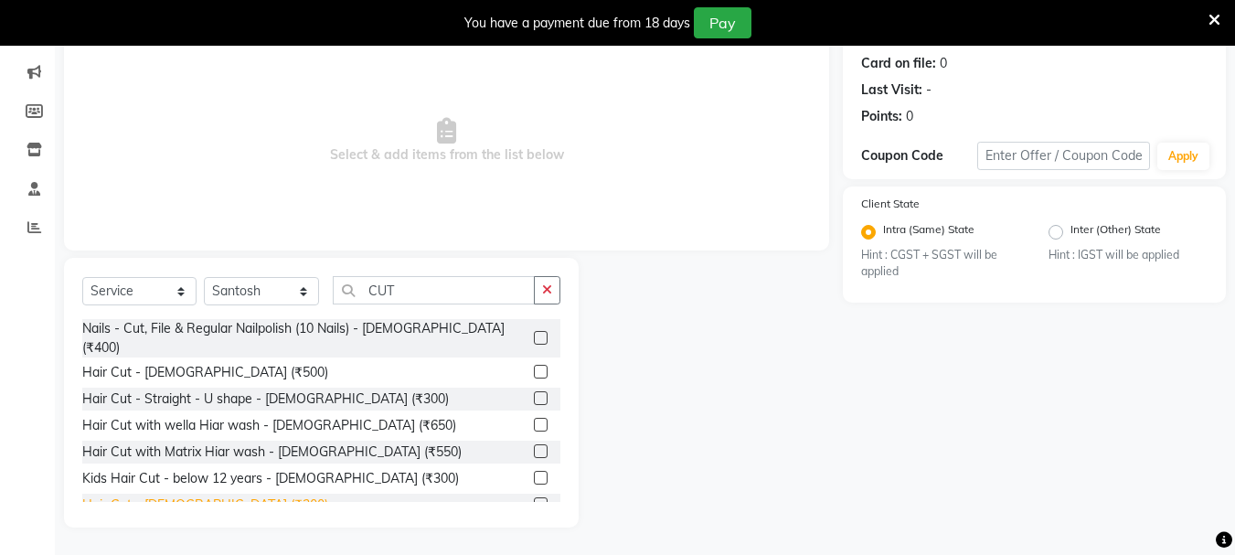
click at [151, 496] on div "Hair Cut - [DEMOGRAPHIC_DATA] (₹300)" at bounding box center [205, 505] width 246 height 19
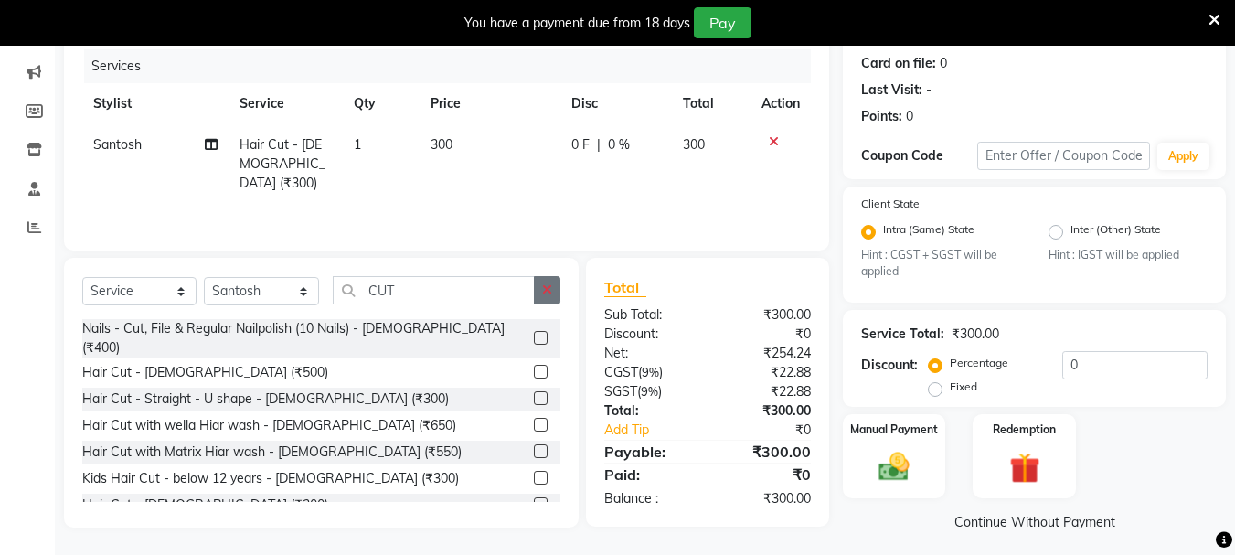
click at [546, 294] on icon "button" at bounding box center [547, 289] width 10 height 13
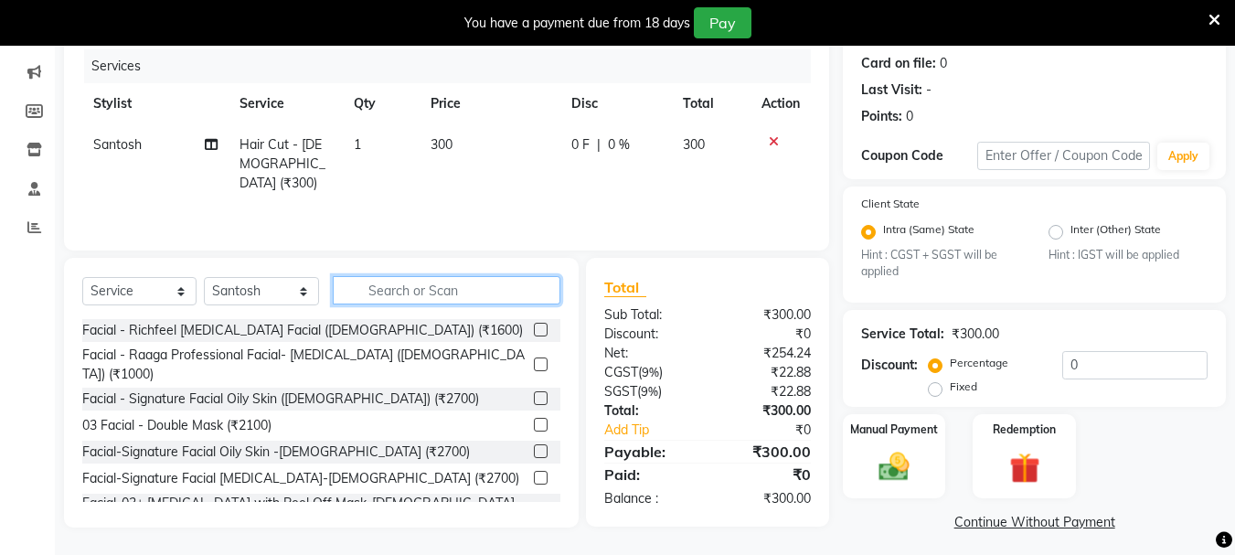
click at [497, 290] on input "text" at bounding box center [447, 290] width 228 height 28
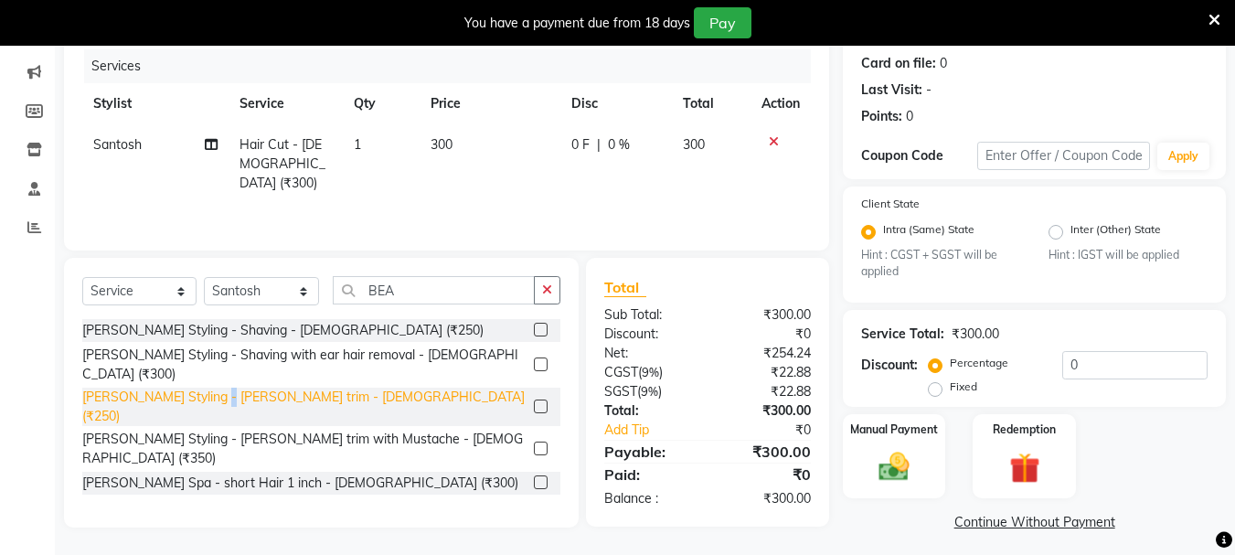
click at [216, 388] on div "[PERSON_NAME] Styling - [PERSON_NAME] trim - [DEMOGRAPHIC_DATA] (₹250)" at bounding box center [304, 407] width 444 height 38
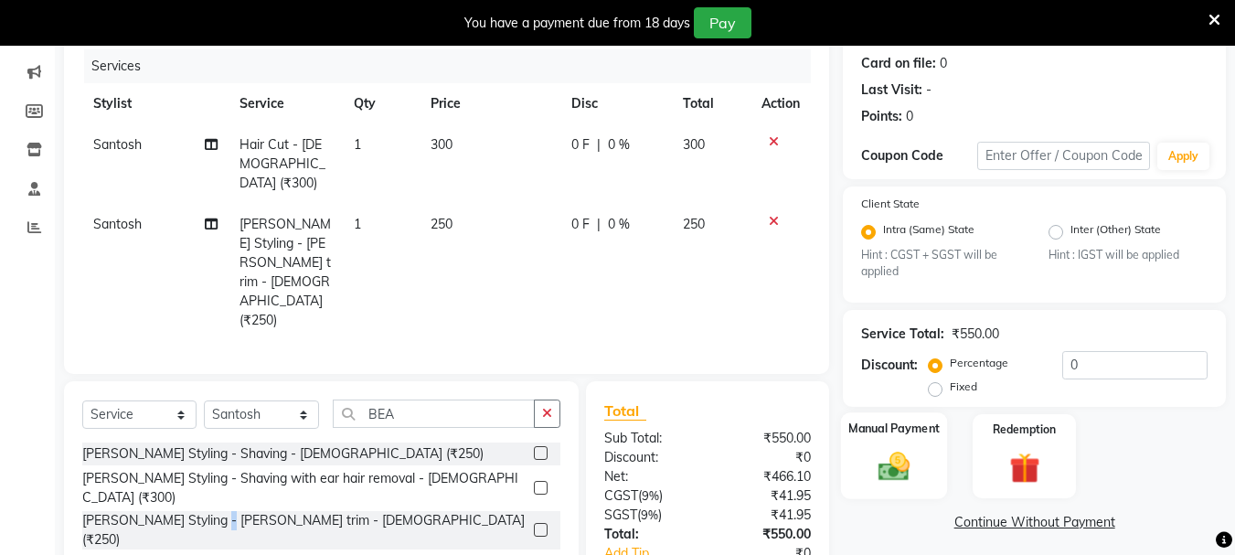
click at [892, 464] on img at bounding box center [894, 467] width 51 height 37
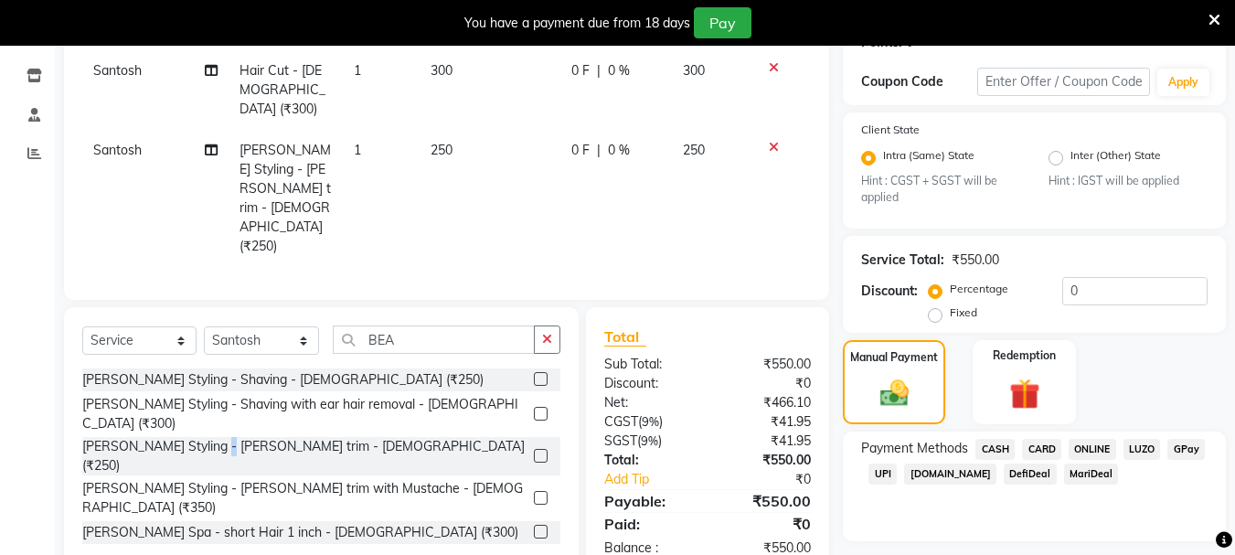
scroll to position [348, 0]
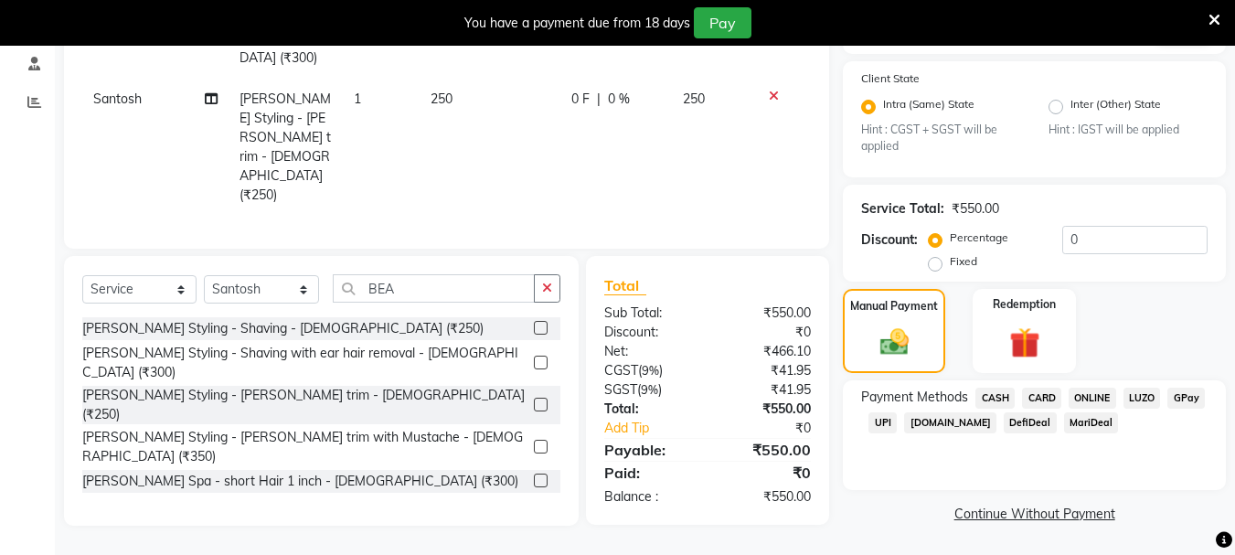
click at [881, 422] on span "UPI" at bounding box center [883, 422] width 28 height 21
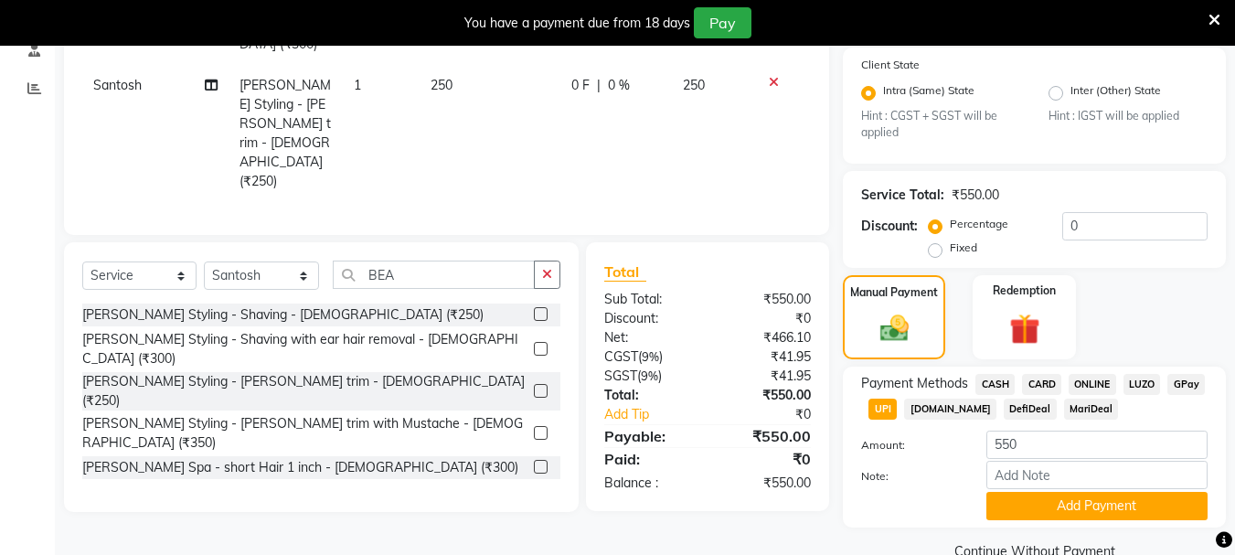
scroll to position [400, 0]
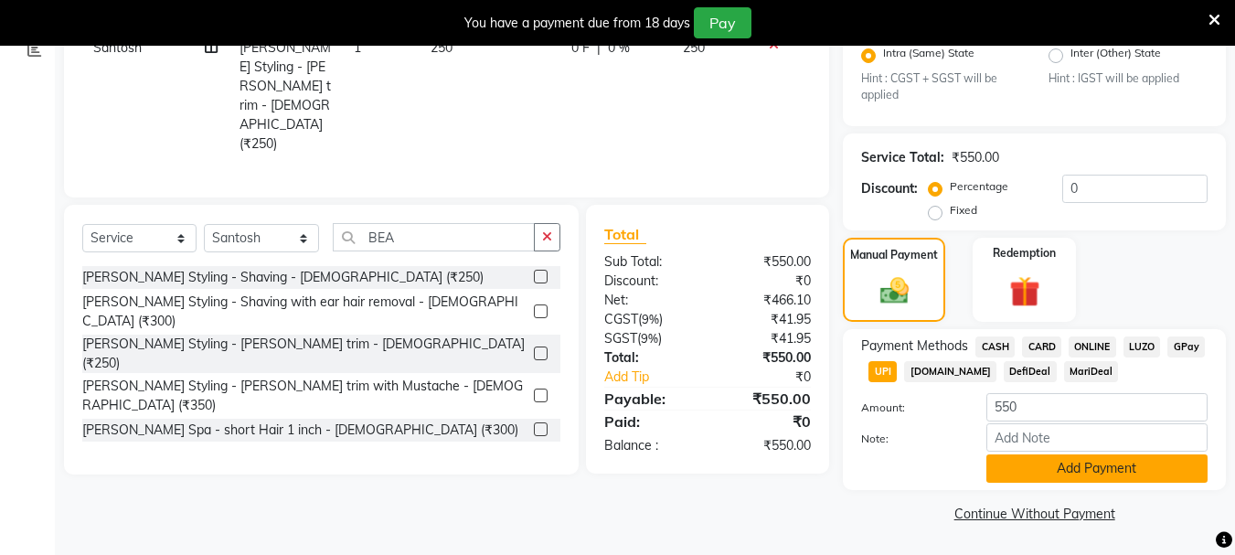
click at [1034, 476] on button "Add Payment" at bounding box center [1097, 468] width 221 height 28
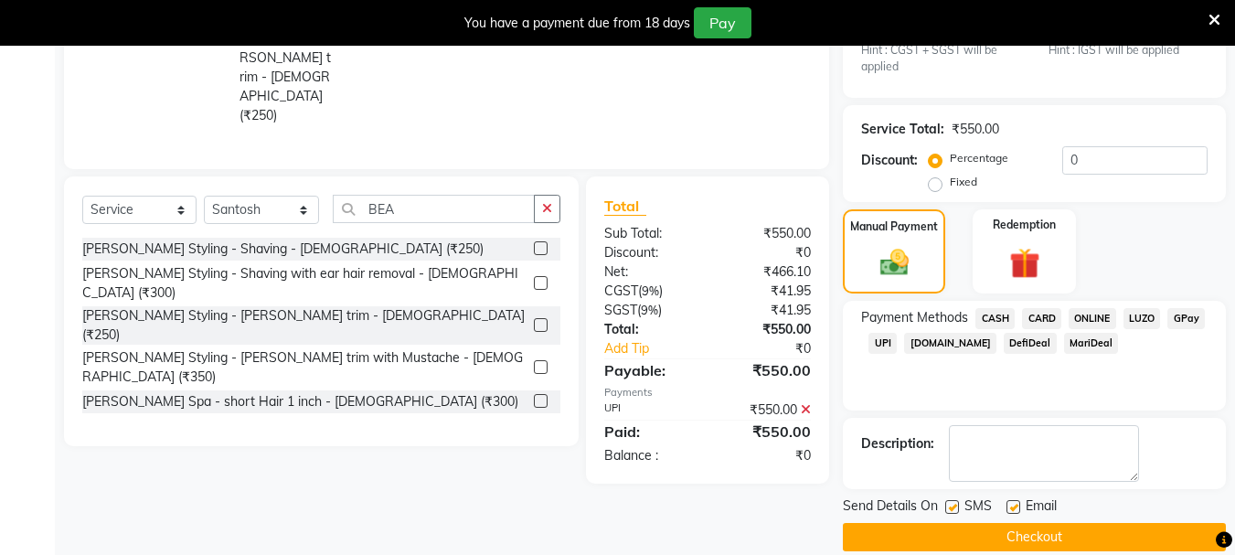
scroll to position [452, 0]
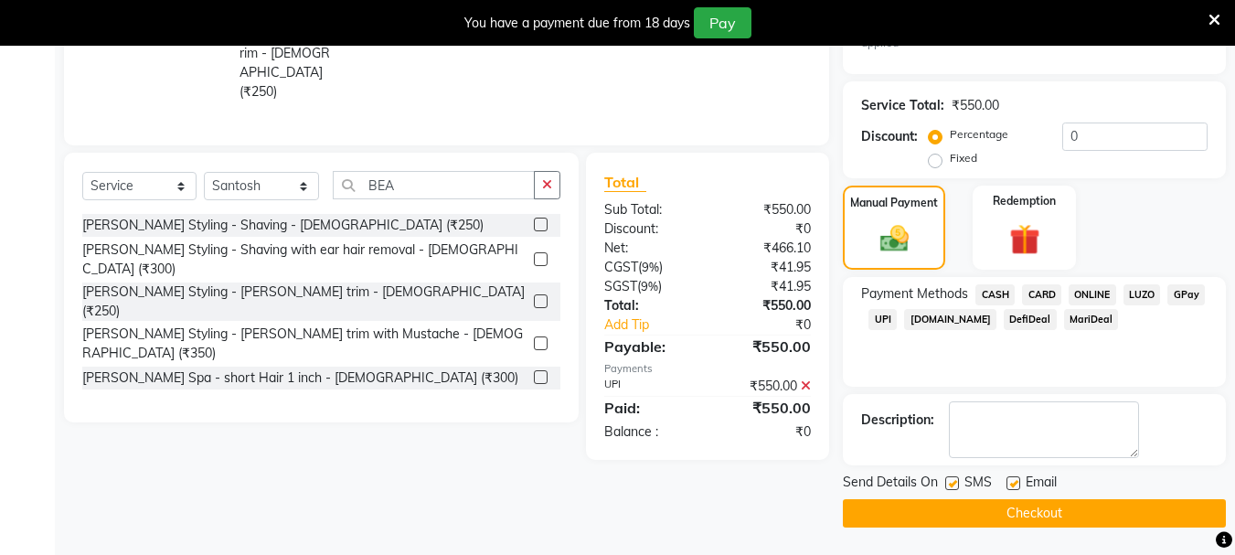
click at [947, 488] on label at bounding box center [953, 483] width 14 height 14
click at [947, 488] on input "checkbox" at bounding box center [952, 484] width 12 height 12
click at [1011, 487] on label at bounding box center [1014, 483] width 14 height 14
click at [1011, 487] on input "checkbox" at bounding box center [1013, 484] width 12 height 12
click at [1038, 512] on button "Checkout" at bounding box center [1034, 513] width 383 height 28
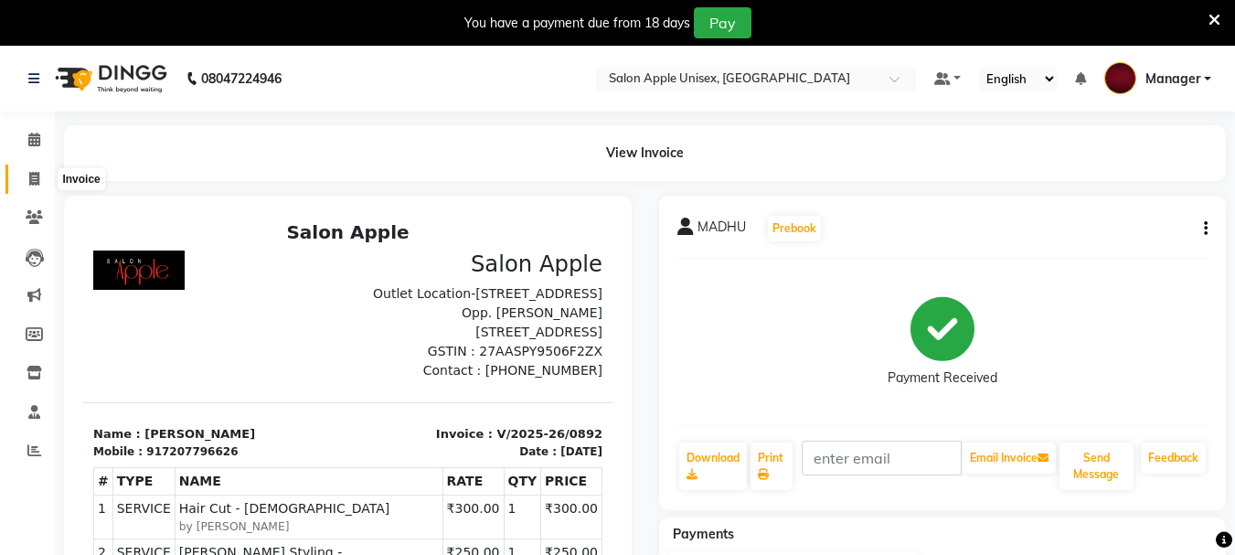
click at [34, 180] on icon at bounding box center [34, 179] width 10 height 14
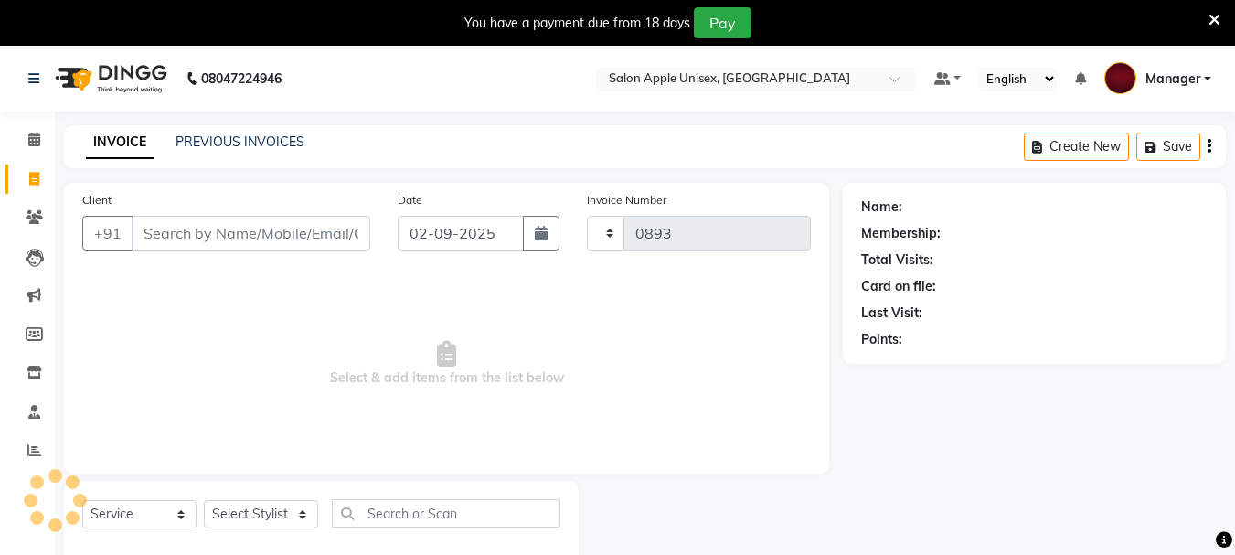
scroll to position [46, 0]
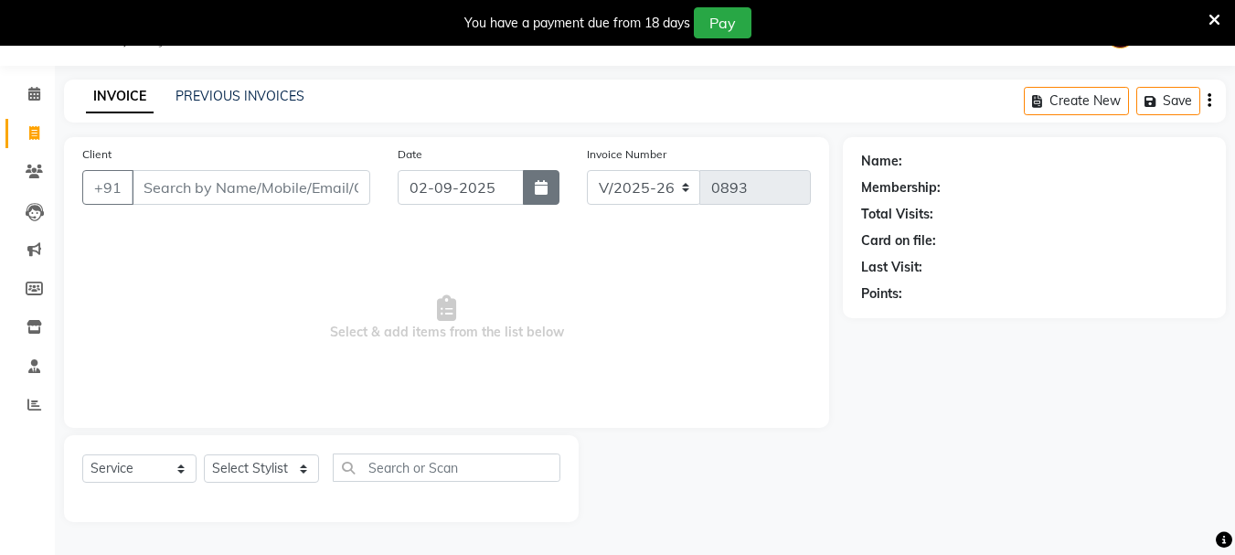
click at [536, 189] on icon "button" at bounding box center [541, 187] width 13 height 15
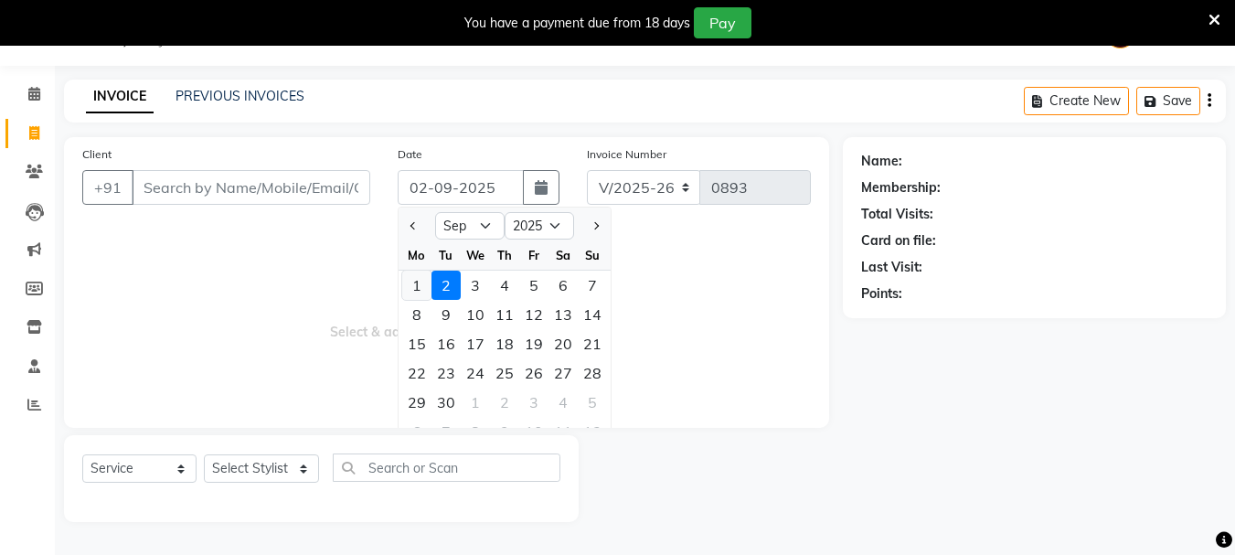
click at [419, 290] on div "1" at bounding box center [416, 285] width 29 height 29
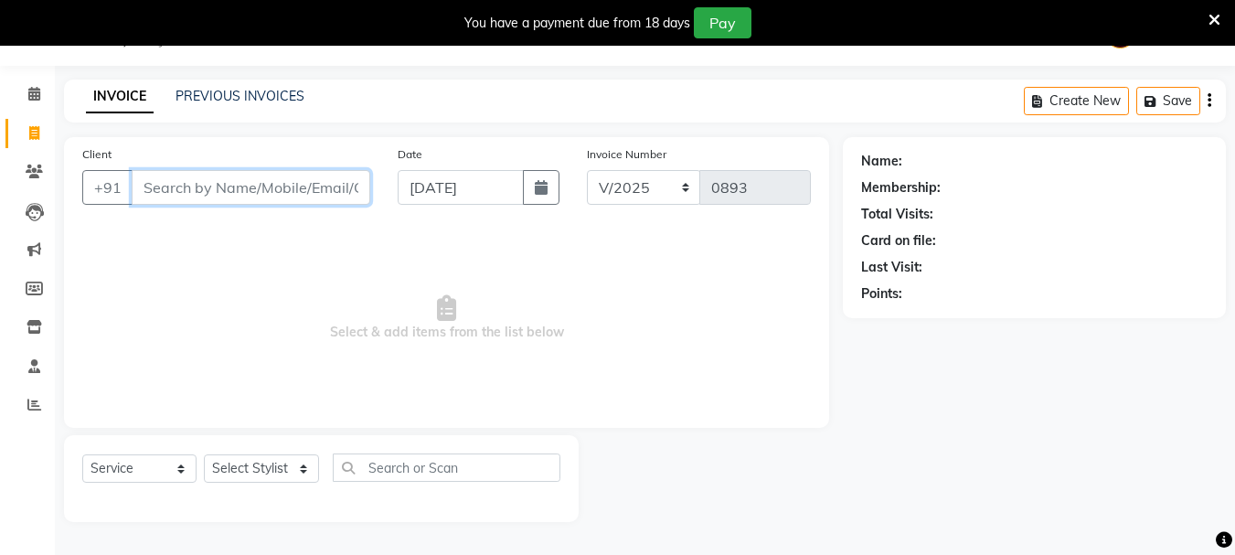
click at [249, 182] on input "Client" at bounding box center [251, 187] width 239 height 35
click at [155, 185] on input "Client" at bounding box center [251, 187] width 239 height 35
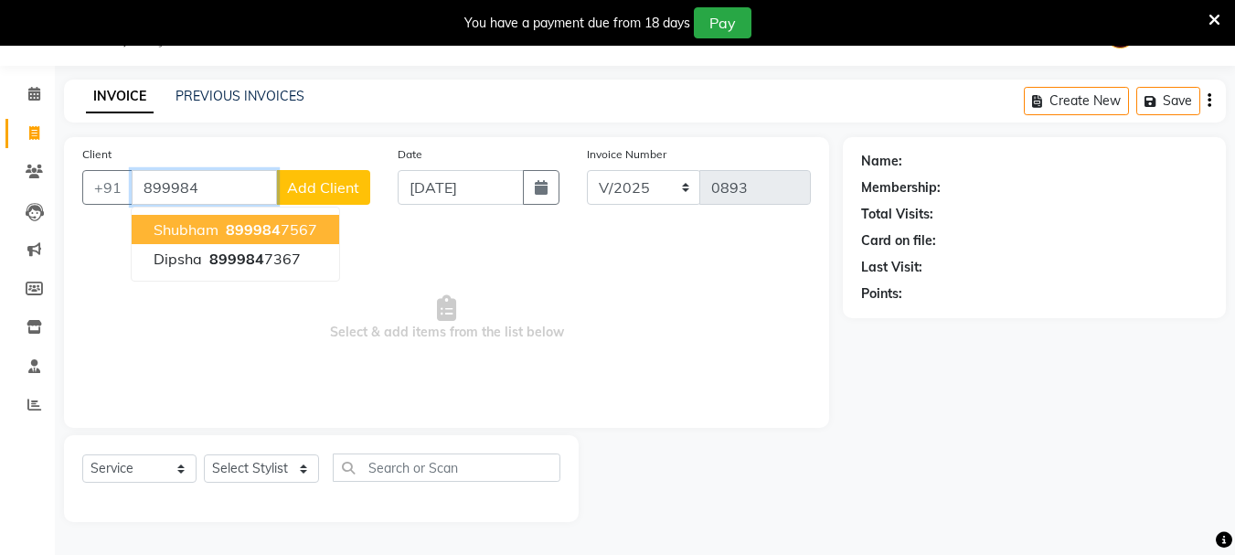
click at [297, 224] on ngb-highlight "899984 7567" at bounding box center [269, 229] width 95 height 18
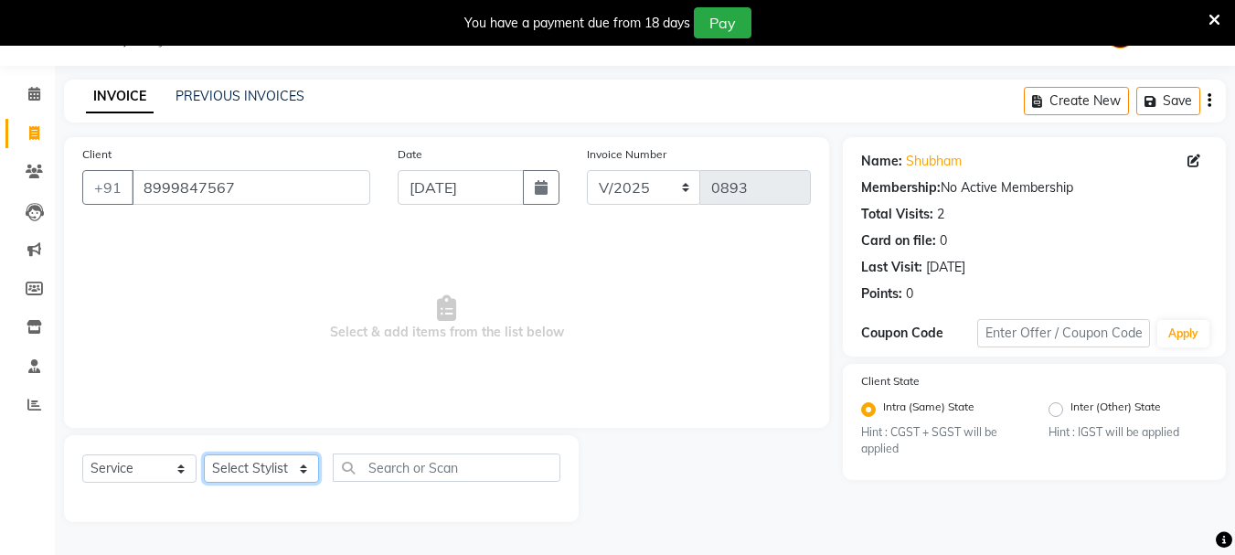
click at [277, 465] on select "Select Stylist Dilip(Owner) Manager [PERSON_NAME] (Owner) Nandini [PERSON_NAME]…" at bounding box center [261, 468] width 115 height 28
click at [204, 454] on select "Select Stylist Dilip(Owner) Manager [PERSON_NAME] (Owner) Nandini [PERSON_NAME]…" at bounding box center [261, 468] width 115 height 28
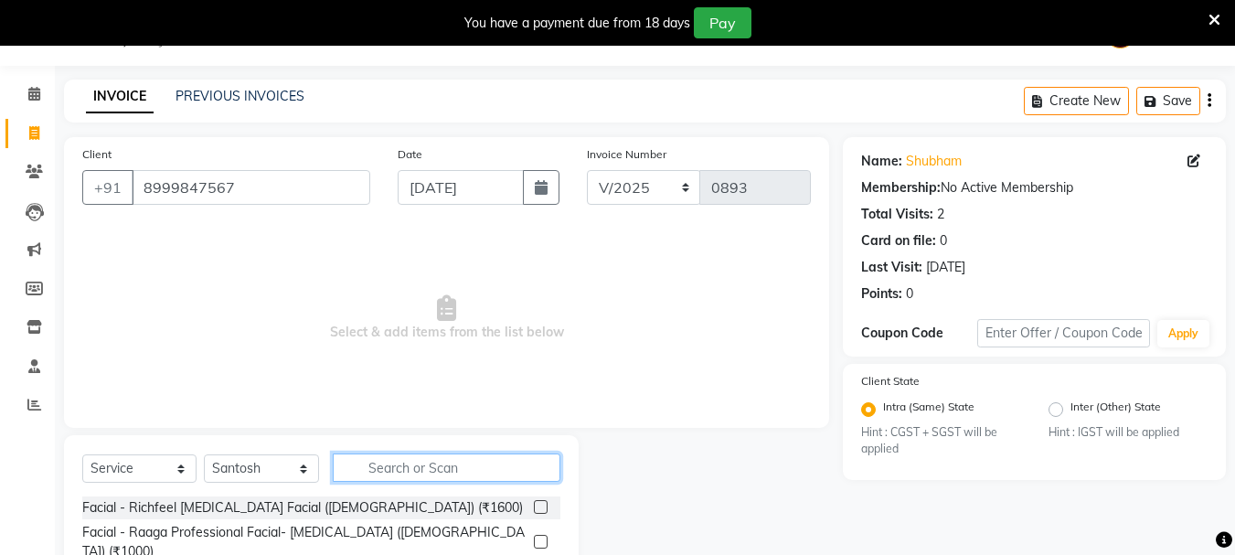
click at [374, 465] on input "text" at bounding box center [447, 468] width 228 height 28
click at [433, 466] on input "text" at bounding box center [447, 468] width 228 height 28
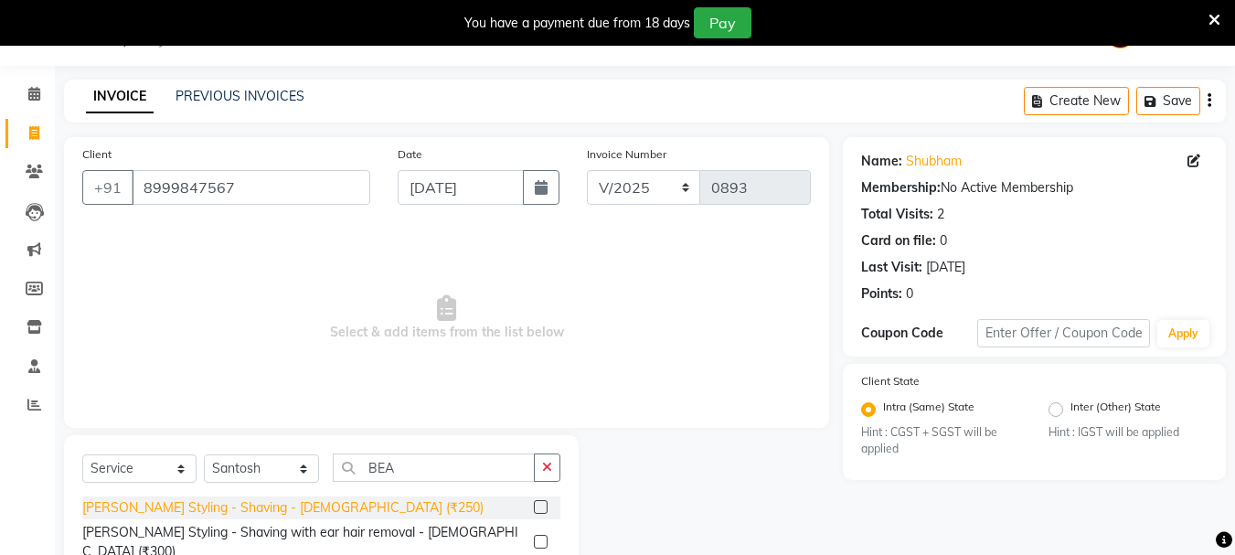
click at [265, 508] on div "[PERSON_NAME] Styling - Shaving - [DEMOGRAPHIC_DATA] (₹250)" at bounding box center [282, 507] width 401 height 19
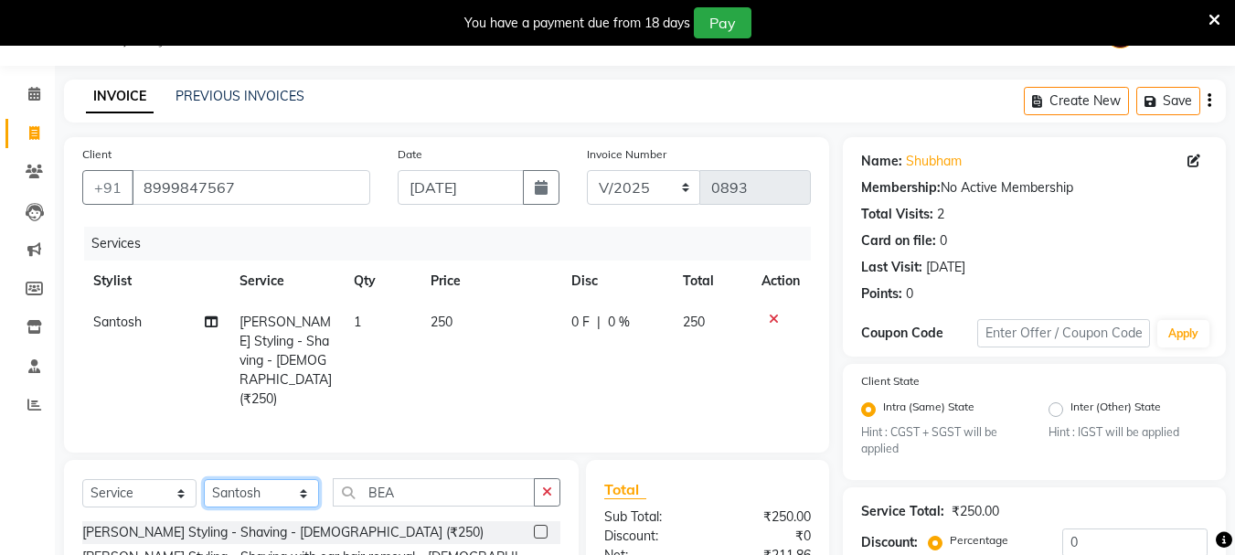
click at [296, 479] on select "Select Stylist Dilip(Owner) Manager [PERSON_NAME] (Owner) Nandini [PERSON_NAME]…" at bounding box center [261, 493] width 115 height 28
click at [539, 478] on button "button" at bounding box center [547, 492] width 27 height 28
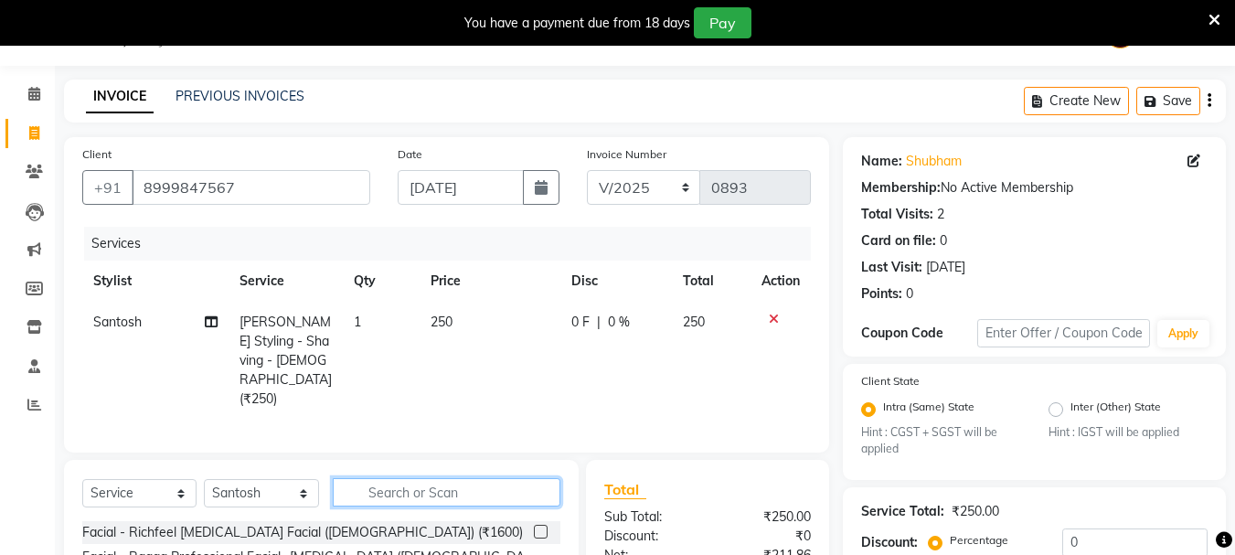
click at [488, 478] on input "text" at bounding box center [447, 492] width 228 height 28
click at [489, 478] on input "text" at bounding box center [447, 492] width 228 height 28
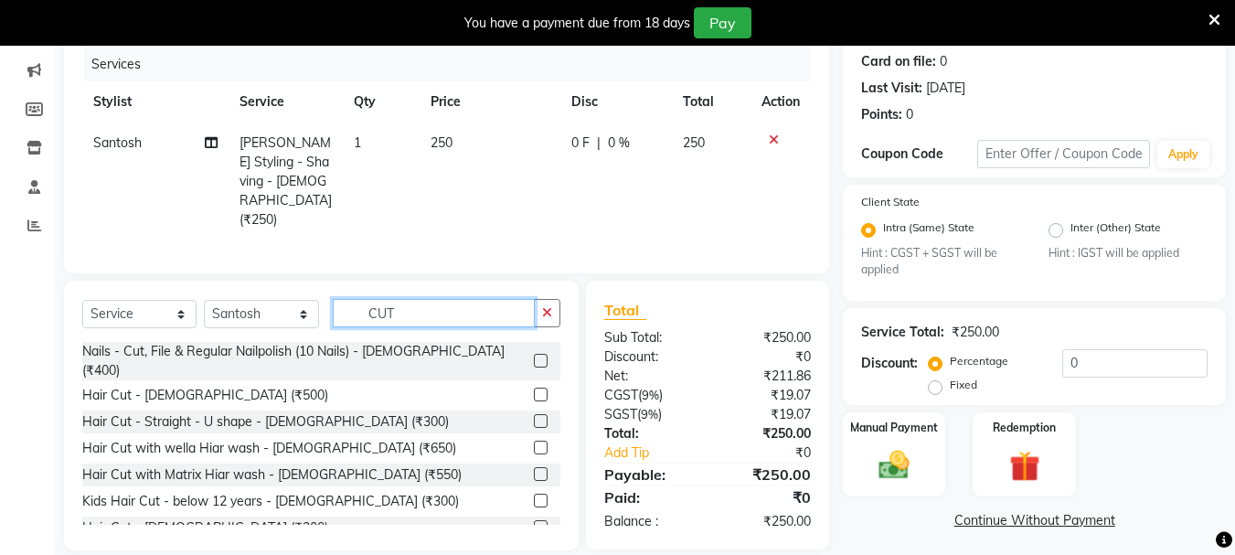
scroll to position [231, 0]
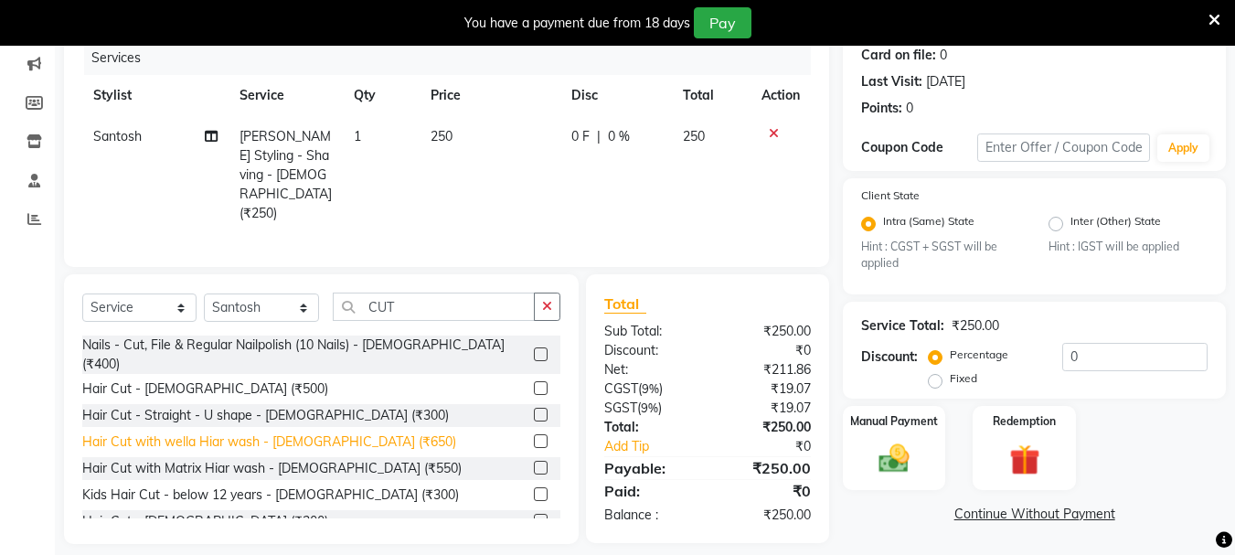
click at [272, 433] on div "Hair Cut with wella Hiar wash - [DEMOGRAPHIC_DATA] (₹650)" at bounding box center [269, 442] width 374 height 19
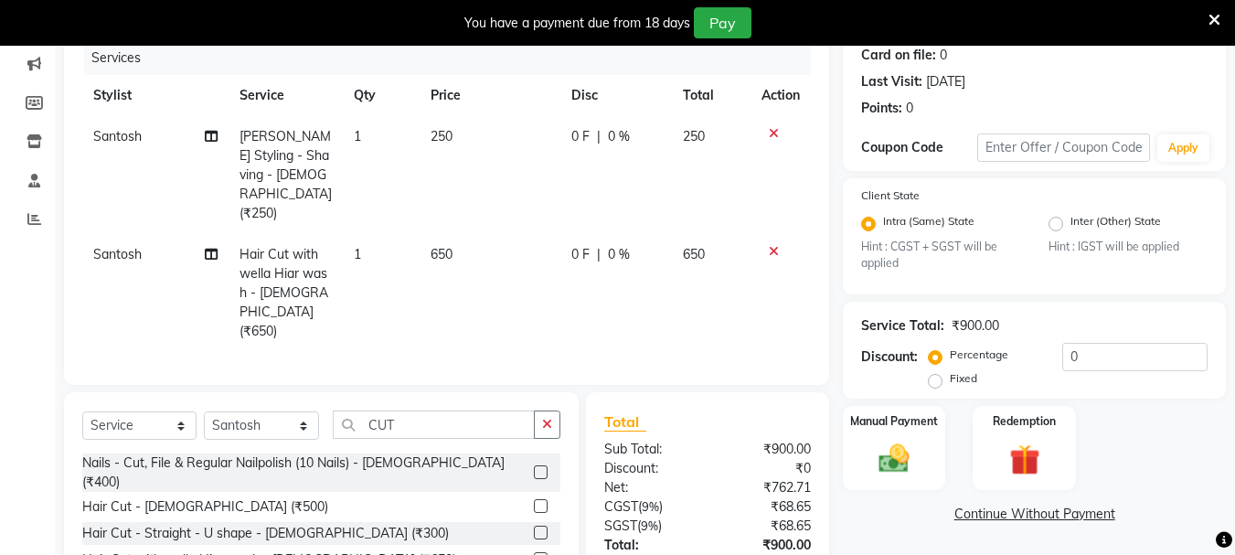
click at [542, 411] on button "button" at bounding box center [547, 425] width 27 height 28
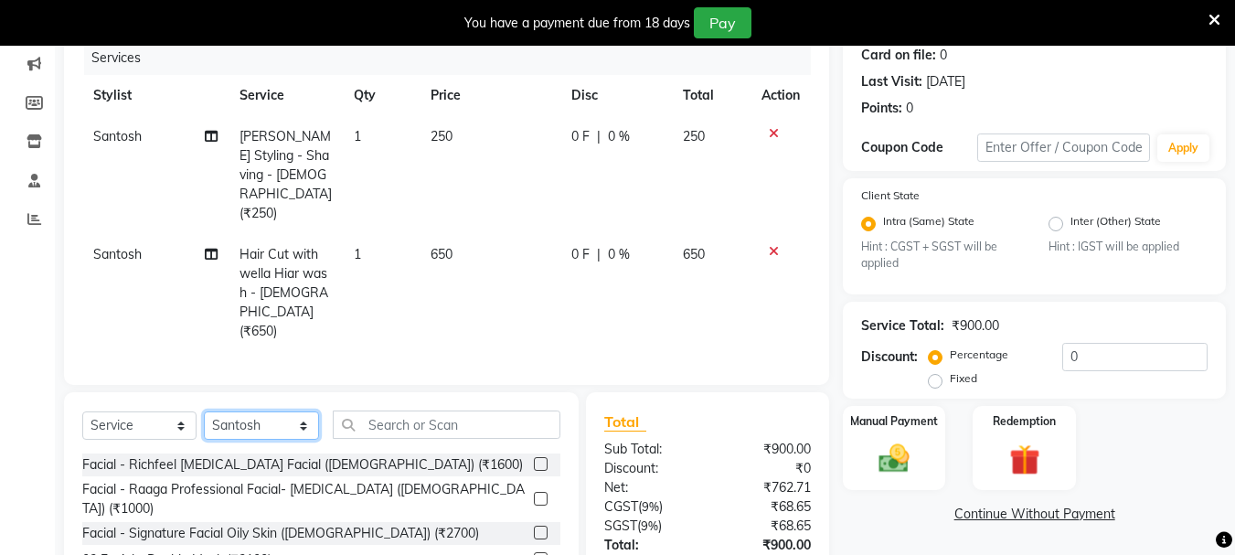
click at [282, 411] on select "Select Stylist Dilip(Owner) Manager [PERSON_NAME] (Owner) Nandini [PERSON_NAME]…" at bounding box center [261, 425] width 115 height 28
click at [204, 411] on select "Select Stylist Dilip(Owner) Manager [PERSON_NAME] (Owner) Nandini [PERSON_NAME]…" at bounding box center [261, 425] width 115 height 28
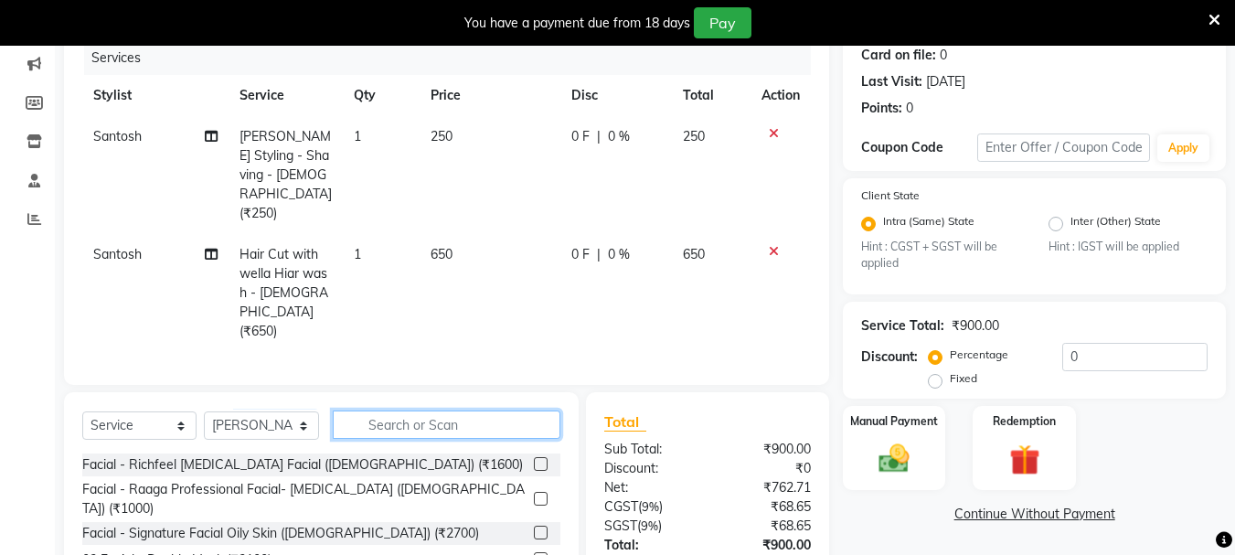
click at [414, 411] on input "text" at bounding box center [447, 425] width 228 height 28
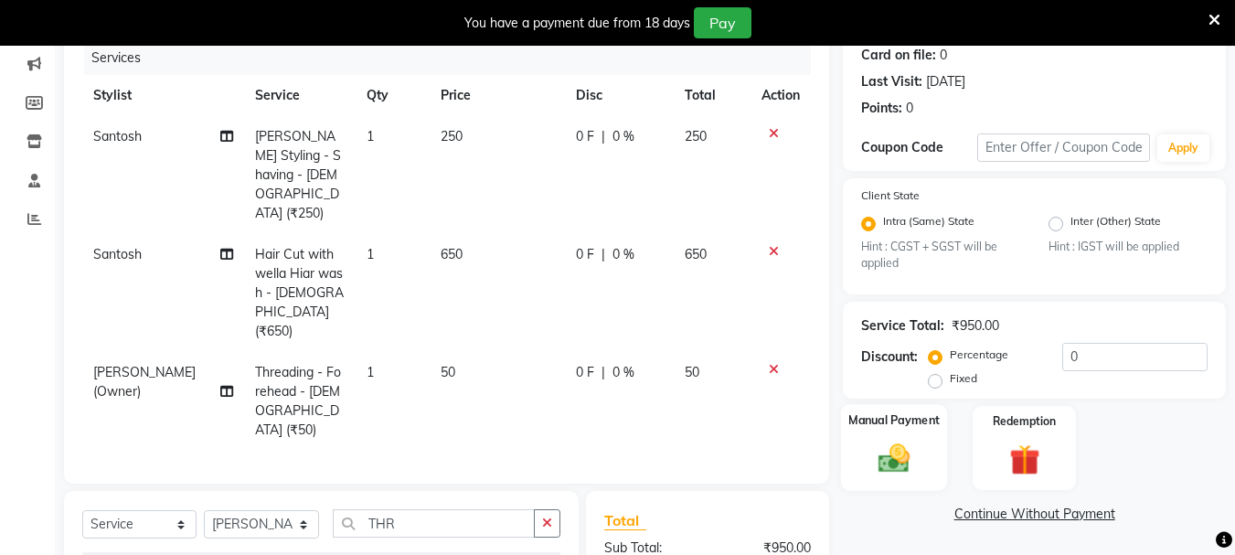
click at [882, 460] on img at bounding box center [894, 459] width 51 height 37
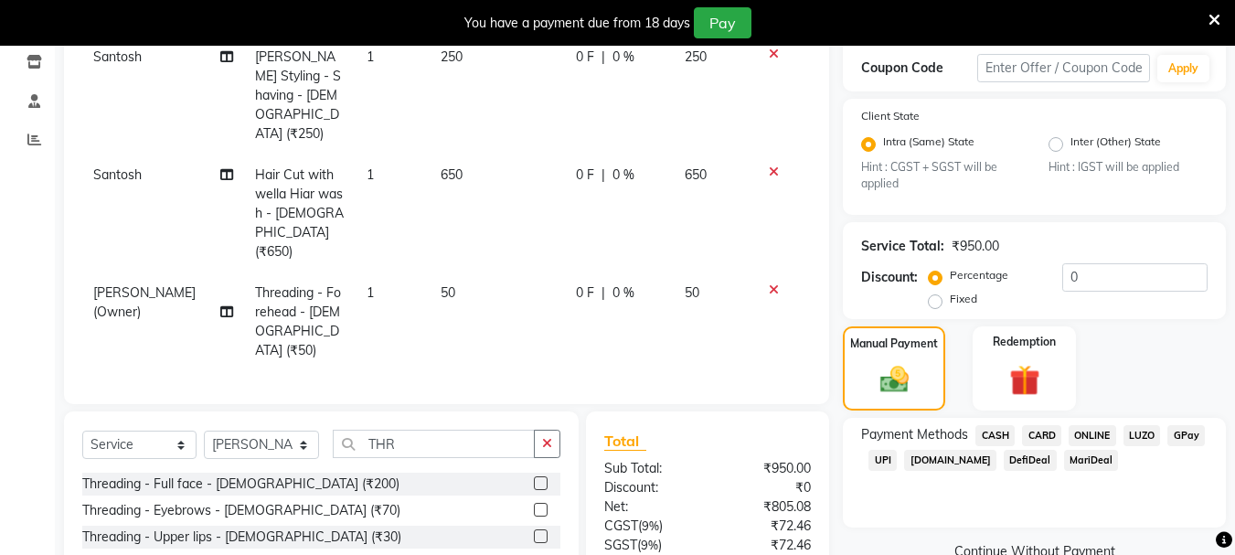
scroll to position [401, 0]
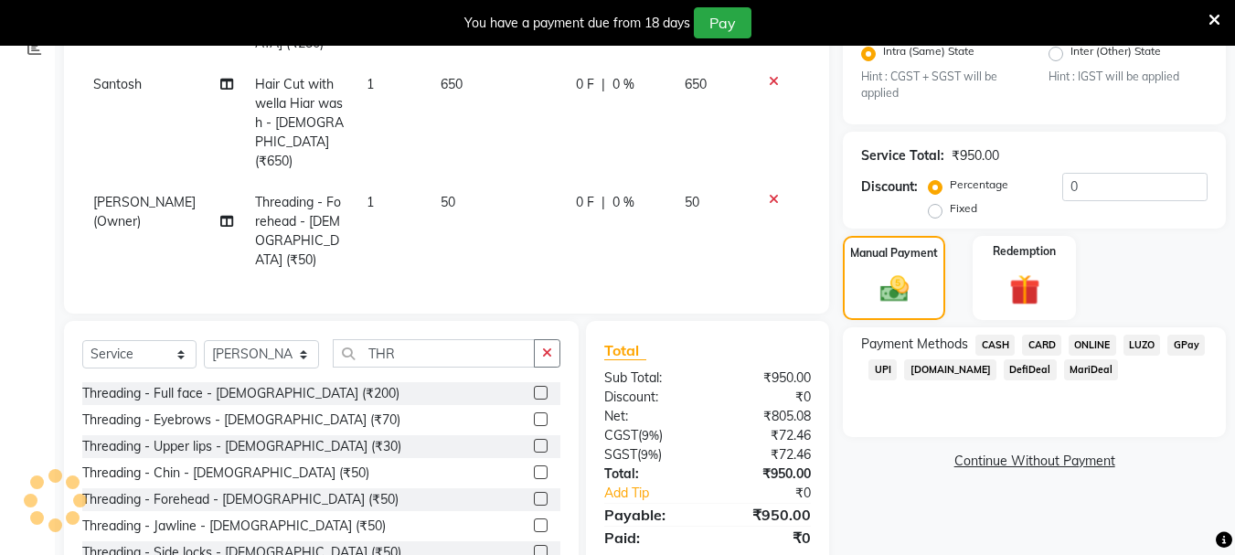
click at [883, 372] on span "UPI" at bounding box center [883, 369] width 28 height 21
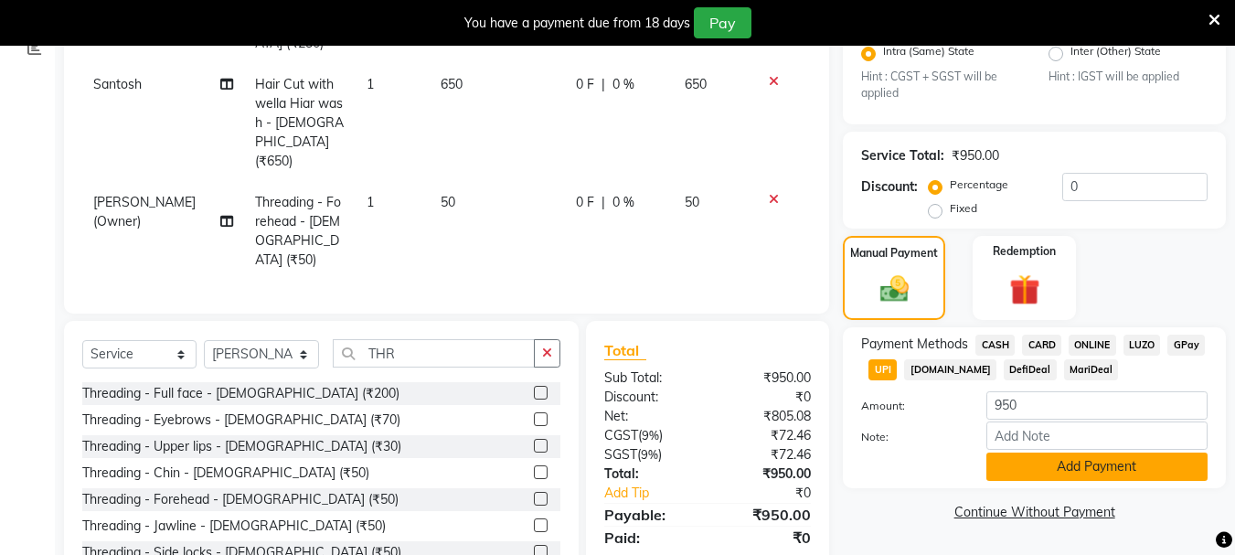
click at [1013, 474] on button "Add Payment" at bounding box center [1097, 467] width 221 height 28
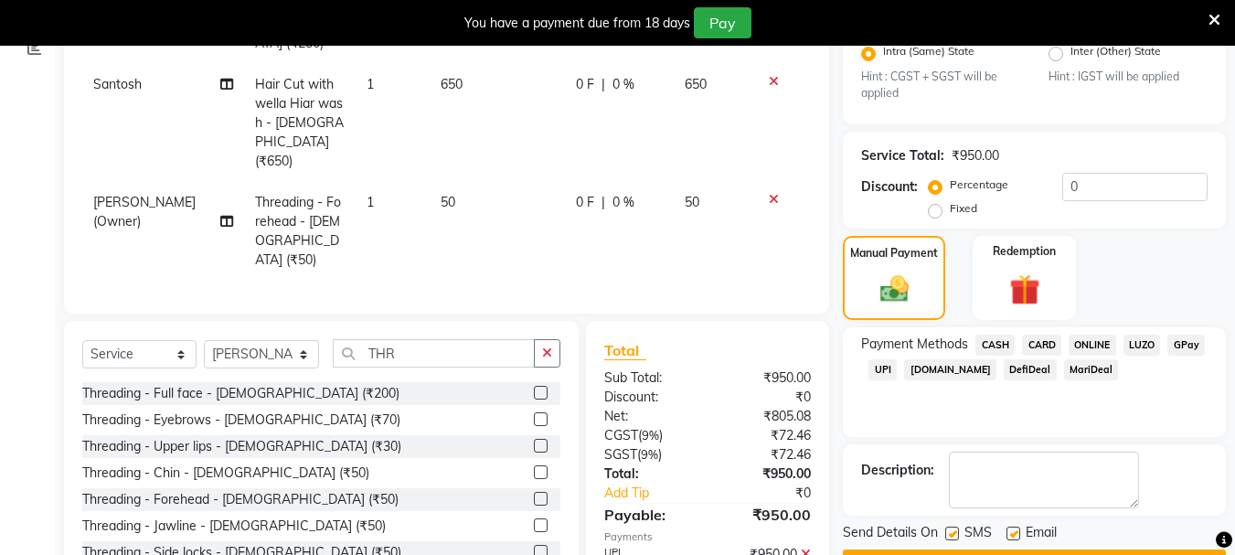
scroll to position [452, 0]
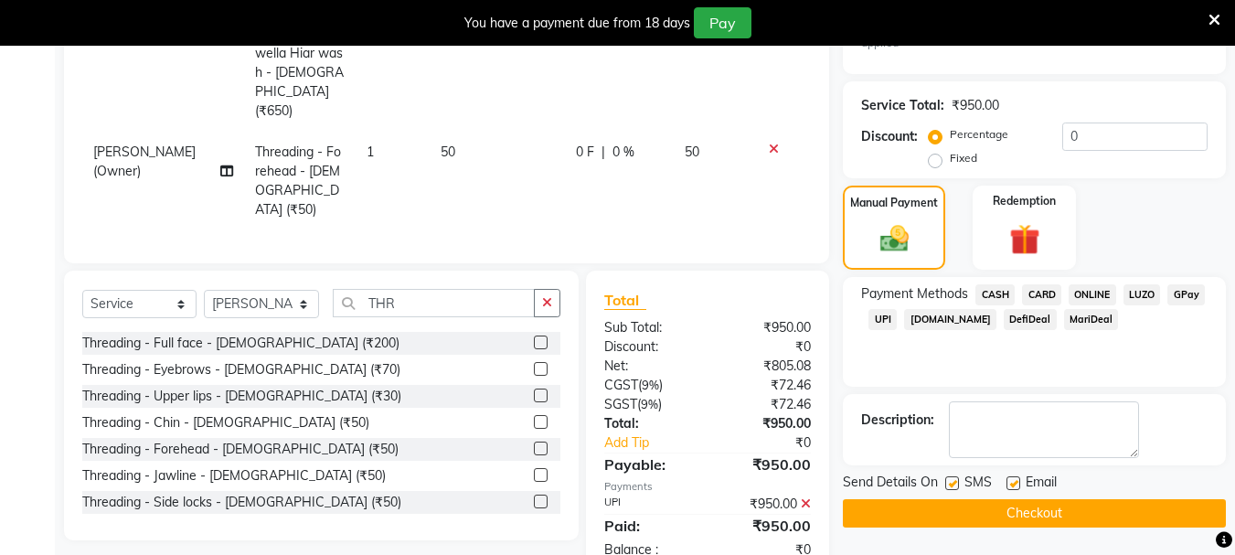
click at [949, 480] on label at bounding box center [953, 483] width 14 height 14
click at [949, 480] on input "checkbox" at bounding box center [952, 484] width 12 height 12
click at [1012, 485] on label at bounding box center [1014, 483] width 14 height 14
click at [1012, 485] on input "checkbox" at bounding box center [1013, 484] width 12 height 12
click at [1025, 508] on button "Checkout" at bounding box center [1034, 513] width 383 height 28
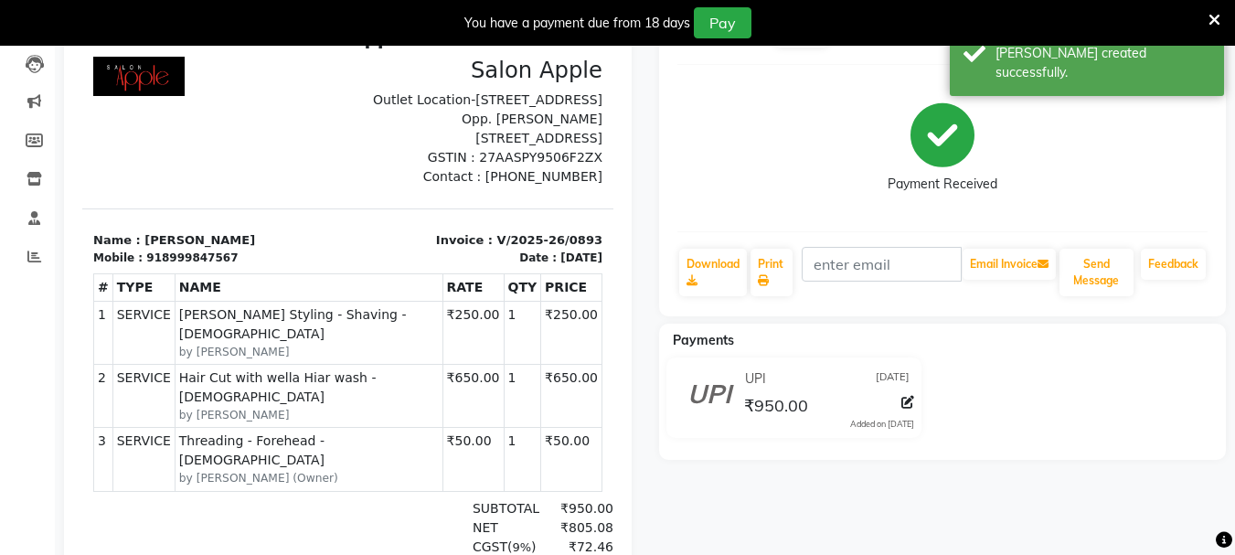
scroll to position [7, 0]
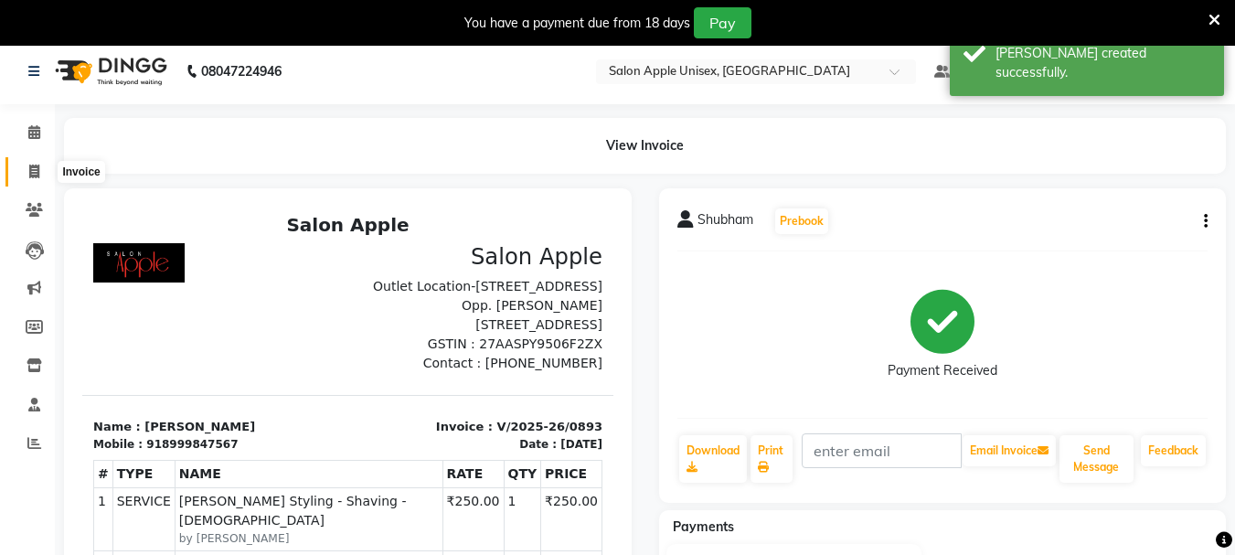
click at [39, 166] on icon at bounding box center [34, 172] width 10 height 14
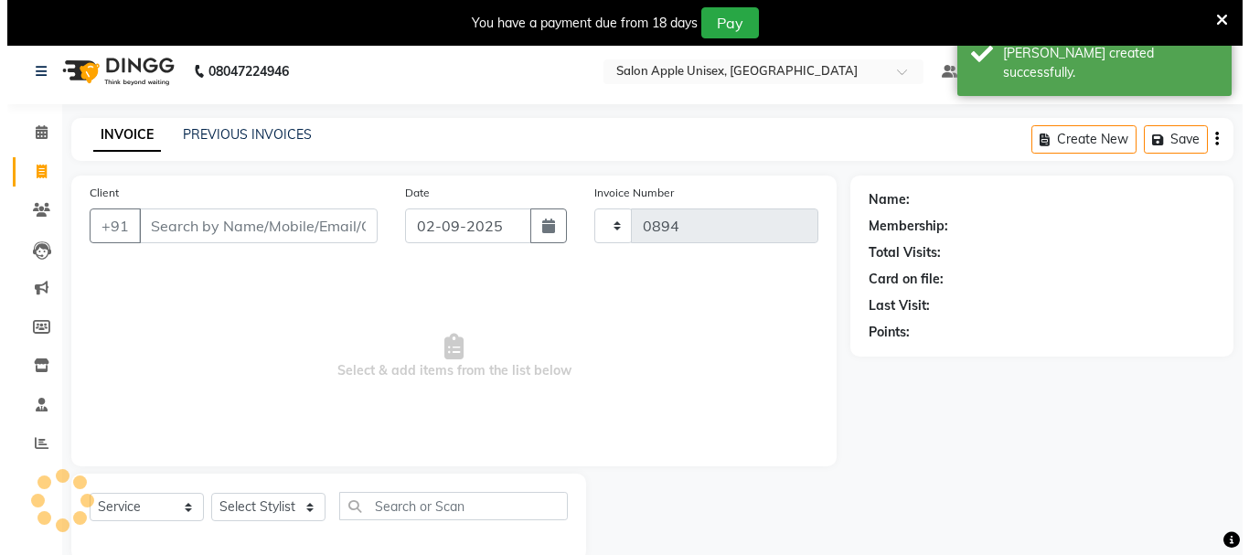
scroll to position [46, 0]
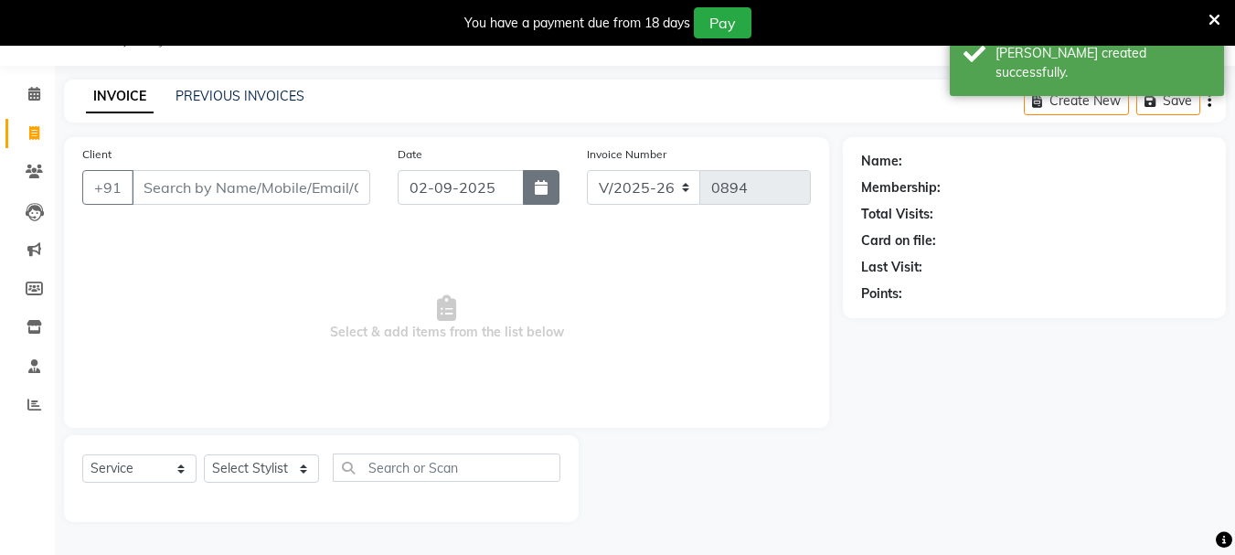
click at [534, 199] on button "button" at bounding box center [541, 187] width 37 height 35
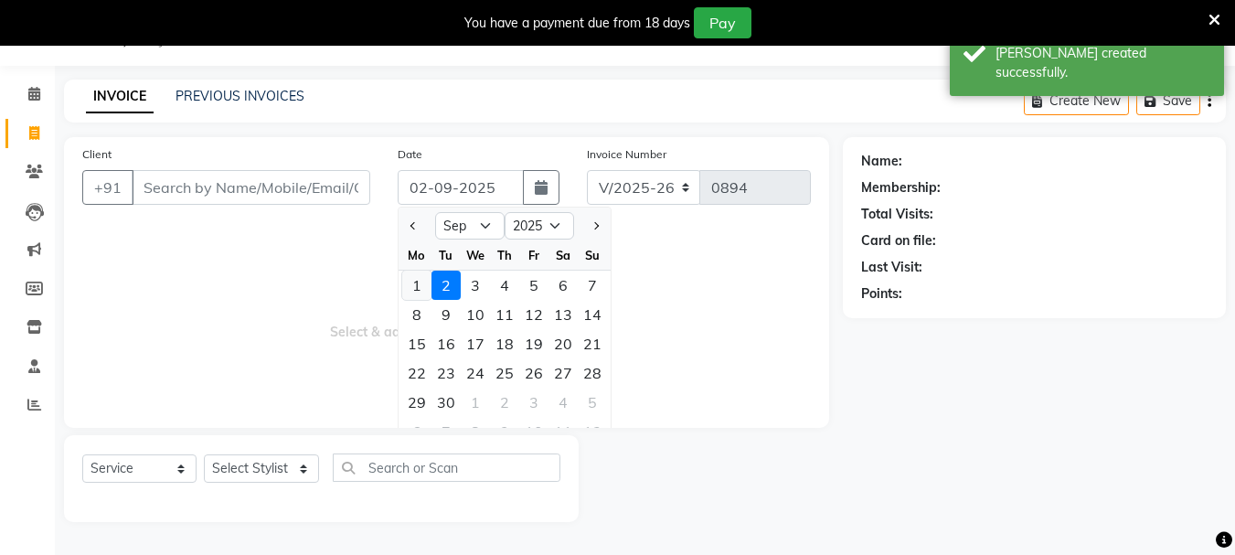
click at [417, 290] on div "1" at bounding box center [416, 285] width 29 height 29
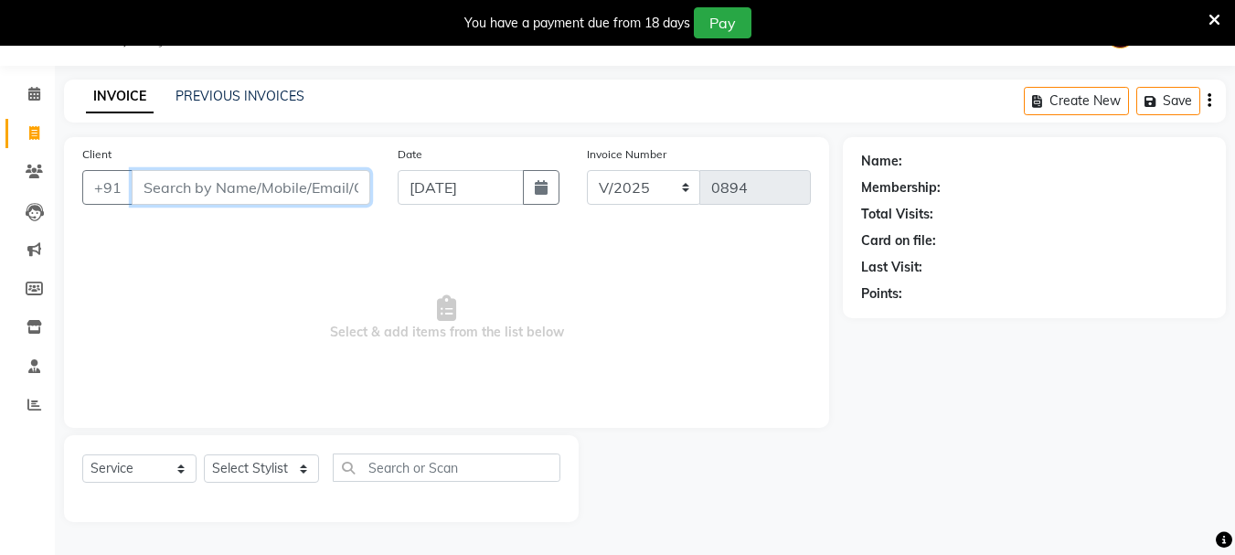
click at [296, 189] on input "Client" at bounding box center [251, 187] width 239 height 35
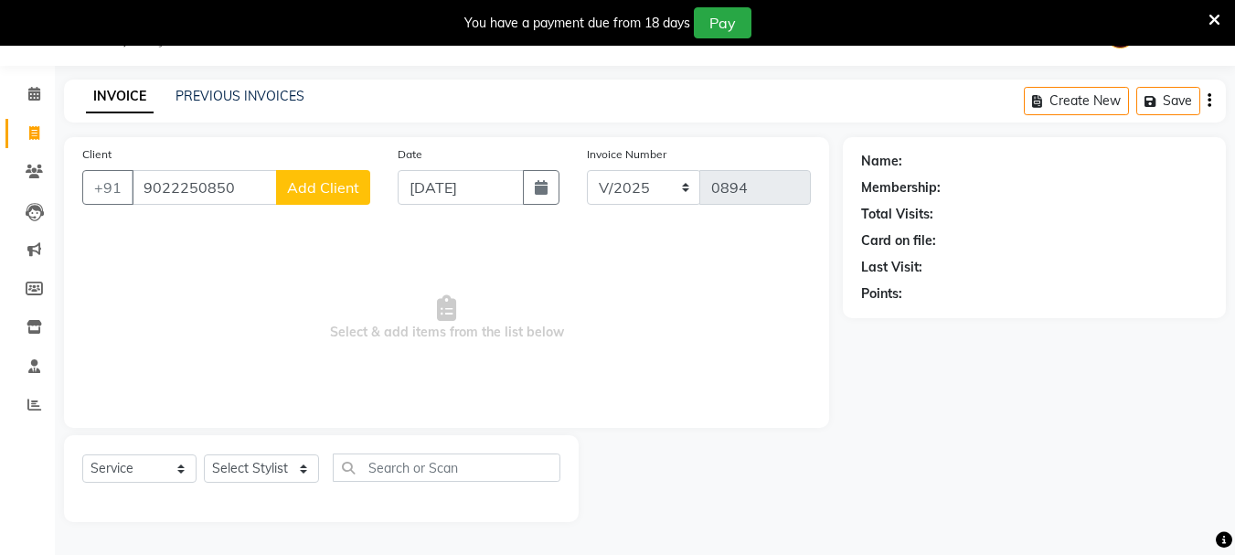
click at [323, 201] on button "Add Client" at bounding box center [323, 187] width 94 height 35
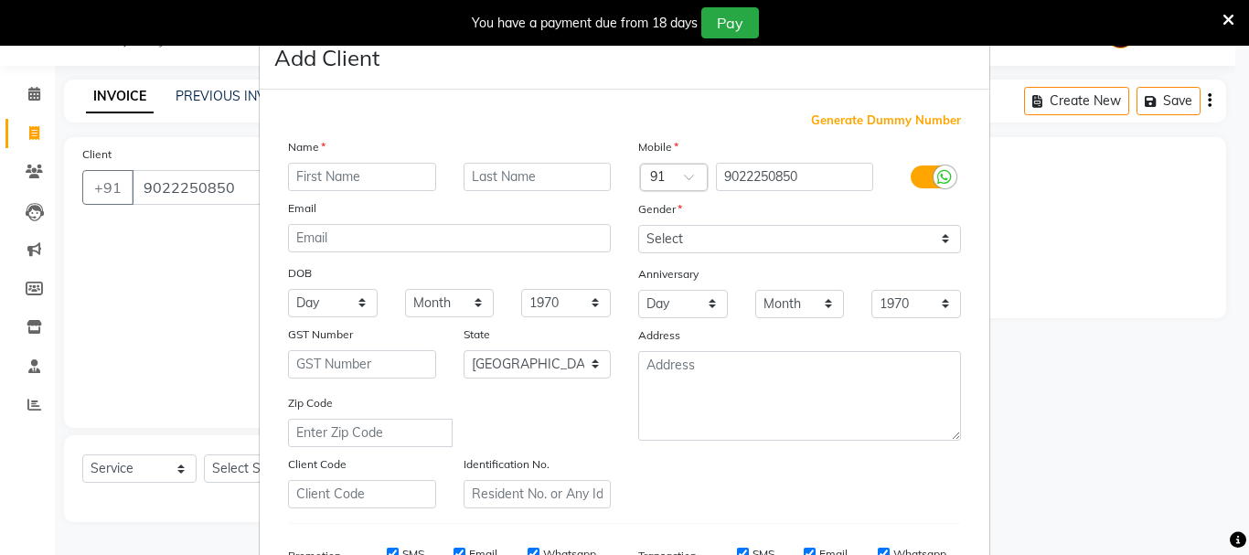
click at [347, 165] on input "text" at bounding box center [362, 177] width 148 height 28
click at [768, 240] on select "Select [DEMOGRAPHIC_DATA] [DEMOGRAPHIC_DATA] Other Prefer Not To Say" at bounding box center [799, 239] width 323 height 28
click at [330, 173] on input "KASHIVI" at bounding box center [362, 177] width 148 height 28
click at [754, 242] on select "Select [DEMOGRAPHIC_DATA] [DEMOGRAPHIC_DATA] Other Prefer Not To Say" at bounding box center [799, 239] width 323 height 28
click at [638, 225] on select "Select [DEMOGRAPHIC_DATA] [DEMOGRAPHIC_DATA] Other Prefer Not To Say" at bounding box center [799, 239] width 323 height 28
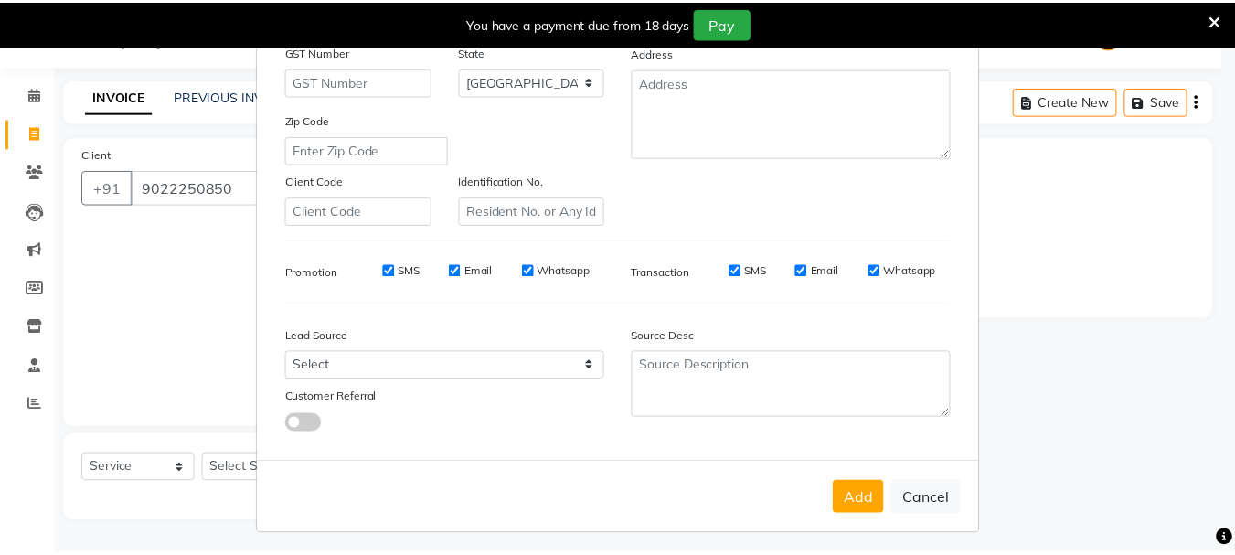
scroll to position [289, 0]
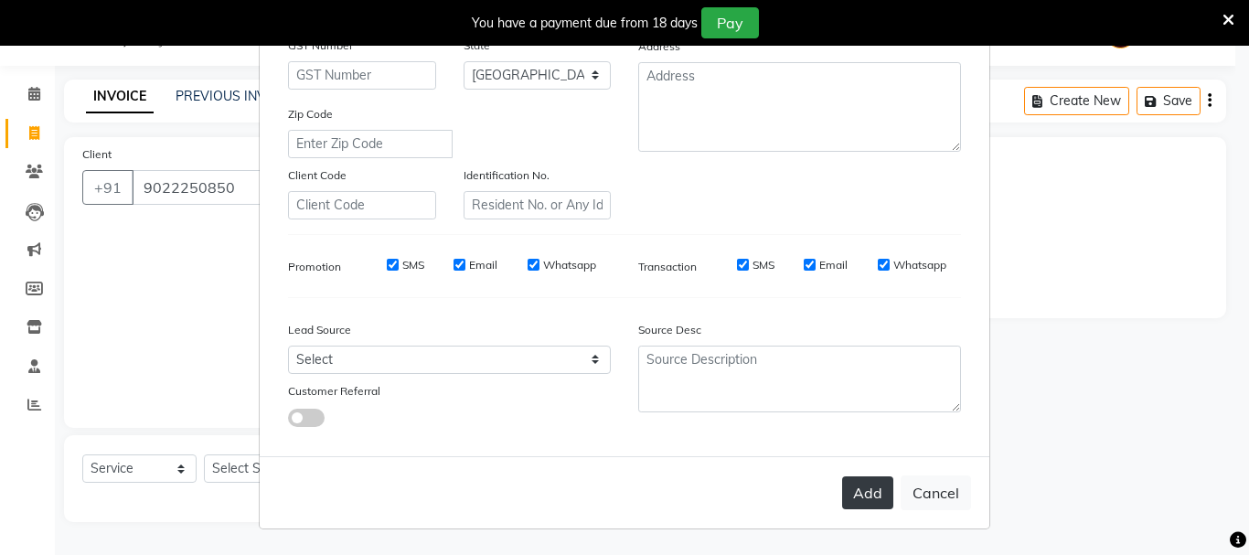
click at [868, 493] on button "Add" at bounding box center [867, 492] width 51 height 33
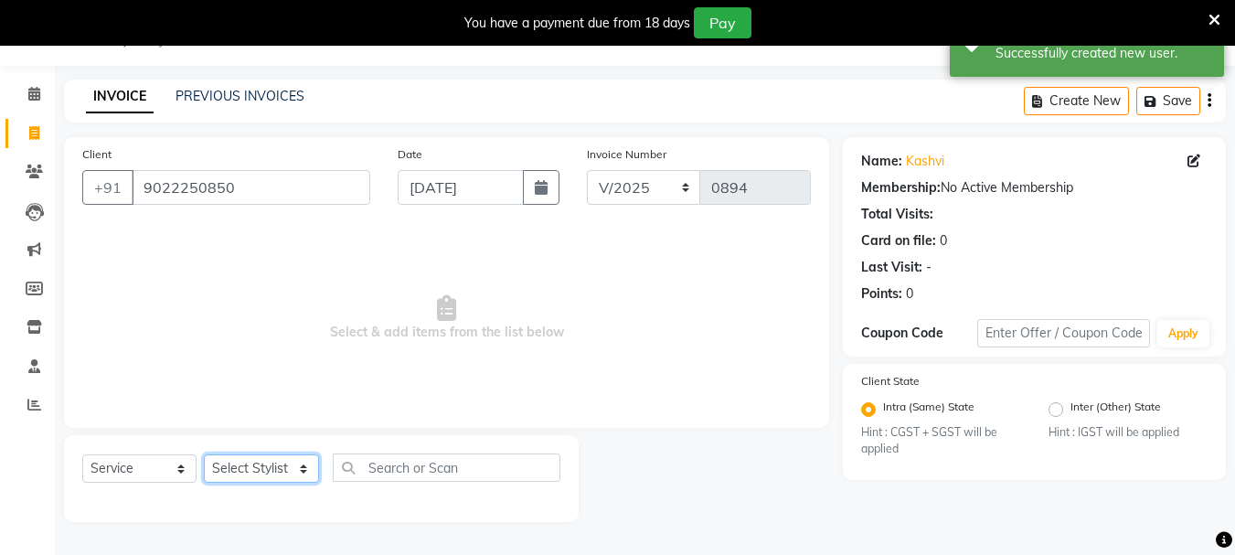
click at [282, 468] on select "Select Stylist Dilip(Owner) Manager [PERSON_NAME] (Owner) Nandini [PERSON_NAME]…" at bounding box center [261, 468] width 115 height 28
click at [204, 454] on select "Select Stylist Dilip(Owner) Manager [PERSON_NAME] (Owner) Nandini [PERSON_NAME]…" at bounding box center [261, 468] width 115 height 28
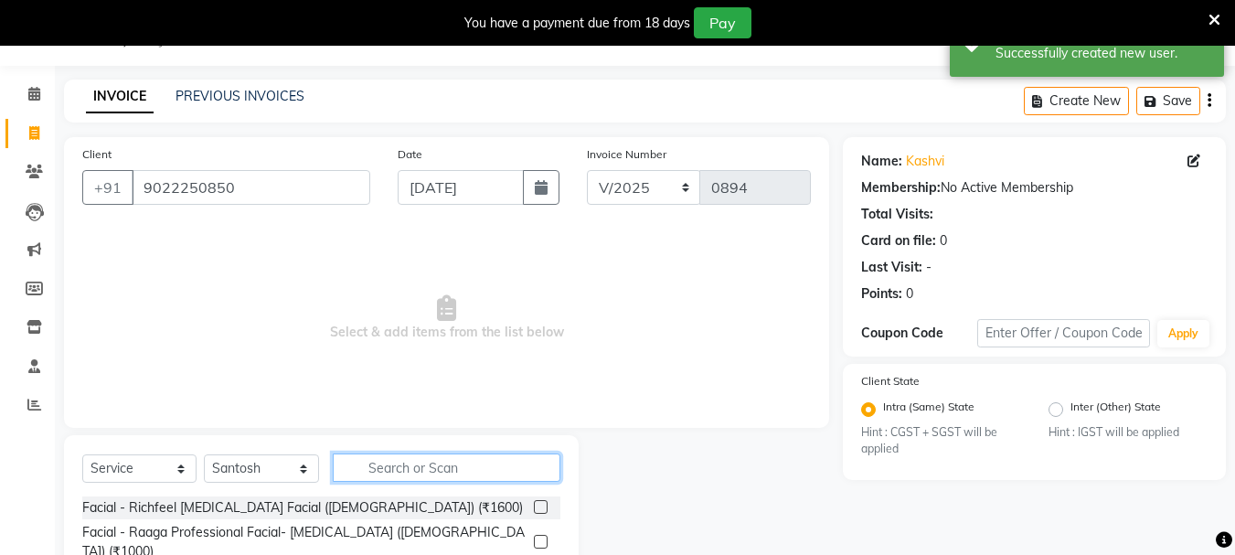
click at [355, 467] on input "text" at bounding box center [447, 468] width 228 height 28
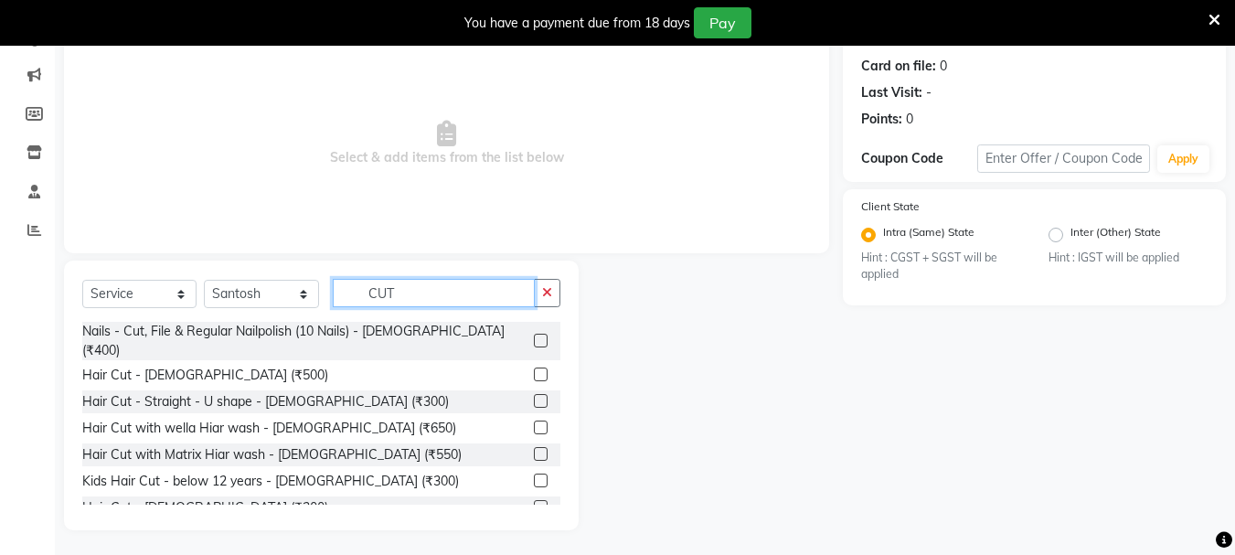
scroll to position [223, 0]
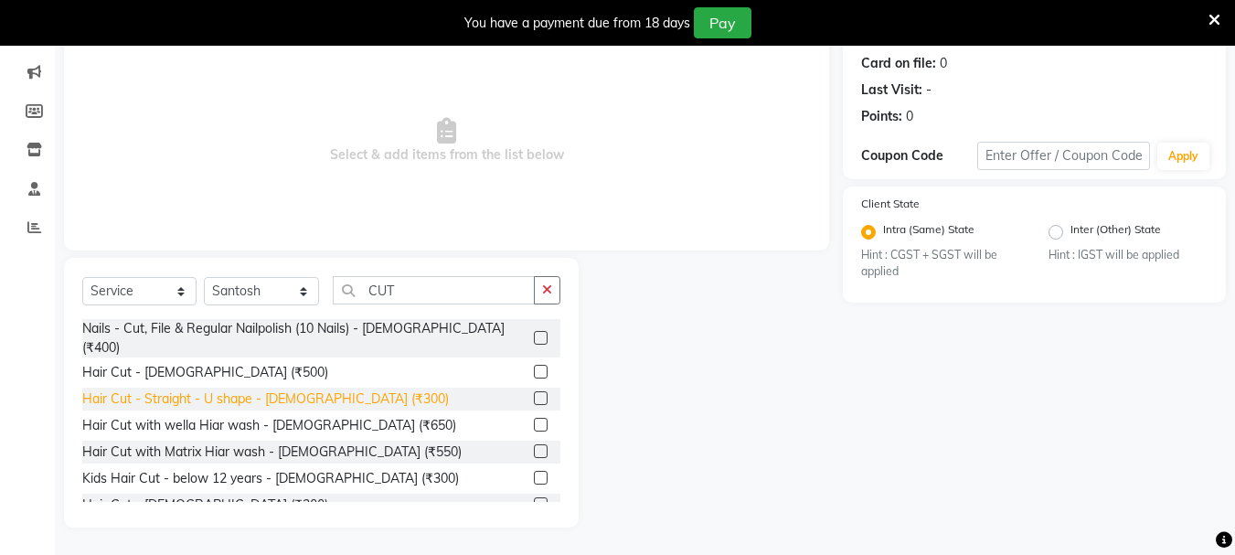
click at [202, 390] on div "Hair Cut - Straight - U shape - [DEMOGRAPHIC_DATA] (₹300)" at bounding box center [265, 399] width 367 height 19
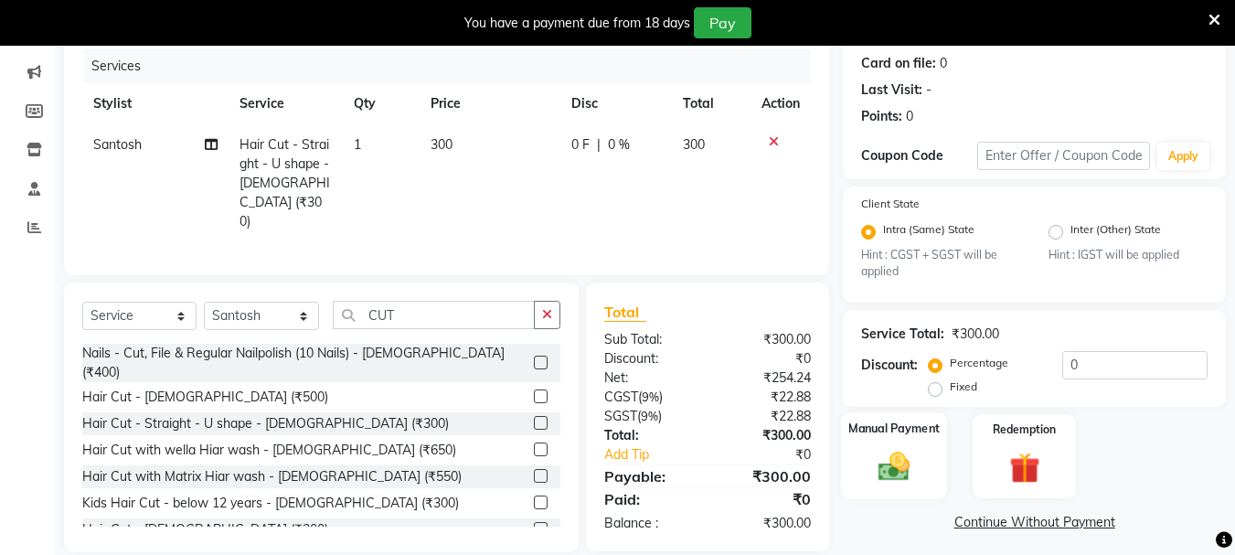
click at [893, 459] on img at bounding box center [894, 467] width 51 height 37
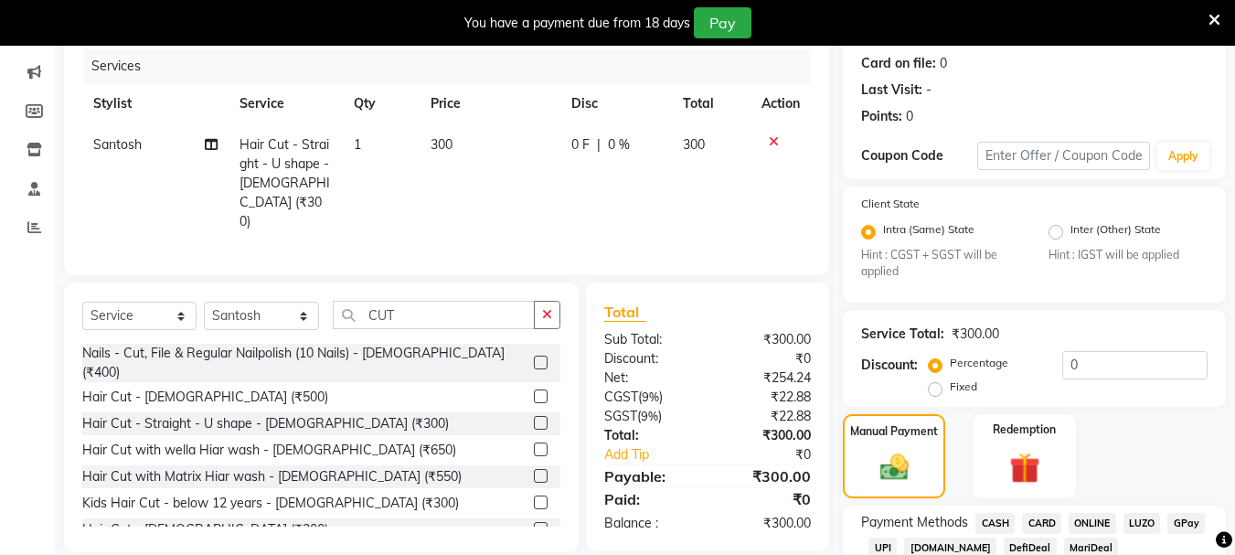
scroll to position [348, 0]
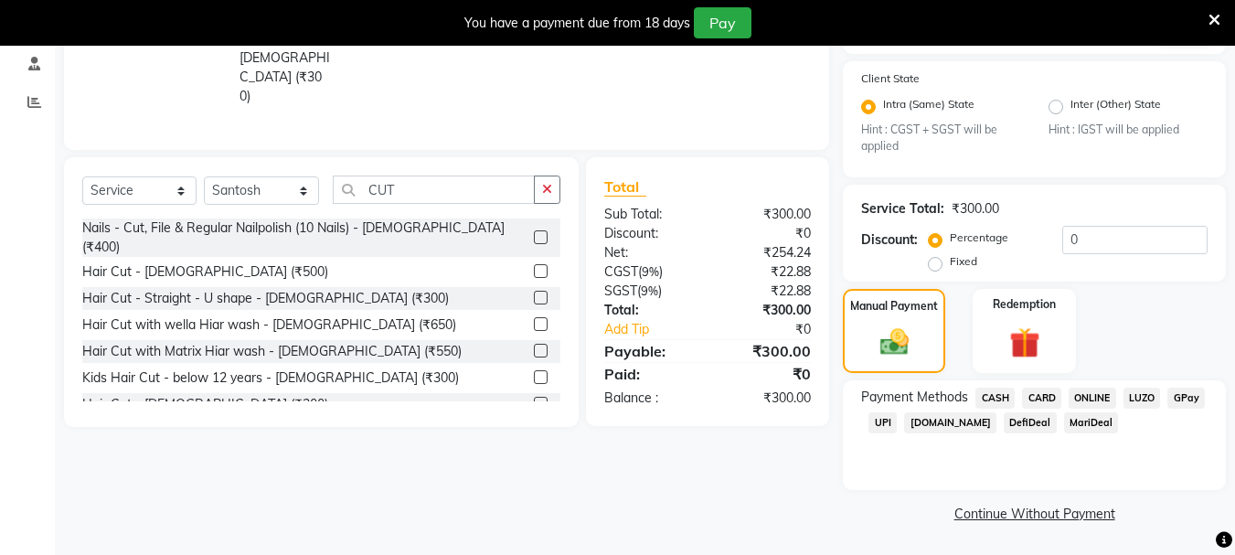
click at [884, 425] on span "UPI" at bounding box center [883, 422] width 28 height 21
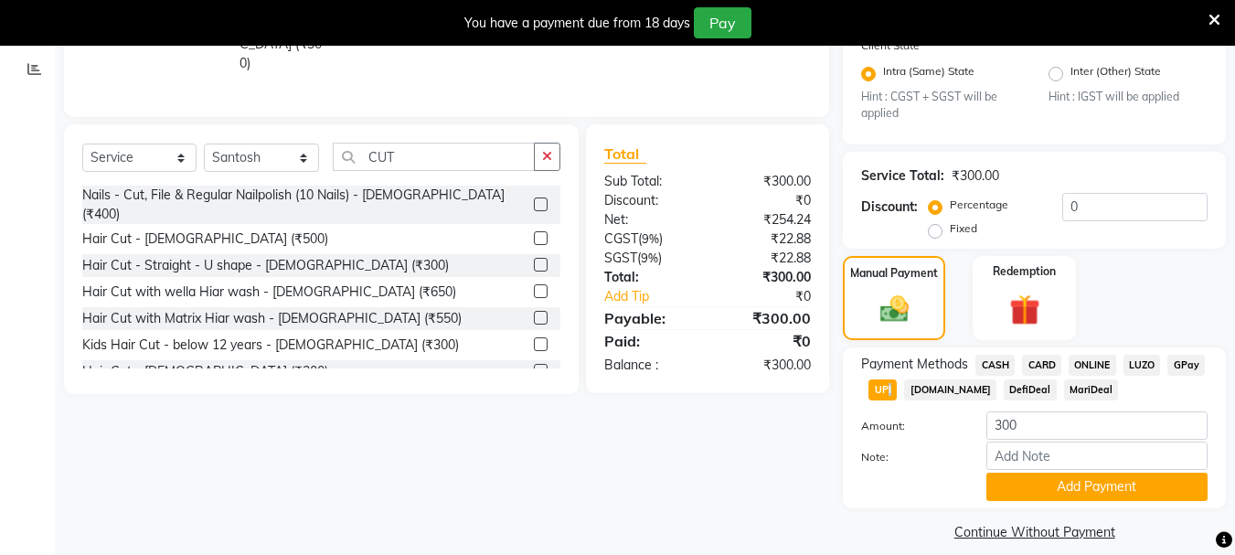
scroll to position [400, 0]
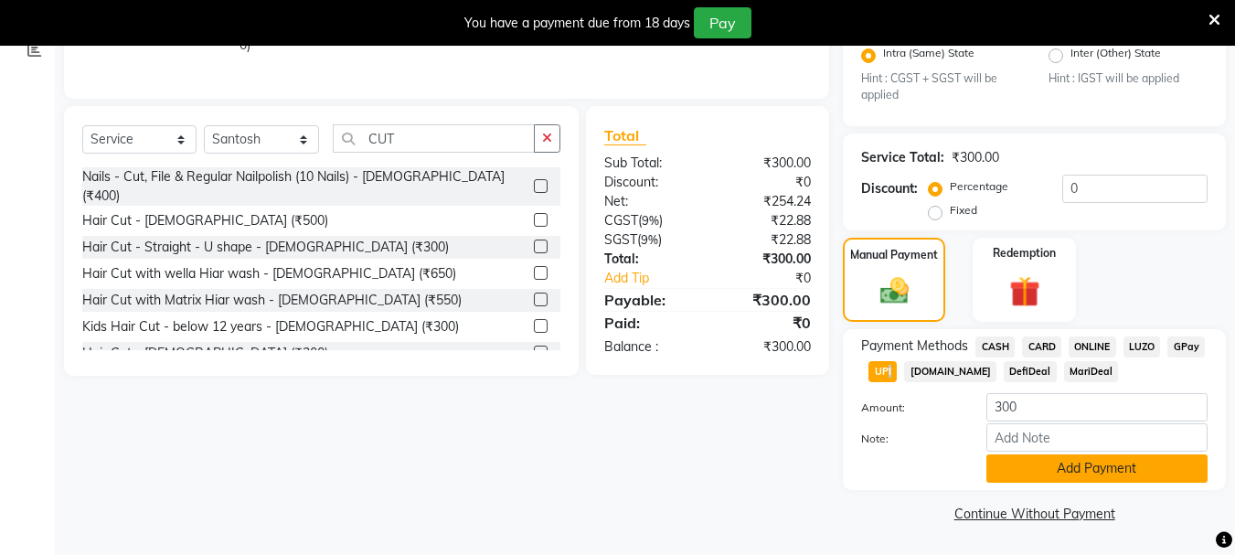
click at [1093, 468] on button "Add Payment" at bounding box center [1097, 468] width 221 height 28
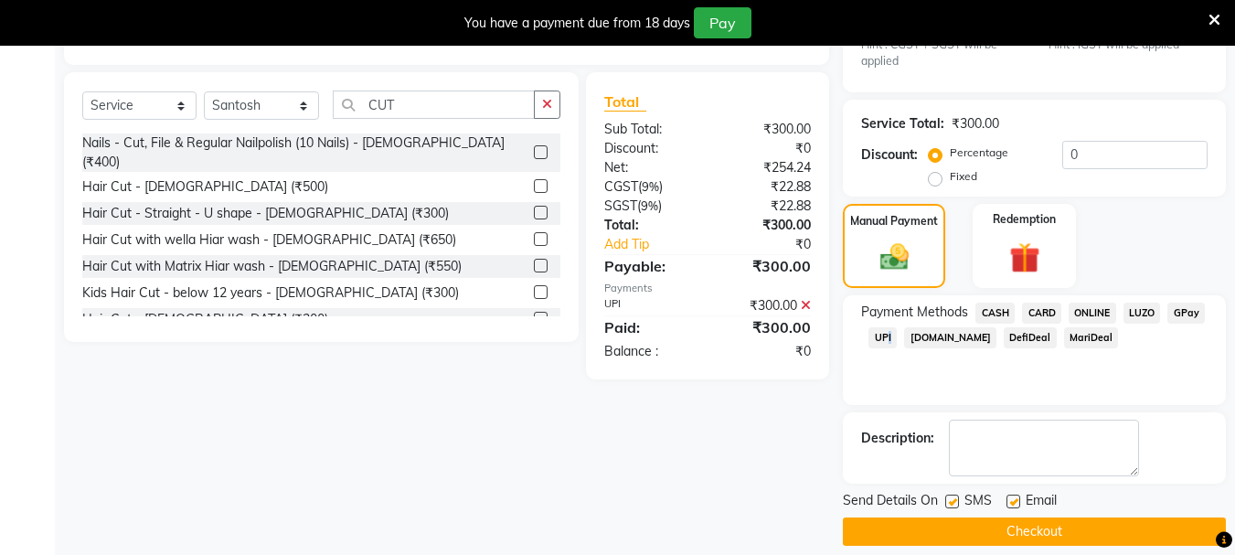
scroll to position [452, 0]
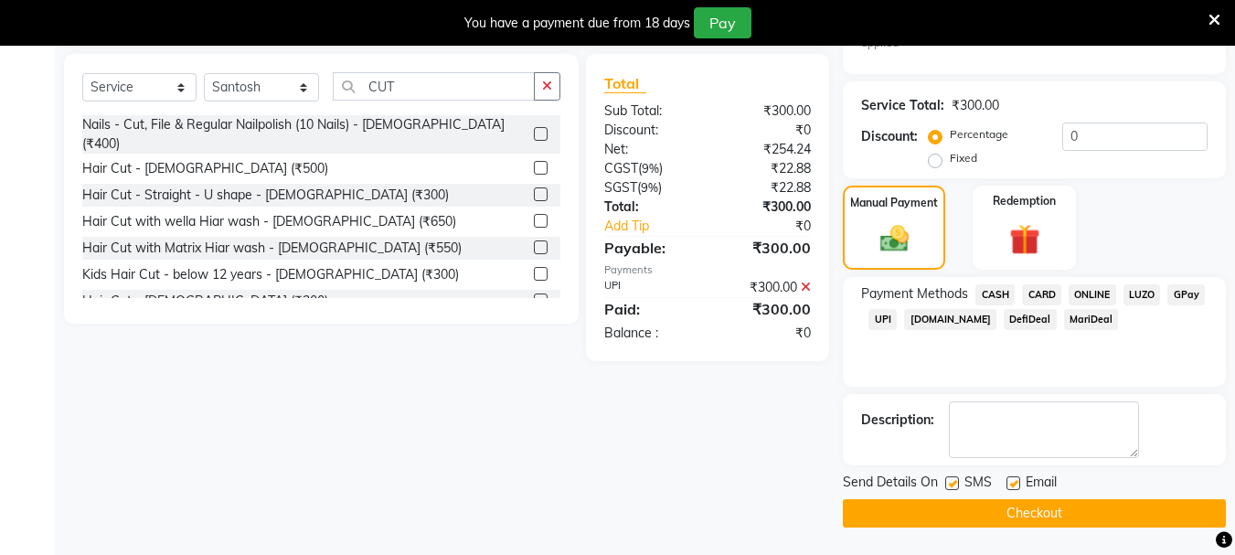
click at [949, 480] on label at bounding box center [953, 483] width 14 height 14
click at [949, 480] on input "checkbox" at bounding box center [952, 484] width 12 height 12
click at [1010, 479] on label at bounding box center [1014, 483] width 14 height 14
click at [1010, 479] on input "checkbox" at bounding box center [1013, 484] width 12 height 12
click at [1010, 514] on button "Checkout" at bounding box center [1034, 513] width 383 height 28
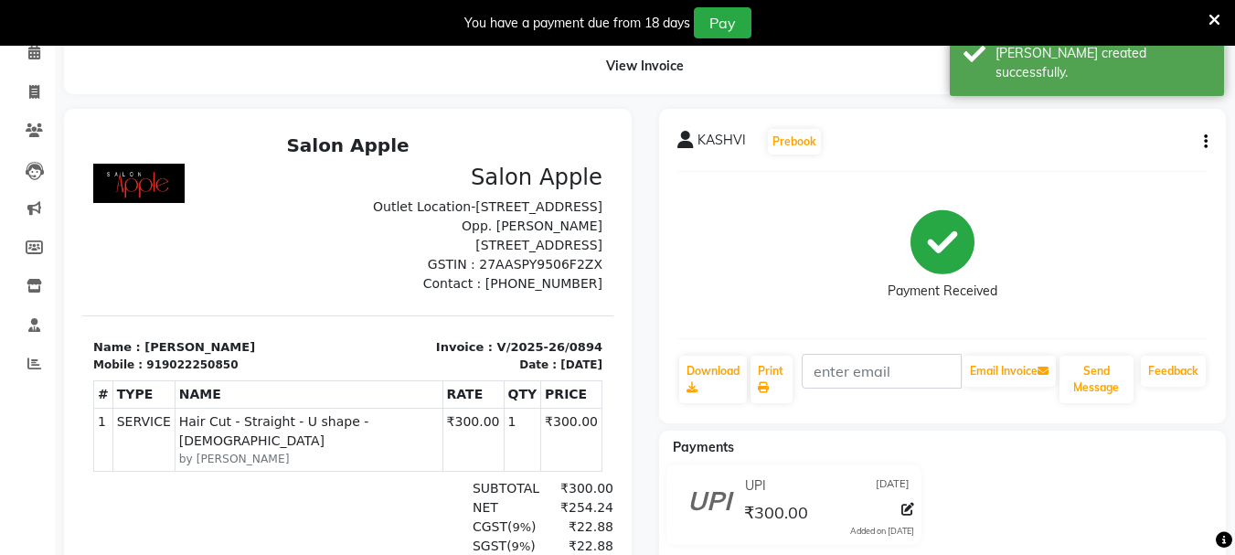
scroll to position [11, 0]
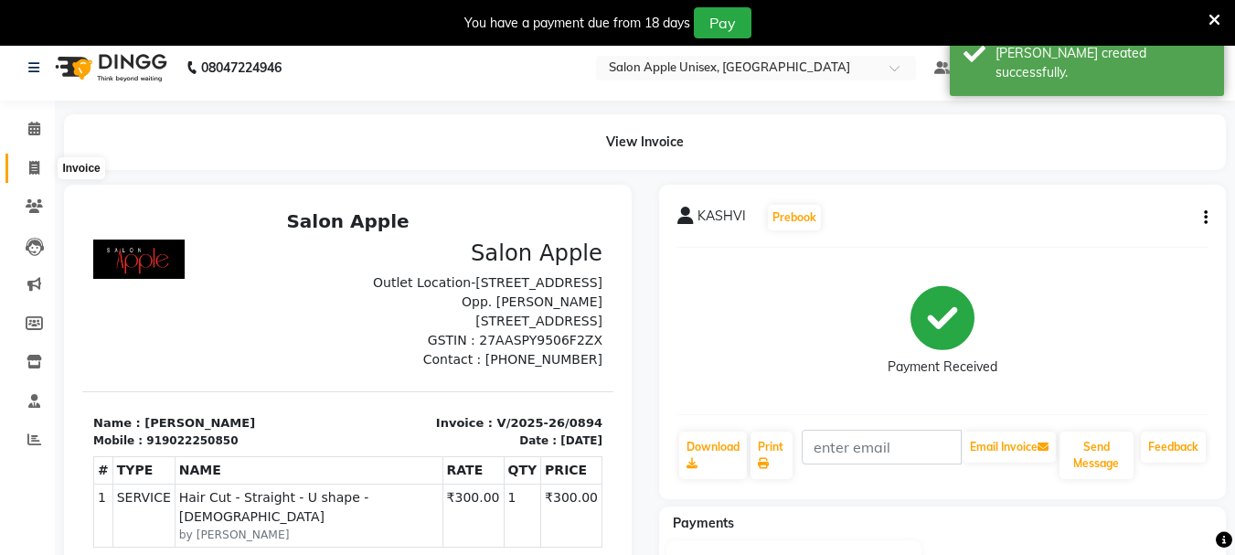
click at [37, 173] on icon at bounding box center [34, 168] width 10 height 14
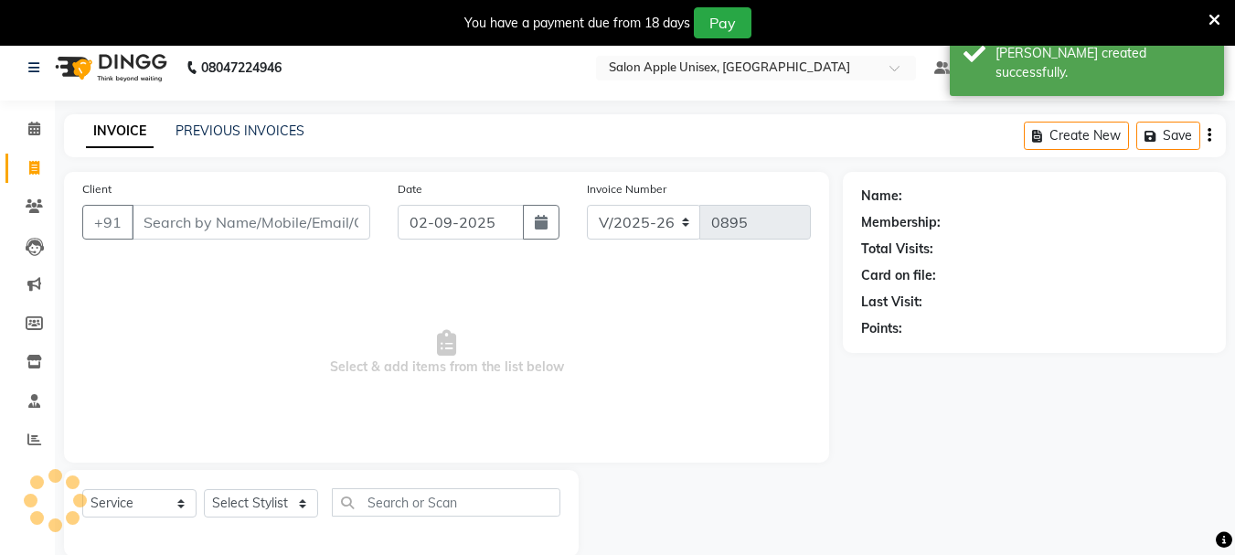
scroll to position [46, 0]
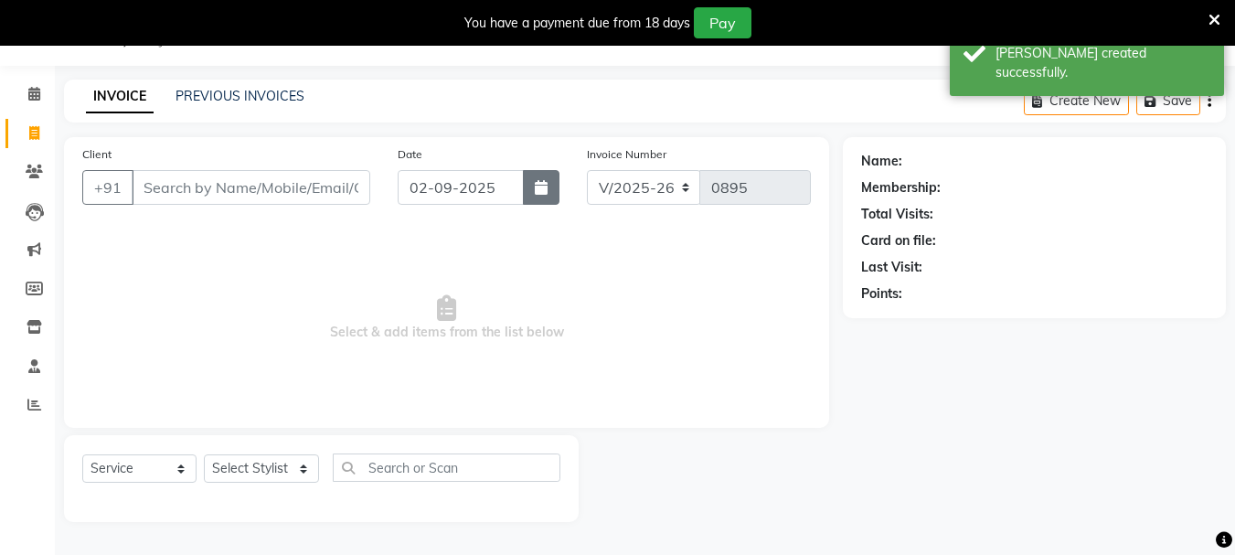
click at [548, 191] on button "button" at bounding box center [541, 187] width 37 height 35
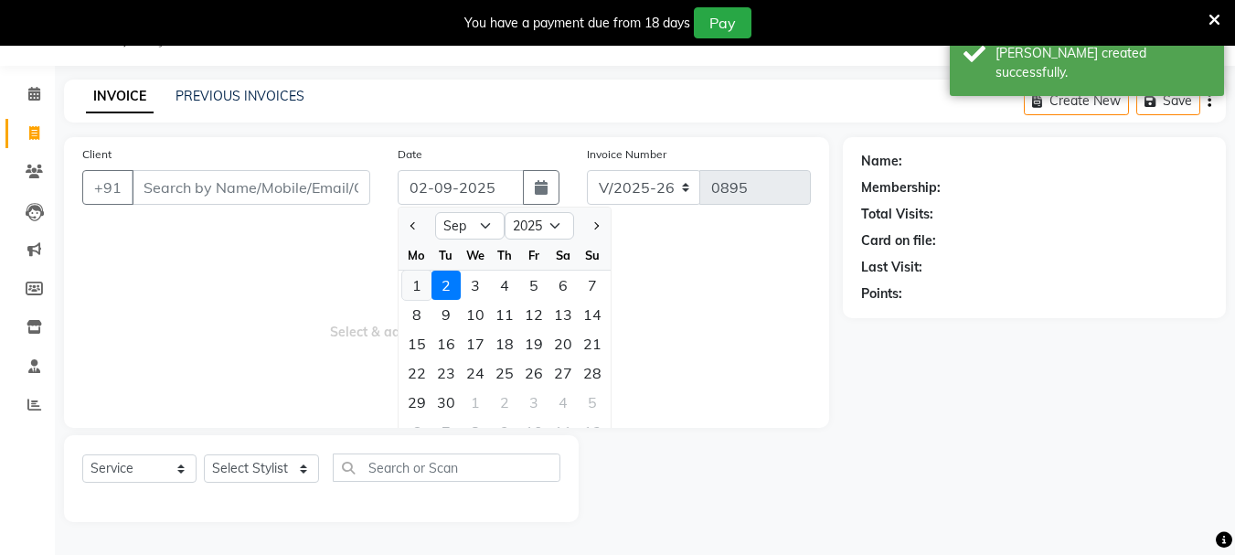
click at [425, 286] on div "1" at bounding box center [416, 285] width 29 height 29
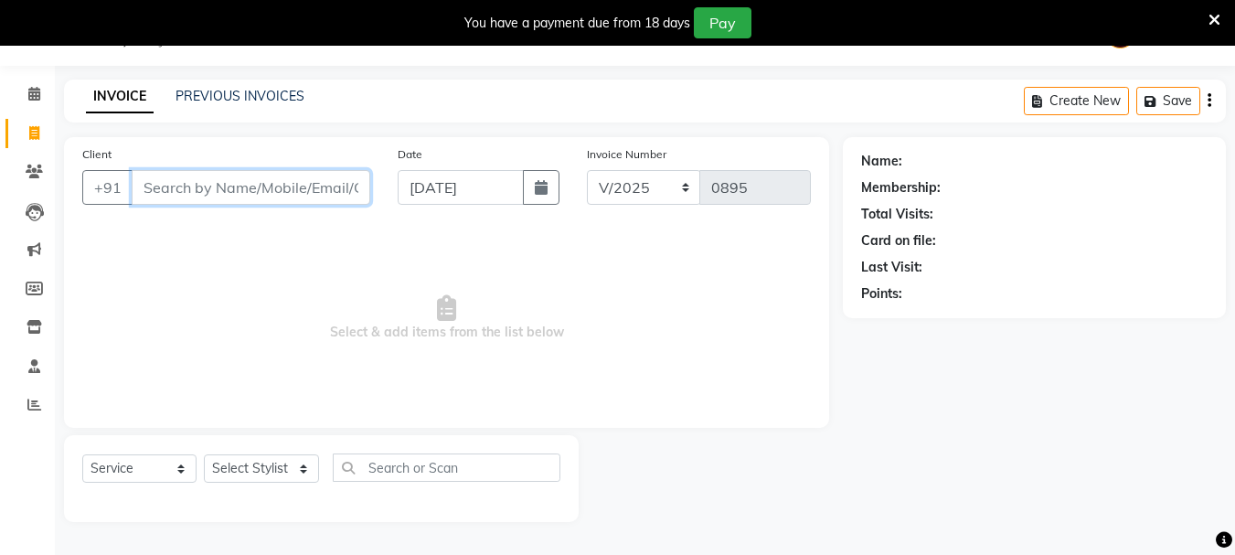
click at [310, 189] on input "Client" at bounding box center [251, 187] width 239 height 35
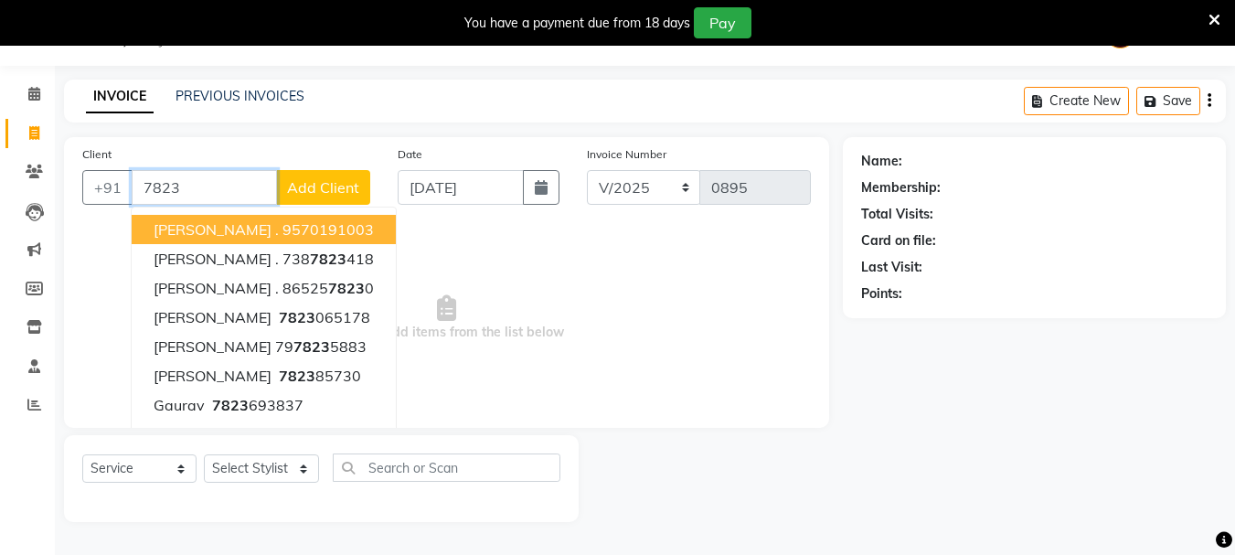
click at [214, 177] on input "7823" at bounding box center [204, 187] width 145 height 35
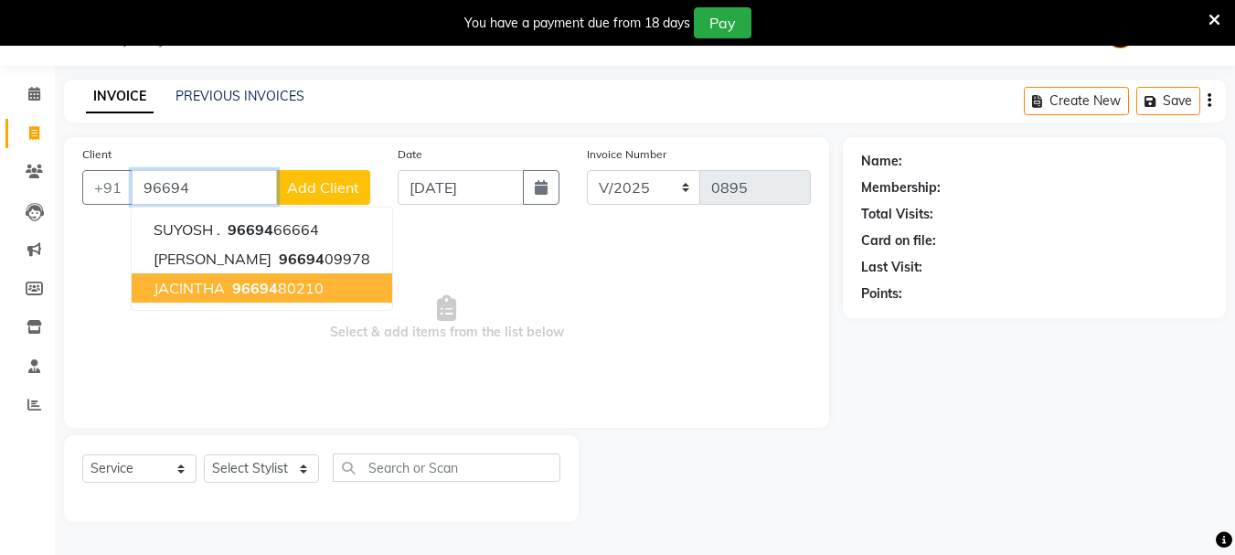
click at [218, 290] on span "JACINTHA" at bounding box center [189, 288] width 71 height 18
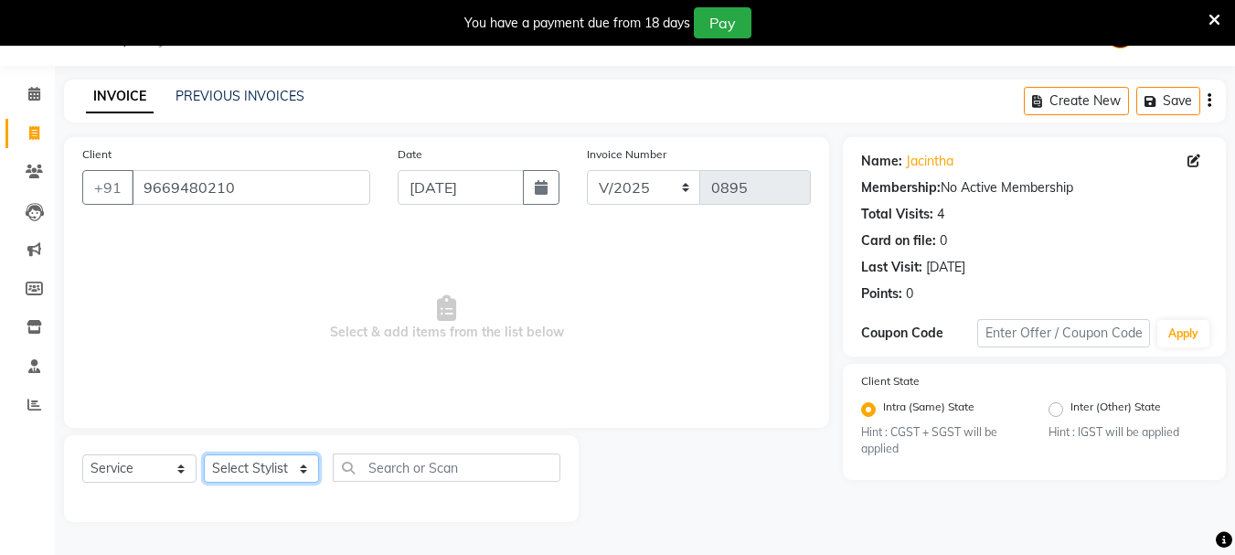
click at [218, 471] on select "Select Stylist Dilip(Owner) Manager [PERSON_NAME] (Owner) Nandini [PERSON_NAME]…" at bounding box center [261, 468] width 115 height 28
click at [204, 454] on select "Select Stylist Dilip(Owner) Manager [PERSON_NAME] (Owner) Nandini [PERSON_NAME]…" at bounding box center [261, 468] width 115 height 28
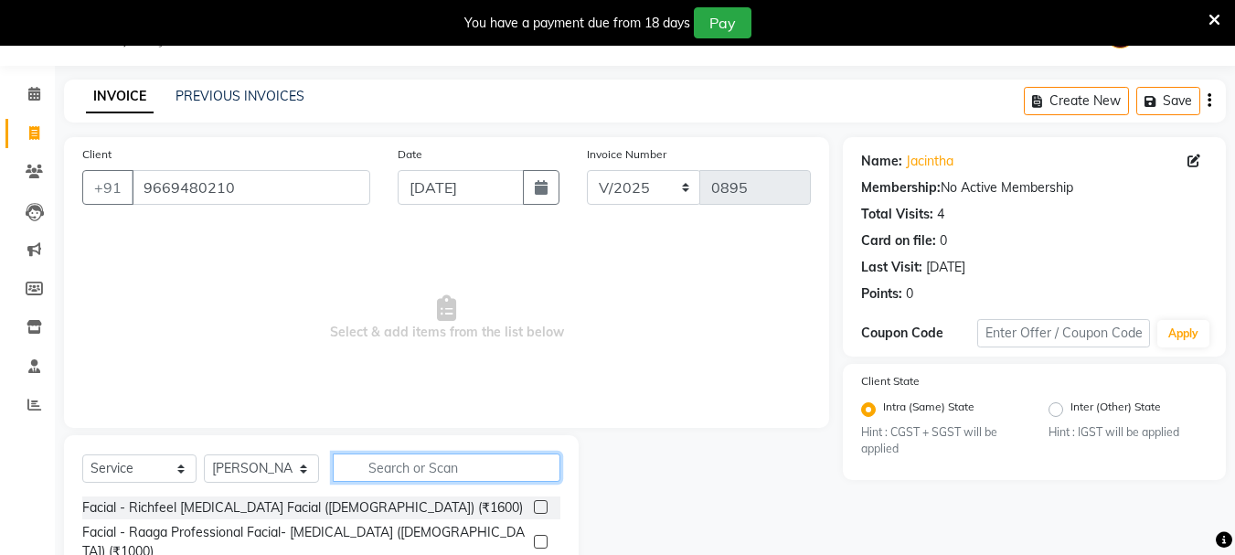
click at [372, 465] on input "text" at bounding box center [447, 468] width 228 height 28
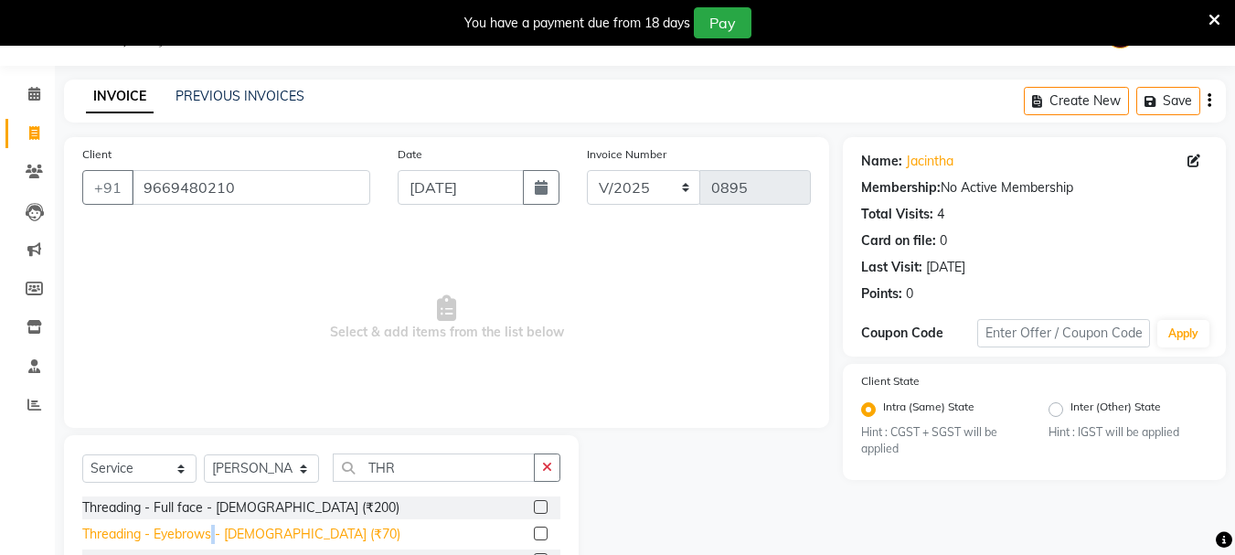
click at [218, 540] on div "Threading - Eyebrows - [DEMOGRAPHIC_DATA] (₹70)" at bounding box center [241, 534] width 318 height 19
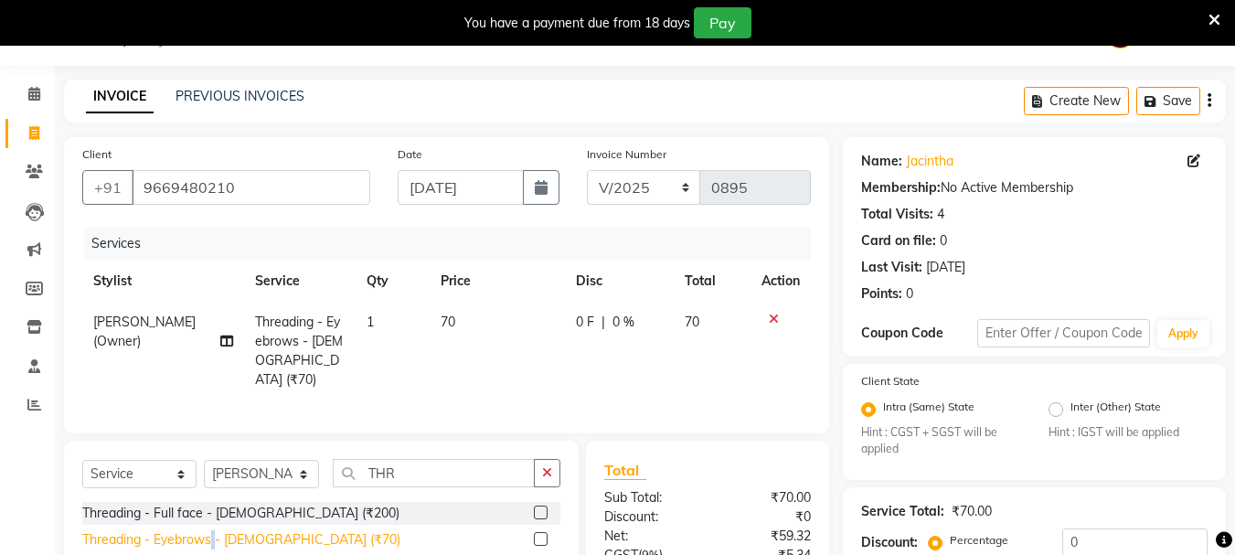
scroll to position [56, 0]
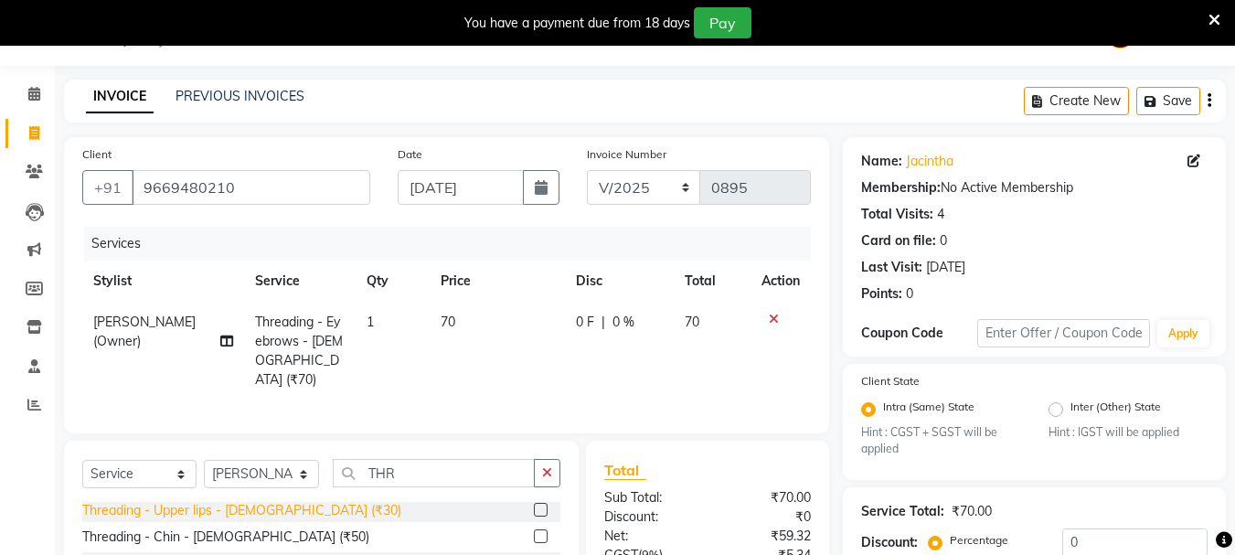
click at [206, 505] on div "Threading - Upper lips - [DEMOGRAPHIC_DATA] (₹30)" at bounding box center [241, 510] width 319 height 19
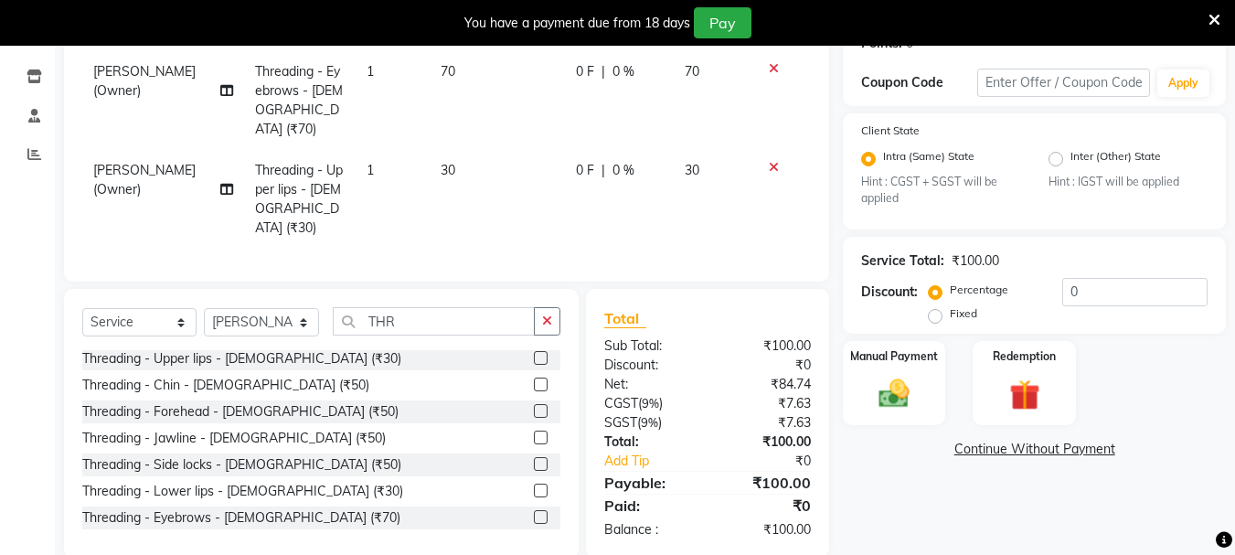
scroll to position [303, 0]
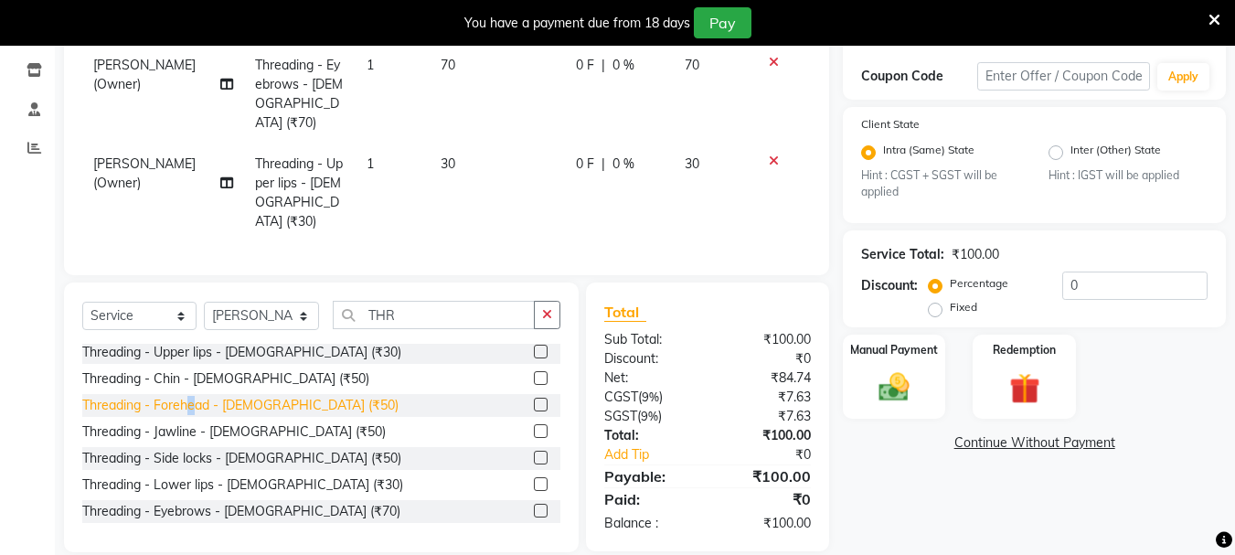
click at [192, 396] on div "Threading - Forehead - [DEMOGRAPHIC_DATA] (₹50)" at bounding box center [240, 405] width 316 height 19
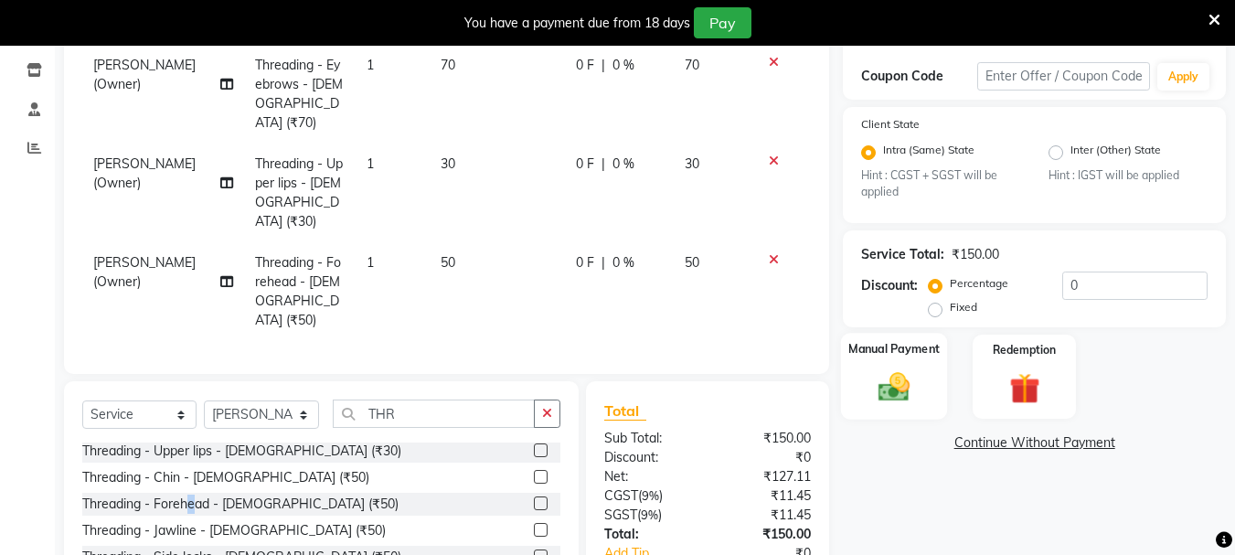
click at [897, 393] on img at bounding box center [894, 387] width 51 height 37
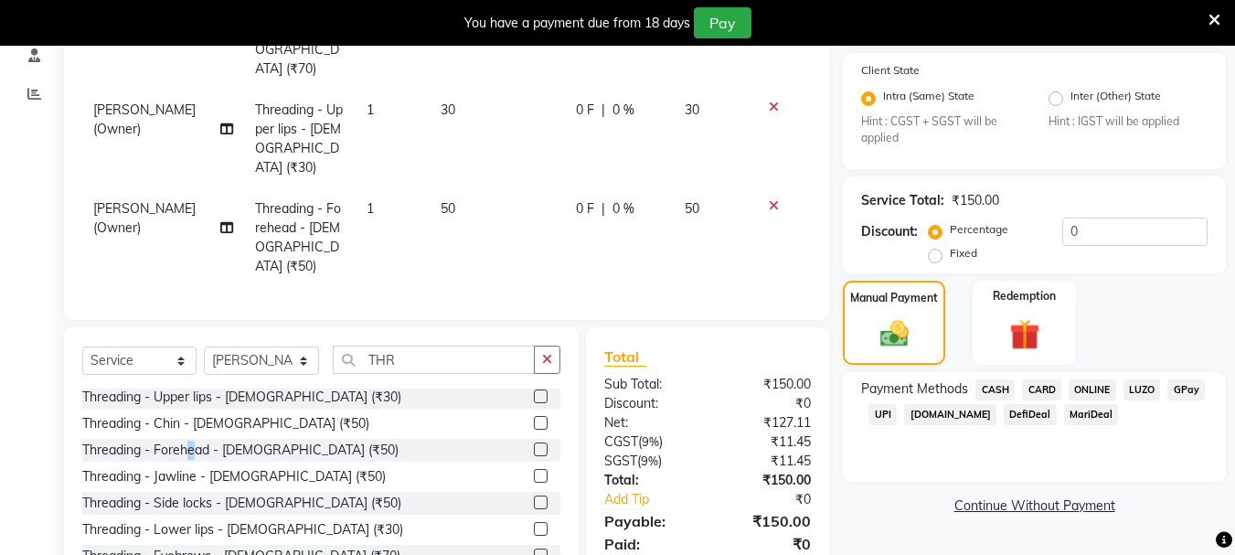
scroll to position [382, 0]
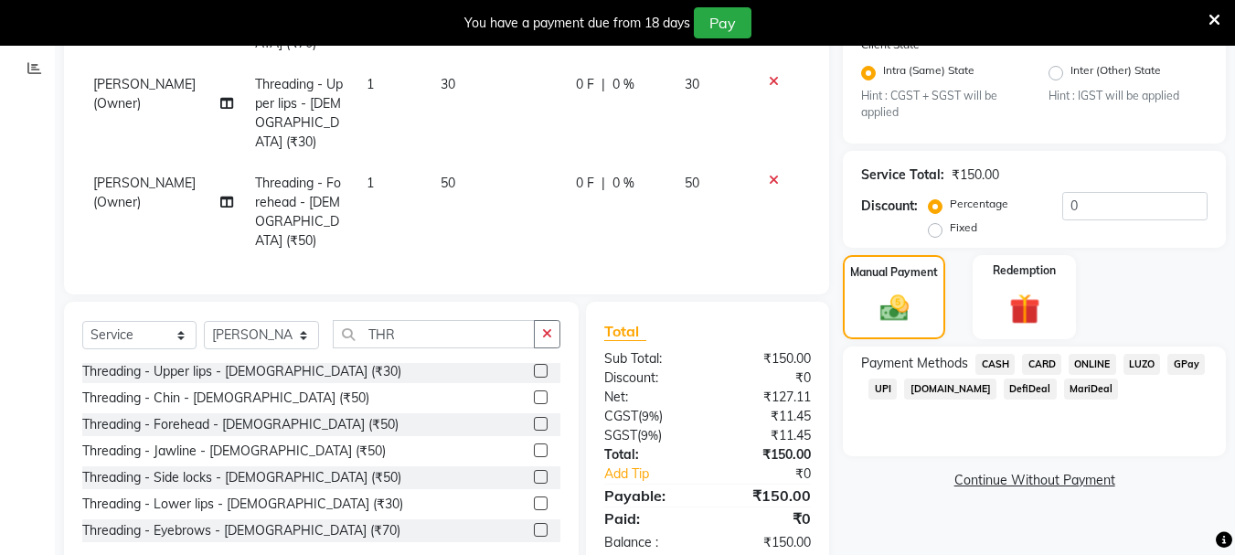
click at [887, 388] on span "UPI" at bounding box center [883, 389] width 28 height 21
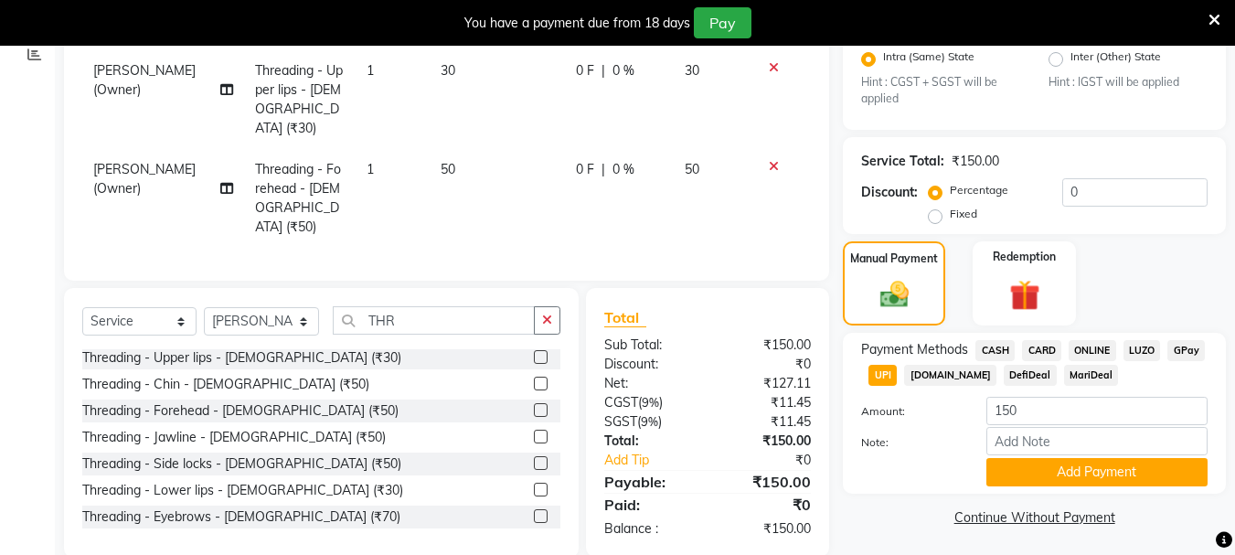
scroll to position [400, 0]
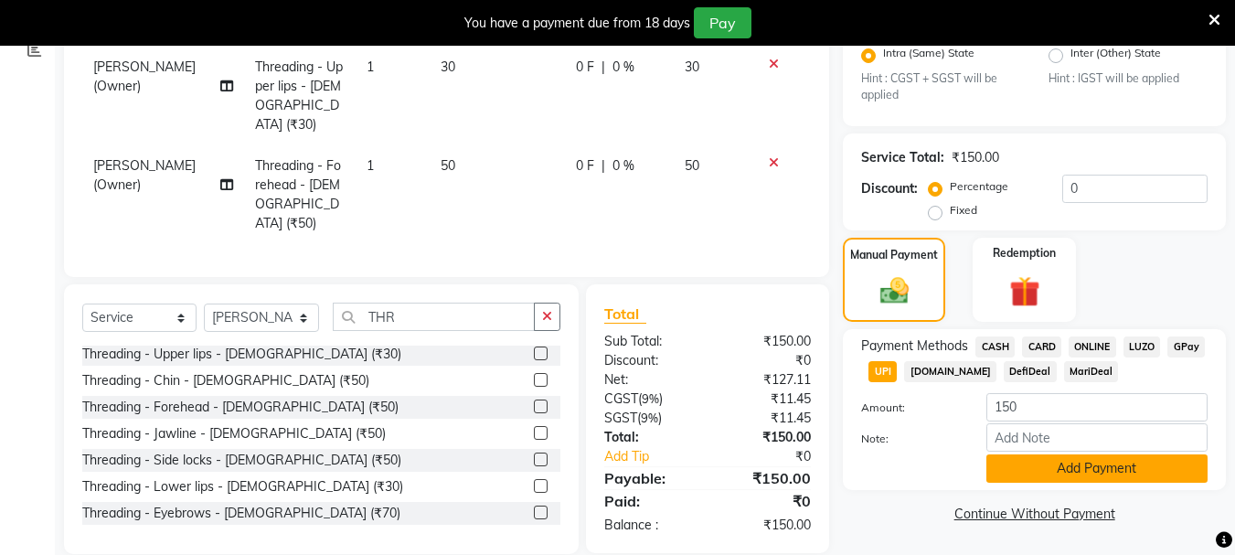
click at [1074, 467] on button "Add Payment" at bounding box center [1097, 468] width 221 height 28
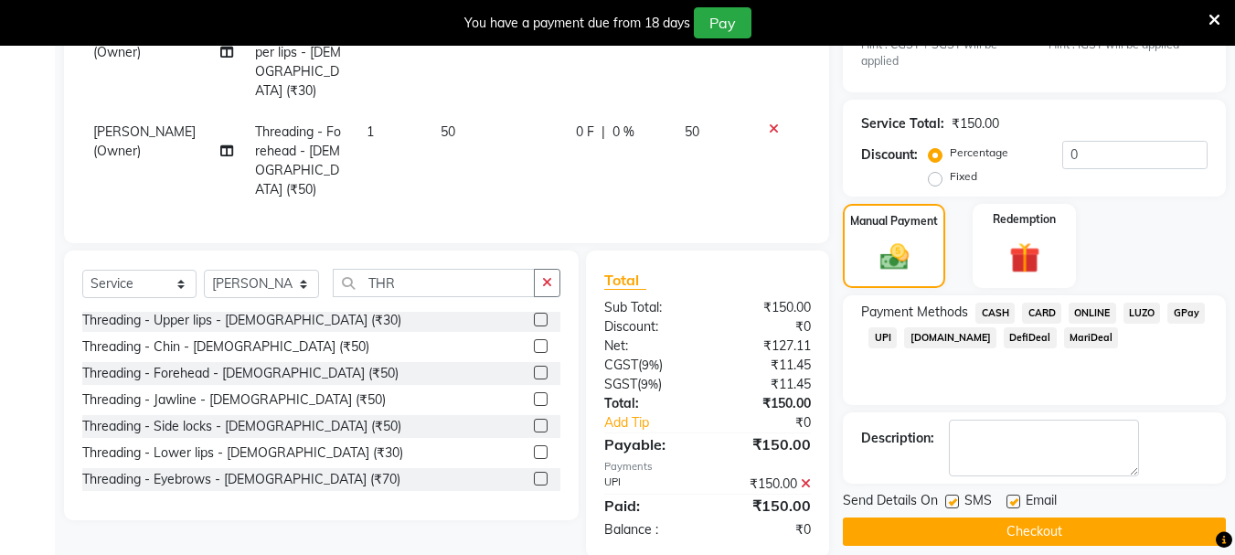
scroll to position [452, 0]
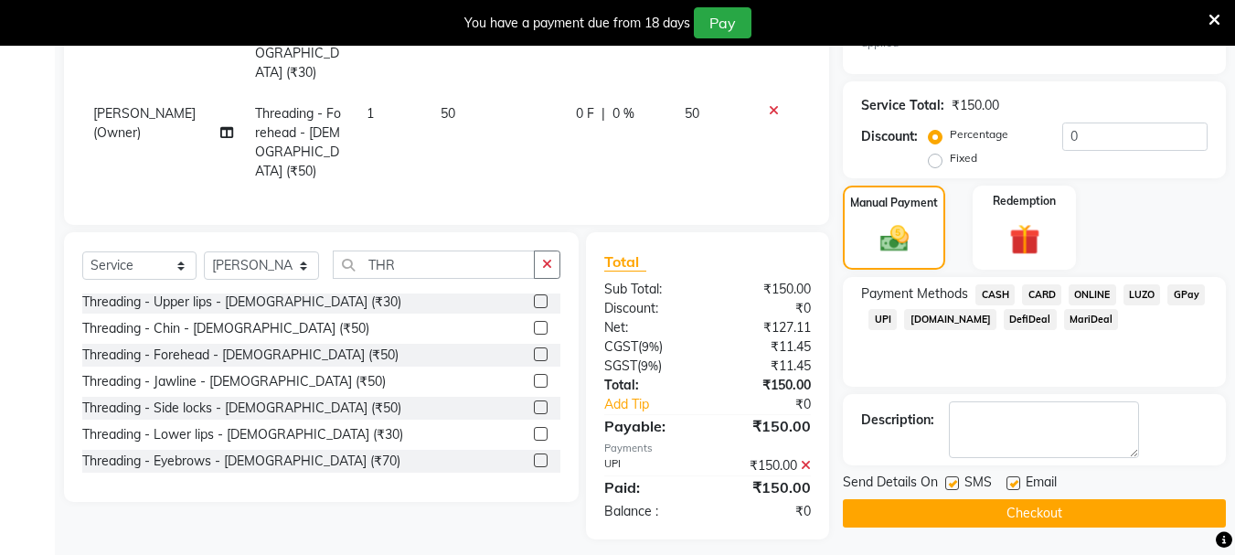
click at [955, 481] on label at bounding box center [953, 483] width 14 height 14
click at [955, 481] on input "checkbox" at bounding box center [952, 484] width 12 height 12
click at [1021, 486] on div "Email" at bounding box center [1039, 484] width 65 height 23
click at [1010, 481] on label at bounding box center [1014, 483] width 14 height 14
click at [1010, 481] on input "checkbox" at bounding box center [1013, 484] width 12 height 12
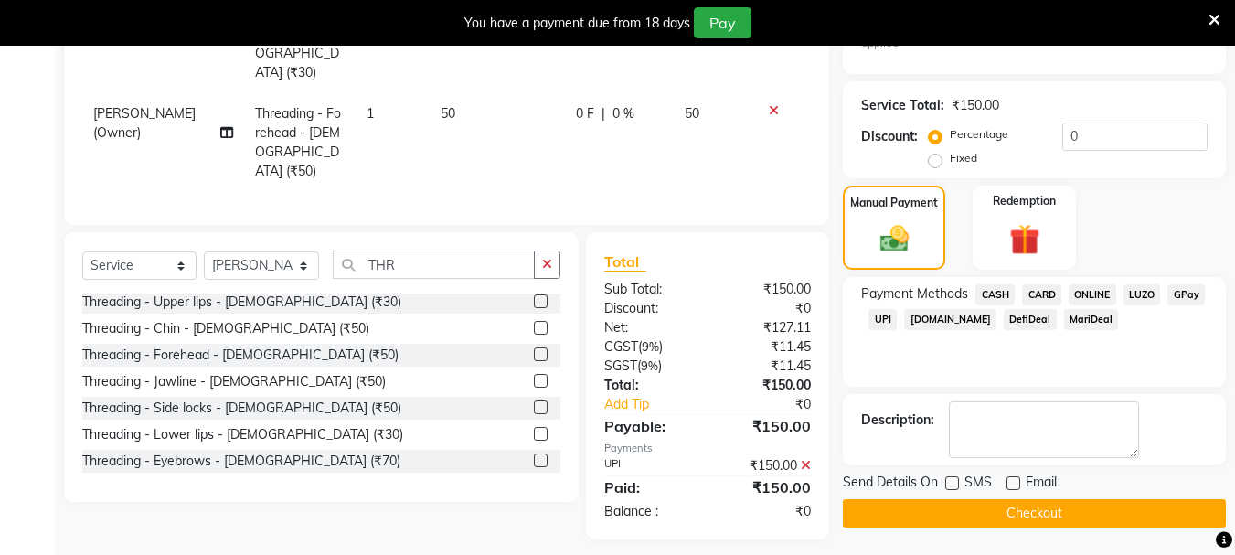
click at [974, 512] on button "Checkout" at bounding box center [1034, 513] width 383 height 28
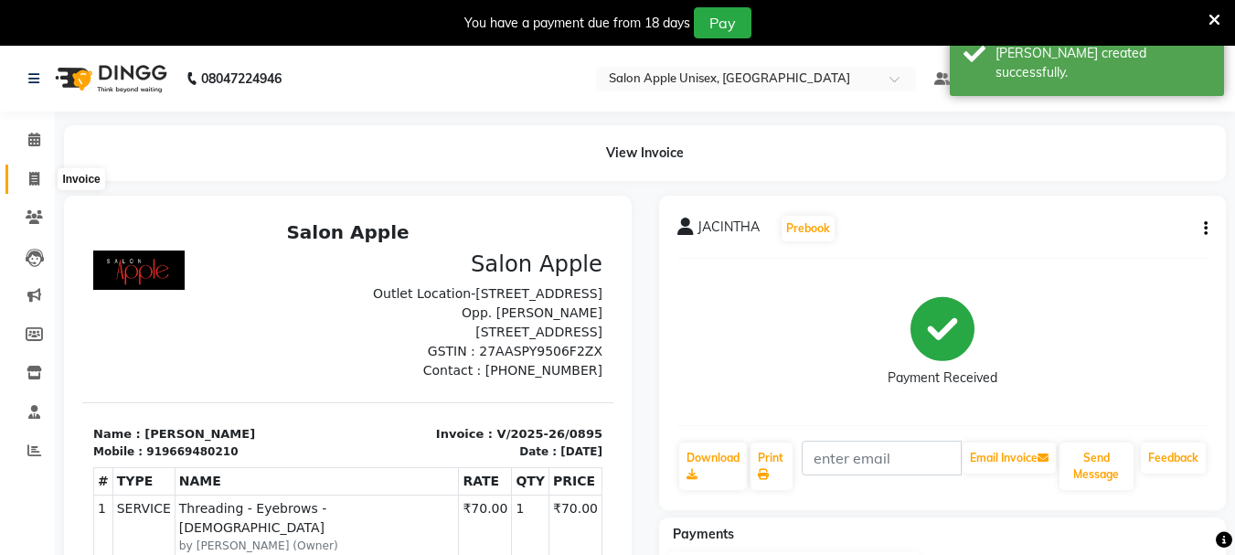
click at [41, 177] on span at bounding box center [34, 179] width 32 height 21
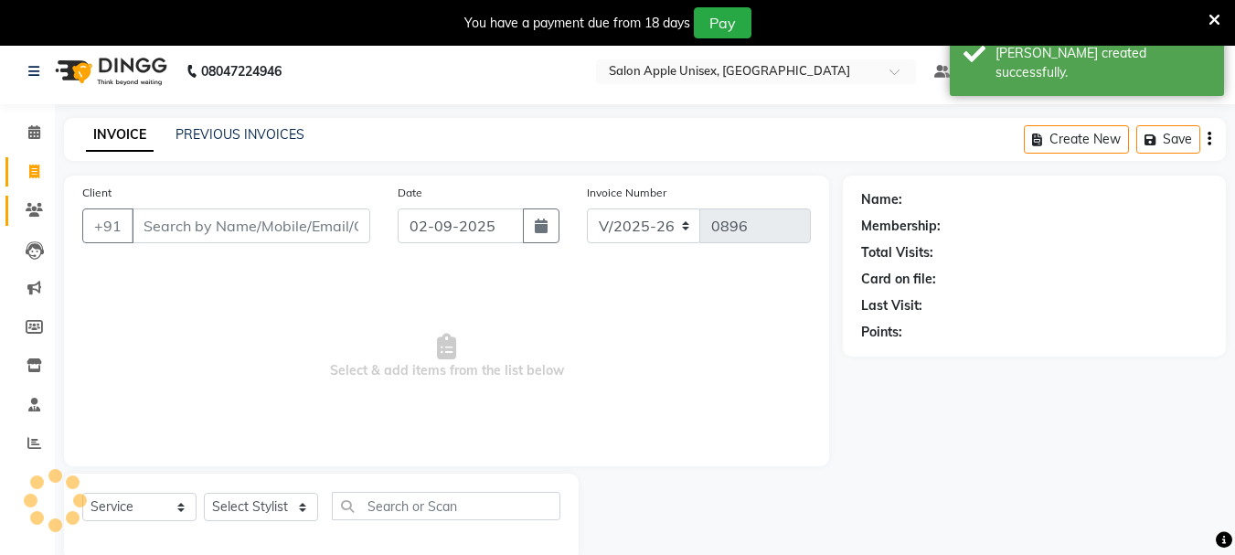
scroll to position [46, 0]
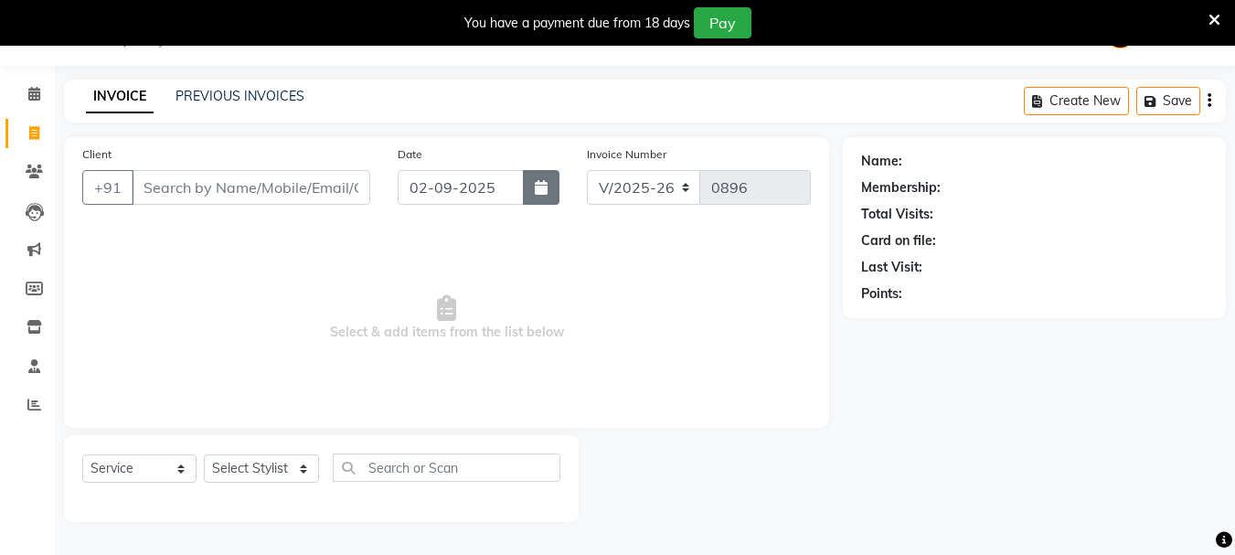
click at [546, 184] on icon "button" at bounding box center [541, 187] width 13 height 15
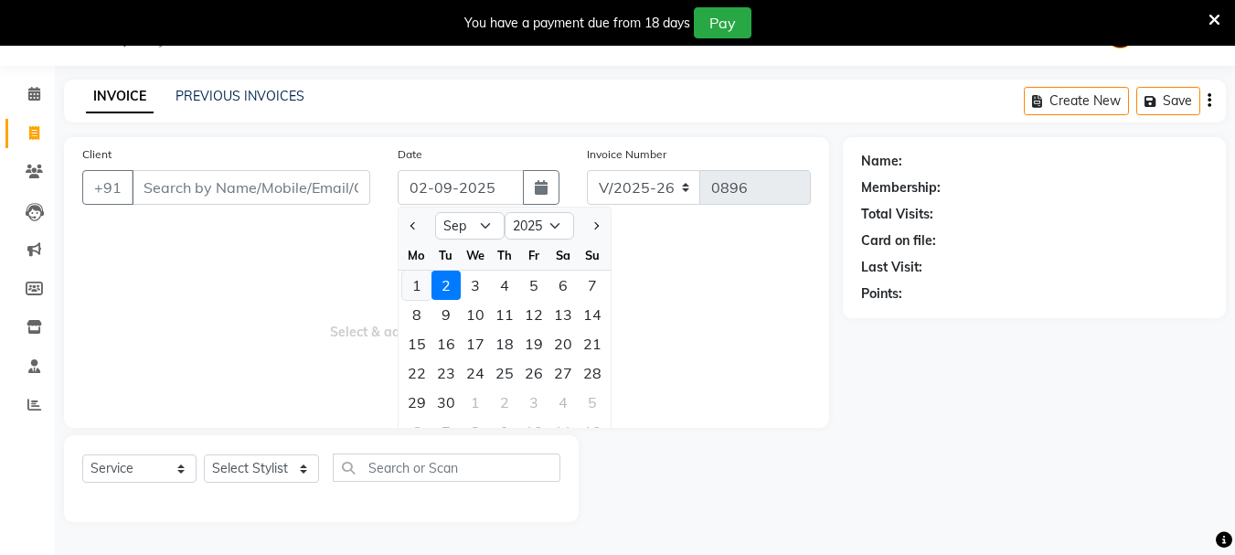
click at [420, 284] on div "1" at bounding box center [416, 285] width 29 height 29
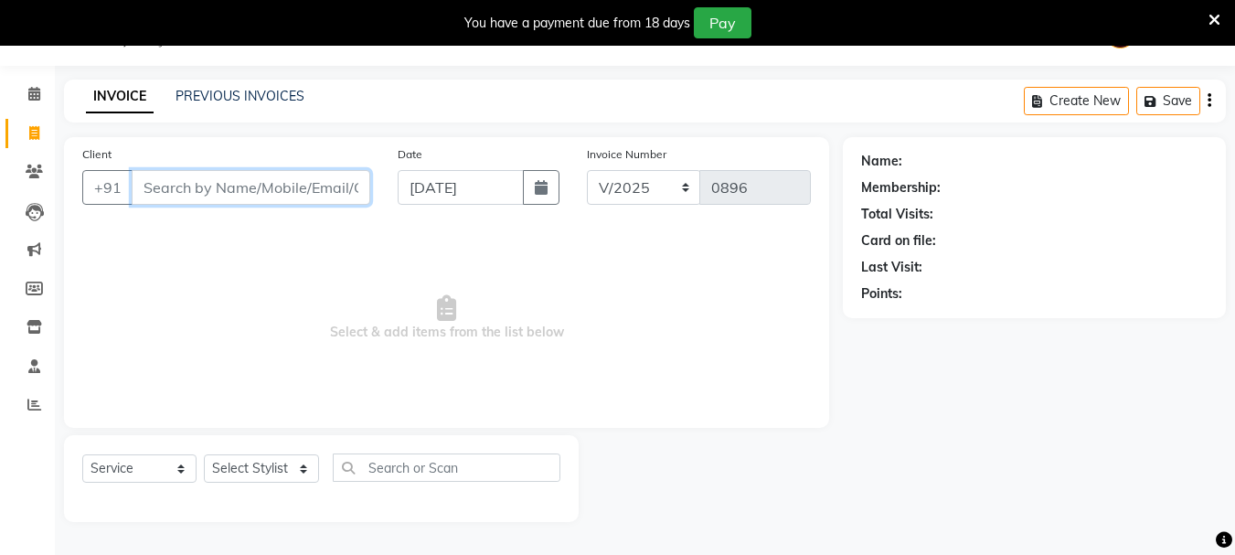
click at [306, 192] on input "Client" at bounding box center [251, 187] width 239 height 35
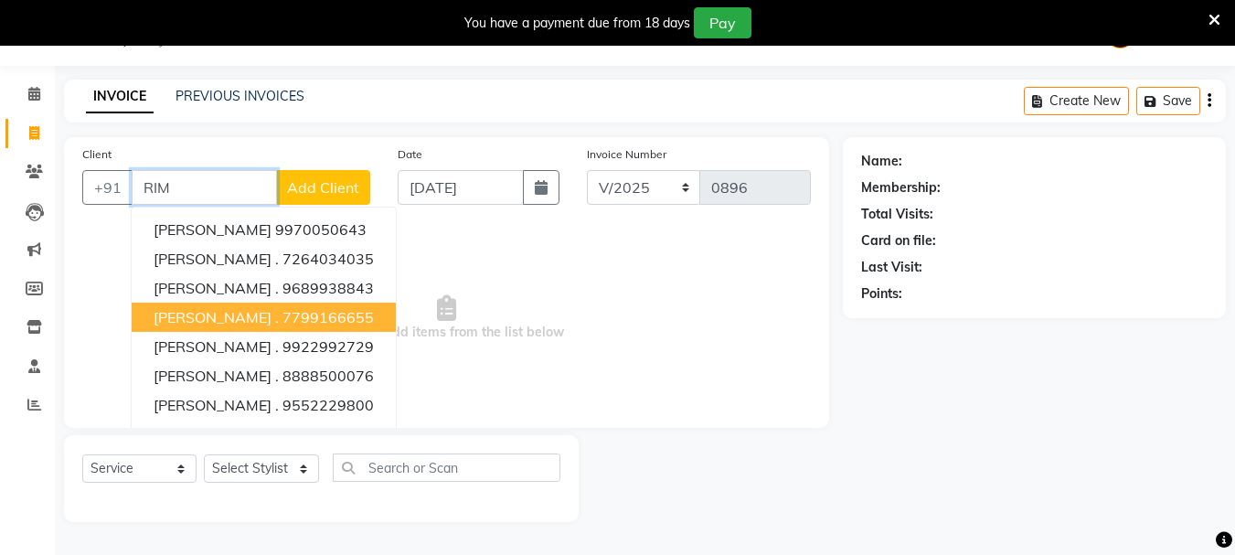
click at [187, 315] on span "[PERSON_NAME] ." at bounding box center [216, 317] width 125 height 18
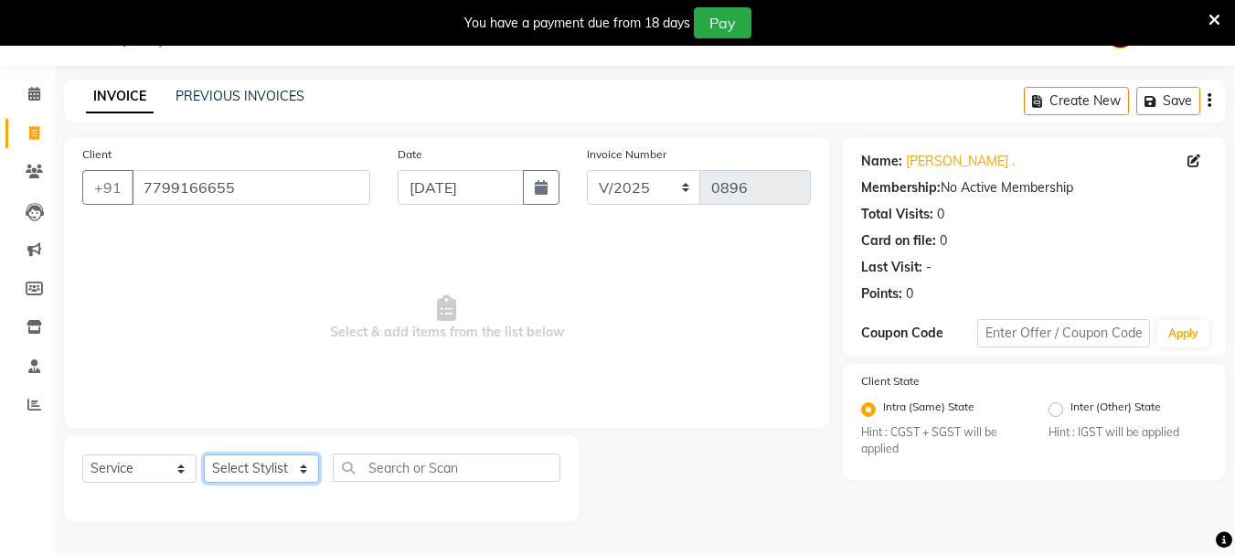
click at [275, 467] on select "Select Stylist Dilip(Owner) Manager [PERSON_NAME] (Owner) Nandini [PERSON_NAME]…" at bounding box center [261, 468] width 115 height 28
click at [204, 454] on select "Select Stylist Dilip(Owner) Manager [PERSON_NAME] (Owner) Nandini [PERSON_NAME]…" at bounding box center [261, 468] width 115 height 28
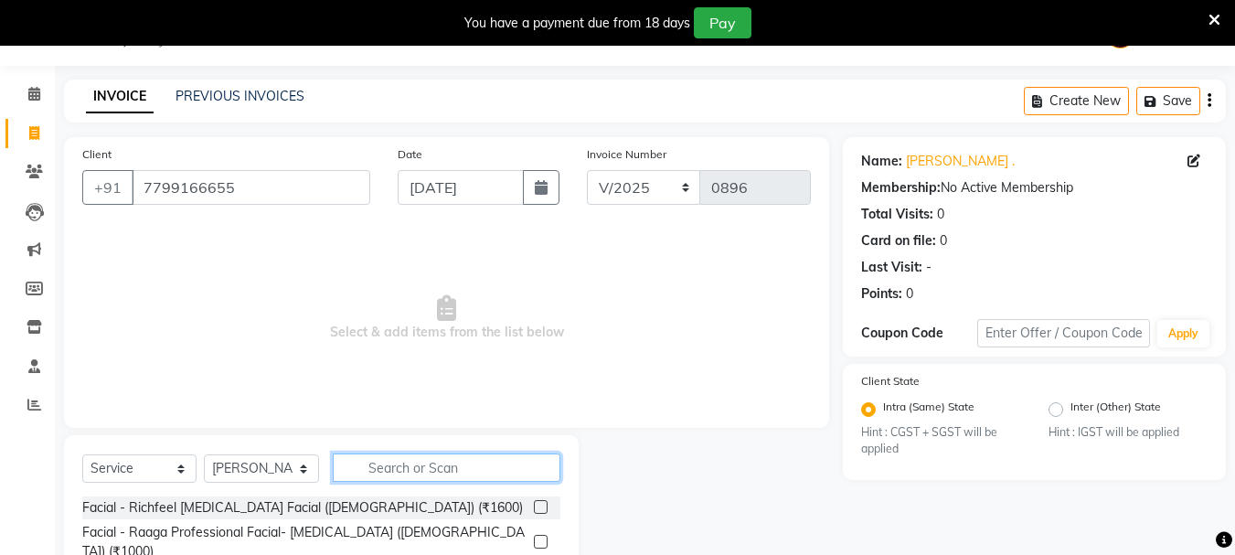
click at [369, 465] on input "text" at bounding box center [447, 468] width 228 height 28
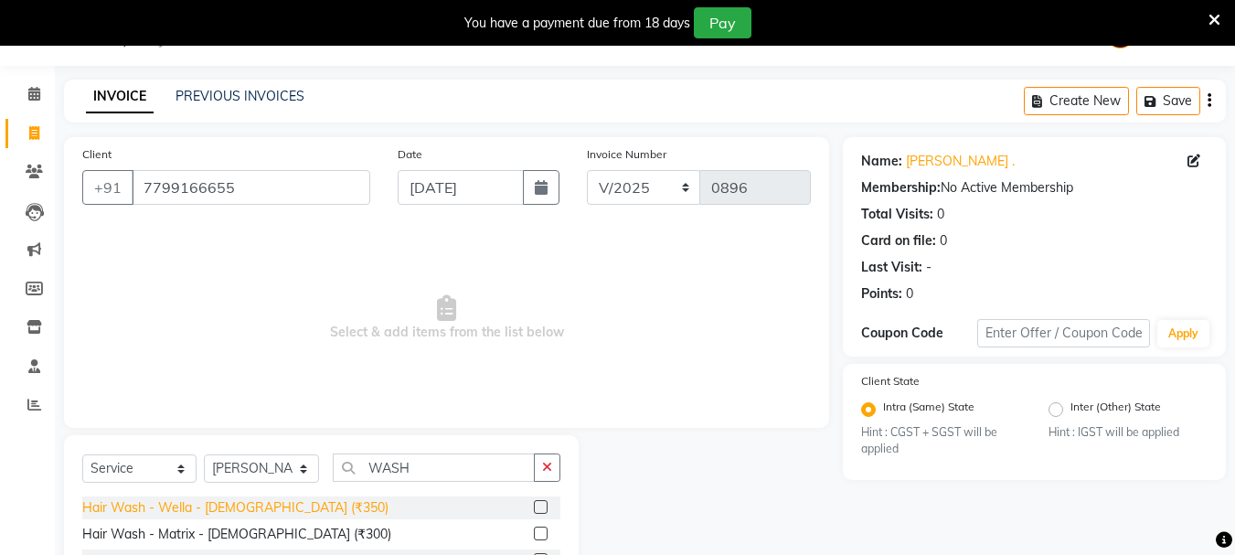
click at [244, 505] on div "Hair Wash - Wella - [DEMOGRAPHIC_DATA] (₹350)" at bounding box center [235, 507] width 306 height 19
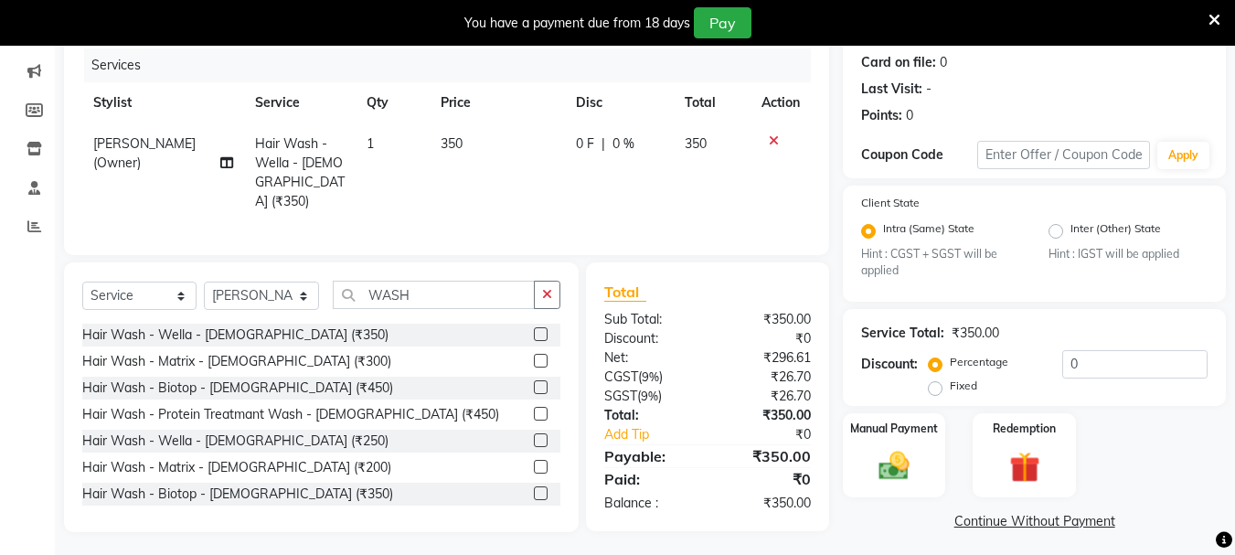
scroll to position [231, 0]
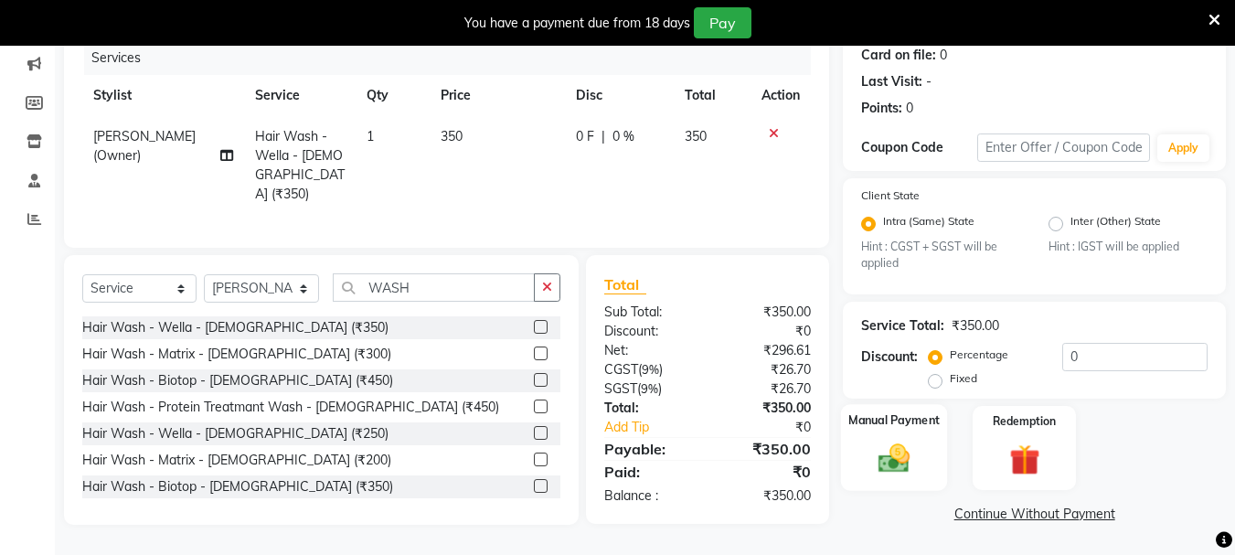
click at [886, 465] on img at bounding box center [894, 459] width 51 height 37
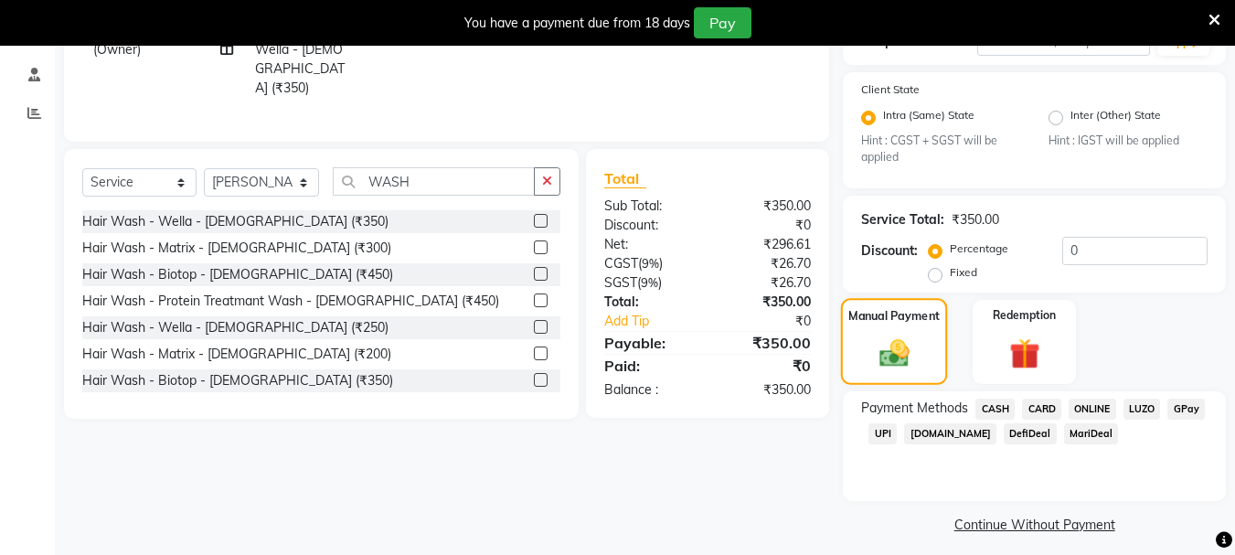
scroll to position [348, 0]
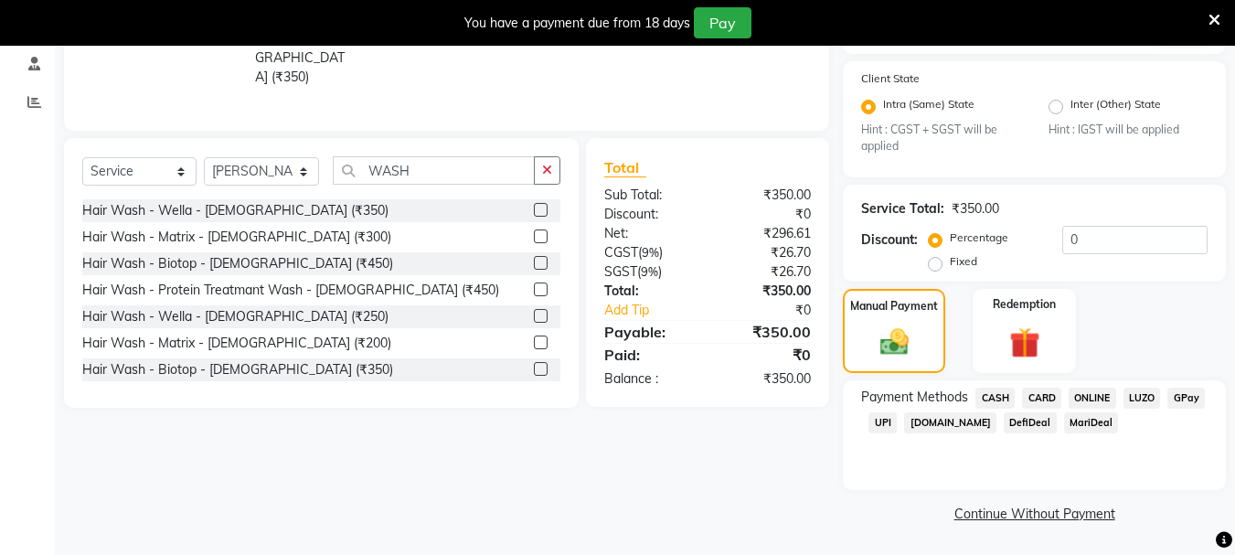
click at [882, 428] on span "UPI" at bounding box center [883, 422] width 28 height 21
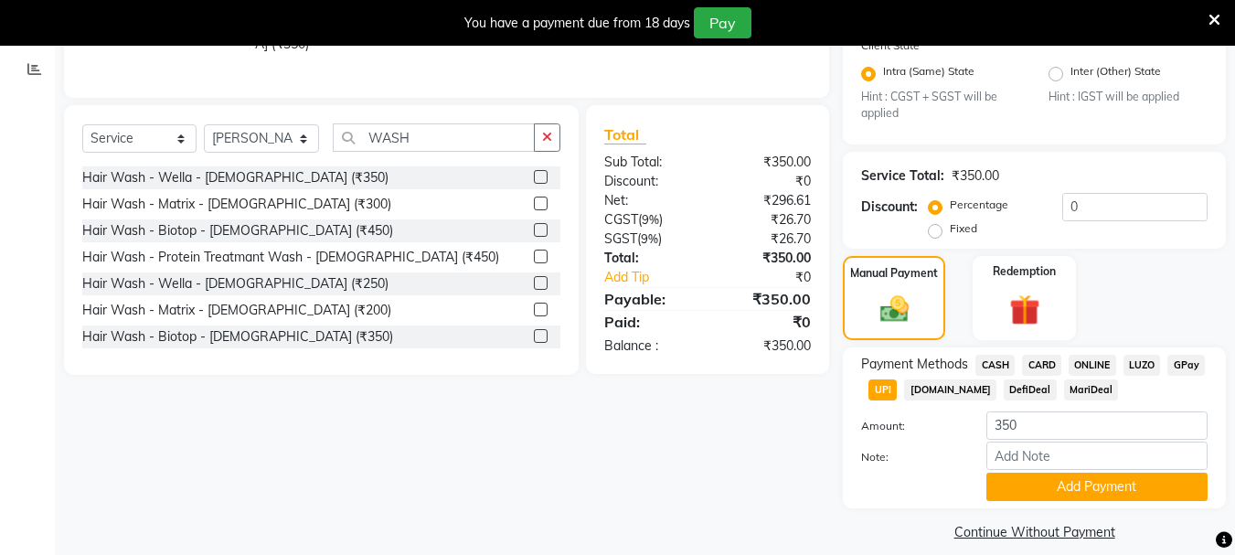
scroll to position [400, 0]
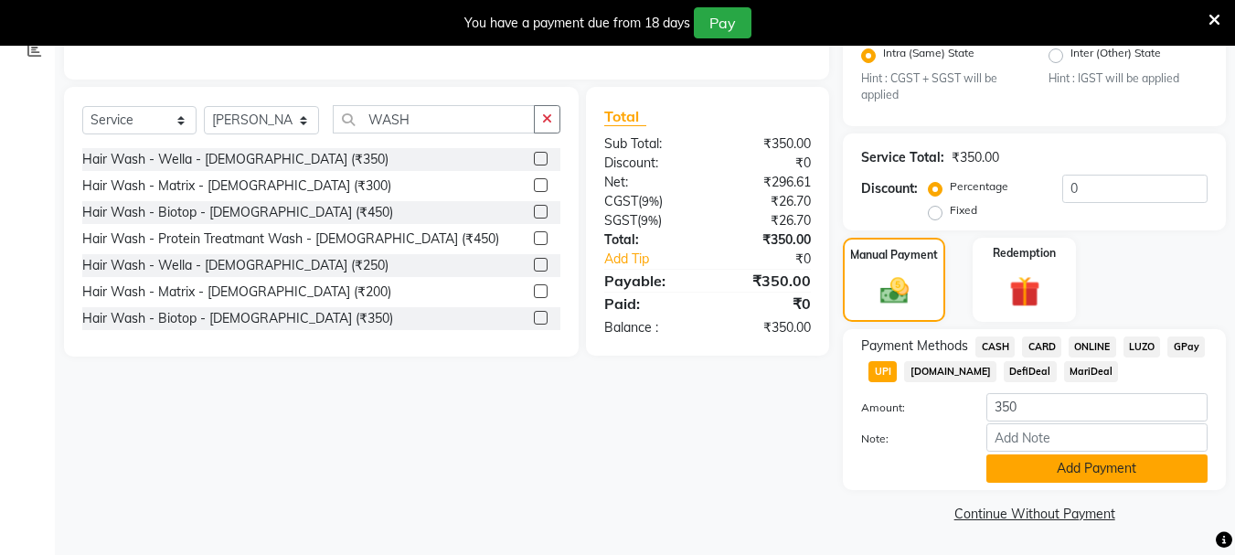
click at [1031, 465] on button "Add Payment" at bounding box center [1097, 468] width 221 height 28
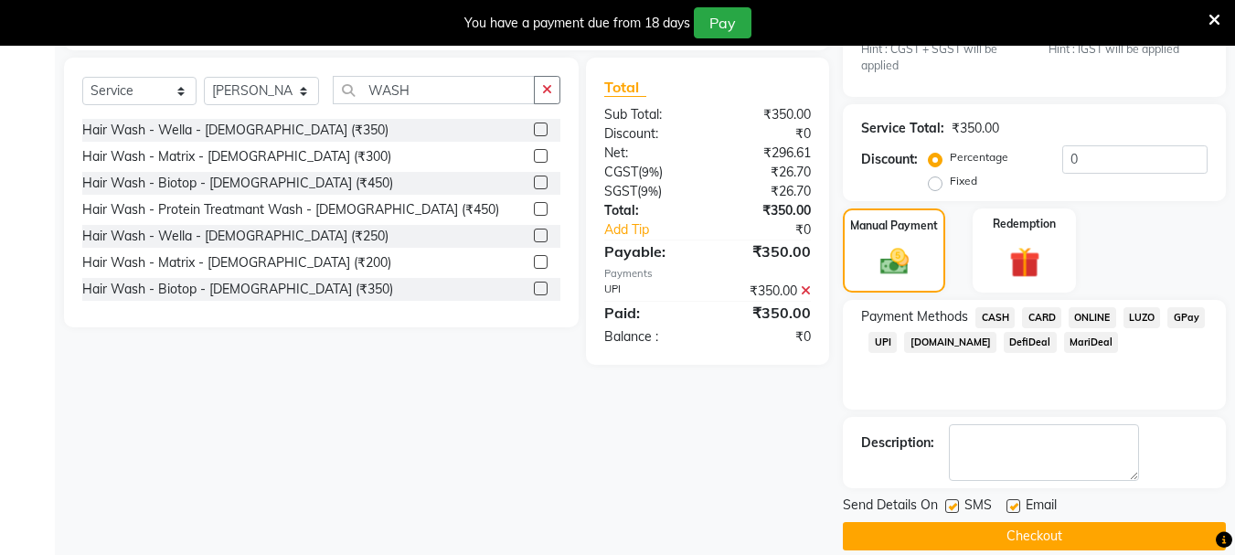
scroll to position [452, 0]
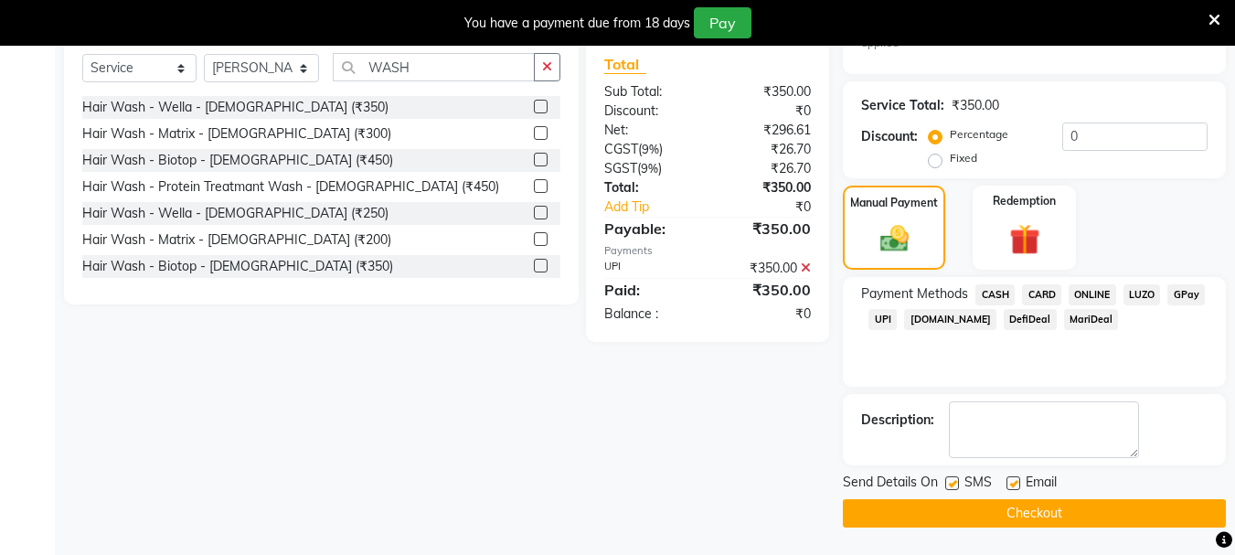
click at [952, 484] on label at bounding box center [953, 483] width 14 height 14
click at [952, 484] on input "checkbox" at bounding box center [952, 484] width 12 height 12
click at [1013, 480] on label at bounding box center [1014, 483] width 14 height 14
click at [1013, 480] on input "checkbox" at bounding box center [1013, 484] width 12 height 12
click at [1001, 510] on button "Checkout" at bounding box center [1034, 513] width 383 height 28
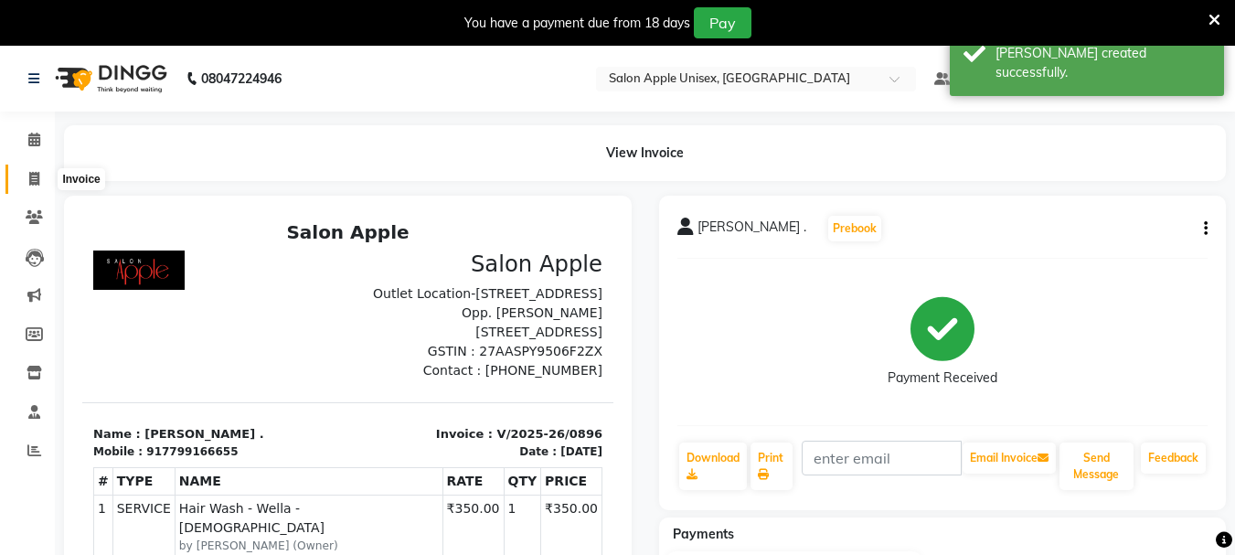
click at [34, 180] on icon at bounding box center [34, 179] width 10 height 14
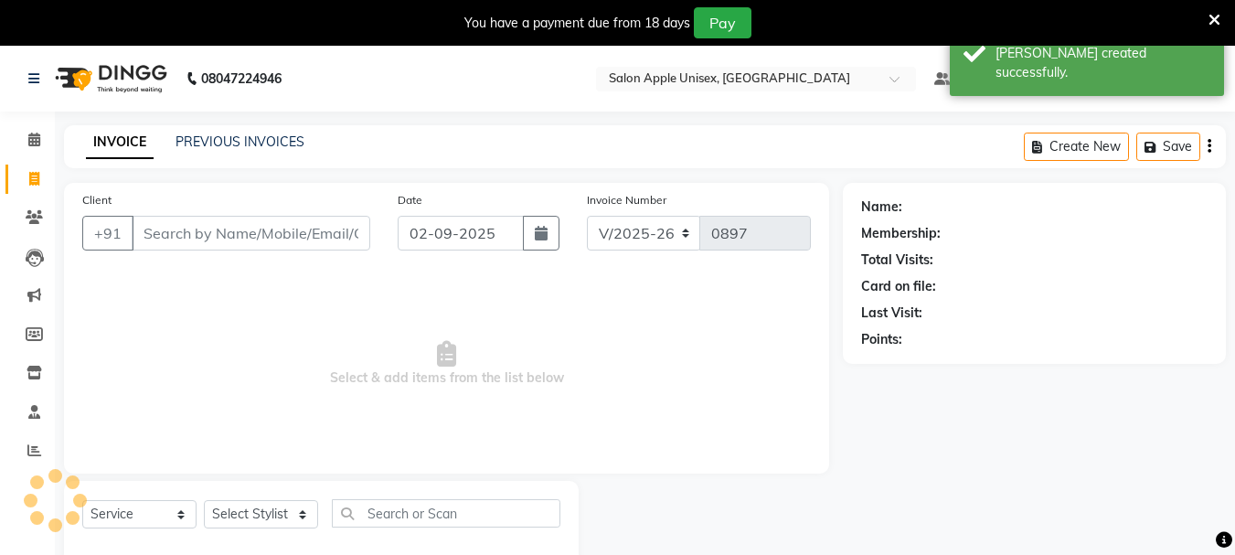
scroll to position [46, 0]
